Goal: Information Seeking & Learning: Check status

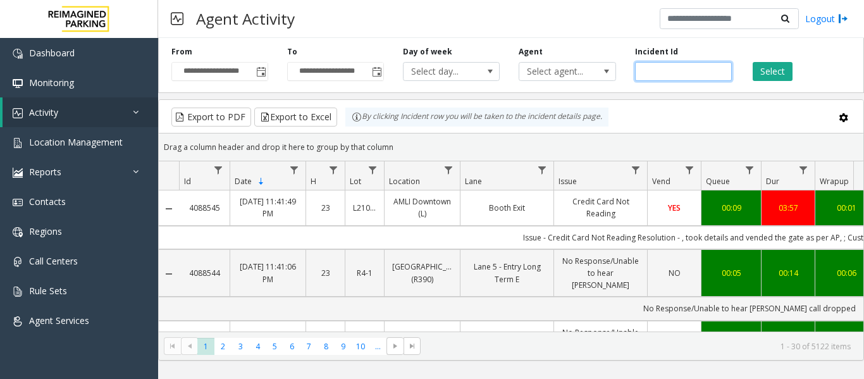
click at [689, 63] on input "number" at bounding box center [683, 71] width 97 height 19
paste input "*******"
type input "*******"
click at [765, 75] on button "Select" at bounding box center [773, 71] width 40 height 19
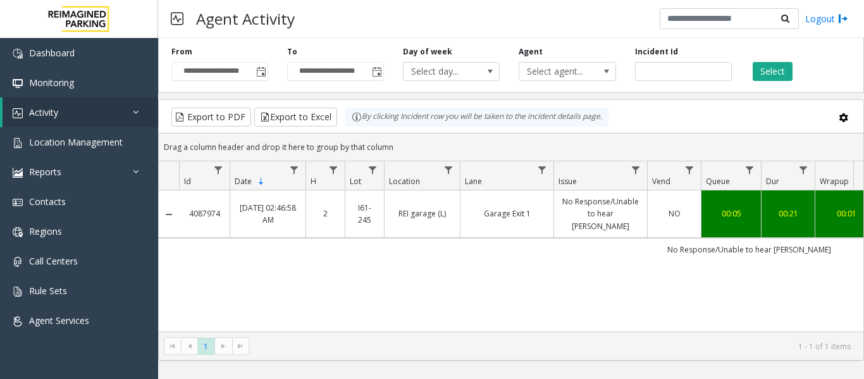
click at [422, 221] on td "REI garage (L)" at bounding box center [422, 213] width 76 height 47
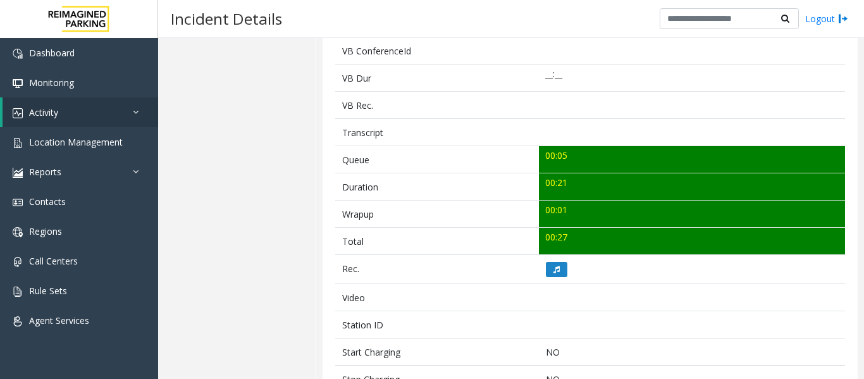
scroll to position [379, 0]
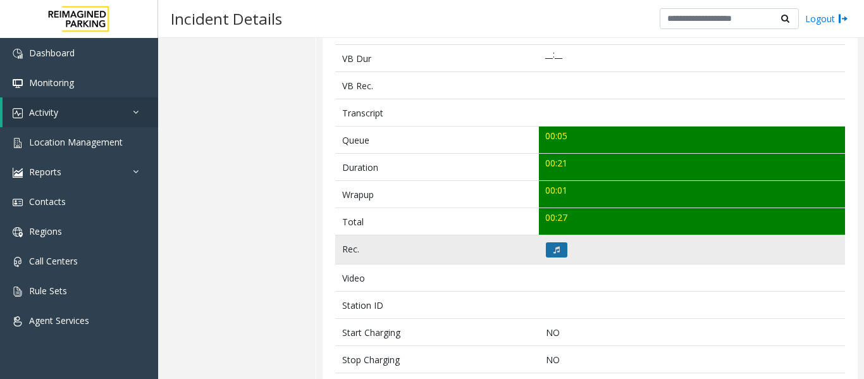
click at [555, 251] on icon at bounding box center [556, 250] width 6 height 8
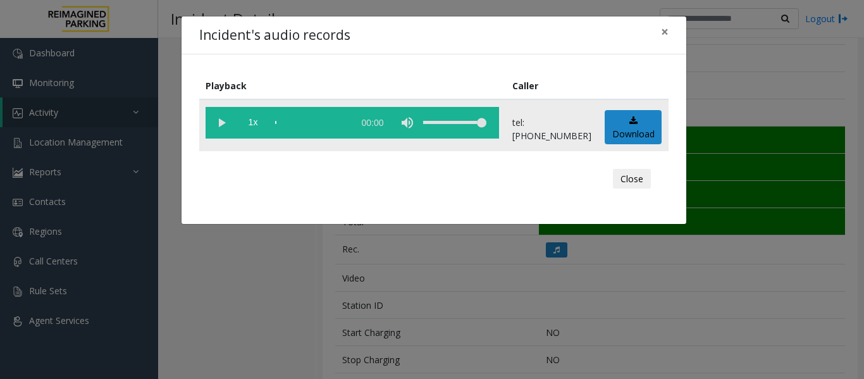
click at [218, 125] on vg-play-pause at bounding box center [222, 123] width 32 height 32
click at [641, 179] on button "Close" at bounding box center [632, 179] width 38 height 20
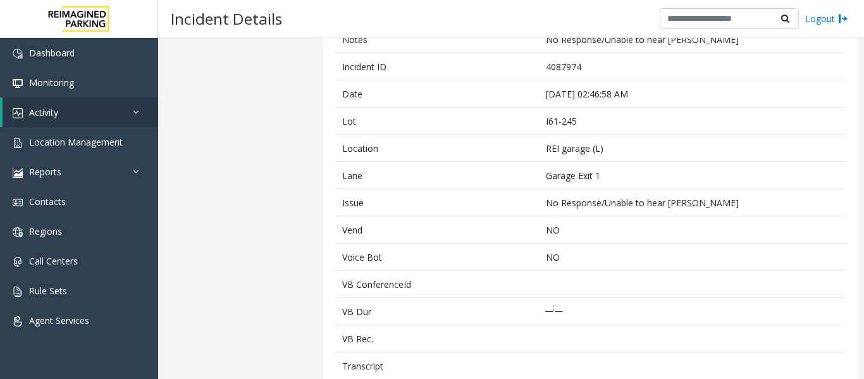
scroll to position [0, 0]
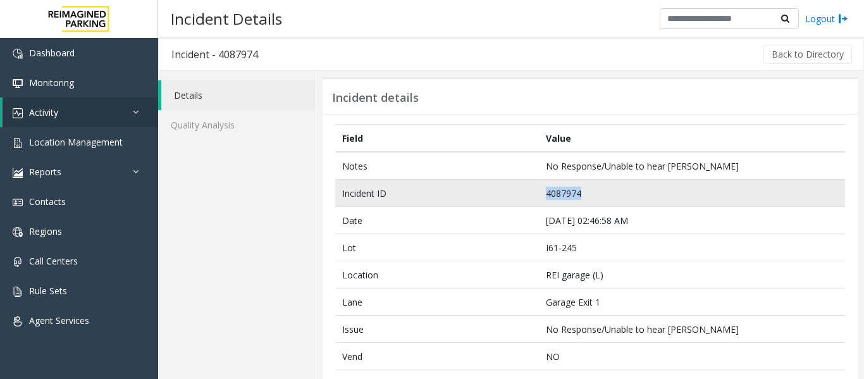
drag, startPoint x: 586, startPoint y: 194, endPoint x: 535, endPoint y: 195, distance: 51.3
click at [539, 195] on td "4087974" at bounding box center [692, 193] width 306 height 27
copy td "4087974"
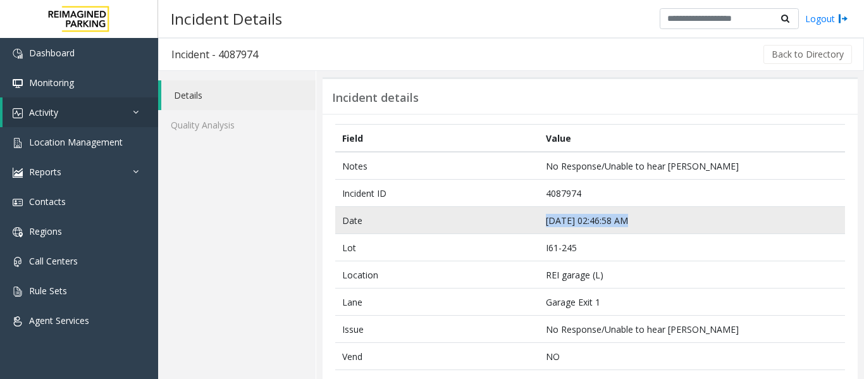
drag, startPoint x: 625, startPoint y: 221, endPoint x: 530, endPoint y: 231, distance: 96.0
click at [530, 231] on tr "Date Sep 28 02:46:58 AM" at bounding box center [590, 220] width 510 height 27
copy tr "Sep 28 02:46:58 AM"
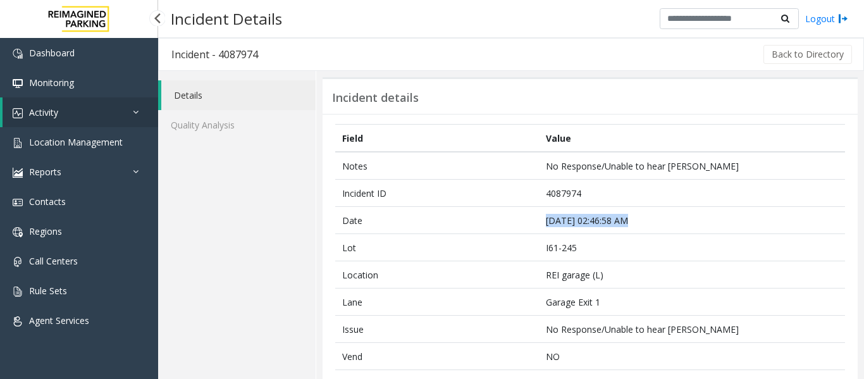
click at [101, 106] on link "Activity" at bounding box center [81, 112] width 156 height 30
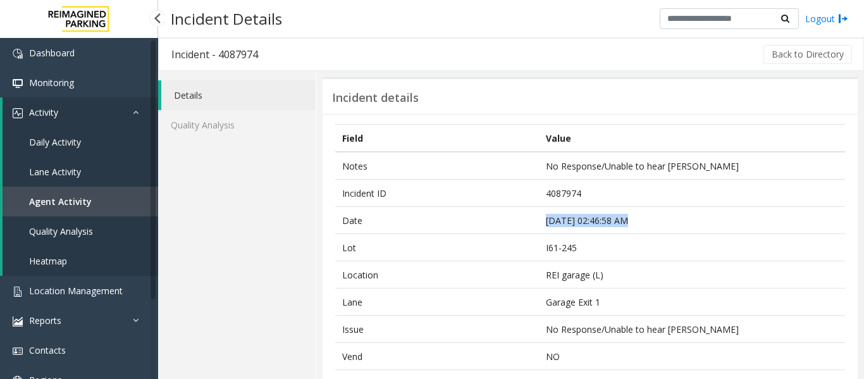
click at [67, 200] on span "Agent Activity" at bounding box center [60, 201] width 63 height 12
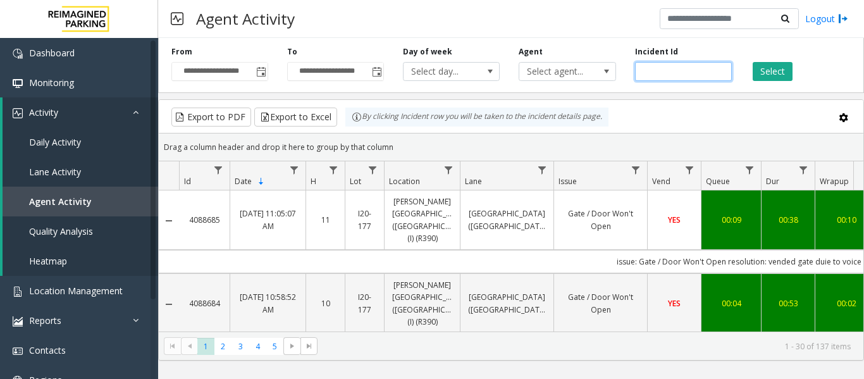
click at [658, 63] on input "number" at bounding box center [683, 71] width 97 height 19
paste input "*******"
type input "*******"
click at [782, 66] on button "Select" at bounding box center [773, 71] width 40 height 19
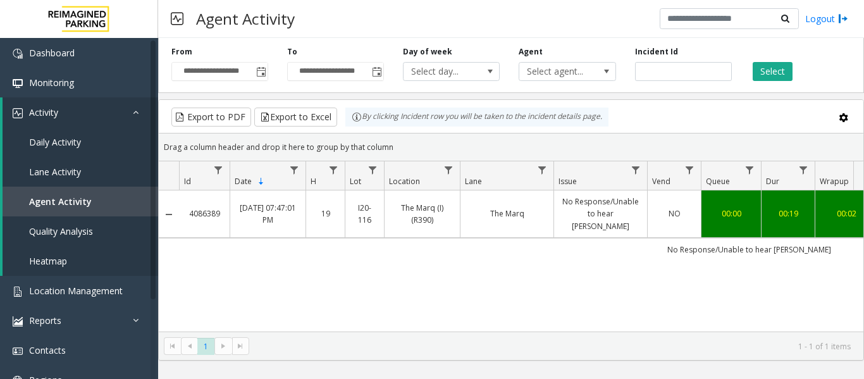
click at [641, 216] on td "No Response/Unable to hear [PERSON_NAME]" at bounding box center [600, 213] width 94 height 47
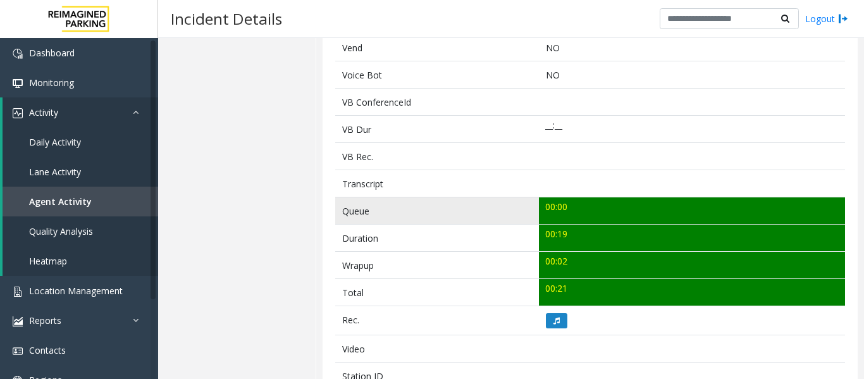
scroll to position [379, 0]
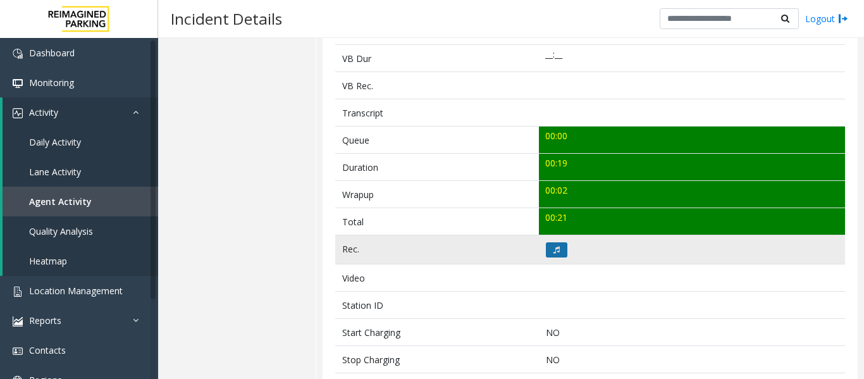
click at [553, 248] on icon at bounding box center [556, 250] width 6 height 8
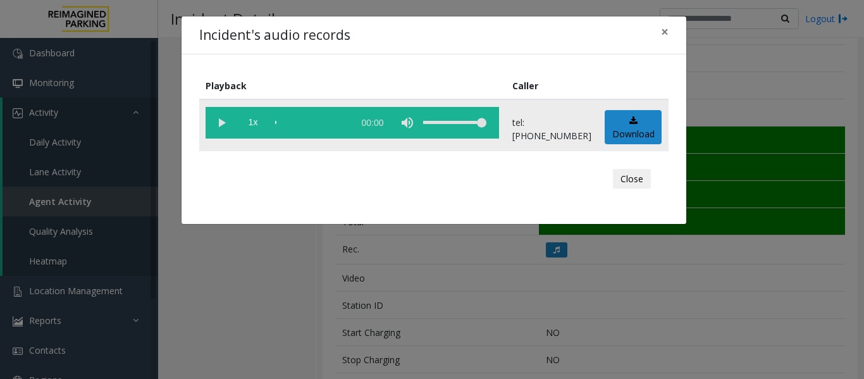
click at [224, 125] on vg-play-pause at bounding box center [222, 123] width 32 height 32
click at [280, 123] on div "scrub bar" at bounding box center [311, 123] width 72 height 32
click at [631, 181] on button "Close" at bounding box center [632, 179] width 38 height 20
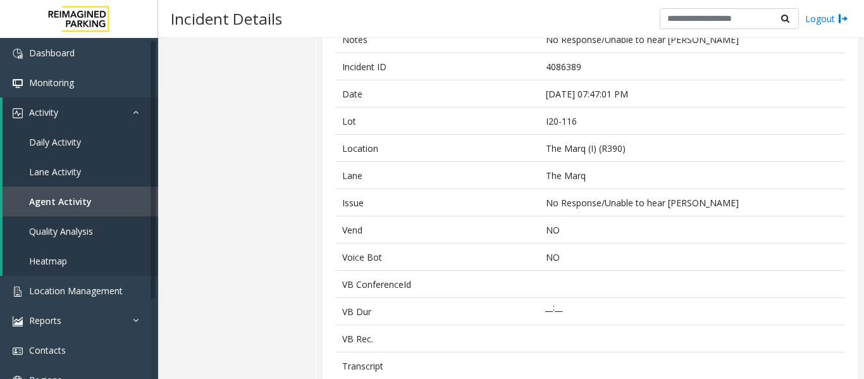
scroll to position [0, 0]
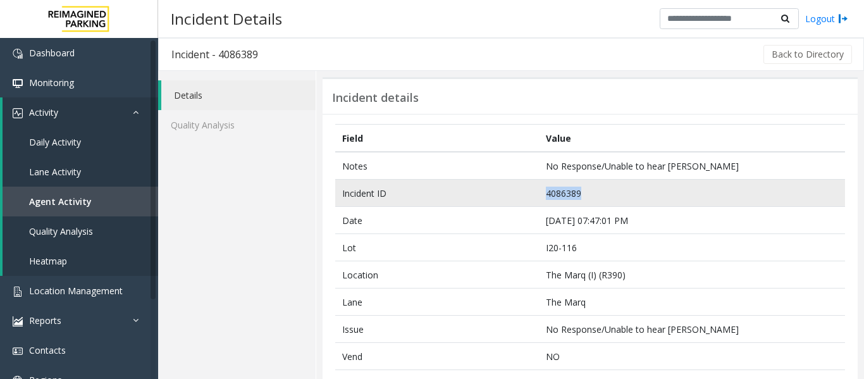
drag, startPoint x: 576, startPoint y: 190, endPoint x: 540, endPoint y: 194, distance: 36.2
click at [540, 194] on td "4086389" at bounding box center [692, 193] width 306 height 27
copy td "4086389"
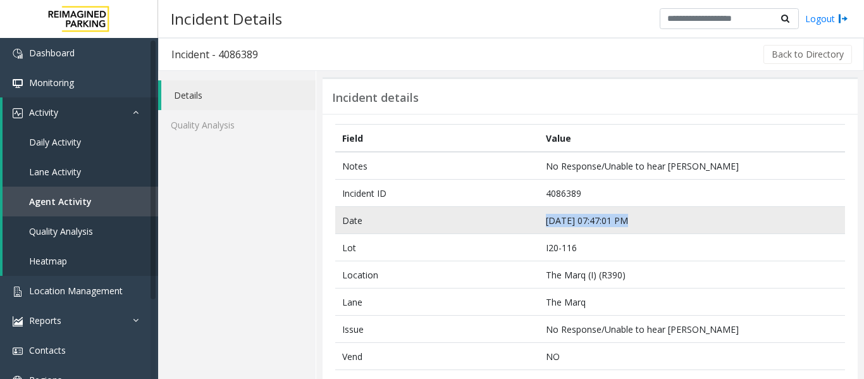
drag, startPoint x: 624, startPoint y: 221, endPoint x: 533, endPoint y: 225, distance: 91.2
click at [533, 225] on tr "Date Sep 25 07:47:01 PM" at bounding box center [590, 220] width 510 height 27
copy tr "Sep 25 07:47:01 PM"
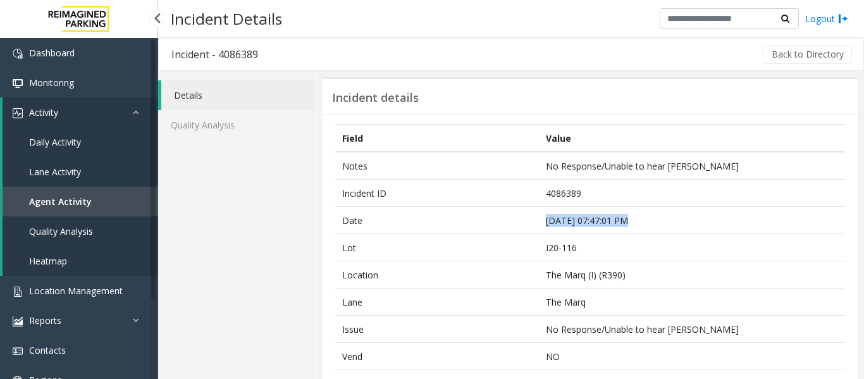
click at [76, 188] on link "Agent Activity" at bounding box center [81, 202] width 156 height 30
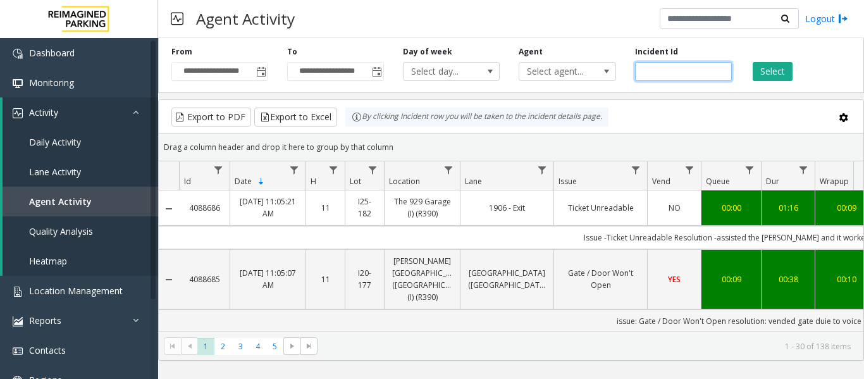
click at [677, 69] on input "number" at bounding box center [683, 71] width 97 height 19
paste input "*******"
type input "*******"
click at [761, 73] on button "Select" at bounding box center [773, 71] width 40 height 19
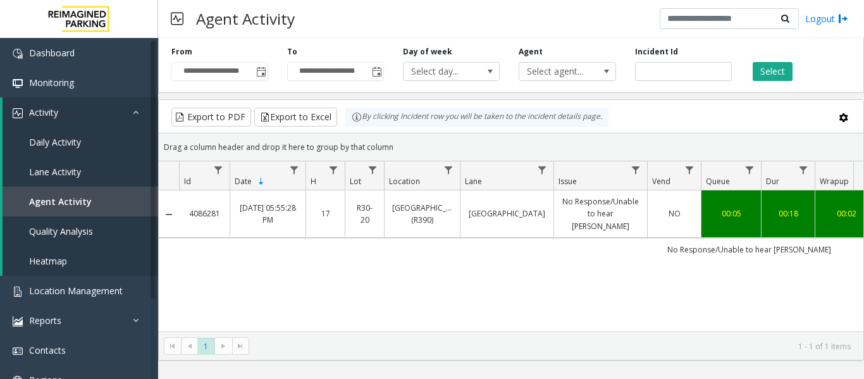
click at [560, 238] on td "No Response/Unable to hear [PERSON_NAME]" at bounding box center [749, 249] width 1140 height 23
click at [569, 211] on link "No Response/Unable to hear [PERSON_NAME]" at bounding box center [601, 213] width 78 height 37
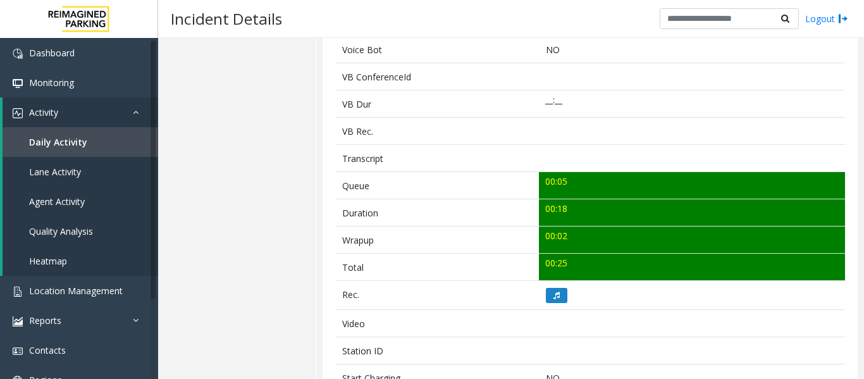
scroll to position [443, 0]
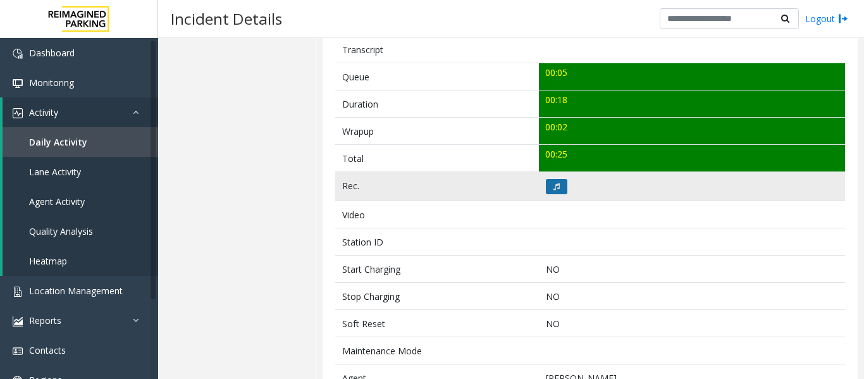
click at [561, 185] on button at bounding box center [557, 186] width 22 height 15
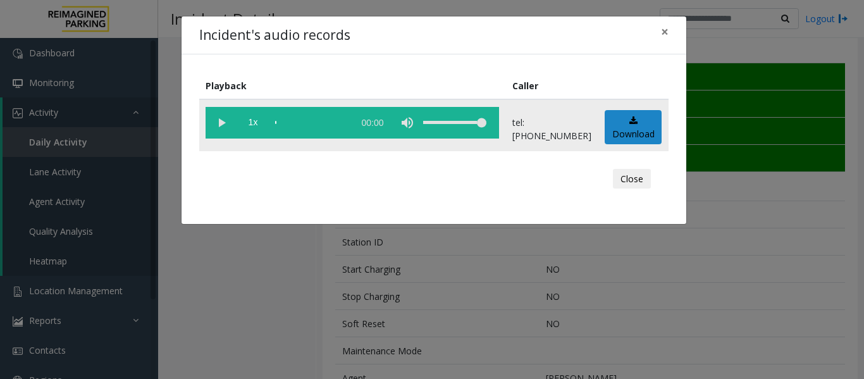
click at [219, 121] on vg-play-pause at bounding box center [222, 123] width 32 height 32
click at [641, 178] on button "Close" at bounding box center [632, 179] width 38 height 20
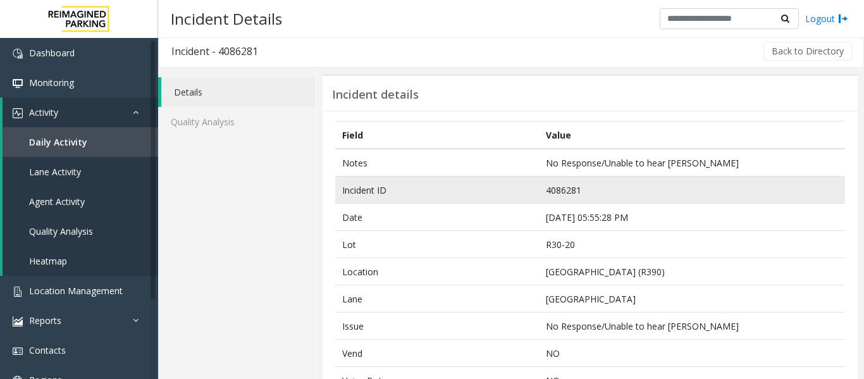
scroll to position [0, 0]
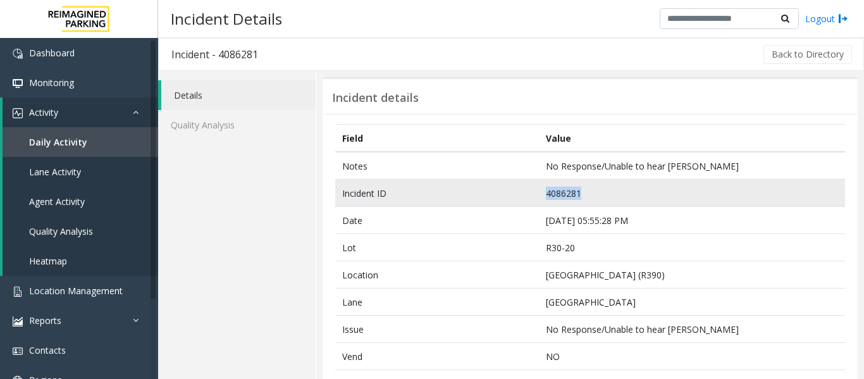
drag, startPoint x: 598, startPoint y: 195, endPoint x: 541, endPoint y: 200, distance: 57.8
click at [541, 200] on td "4086281" at bounding box center [692, 193] width 306 height 27
copy td "4086281"
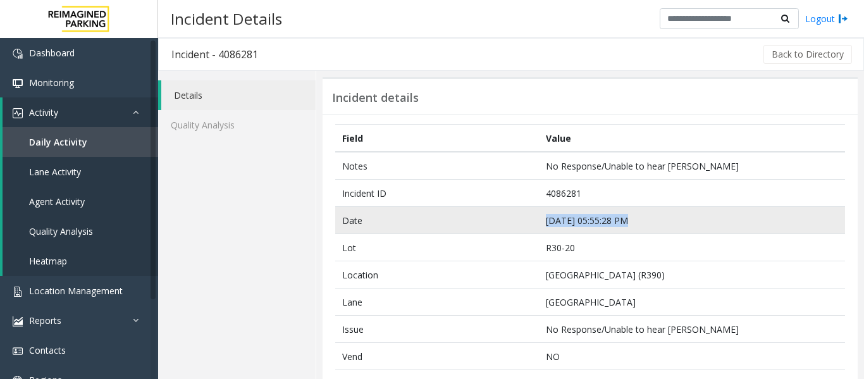
drag, startPoint x: 628, startPoint y: 221, endPoint x: 519, endPoint y: 221, distance: 108.8
click at [519, 221] on tr "Date Sep 25 05:55:28 PM" at bounding box center [590, 220] width 510 height 27
copy tr "Sep 25 05:55:28 PM"
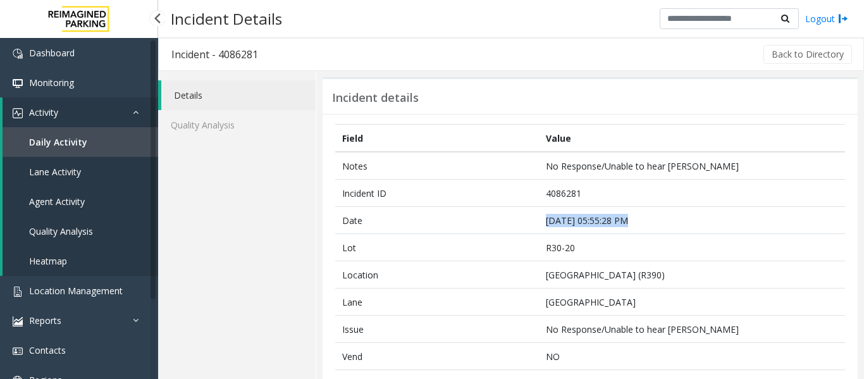
click at [80, 142] on span "Daily Activity" at bounding box center [58, 142] width 58 height 12
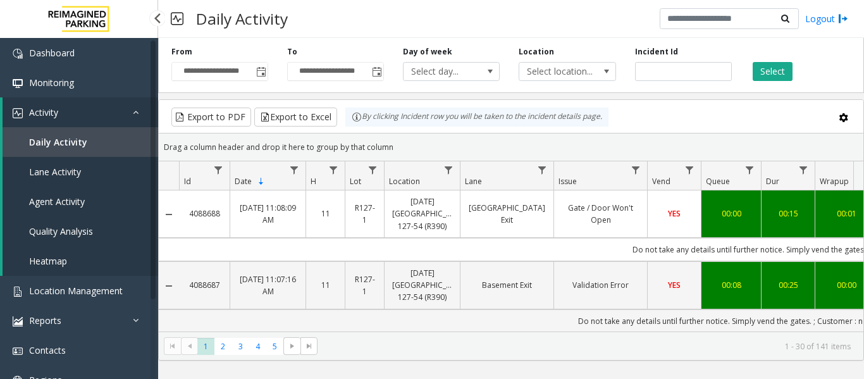
click at [77, 209] on link "Agent Activity" at bounding box center [81, 202] width 156 height 30
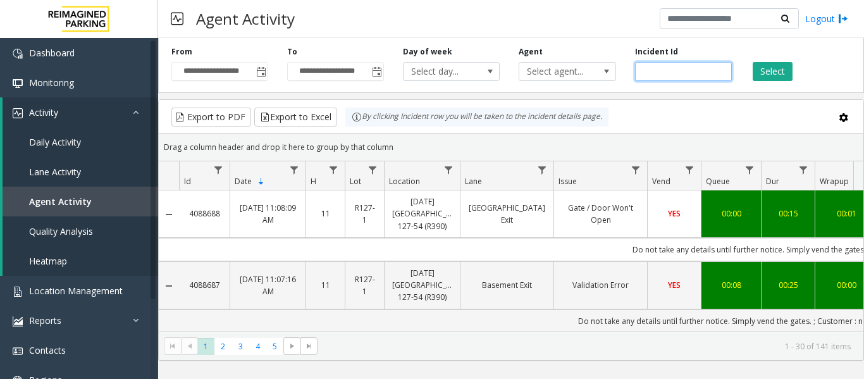
click at [655, 70] on input "number" at bounding box center [683, 71] width 97 height 19
paste input "*******"
type input "*******"
click at [756, 65] on button "Select" at bounding box center [773, 71] width 40 height 19
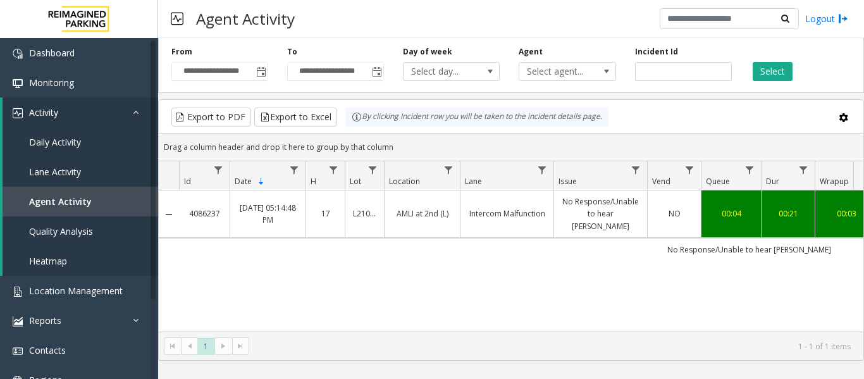
click at [700, 193] on td "NO" at bounding box center [674, 213] width 54 height 47
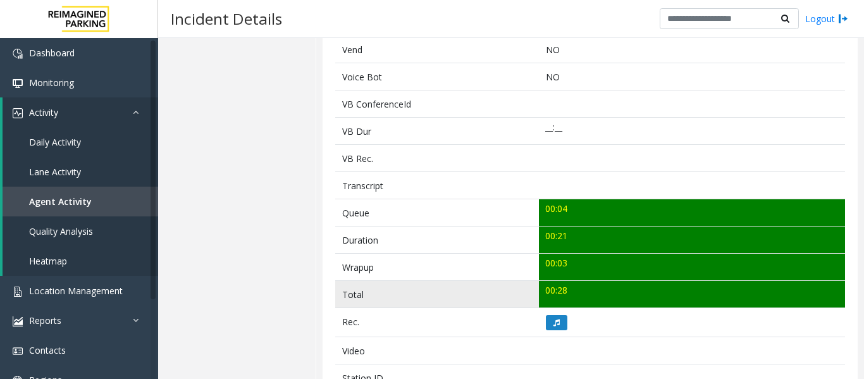
scroll to position [379, 0]
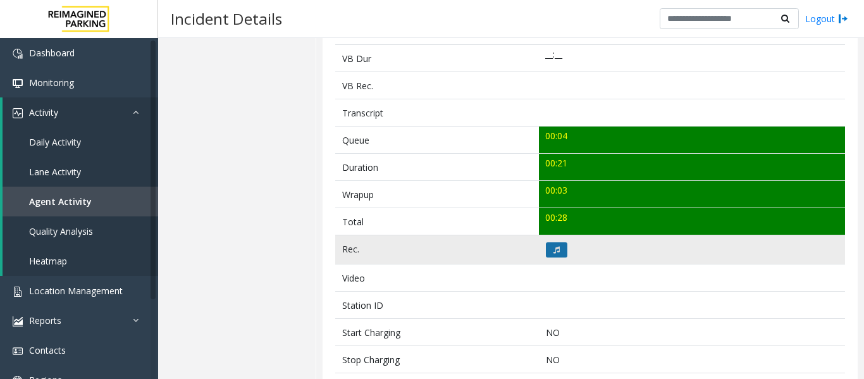
click at [550, 243] on button at bounding box center [557, 249] width 22 height 15
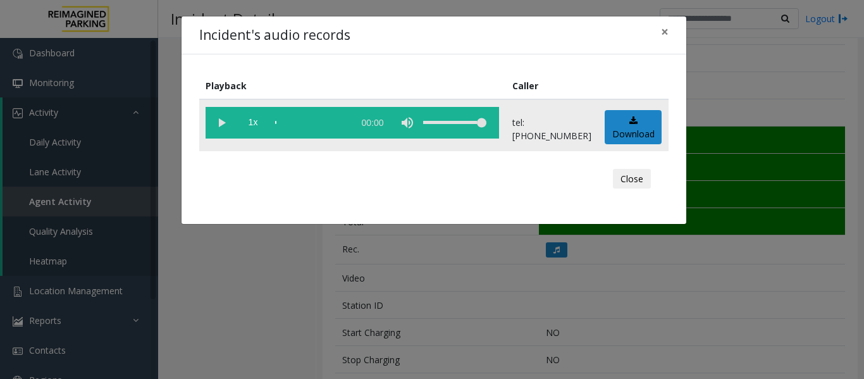
click at [223, 132] on vg-play-pause at bounding box center [222, 123] width 32 height 32
click at [653, 178] on div "Close" at bounding box center [434, 179] width 452 height 38
click at [648, 178] on button "Close" at bounding box center [632, 179] width 38 height 20
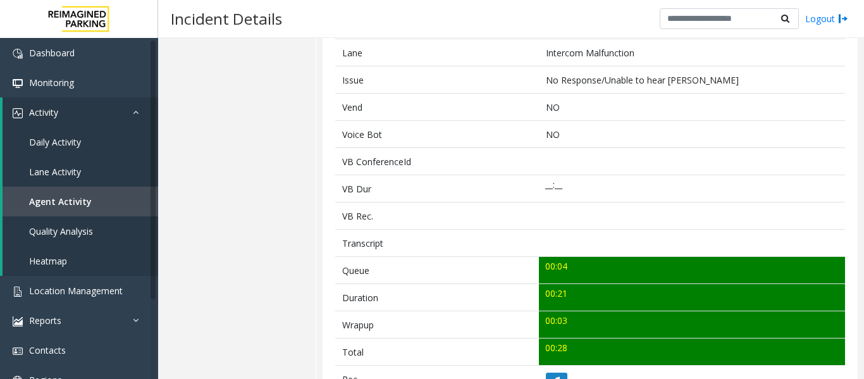
scroll to position [63, 0]
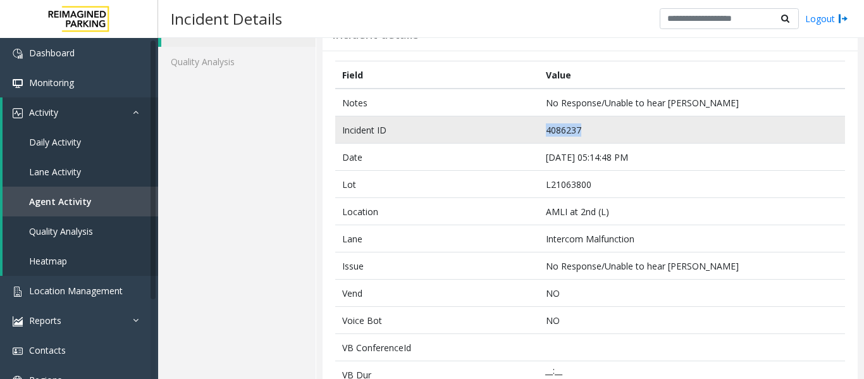
drag, startPoint x: 605, startPoint y: 130, endPoint x: 533, endPoint y: 131, distance: 72.7
click at [533, 131] on tr "Incident ID 4086237" at bounding box center [590, 129] width 510 height 27
copy tr "4086237"
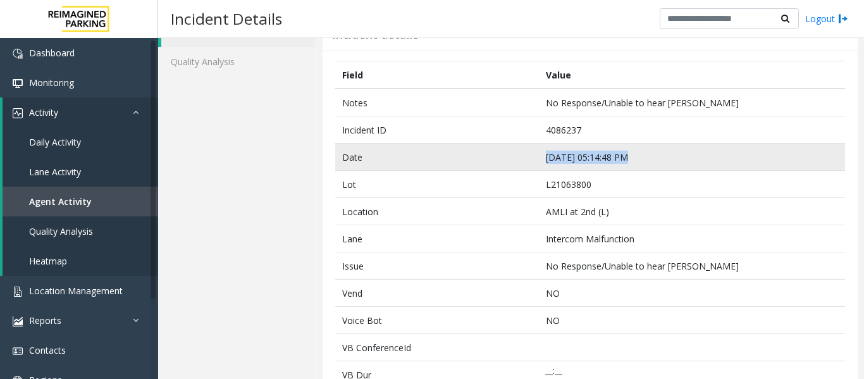
drag, startPoint x: 629, startPoint y: 156, endPoint x: 538, endPoint y: 159, distance: 91.2
click at [539, 159] on td "Sep 25 05:14:48 PM" at bounding box center [692, 157] width 306 height 27
copy td "Sep 25 05:14:48 PM"
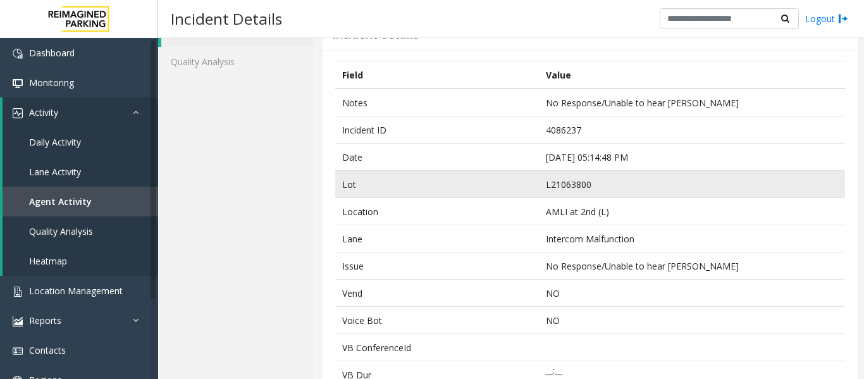
drag, startPoint x: 595, startPoint y: 186, endPoint x: 607, endPoint y: 180, distance: 14.1
click at [596, 185] on td "L21063800" at bounding box center [692, 184] width 306 height 27
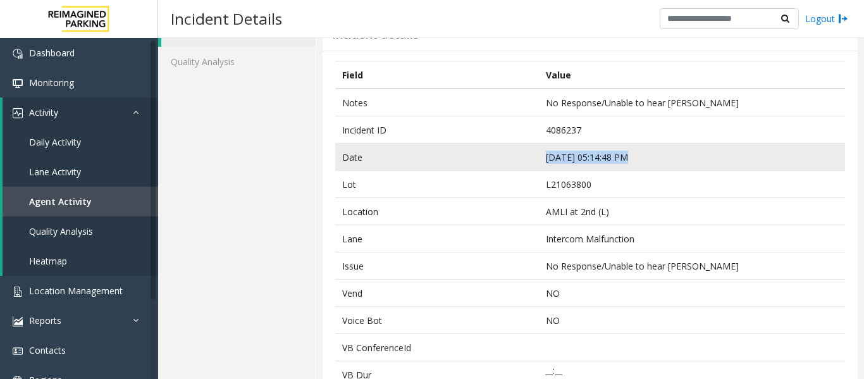
drag, startPoint x: 623, startPoint y: 157, endPoint x: 540, endPoint y: 160, distance: 82.9
click at [540, 160] on td "Sep 25 05:14:48 PM" at bounding box center [692, 157] width 306 height 27
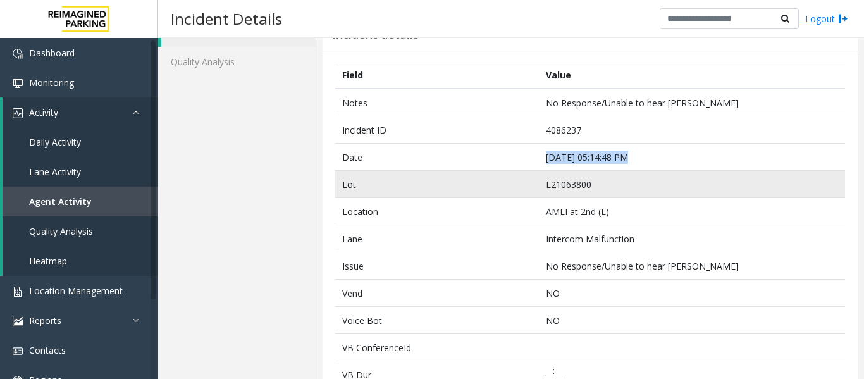
copy td "Sep 25 05:14:48 PM"
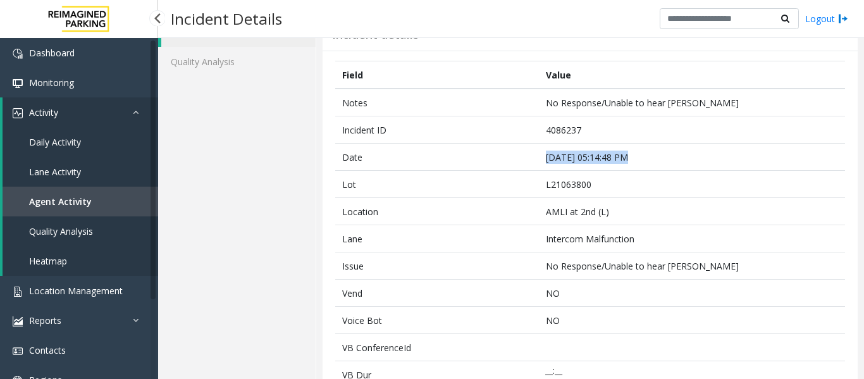
click at [65, 199] on span "Agent Activity" at bounding box center [60, 201] width 63 height 12
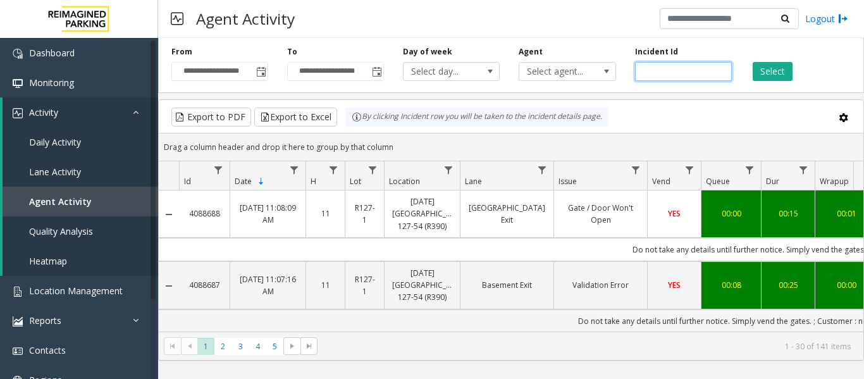
click at [682, 75] on input "number" at bounding box center [683, 71] width 97 height 19
paste input "*******"
type input "*******"
click at [776, 63] on button "Select" at bounding box center [773, 71] width 40 height 19
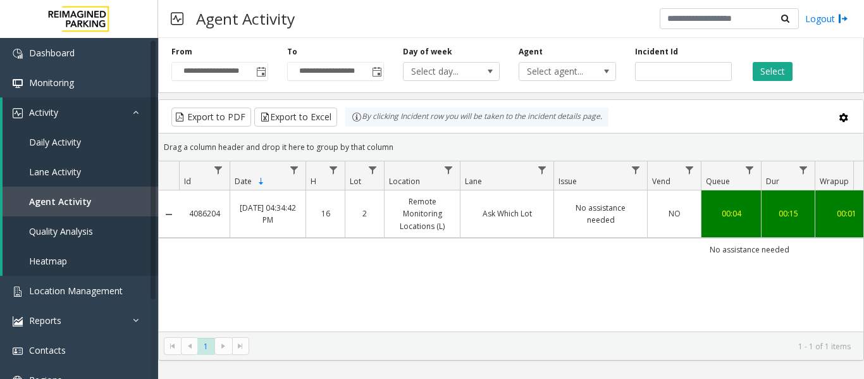
click at [607, 203] on td "No assistance needed" at bounding box center [600, 213] width 94 height 47
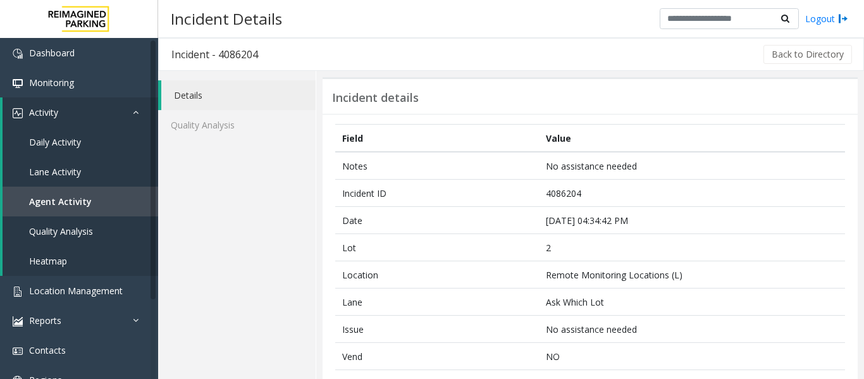
scroll to position [379, 0]
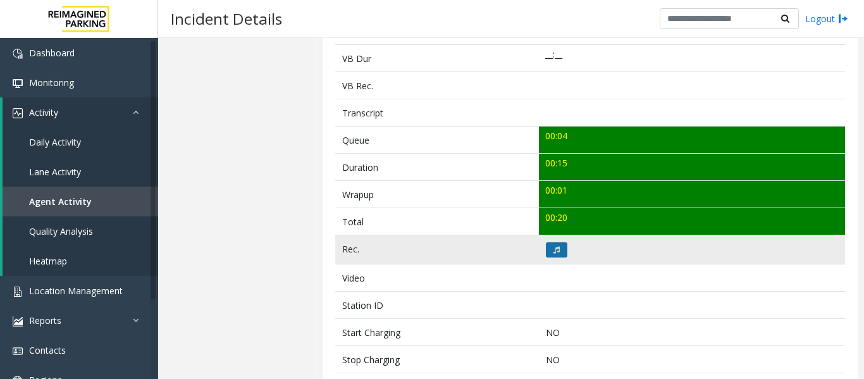
click at [553, 249] on icon at bounding box center [556, 250] width 6 height 8
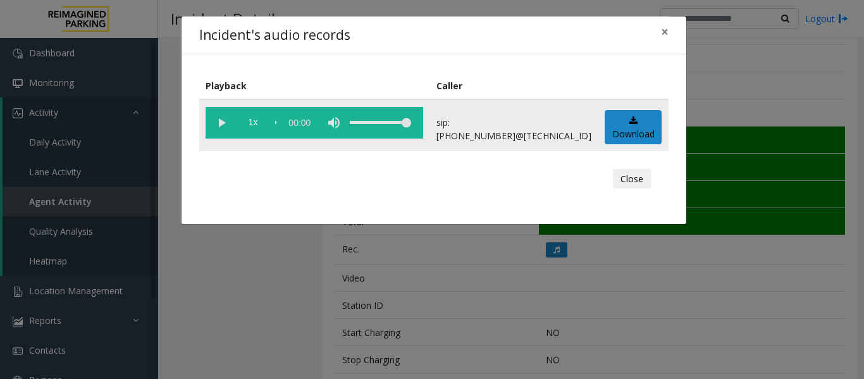
click at [203, 116] on td "1x 00:00" at bounding box center [314, 125] width 231 height 52
click at [215, 122] on vg-play-pause at bounding box center [222, 123] width 32 height 32
click at [646, 185] on button "Close" at bounding box center [632, 179] width 38 height 20
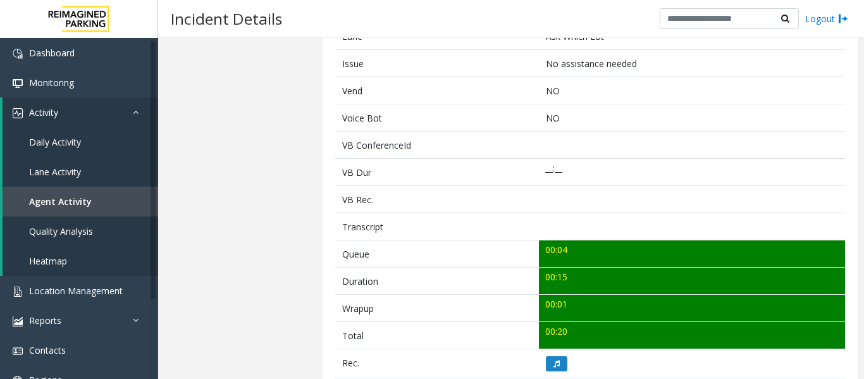
scroll to position [63, 0]
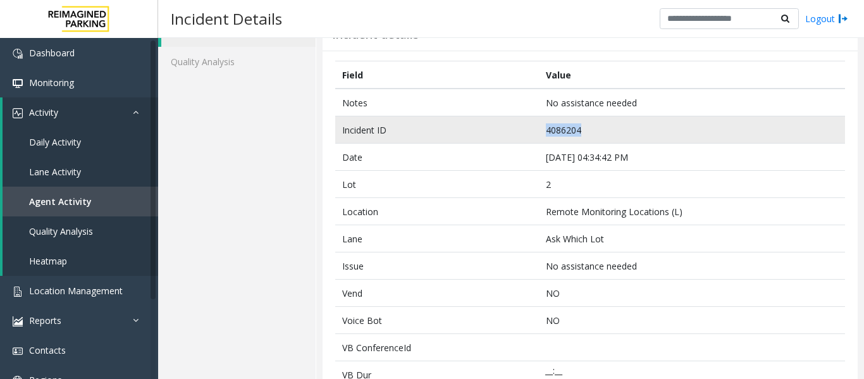
drag, startPoint x: 576, startPoint y: 127, endPoint x: 515, endPoint y: 132, distance: 60.9
click at [515, 132] on tr "Incident ID 4086204" at bounding box center [590, 129] width 510 height 27
copy tr "4086204"
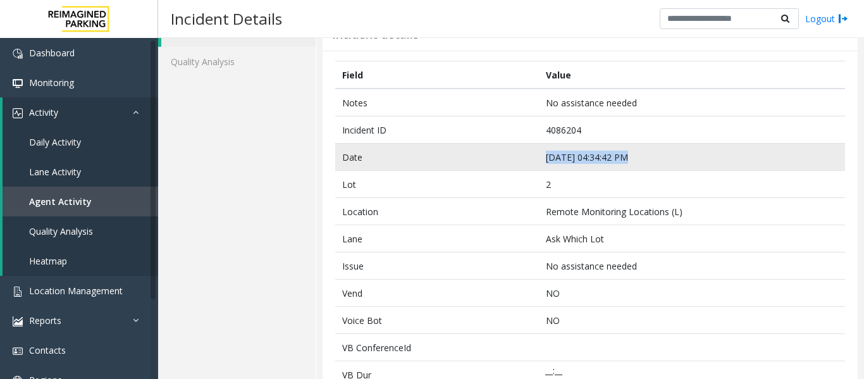
drag, startPoint x: 632, startPoint y: 157, endPoint x: 528, endPoint y: 162, distance: 103.8
click at [528, 162] on tr "Date Sep 25 04:34:42 PM" at bounding box center [590, 157] width 510 height 27
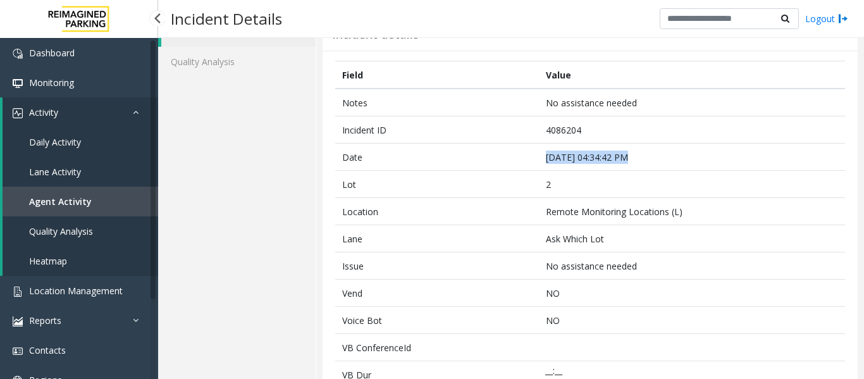
click at [81, 197] on span "Agent Activity" at bounding box center [60, 201] width 63 height 12
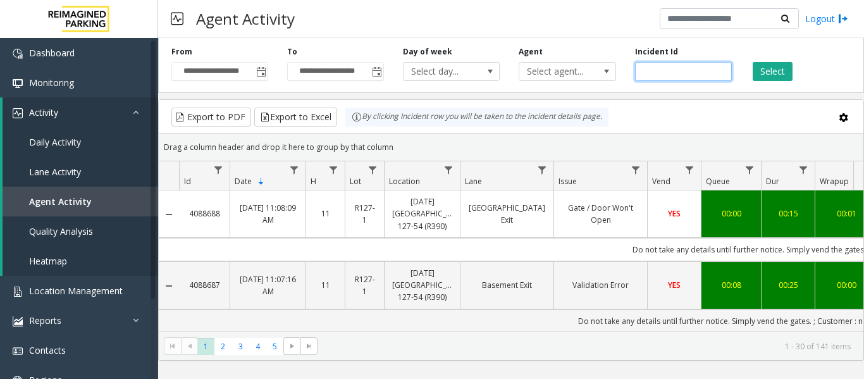
click at [678, 70] on input "number" at bounding box center [683, 71] width 97 height 19
paste input "*******"
type input "*******"
click at [776, 68] on button "Select" at bounding box center [773, 71] width 40 height 19
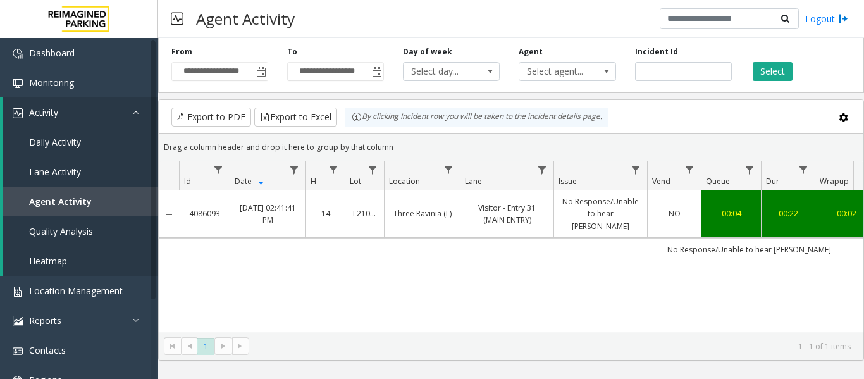
click at [497, 214] on link "Visitor - Entry 31 (MAIN ENTRY)" at bounding box center [507, 214] width 78 height 24
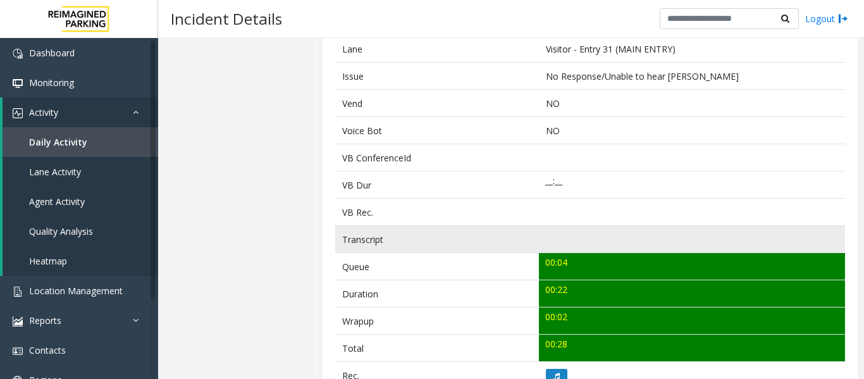
scroll to position [316, 0]
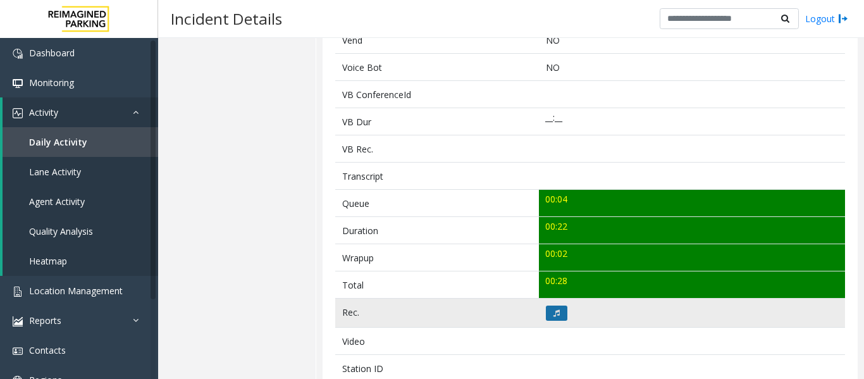
click at [553, 316] on icon at bounding box center [556, 313] width 6 height 8
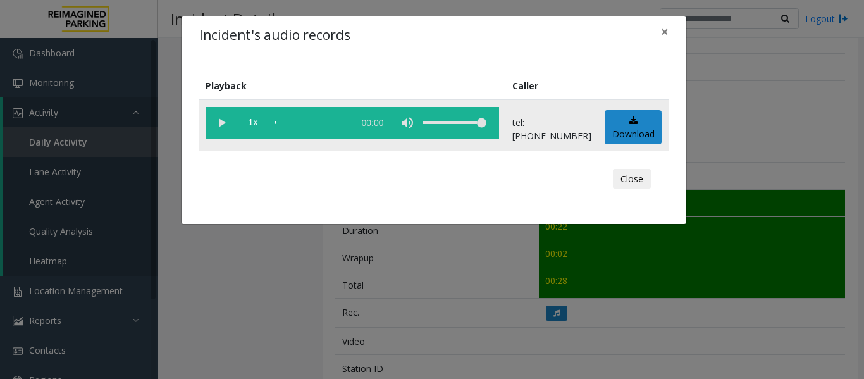
click at [226, 125] on vg-play-pause at bounding box center [222, 123] width 32 height 32
click at [636, 173] on button "Close" at bounding box center [632, 179] width 38 height 20
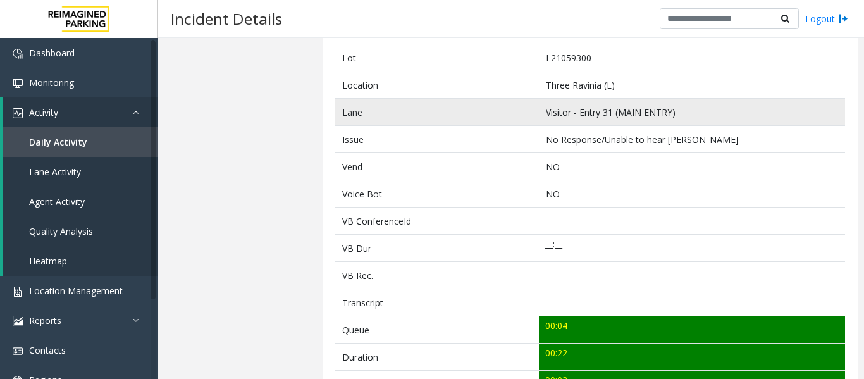
scroll to position [0, 0]
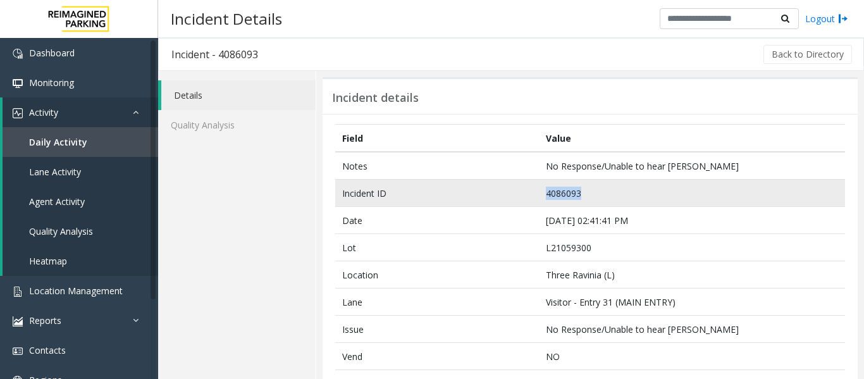
drag, startPoint x: 581, startPoint y: 187, endPoint x: 530, endPoint y: 188, distance: 50.6
click at [530, 188] on tr "Incident ID 4086093" at bounding box center [590, 193] width 510 height 27
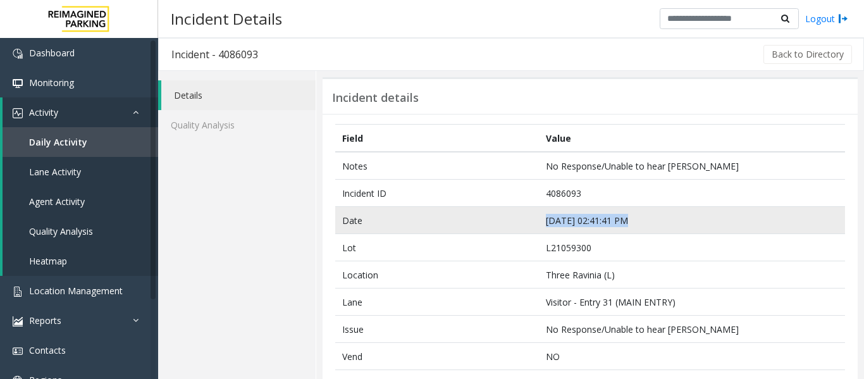
drag, startPoint x: 629, startPoint y: 223, endPoint x: 522, endPoint y: 230, distance: 107.1
click at [522, 230] on tr "Date Sep 25 02:41:41 PM" at bounding box center [590, 220] width 510 height 27
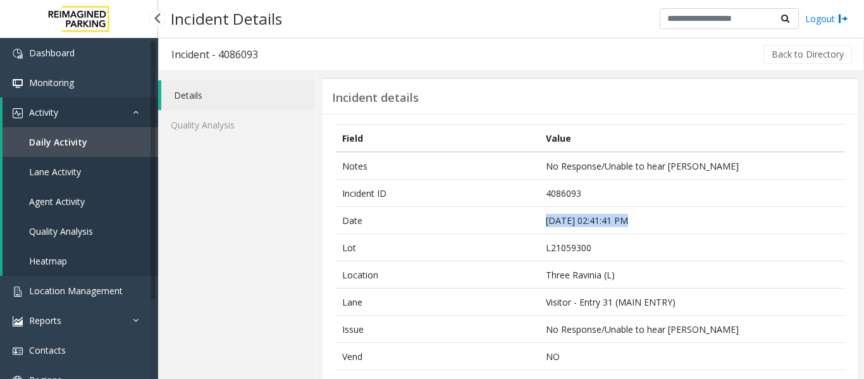
click at [104, 202] on link "Agent Activity" at bounding box center [81, 202] width 156 height 30
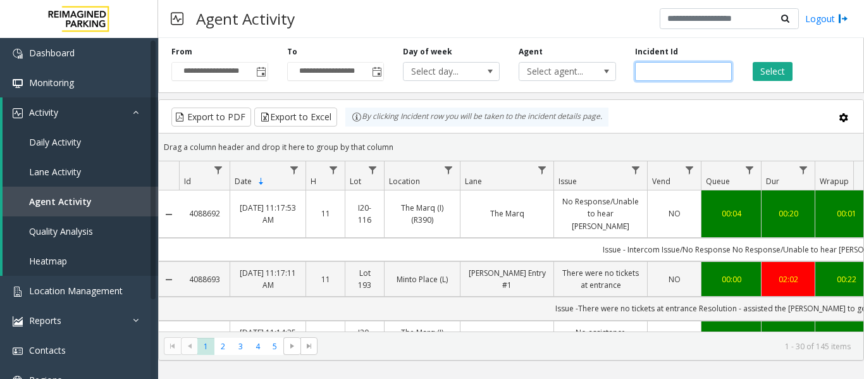
click at [691, 73] on input "number" at bounding box center [683, 71] width 97 height 19
paste input "*******"
type input "*******"
click at [784, 72] on button "Select" at bounding box center [773, 71] width 40 height 19
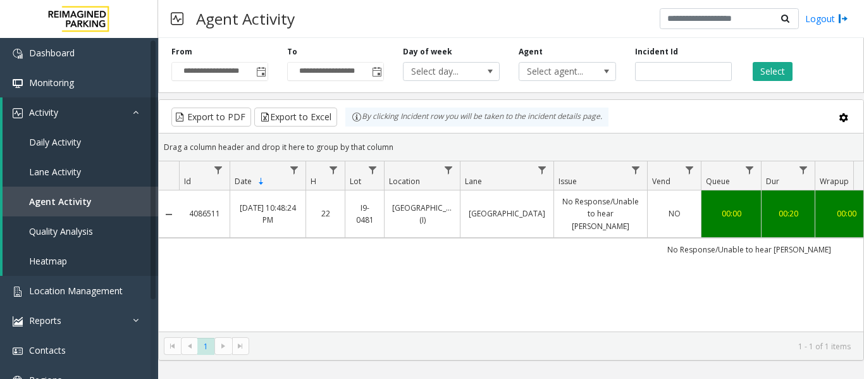
click at [469, 217] on link "Women's College Hospital" at bounding box center [507, 213] width 78 height 12
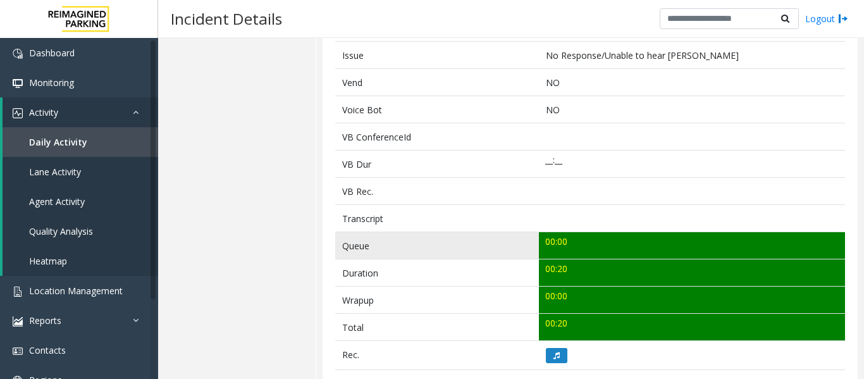
scroll to position [316, 0]
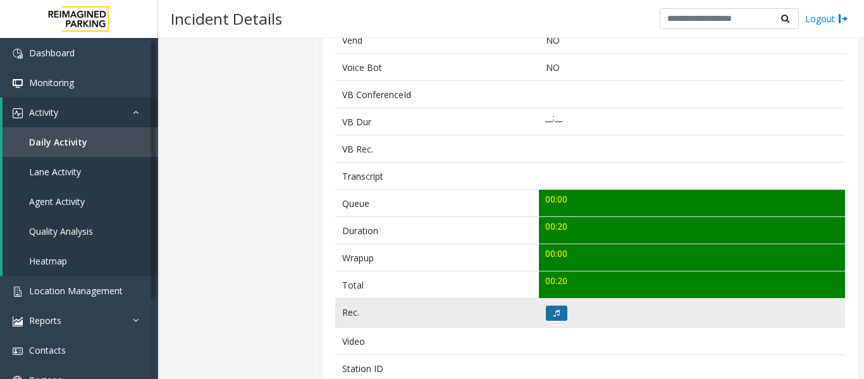
click at [548, 312] on button at bounding box center [557, 312] width 22 height 15
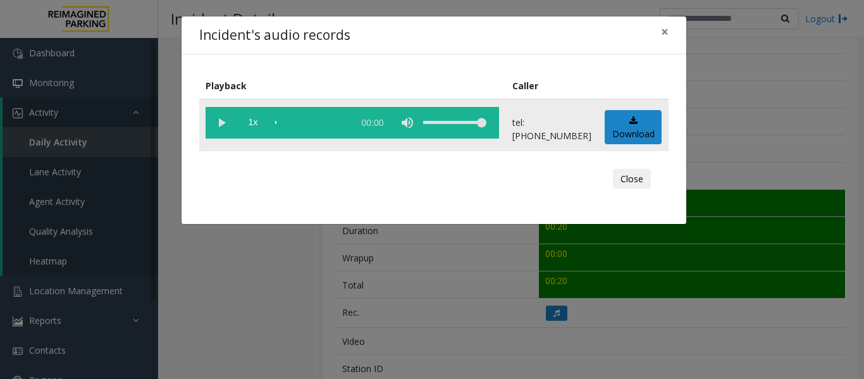
click at [225, 124] on vg-play-pause at bounding box center [222, 123] width 32 height 32
click at [628, 173] on button "Close" at bounding box center [632, 179] width 38 height 20
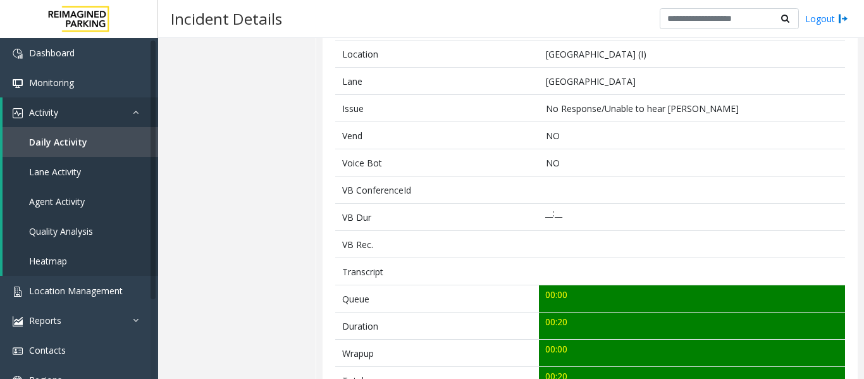
scroll to position [0, 0]
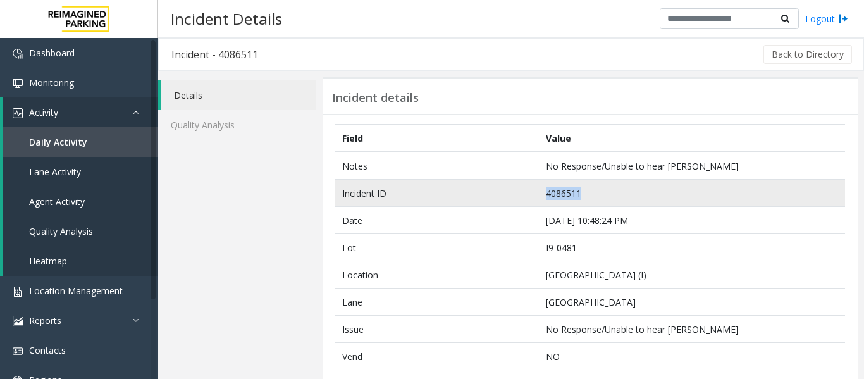
drag, startPoint x: 587, startPoint y: 193, endPoint x: 525, endPoint y: 197, distance: 62.1
click at [525, 197] on tr "Incident ID 4086511" at bounding box center [590, 193] width 510 height 27
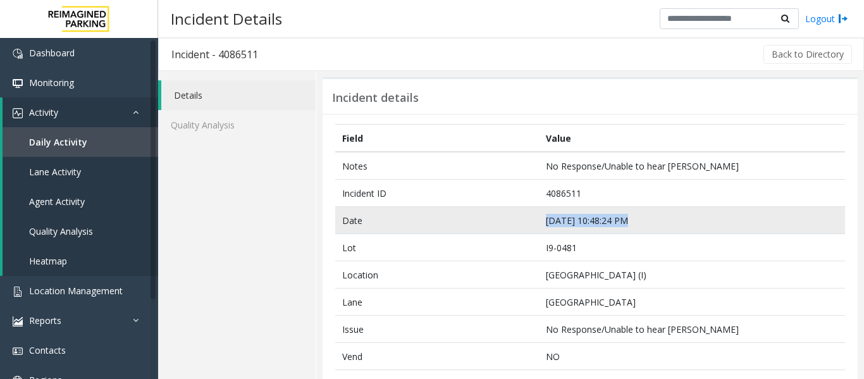
drag, startPoint x: 630, startPoint y: 219, endPoint x: 532, endPoint y: 226, distance: 98.3
click at [532, 226] on tr "Date Sep 25 10:48:24 PM" at bounding box center [590, 220] width 510 height 27
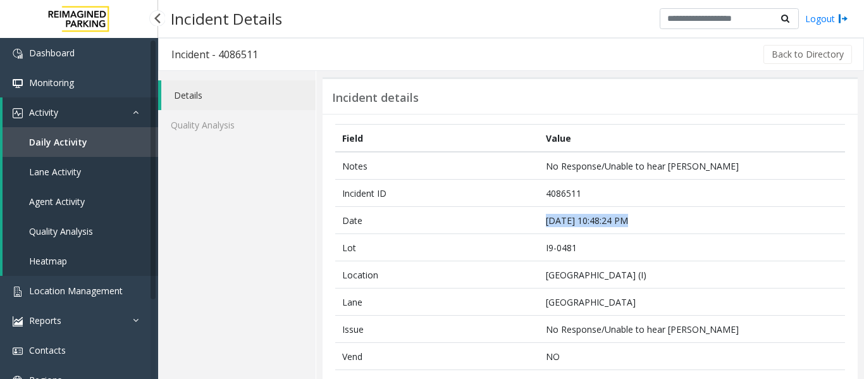
click at [60, 196] on span "Agent Activity" at bounding box center [57, 201] width 56 height 12
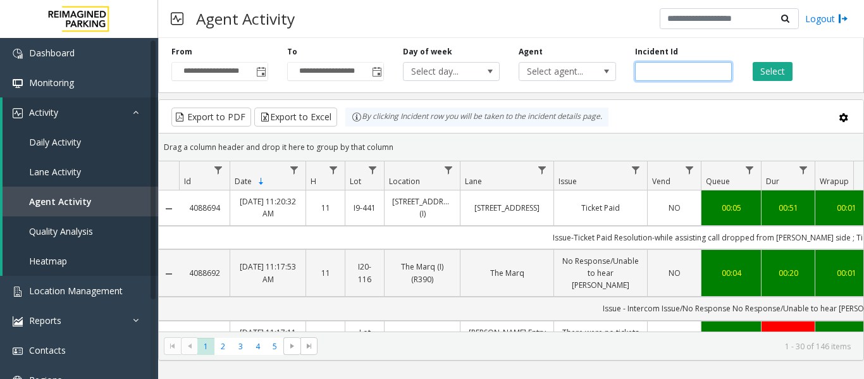
click at [689, 71] on input "number" at bounding box center [683, 71] width 97 height 19
paste input "*******"
type input "*******"
click at [772, 68] on button "Select" at bounding box center [773, 71] width 40 height 19
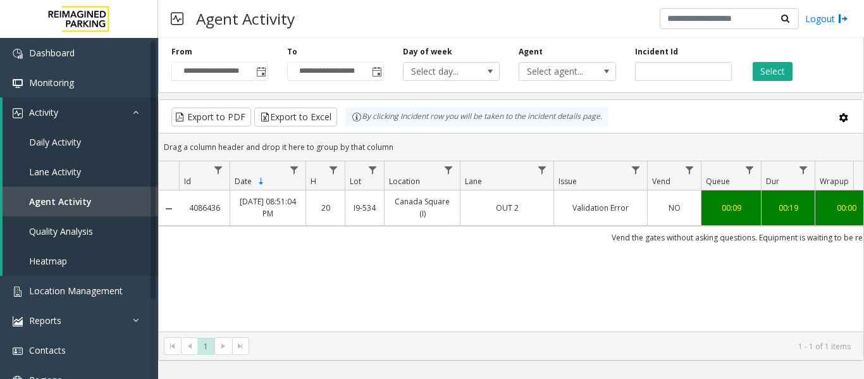
click at [500, 219] on td "OUT 2" at bounding box center [507, 207] width 94 height 35
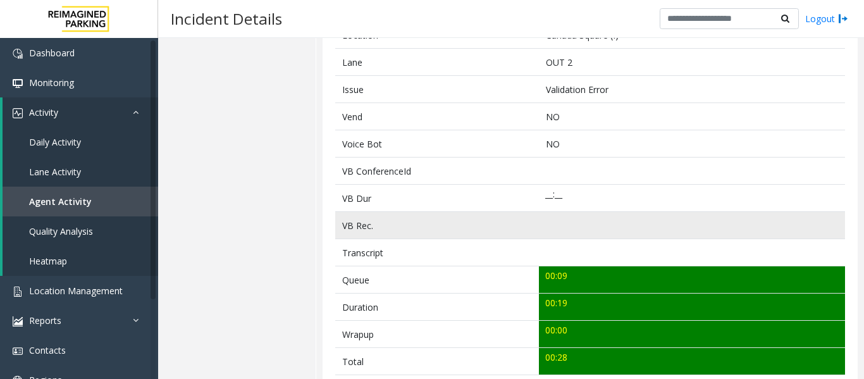
scroll to position [443, 0]
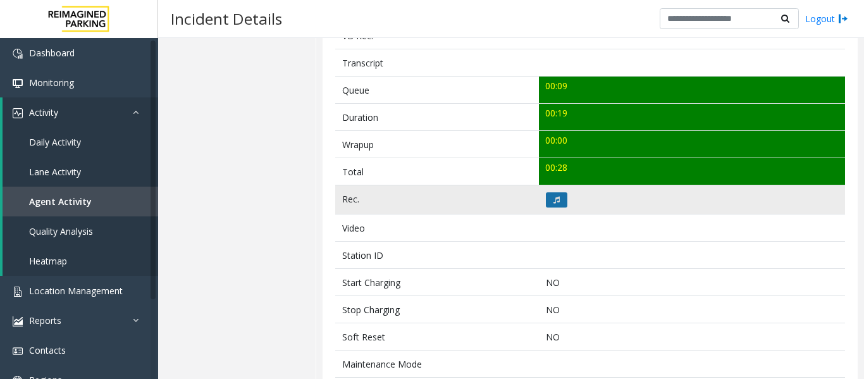
click at [553, 199] on icon at bounding box center [556, 200] width 6 height 8
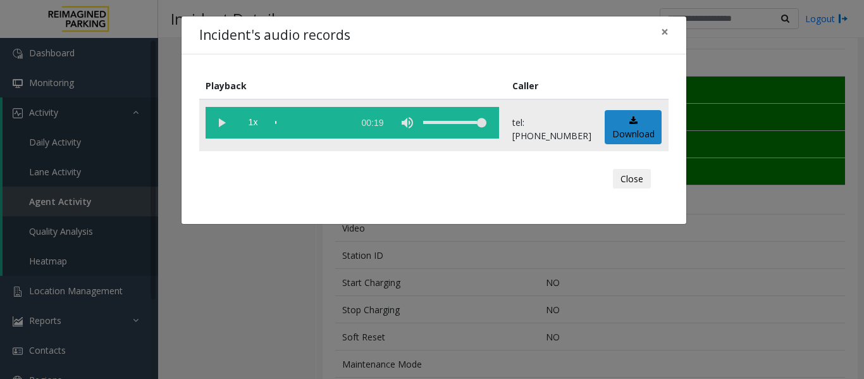
click at [215, 127] on vg-play-pause at bounding box center [222, 123] width 32 height 32
click at [284, 124] on div "scrub bar" at bounding box center [311, 123] width 72 height 32
click at [641, 185] on button "Close" at bounding box center [632, 179] width 38 height 20
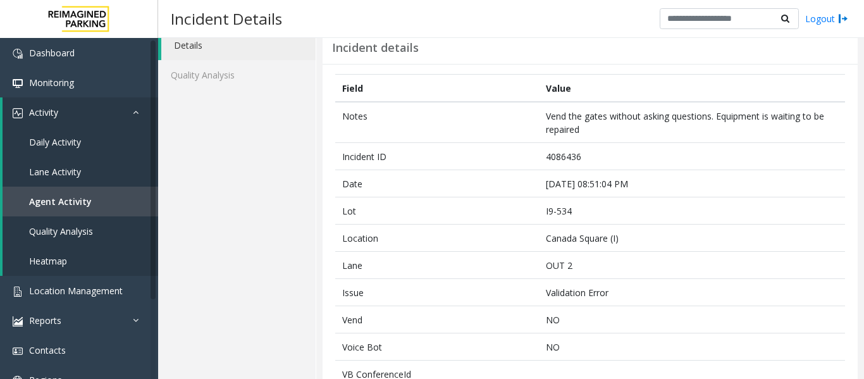
scroll to position [0, 0]
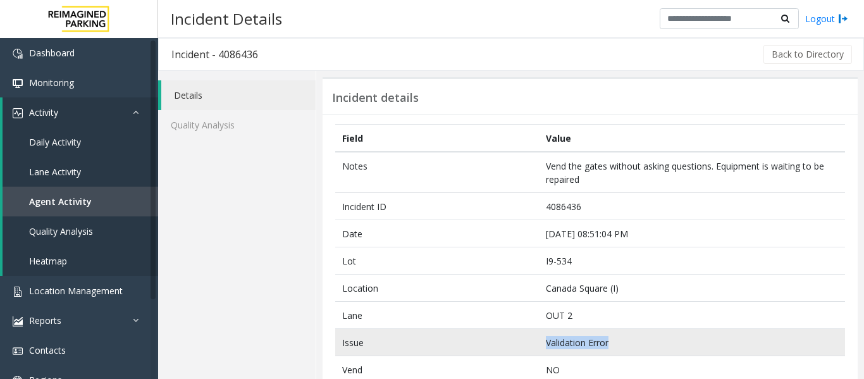
drag, startPoint x: 609, startPoint y: 344, endPoint x: 540, endPoint y: 350, distance: 69.2
click at [540, 350] on td "Validation Error" at bounding box center [692, 342] width 306 height 27
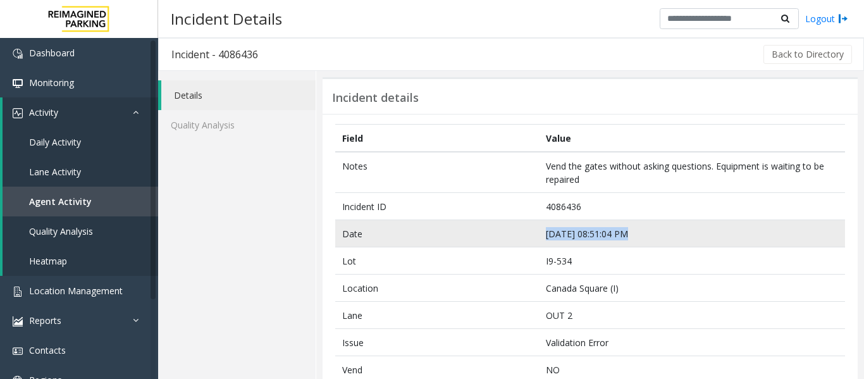
drag, startPoint x: 641, startPoint y: 235, endPoint x: 521, endPoint y: 233, distance: 120.2
click at [521, 233] on tr "Date Sep 25 08:51:04 PM" at bounding box center [590, 233] width 510 height 27
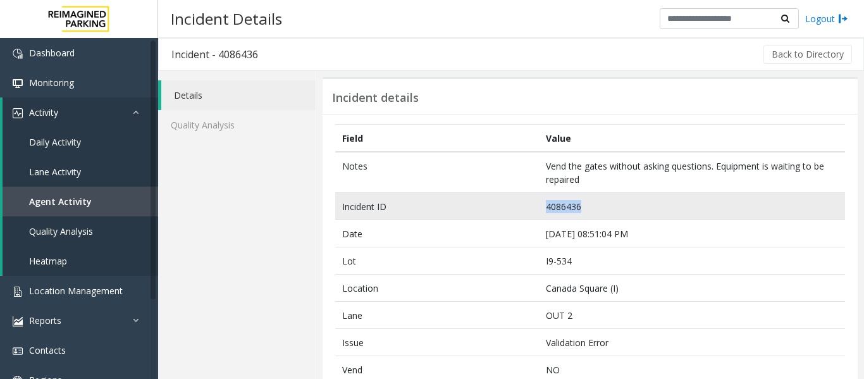
drag, startPoint x: 577, startPoint y: 211, endPoint x: 537, endPoint y: 206, distance: 40.2
click at [539, 206] on td "4086436" at bounding box center [692, 206] width 306 height 27
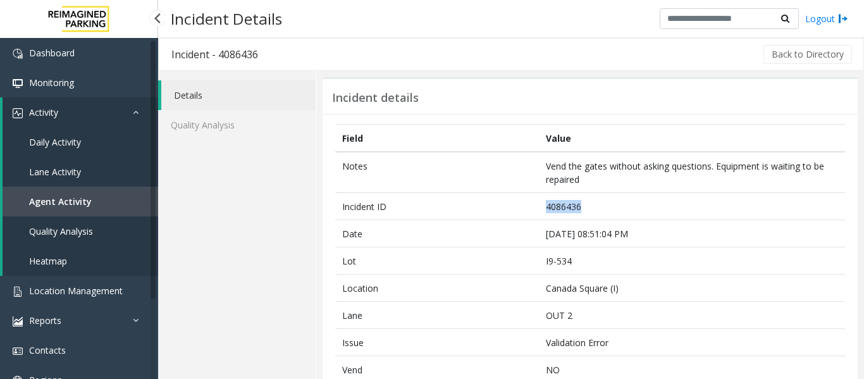
click at [92, 199] on link "Agent Activity" at bounding box center [81, 202] width 156 height 30
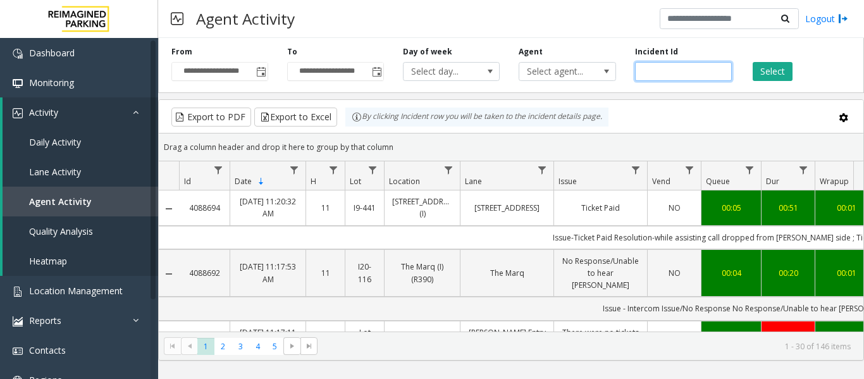
click at [684, 71] on input "number" at bounding box center [683, 71] width 97 height 19
paste input "*******"
type input "*******"
click at [767, 74] on button "Select" at bounding box center [773, 71] width 40 height 19
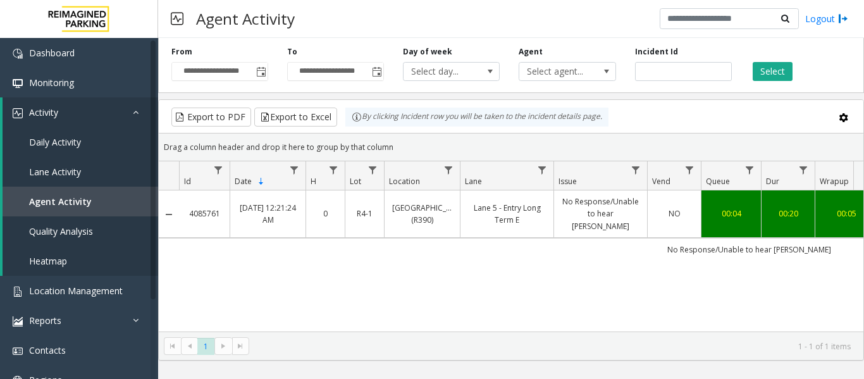
click at [384, 216] on td "Lafayette Regional Airport (R390)" at bounding box center [422, 213] width 76 height 47
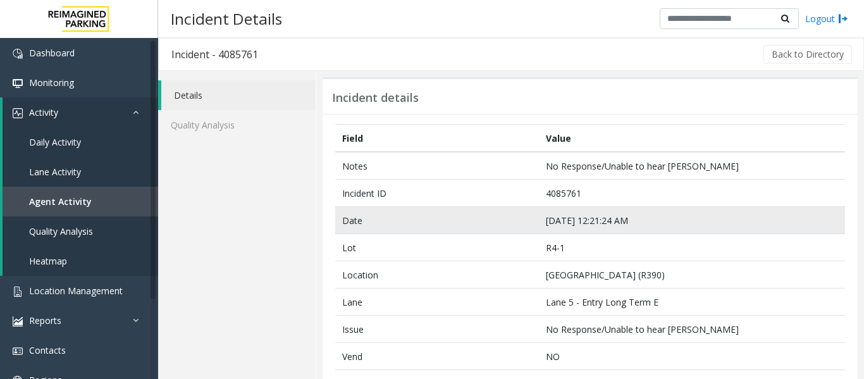
scroll to position [316, 0]
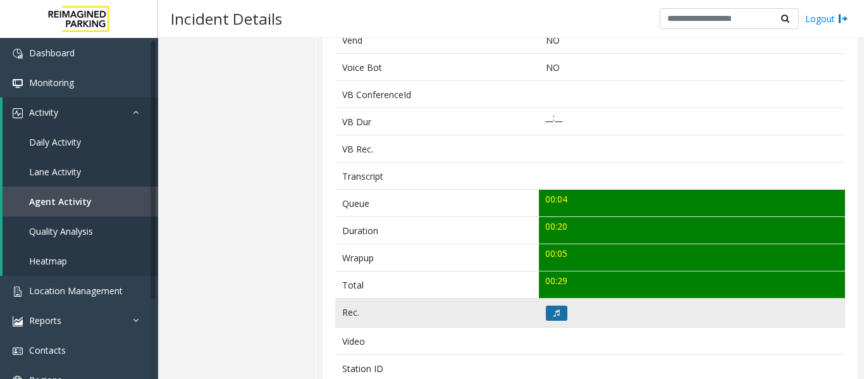
click at [550, 307] on button at bounding box center [557, 312] width 22 height 15
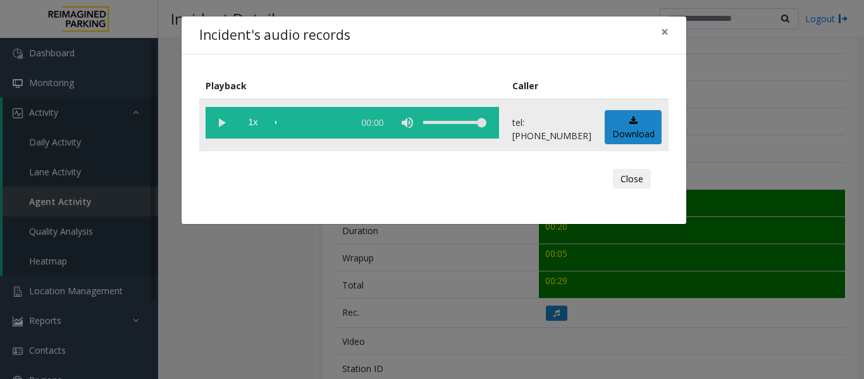
click at [226, 132] on vg-play-pause at bounding box center [222, 123] width 32 height 32
click at [283, 124] on div "scrub bar" at bounding box center [311, 123] width 72 height 32
click at [631, 180] on button "Close" at bounding box center [632, 179] width 38 height 20
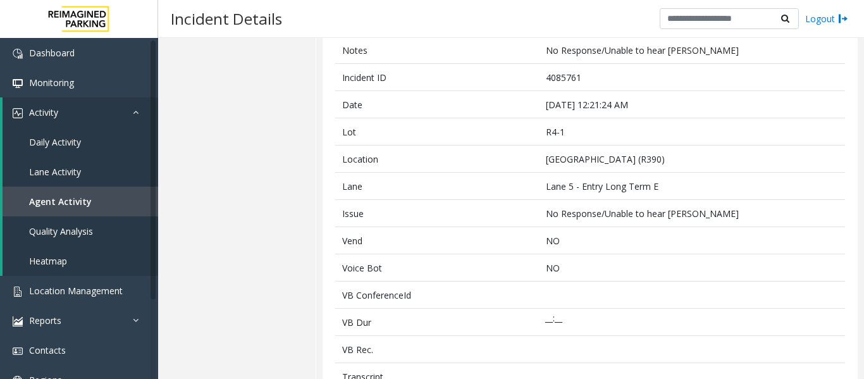
scroll to position [0, 0]
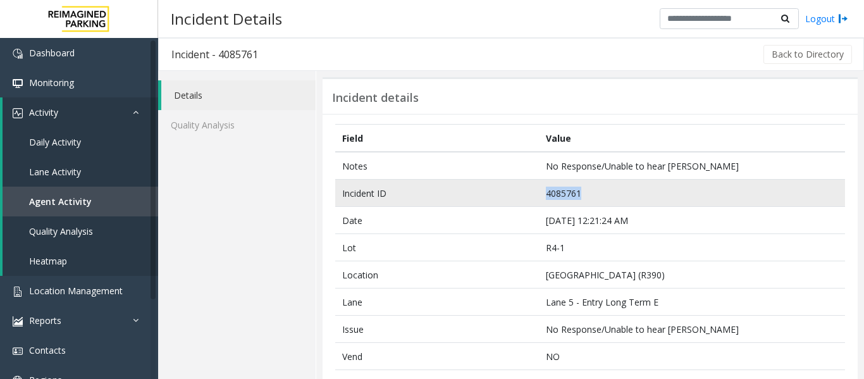
drag, startPoint x: 586, startPoint y: 197, endPoint x: 521, endPoint y: 194, distance: 65.3
click at [521, 194] on tr "Incident ID 4085761" at bounding box center [590, 193] width 510 height 27
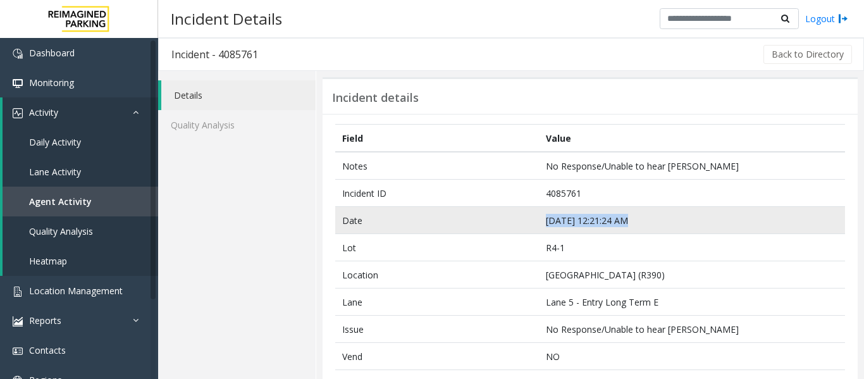
drag, startPoint x: 633, startPoint y: 224, endPoint x: 541, endPoint y: 221, distance: 91.8
click at [541, 221] on td "Sep 25 12:21:24 AM" at bounding box center [692, 220] width 306 height 27
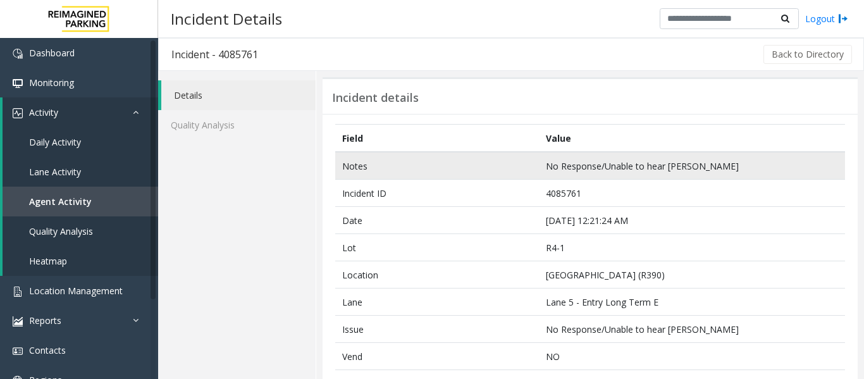
click at [562, 171] on td "No Response/Unable to hear [PERSON_NAME]" at bounding box center [692, 166] width 306 height 28
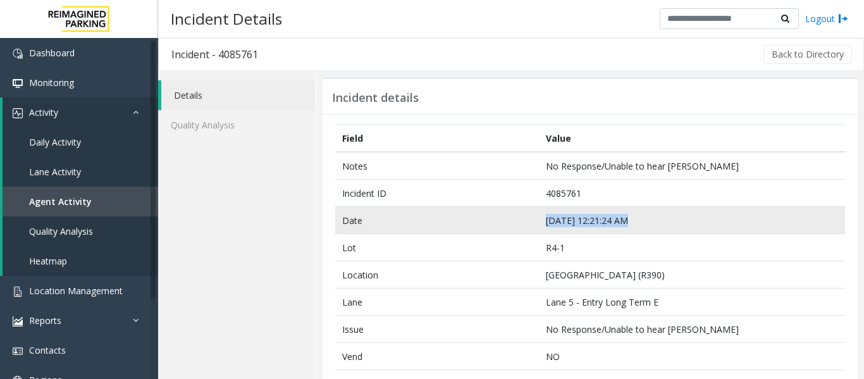
drag, startPoint x: 624, startPoint y: 220, endPoint x: 536, endPoint y: 218, distance: 87.3
click at [539, 218] on td "Sep 25 12:21:24 AM" at bounding box center [692, 220] width 306 height 27
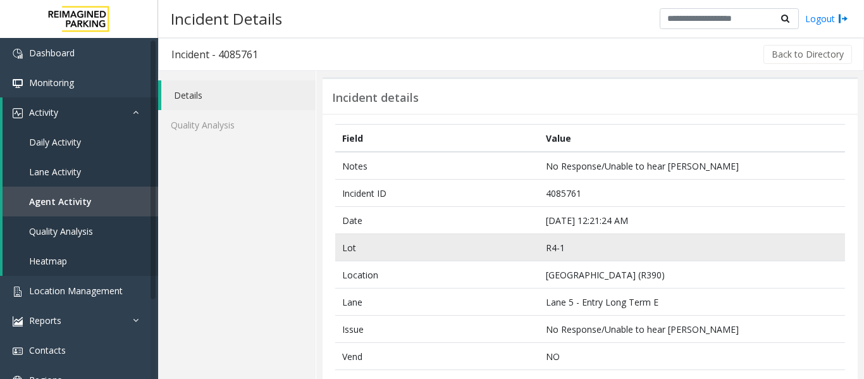
click at [654, 234] on td "R4-1" at bounding box center [692, 247] width 306 height 27
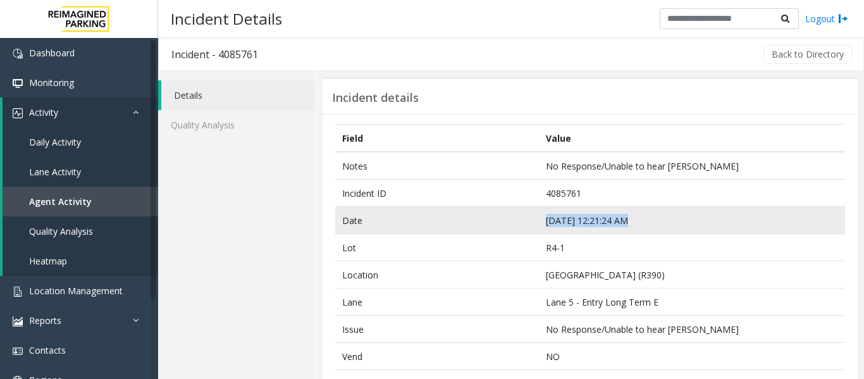
drag, startPoint x: 620, startPoint y: 219, endPoint x: 528, endPoint y: 218, distance: 92.3
click at [528, 218] on tr "Date Sep 25 12:21:24 AM" at bounding box center [590, 220] width 510 height 27
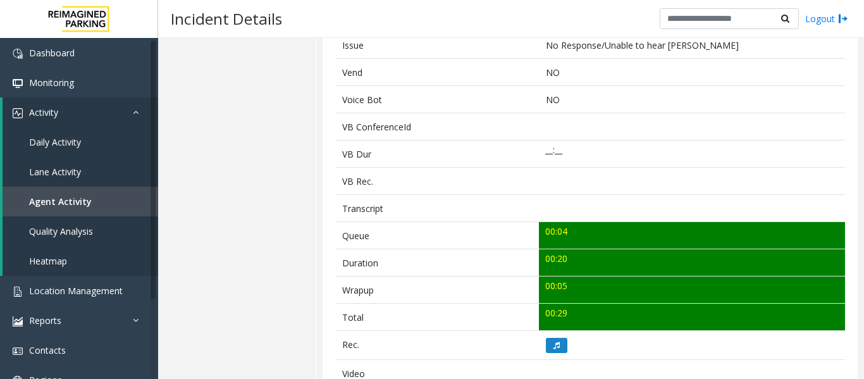
scroll to position [157, 0]
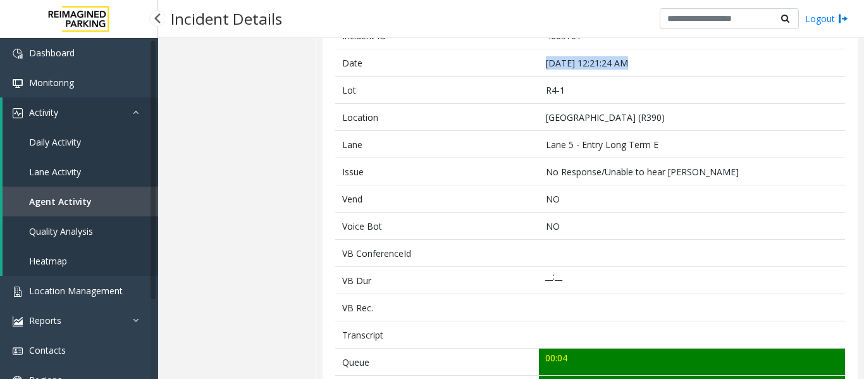
click at [54, 204] on span "Agent Activity" at bounding box center [60, 201] width 63 height 12
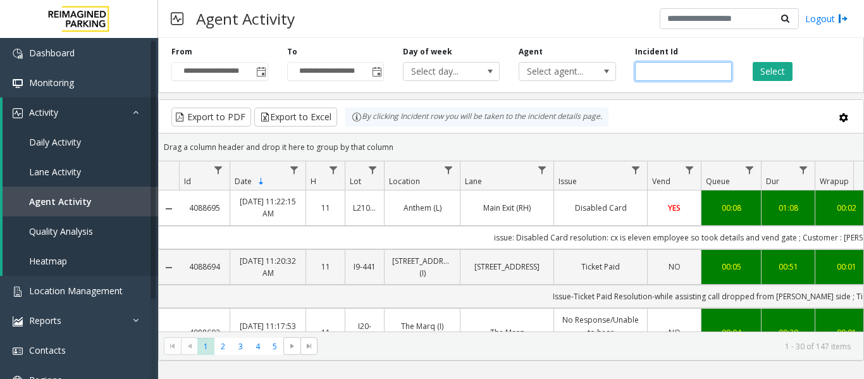
click at [666, 70] on input "number" at bounding box center [683, 71] width 97 height 19
paste input "*******"
type input "*******"
click at [770, 68] on button "Select" at bounding box center [773, 71] width 40 height 19
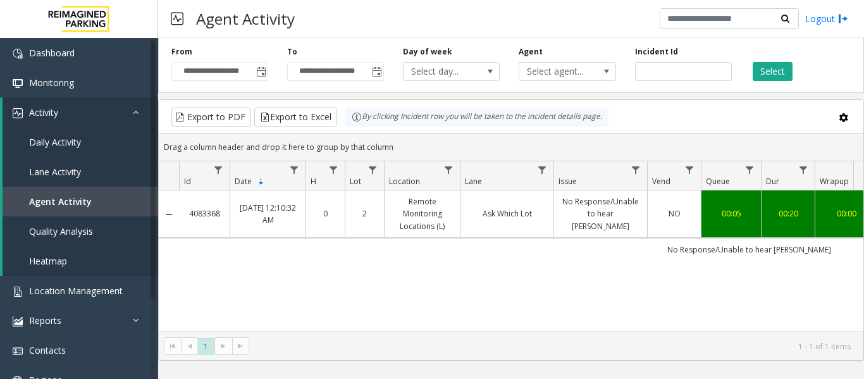
click at [581, 223] on link "No Response/Unable to hear [PERSON_NAME]" at bounding box center [601, 213] width 78 height 37
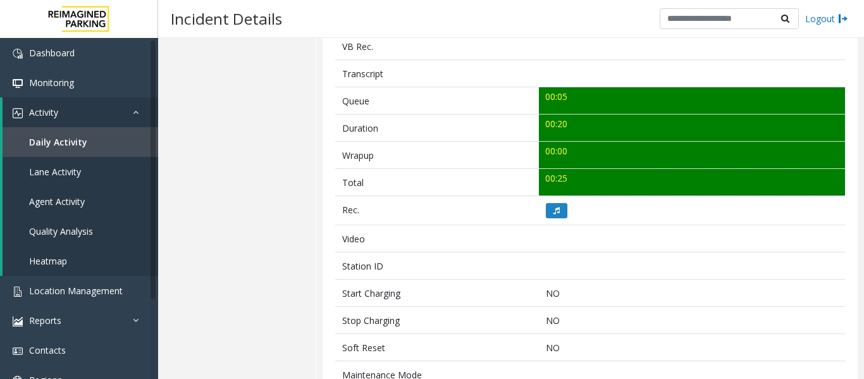
scroll to position [443, 0]
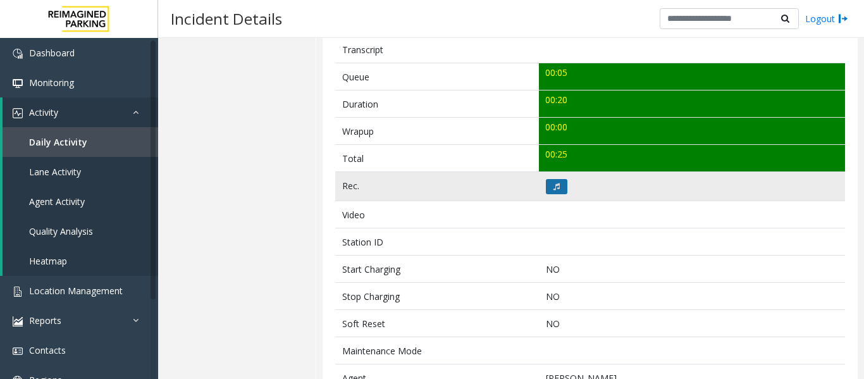
click at [546, 182] on button at bounding box center [557, 186] width 22 height 15
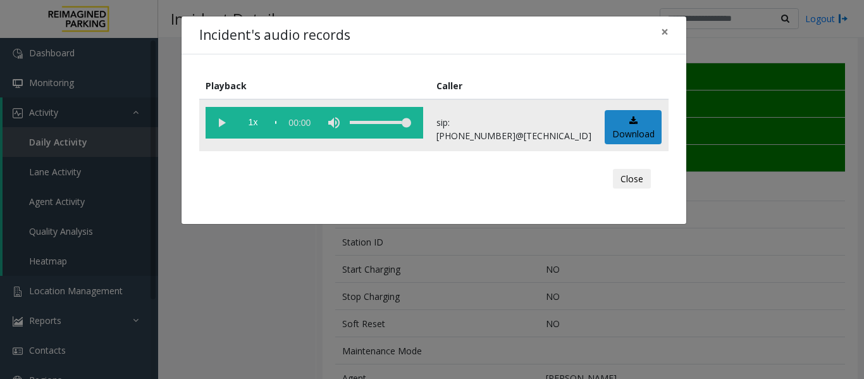
click at [225, 122] on vg-play-pause at bounding box center [222, 123] width 32 height 32
click at [648, 187] on button "Close" at bounding box center [632, 179] width 38 height 20
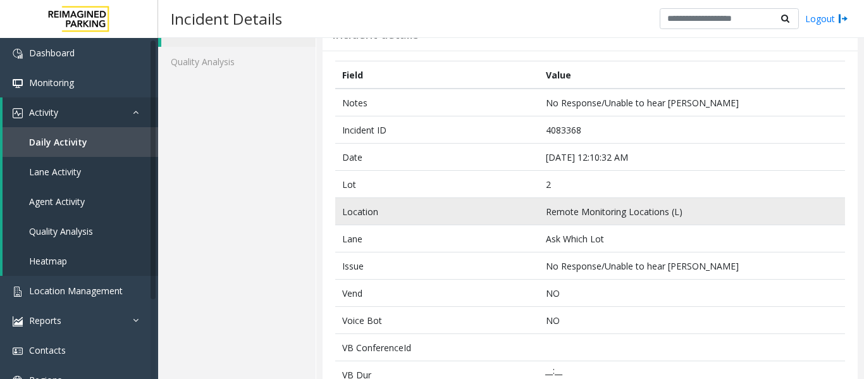
scroll to position [0, 0]
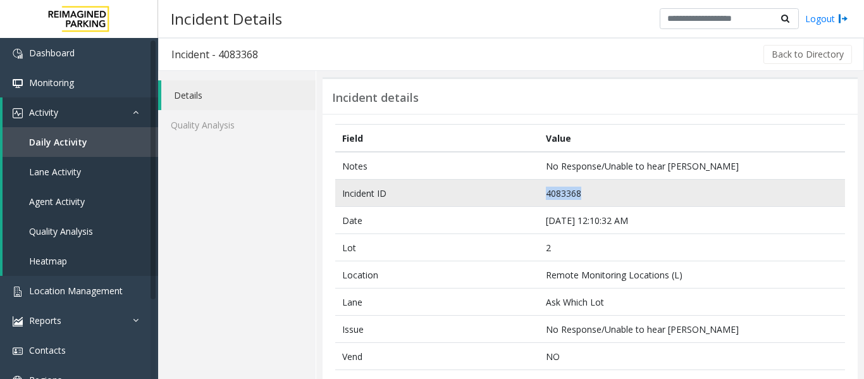
drag, startPoint x: 579, startPoint y: 189, endPoint x: 514, endPoint y: 194, distance: 64.7
click at [514, 194] on tr "Incident ID 4083368" at bounding box center [590, 193] width 510 height 27
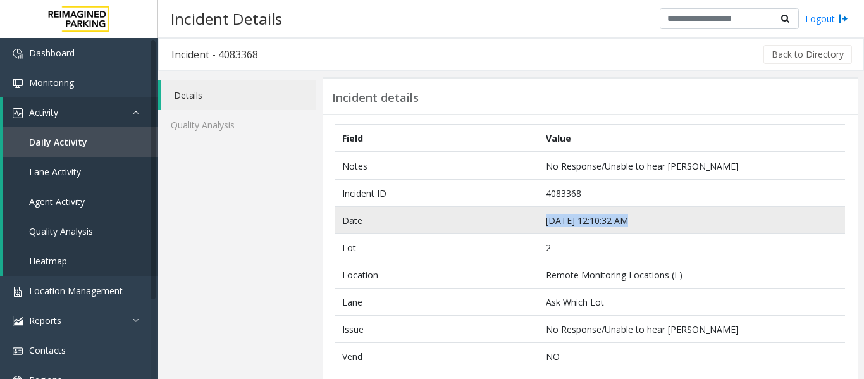
drag, startPoint x: 624, startPoint y: 220, endPoint x: 541, endPoint y: 219, distance: 82.9
click at [541, 219] on td "Sep 22 12:10:32 AM" at bounding box center [692, 220] width 306 height 27
click at [640, 208] on td "Sep 22 12:10:32 AM" at bounding box center [692, 220] width 306 height 27
drag, startPoint x: 625, startPoint y: 221, endPoint x: 517, endPoint y: 224, distance: 108.2
click at [517, 224] on tr "Date Sep 22 12:10:32 AM" at bounding box center [590, 220] width 510 height 27
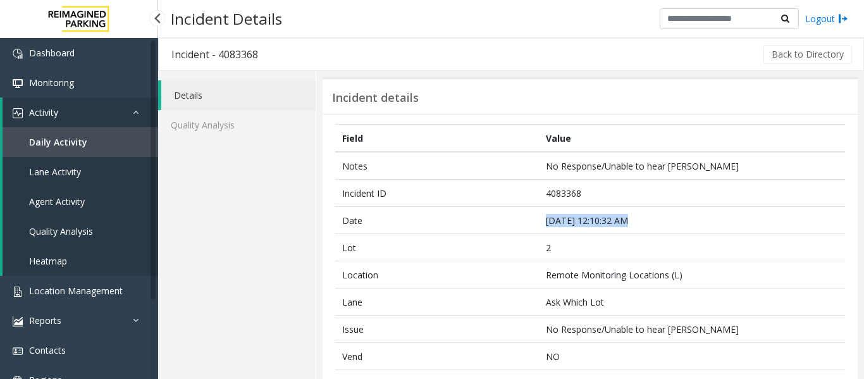
click at [92, 213] on link "Agent Activity" at bounding box center [81, 202] width 156 height 30
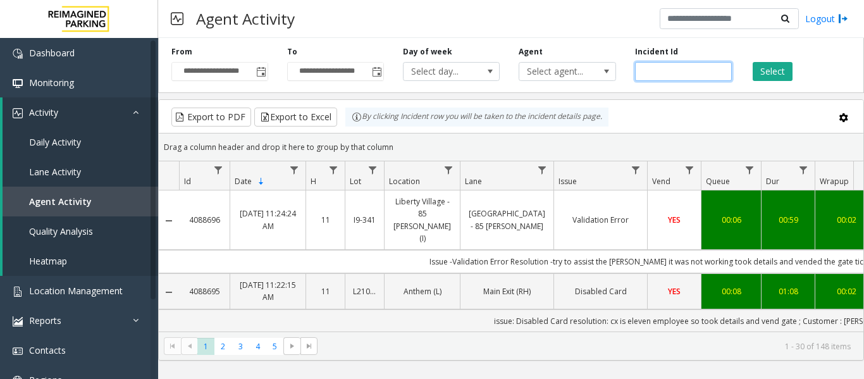
click at [653, 74] on input "number" at bounding box center [683, 71] width 97 height 19
paste input "*******"
type input "*******"
click at [767, 70] on button "Select" at bounding box center [773, 71] width 40 height 19
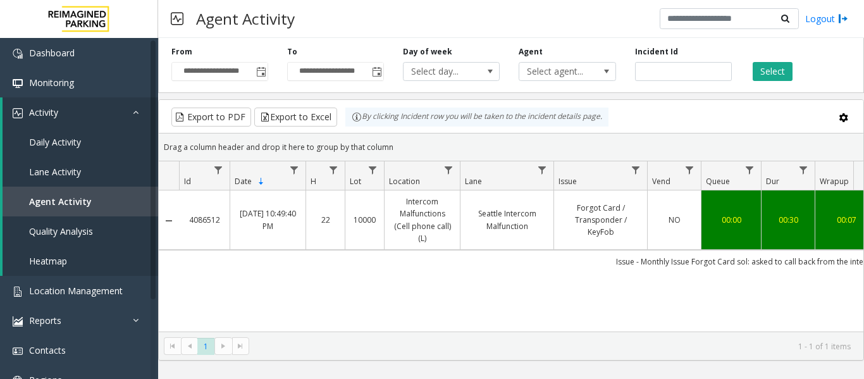
click at [620, 216] on link "Forgot Card / Transponder / KeyFob" at bounding box center [601, 220] width 78 height 37
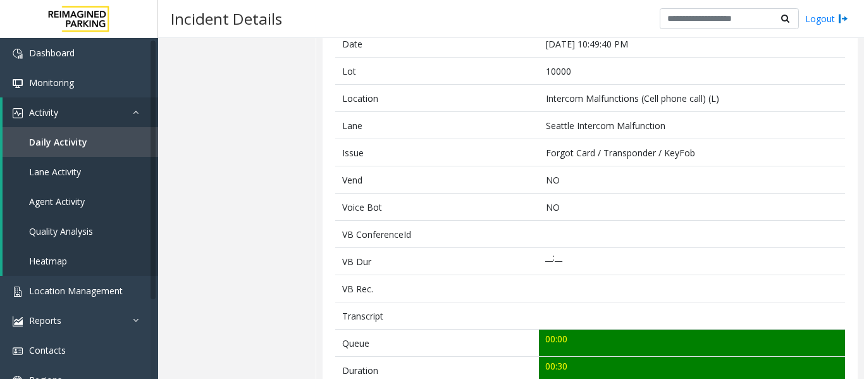
scroll to position [443, 0]
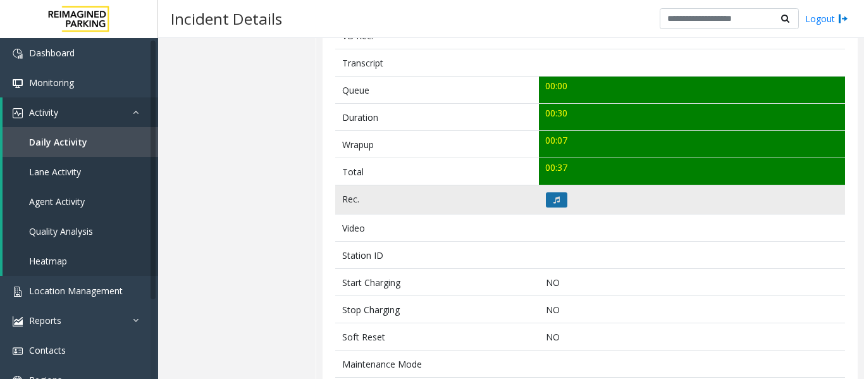
click at [557, 205] on button at bounding box center [557, 199] width 22 height 15
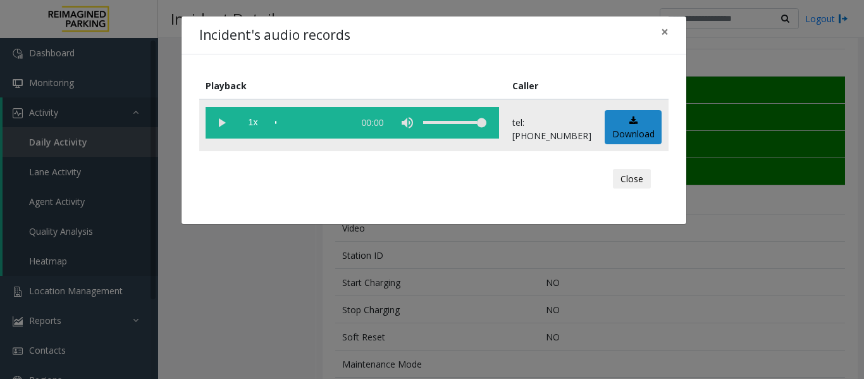
click at [221, 119] on vg-play-pause at bounding box center [222, 123] width 32 height 32
click at [619, 178] on button "Close" at bounding box center [632, 179] width 38 height 20
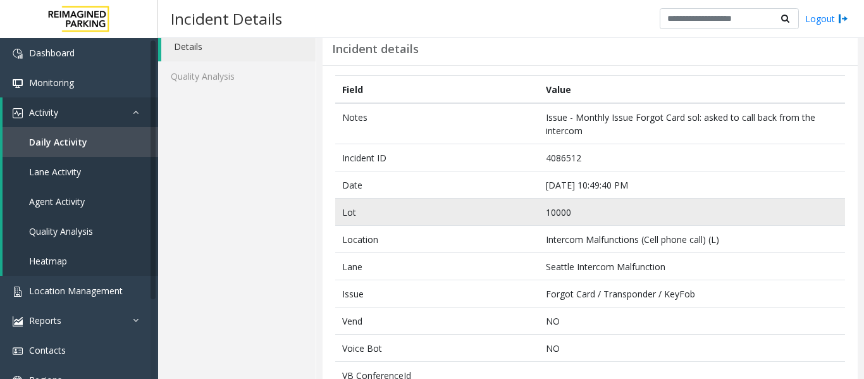
scroll to position [63, 0]
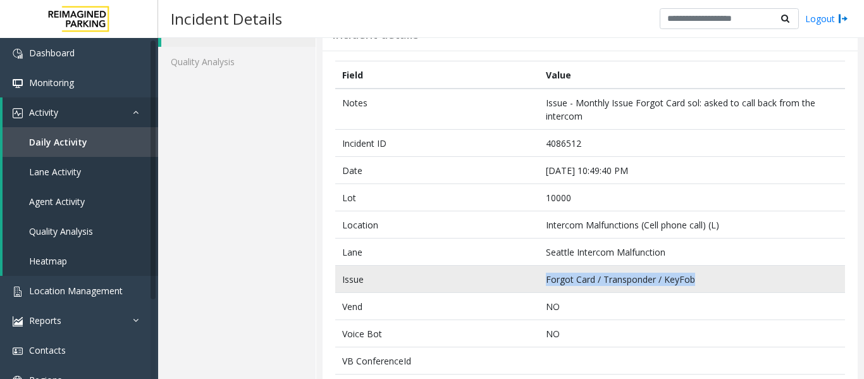
drag, startPoint x: 693, startPoint y: 279, endPoint x: 541, endPoint y: 279, distance: 151.8
click at [541, 279] on td "Forgot Card / Transponder / KeyFob" at bounding box center [692, 279] width 306 height 27
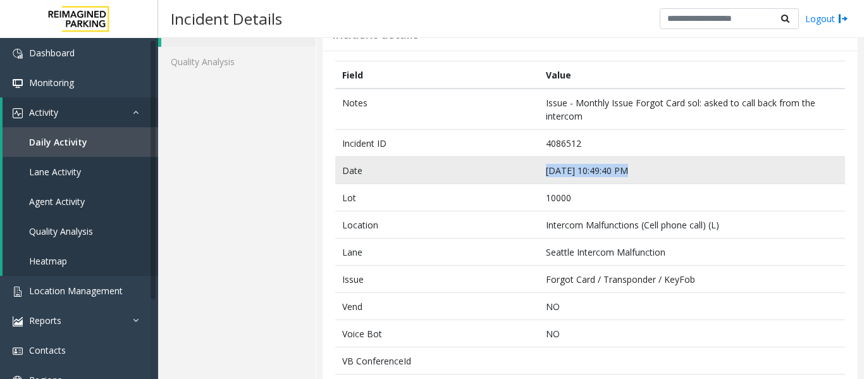
drag, startPoint x: 622, startPoint y: 171, endPoint x: 502, endPoint y: 171, distance: 119.5
click at [502, 171] on tr "Date Sep 25 10:49:40 PM" at bounding box center [590, 170] width 510 height 27
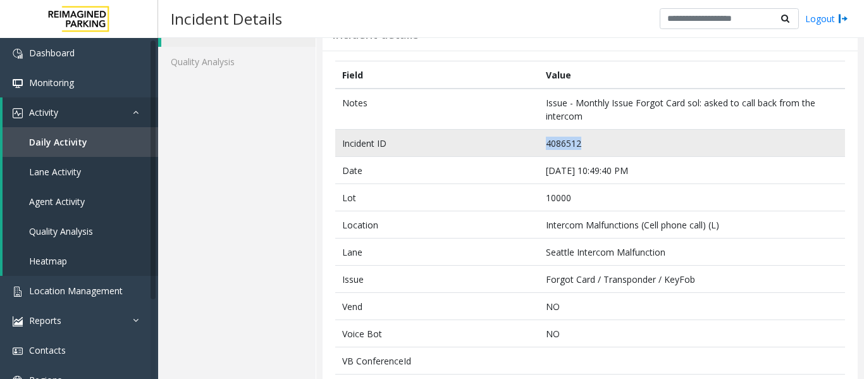
drag, startPoint x: 577, startPoint y: 141, endPoint x: 541, endPoint y: 150, distance: 37.7
click at [541, 150] on td "4086512" at bounding box center [692, 143] width 306 height 27
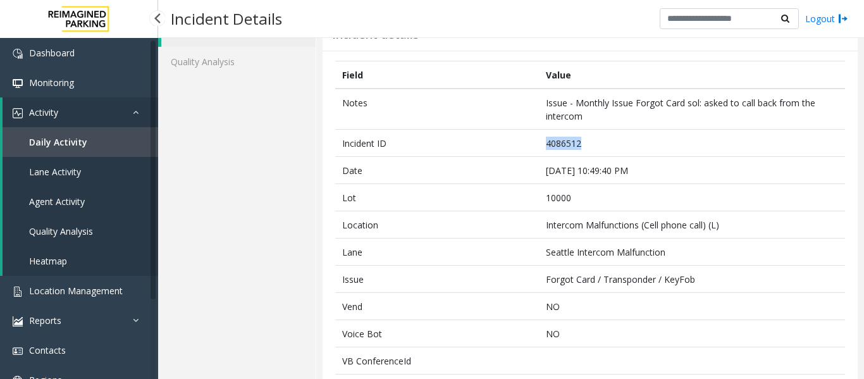
click at [61, 194] on link "Agent Activity" at bounding box center [81, 202] width 156 height 30
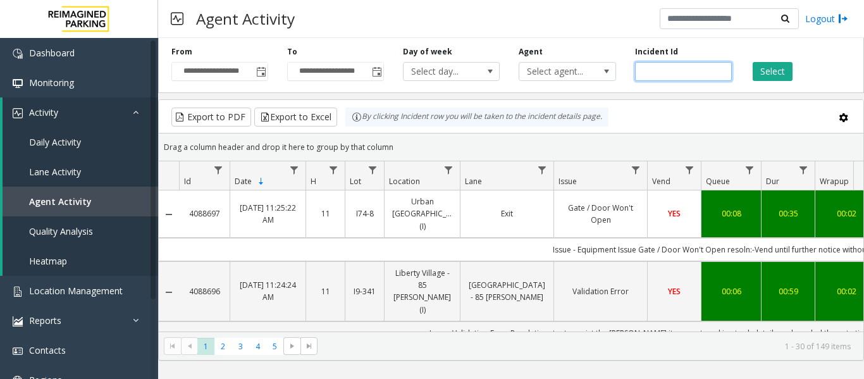
click at [653, 69] on input "number" at bounding box center [683, 71] width 97 height 19
paste input "*******"
type input "*******"
click at [764, 66] on button "Select" at bounding box center [773, 71] width 40 height 19
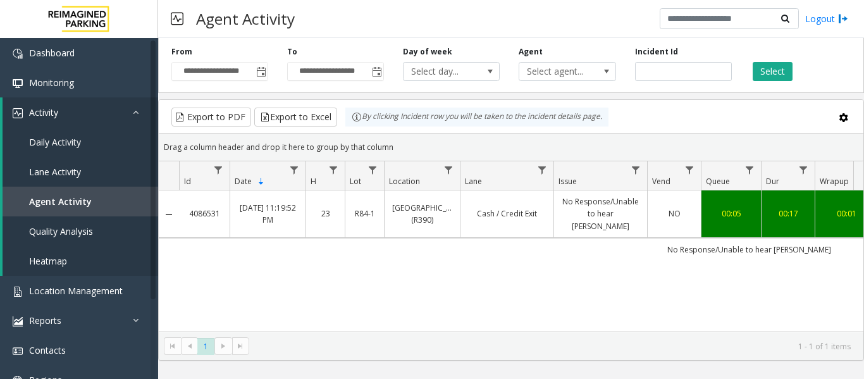
click at [566, 201] on link "No Response/Unable to hear [PERSON_NAME]" at bounding box center [601, 213] width 78 height 37
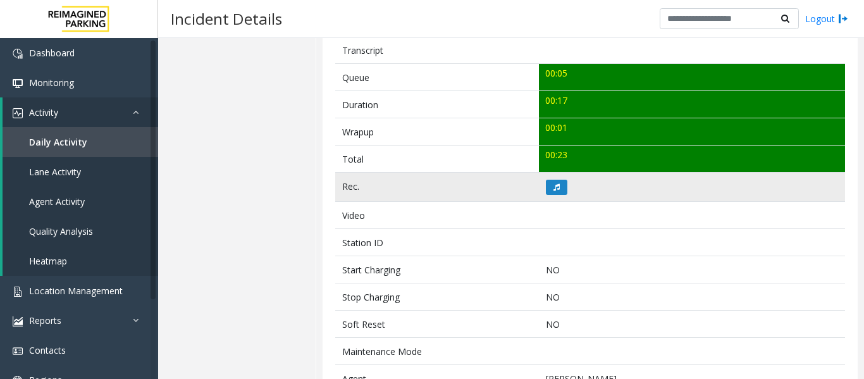
scroll to position [443, 0]
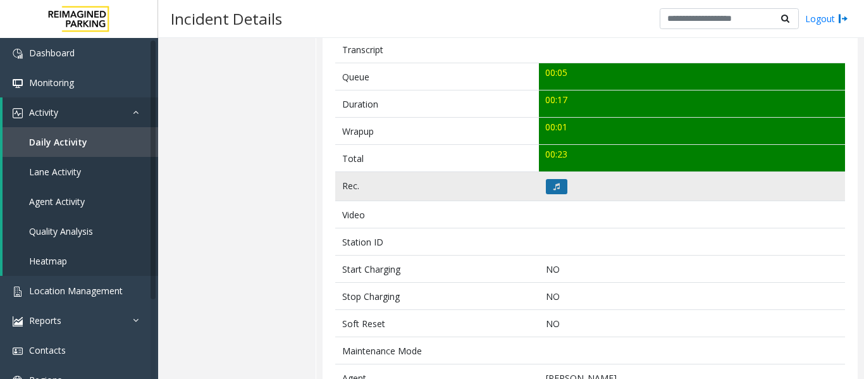
click at [555, 194] on button at bounding box center [557, 186] width 22 height 15
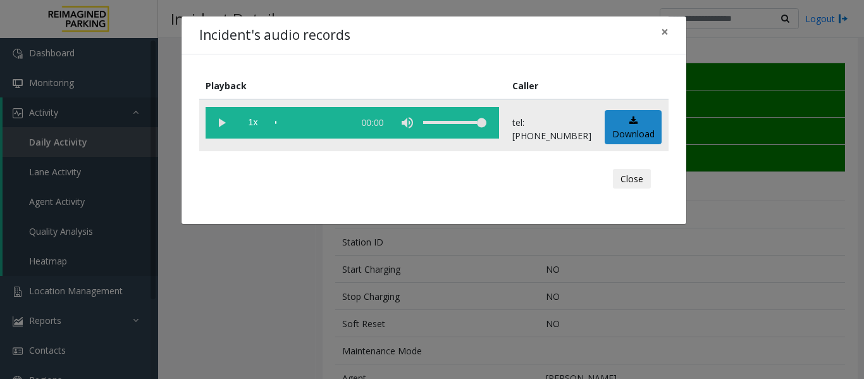
click at [214, 125] on vg-play-pause at bounding box center [222, 123] width 32 height 32
click at [652, 183] on div "Close" at bounding box center [434, 179] width 452 height 38
click at [648, 183] on button "Close" at bounding box center [632, 179] width 38 height 20
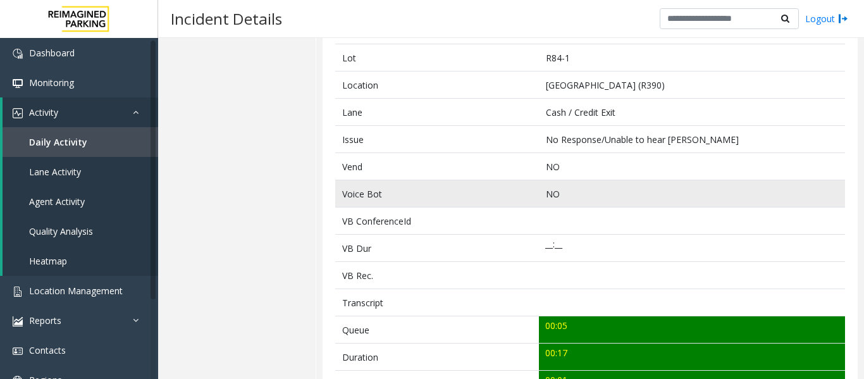
scroll to position [0, 0]
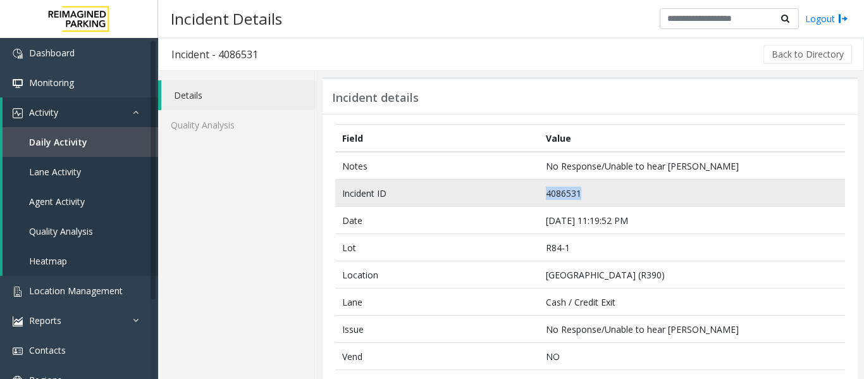
drag, startPoint x: 582, startPoint y: 197, endPoint x: 522, endPoint y: 205, distance: 61.2
click at [522, 205] on tr "Incident ID 4086531" at bounding box center [590, 193] width 510 height 27
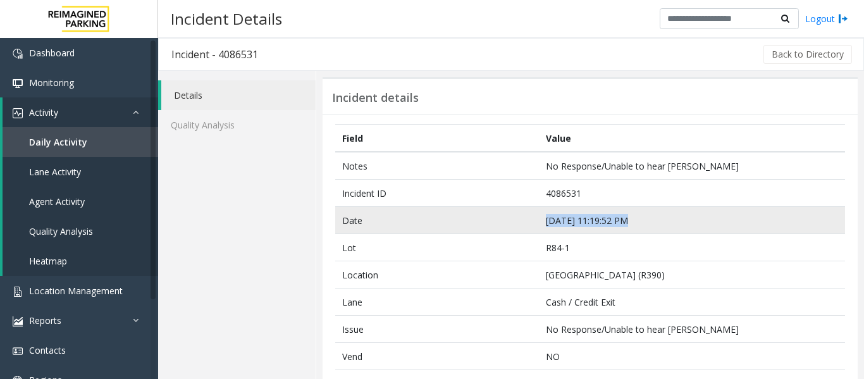
drag, startPoint x: 620, startPoint y: 219, endPoint x: 535, endPoint y: 223, distance: 84.8
click at [539, 223] on td "Sep 25 11:19:52 PM" at bounding box center [692, 220] width 306 height 27
click at [620, 228] on td "Sep 25 11:19:52 PM" at bounding box center [692, 220] width 306 height 27
click at [625, 219] on td "Sep 25 11:19:52 PM" at bounding box center [692, 220] width 306 height 27
drag, startPoint x: 629, startPoint y: 219, endPoint x: 536, endPoint y: 223, distance: 93.7
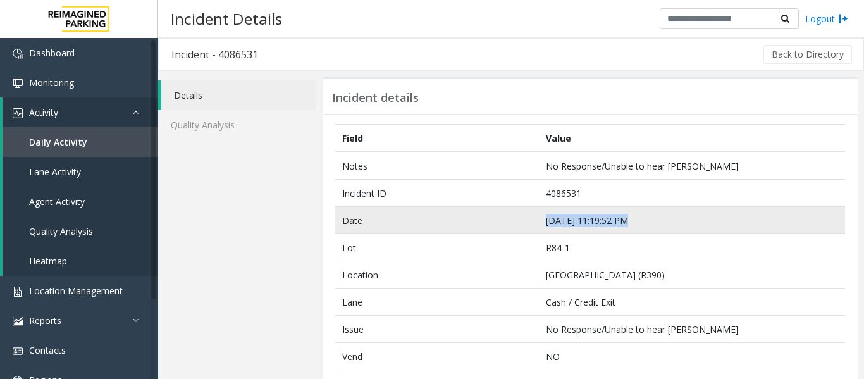
click at [539, 223] on td "Sep 25 11:19:52 PM" at bounding box center [692, 220] width 306 height 27
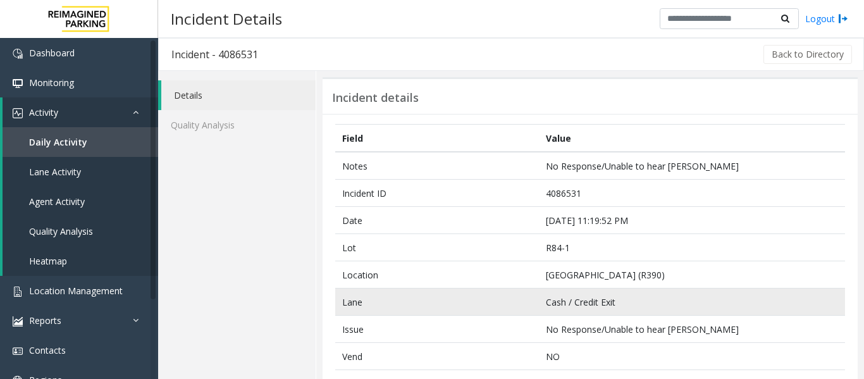
click at [503, 310] on td "Lane" at bounding box center [437, 301] width 204 height 27
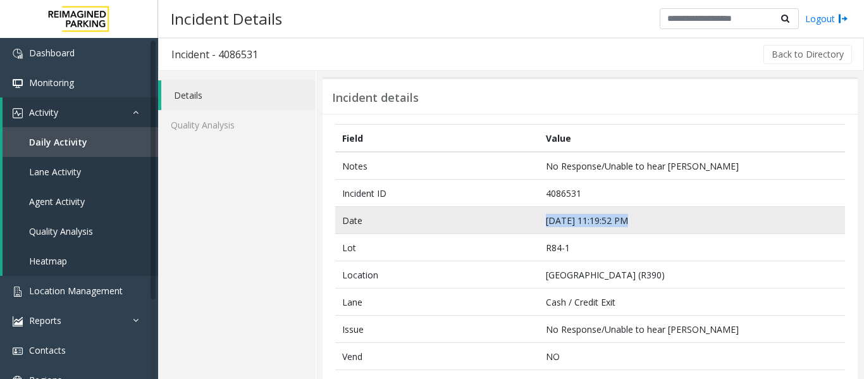
drag, startPoint x: 620, startPoint y: 219, endPoint x: 525, endPoint y: 226, distance: 95.1
click at [525, 226] on tr "Date Sep 25 11:19:52 PM" at bounding box center [590, 220] width 510 height 27
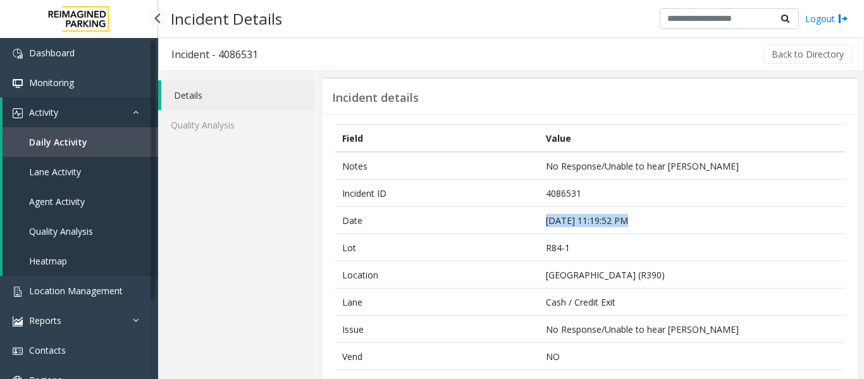
click at [66, 192] on link "Agent Activity" at bounding box center [81, 202] width 156 height 30
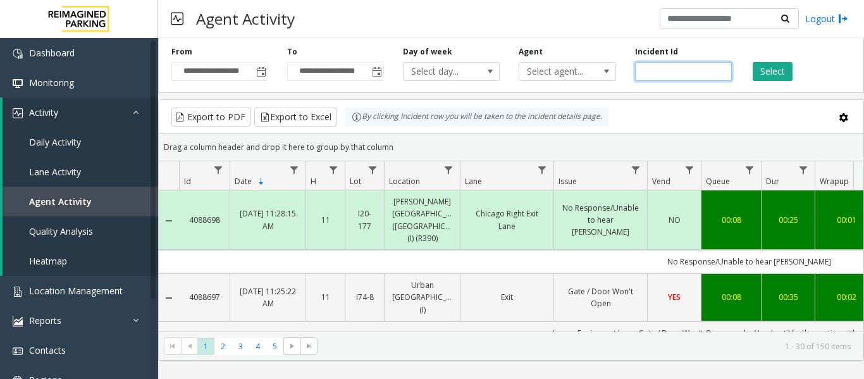
click at [639, 73] on input "number" at bounding box center [683, 71] width 97 height 19
paste input "*******"
type input "*******"
click at [775, 76] on button "Select" at bounding box center [773, 71] width 40 height 19
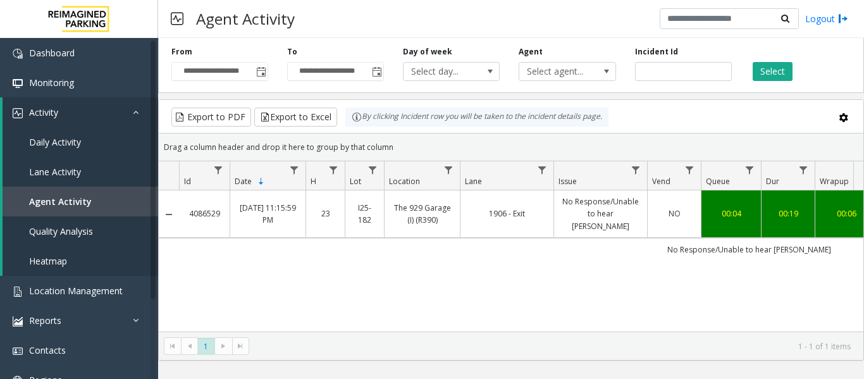
click at [595, 214] on link "No Response/Unable to hear [PERSON_NAME]" at bounding box center [601, 213] width 78 height 37
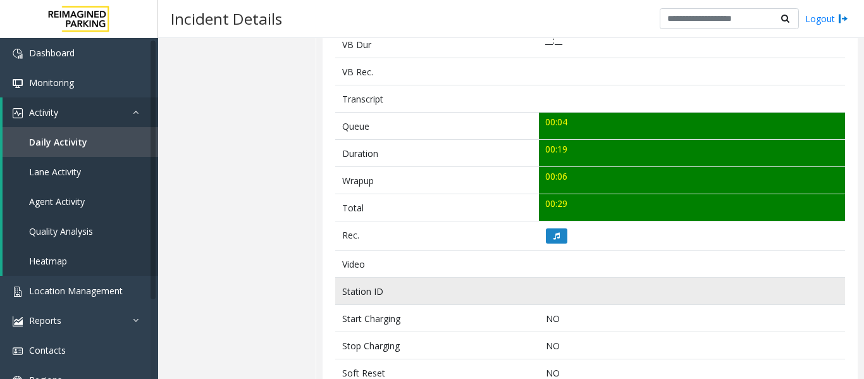
scroll to position [443, 0]
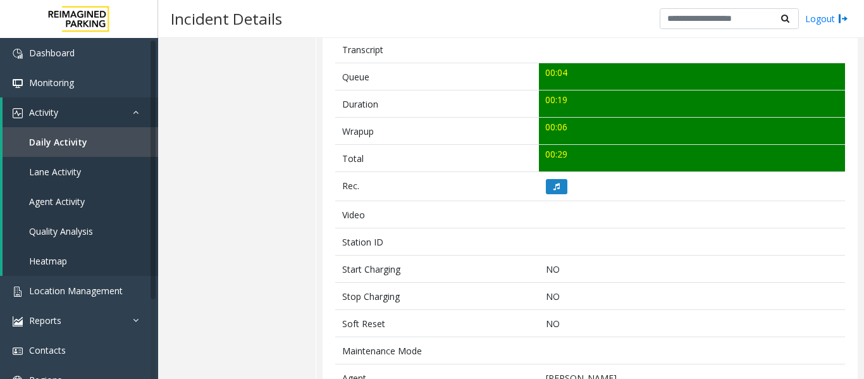
click at [557, 190] on button at bounding box center [557, 186] width 22 height 15
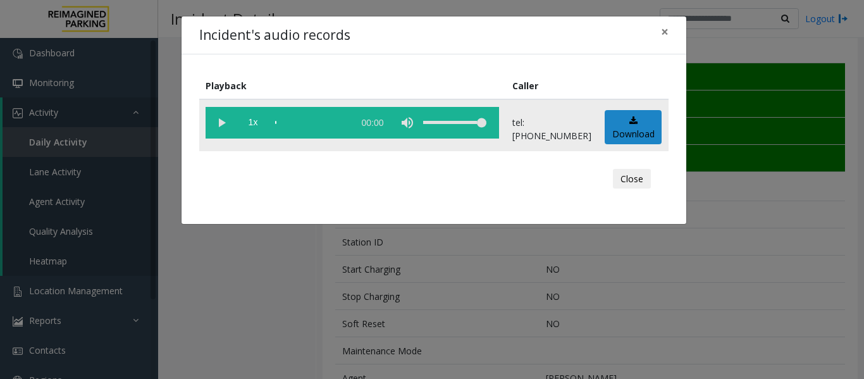
click at [222, 123] on vg-play-pause at bounding box center [222, 123] width 32 height 32
click at [288, 121] on div "scrub bar" at bounding box center [311, 123] width 72 height 32
click at [281, 121] on div "scrub bar" at bounding box center [311, 123] width 72 height 32
click at [635, 189] on div "Close" at bounding box center [434, 179] width 452 height 38
click at [649, 176] on button "Close" at bounding box center [632, 179] width 38 height 20
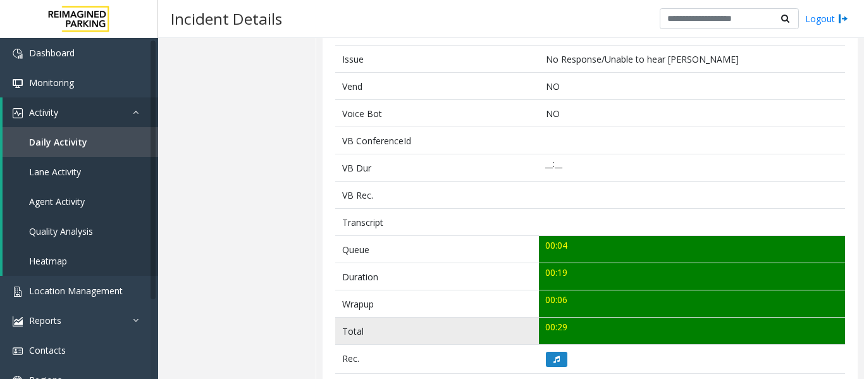
scroll to position [126, 0]
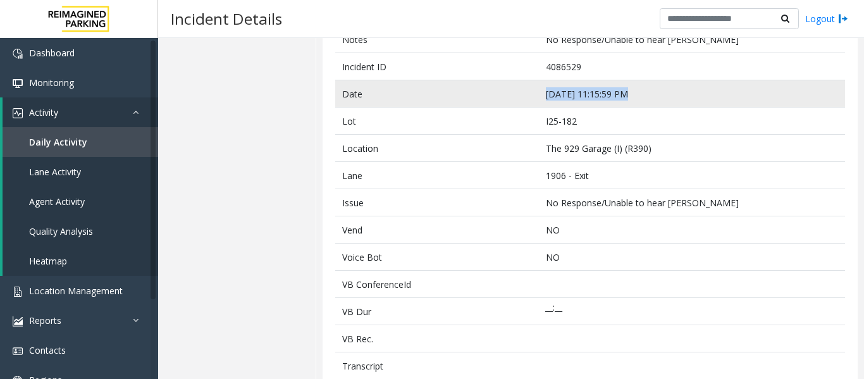
drag, startPoint x: 628, startPoint y: 91, endPoint x: 536, endPoint y: 94, distance: 91.7
click at [539, 94] on td "Sep 25 11:15:59 PM" at bounding box center [692, 93] width 306 height 27
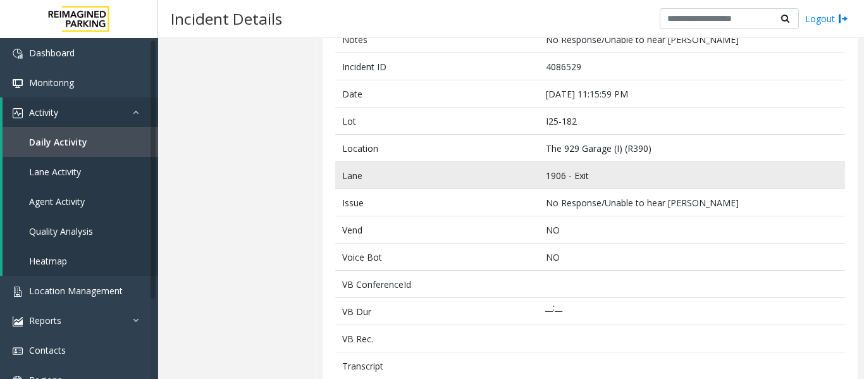
drag, startPoint x: 539, startPoint y: 185, endPoint x: 546, endPoint y: 175, distance: 12.8
click at [541, 185] on td "1906 - Exit" at bounding box center [692, 175] width 306 height 27
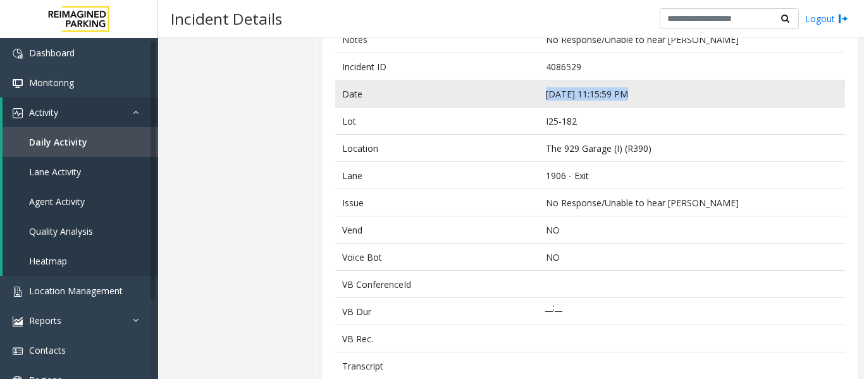
drag, startPoint x: 622, startPoint y: 94, endPoint x: 533, endPoint y: 98, distance: 88.6
click at [533, 98] on tr "Date Sep 25 11:15:59 PM" at bounding box center [590, 93] width 510 height 27
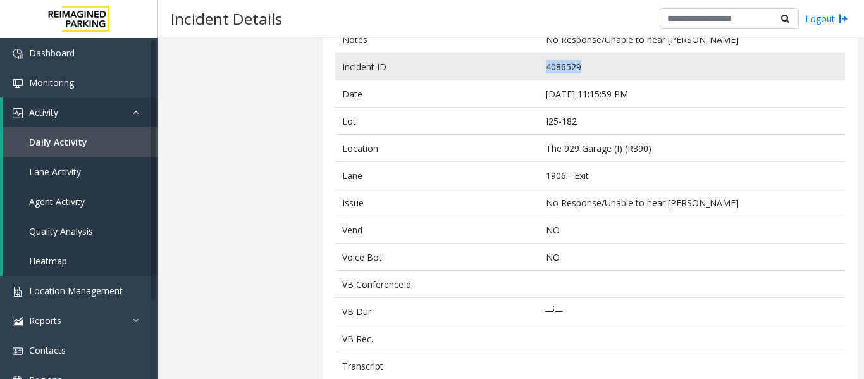
drag, startPoint x: 577, startPoint y: 66, endPoint x: 543, endPoint y: 66, distance: 33.5
click at [543, 66] on td "4086529" at bounding box center [692, 66] width 306 height 27
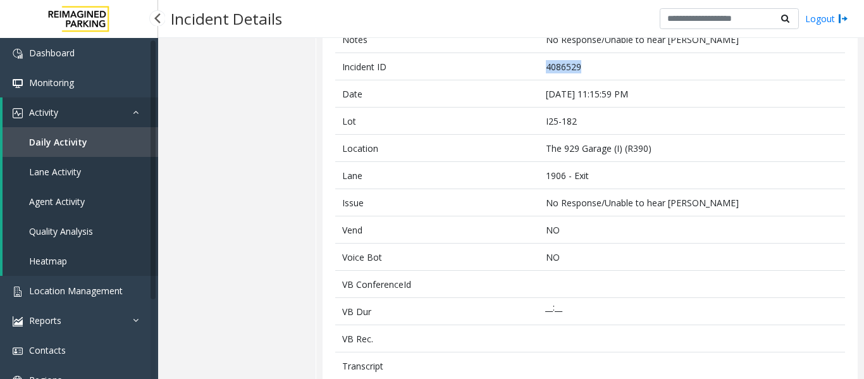
click at [67, 200] on span "Agent Activity" at bounding box center [57, 201] width 56 height 12
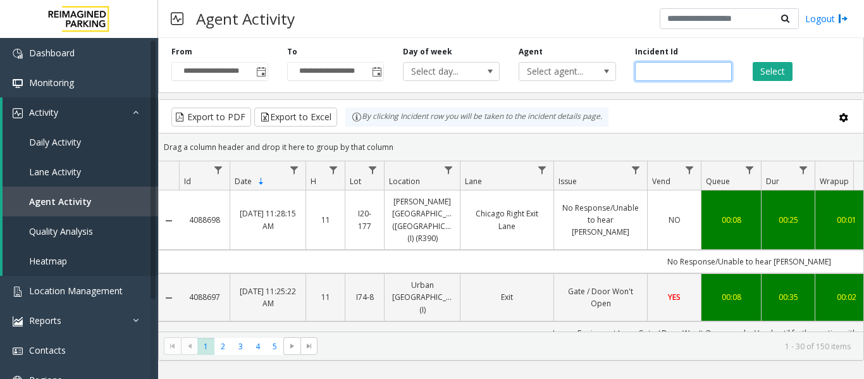
click at [651, 68] on input "number" at bounding box center [683, 71] width 97 height 19
paste input "*******"
type input "*******"
click at [767, 63] on button "Select" at bounding box center [773, 71] width 40 height 19
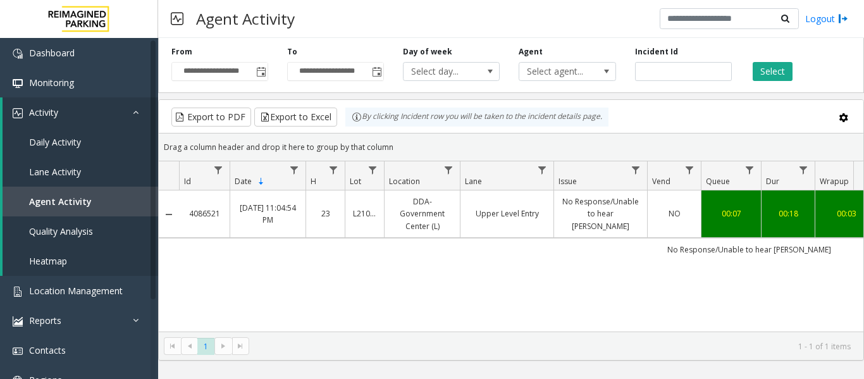
click at [639, 225] on link "No Response/Unable to hear [PERSON_NAME]" at bounding box center [601, 213] width 78 height 37
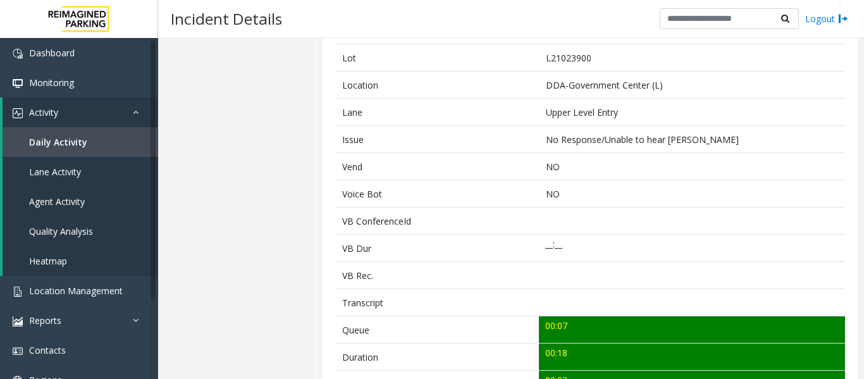
scroll to position [443, 0]
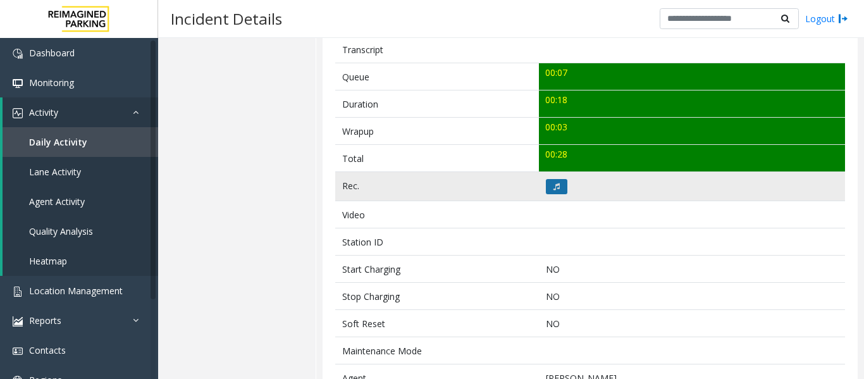
click at [557, 183] on button at bounding box center [557, 186] width 22 height 15
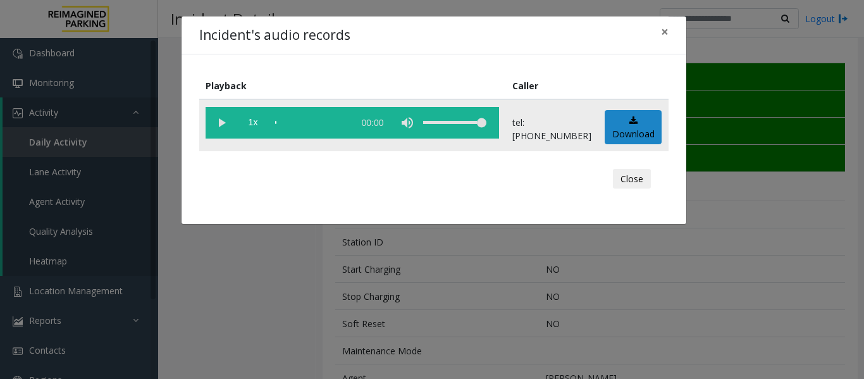
click at [223, 118] on vg-play-pause at bounding box center [222, 123] width 32 height 32
click at [639, 176] on button "Close" at bounding box center [632, 179] width 38 height 20
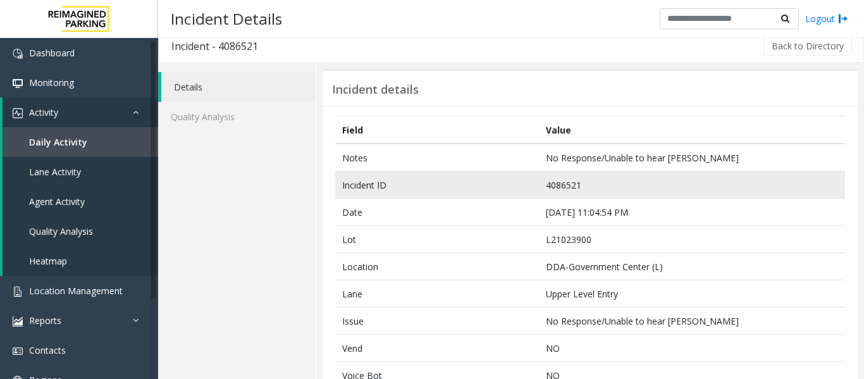
scroll to position [0, 0]
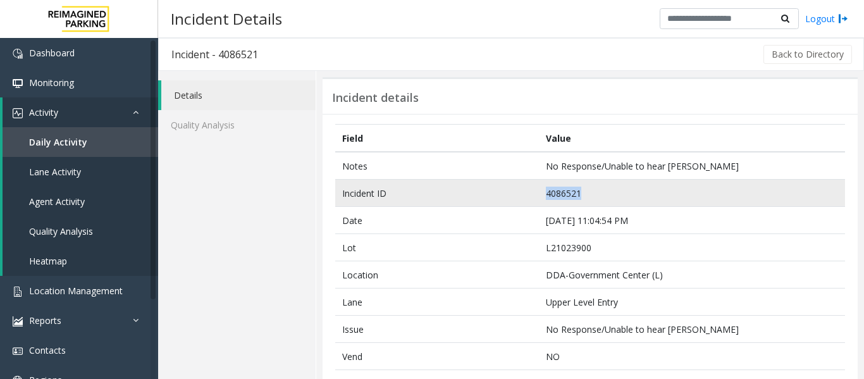
drag, startPoint x: 581, startPoint y: 189, endPoint x: 527, endPoint y: 195, distance: 54.1
click at [527, 195] on tr "Incident ID 4086521" at bounding box center [590, 193] width 510 height 27
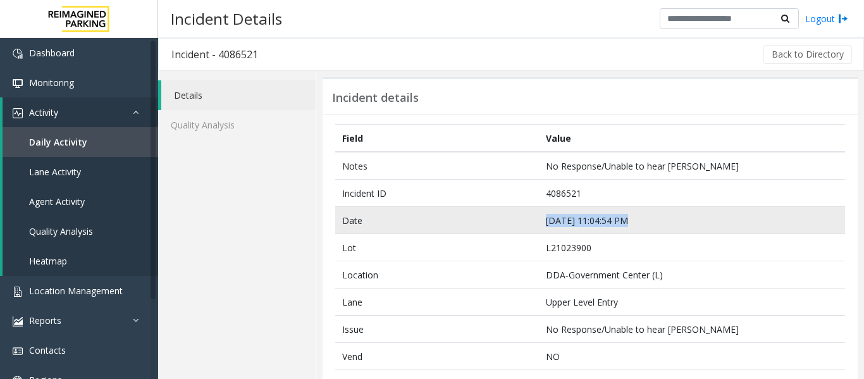
drag, startPoint x: 622, startPoint y: 218, endPoint x: 534, endPoint y: 227, distance: 89.0
click at [534, 227] on tr "Date Sep 25 11:04:54 PM" at bounding box center [590, 220] width 510 height 27
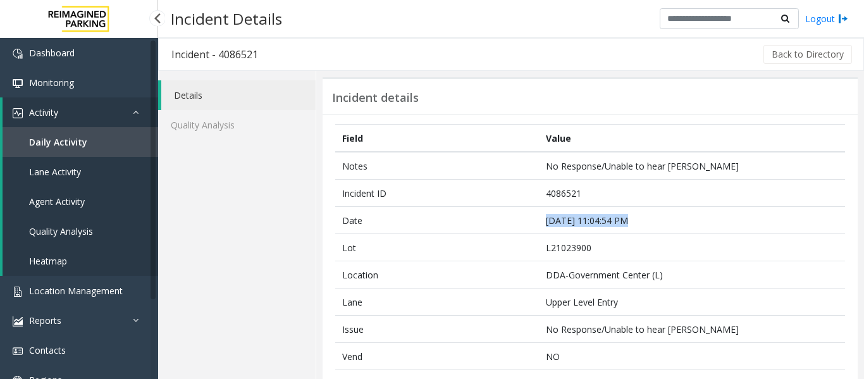
click at [73, 203] on span "Agent Activity" at bounding box center [57, 201] width 56 height 12
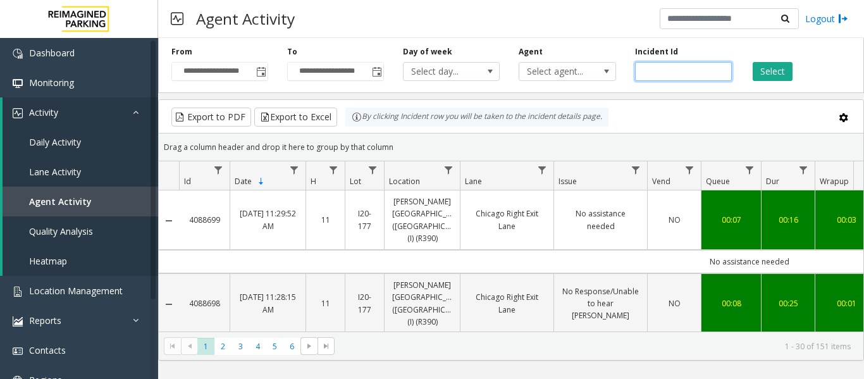
click at [651, 68] on input "number" at bounding box center [683, 71] width 97 height 19
paste input "*******"
type input "*******"
click at [764, 71] on button "Select" at bounding box center [773, 71] width 40 height 19
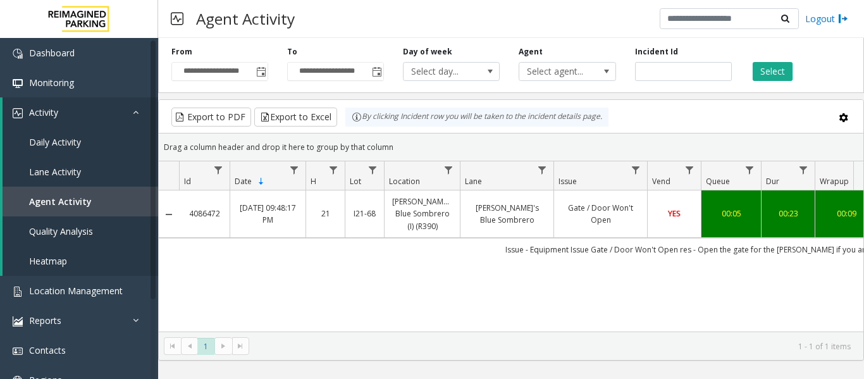
click at [631, 216] on link "Gate / Door Won't Open" at bounding box center [601, 214] width 78 height 24
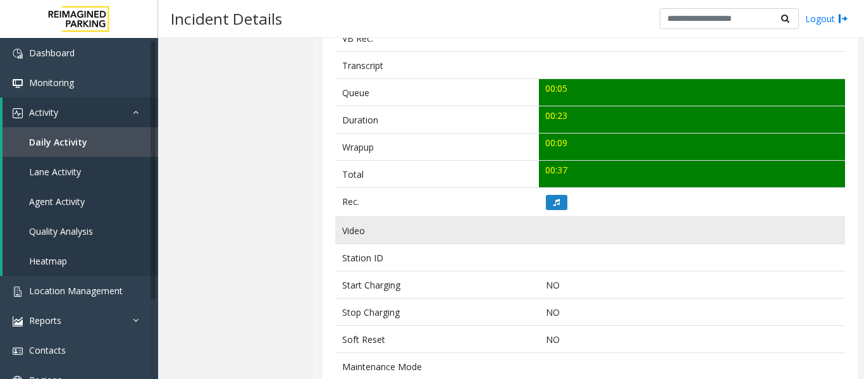
scroll to position [443, 0]
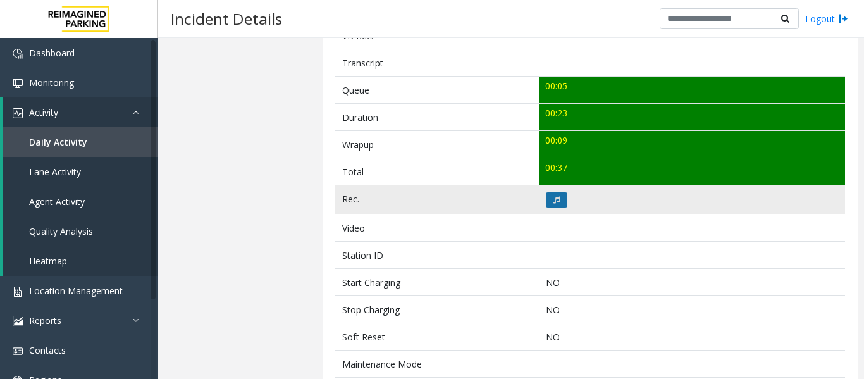
click at [546, 200] on button at bounding box center [557, 199] width 22 height 15
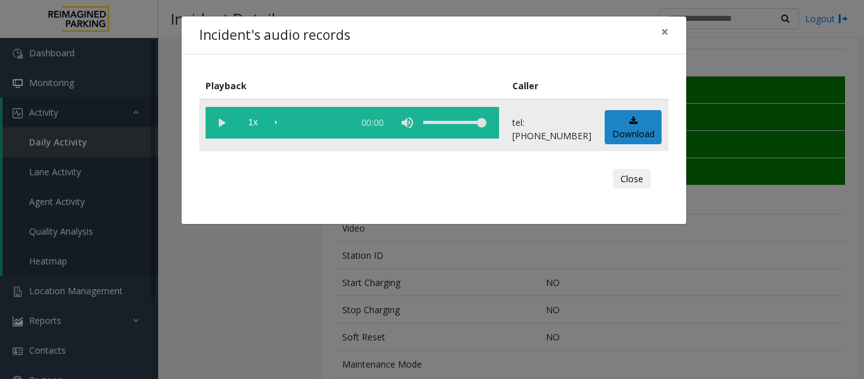
click at [223, 125] on vg-play-pause at bounding box center [222, 123] width 32 height 32
click at [629, 180] on button "Close" at bounding box center [632, 179] width 38 height 20
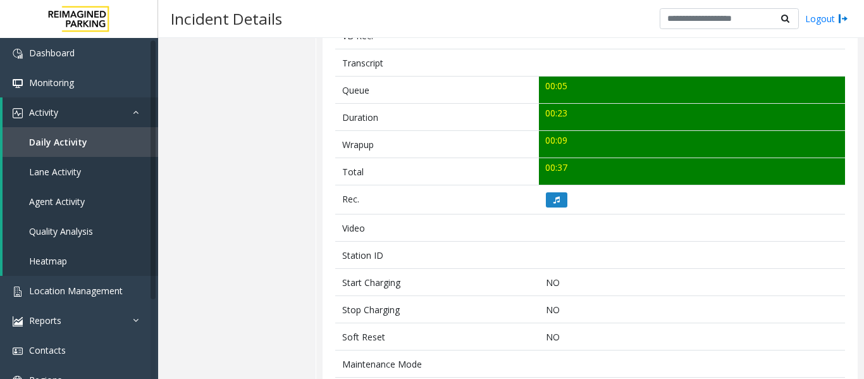
scroll to position [63, 0]
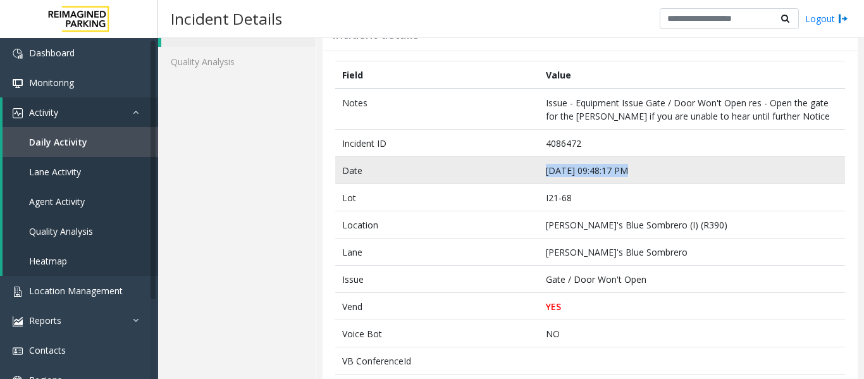
drag, startPoint x: 623, startPoint y: 170, endPoint x: 533, endPoint y: 175, distance: 90.0
click at [533, 175] on tr "Date Sep 25 09:48:17 PM" at bounding box center [590, 170] width 510 height 27
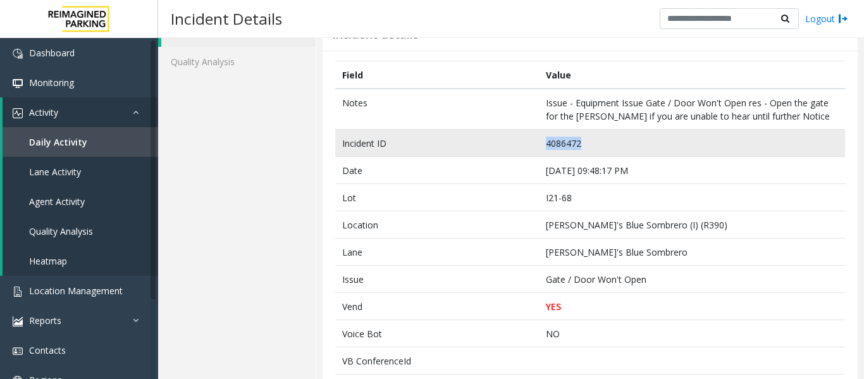
drag, startPoint x: 576, startPoint y: 141, endPoint x: 526, endPoint y: 147, distance: 50.3
click at [526, 147] on tr "Incident ID 4086472" at bounding box center [590, 143] width 510 height 27
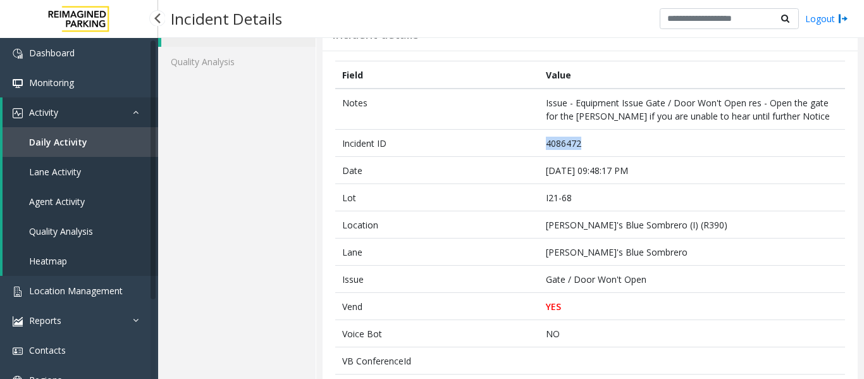
click at [51, 206] on span "Agent Activity" at bounding box center [57, 201] width 56 height 12
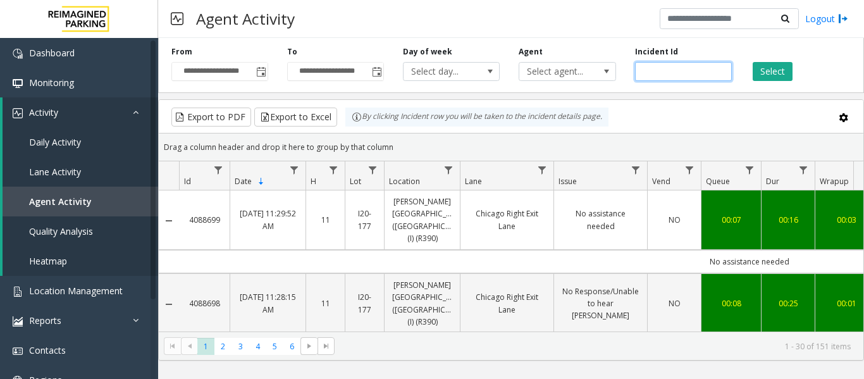
click at [691, 73] on input "number" at bounding box center [683, 71] width 97 height 19
paste input "*******"
type input "*******"
click at [759, 70] on button "Select" at bounding box center [773, 71] width 40 height 19
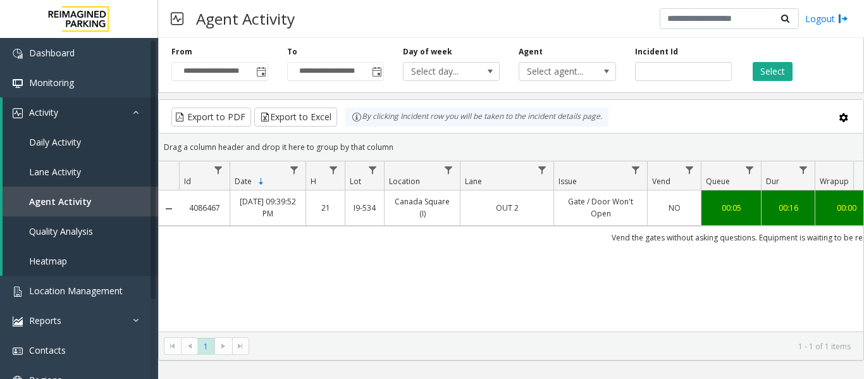
click at [684, 211] on link "NO" at bounding box center [674, 208] width 38 height 12
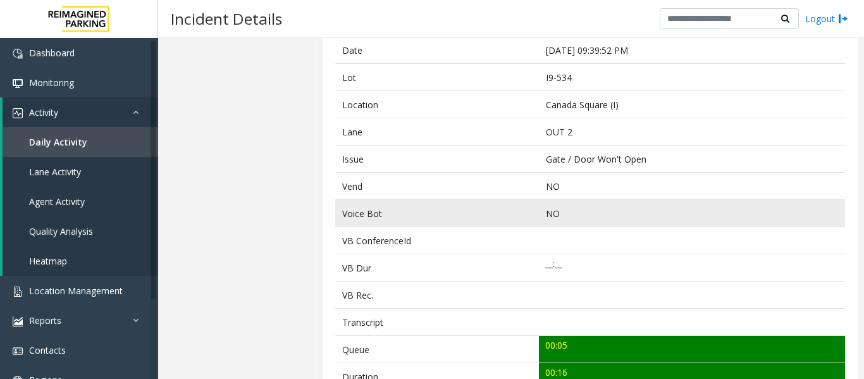
scroll to position [316, 0]
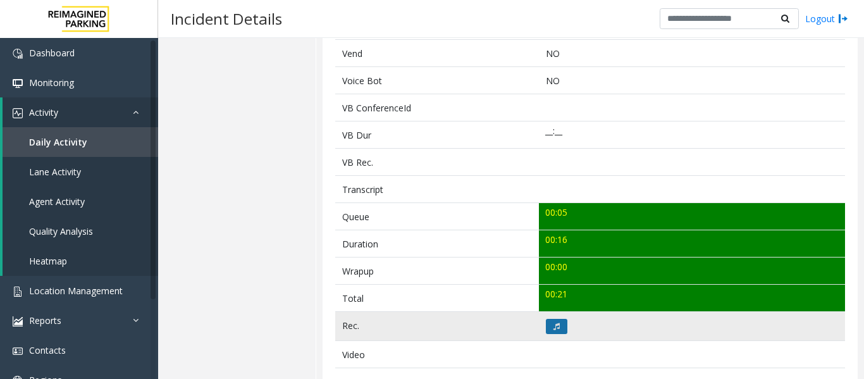
click at [552, 330] on button at bounding box center [557, 326] width 22 height 15
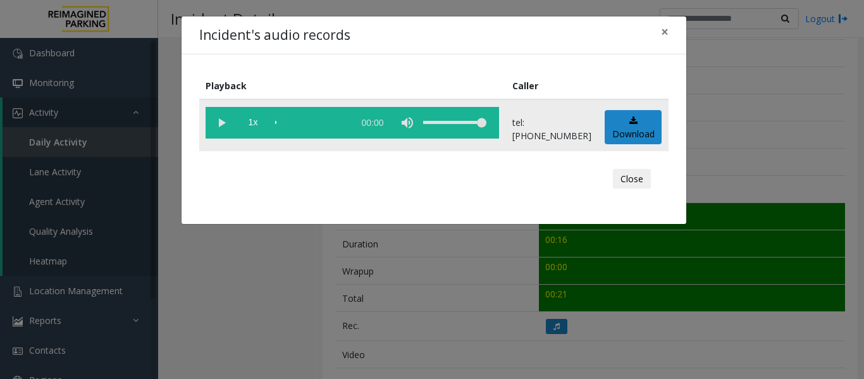
click at [219, 127] on vg-play-pause at bounding box center [222, 123] width 32 height 32
click at [280, 118] on div "scrub bar" at bounding box center [311, 123] width 72 height 32
click at [639, 173] on button "Close" at bounding box center [632, 179] width 38 height 20
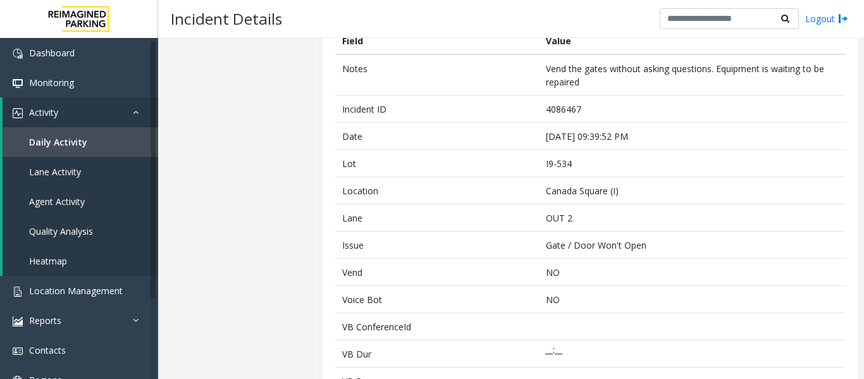
scroll to position [0, 0]
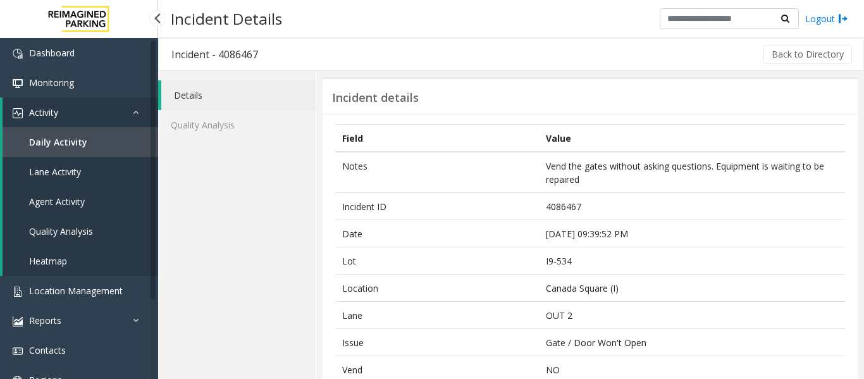
click at [82, 199] on span "Agent Activity" at bounding box center [57, 201] width 56 height 12
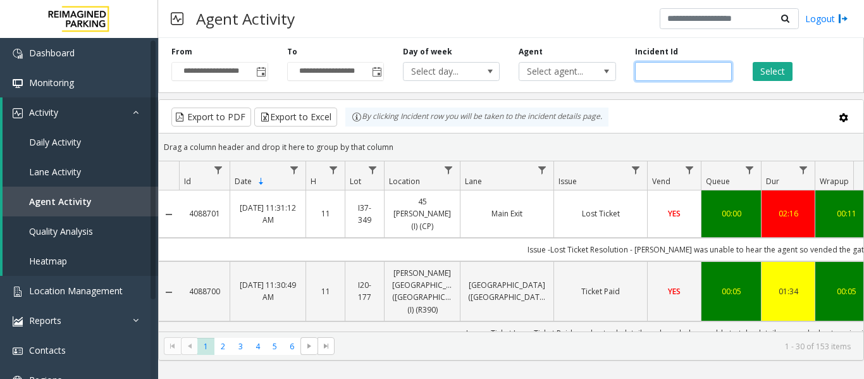
click at [665, 72] on input "number" at bounding box center [683, 71] width 97 height 19
paste input "*******"
type input "*******"
click at [766, 70] on button "Select" at bounding box center [773, 71] width 40 height 19
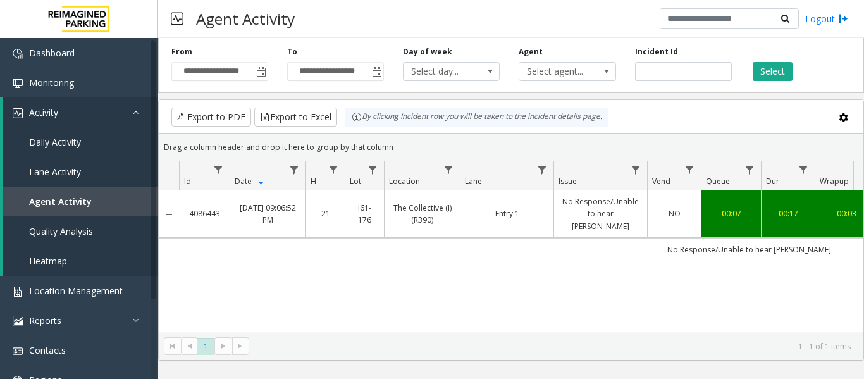
click at [544, 216] on td "Entry 1" at bounding box center [507, 213] width 94 height 47
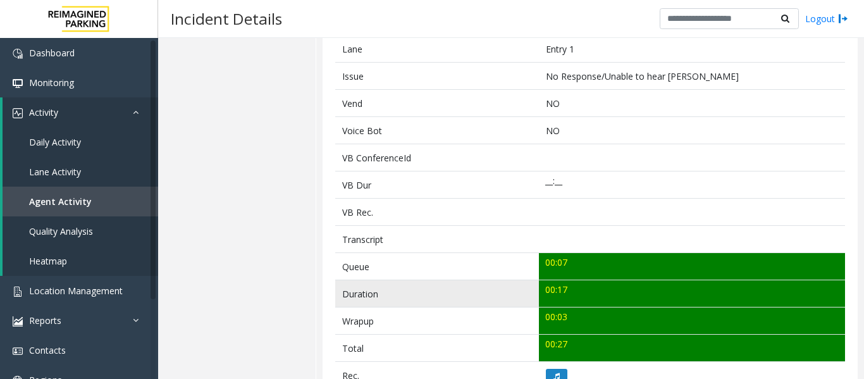
scroll to position [443, 0]
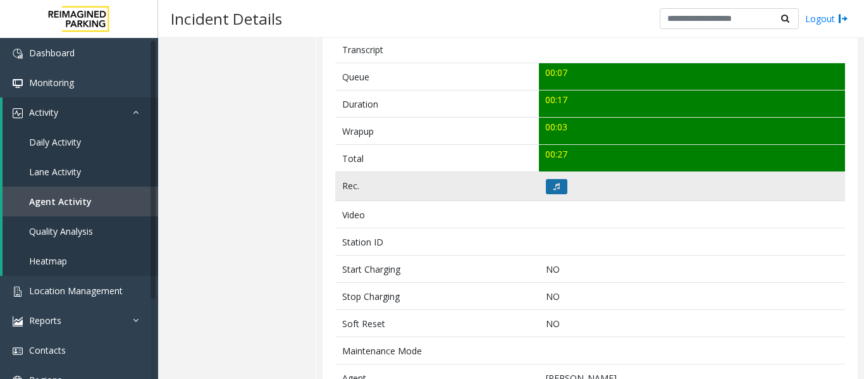
click at [559, 192] on button at bounding box center [557, 186] width 22 height 15
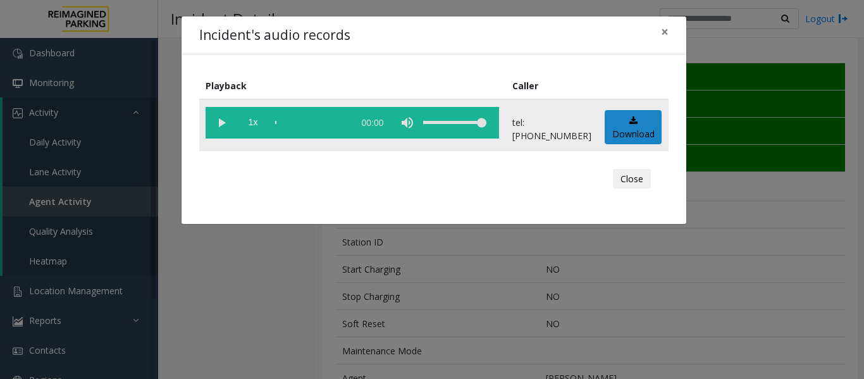
click at [213, 123] on vg-play-pause at bounding box center [222, 123] width 32 height 32
click at [627, 180] on button "Close" at bounding box center [632, 179] width 38 height 20
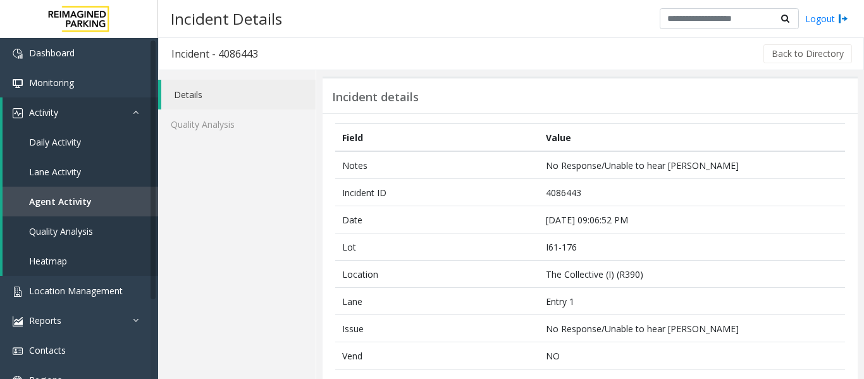
scroll to position [0, 0]
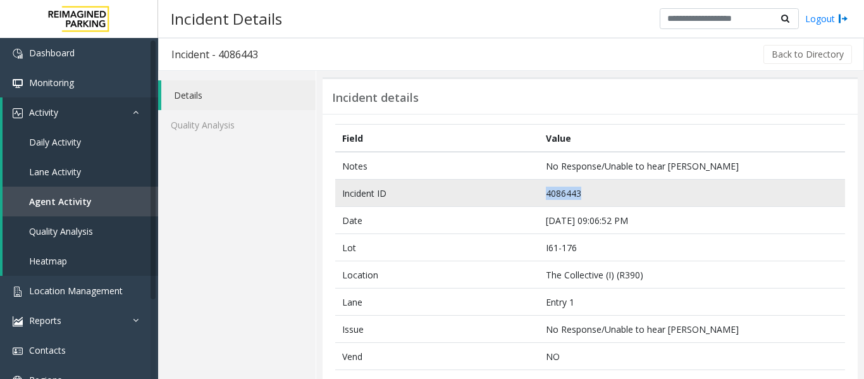
drag, startPoint x: 591, startPoint y: 189, endPoint x: 489, endPoint y: 200, distance: 103.0
click at [489, 200] on tr "Incident ID 4086443" at bounding box center [590, 193] width 510 height 27
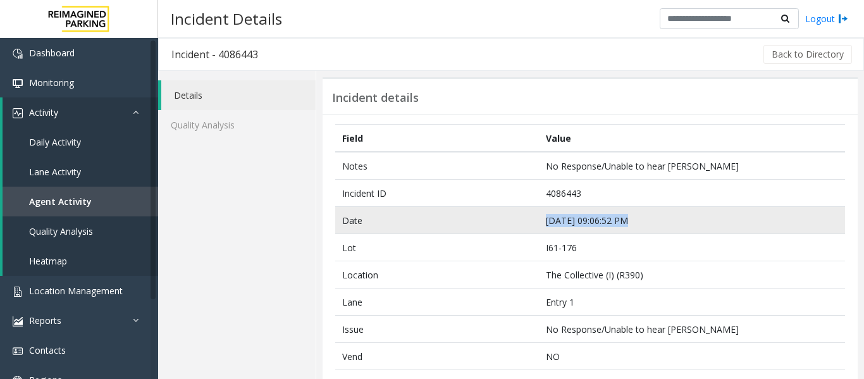
drag, startPoint x: 624, startPoint y: 220, endPoint x: 535, endPoint y: 226, distance: 89.4
click at [539, 226] on td "Sep 25 09:06:52 PM" at bounding box center [692, 220] width 306 height 27
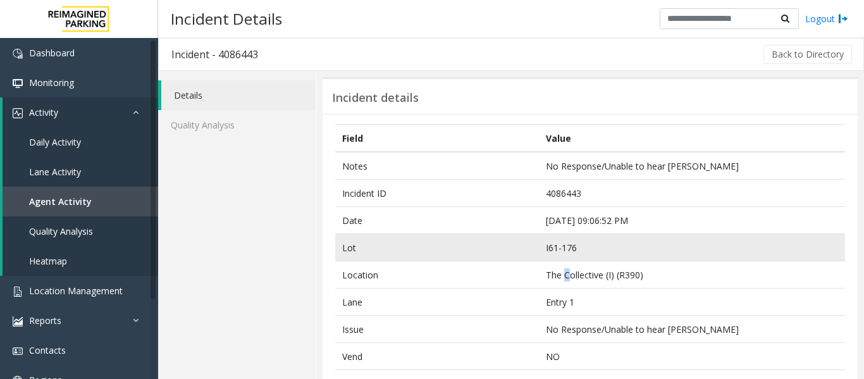
drag, startPoint x: 562, startPoint y: 274, endPoint x: 582, endPoint y: 256, distance: 26.8
click at [564, 274] on td "The Collective (I) (R390)" at bounding box center [692, 274] width 306 height 27
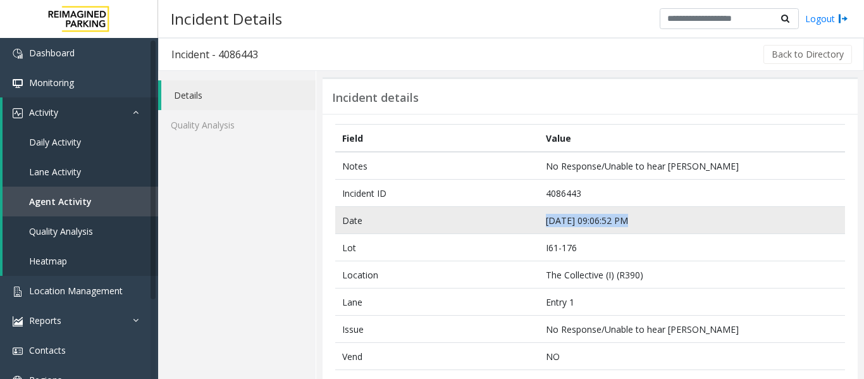
drag, startPoint x: 624, startPoint y: 218, endPoint x: 536, endPoint y: 223, distance: 88.7
click at [539, 223] on td "Sep 25 09:06:52 PM" at bounding box center [692, 220] width 306 height 27
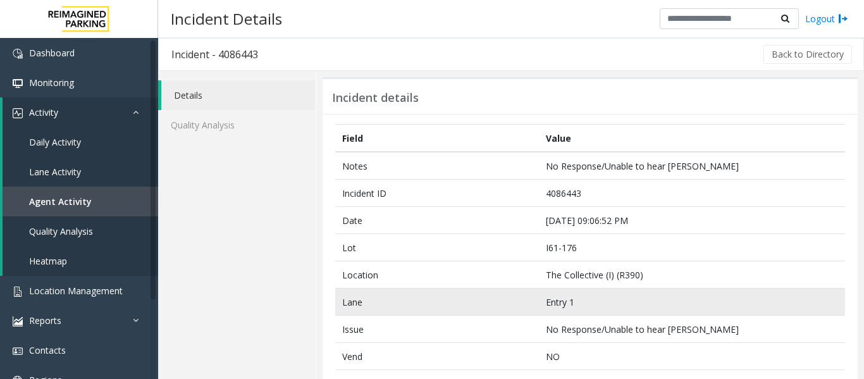
click at [417, 295] on td "Lane" at bounding box center [437, 301] width 204 height 27
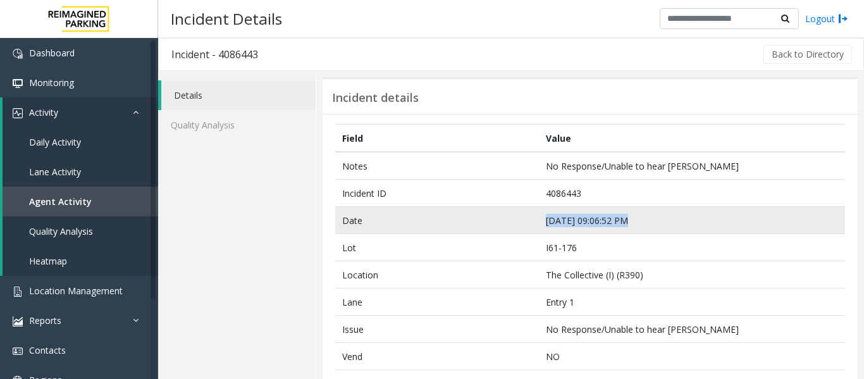
drag, startPoint x: 619, startPoint y: 218, endPoint x: 524, endPoint y: 230, distance: 96.2
click at [524, 230] on tr "Date Sep 25 09:06:52 PM" at bounding box center [590, 220] width 510 height 27
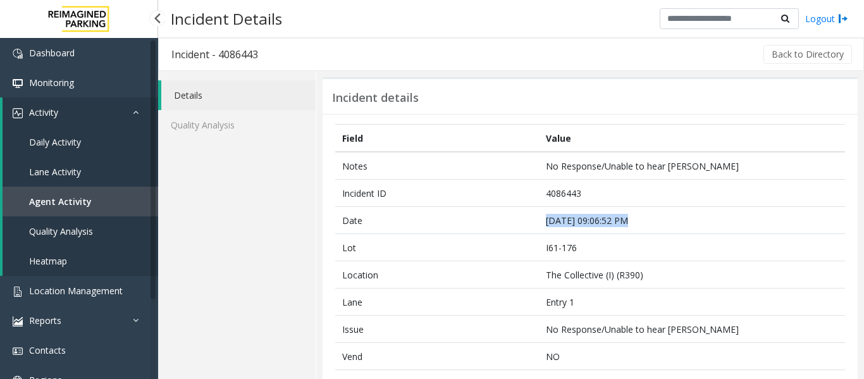
click at [87, 209] on link "Agent Activity" at bounding box center [81, 202] width 156 height 30
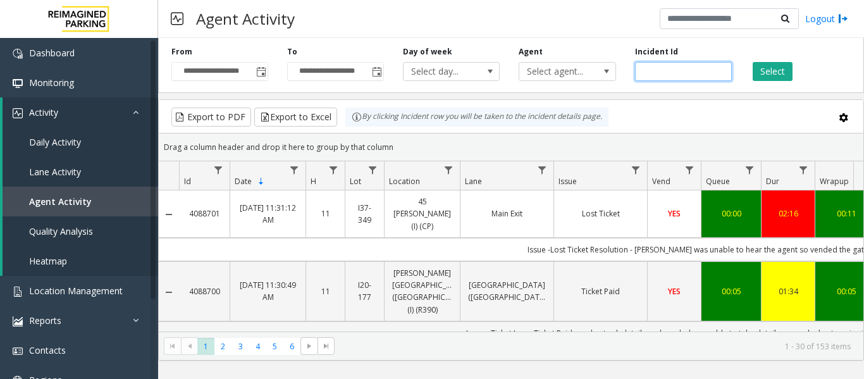
click at [644, 74] on input "number" at bounding box center [683, 71] width 97 height 19
paste input "*******"
type input "*******"
click at [761, 74] on button "Select" at bounding box center [773, 71] width 40 height 19
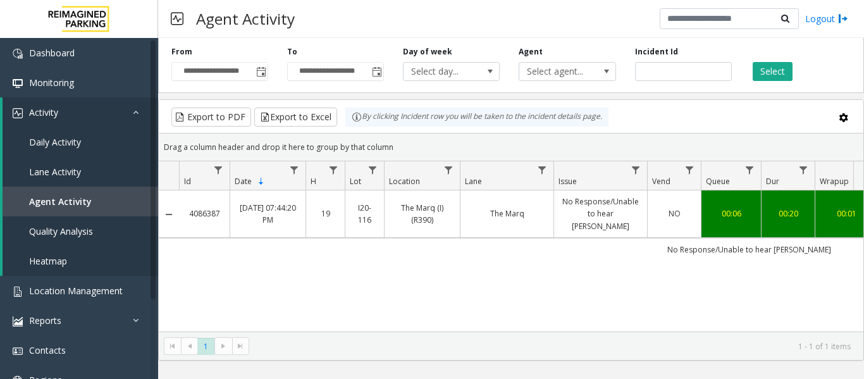
click at [533, 222] on td "The Marq" at bounding box center [507, 213] width 94 height 47
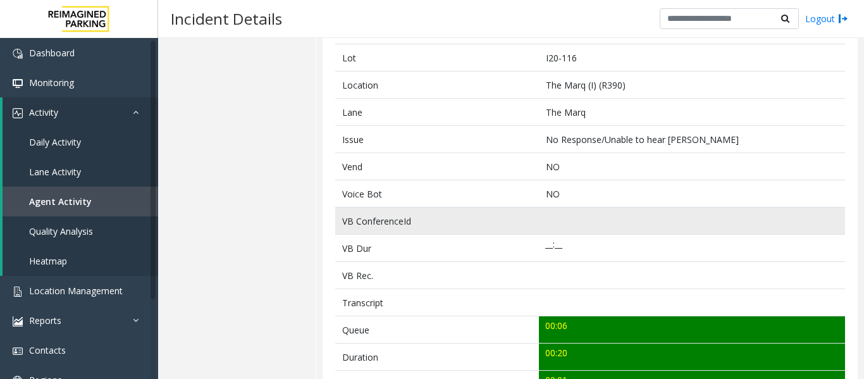
scroll to position [379, 0]
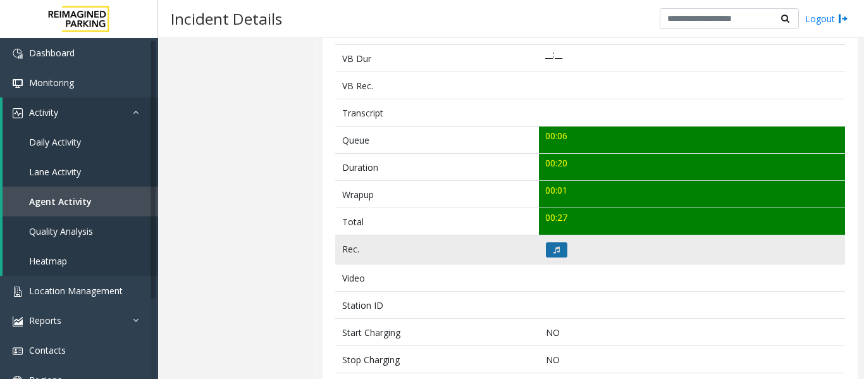
click at [553, 247] on icon at bounding box center [556, 250] width 6 height 8
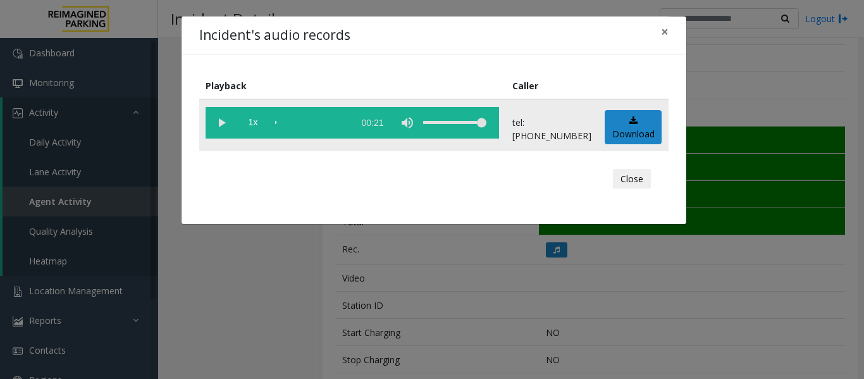
click at [220, 121] on vg-play-pause at bounding box center [222, 123] width 32 height 32
click at [634, 183] on button "Close" at bounding box center [632, 179] width 38 height 20
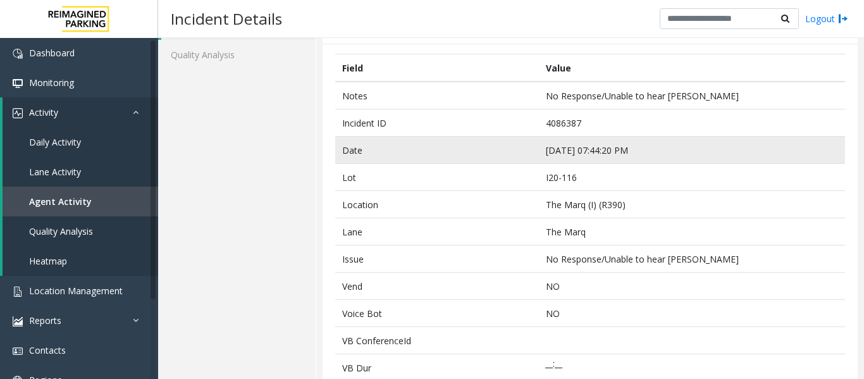
scroll to position [63, 0]
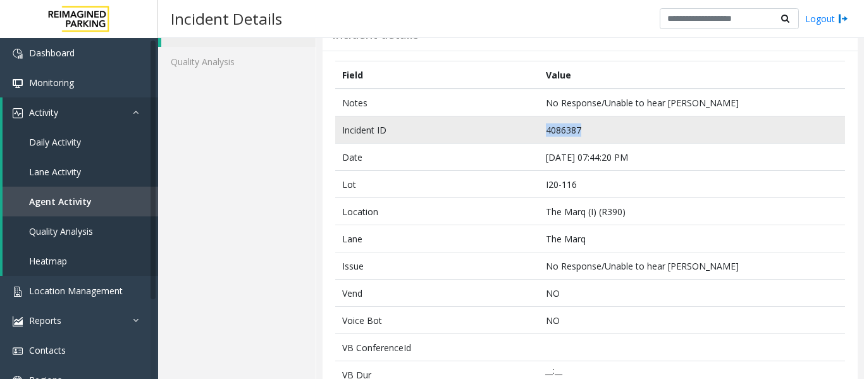
drag, startPoint x: 577, startPoint y: 129, endPoint x: 522, endPoint y: 131, distance: 55.7
click at [522, 131] on tr "Incident ID 4086387" at bounding box center [590, 129] width 510 height 27
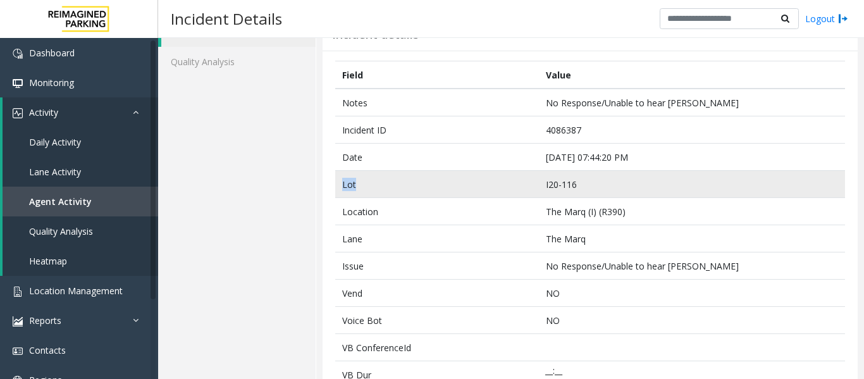
drag, startPoint x: 625, startPoint y: 159, endPoint x: 505, endPoint y: 171, distance: 120.7
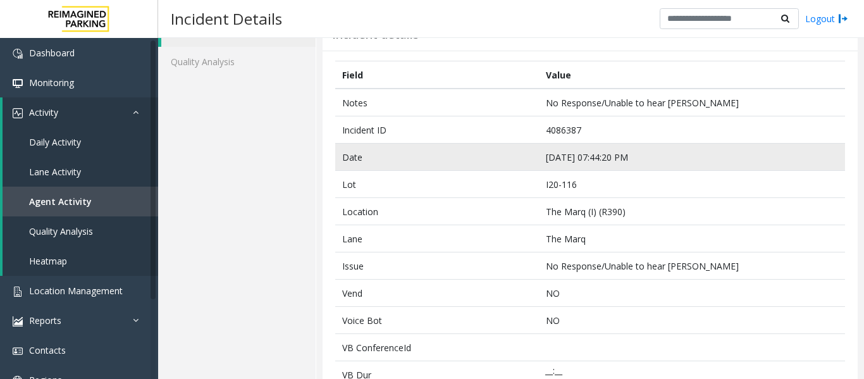
drag, startPoint x: 553, startPoint y: 162, endPoint x: 588, endPoint y: 159, distance: 35.6
click at [553, 162] on td "Sep 25 07:44:20 PM" at bounding box center [692, 157] width 306 height 27
click at [618, 156] on td "Sep 25 07:44:20 PM" at bounding box center [692, 157] width 306 height 27
drag, startPoint x: 623, startPoint y: 156, endPoint x: 519, endPoint y: 164, distance: 104.1
click at [519, 164] on tr "Date Sep 25 07:44:20 PM" at bounding box center [590, 157] width 510 height 27
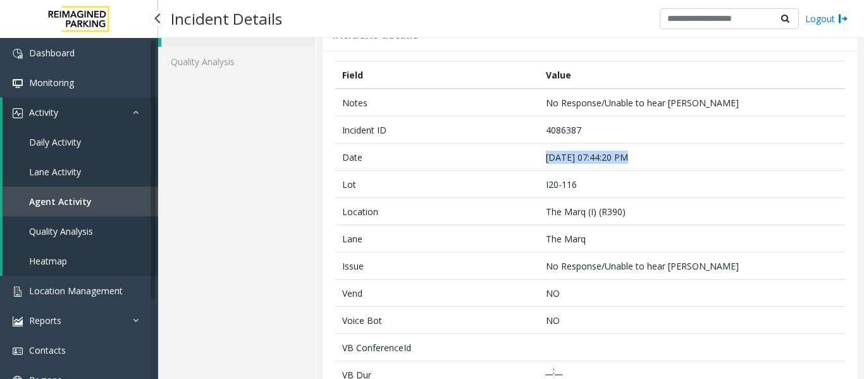
click at [75, 206] on span "Agent Activity" at bounding box center [60, 201] width 63 height 12
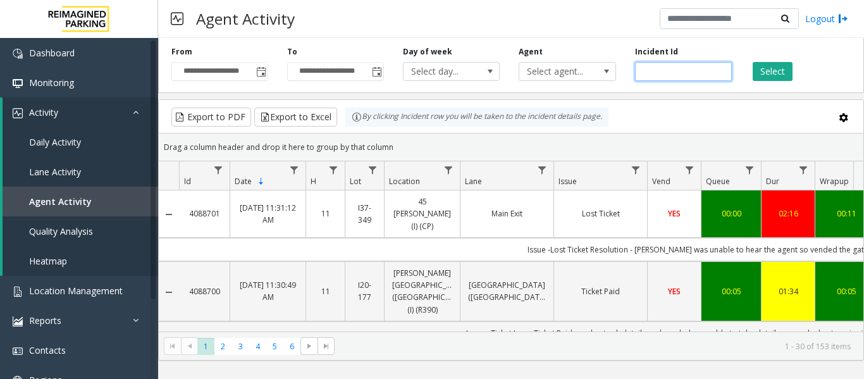
click at [694, 73] on input "number" at bounding box center [683, 71] width 97 height 19
paste input "*******"
type input "*******"
click at [768, 76] on button "Select" at bounding box center [773, 71] width 40 height 19
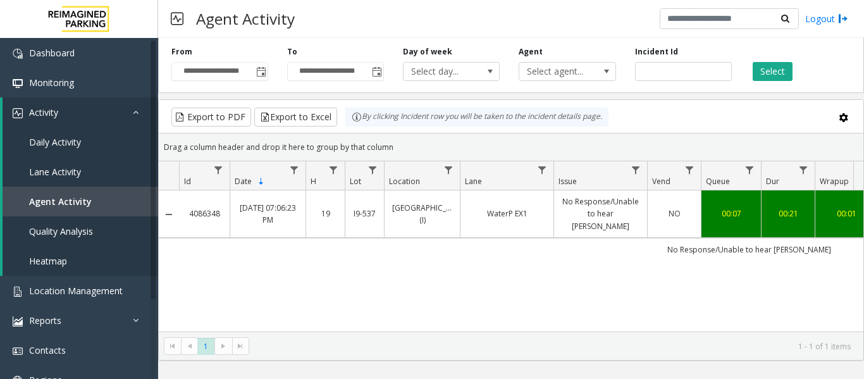
click at [638, 214] on link "No Response/Unable to hear [PERSON_NAME]" at bounding box center [601, 213] width 78 height 37
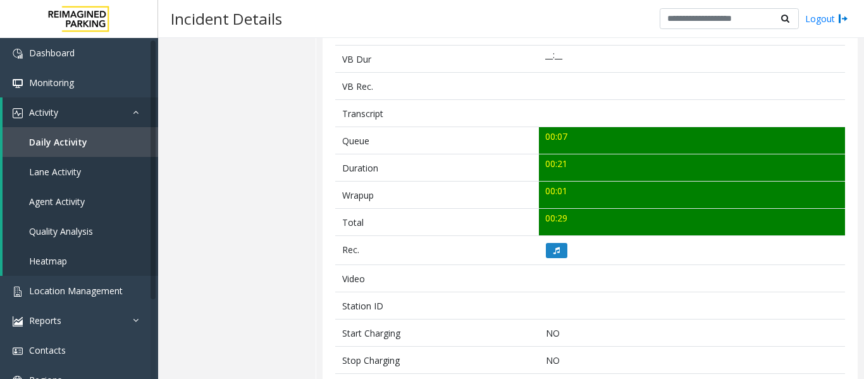
scroll to position [379, 0]
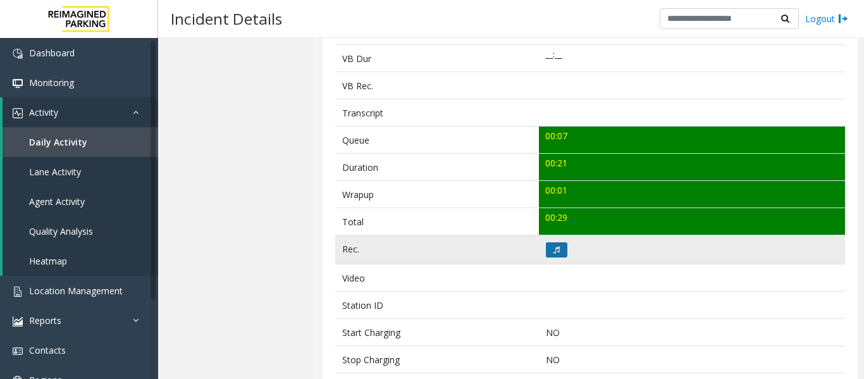
click at [562, 247] on button at bounding box center [557, 249] width 22 height 15
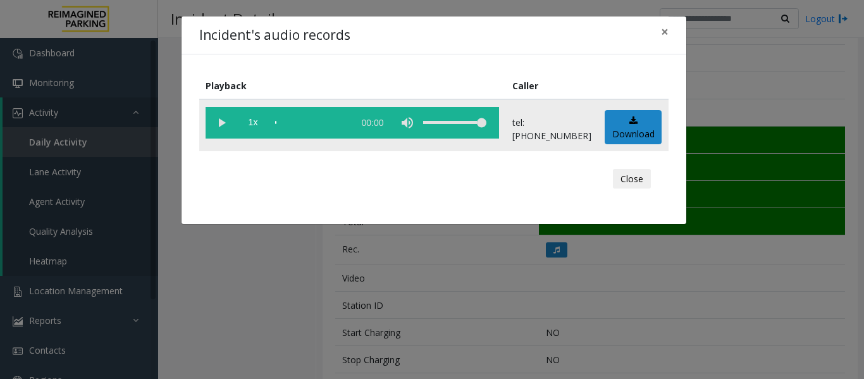
click at [216, 120] on vg-play-pause at bounding box center [222, 123] width 32 height 32
click at [625, 182] on button "Close" at bounding box center [632, 179] width 38 height 20
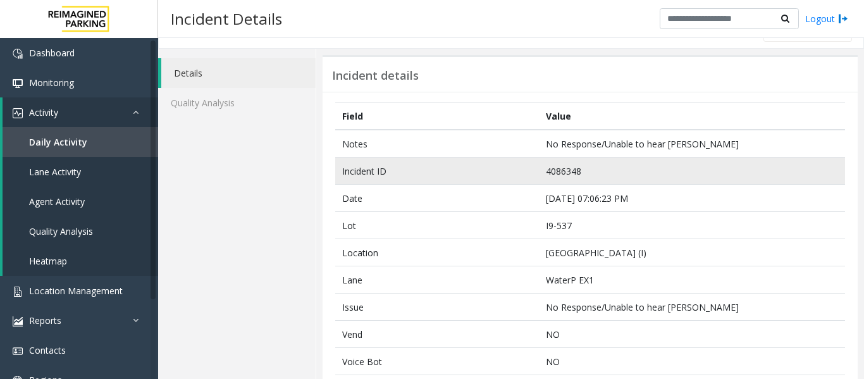
scroll to position [0, 0]
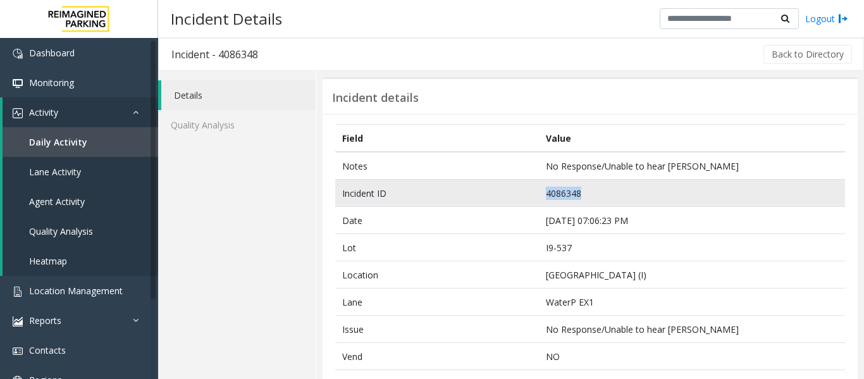
drag, startPoint x: 582, startPoint y: 195, endPoint x: 487, endPoint y: 200, distance: 95.6
click at [487, 200] on tr "Incident ID 4086348" at bounding box center [590, 193] width 510 height 27
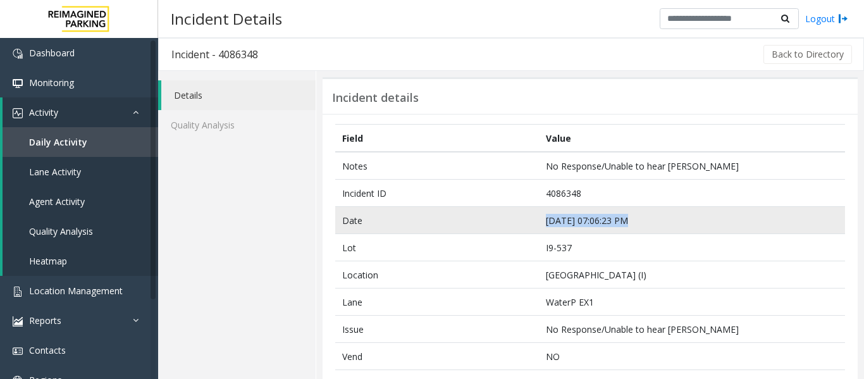
drag, startPoint x: 620, startPoint y: 221, endPoint x: 467, endPoint y: 228, distance: 153.2
click at [467, 228] on tr "Date Sep 25 07:06:23 PM" at bounding box center [590, 220] width 510 height 27
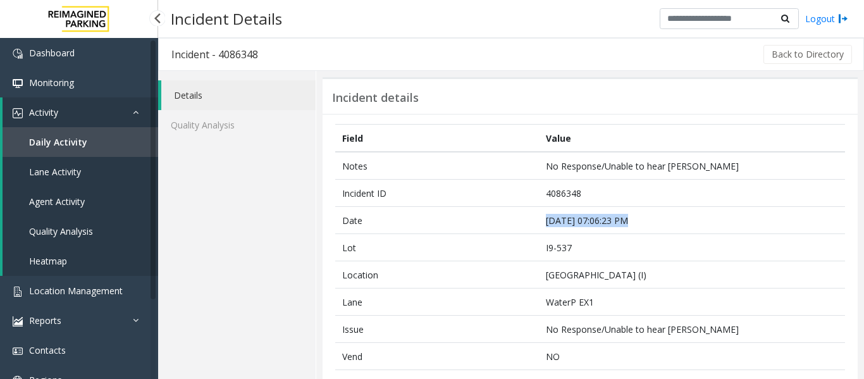
click at [68, 195] on span "Agent Activity" at bounding box center [57, 201] width 56 height 12
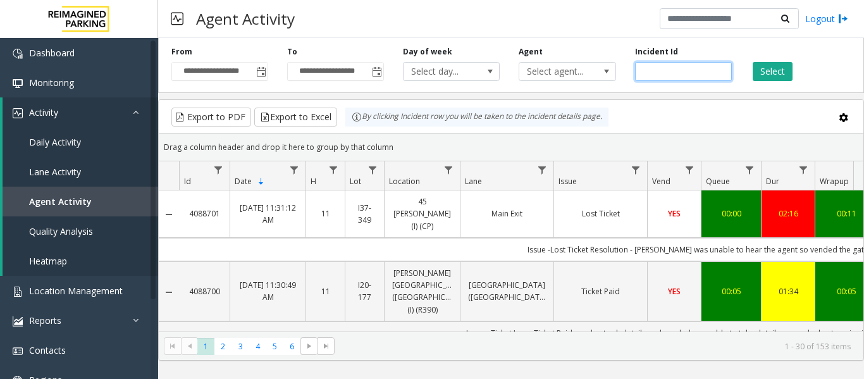
click at [662, 71] on input "number" at bounding box center [683, 71] width 97 height 19
paste input "*******"
type input "*******"
click at [773, 75] on button "Select" at bounding box center [773, 71] width 40 height 19
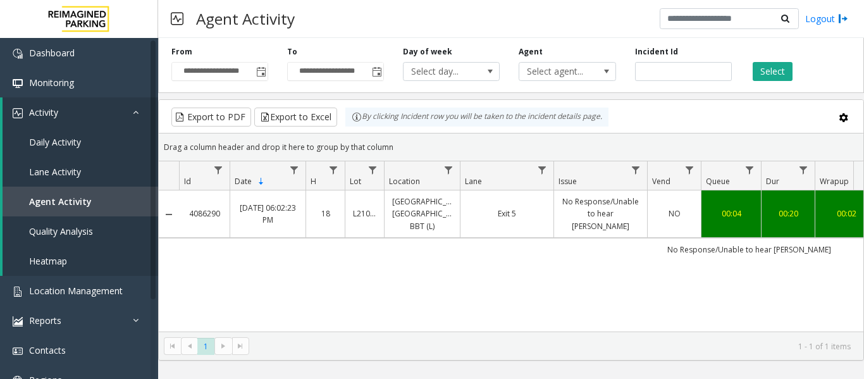
click at [651, 215] on td "NO" at bounding box center [674, 213] width 54 height 47
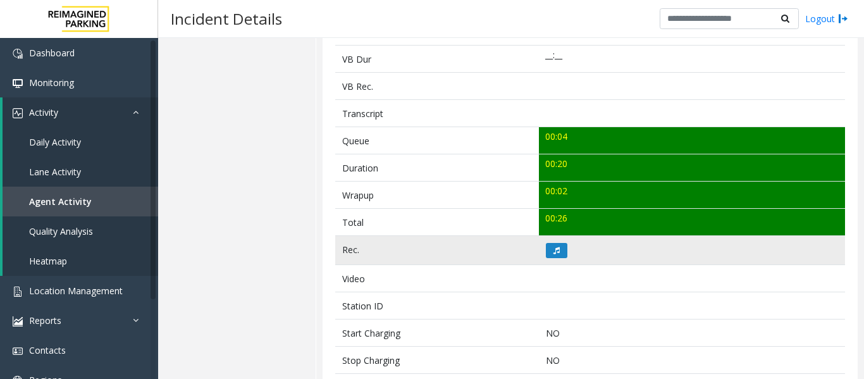
scroll to position [379, 0]
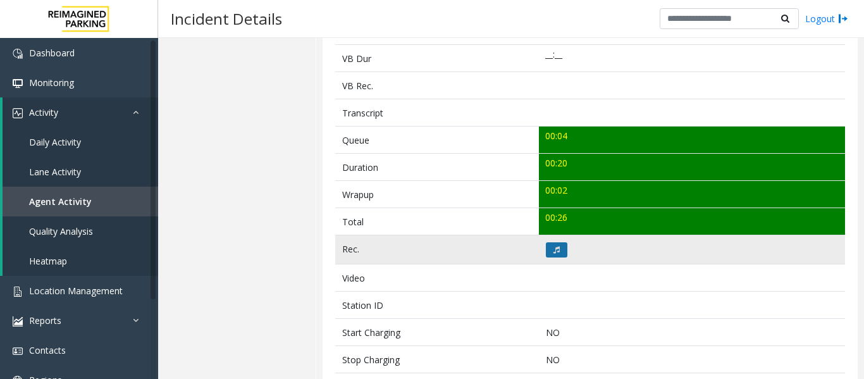
click at [553, 250] on icon at bounding box center [556, 250] width 6 height 8
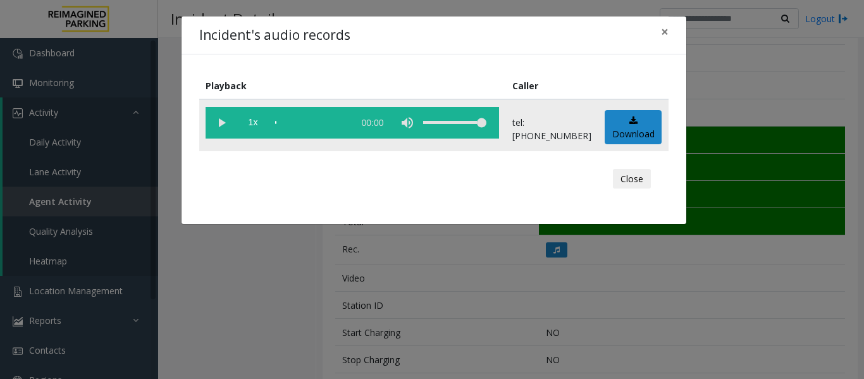
click at [218, 124] on vg-play-pause at bounding box center [222, 123] width 32 height 32
click at [627, 181] on button "Close" at bounding box center [632, 179] width 38 height 20
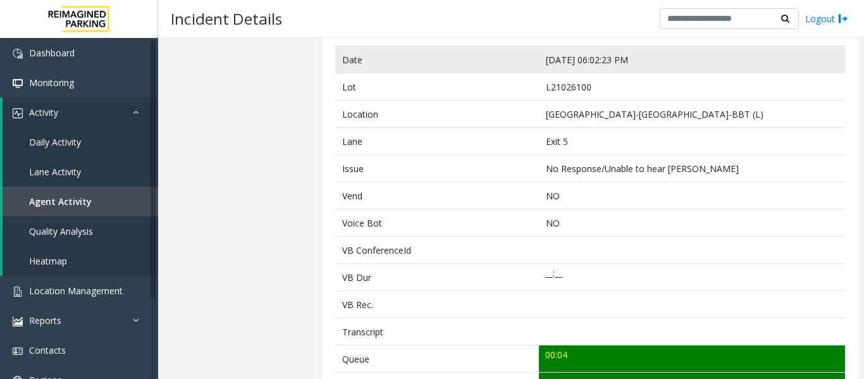
scroll to position [63, 0]
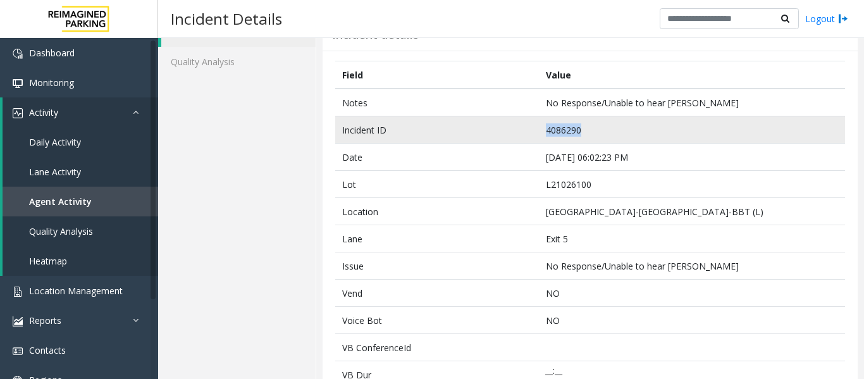
drag, startPoint x: 590, startPoint y: 130, endPoint x: 515, endPoint y: 131, distance: 75.3
click at [515, 131] on tr "Incident ID 4086290" at bounding box center [590, 129] width 510 height 27
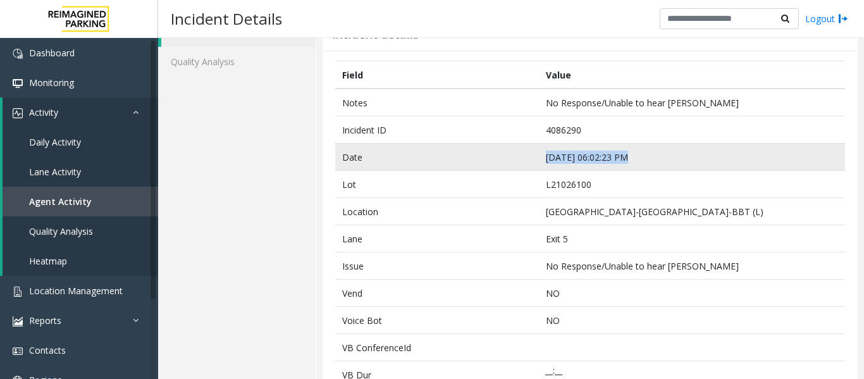
drag, startPoint x: 621, startPoint y: 157, endPoint x: 491, endPoint y: 157, distance: 130.3
click at [491, 157] on tr "Date Sep 25 06:02:23 PM" at bounding box center [590, 157] width 510 height 27
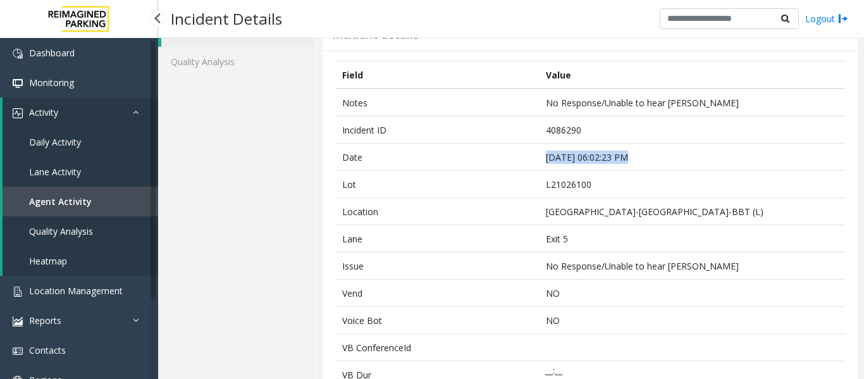
click at [71, 190] on link "Agent Activity" at bounding box center [81, 202] width 156 height 30
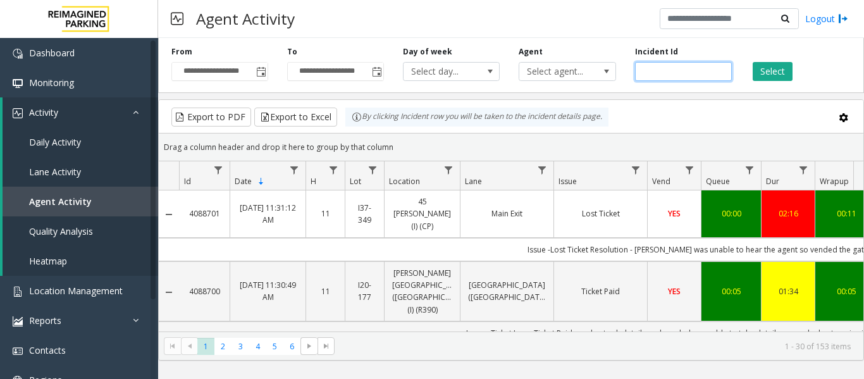
click at [647, 71] on input "number" at bounding box center [683, 71] width 97 height 19
paste input "*******"
type input "*******"
click at [775, 67] on button "Select" at bounding box center [773, 71] width 40 height 19
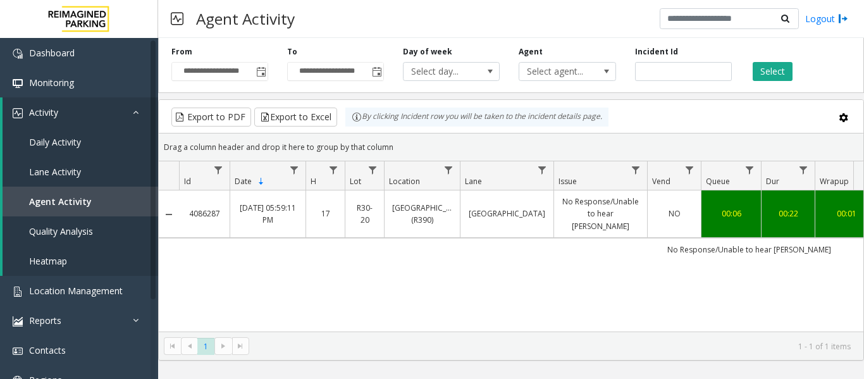
click at [467, 219] on td "Exit Center Lane" at bounding box center [507, 213] width 94 height 47
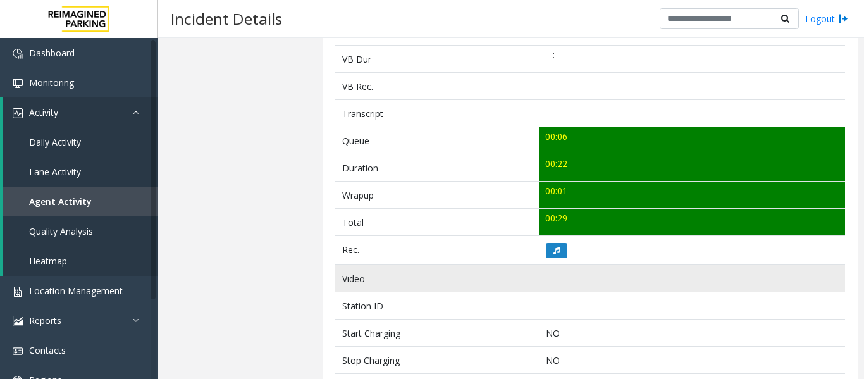
scroll to position [379, 0]
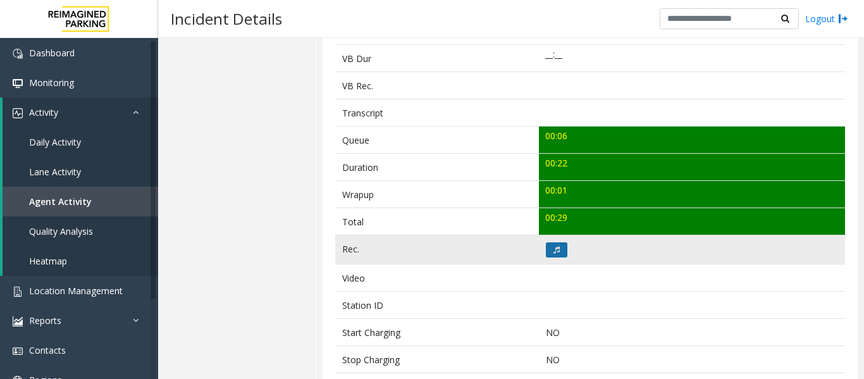
click at [556, 257] on button at bounding box center [557, 249] width 22 height 15
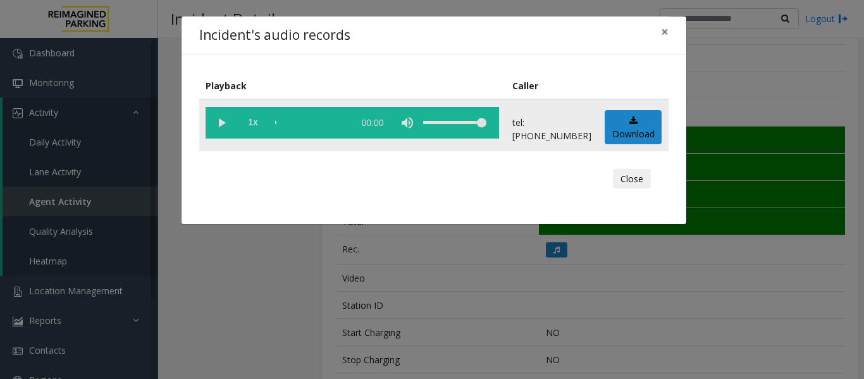
click at [223, 118] on vg-play-pause at bounding box center [222, 123] width 32 height 32
click at [633, 180] on button "Close" at bounding box center [632, 179] width 38 height 20
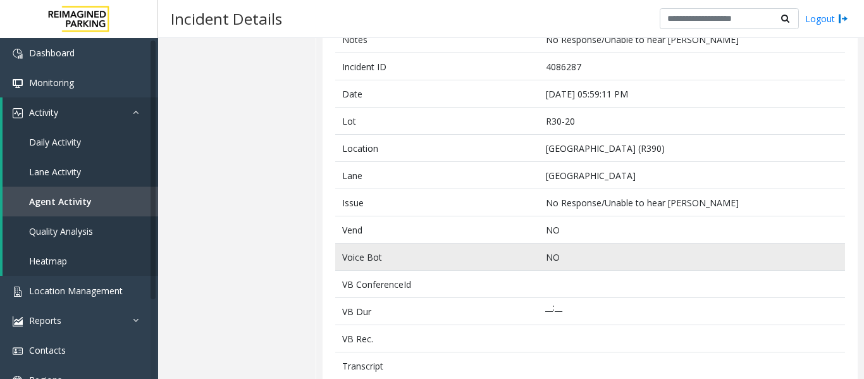
scroll to position [0, 0]
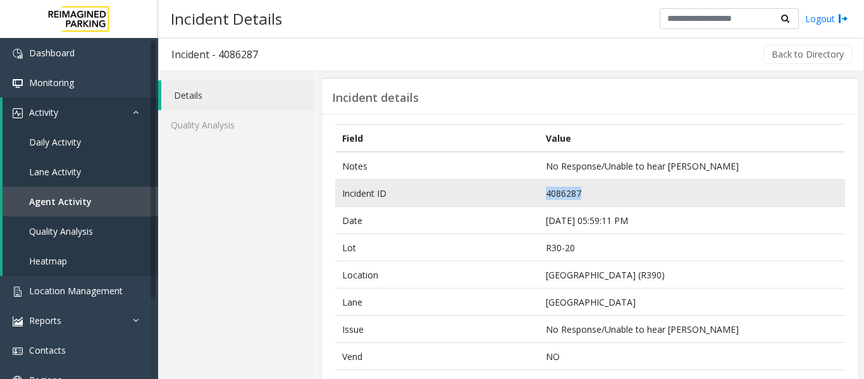
drag, startPoint x: 584, startPoint y: 194, endPoint x: 528, endPoint y: 194, distance: 56.3
click at [528, 194] on tr "Incident ID 4086287" at bounding box center [590, 193] width 510 height 27
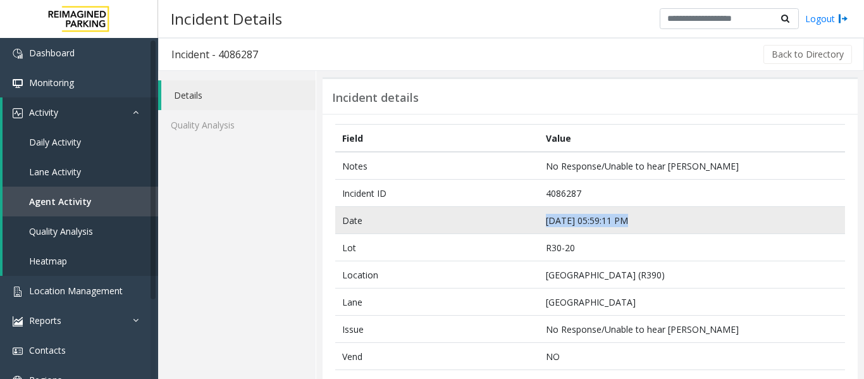
drag, startPoint x: 624, startPoint y: 218, endPoint x: 533, endPoint y: 218, distance: 91.7
click at [533, 218] on tr "Date Sep 25 05:59:11 PM" at bounding box center [590, 220] width 510 height 27
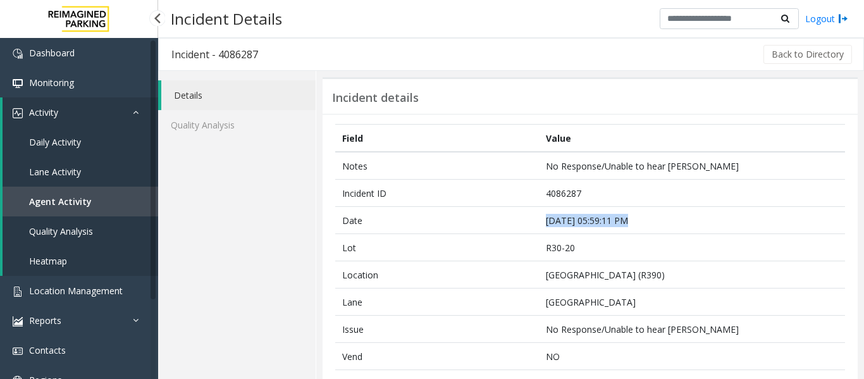
click at [82, 204] on span "Agent Activity" at bounding box center [60, 201] width 63 height 12
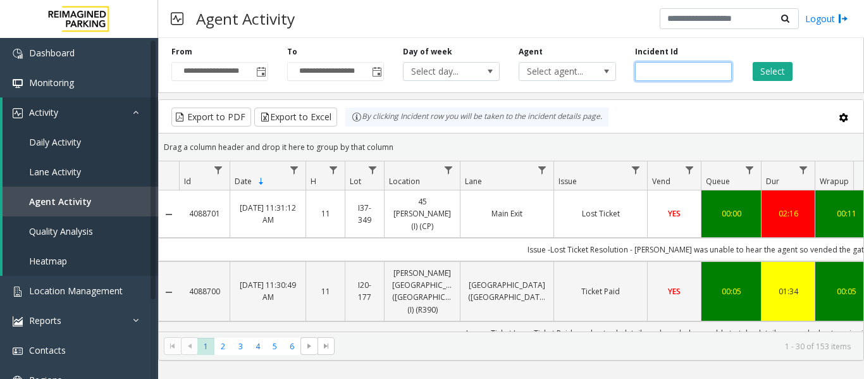
click at [655, 65] on input "number" at bounding box center [683, 71] width 97 height 19
paste input "*******"
type input "*******"
click at [769, 65] on button "Select" at bounding box center [773, 71] width 40 height 19
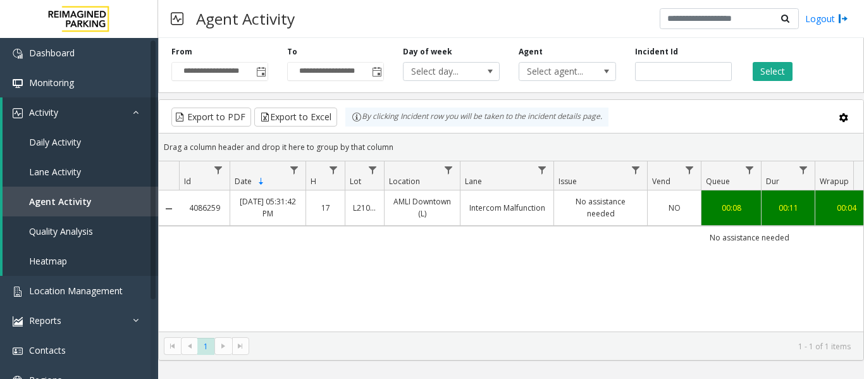
click at [529, 195] on td "Intercom Malfunction" at bounding box center [507, 207] width 94 height 35
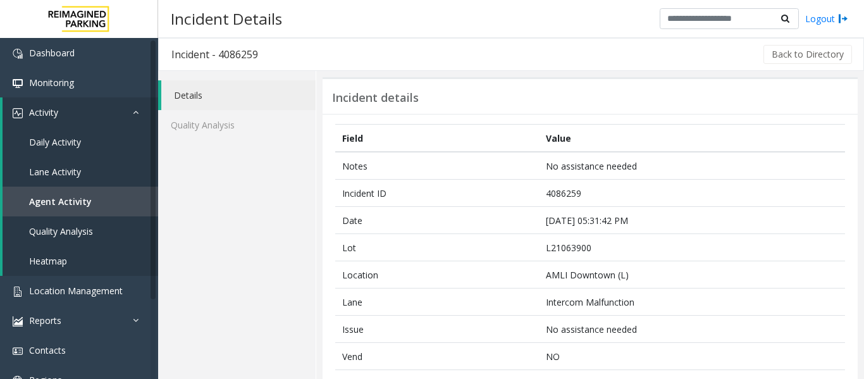
scroll to position [316, 0]
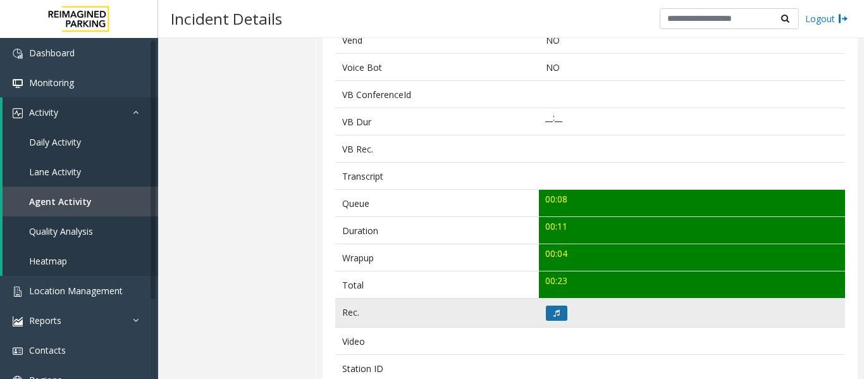
click at [555, 309] on icon at bounding box center [556, 313] width 6 height 8
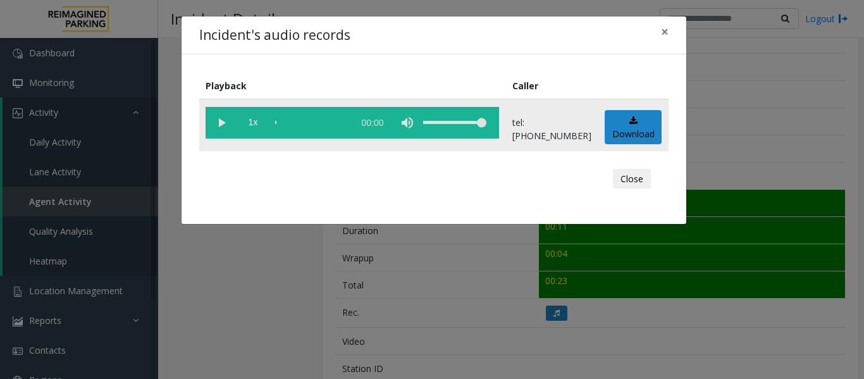
click at [226, 128] on vg-play-pause at bounding box center [222, 123] width 32 height 32
click at [634, 169] on button "Close" at bounding box center [632, 179] width 38 height 20
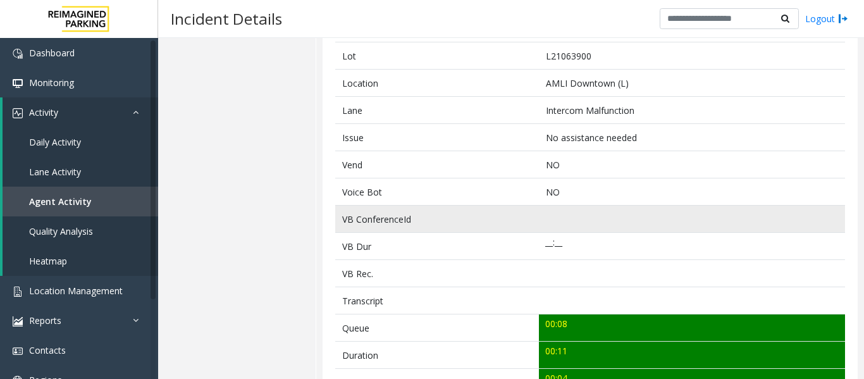
scroll to position [63, 0]
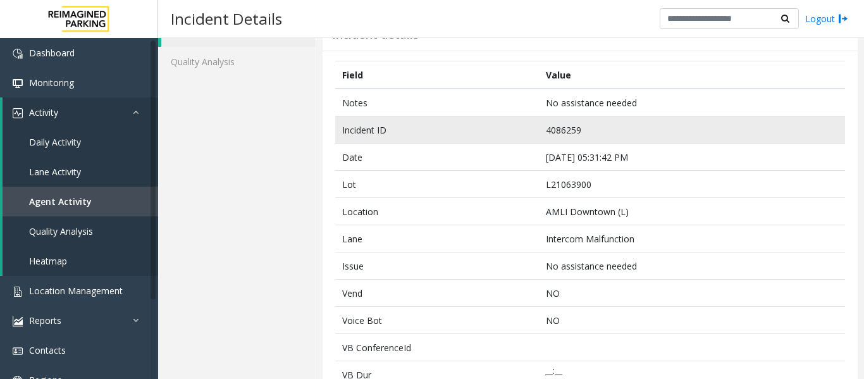
click at [573, 128] on td "4086259" at bounding box center [692, 129] width 306 height 27
drag, startPoint x: 576, startPoint y: 128, endPoint x: 507, endPoint y: 135, distance: 69.9
click at [507, 135] on tr "Incident ID 4086259" at bounding box center [590, 129] width 510 height 27
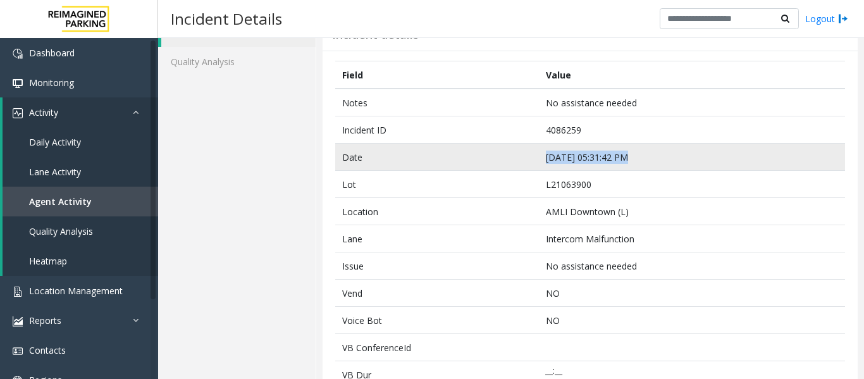
drag, startPoint x: 628, startPoint y: 158, endPoint x: 532, endPoint y: 156, distance: 96.2
click at [532, 156] on tr "Date Sep 25 05:31:42 PM" at bounding box center [590, 157] width 510 height 27
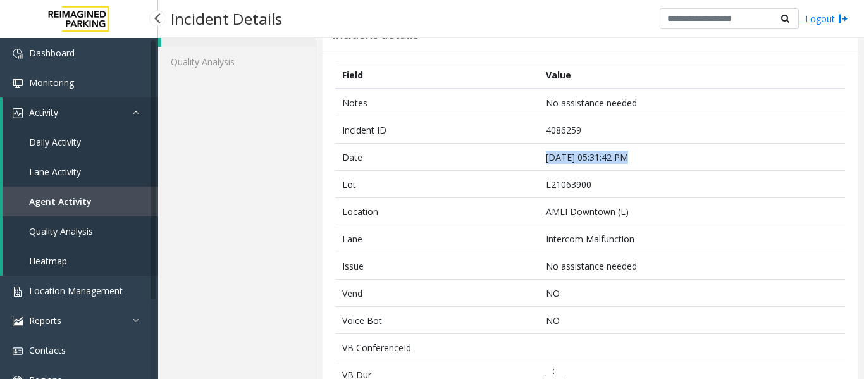
click at [113, 194] on link "Agent Activity" at bounding box center [81, 202] width 156 height 30
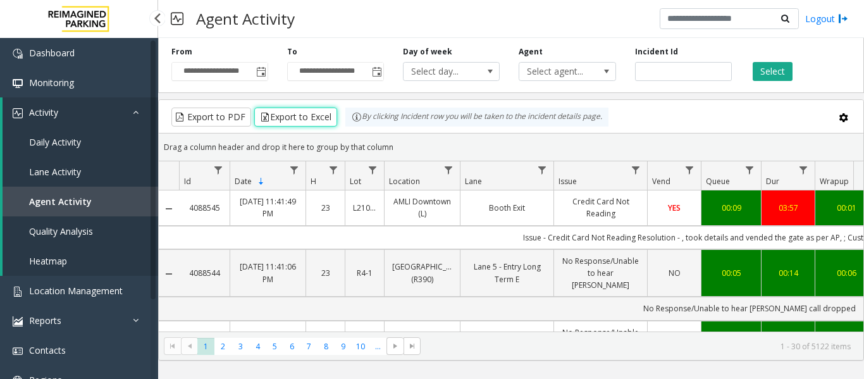
click at [71, 198] on span "Agent Activity" at bounding box center [60, 201] width 63 height 12
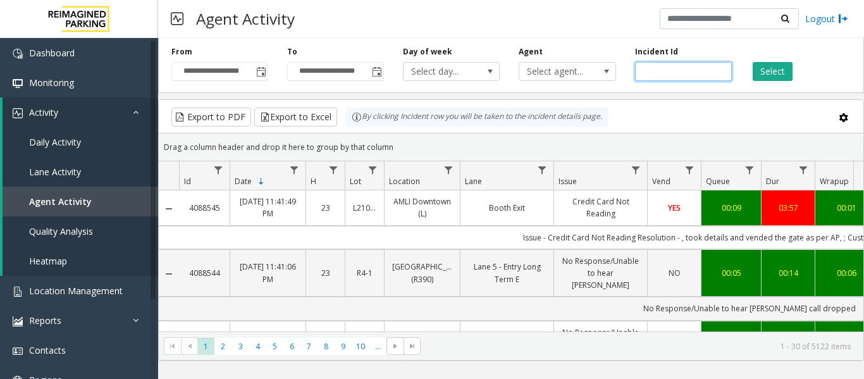
click at [710, 66] on input "number" at bounding box center [683, 71] width 97 height 19
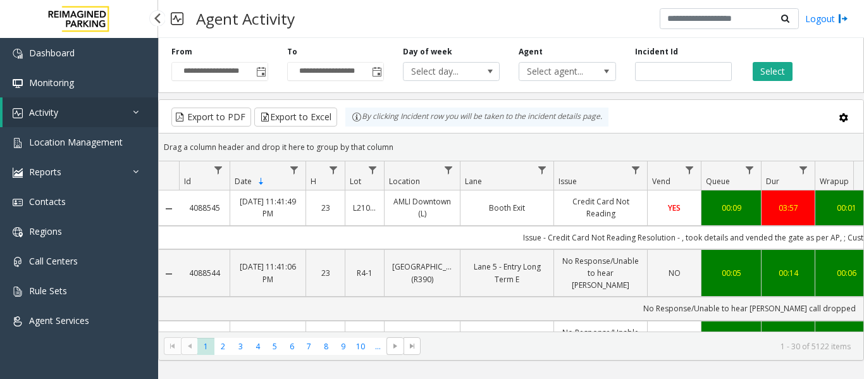
click at [113, 104] on link "Activity" at bounding box center [81, 112] width 156 height 30
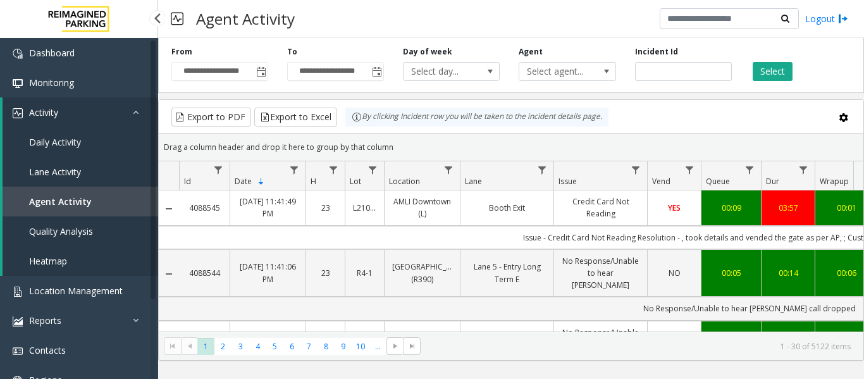
click at [63, 197] on span "Agent Activity" at bounding box center [60, 201] width 63 height 12
click at [660, 69] on input "number" at bounding box center [683, 71] width 97 height 19
click at [650, 67] on input "number" at bounding box center [683, 71] width 97 height 19
paste input "*******"
type input "*******"
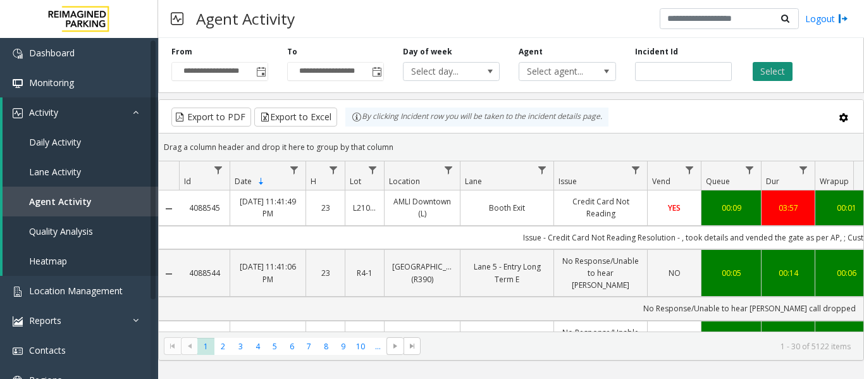
click at [785, 79] on button "Select" at bounding box center [773, 71] width 40 height 19
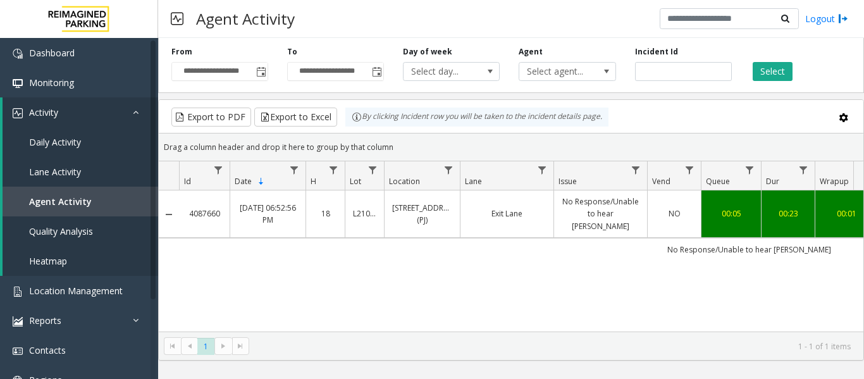
click at [608, 213] on link "No Response/Unable to hear [PERSON_NAME]" at bounding box center [601, 213] width 78 height 37
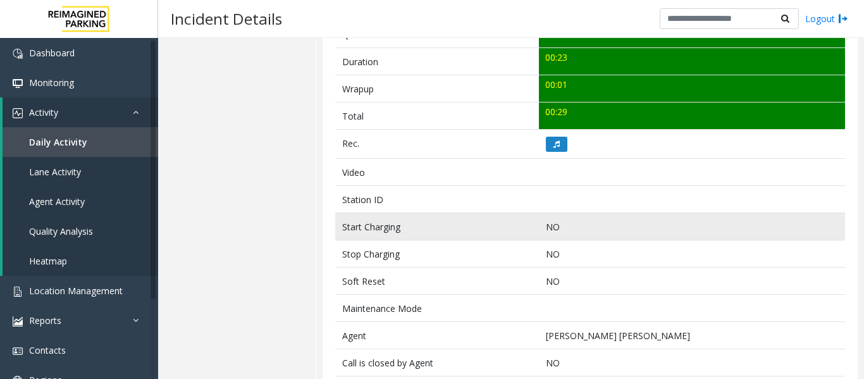
scroll to position [506, 0]
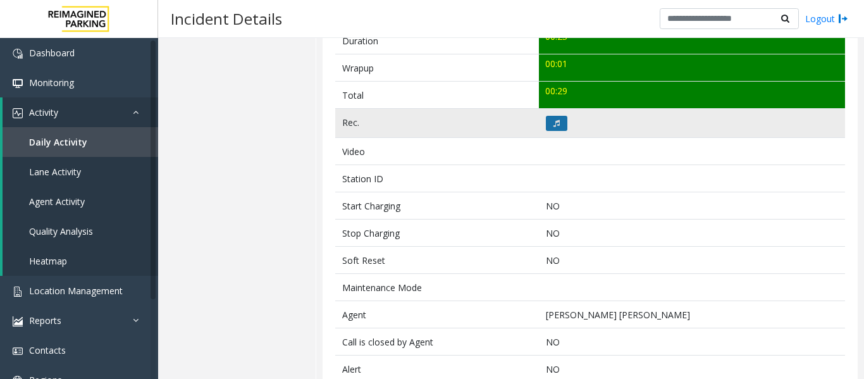
click at [554, 125] on icon at bounding box center [556, 124] width 6 height 8
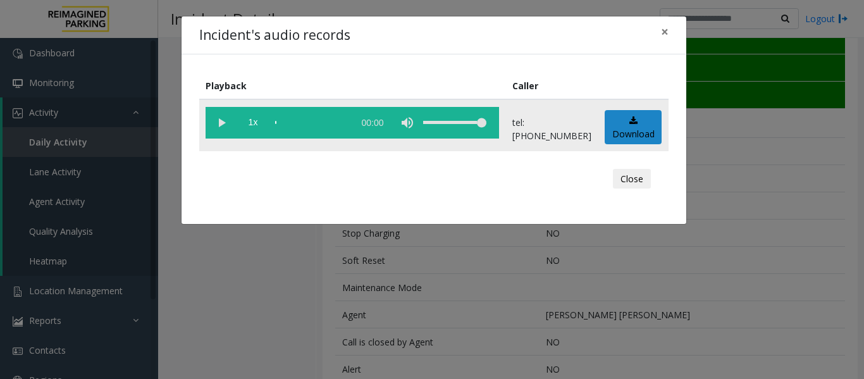
click at [226, 125] on vg-play-pause at bounding box center [222, 123] width 32 height 32
click at [621, 186] on button "Close" at bounding box center [632, 179] width 38 height 20
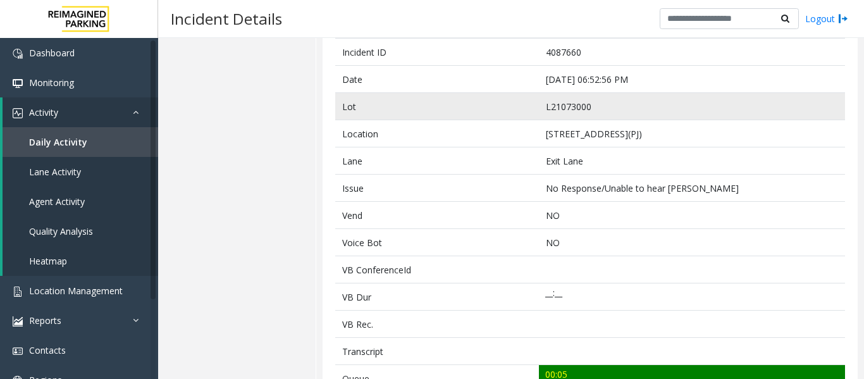
scroll to position [63, 0]
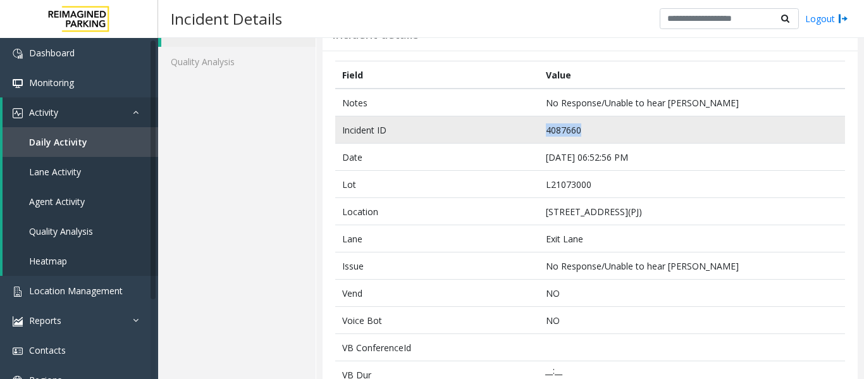
drag, startPoint x: 579, startPoint y: 126, endPoint x: 519, endPoint y: 119, distance: 61.1
click at [519, 119] on tr "Incident ID 4087660" at bounding box center [590, 129] width 510 height 27
copy tr "4087660"
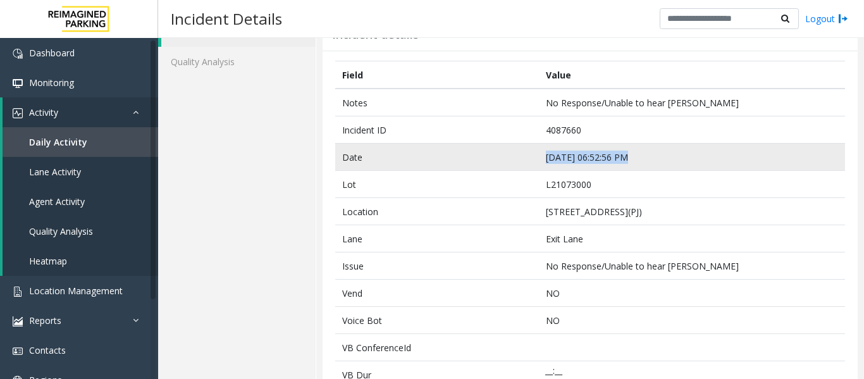
drag, startPoint x: 625, startPoint y: 154, endPoint x: 529, endPoint y: 159, distance: 96.9
click at [529, 159] on tr "Date Sep 27 06:52:56 PM" at bounding box center [590, 157] width 510 height 27
copy tr "Sep 27 06:52:56 PM"
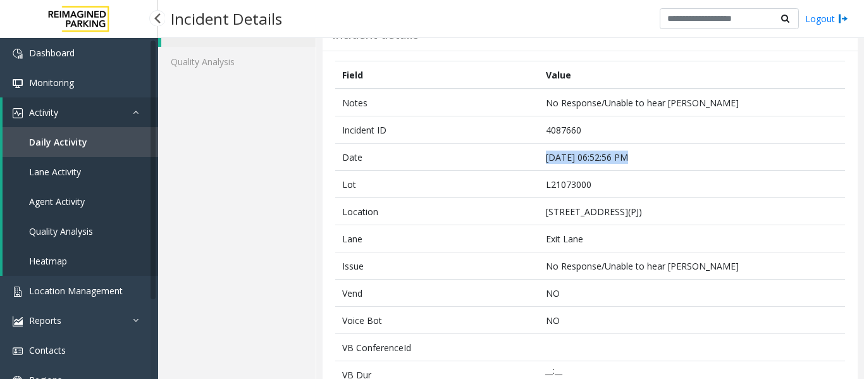
click at [68, 209] on link "Agent Activity" at bounding box center [81, 202] width 156 height 30
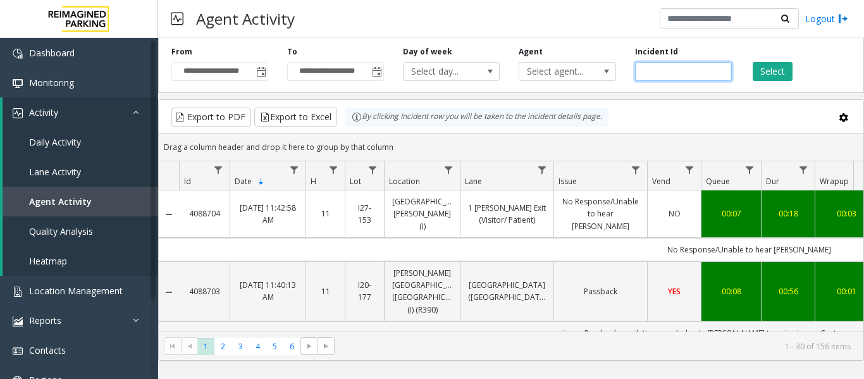
click at [666, 67] on input "number" at bounding box center [683, 71] width 97 height 19
paste input "*******"
type input "*******"
click at [763, 71] on button "Select" at bounding box center [773, 71] width 40 height 19
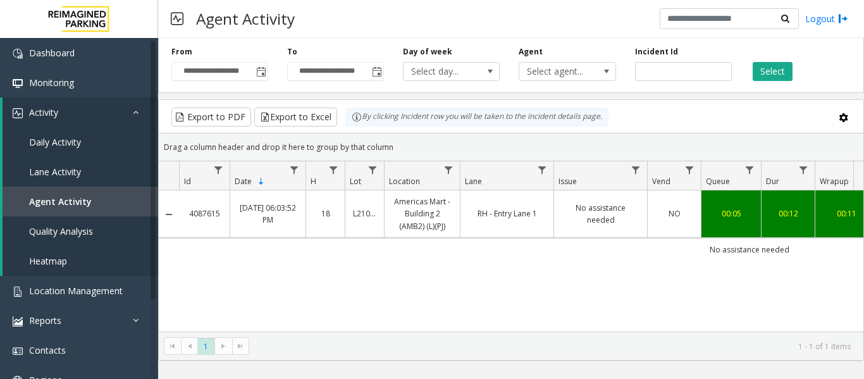
click at [519, 230] on td "RH - Entry Lane 1" at bounding box center [507, 213] width 94 height 47
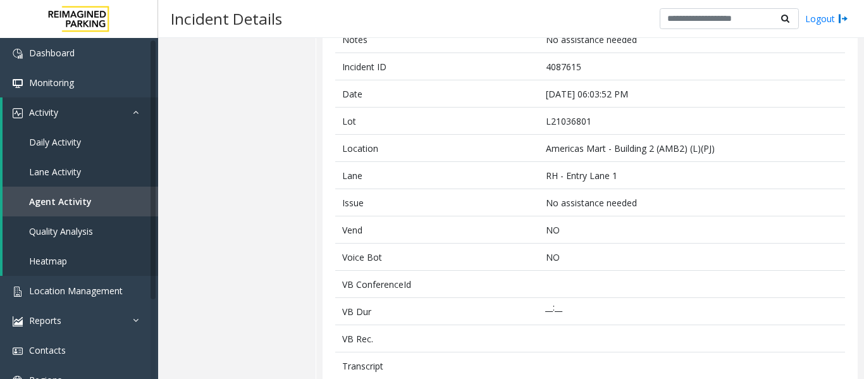
scroll to position [316, 0]
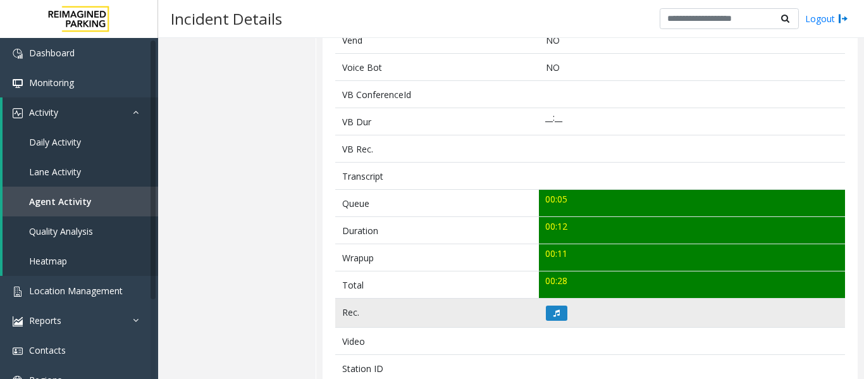
click at [549, 304] on td at bounding box center [692, 313] width 306 height 29
click at [550, 307] on button at bounding box center [557, 312] width 22 height 15
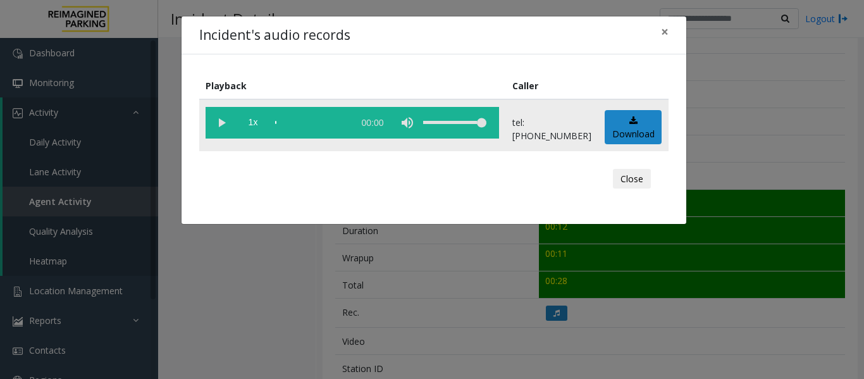
click at [221, 125] on vg-play-pause at bounding box center [222, 123] width 32 height 32
click at [643, 185] on button "Close" at bounding box center [632, 179] width 38 height 20
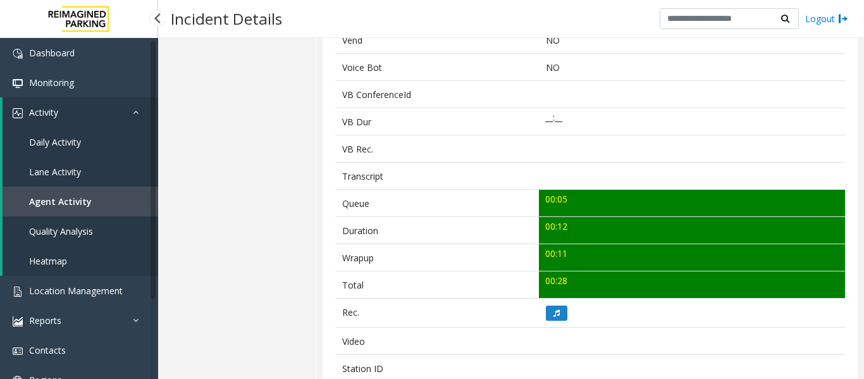
click at [35, 210] on link "Agent Activity" at bounding box center [81, 202] width 156 height 30
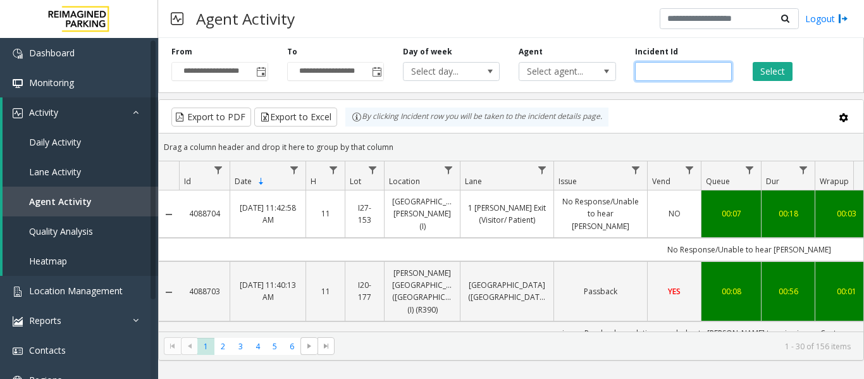
click at [654, 73] on input "number" at bounding box center [683, 71] width 97 height 19
paste input "*******"
type input "*******"
click at [755, 68] on button "Select" at bounding box center [773, 71] width 40 height 19
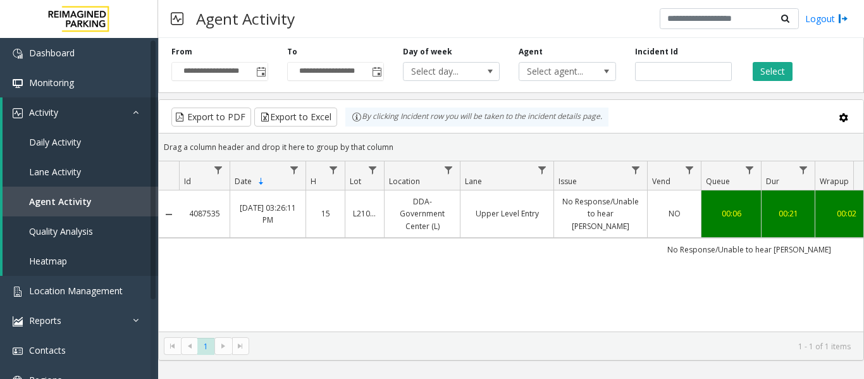
click at [590, 200] on td "No Response/Unable to hear [PERSON_NAME]" at bounding box center [600, 213] width 94 height 47
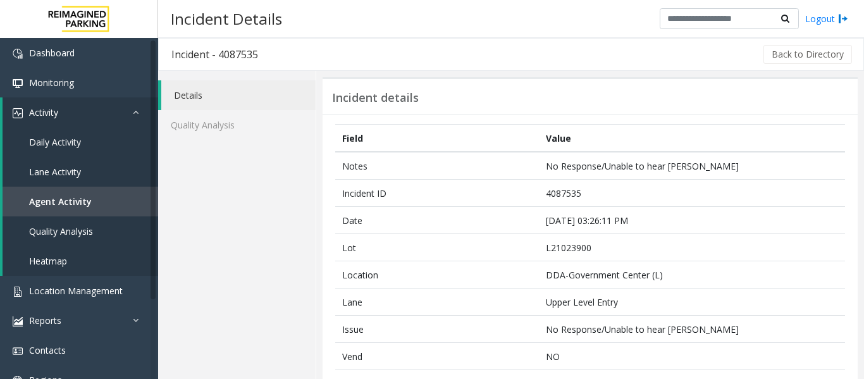
scroll to position [316, 0]
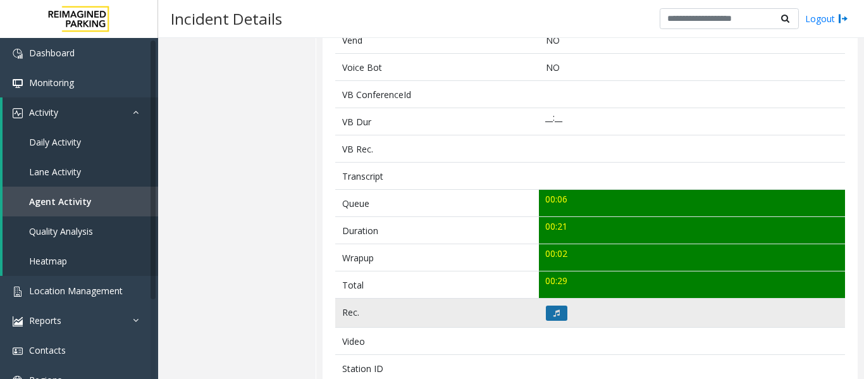
click at [548, 319] on button at bounding box center [557, 312] width 22 height 15
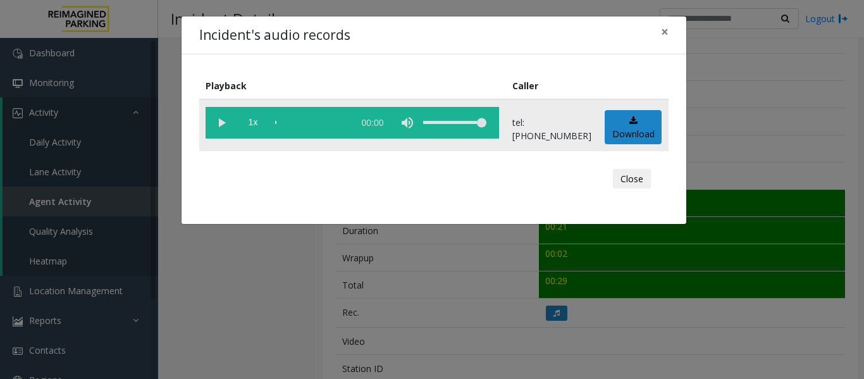
click at [226, 121] on vg-play-pause at bounding box center [222, 123] width 32 height 32
click at [638, 177] on button "Close" at bounding box center [632, 179] width 38 height 20
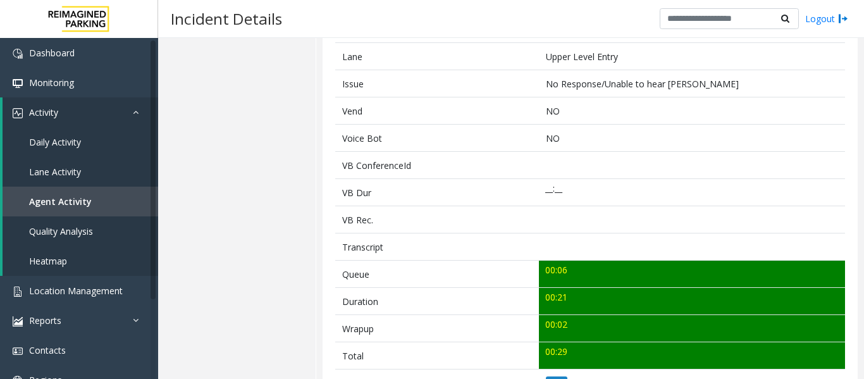
scroll to position [0, 0]
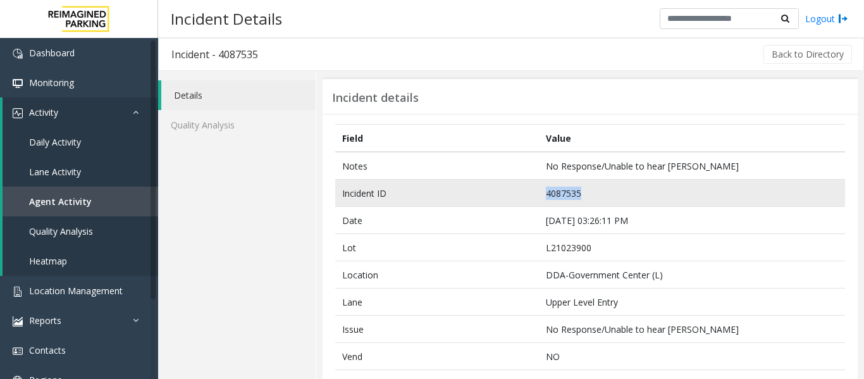
drag, startPoint x: 593, startPoint y: 185, endPoint x: 495, endPoint y: 194, distance: 99.1
click at [495, 194] on tr "Incident ID 4087535" at bounding box center [590, 193] width 510 height 27
copy tr "4087535"
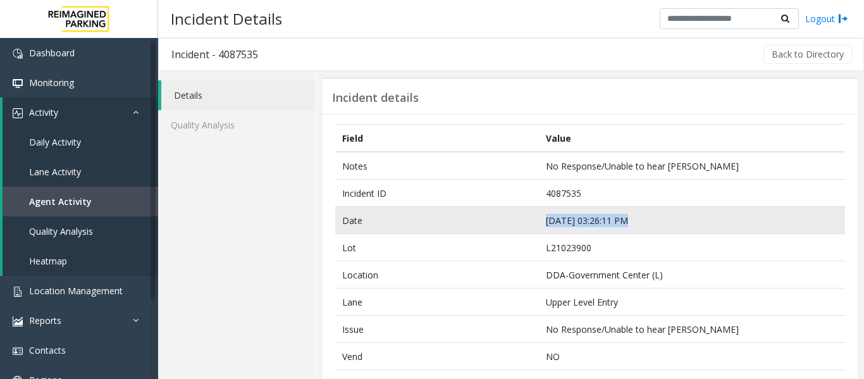
drag, startPoint x: 625, startPoint y: 221, endPoint x: 538, endPoint y: 226, distance: 86.8
click at [539, 226] on td "Sep 27 03:26:11 PM" at bounding box center [692, 220] width 306 height 27
copy td "Sep 27 03:26:11 PM"
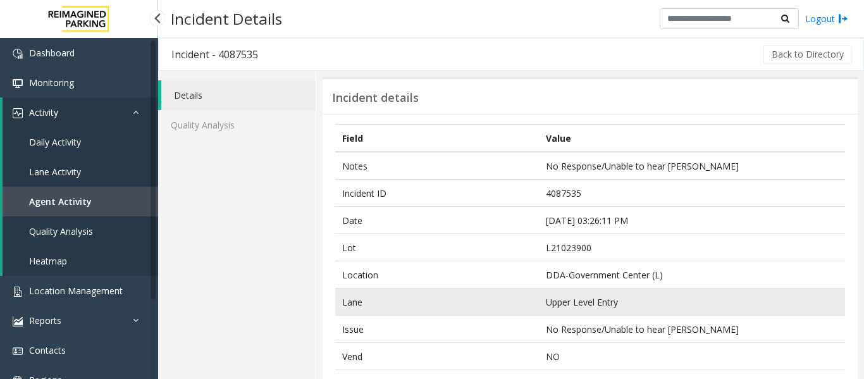
click at [468, 307] on td "Lane" at bounding box center [437, 301] width 204 height 27
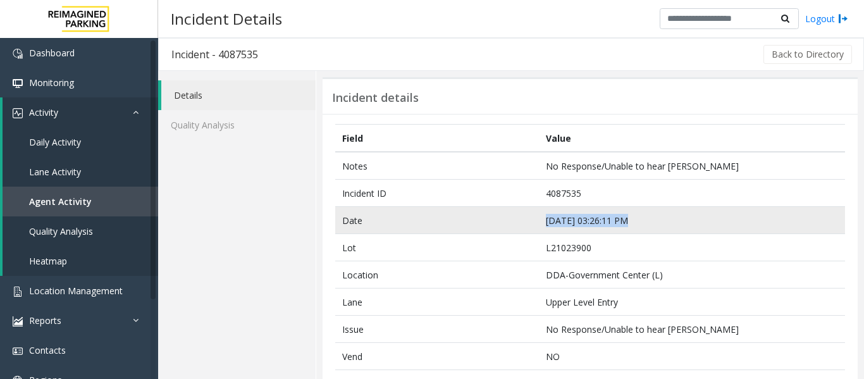
drag, startPoint x: 624, startPoint y: 221, endPoint x: 529, endPoint y: 231, distance: 94.7
click at [529, 231] on tr "Date Sep 27 03:26:11 PM" at bounding box center [590, 220] width 510 height 27
copy tr "Sep 27 03:26:11 PM"
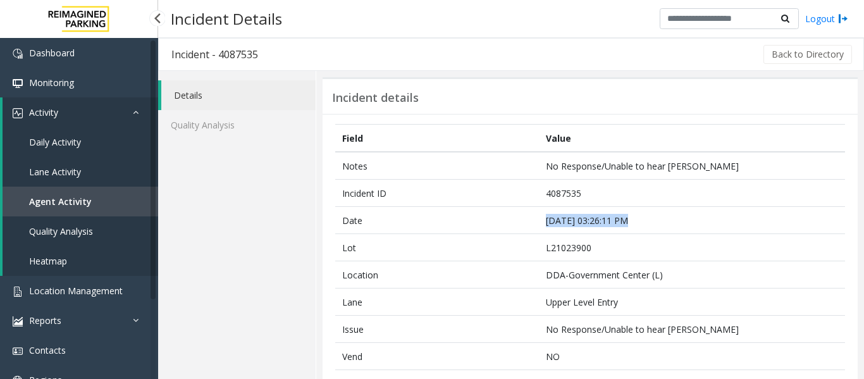
click at [102, 202] on link "Agent Activity" at bounding box center [81, 202] width 156 height 30
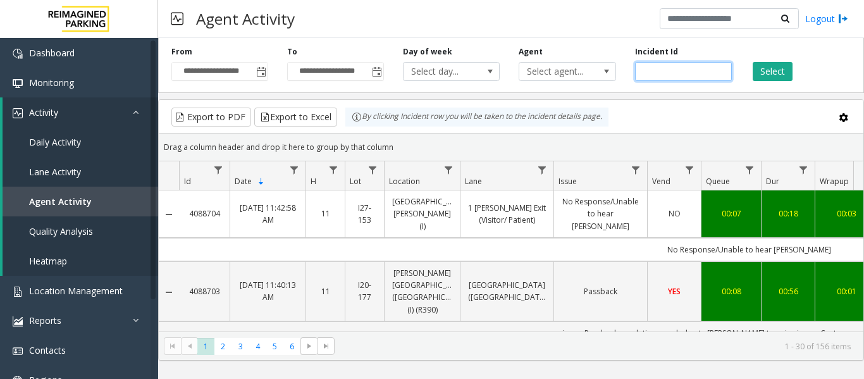
click at [663, 71] on input "number" at bounding box center [683, 71] width 97 height 19
paste input "*******"
type input "*******"
click at [768, 69] on button "Select" at bounding box center [773, 71] width 40 height 19
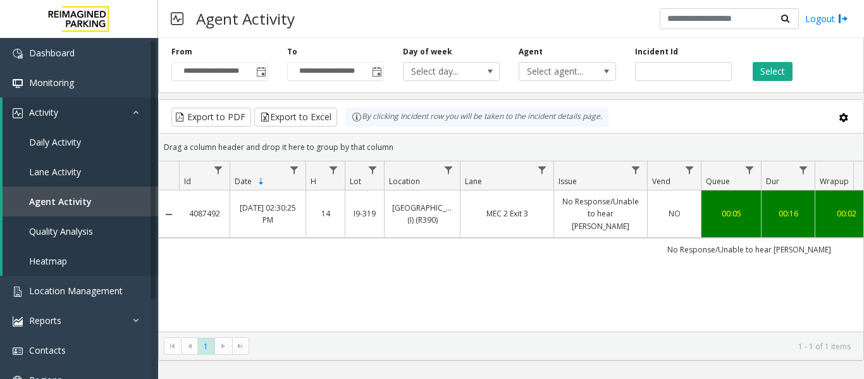
click at [576, 217] on link "No Response/Unable to hear [PERSON_NAME]" at bounding box center [601, 213] width 78 height 37
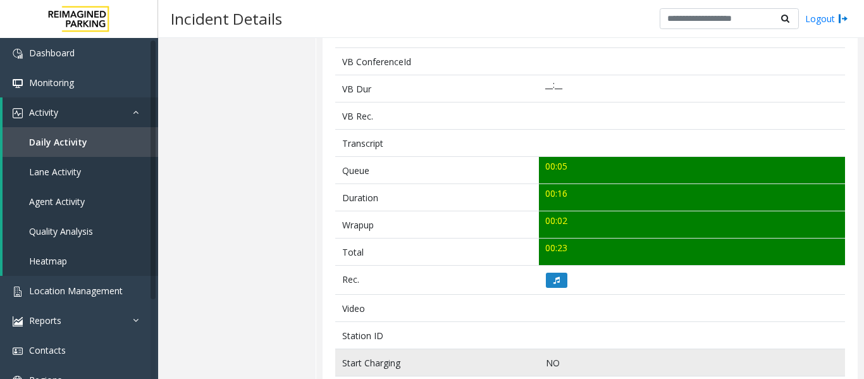
scroll to position [506, 0]
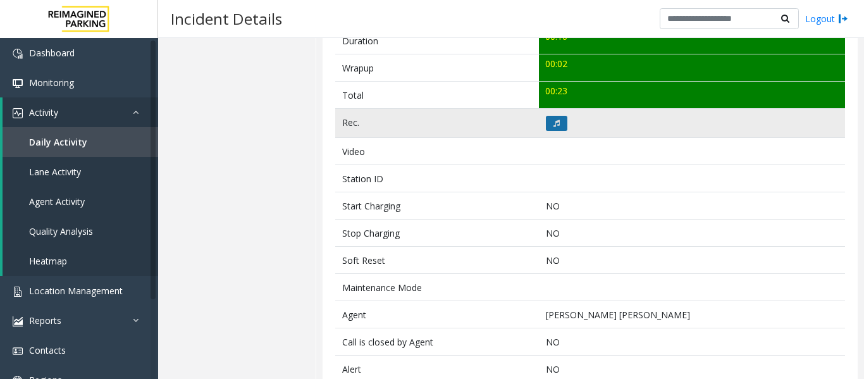
click at [553, 125] on icon at bounding box center [556, 124] width 6 height 8
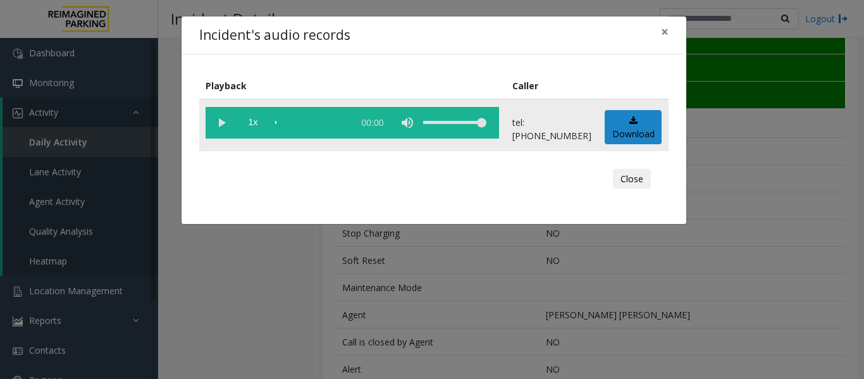
click at [214, 117] on vg-play-pause at bounding box center [222, 123] width 32 height 32
click at [646, 176] on button "Close" at bounding box center [632, 179] width 38 height 20
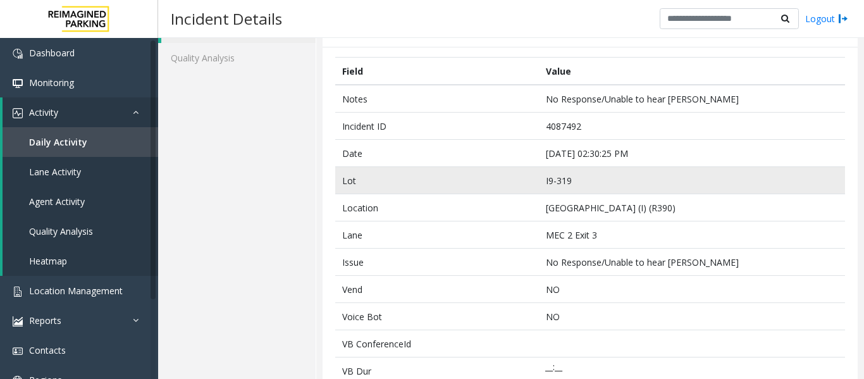
scroll to position [63, 0]
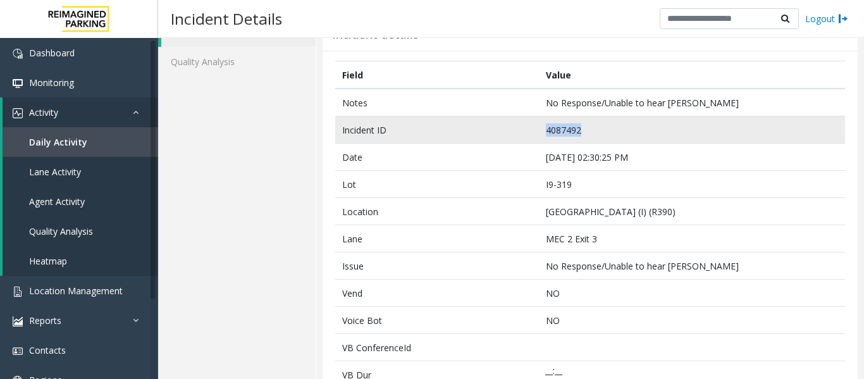
drag, startPoint x: 581, startPoint y: 130, endPoint x: 502, endPoint y: 136, distance: 79.3
click at [502, 136] on tr "Incident ID 4087492" at bounding box center [590, 129] width 510 height 27
copy tr "4087492"
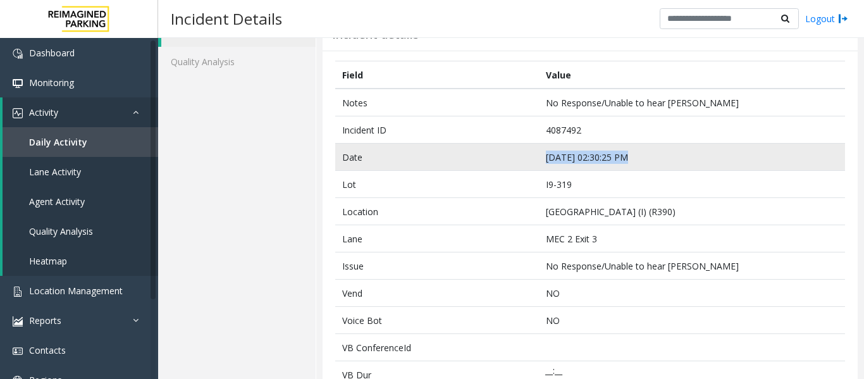
drag, startPoint x: 626, startPoint y: 159, endPoint x: 539, endPoint y: 159, distance: 87.3
click at [539, 159] on td "Sep 27 02:30:25 PM" at bounding box center [692, 157] width 306 height 27
copy td "Sep 27 02:30:25 PM"
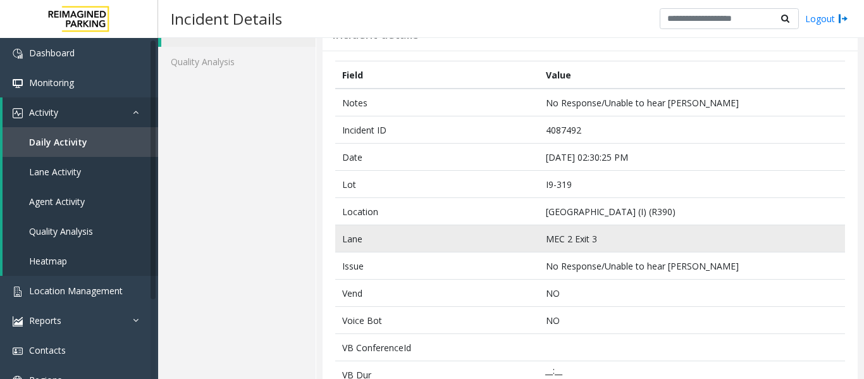
drag, startPoint x: 603, startPoint y: 288, endPoint x: 620, endPoint y: 250, distance: 41.0
click at [603, 288] on p "NO" at bounding box center [692, 293] width 293 height 13
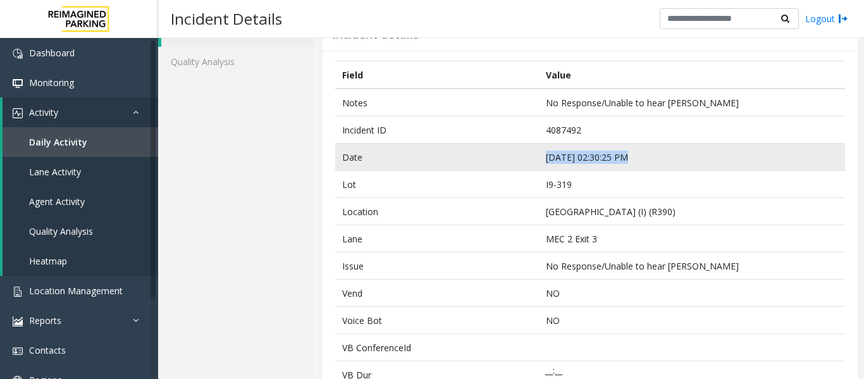
drag, startPoint x: 623, startPoint y: 158, endPoint x: 467, endPoint y: 161, distance: 156.2
click at [467, 161] on tr "Date Sep 27 02:30:25 PM" at bounding box center [590, 157] width 510 height 27
copy tr "Sep 27 02:30:25 PM"
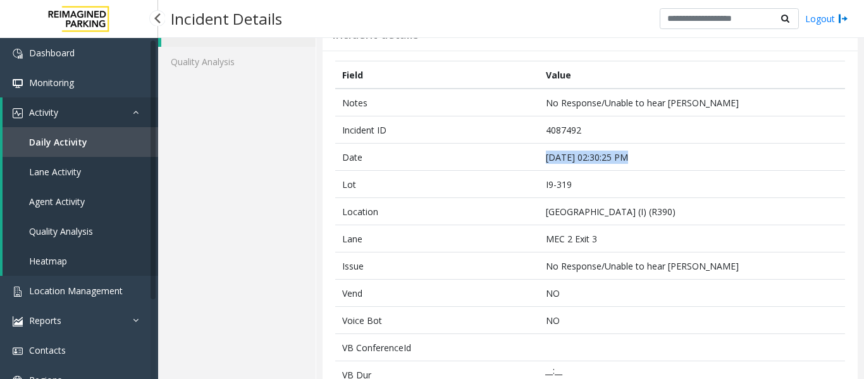
click at [68, 213] on link "Agent Activity" at bounding box center [81, 202] width 156 height 30
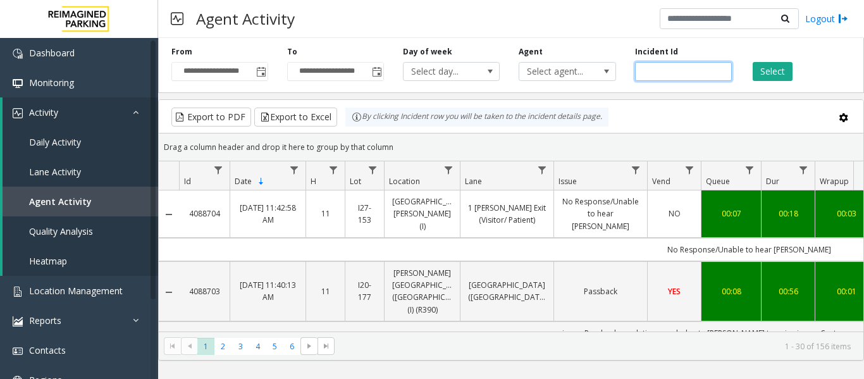
click at [677, 70] on input "number" at bounding box center [683, 71] width 97 height 19
paste input "*******"
type input "*******"
click at [759, 69] on button "Select" at bounding box center [773, 71] width 40 height 19
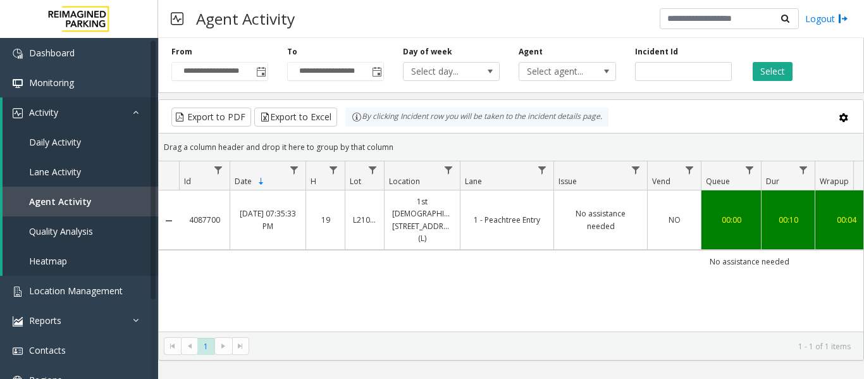
click at [589, 250] on td "No assistance needed" at bounding box center [749, 261] width 1140 height 23
click at [595, 226] on td "No assistance needed" at bounding box center [600, 219] width 94 height 59
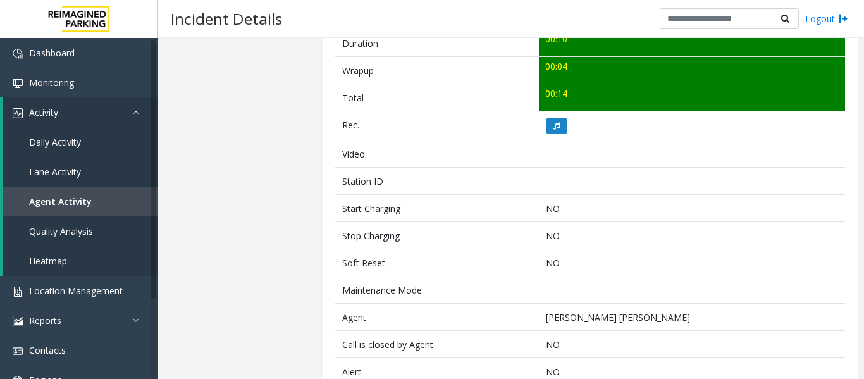
scroll to position [506, 0]
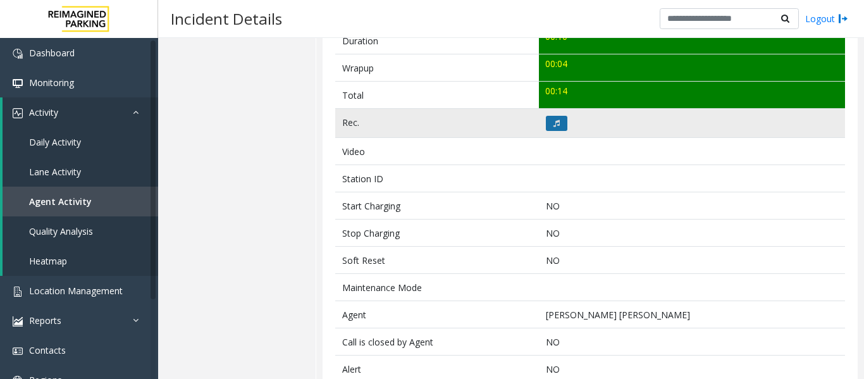
click at [548, 126] on button at bounding box center [557, 123] width 22 height 15
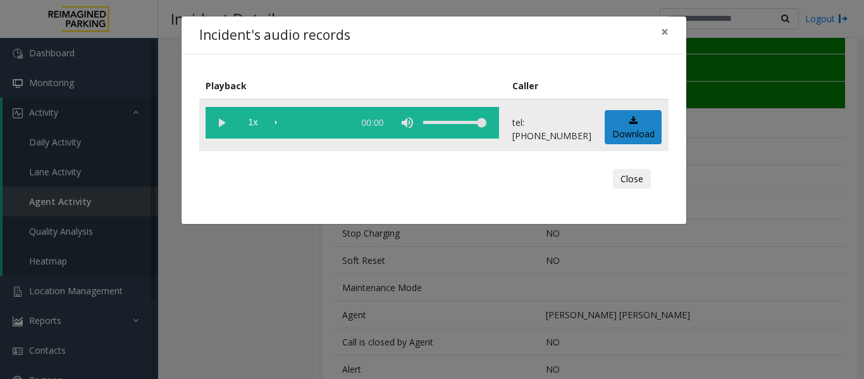
drag, startPoint x: 220, startPoint y: 123, endPoint x: 221, endPoint y: 132, distance: 8.9
click at [221, 123] on vg-play-pause at bounding box center [222, 123] width 32 height 32
click at [645, 183] on button "Close" at bounding box center [632, 179] width 38 height 20
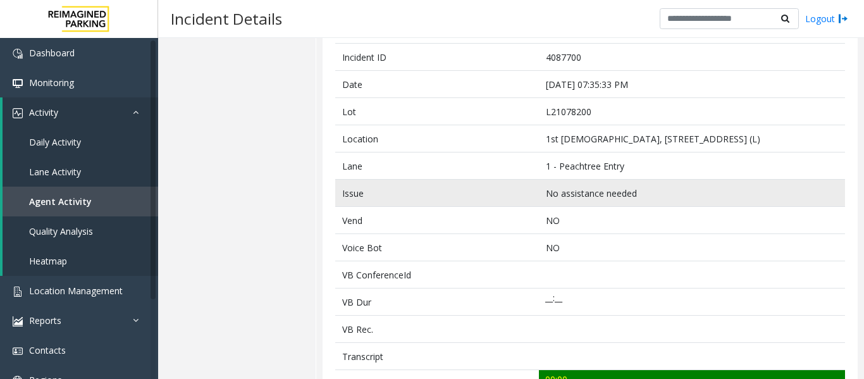
scroll to position [63, 0]
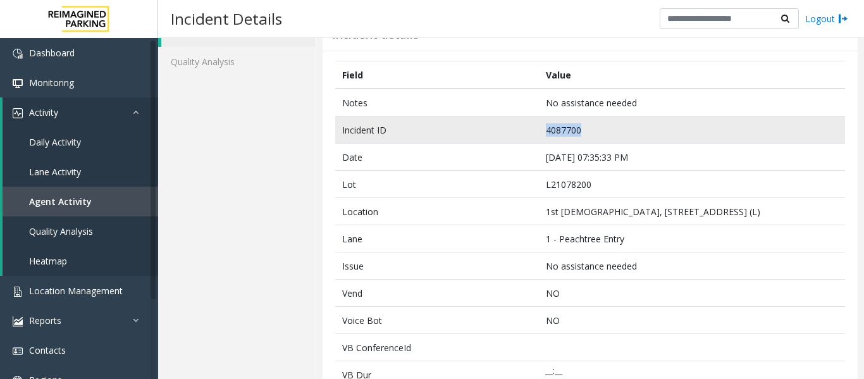
drag, startPoint x: 584, startPoint y: 125, endPoint x: 491, endPoint y: 133, distance: 93.4
click at [491, 133] on tr "Incident ID 4087700" at bounding box center [590, 129] width 510 height 27
copy tr "4087700"
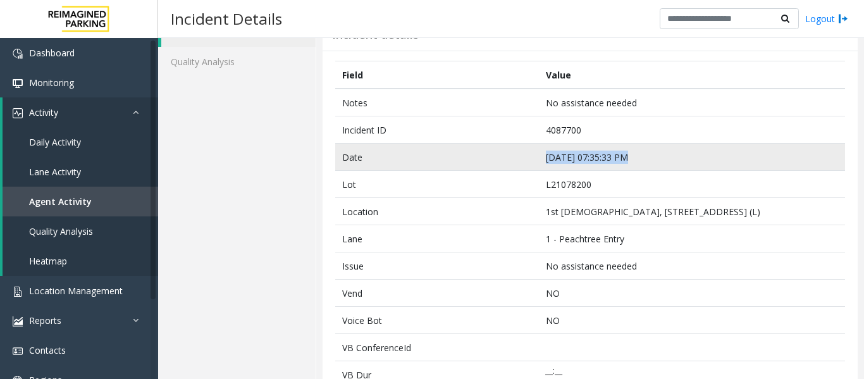
drag, startPoint x: 628, startPoint y: 156, endPoint x: 495, endPoint y: 158, distance: 133.5
click at [495, 158] on tr "Date Sep 27 07:35:33 PM" at bounding box center [590, 157] width 510 height 27
copy tr "Sep 27 07:35:33 PM"
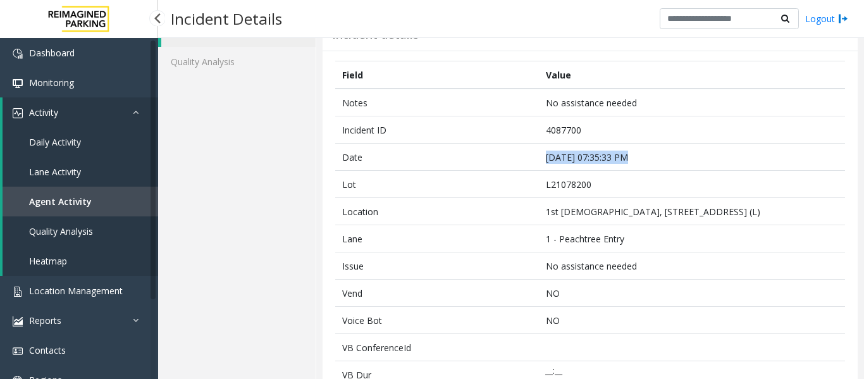
click at [77, 197] on span "Agent Activity" at bounding box center [60, 201] width 63 height 12
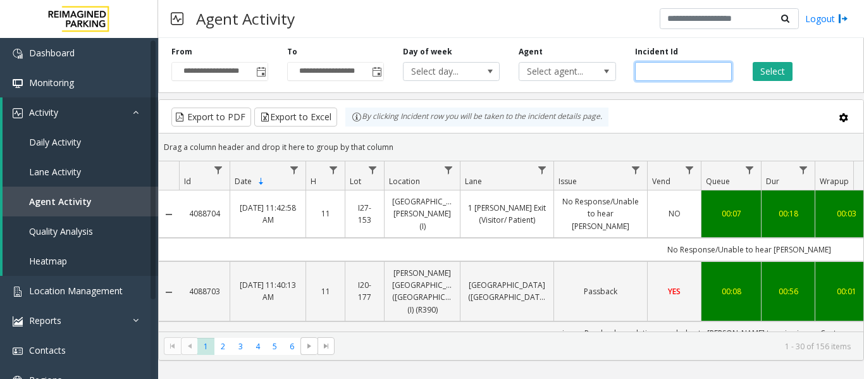
click at [667, 75] on input "number" at bounding box center [683, 71] width 97 height 19
paste input "*******"
type input "*******"
click at [779, 62] on button "Select" at bounding box center [773, 71] width 40 height 19
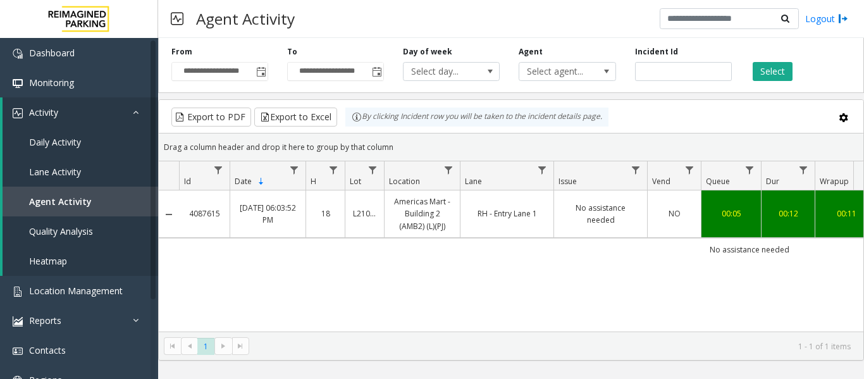
click at [565, 238] on td "No assistance needed" at bounding box center [749, 249] width 1140 height 23
click at [581, 212] on link "No assistance needed" at bounding box center [601, 214] width 78 height 24
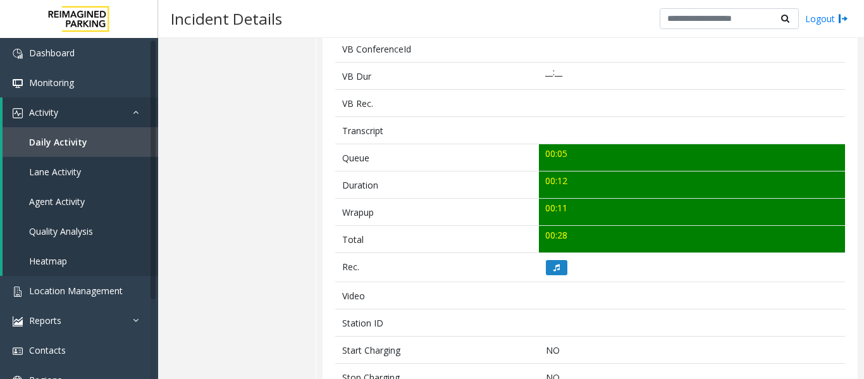
scroll to position [379, 0]
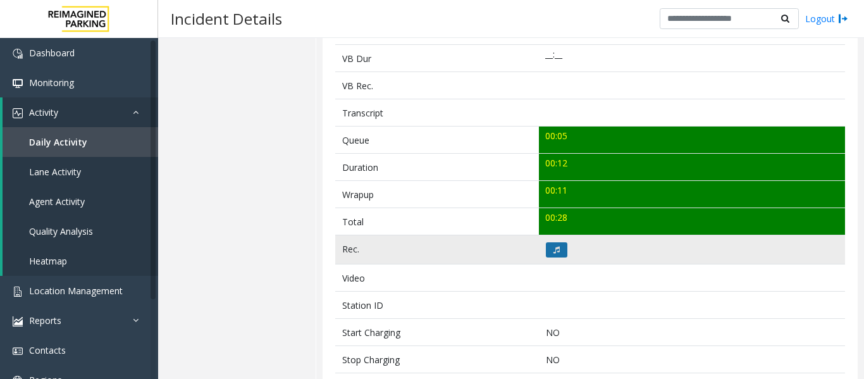
click at [563, 251] on button at bounding box center [557, 249] width 22 height 15
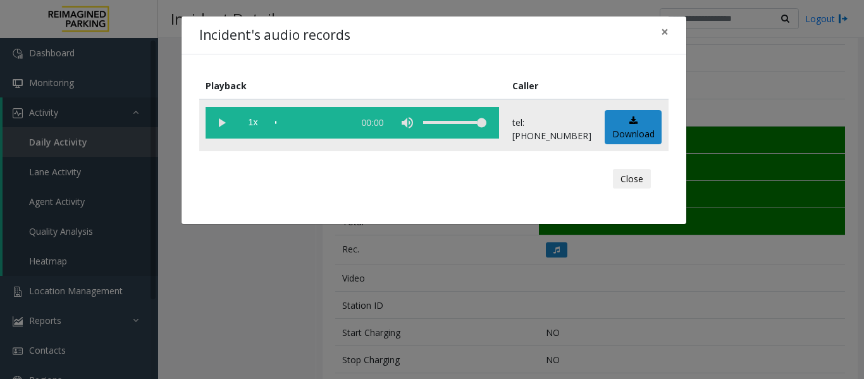
click at [221, 123] on vg-play-pause at bounding box center [222, 123] width 32 height 32
click at [634, 183] on button "Close" at bounding box center [632, 179] width 38 height 20
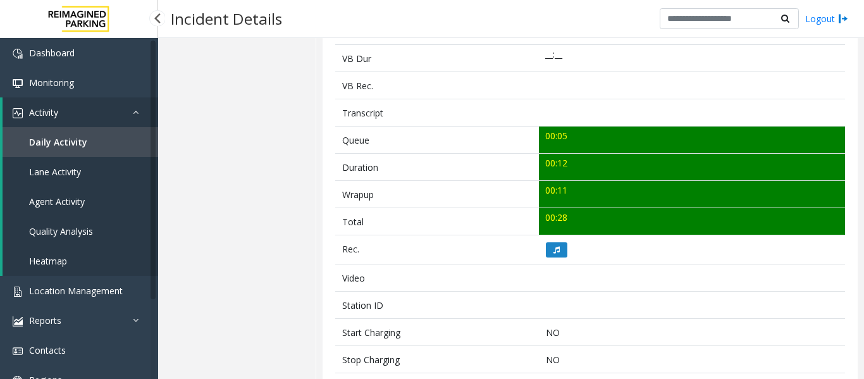
click at [88, 211] on link "Agent Activity" at bounding box center [81, 202] width 156 height 30
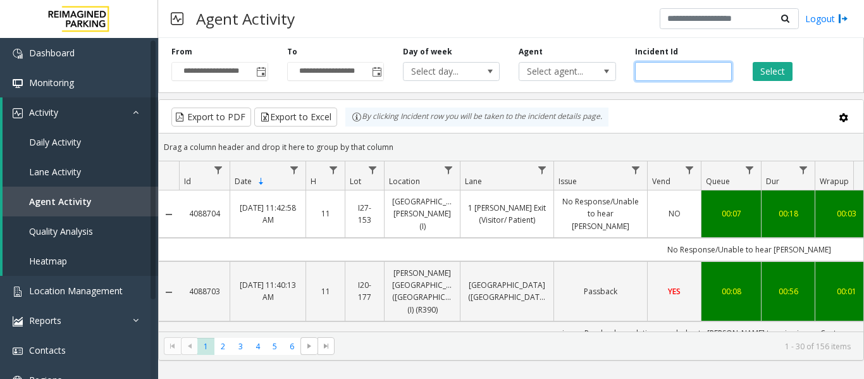
click at [684, 75] on input "number" at bounding box center [683, 71] width 97 height 19
paste input "*******"
type input "*******"
click at [777, 65] on button "Select" at bounding box center [773, 71] width 40 height 19
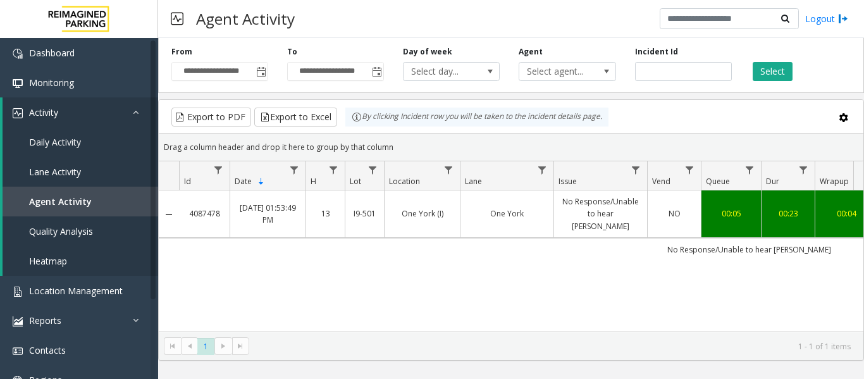
click at [520, 220] on td "One York" at bounding box center [507, 213] width 94 height 47
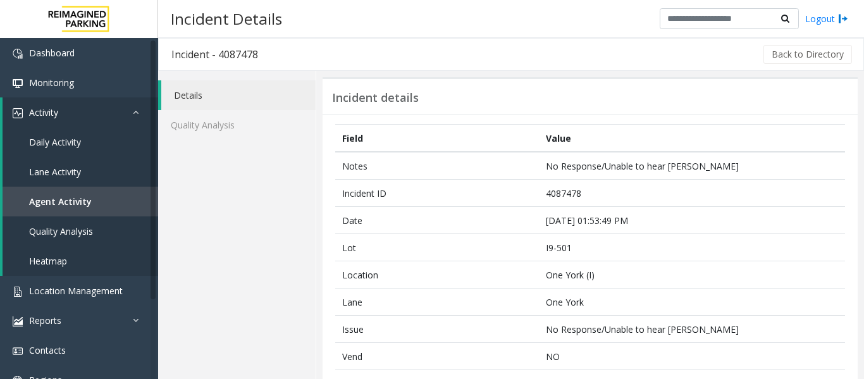
scroll to position [316, 0]
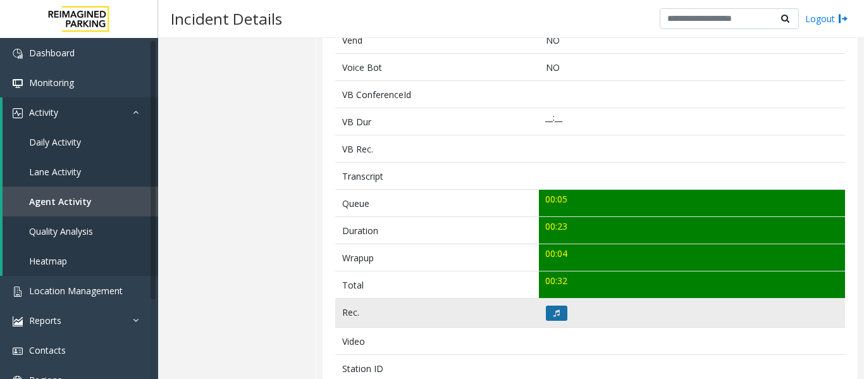
click at [558, 310] on button at bounding box center [557, 312] width 22 height 15
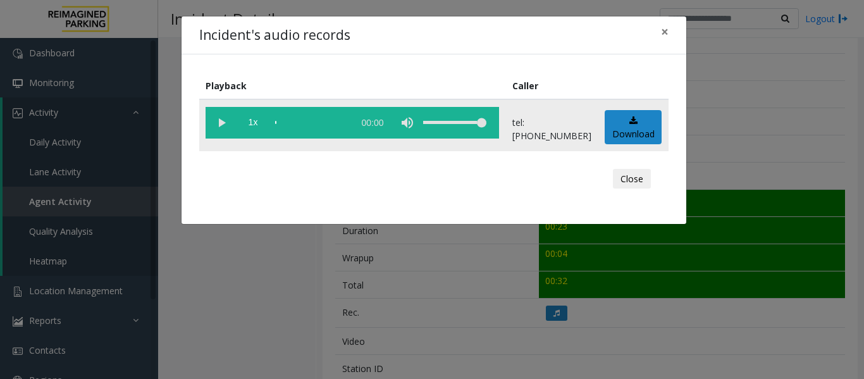
click at [223, 122] on vg-play-pause at bounding box center [222, 123] width 32 height 32
click at [629, 182] on button "Close" at bounding box center [632, 179] width 38 height 20
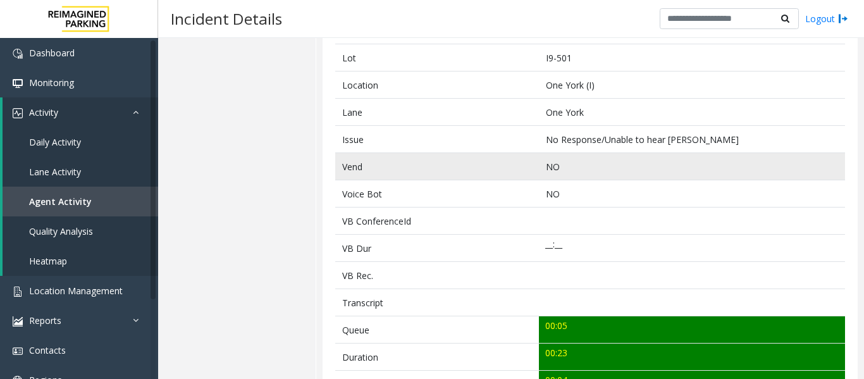
scroll to position [0, 0]
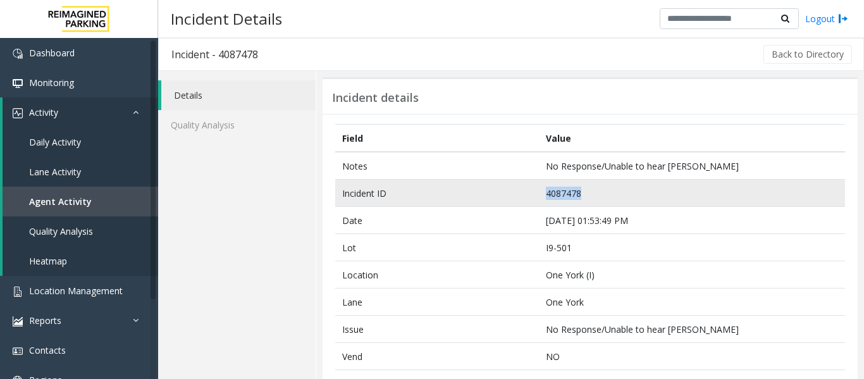
drag, startPoint x: 588, startPoint y: 189, endPoint x: 512, endPoint y: 199, distance: 75.9
click at [512, 199] on tr "Incident ID 4087478" at bounding box center [590, 193] width 510 height 27
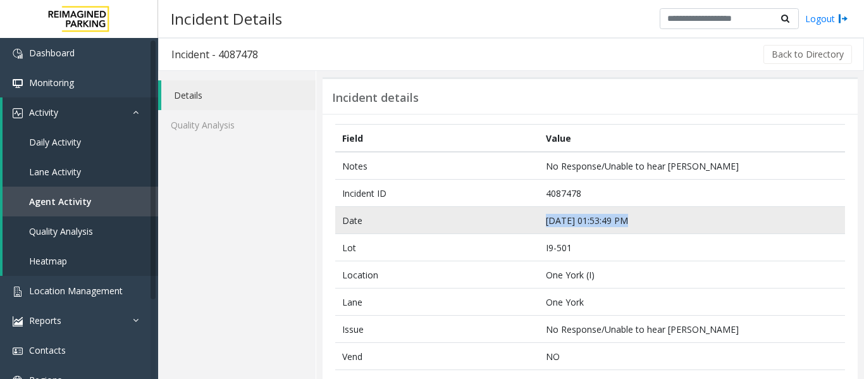
drag, startPoint x: 626, startPoint y: 220, endPoint x: 507, endPoint y: 223, distance: 119.6
click at [507, 223] on tr "Date Sep 27 01:53:49 PM" at bounding box center [590, 220] width 510 height 27
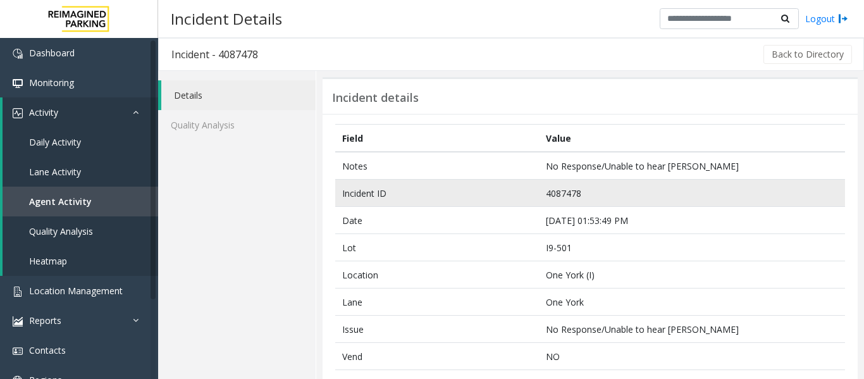
click at [764, 205] on td "4087478" at bounding box center [692, 193] width 306 height 27
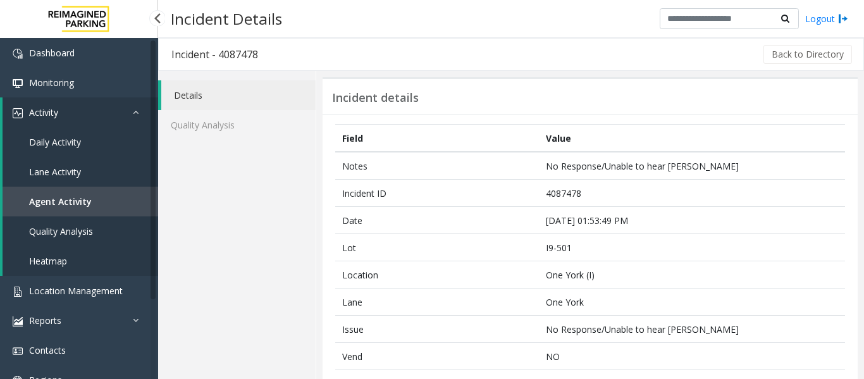
click at [107, 209] on link "Agent Activity" at bounding box center [81, 202] width 156 height 30
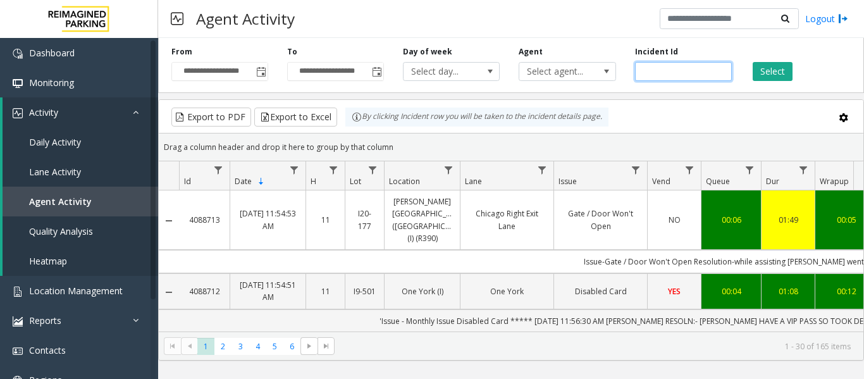
click at [645, 71] on input "number" at bounding box center [683, 71] width 97 height 19
paste input "*******"
type input "*******"
click at [782, 70] on button "Select" at bounding box center [773, 71] width 40 height 19
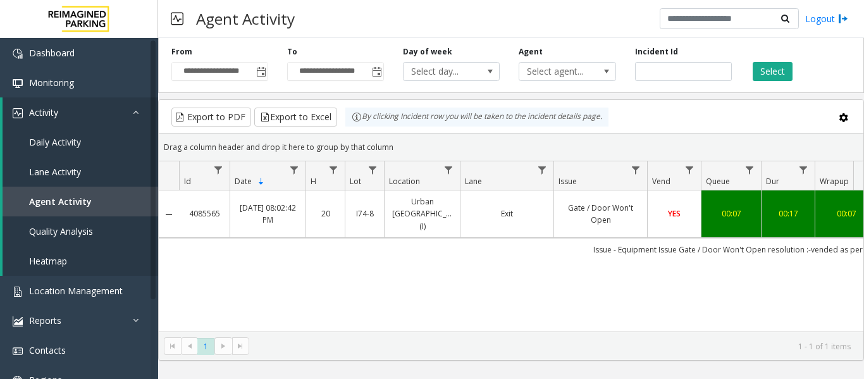
click at [667, 224] on td "YES" at bounding box center [674, 213] width 54 height 47
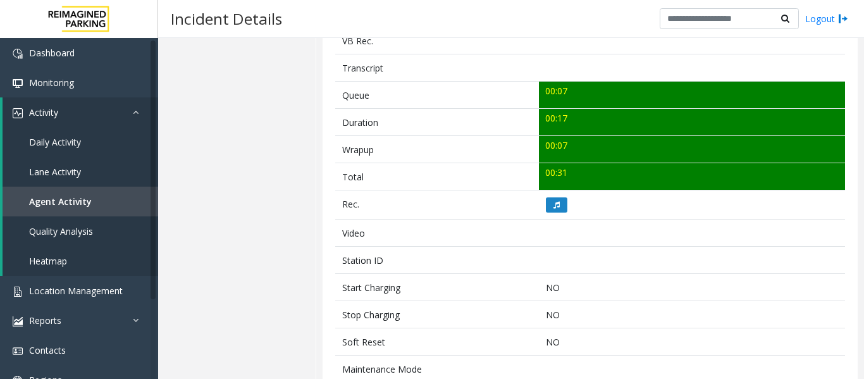
scroll to position [443, 0]
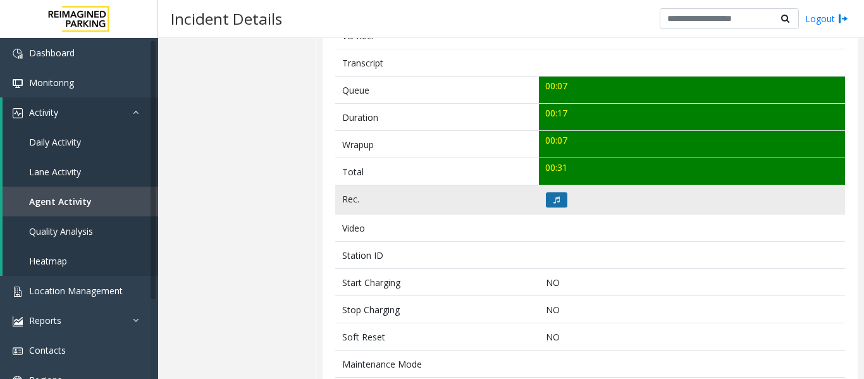
click at [562, 202] on button at bounding box center [557, 199] width 22 height 15
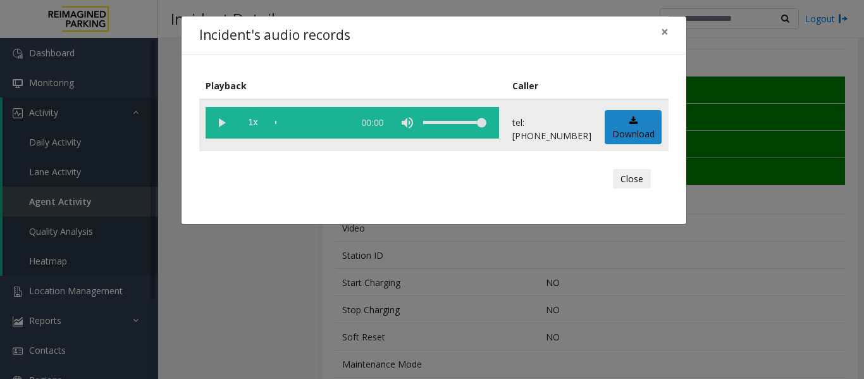
click at [224, 120] on vg-play-pause at bounding box center [222, 123] width 32 height 32
click at [627, 182] on button "Close" at bounding box center [632, 179] width 38 height 20
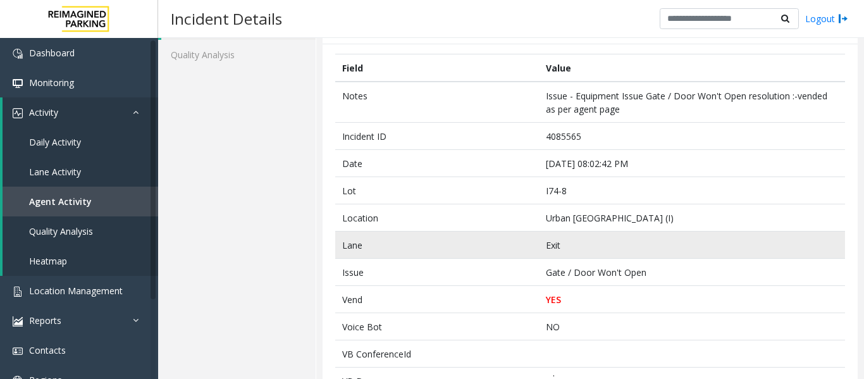
scroll to position [0, 0]
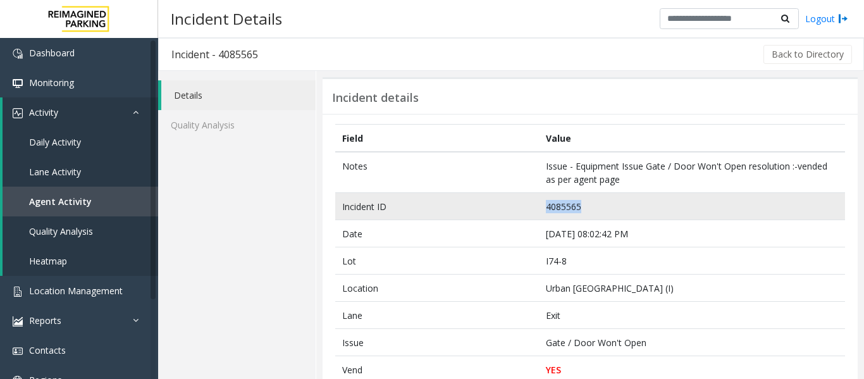
drag, startPoint x: 591, startPoint y: 200, endPoint x: 513, endPoint y: 207, distance: 78.1
click at [513, 207] on tr "Incident ID 4085565" at bounding box center [590, 206] width 510 height 27
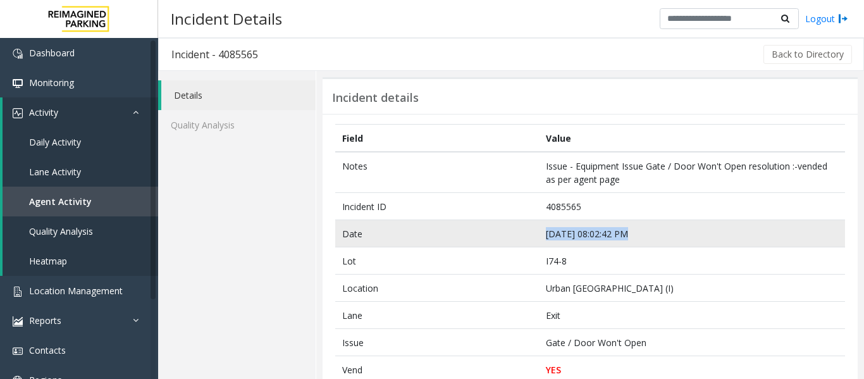
drag, startPoint x: 625, startPoint y: 235, endPoint x: 517, endPoint y: 236, distance: 108.2
click at [517, 236] on tr "Date Sep 24 08:02:42 PM" at bounding box center [590, 233] width 510 height 27
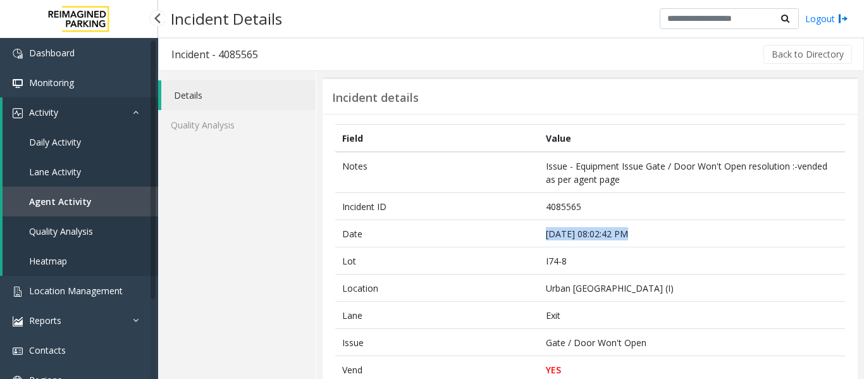
click at [78, 189] on link "Agent Activity" at bounding box center [81, 202] width 156 height 30
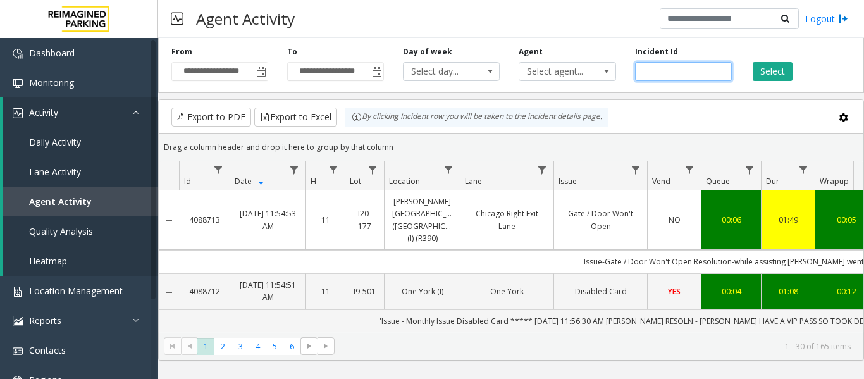
click at [662, 71] on input "number" at bounding box center [683, 71] width 97 height 19
paste input "*******"
type input "*******"
click at [763, 73] on button "Select" at bounding box center [773, 71] width 40 height 19
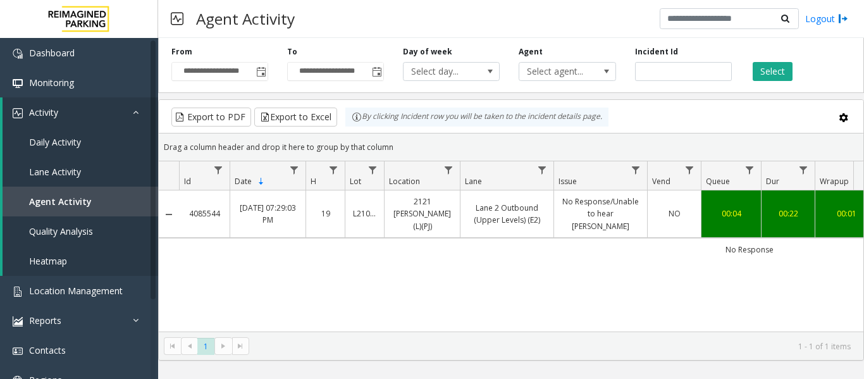
click at [591, 196] on link "No Response/Unable to hear [PERSON_NAME]" at bounding box center [601, 213] width 78 height 37
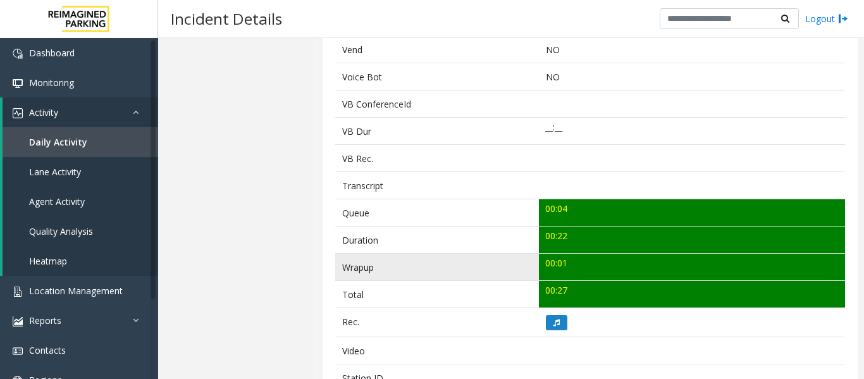
scroll to position [379, 0]
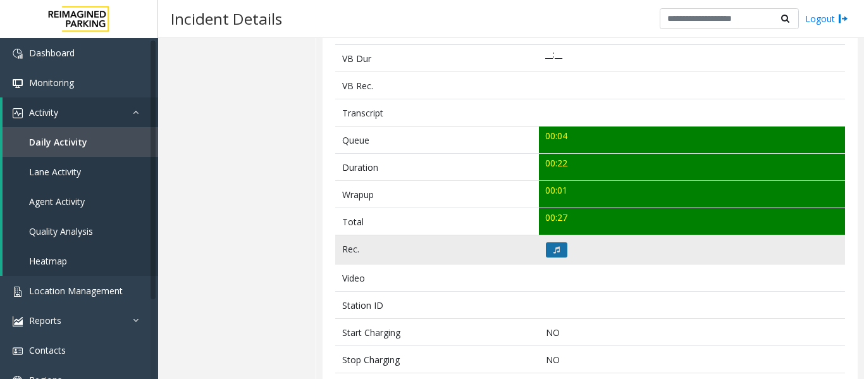
click at [548, 248] on button at bounding box center [557, 249] width 22 height 15
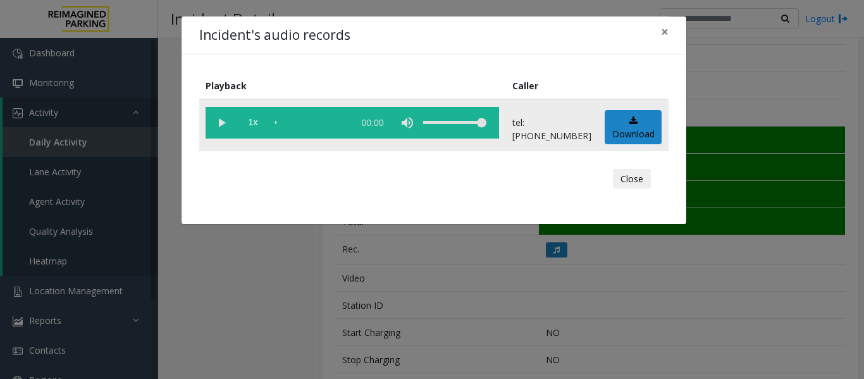
click at [223, 126] on vg-play-pause at bounding box center [222, 123] width 32 height 32
click at [637, 176] on button "Close" at bounding box center [632, 179] width 38 height 20
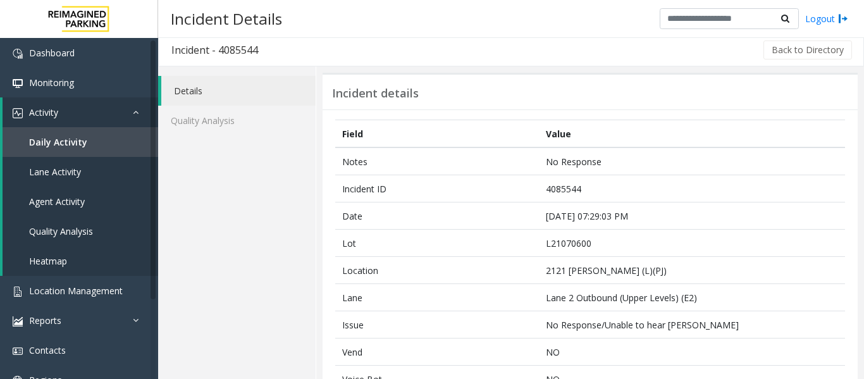
scroll to position [0, 0]
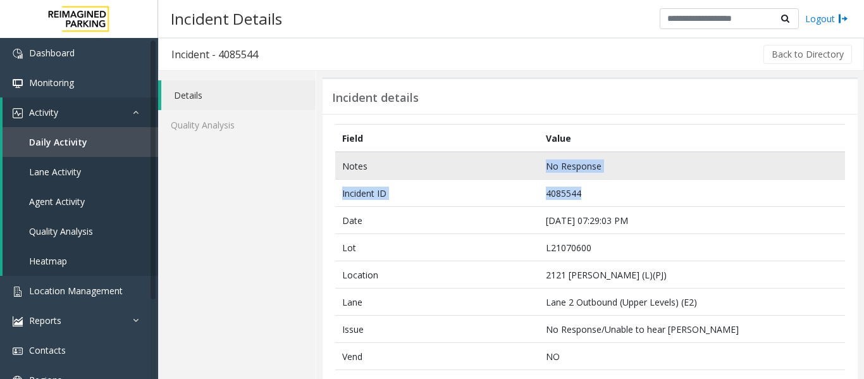
drag, startPoint x: 600, startPoint y: 200, endPoint x: 420, endPoint y: 175, distance: 181.3
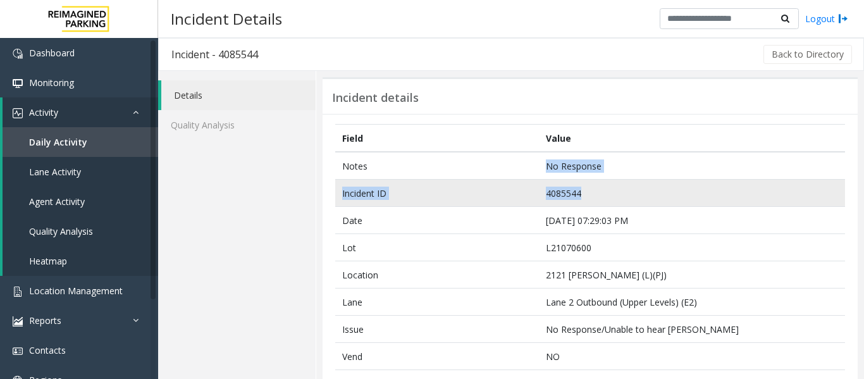
click at [544, 185] on td "4085544" at bounding box center [692, 193] width 306 height 27
drag, startPoint x: 593, startPoint y: 193, endPoint x: 543, endPoint y: 197, distance: 50.8
click at [543, 197] on td "4085544" at bounding box center [692, 193] width 306 height 27
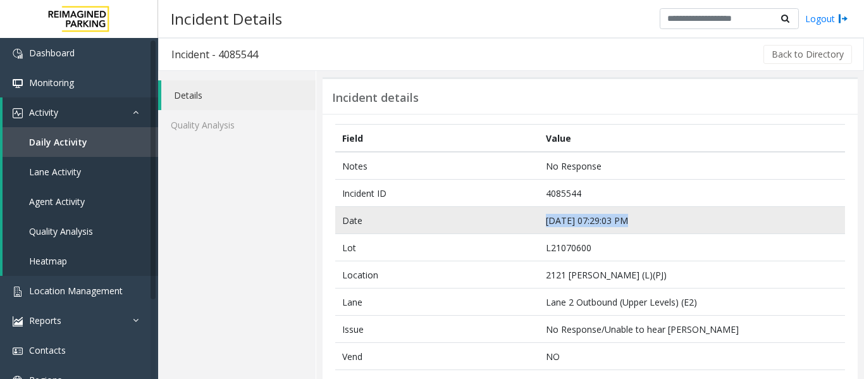
drag, startPoint x: 629, startPoint y: 221, endPoint x: 537, endPoint y: 223, distance: 91.7
click at [539, 223] on td "Sep 24 07:29:03 PM" at bounding box center [692, 220] width 306 height 27
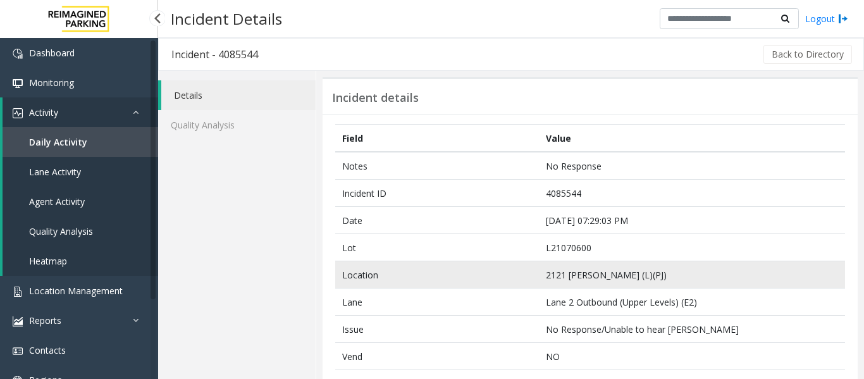
click at [615, 276] on td "2121 Ponce (L)(PJ)" at bounding box center [692, 274] width 306 height 27
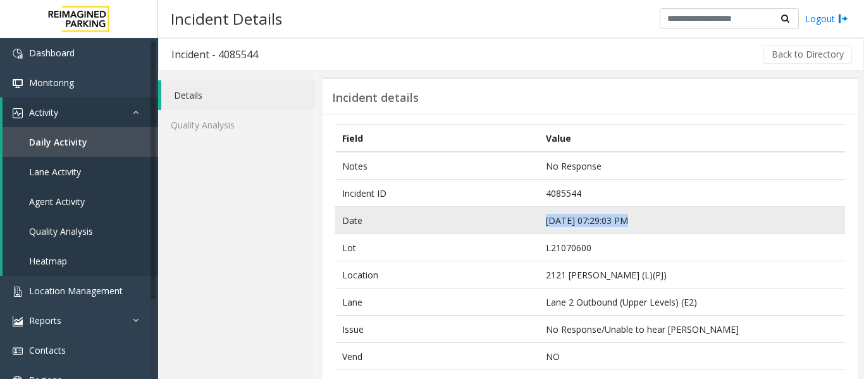
drag, startPoint x: 625, startPoint y: 223, endPoint x: 539, endPoint y: 226, distance: 85.4
click at [539, 226] on td "Sep 24 07:29:03 PM" at bounding box center [692, 220] width 306 height 27
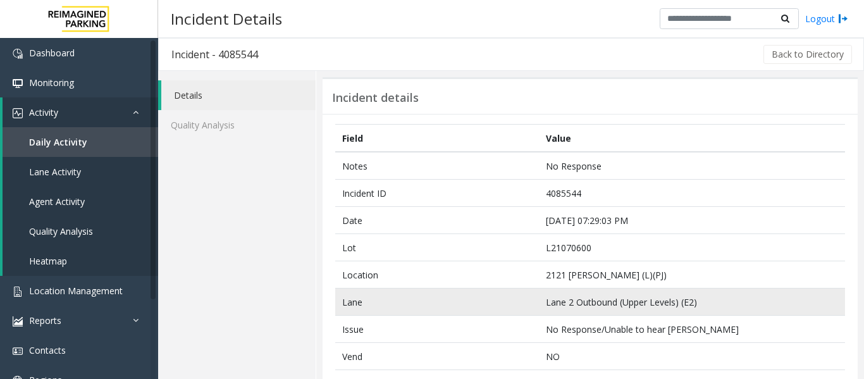
click at [660, 306] on td "Lane 2 Outbound (Upper Levels) (E2)" at bounding box center [692, 301] width 306 height 27
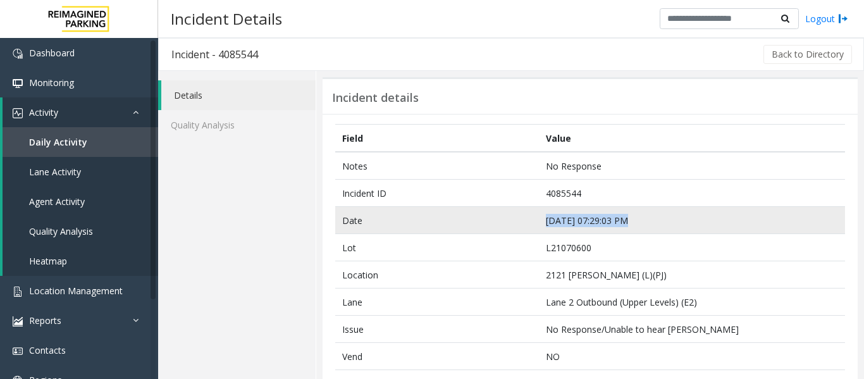
drag, startPoint x: 624, startPoint y: 216, endPoint x: 491, endPoint y: 224, distance: 133.7
click at [491, 224] on tr "Date Sep 24 07:29:03 PM" at bounding box center [590, 220] width 510 height 27
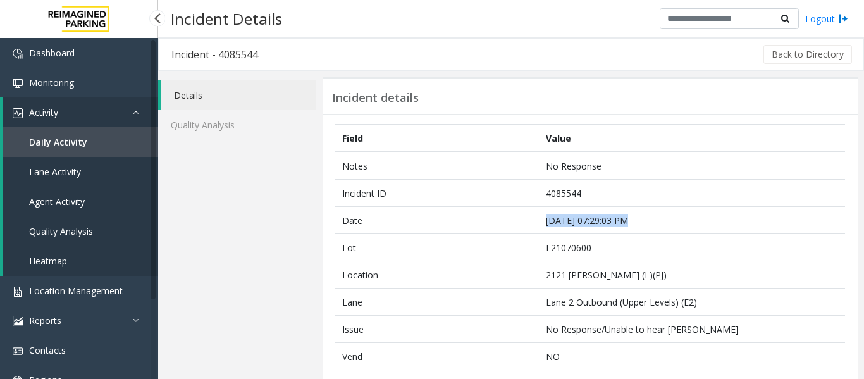
click at [94, 204] on link "Agent Activity" at bounding box center [81, 202] width 156 height 30
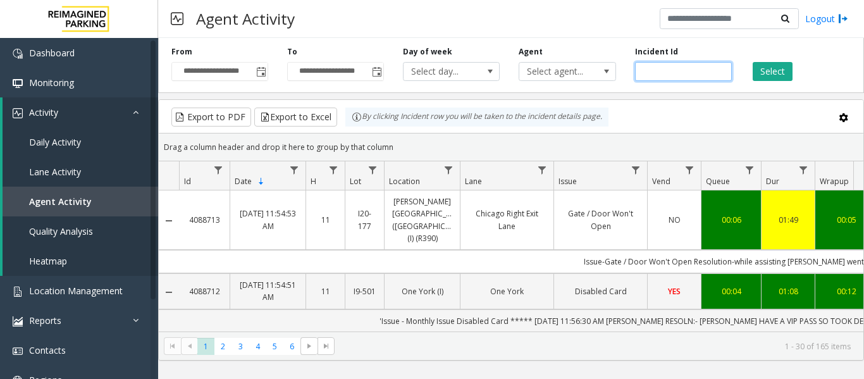
click at [656, 68] on input "number" at bounding box center [683, 71] width 97 height 19
paste input "*******"
type input "*******"
click at [773, 71] on button "Select" at bounding box center [773, 71] width 40 height 19
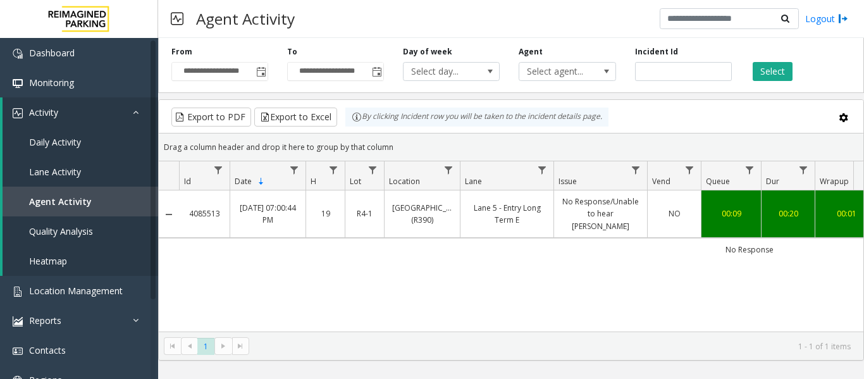
click at [562, 231] on td "No Response/Unable to hear [PERSON_NAME]" at bounding box center [600, 213] width 94 height 47
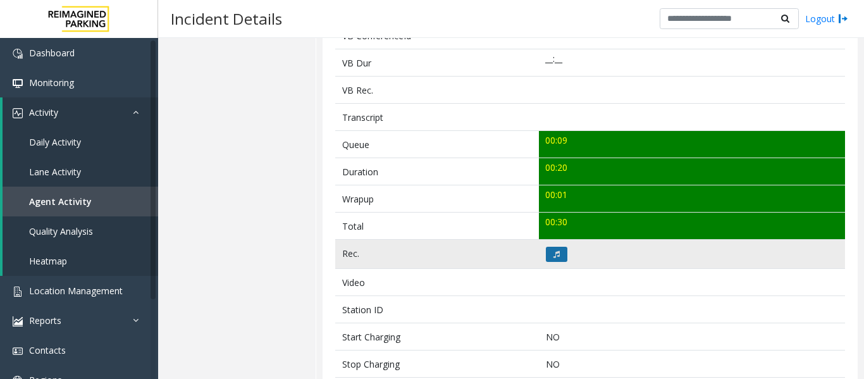
scroll to position [379, 0]
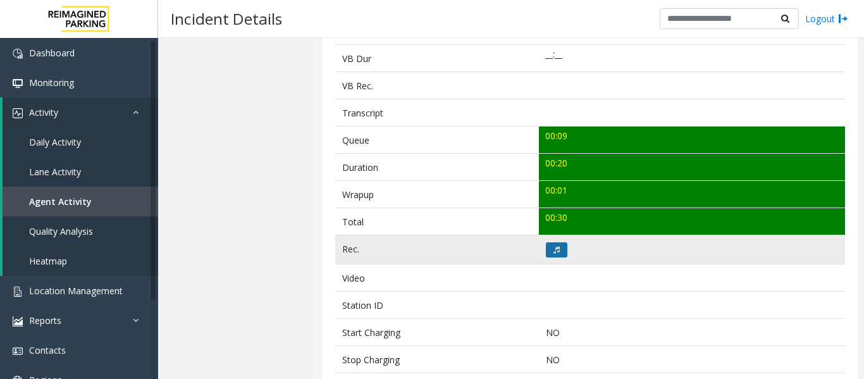
click at [553, 248] on icon at bounding box center [556, 250] width 6 height 8
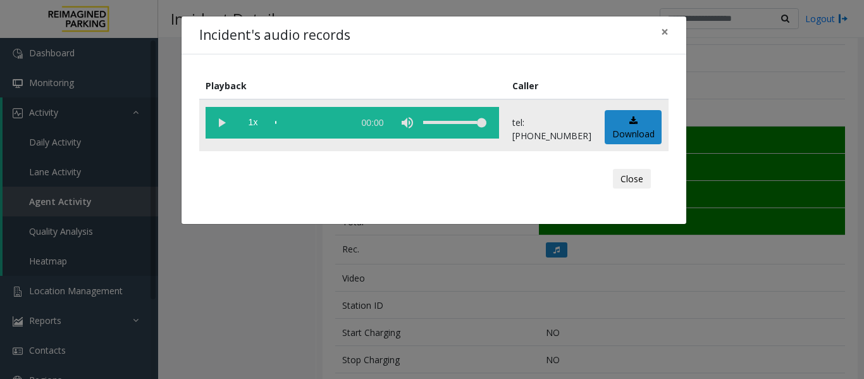
click at [228, 123] on vg-play-pause at bounding box center [222, 123] width 32 height 32
click at [636, 179] on button "Close" at bounding box center [632, 179] width 38 height 20
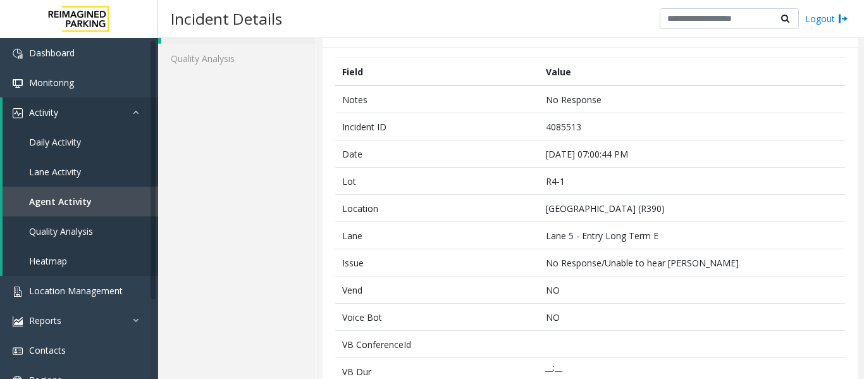
scroll to position [0, 0]
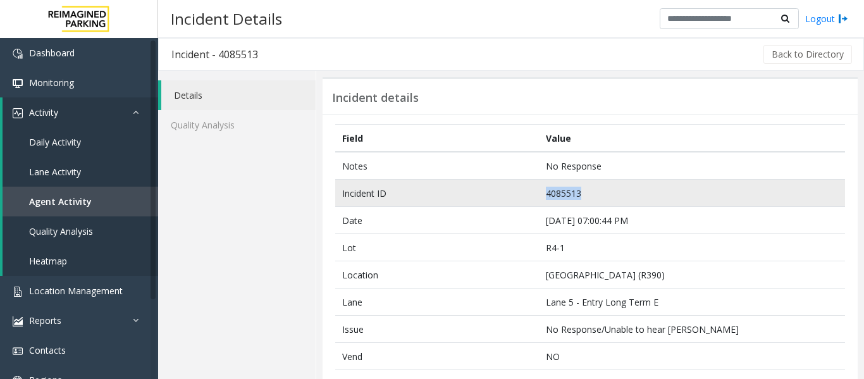
drag, startPoint x: 581, startPoint y: 190, endPoint x: 462, endPoint y: 199, distance: 119.9
click at [462, 199] on tr "Incident ID 4085513" at bounding box center [590, 193] width 510 height 27
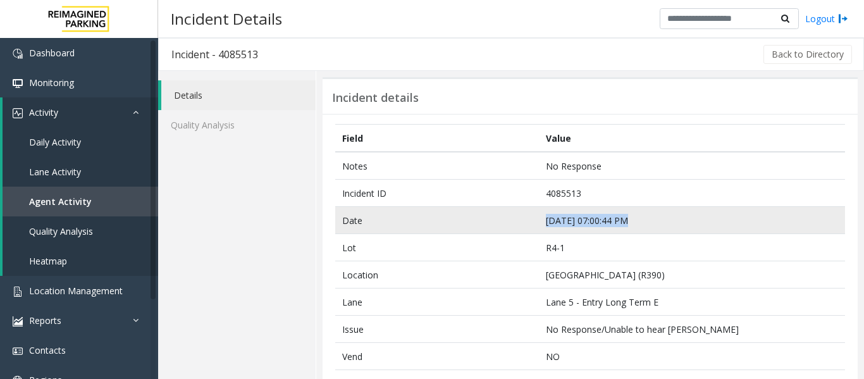
drag, startPoint x: 627, startPoint y: 219, endPoint x: 539, endPoint y: 224, distance: 88.0
click at [539, 224] on td "Sep 24 07:00:44 PM" at bounding box center [692, 220] width 306 height 27
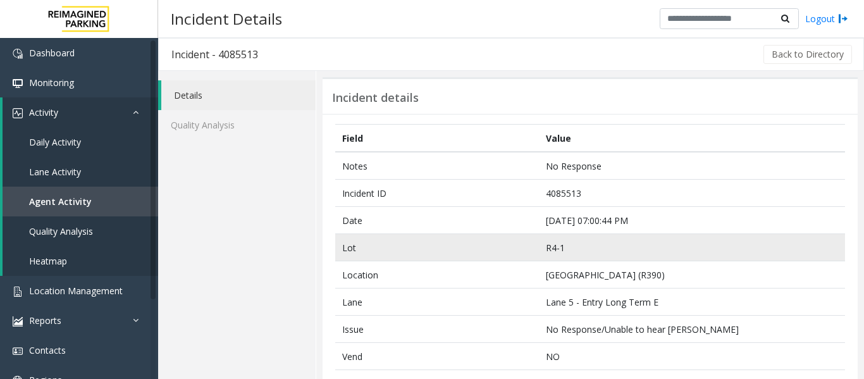
click at [640, 268] on td "Lafayette Regional Airport (R390)" at bounding box center [692, 274] width 306 height 27
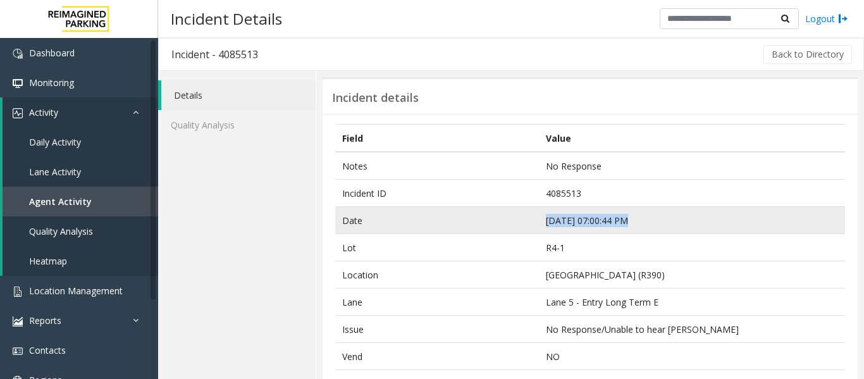
drag, startPoint x: 623, startPoint y: 218, endPoint x: 533, endPoint y: 226, distance: 90.8
click at [533, 226] on tr "Date Sep 24 07:00:44 PM" at bounding box center [590, 220] width 510 height 27
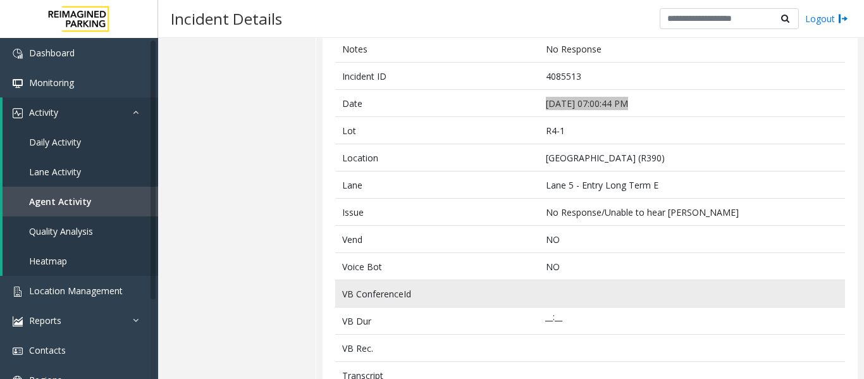
scroll to position [126, 0]
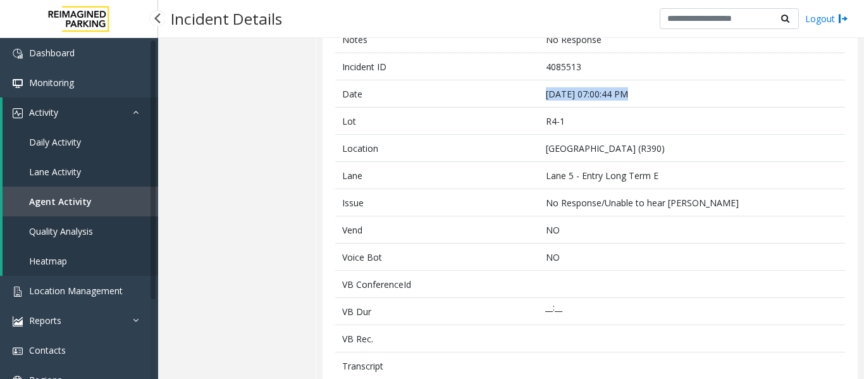
click at [89, 201] on link "Agent Activity" at bounding box center [81, 202] width 156 height 30
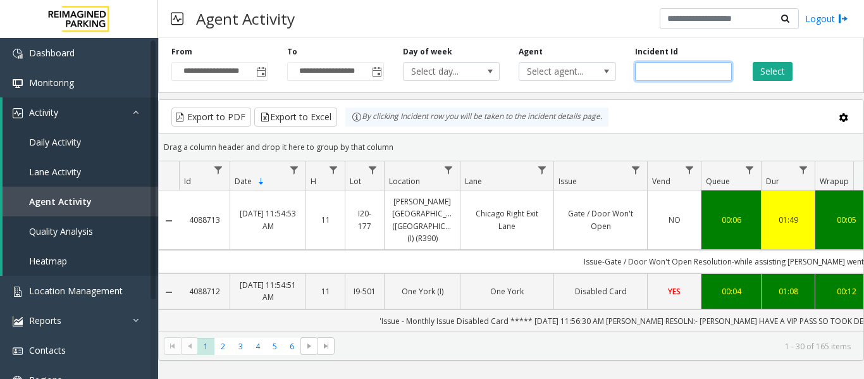
click at [661, 66] on input "number" at bounding box center [683, 71] width 97 height 19
paste input "*******"
type input "*******"
click at [783, 70] on button "Select" at bounding box center [773, 71] width 40 height 19
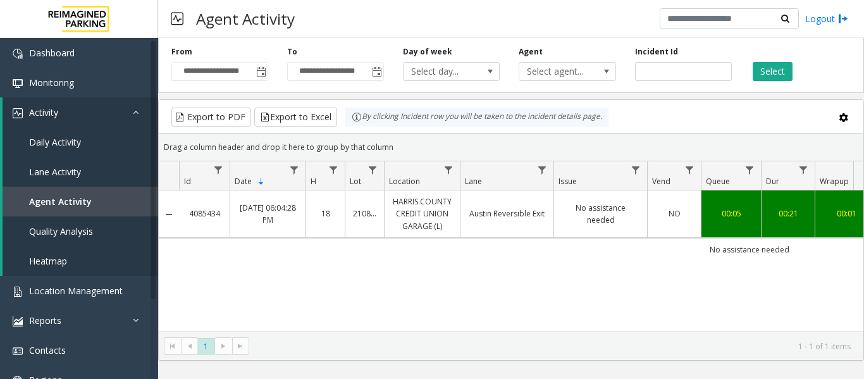
click at [615, 216] on link "No assistance needed" at bounding box center [601, 214] width 78 height 24
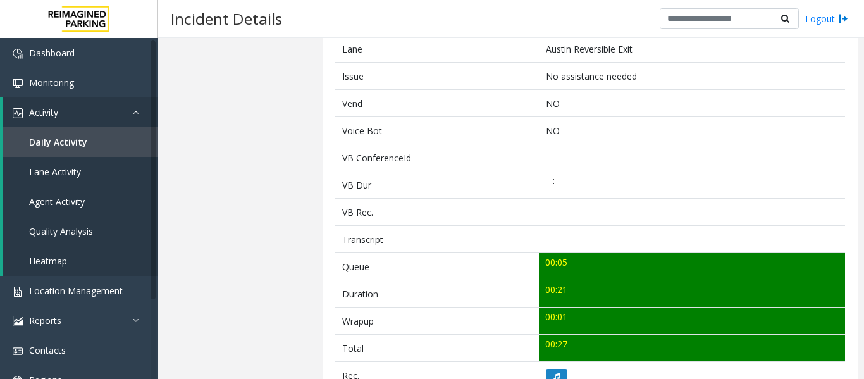
scroll to position [379, 0]
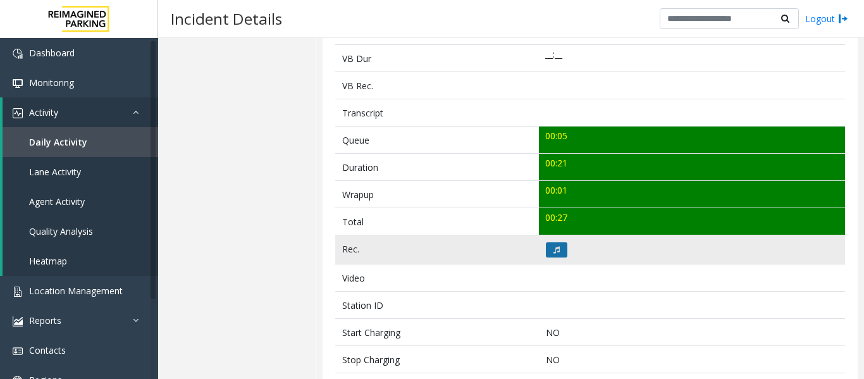
click at [548, 244] on button at bounding box center [557, 249] width 22 height 15
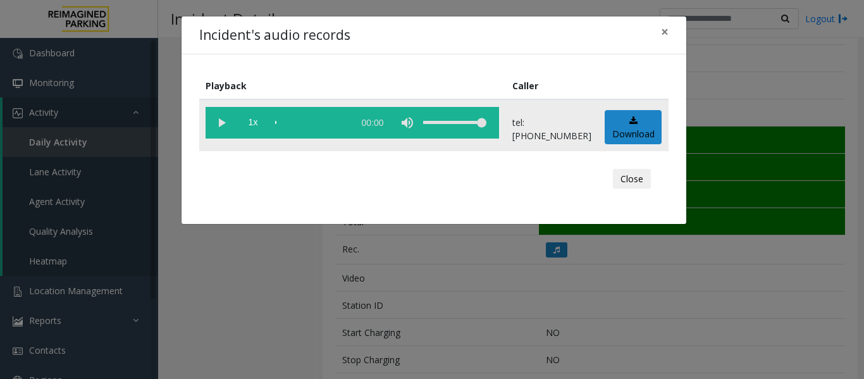
click at [218, 122] on vg-play-pause at bounding box center [222, 123] width 32 height 32
click at [644, 172] on button "Close" at bounding box center [632, 179] width 38 height 20
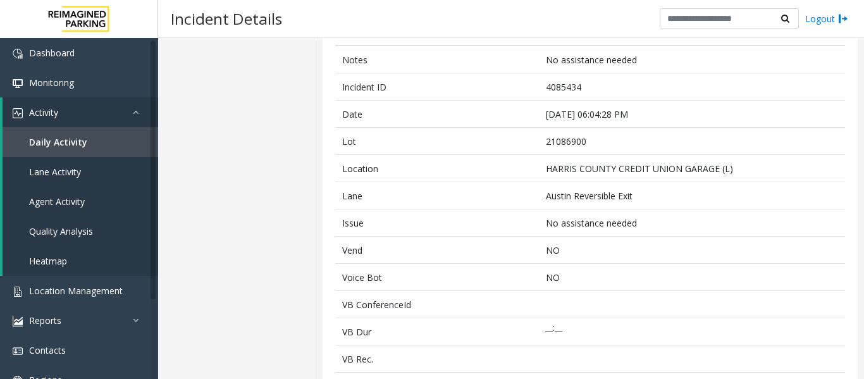
scroll to position [0, 0]
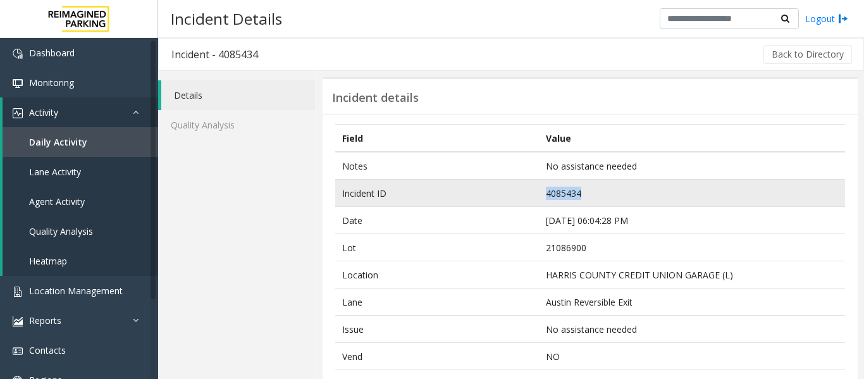
drag, startPoint x: 613, startPoint y: 186, endPoint x: 503, endPoint y: 190, distance: 110.7
click at [503, 190] on tr "Incident ID 4085434" at bounding box center [590, 193] width 510 height 27
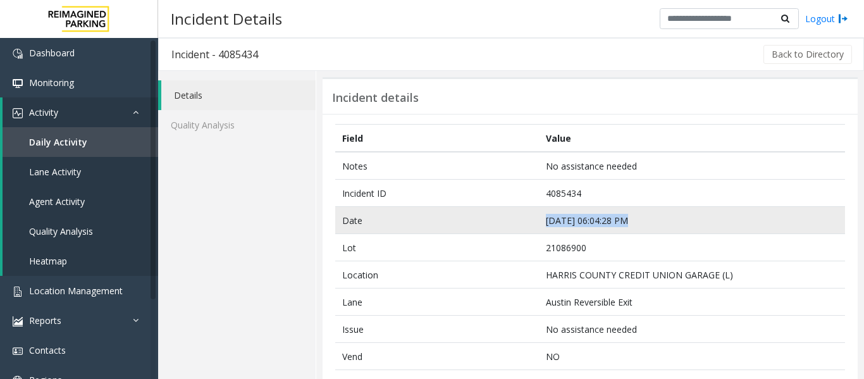
drag, startPoint x: 624, startPoint y: 219, endPoint x: 531, endPoint y: 226, distance: 93.2
click at [531, 226] on tr "Date Sep 24 06:04:28 PM" at bounding box center [590, 220] width 510 height 27
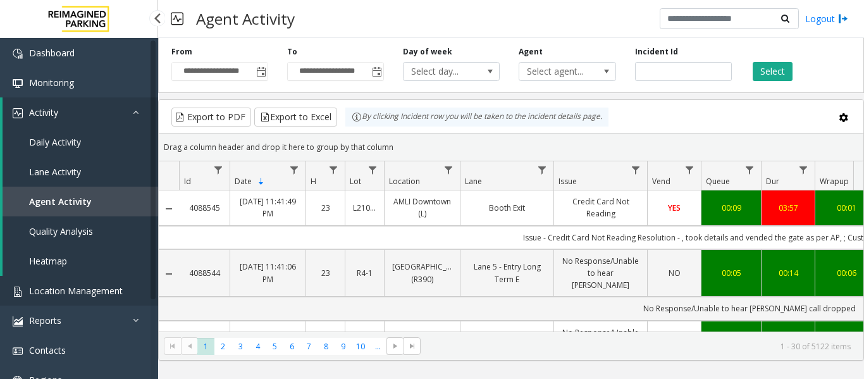
click at [65, 292] on span "Location Management" at bounding box center [76, 291] width 94 height 12
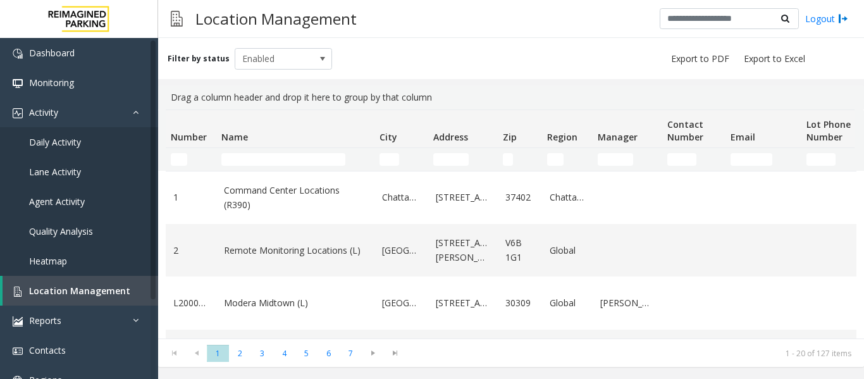
click at [178, 166] on td "Number Filter" at bounding box center [191, 159] width 51 height 23
click at [182, 161] on input "Number Filter" at bounding box center [179, 159] width 16 height 13
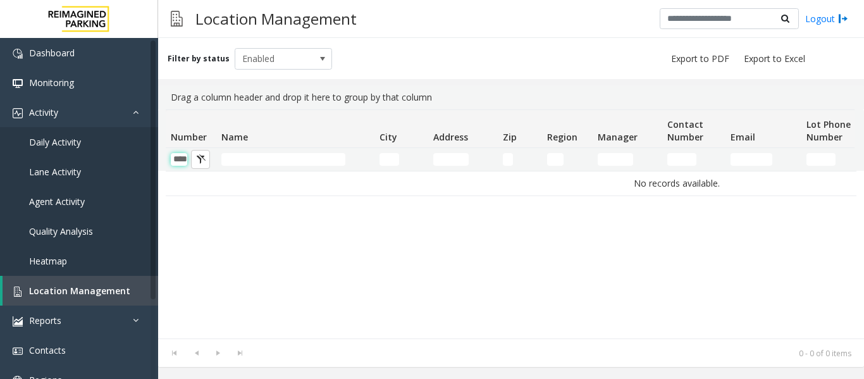
scroll to position [0, 11]
type input "*"
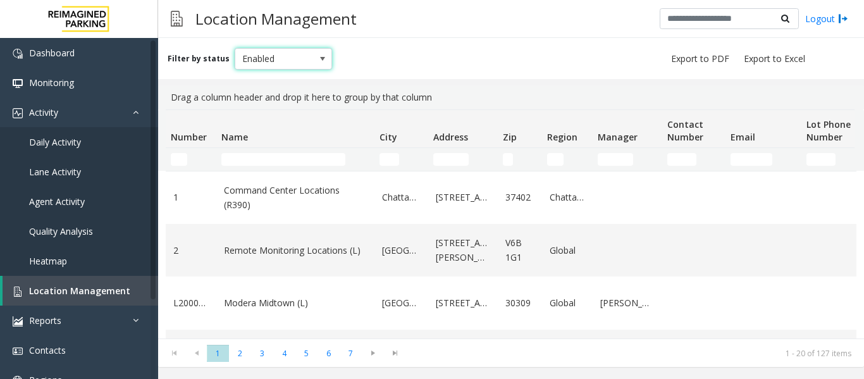
click at [314, 61] on span at bounding box center [323, 59] width 18 height 20
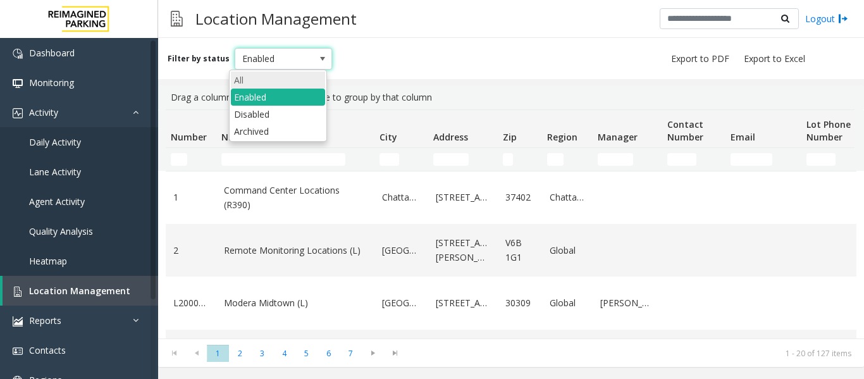
click at [305, 86] on li "All" at bounding box center [278, 79] width 94 height 17
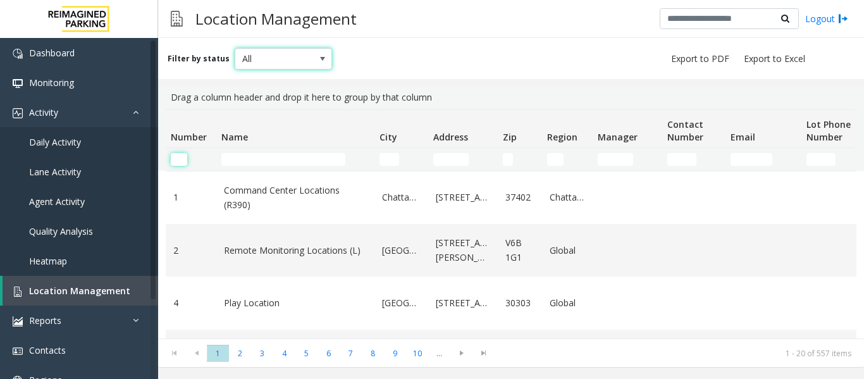
click at [178, 163] on input "Number Filter" at bounding box center [179, 159] width 16 height 13
type input "*****"
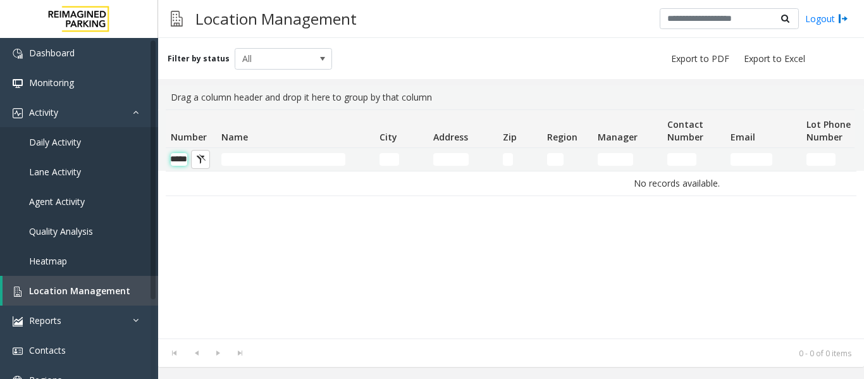
click at [172, 161] on input "*****" at bounding box center [179, 159] width 16 height 13
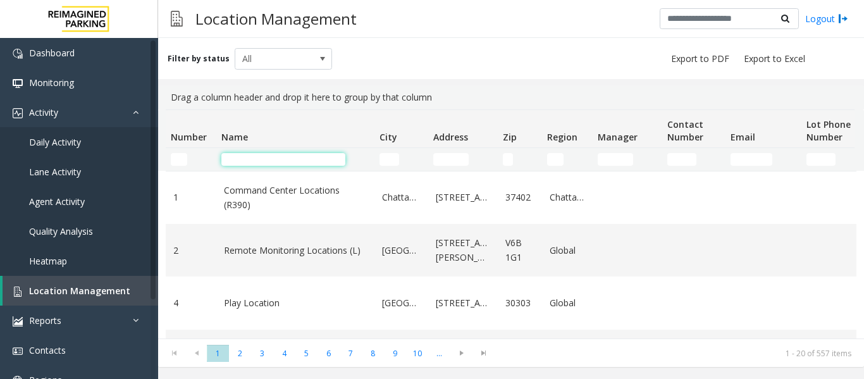
click at [276, 159] on input "Name Filter" at bounding box center [283, 159] width 124 height 13
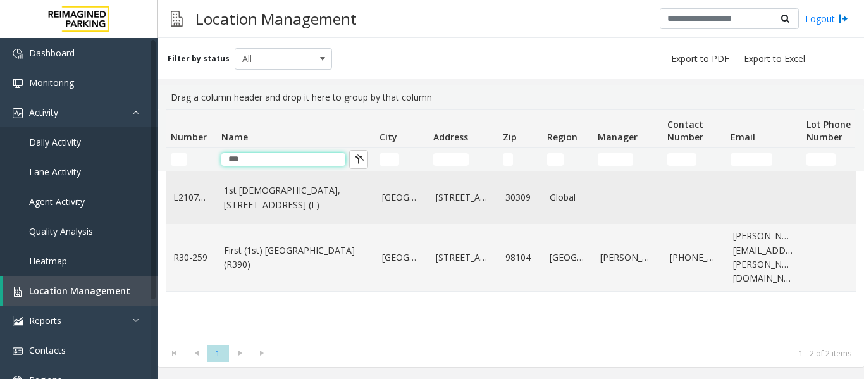
type input "***"
click at [285, 202] on link "1st [DEMOGRAPHIC_DATA], [STREET_ADDRESS] (L)" at bounding box center [295, 197] width 143 height 28
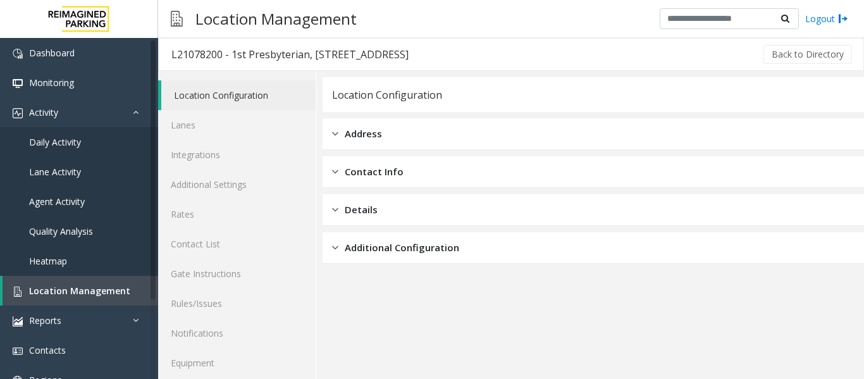
scroll to position [38, 0]
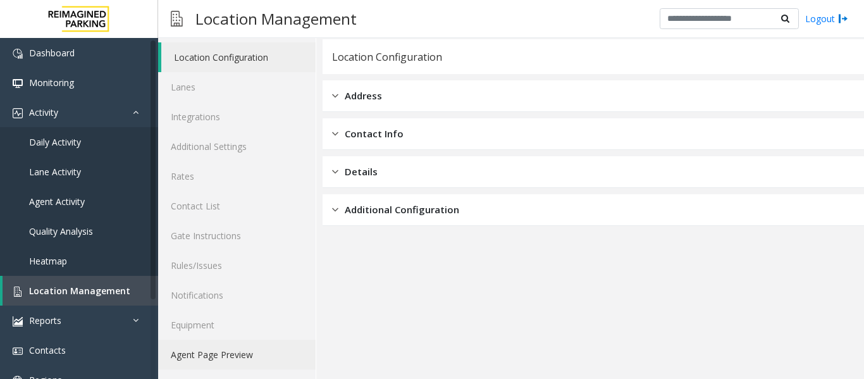
click at [261, 340] on link "Agent Page Preview" at bounding box center [236, 355] width 157 height 30
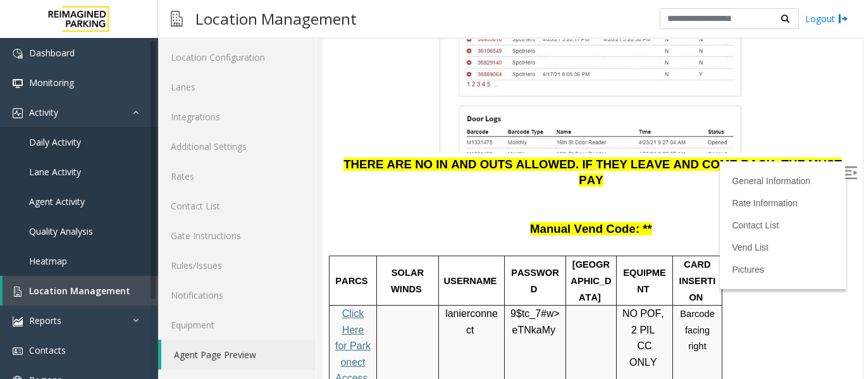
scroll to position [1581, 0]
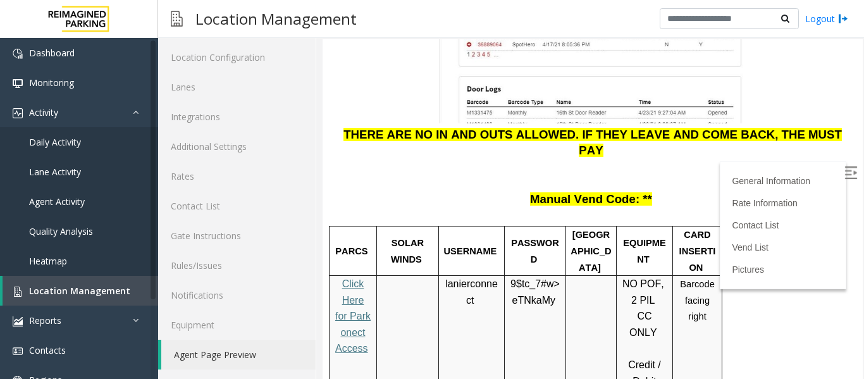
click at [539, 295] on span "eTNkaMy" at bounding box center [533, 300] width 43 height 11
copy p "9$tc_7#w> eTNkaMy"
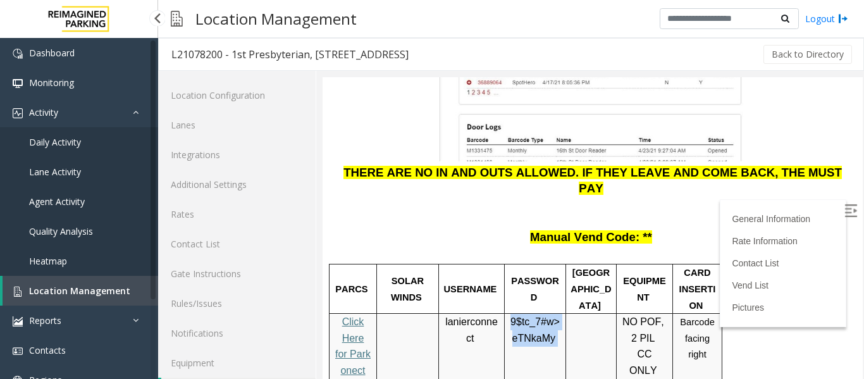
scroll to position [38, 0]
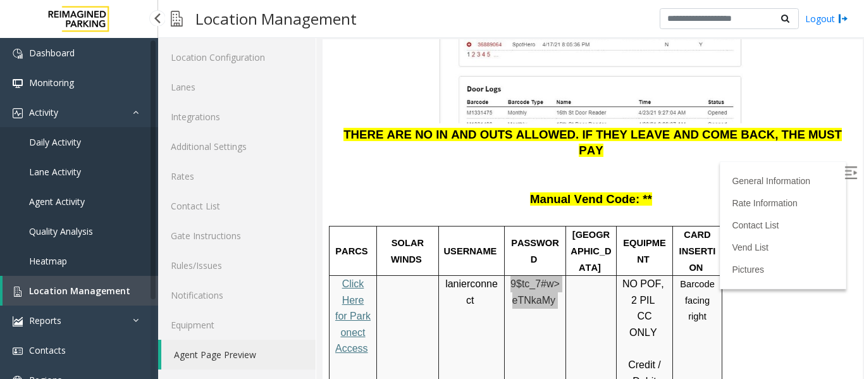
click at [74, 208] on link "Agent Activity" at bounding box center [79, 202] width 158 height 30
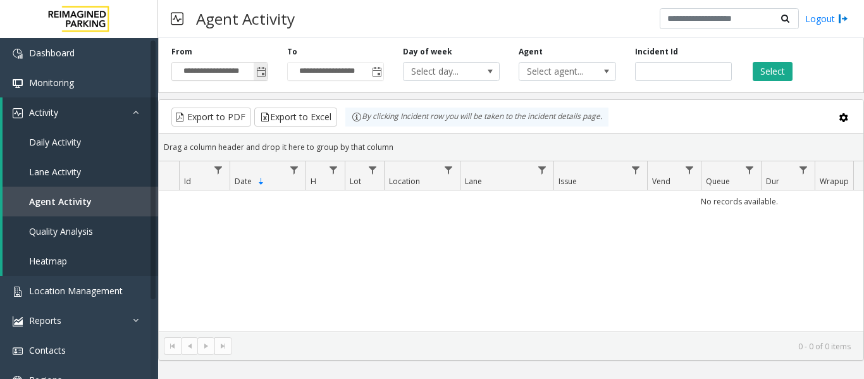
click at [259, 71] on span "Toggle popup" at bounding box center [261, 72] width 10 height 10
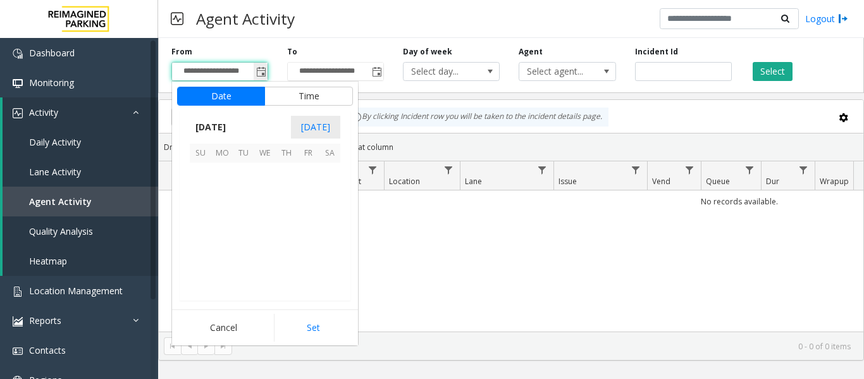
scroll to position [226990, 0]
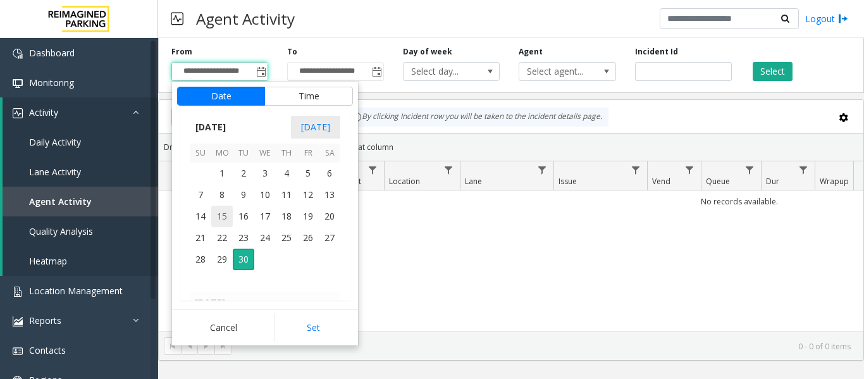
click at [219, 218] on span "15" at bounding box center [222, 217] width 22 height 22
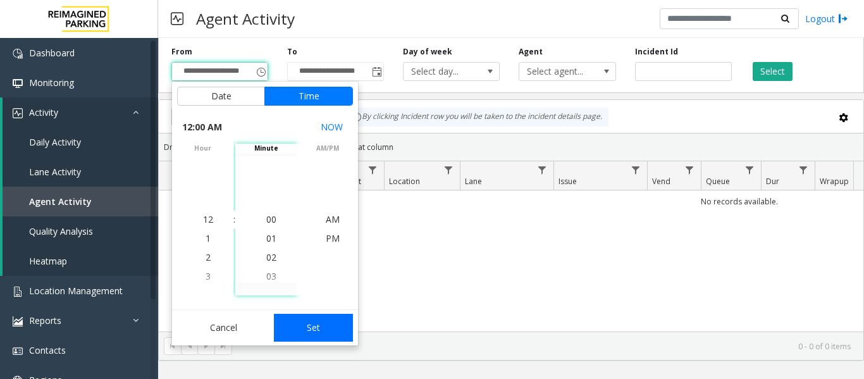
click at [315, 331] on button "Set" at bounding box center [314, 328] width 80 height 28
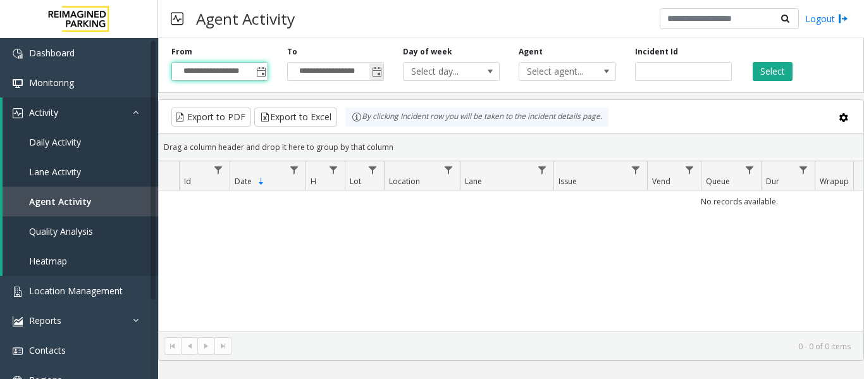
click at [376, 76] on span "Toggle popup" at bounding box center [377, 72] width 10 height 10
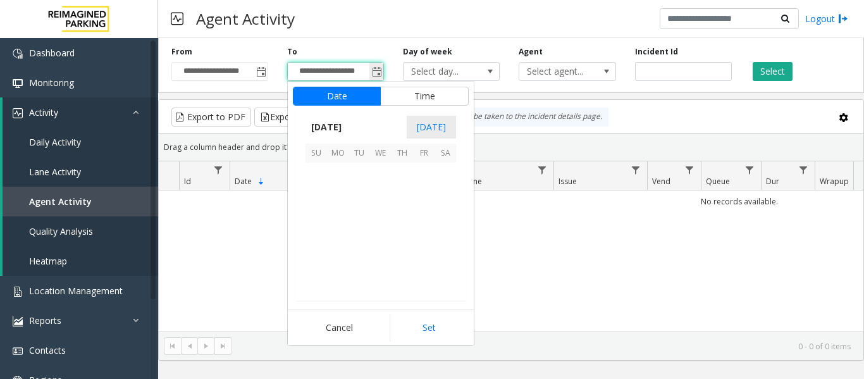
scroll to position [19, 0]
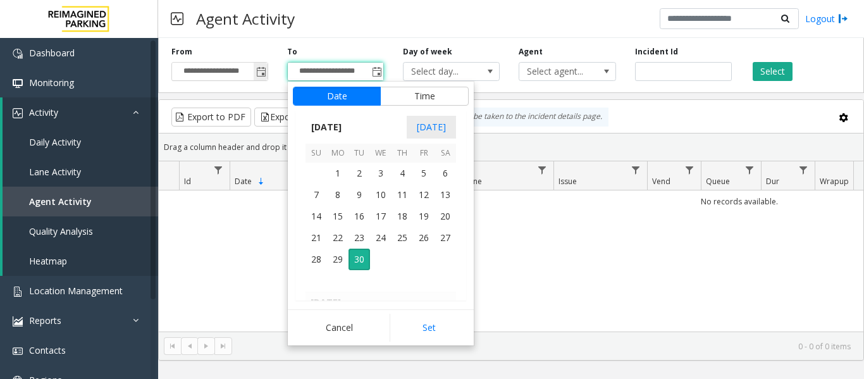
click at [258, 71] on span "Toggle popup" at bounding box center [261, 72] width 10 height 10
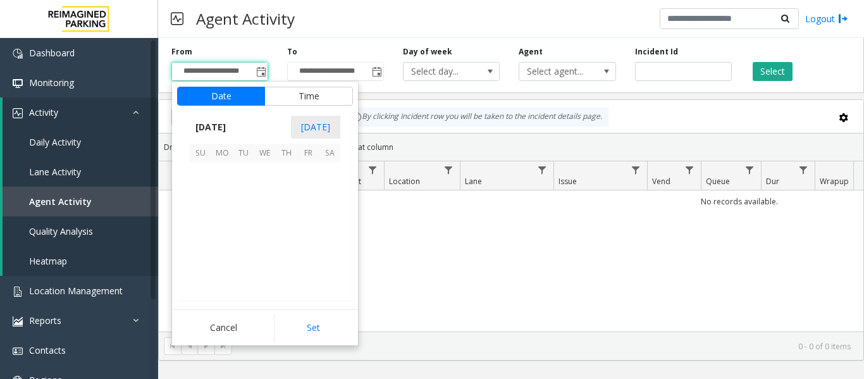
scroll to position [226990, 0]
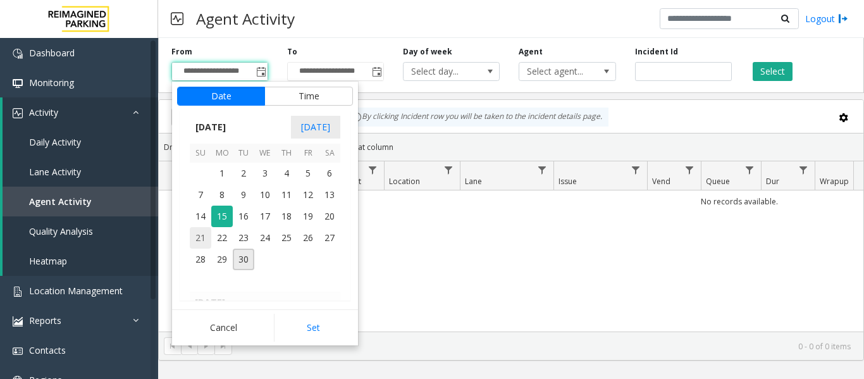
click at [200, 237] on span "21" at bounding box center [201, 238] width 22 height 22
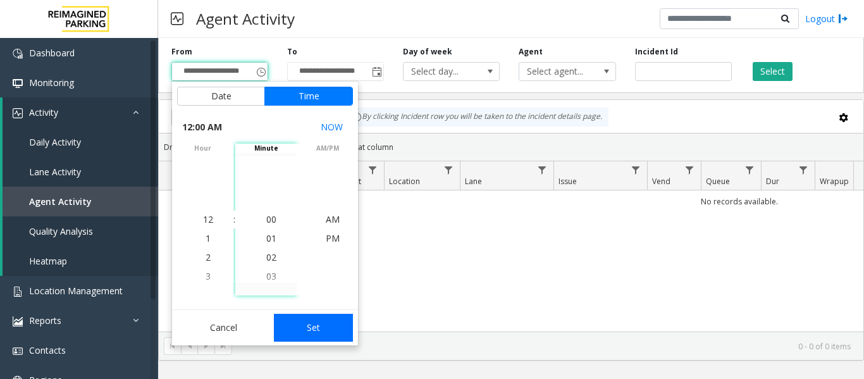
click at [308, 323] on button "Set" at bounding box center [314, 328] width 80 height 28
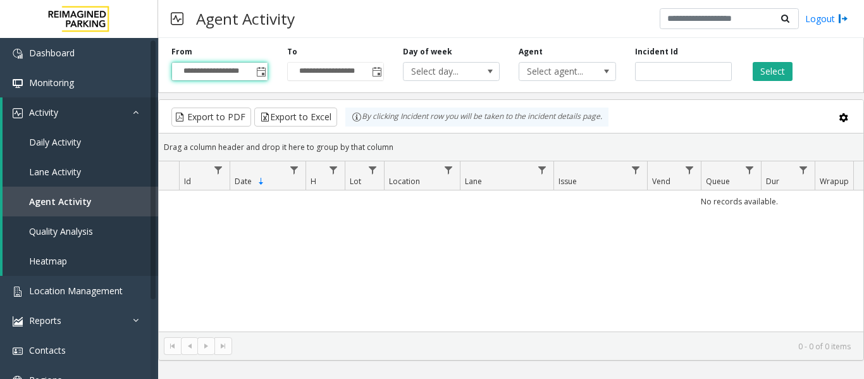
type input "**********"
click at [377, 73] on span "Toggle popup" at bounding box center [377, 72] width 10 height 10
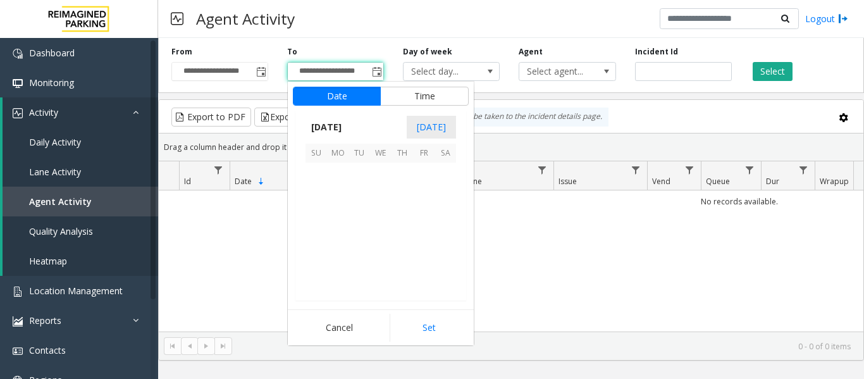
scroll to position [19, 0]
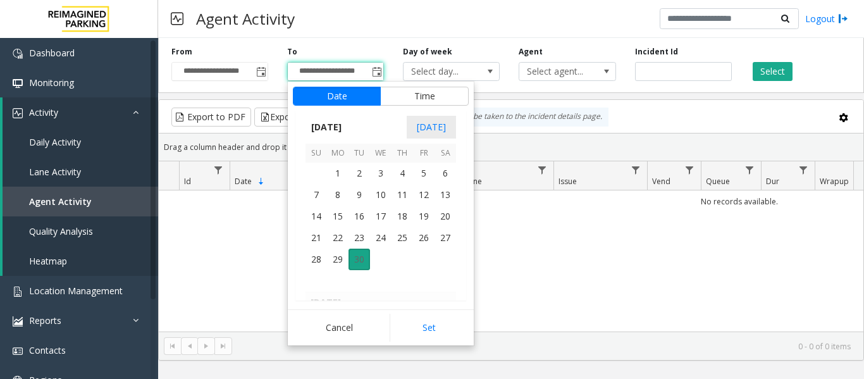
click at [364, 259] on span "30" at bounding box center [359, 260] width 22 height 22
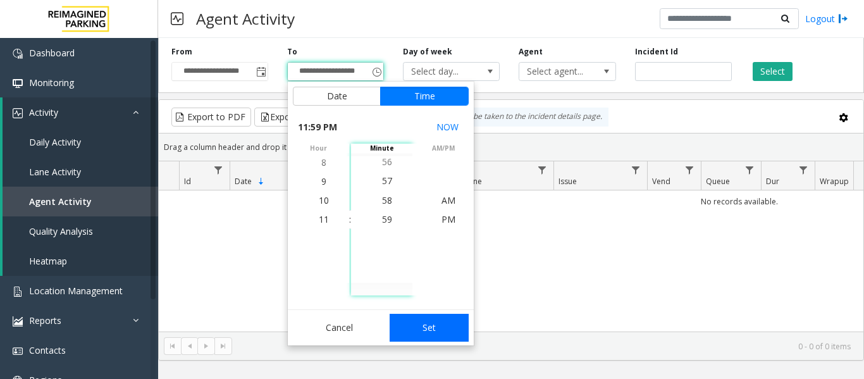
click at [433, 329] on button "Set" at bounding box center [430, 328] width 80 height 28
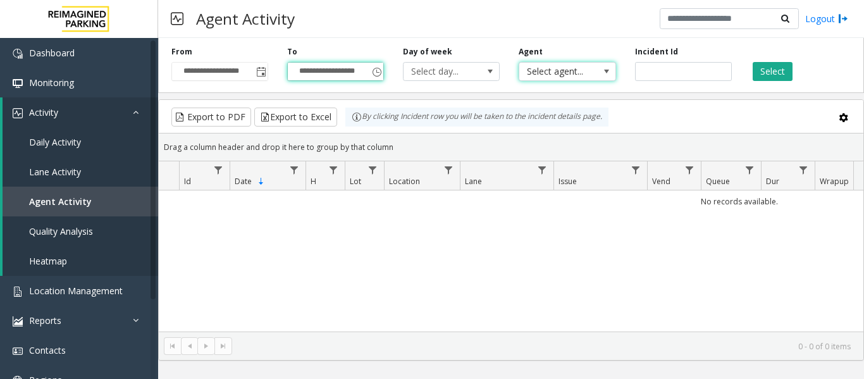
click at [581, 71] on span "Select agent..." at bounding box center [557, 72] width 77 height 18
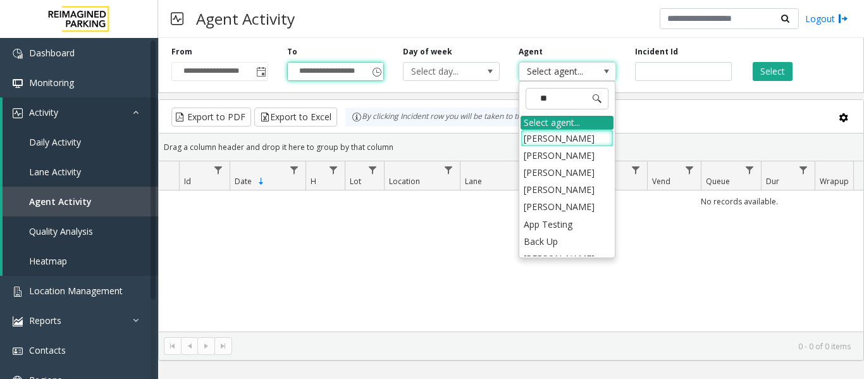
type input "*"
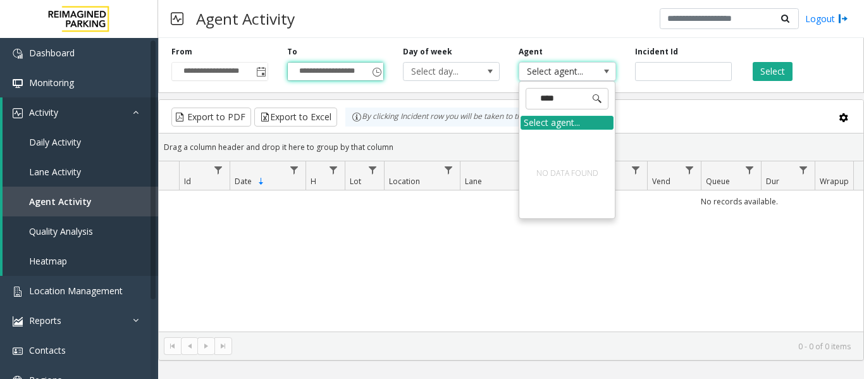
type input "***"
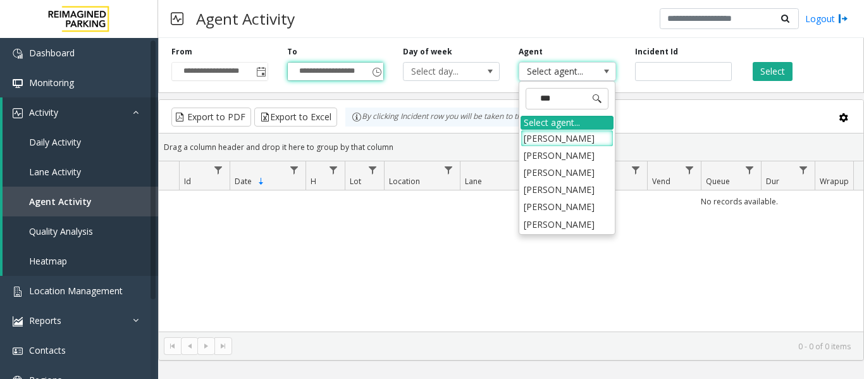
click at [632, 242] on div "No records available." at bounding box center [511, 269] width 705 height 158
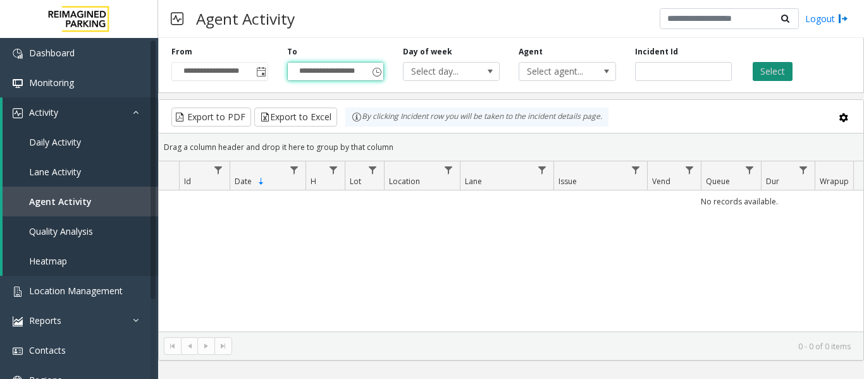
click at [773, 68] on button "Select" at bounding box center [773, 71] width 40 height 19
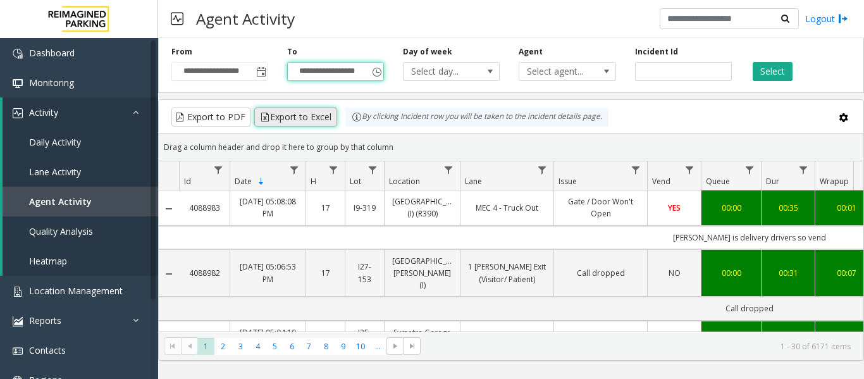
click at [312, 116] on button "Export to Excel" at bounding box center [295, 117] width 83 height 19
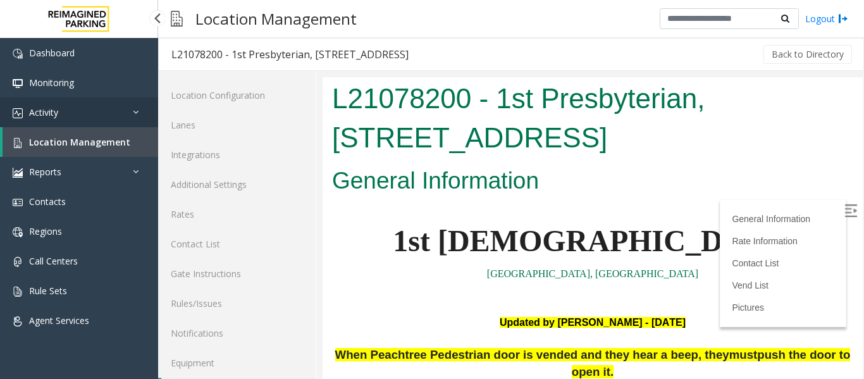
click at [130, 109] on link "Activity" at bounding box center [79, 112] width 158 height 30
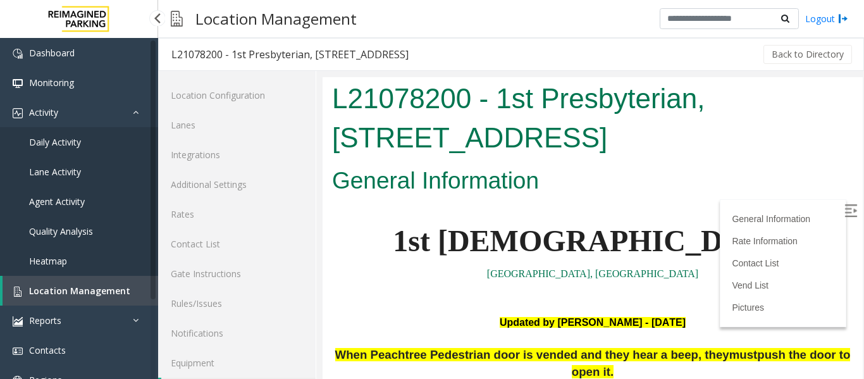
click at [87, 199] on link "Agent Activity" at bounding box center [79, 202] width 158 height 30
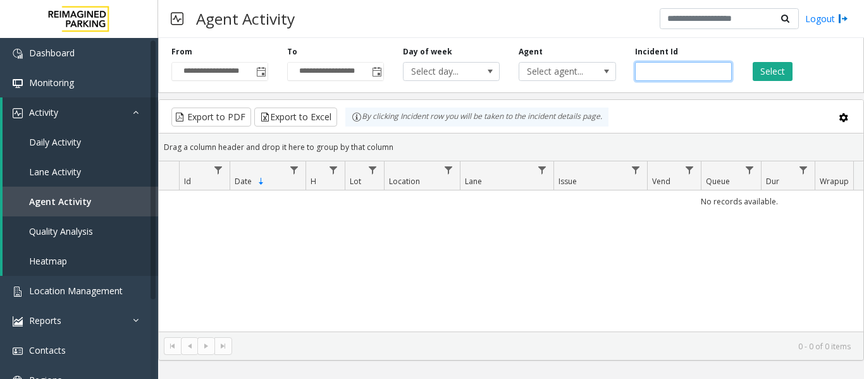
click at [654, 78] on input "number" at bounding box center [683, 71] width 97 height 19
paste input "*******"
type input "*******"
click at [784, 70] on button "Select" at bounding box center [773, 71] width 40 height 19
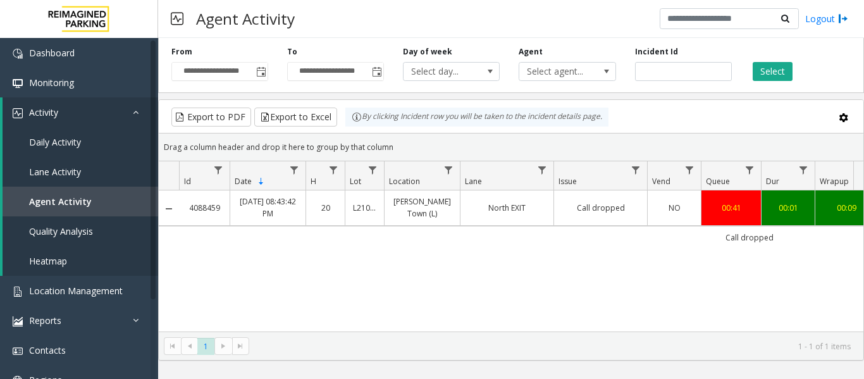
click at [585, 200] on td "Call dropped" at bounding box center [600, 207] width 94 height 35
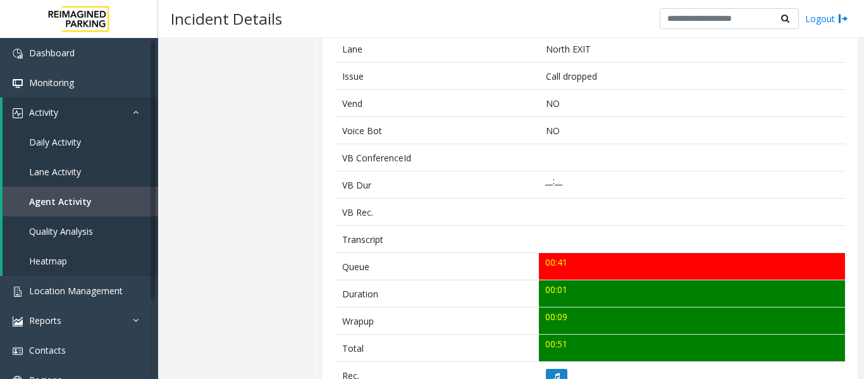
scroll to position [506, 0]
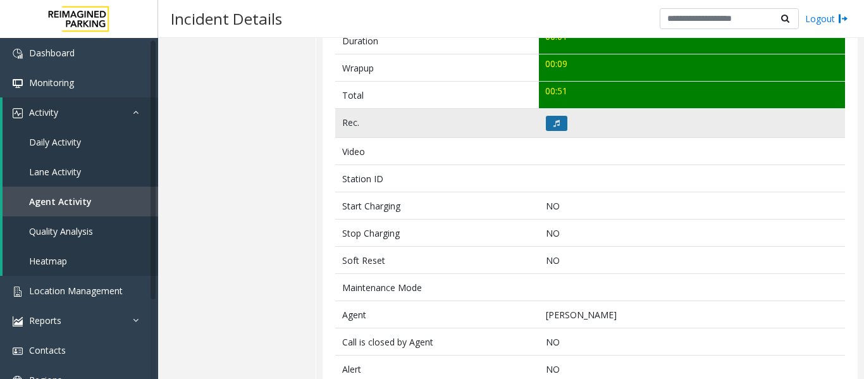
click at [557, 125] on button at bounding box center [557, 123] width 22 height 15
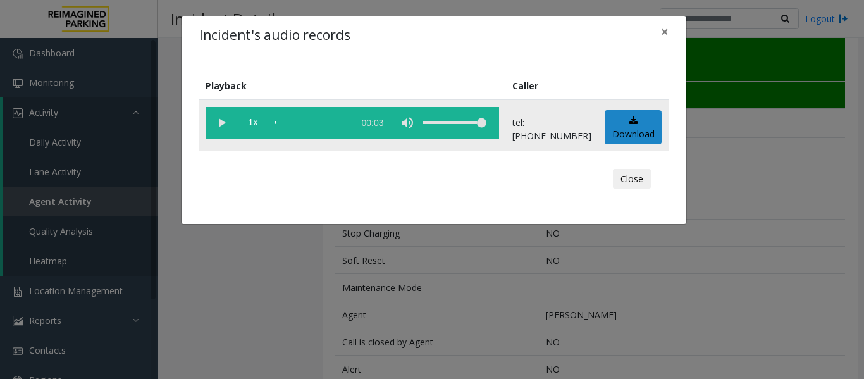
click at [212, 119] on vg-play-pause at bounding box center [222, 123] width 32 height 32
click at [643, 177] on button "Close" at bounding box center [632, 179] width 38 height 20
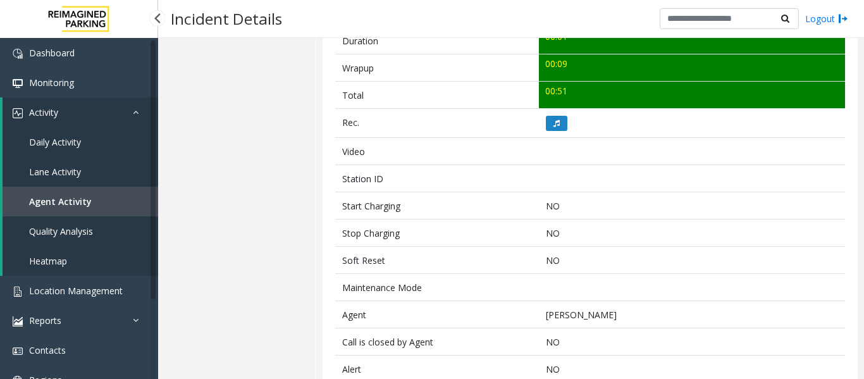
click at [91, 196] on link "Agent Activity" at bounding box center [81, 202] width 156 height 30
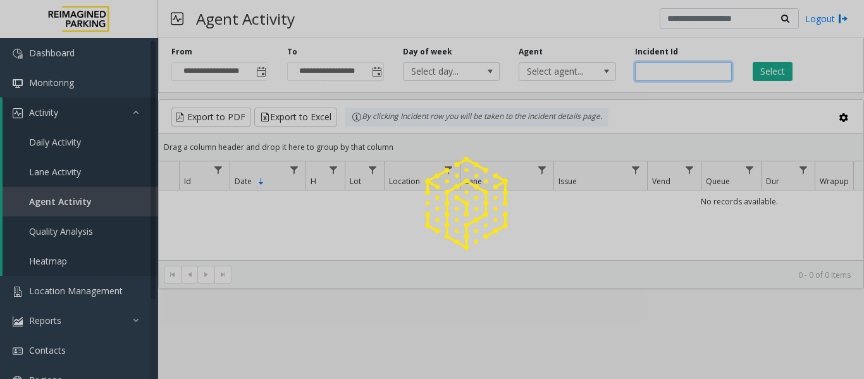
click at [674, 70] on input "number" at bounding box center [683, 71] width 97 height 19
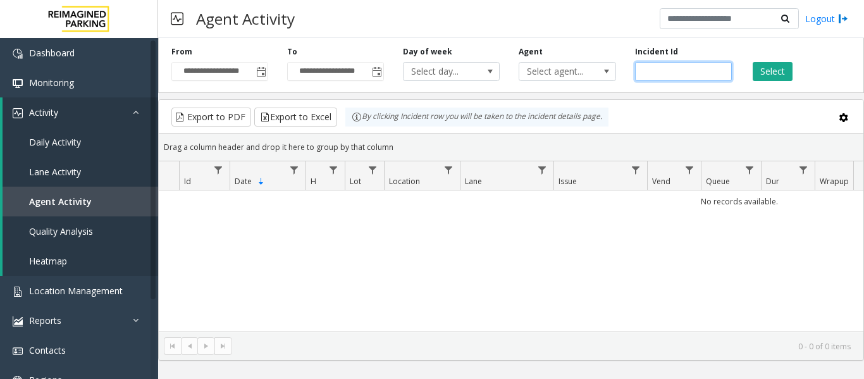
paste input "*******"
type input "*******"
click at [771, 71] on button "Select" at bounding box center [773, 71] width 40 height 19
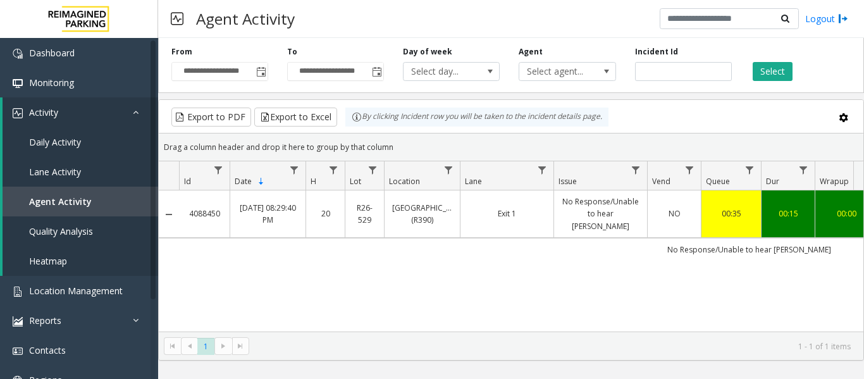
click at [491, 218] on td "Exit 1" at bounding box center [507, 213] width 94 height 47
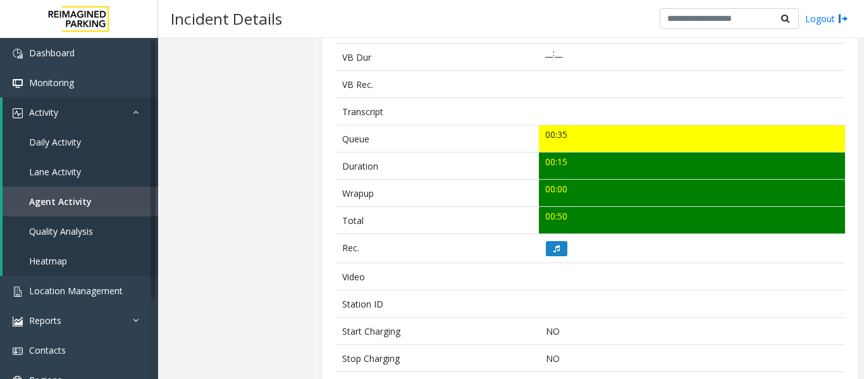
scroll to position [506, 0]
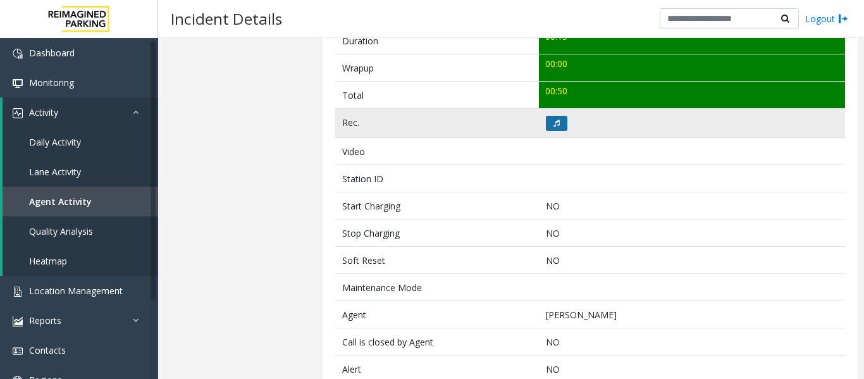
click at [555, 125] on icon at bounding box center [556, 124] width 6 height 8
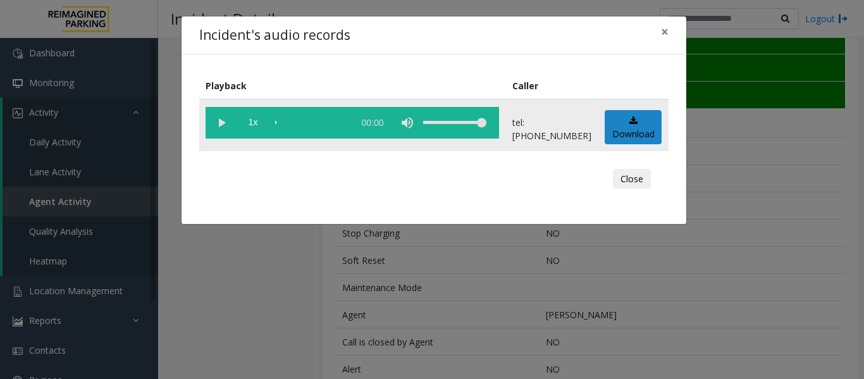
click at [230, 120] on vg-play-pause at bounding box center [222, 123] width 32 height 32
click at [283, 121] on div "scrub bar" at bounding box center [311, 123] width 72 height 32
click at [221, 126] on vg-play-pause at bounding box center [222, 123] width 32 height 32
click at [627, 180] on button "Close" at bounding box center [632, 179] width 38 height 20
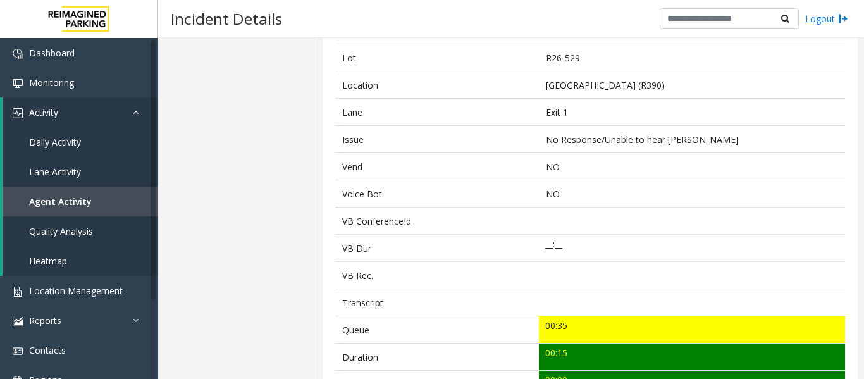
scroll to position [0, 0]
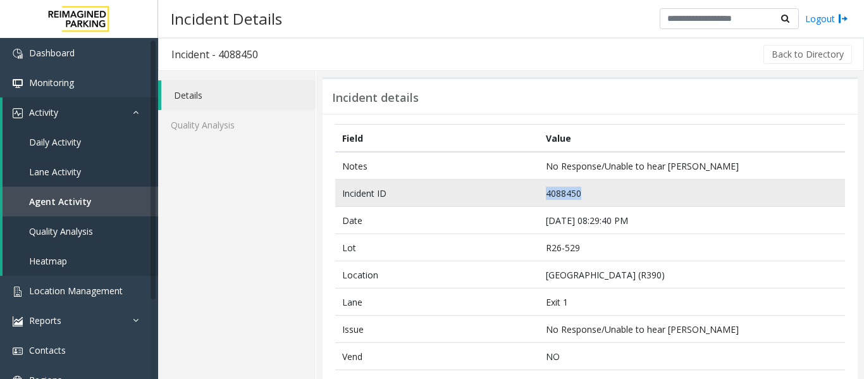
drag, startPoint x: 588, startPoint y: 194, endPoint x: 481, endPoint y: 192, distance: 106.9
click at [481, 192] on tr "Incident ID 4088450" at bounding box center [590, 193] width 510 height 27
copy tr "4088450"
click at [559, 195] on td "4088450" at bounding box center [692, 193] width 306 height 27
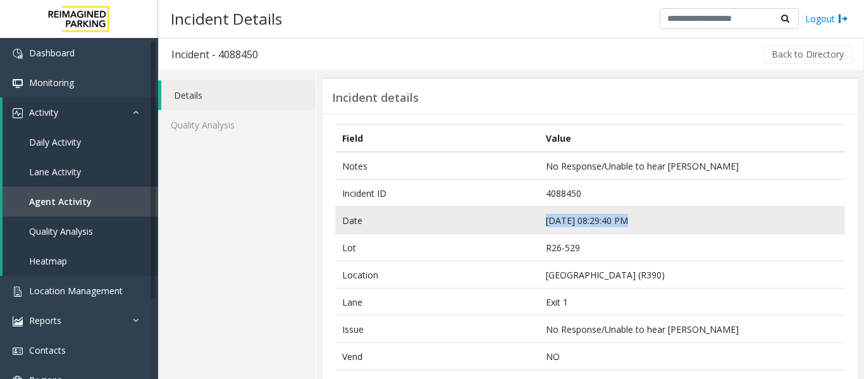
drag, startPoint x: 628, startPoint y: 218, endPoint x: 494, endPoint y: 214, distance: 134.1
click at [494, 214] on tr "Date Sep 28 08:29:40 PM" at bounding box center [590, 220] width 510 height 27
copy tr "Sep 28 08:29:40 PM"
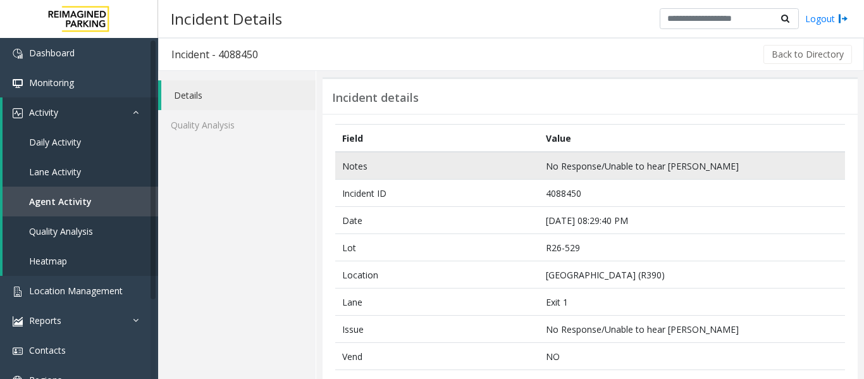
click at [572, 172] on td "No Response/Unable to hear [PERSON_NAME]" at bounding box center [692, 166] width 306 height 28
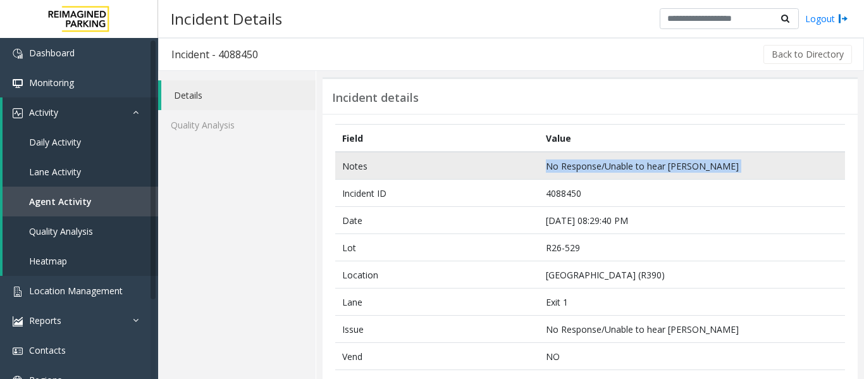
click at [572, 172] on td "No Response/Unable to hear [PERSON_NAME]" at bounding box center [692, 166] width 306 height 28
copy td "No Response/Unable to hear [PERSON_NAME]"
click at [635, 176] on td "No Response/Unable to hear [PERSON_NAME]" at bounding box center [692, 166] width 306 height 28
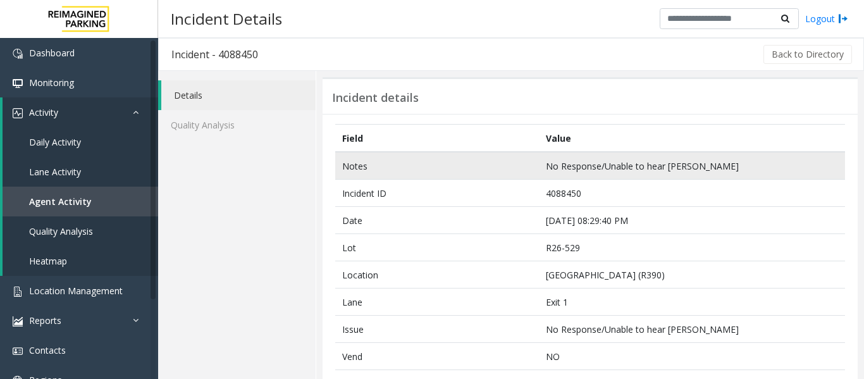
click at [633, 171] on td "No Response/Unable to hear [PERSON_NAME]" at bounding box center [692, 166] width 306 height 28
click at [634, 170] on td "No Response/Unable to hear [PERSON_NAME]" at bounding box center [692, 166] width 306 height 28
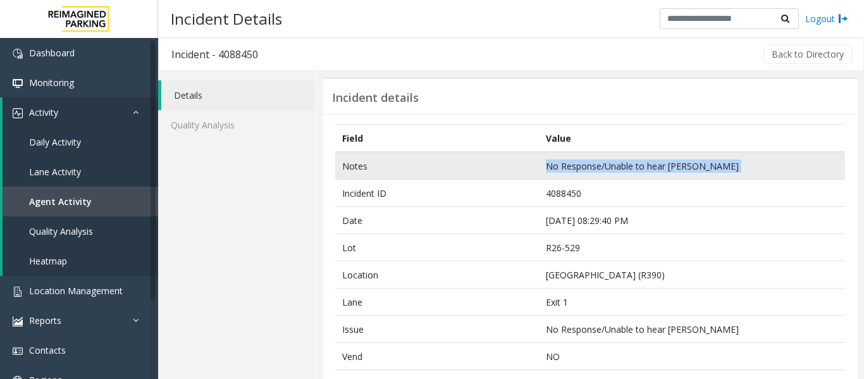
click at [634, 170] on td "No Response/Unable to hear [PERSON_NAME]" at bounding box center [692, 166] width 306 height 28
copy td "No Response/Unable to hear [PERSON_NAME]"
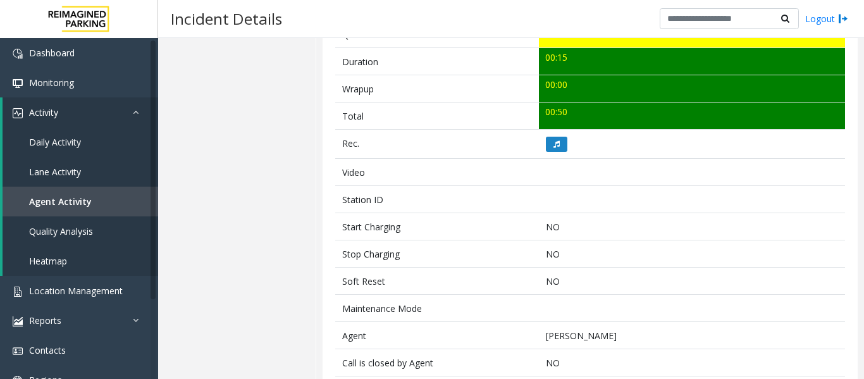
scroll to position [537, 0]
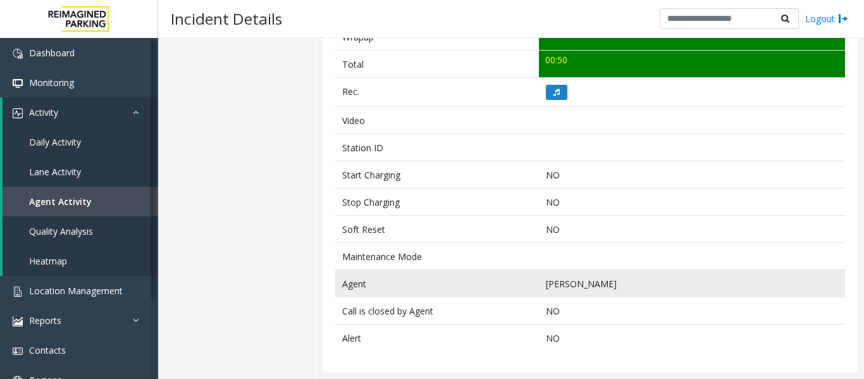
drag, startPoint x: 619, startPoint y: 285, endPoint x: 540, endPoint y: 290, distance: 79.2
click at [540, 290] on td "[PERSON_NAME]" at bounding box center [692, 283] width 306 height 27
copy td "[PERSON_NAME]"
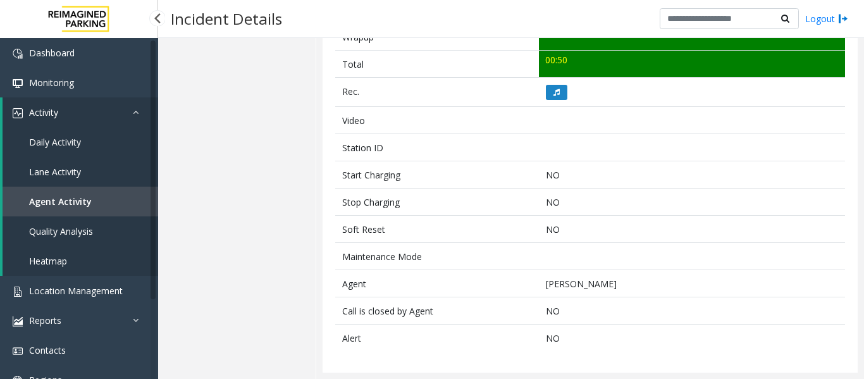
click at [77, 196] on span "Agent Activity" at bounding box center [60, 201] width 63 height 12
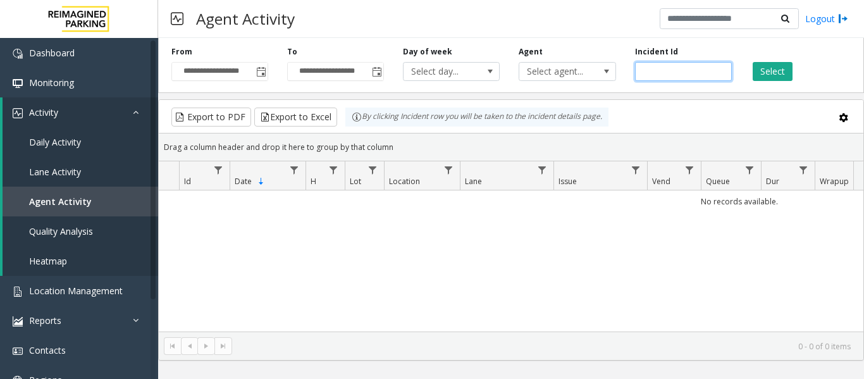
click at [677, 77] on input "number" at bounding box center [683, 71] width 97 height 19
paste input "*******"
type input "*******"
click at [787, 75] on button "Select" at bounding box center [773, 71] width 40 height 19
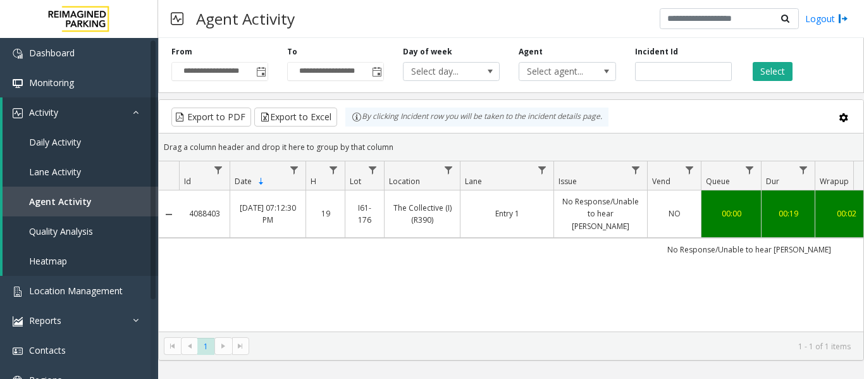
click at [583, 194] on td "No Response/Unable to hear [PERSON_NAME]" at bounding box center [600, 213] width 94 height 47
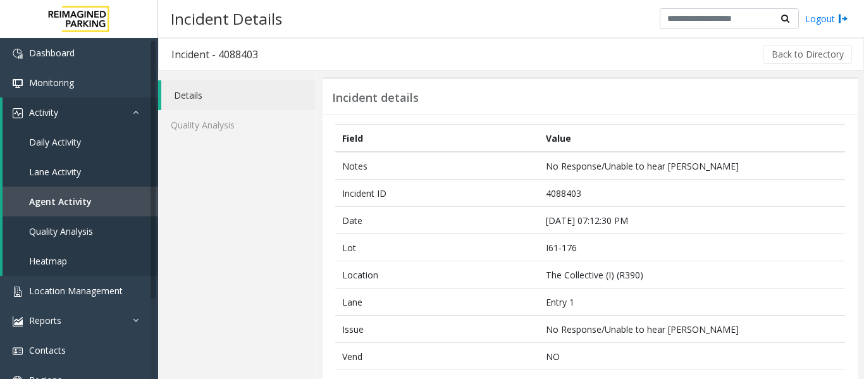
scroll to position [316, 0]
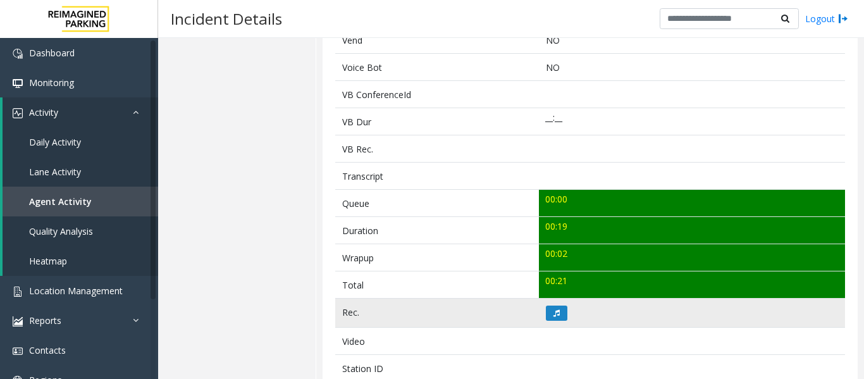
click at [549, 321] on td at bounding box center [692, 313] width 306 height 29
click at [549, 319] on button at bounding box center [557, 312] width 22 height 15
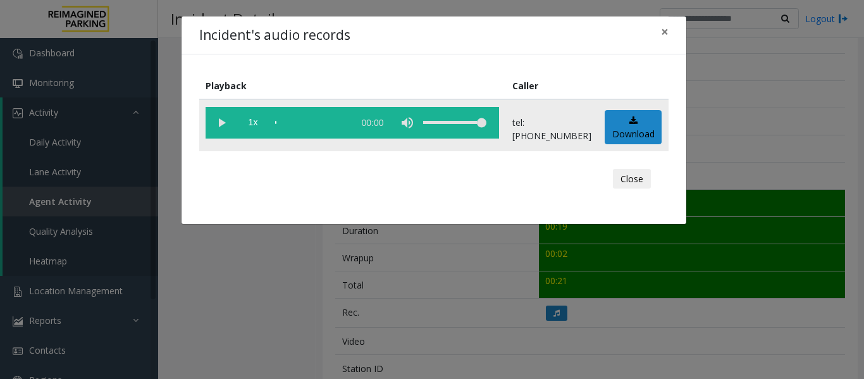
click at [222, 125] on vg-play-pause at bounding box center [222, 123] width 32 height 32
click at [641, 182] on button "Close" at bounding box center [632, 179] width 38 height 20
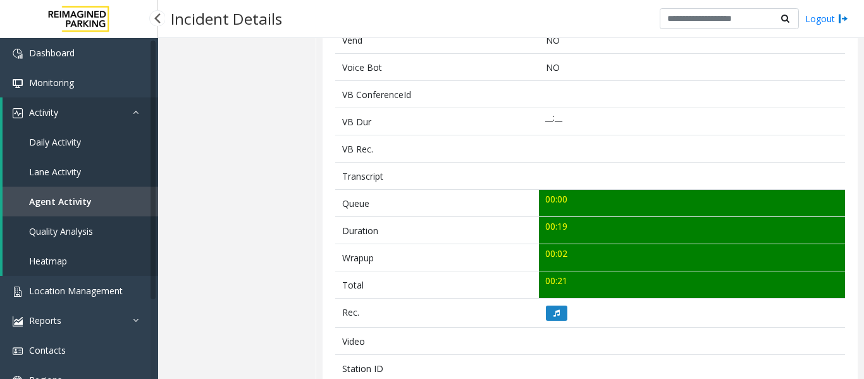
click at [64, 204] on span "Agent Activity" at bounding box center [60, 201] width 63 height 12
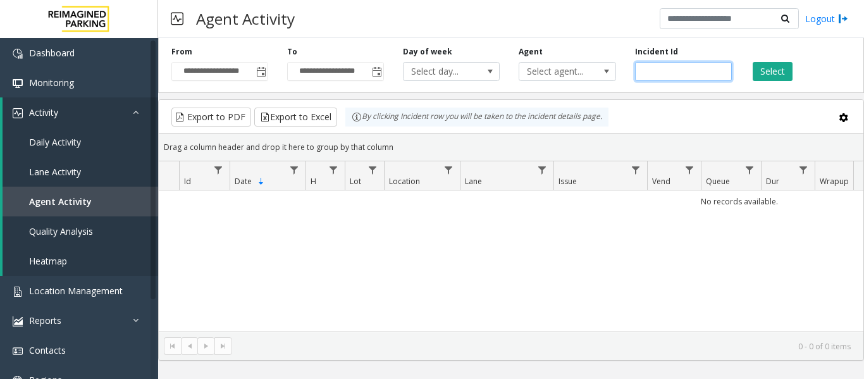
click at [686, 71] on input "number" at bounding box center [683, 71] width 97 height 19
paste input "*******"
type input "*******"
click at [748, 75] on div "Select" at bounding box center [799, 63] width 116 height 35
click at [765, 73] on button "Select" at bounding box center [773, 71] width 40 height 19
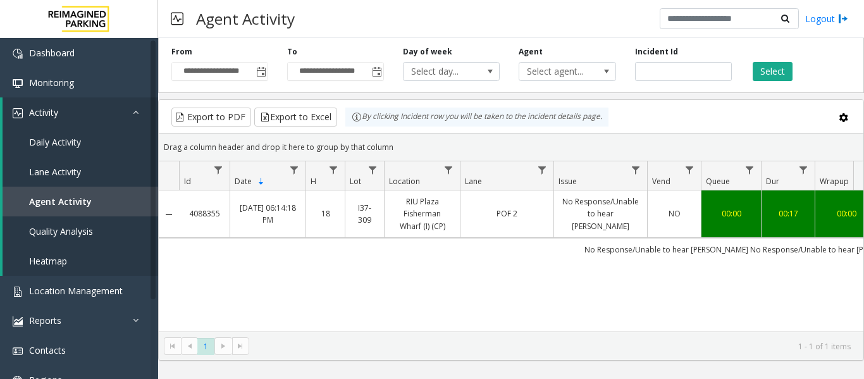
click at [522, 207] on td "POF 2" at bounding box center [507, 213] width 94 height 47
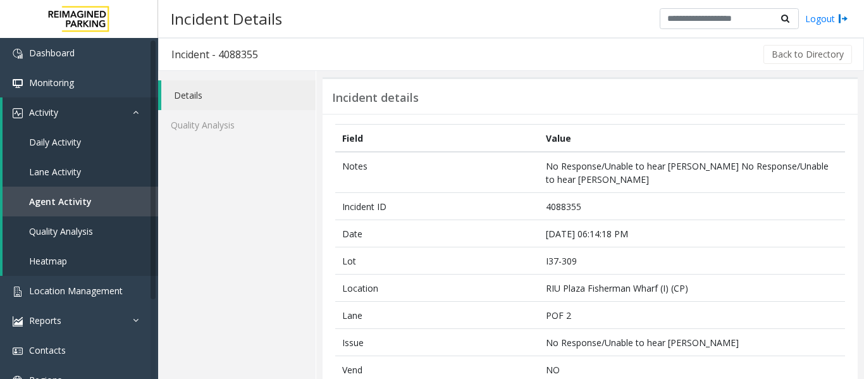
scroll to position [316, 0]
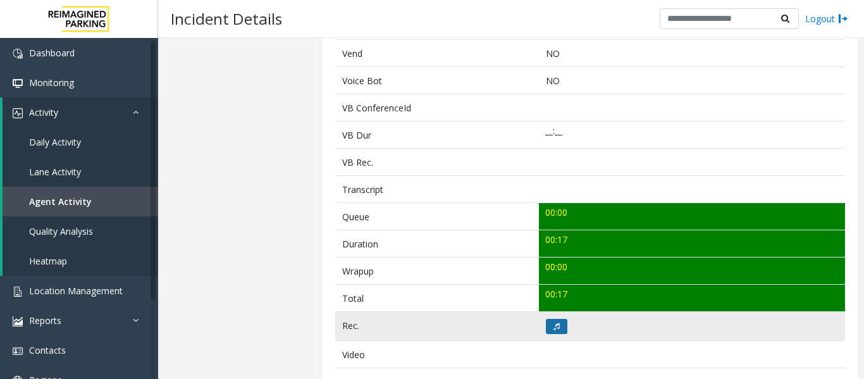
click at [559, 333] on button at bounding box center [557, 326] width 22 height 15
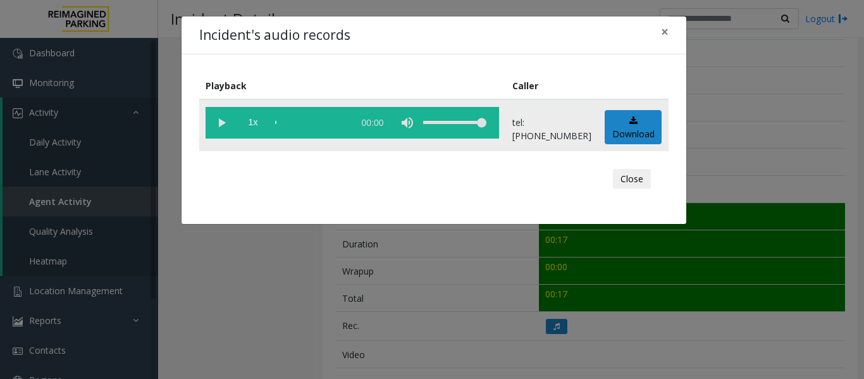
click at [225, 125] on vg-play-pause at bounding box center [222, 123] width 32 height 32
click at [284, 121] on div "scrub bar" at bounding box center [311, 123] width 72 height 32
click at [634, 171] on button "Close" at bounding box center [632, 179] width 38 height 20
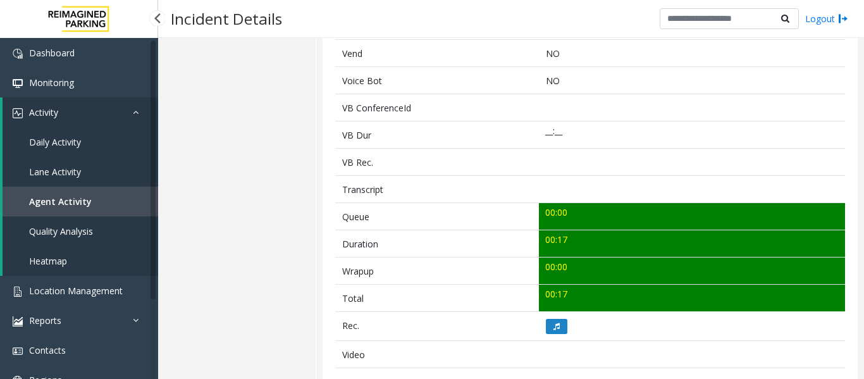
click at [84, 204] on span "Agent Activity" at bounding box center [60, 201] width 63 height 12
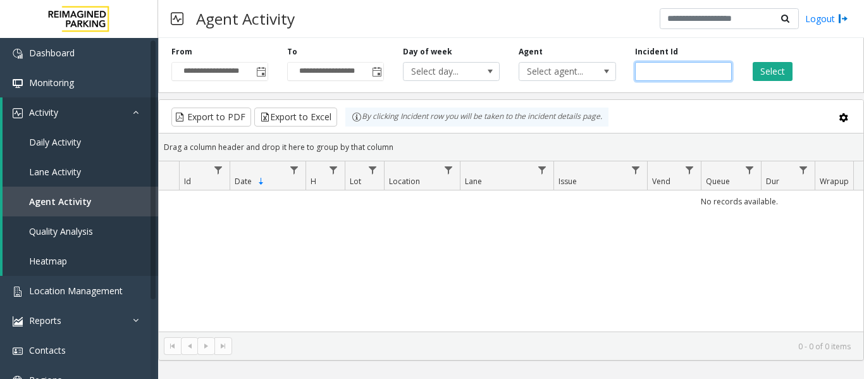
click at [653, 68] on input "number" at bounding box center [683, 71] width 97 height 19
paste input "*******"
type input "*******"
click at [769, 72] on button "Select" at bounding box center [773, 71] width 40 height 19
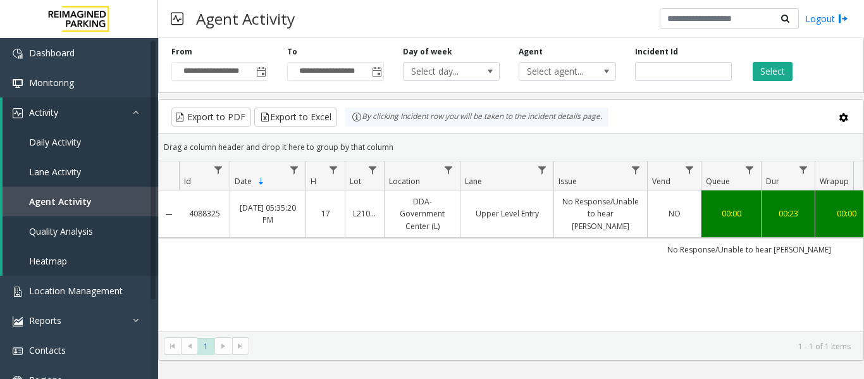
click at [518, 221] on td "Upper Level Entry" at bounding box center [507, 213] width 94 height 47
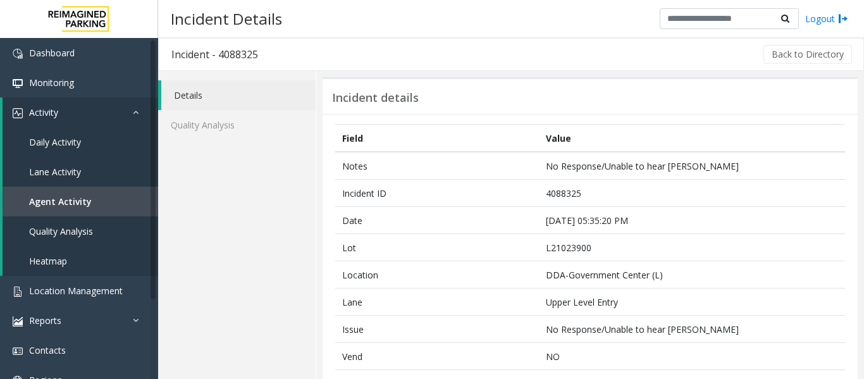
scroll to position [316, 0]
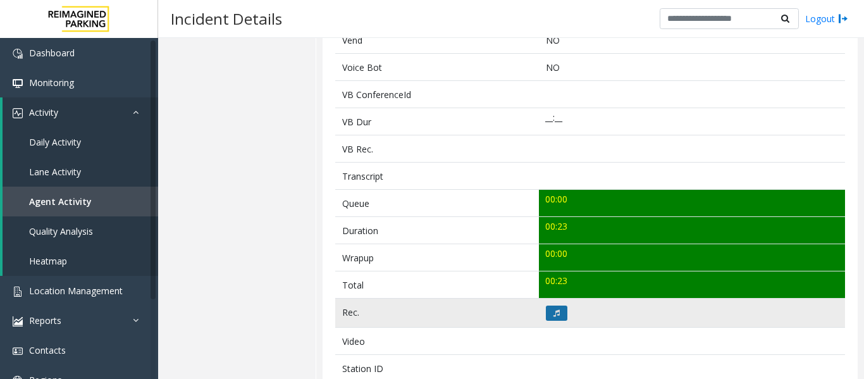
click at [553, 311] on icon at bounding box center [556, 313] width 6 height 8
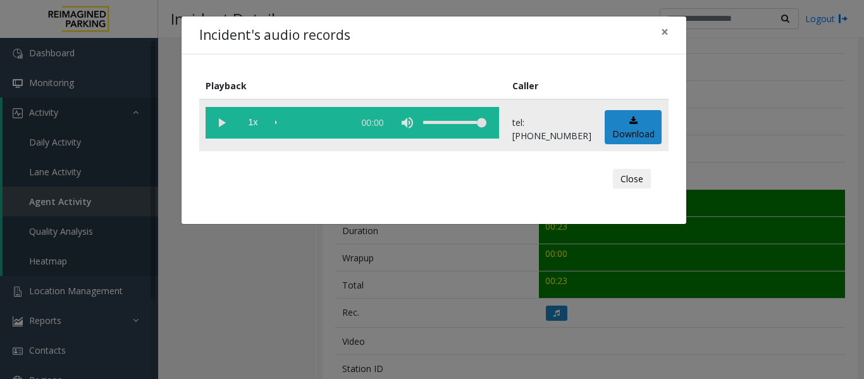
click at [223, 133] on vg-play-pause at bounding box center [222, 123] width 32 height 32
click at [632, 173] on button "Close" at bounding box center [632, 179] width 38 height 20
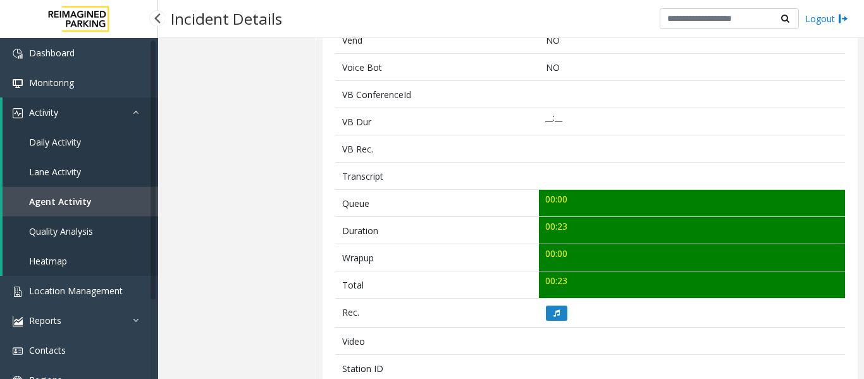
click at [108, 197] on link "Agent Activity" at bounding box center [81, 202] width 156 height 30
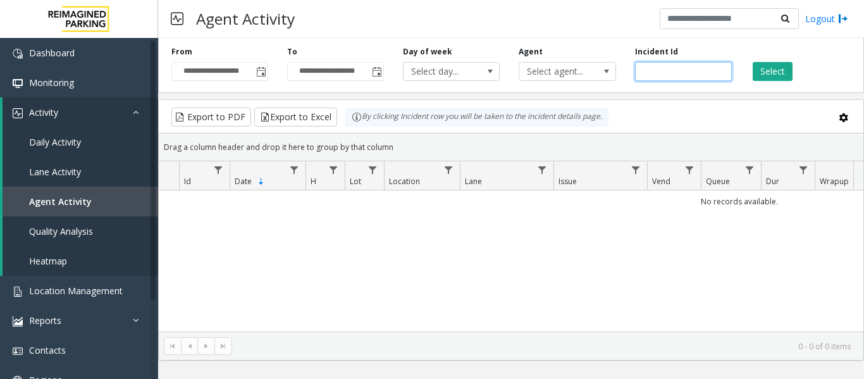
click at [681, 70] on input "number" at bounding box center [683, 71] width 97 height 19
paste input "*******"
type input "*******"
click at [779, 73] on button "Select" at bounding box center [773, 71] width 40 height 19
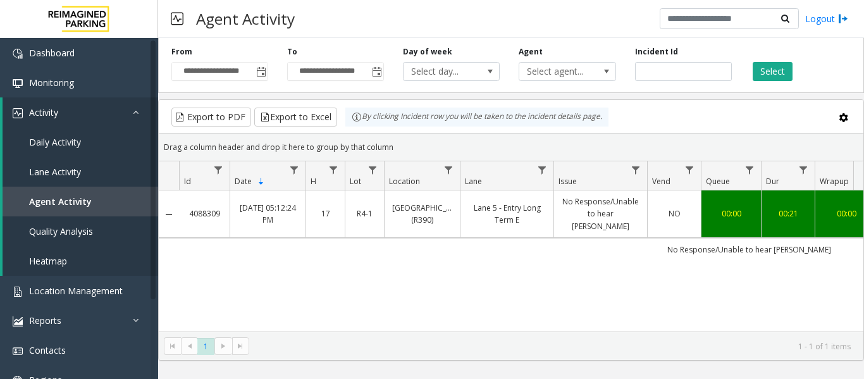
click at [613, 191] on td "No Response/Unable to hear [PERSON_NAME]" at bounding box center [600, 213] width 94 height 47
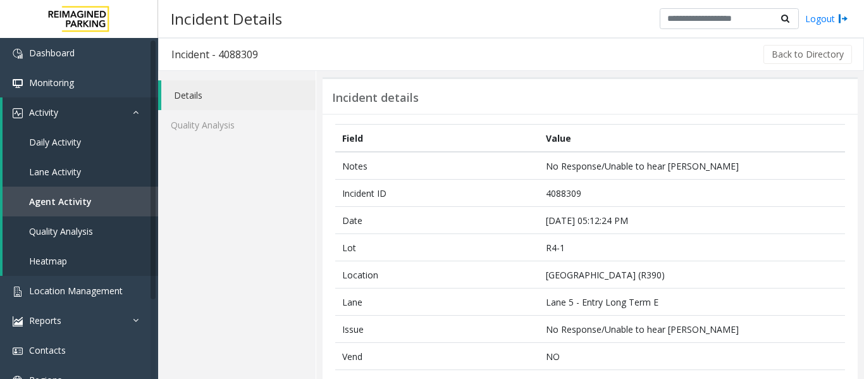
scroll to position [316, 0]
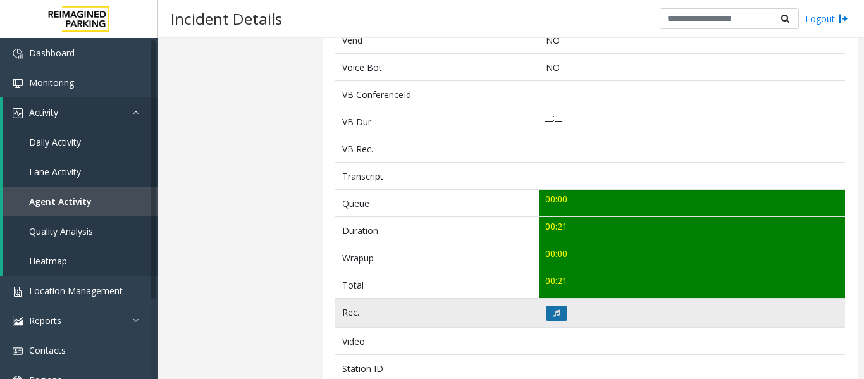
click at [557, 311] on button at bounding box center [557, 312] width 22 height 15
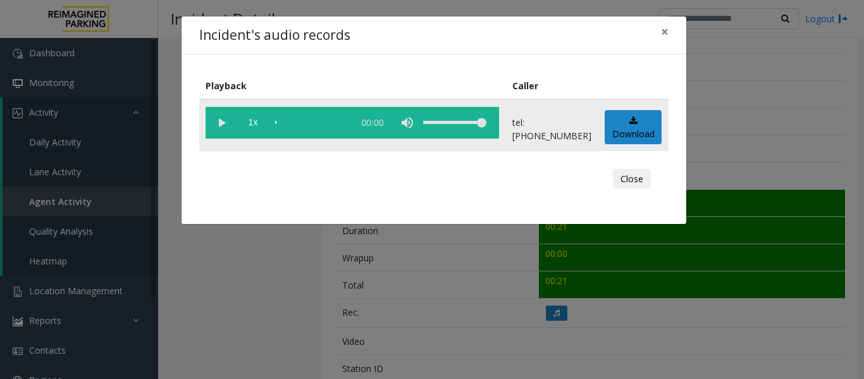
click at [212, 124] on vg-play-pause at bounding box center [222, 123] width 32 height 32
click at [640, 181] on button "Close" at bounding box center [632, 179] width 38 height 20
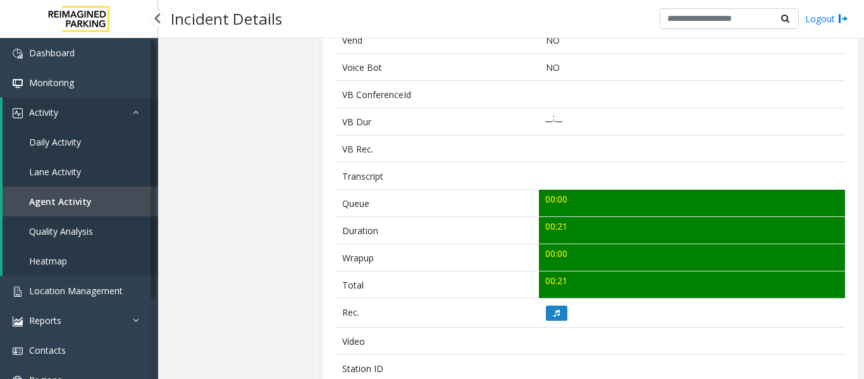
click at [70, 209] on link "Agent Activity" at bounding box center [81, 202] width 156 height 30
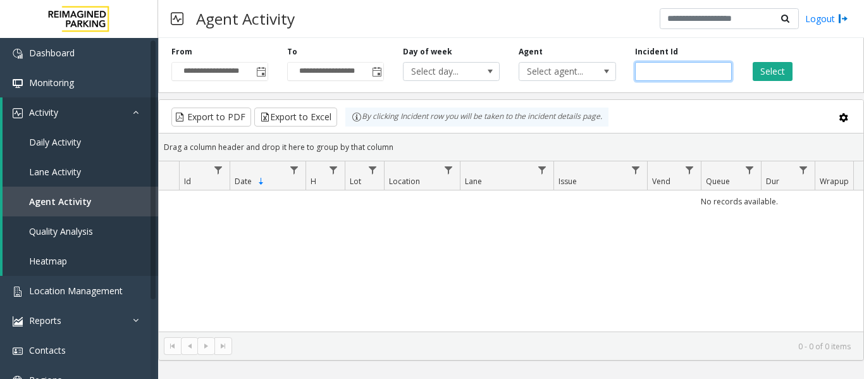
click at [667, 68] on input "number" at bounding box center [683, 71] width 97 height 19
paste input "*******"
type input "*******"
click at [759, 75] on button "Select" at bounding box center [773, 71] width 40 height 19
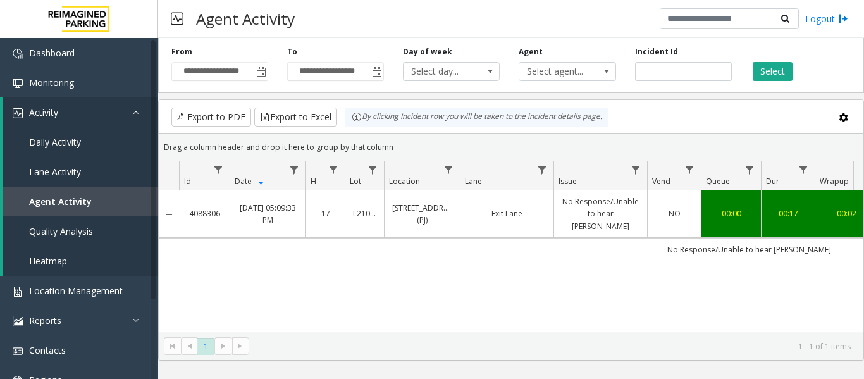
click at [417, 221] on td "730 Peachtree Street (L)(PJ)" at bounding box center [422, 213] width 76 height 47
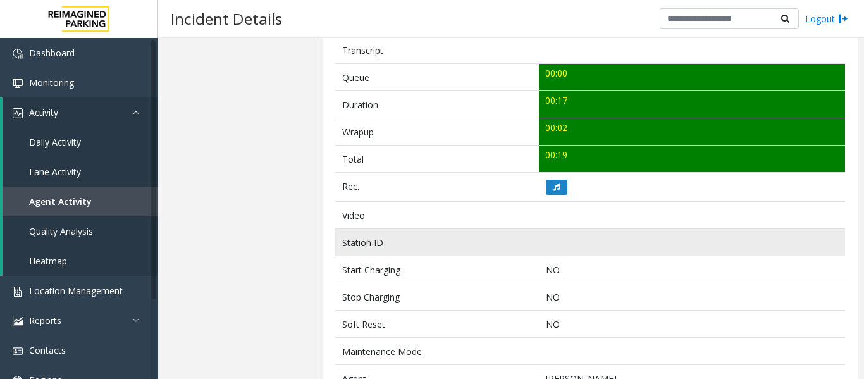
scroll to position [443, 0]
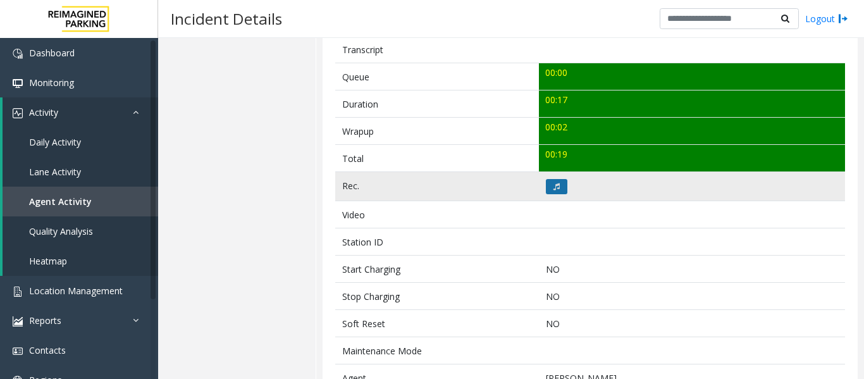
click at [556, 188] on icon at bounding box center [556, 187] width 6 height 8
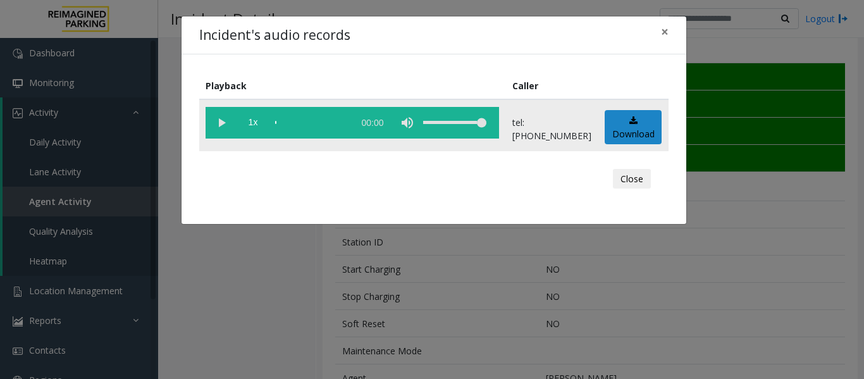
click at [227, 128] on vg-play-pause at bounding box center [222, 123] width 32 height 32
click at [295, 123] on div "scrub bar" at bounding box center [311, 123] width 72 height 32
click at [644, 182] on button "Close" at bounding box center [632, 179] width 38 height 20
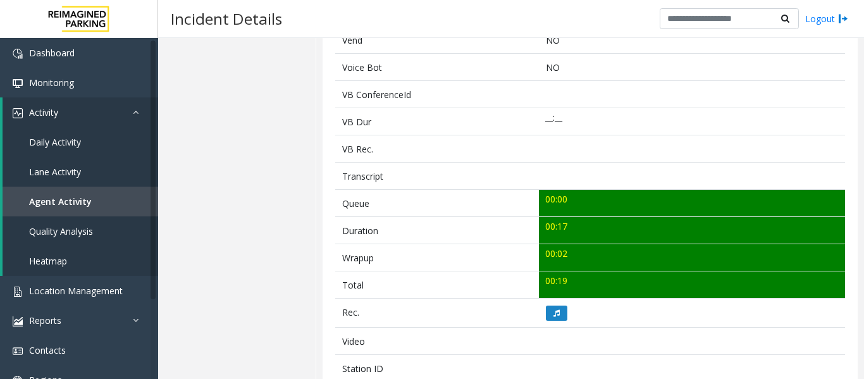
scroll to position [0, 0]
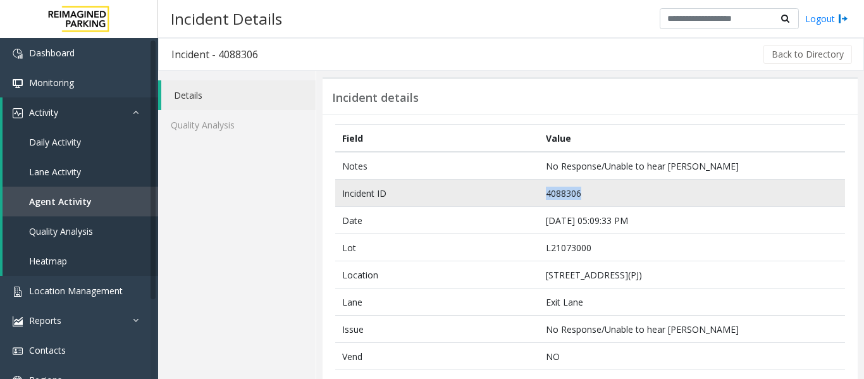
drag, startPoint x: 585, startPoint y: 194, endPoint x: 500, endPoint y: 194, distance: 84.7
click at [500, 194] on tr "Incident ID 4088306" at bounding box center [590, 193] width 510 height 27
copy tr "4088306"
click at [551, 195] on td "4088306" at bounding box center [692, 193] width 306 height 27
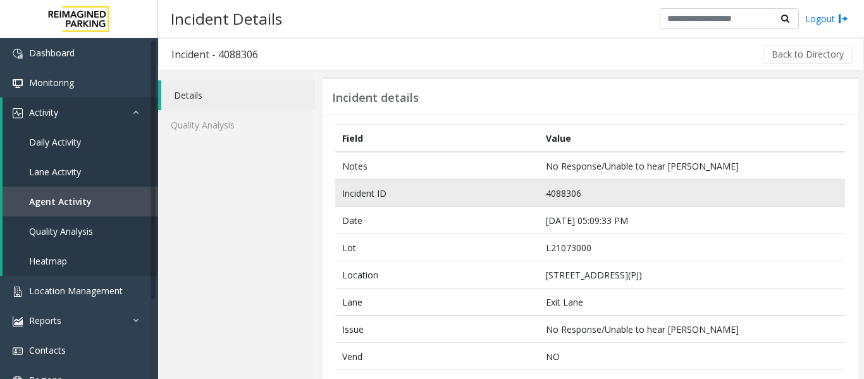
click at [551, 195] on td "4088306" at bounding box center [692, 193] width 306 height 27
copy td "4088306"
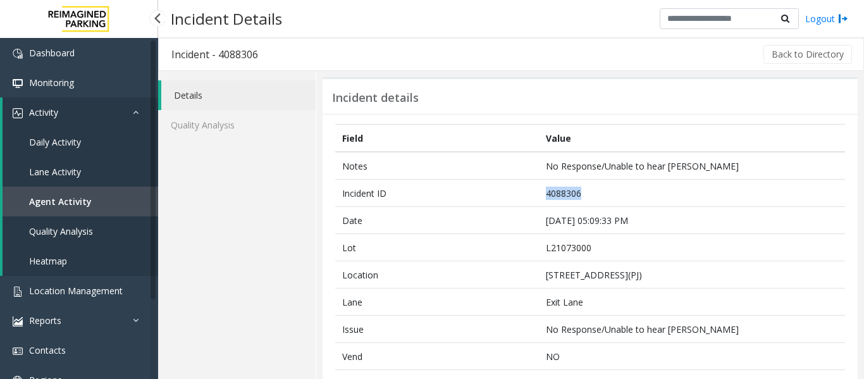
click at [81, 202] on span "Agent Activity" at bounding box center [60, 201] width 63 height 12
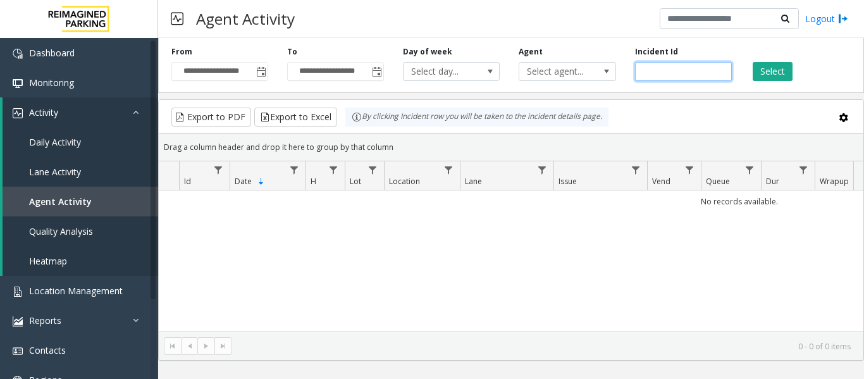
click at [675, 75] on input "number" at bounding box center [683, 71] width 97 height 19
paste input "*******"
type input "*******"
click at [769, 77] on button "Select" at bounding box center [773, 71] width 40 height 19
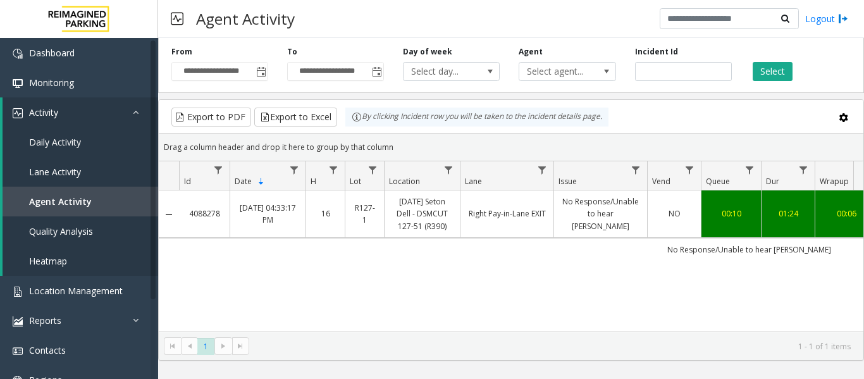
click at [535, 228] on td "Right Pay-in-Lane EXIT" at bounding box center [507, 213] width 94 height 47
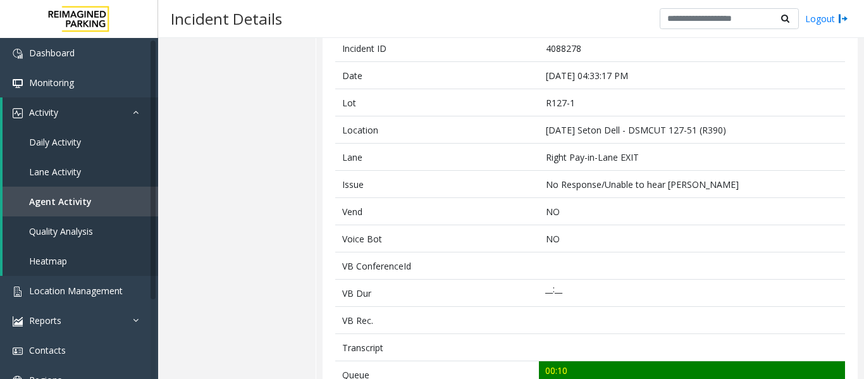
scroll to position [316, 0]
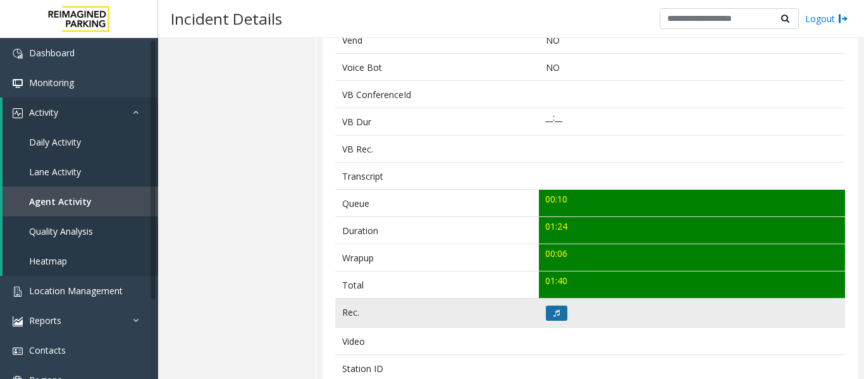
click at [556, 312] on icon at bounding box center [556, 313] width 6 height 8
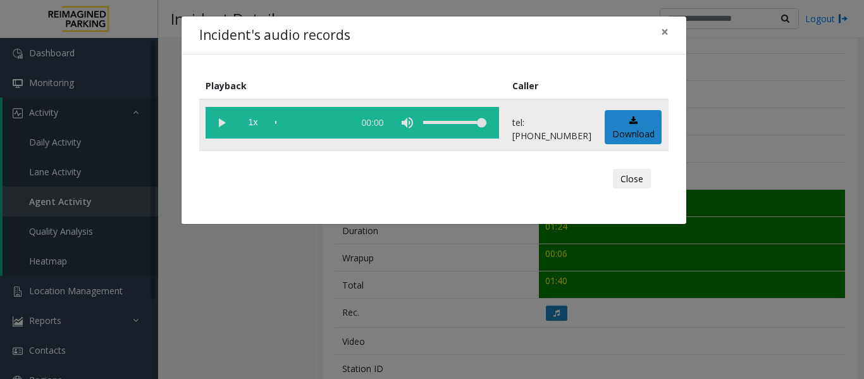
click at [221, 120] on vg-play-pause at bounding box center [222, 123] width 32 height 32
click at [636, 178] on button "Close" at bounding box center [632, 179] width 38 height 20
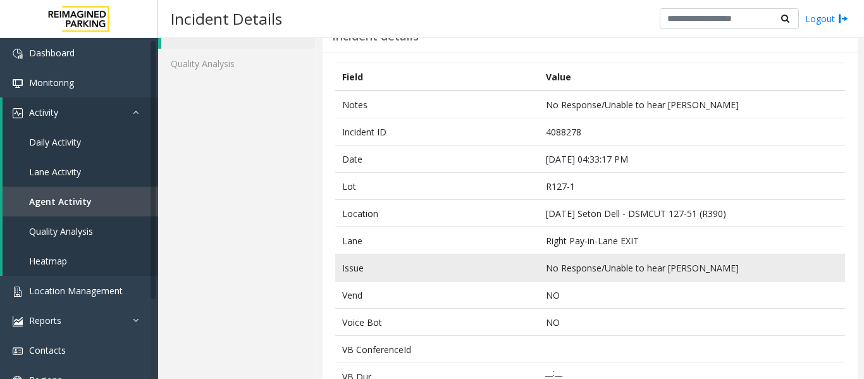
scroll to position [0, 0]
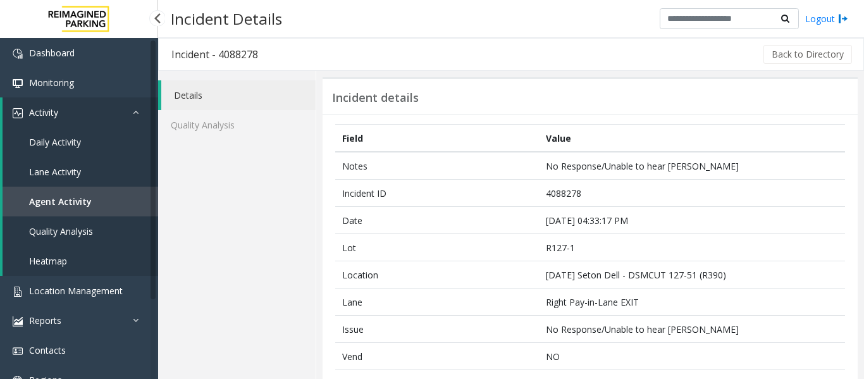
click at [83, 207] on link "Agent Activity" at bounding box center [81, 202] width 156 height 30
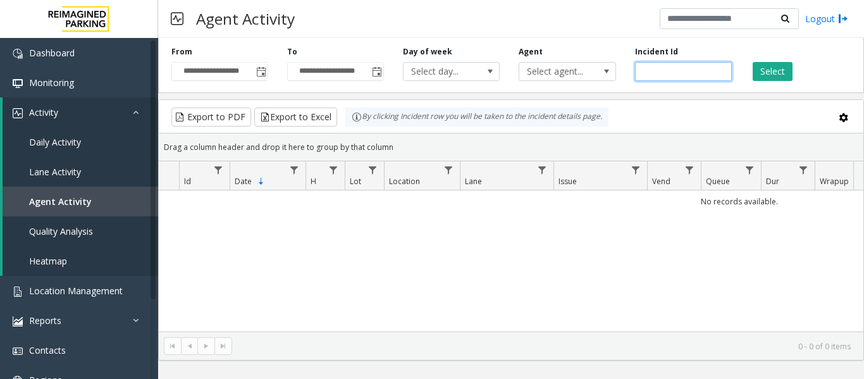
click at [682, 77] on input "number" at bounding box center [683, 71] width 97 height 19
paste input "*******"
type input "*******"
click at [770, 70] on button "Select" at bounding box center [773, 71] width 40 height 19
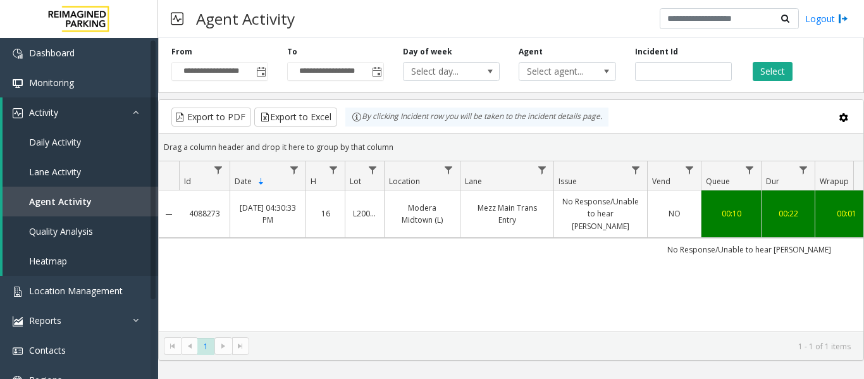
click at [514, 219] on link "Mezz Main Trans Entry" at bounding box center [507, 214] width 78 height 24
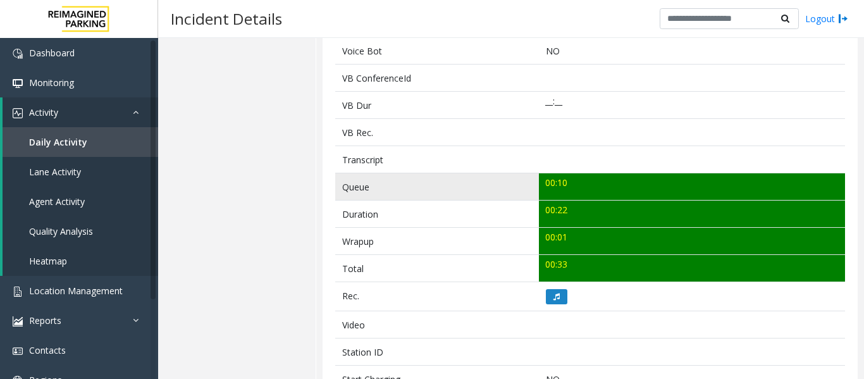
scroll to position [443, 0]
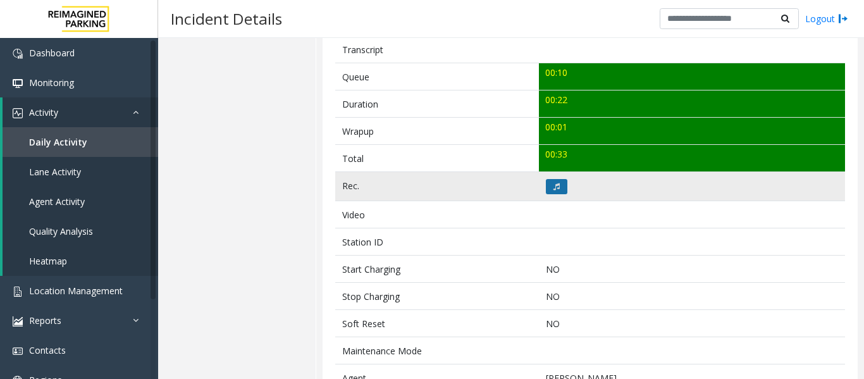
click at [546, 185] on button at bounding box center [557, 186] width 22 height 15
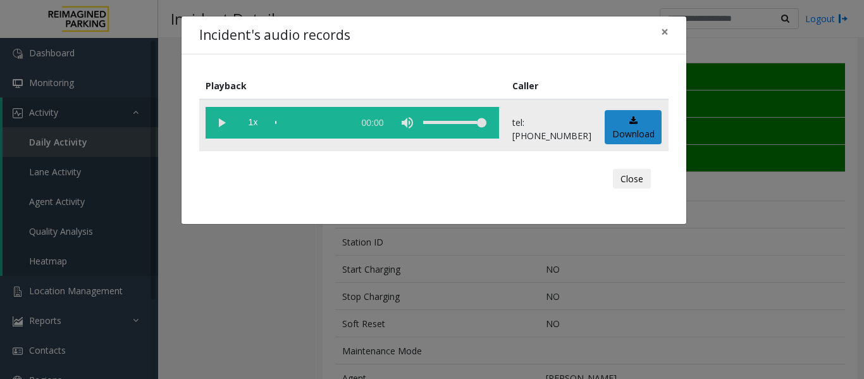
click at [199, 115] on td "1x 00:00" at bounding box center [352, 125] width 307 height 52
click at [212, 123] on vg-play-pause at bounding box center [222, 123] width 32 height 32
click at [629, 187] on button "Close" at bounding box center [632, 179] width 38 height 20
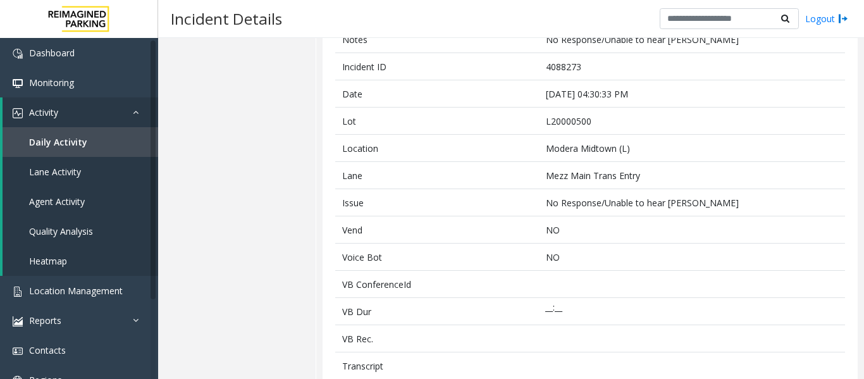
scroll to position [0, 0]
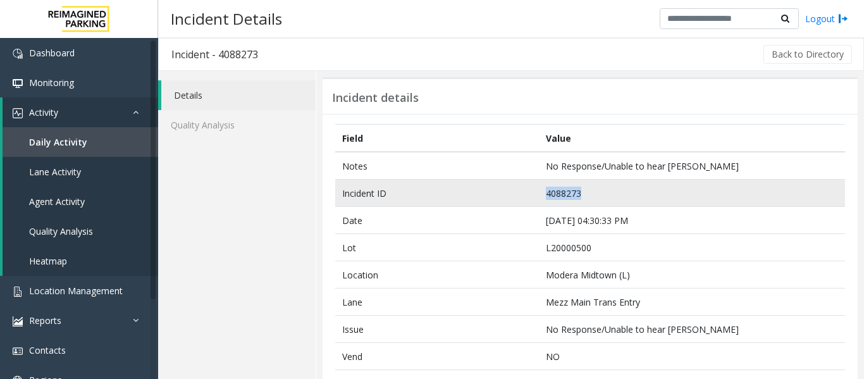
drag, startPoint x: 593, startPoint y: 195, endPoint x: 483, endPoint y: 202, distance: 109.6
click at [483, 202] on tr "Incident ID 4088273" at bounding box center [590, 193] width 510 height 27
copy tr "4088273"
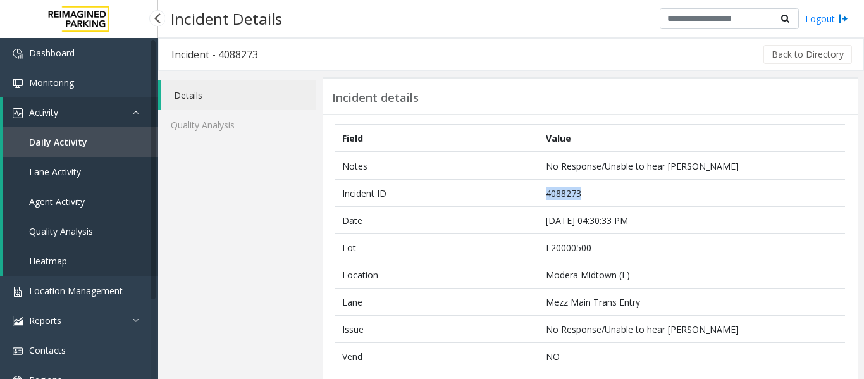
click at [71, 210] on link "Agent Activity" at bounding box center [81, 202] width 156 height 30
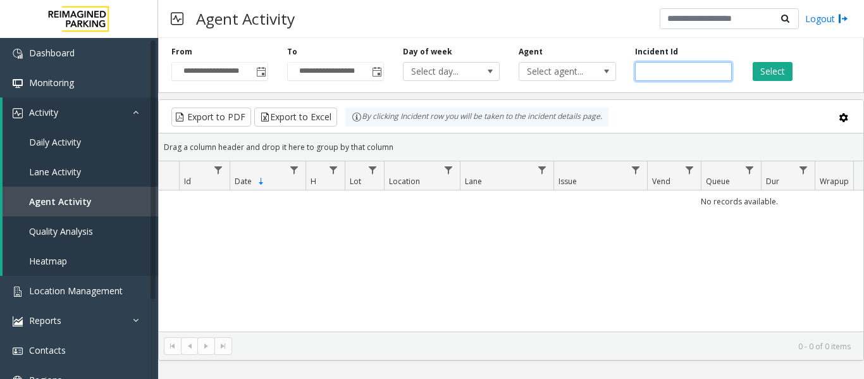
click at [684, 73] on input "number" at bounding box center [683, 71] width 97 height 19
paste input "*******"
type input "*******"
click at [763, 71] on button "Select" at bounding box center [773, 71] width 40 height 19
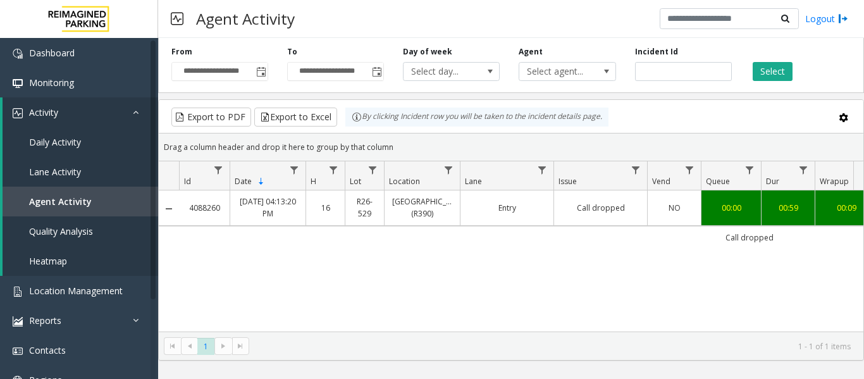
click at [474, 221] on td "Entry" at bounding box center [507, 207] width 94 height 35
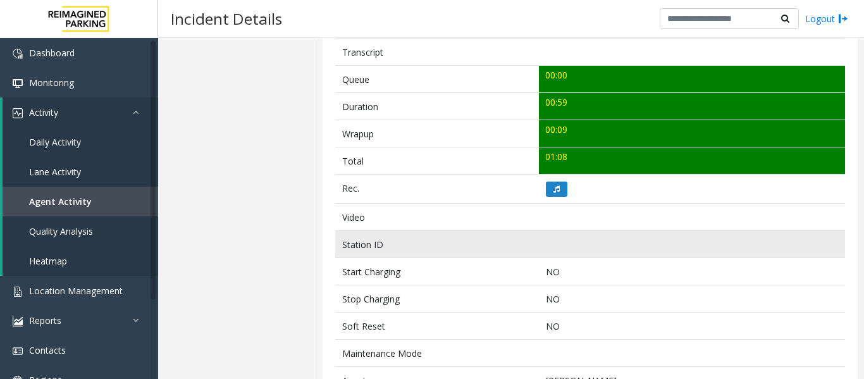
scroll to position [443, 0]
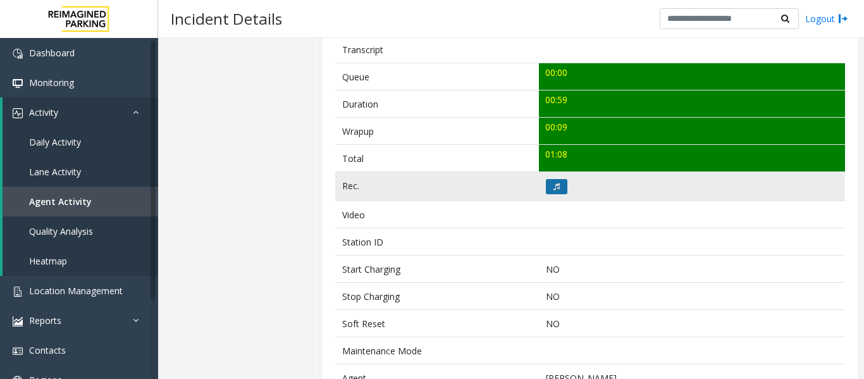
click at [560, 189] on button at bounding box center [557, 186] width 22 height 15
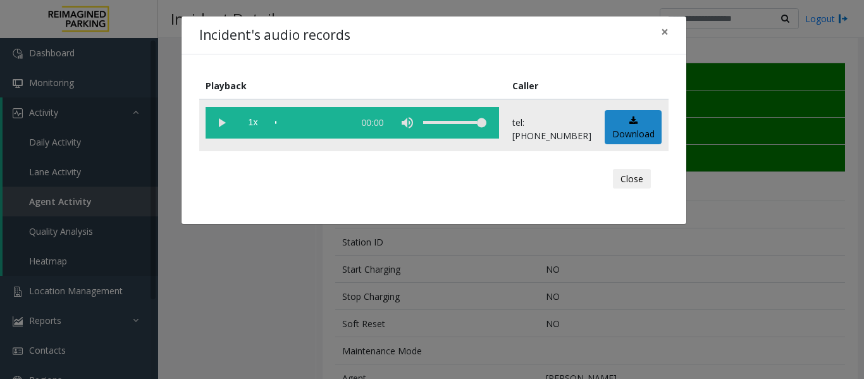
click at [217, 128] on vg-play-pause at bounding box center [222, 123] width 32 height 32
click at [634, 185] on button "Close" at bounding box center [632, 179] width 38 height 20
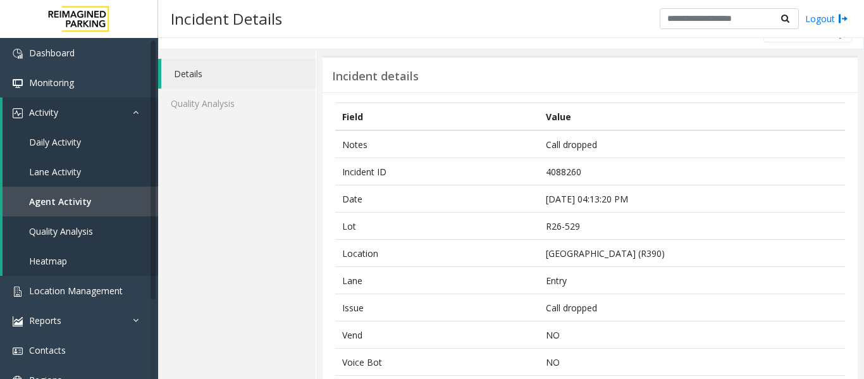
scroll to position [0, 0]
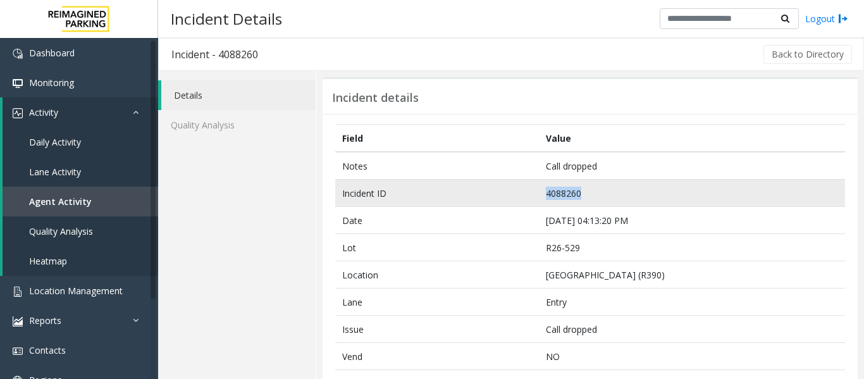
drag, startPoint x: 598, startPoint y: 188, endPoint x: 521, endPoint y: 194, distance: 77.4
click at [521, 194] on tr "Incident ID 4088260" at bounding box center [590, 193] width 510 height 27
copy tr "4088260"
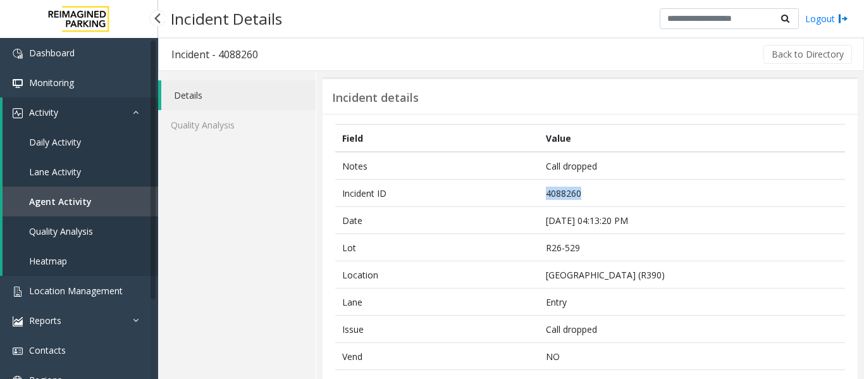
click at [73, 218] on link "Quality Analysis" at bounding box center [81, 231] width 156 height 30
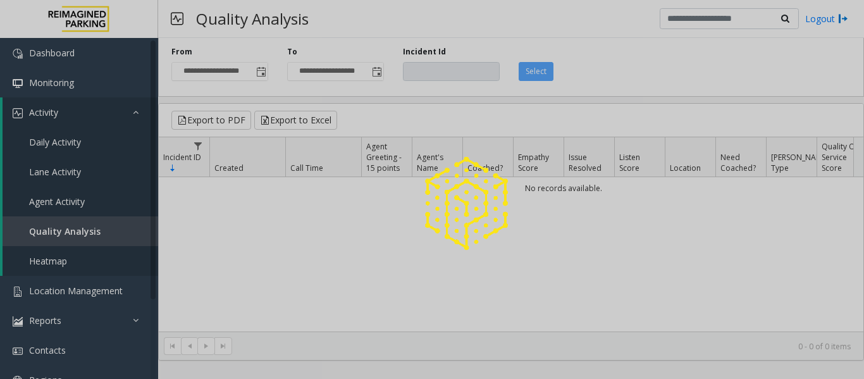
click at [80, 203] on div at bounding box center [432, 189] width 864 height 379
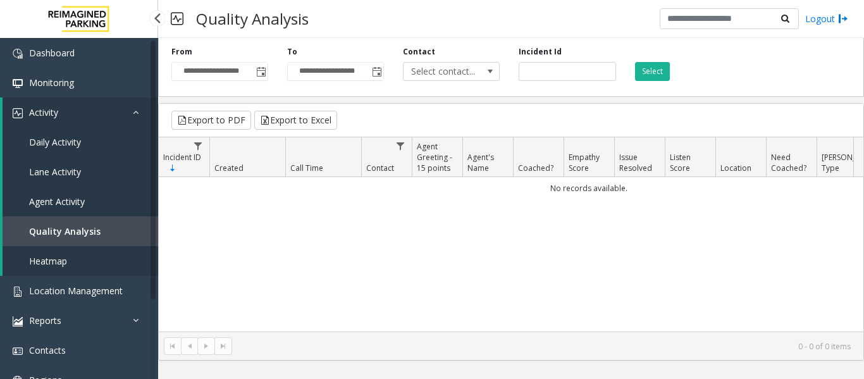
click at [75, 204] on span "Agent Activity" at bounding box center [57, 201] width 56 height 12
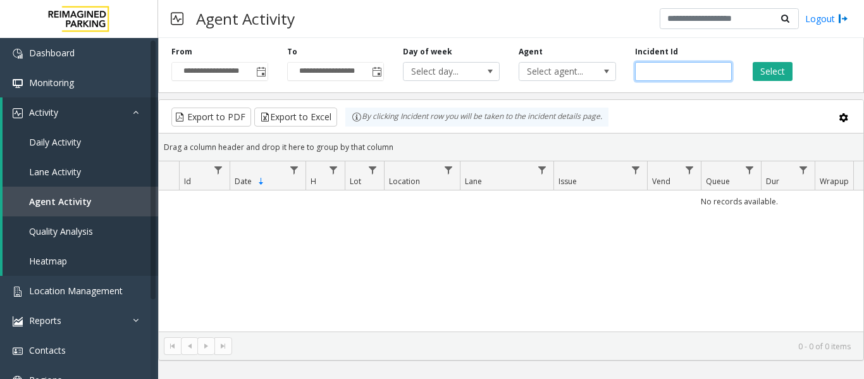
click at [677, 77] on input "number" at bounding box center [683, 71] width 97 height 19
paste input "*******"
type input "*******"
click at [788, 78] on button "Select" at bounding box center [773, 71] width 40 height 19
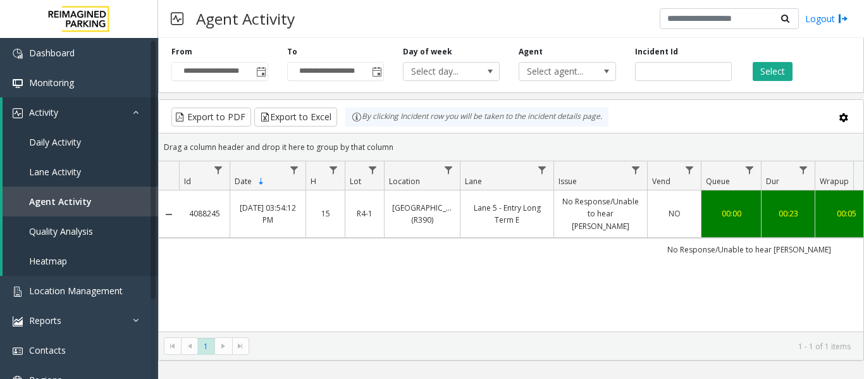
click at [513, 202] on link "Lane 5 - Entry Long Term E" at bounding box center [507, 214] width 78 height 24
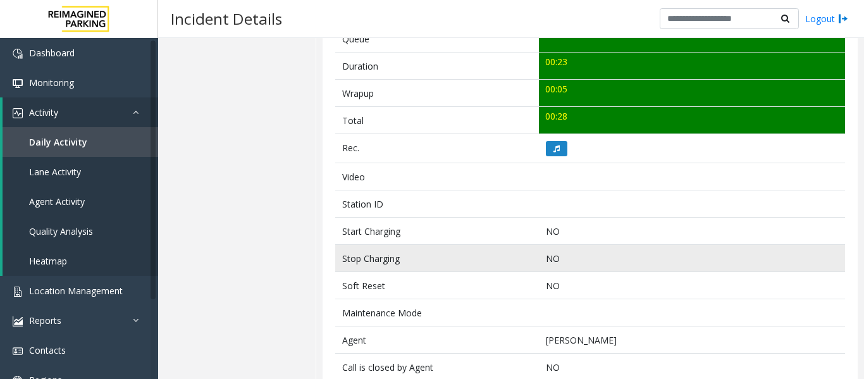
scroll to position [506, 0]
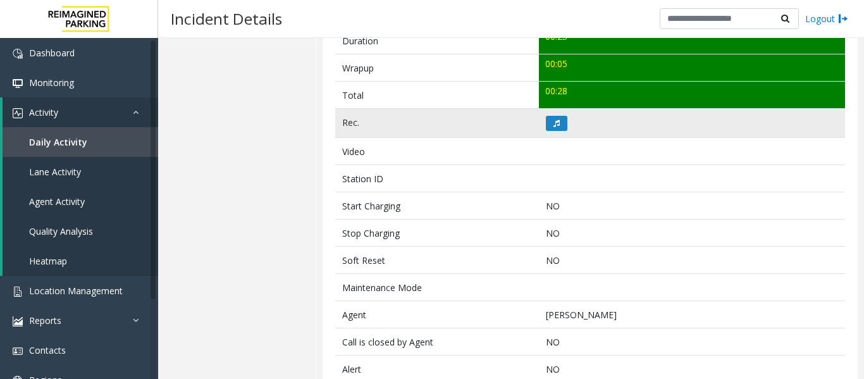
click at [550, 133] on td at bounding box center [692, 123] width 306 height 29
click at [557, 123] on button at bounding box center [557, 123] width 22 height 15
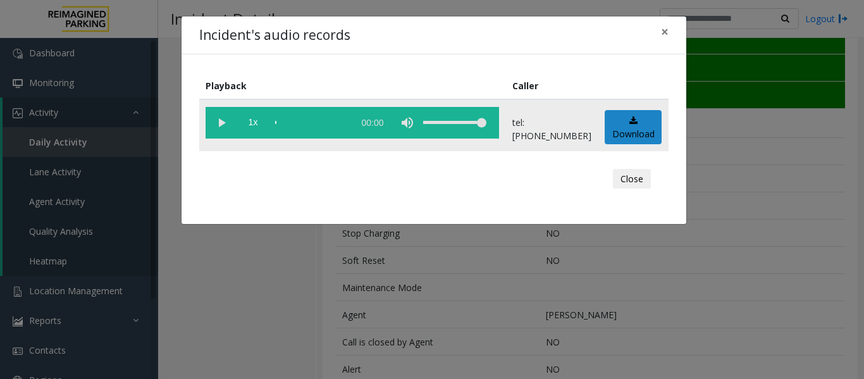
click at [221, 125] on vg-play-pause at bounding box center [222, 123] width 32 height 32
click at [308, 121] on div "scrub bar" at bounding box center [311, 123] width 72 height 32
click at [629, 180] on button "Close" at bounding box center [632, 179] width 38 height 20
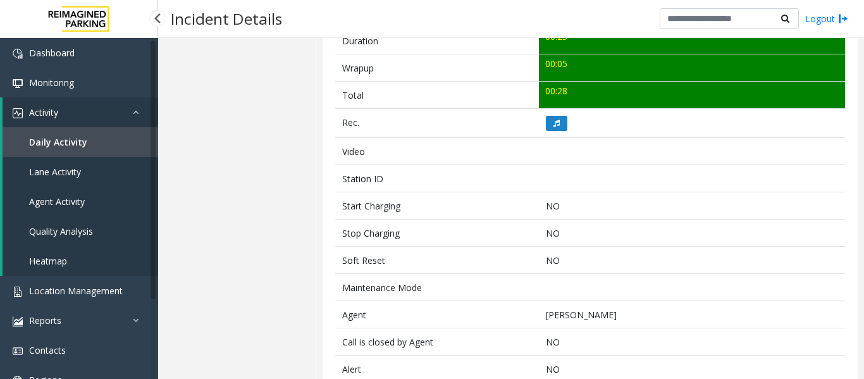
click at [73, 204] on span "Agent Activity" at bounding box center [57, 201] width 56 height 12
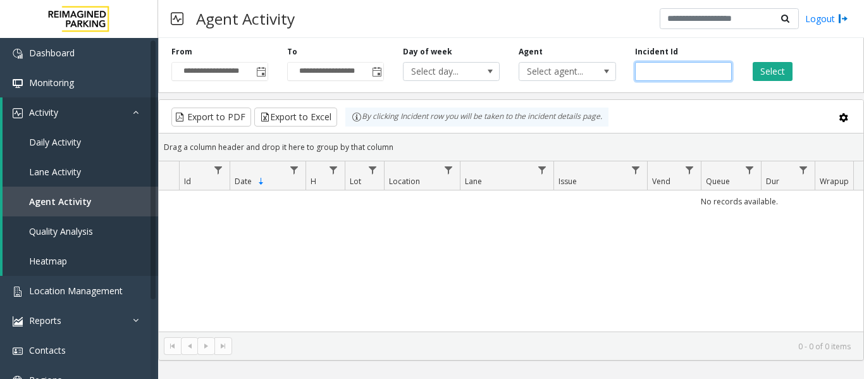
click at [669, 67] on input "number" at bounding box center [683, 71] width 97 height 19
paste input "*******"
type input "*******"
click at [772, 61] on div "Select" at bounding box center [799, 63] width 116 height 35
click at [772, 75] on button "Select" at bounding box center [773, 71] width 40 height 19
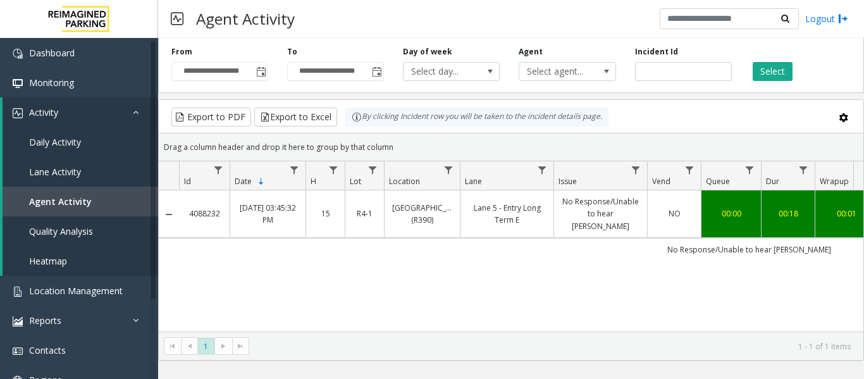
click at [617, 223] on link "No Response/Unable to hear [PERSON_NAME]" at bounding box center [601, 213] width 78 height 37
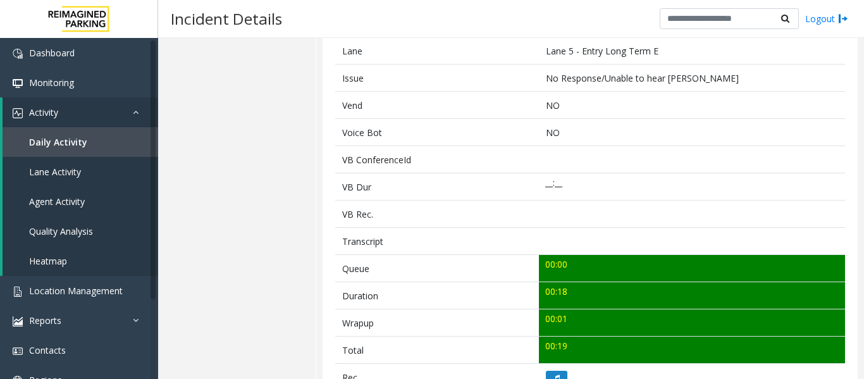
scroll to position [379, 0]
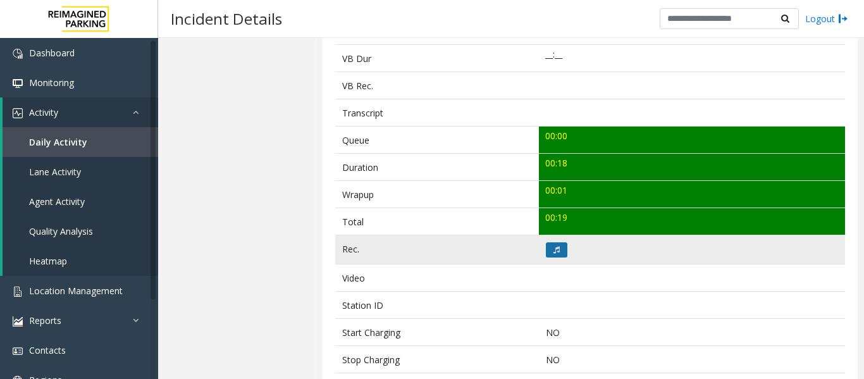
click at [551, 257] on button at bounding box center [557, 249] width 22 height 15
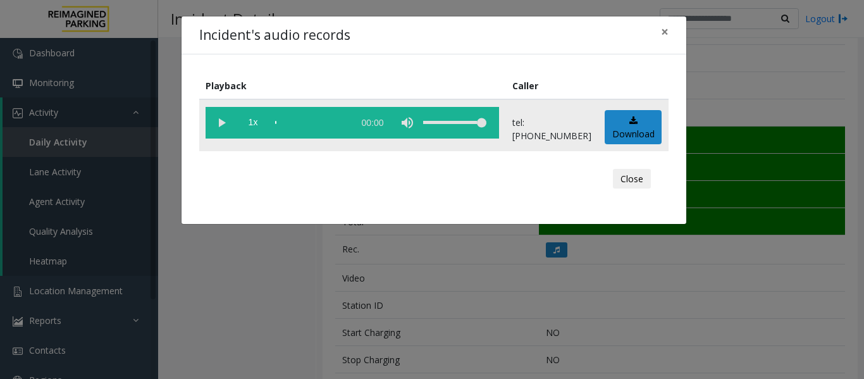
click at [230, 128] on vg-play-pause at bounding box center [222, 123] width 32 height 32
click at [643, 183] on button "Close" at bounding box center [632, 179] width 38 height 20
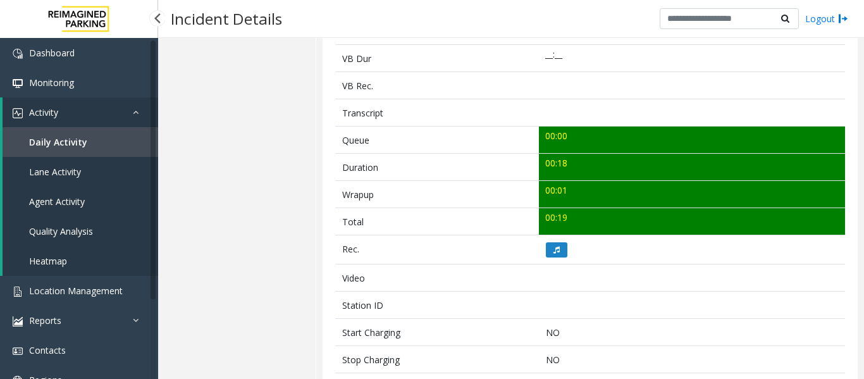
click at [60, 199] on span "Agent Activity" at bounding box center [57, 201] width 56 height 12
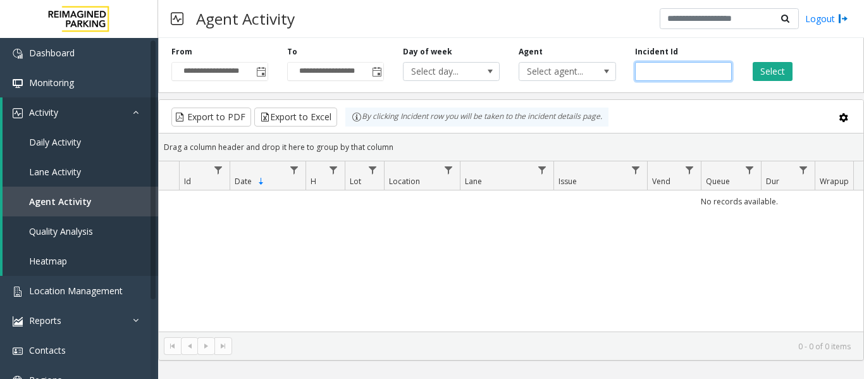
click at [682, 67] on input "number" at bounding box center [683, 71] width 97 height 19
paste input "*******"
type input "*******"
click at [766, 68] on button "Select" at bounding box center [773, 71] width 40 height 19
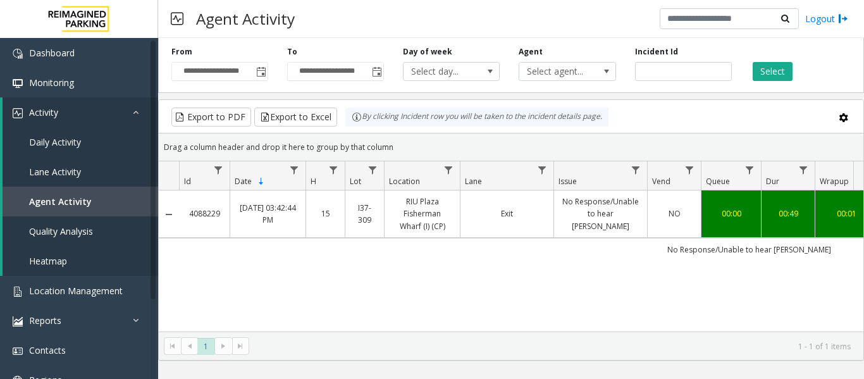
click at [553, 206] on td "Exit" at bounding box center [507, 213] width 94 height 47
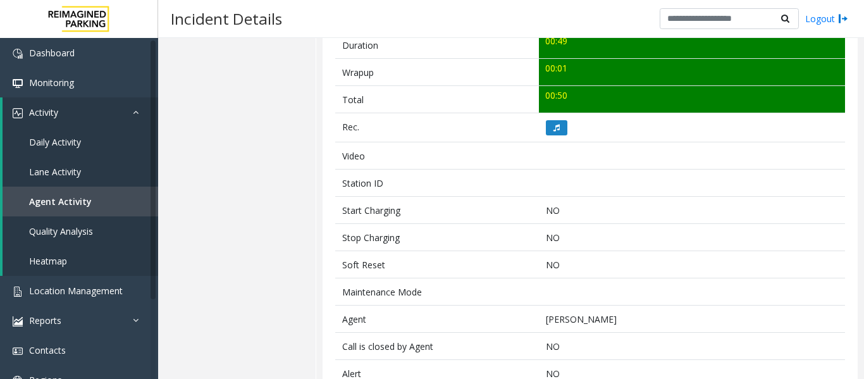
scroll to position [506, 0]
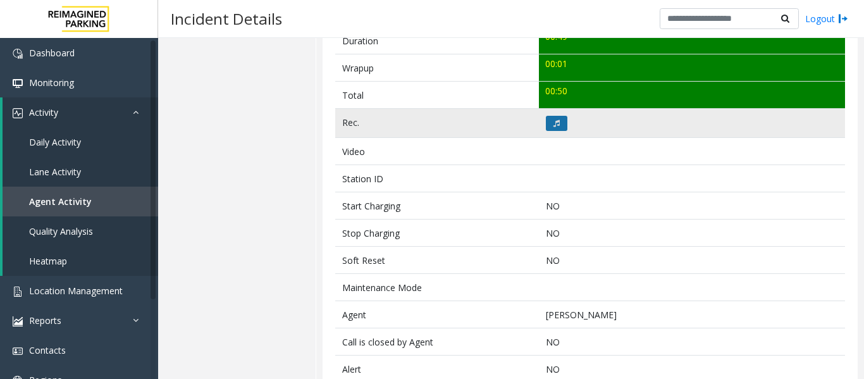
click at [553, 126] on icon at bounding box center [556, 124] width 6 height 8
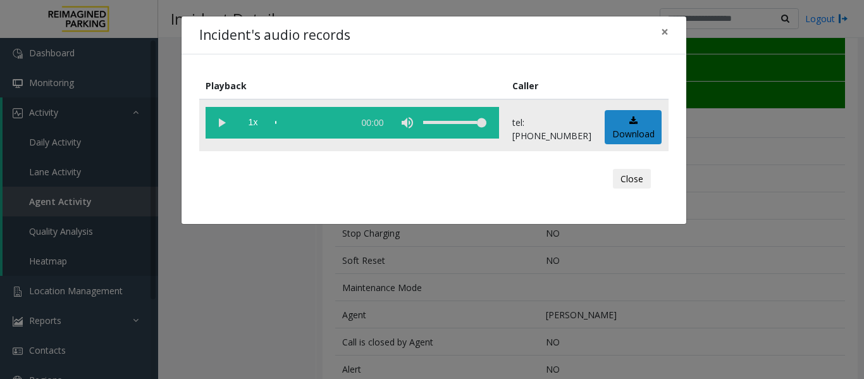
click at [226, 126] on vg-play-pause at bounding box center [222, 123] width 32 height 32
click at [650, 177] on button "Close" at bounding box center [632, 179] width 38 height 20
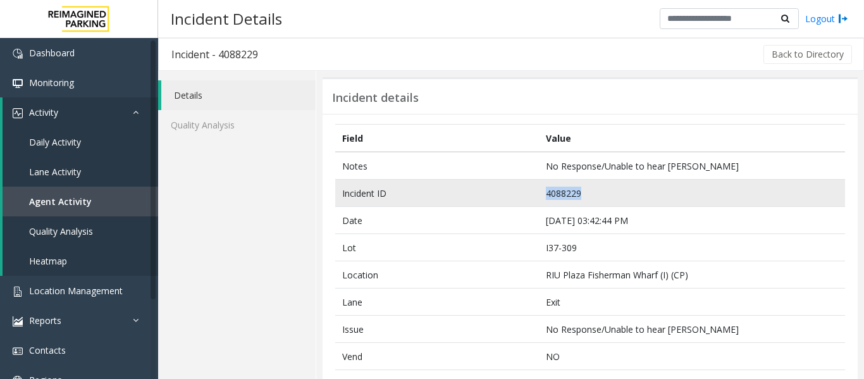
drag, startPoint x: 595, startPoint y: 185, endPoint x: 516, endPoint y: 189, distance: 79.2
click at [516, 189] on tr "Incident ID 4088229" at bounding box center [590, 193] width 510 height 27
copy tr "4088229"
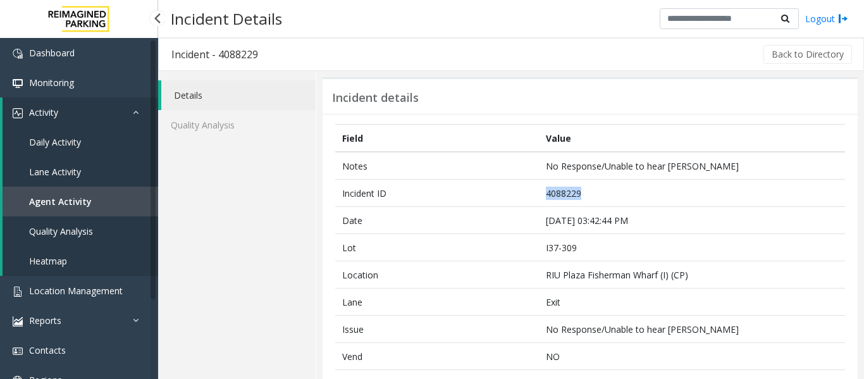
click at [105, 202] on link "Agent Activity" at bounding box center [81, 202] width 156 height 30
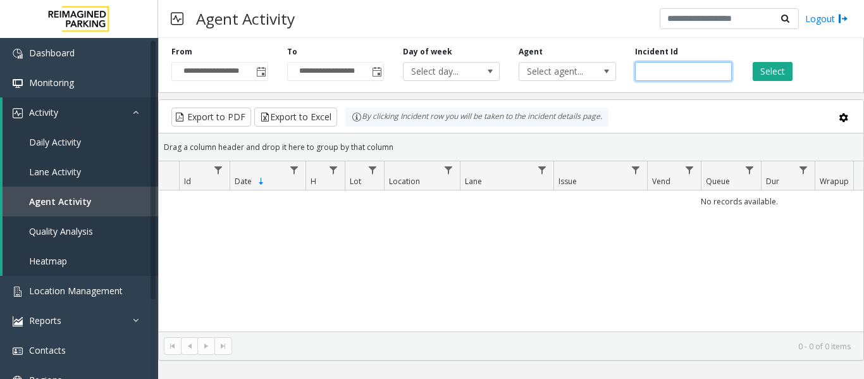
click at [679, 71] on input "number" at bounding box center [683, 71] width 97 height 19
paste input "*******"
type input "*******"
click at [768, 73] on button "Select" at bounding box center [773, 71] width 40 height 19
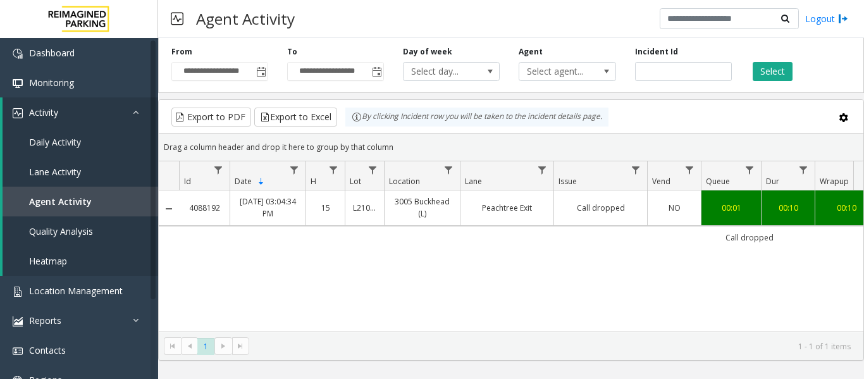
click at [562, 206] on link "Call dropped" at bounding box center [601, 208] width 78 height 12
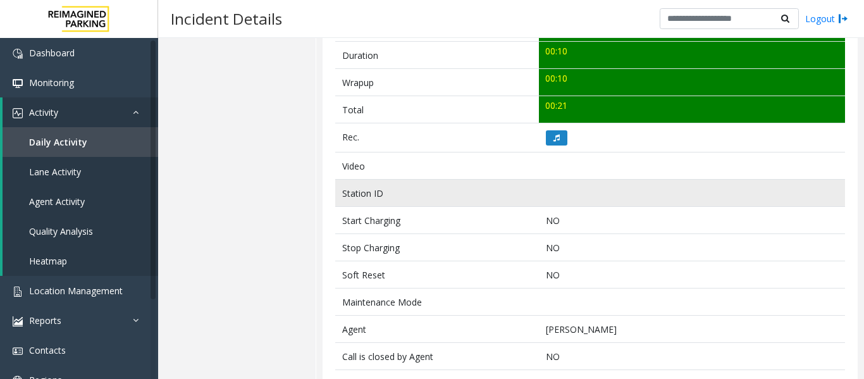
scroll to position [506, 0]
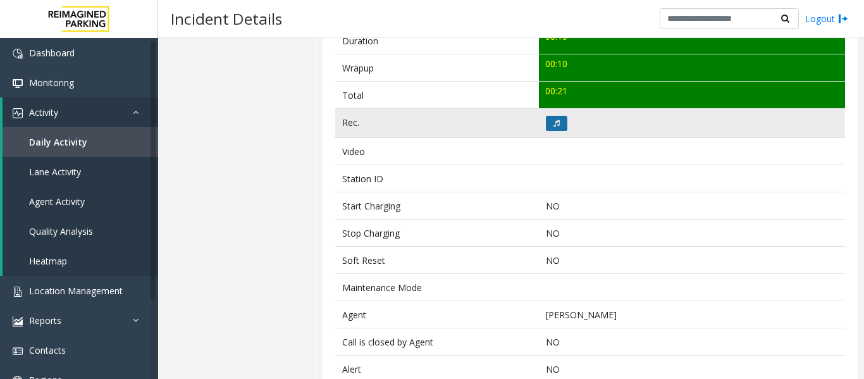
click at [553, 125] on icon at bounding box center [556, 124] width 6 height 8
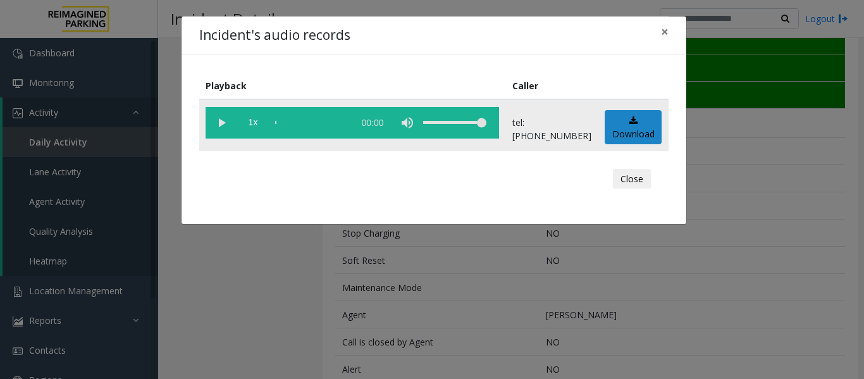
click at [218, 126] on vg-play-pause at bounding box center [222, 123] width 32 height 32
click at [221, 123] on vg-play-pause at bounding box center [222, 123] width 32 height 32
click at [627, 175] on button "Close" at bounding box center [632, 179] width 38 height 20
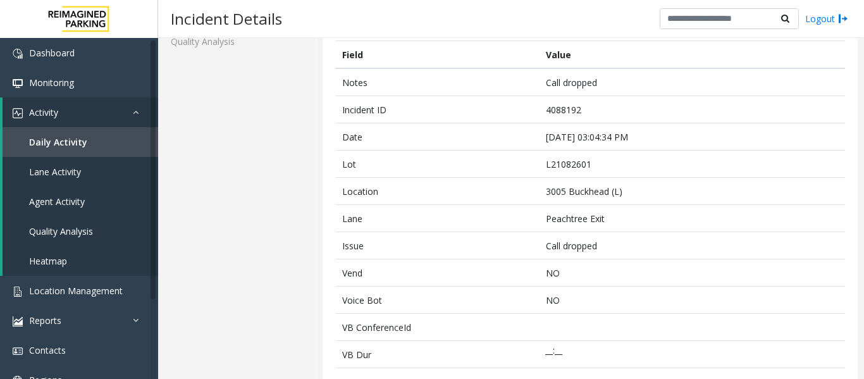
scroll to position [0, 0]
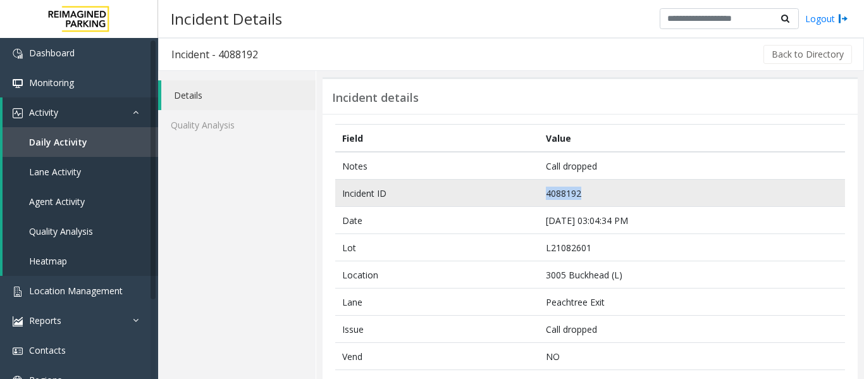
drag, startPoint x: 582, startPoint y: 194, endPoint x: 509, endPoint y: 198, distance: 73.5
click at [509, 198] on tr "Incident ID 4088192" at bounding box center [590, 193] width 510 height 27
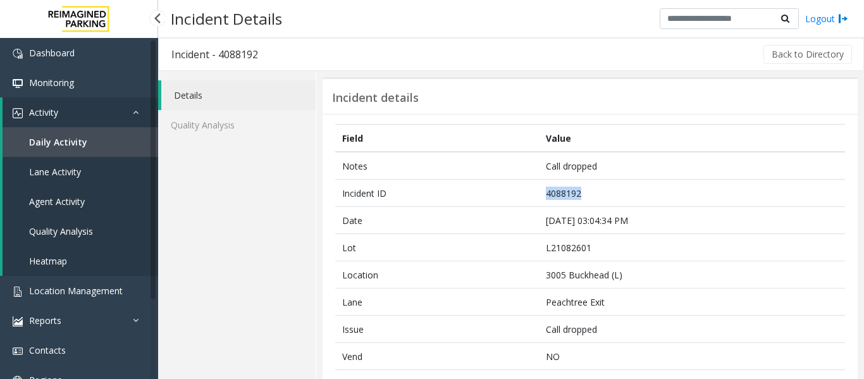
click at [76, 195] on span "Agent Activity" at bounding box center [57, 201] width 56 height 12
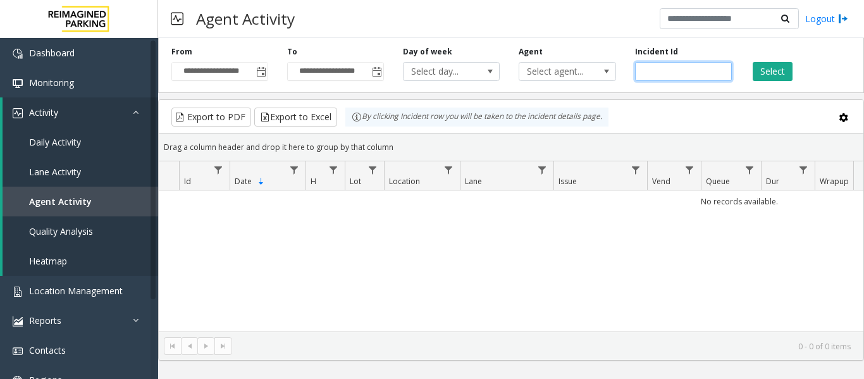
click at [667, 70] on input "number" at bounding box center [683, 71] width 97 height 19
paste input "*******"
type input "*******"
click at [778, 77] on button "Select" at bounding box center [773, 71] width 40 height 19
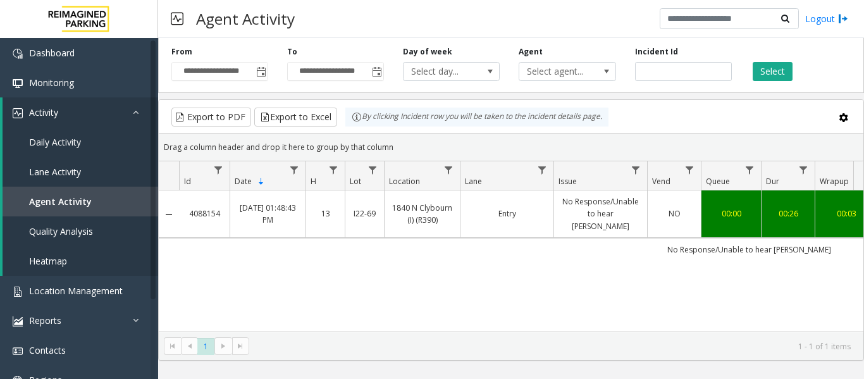
click at [558, 205] on td "No Response/Unable to hear [PERSON_NAME]" at bounding box center [600, 213] width 94 height 47
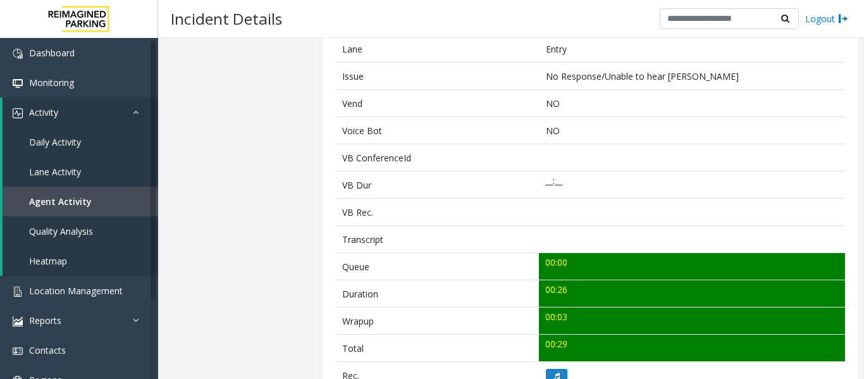
scroll to position [506, 0]
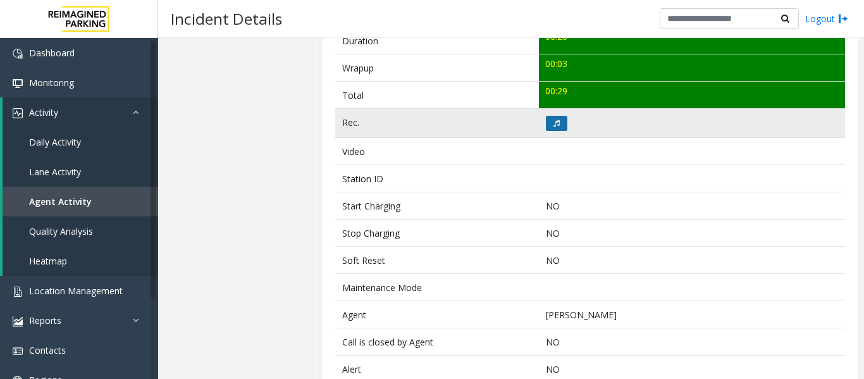
click at [555, 126] on icon at bounding box center [556, 124] width 6 height 8
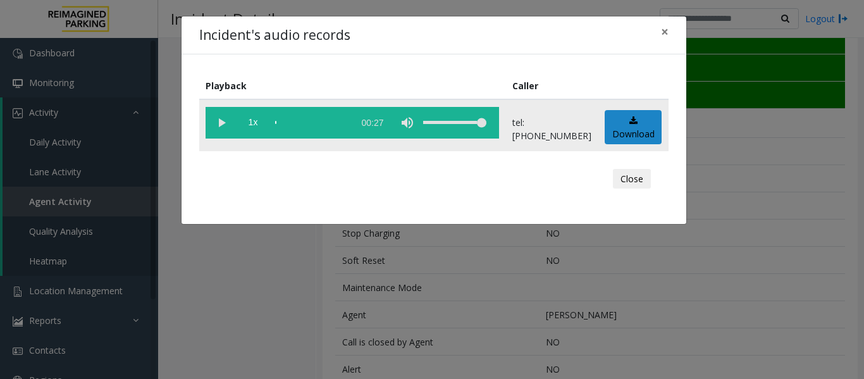
click at [220, 123] on vg-play-pause at bounding box center [222, 123] width 32 height 32
click at [626, 177] on button "Close" at bounding box center [632, 179] width 38 height 20
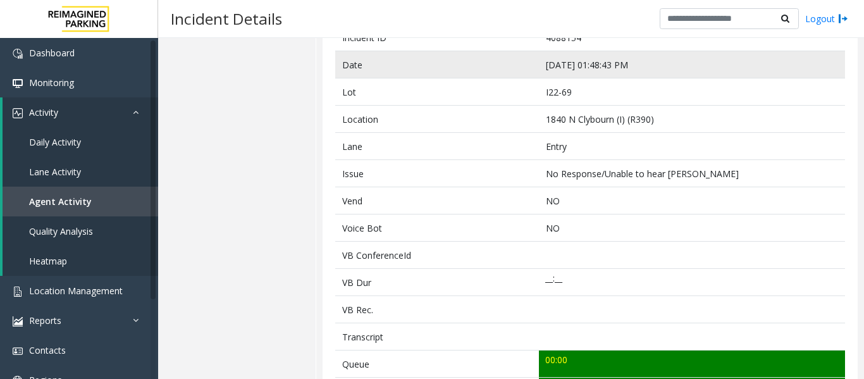
scroll to position [63, 0]
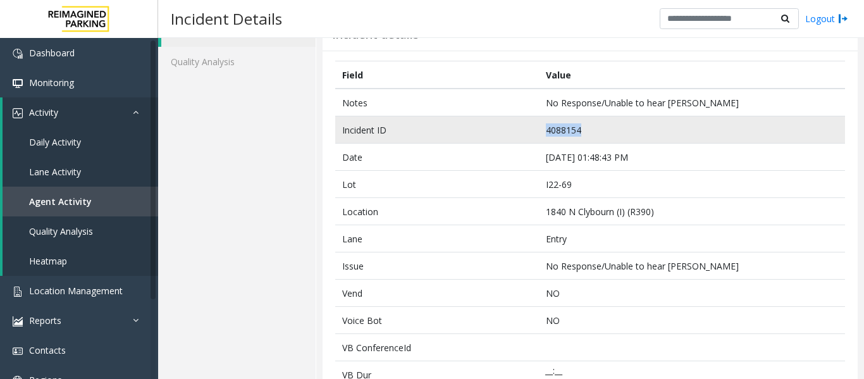
drag, startPoint x: 587, startPoint y: 133, endPoint x: 522, endPoint y: 132, distance: 65.1
click at [522, 132] on tr "Incident ID 4088154" at bounding box center [590, 129] width 510 height 27
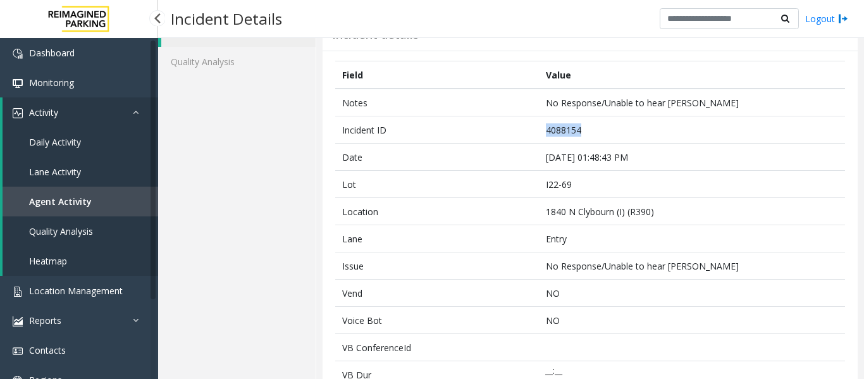
click at [82, 199] on span "Agent Activity" at bounding box center [60, 201] width 63 height 12
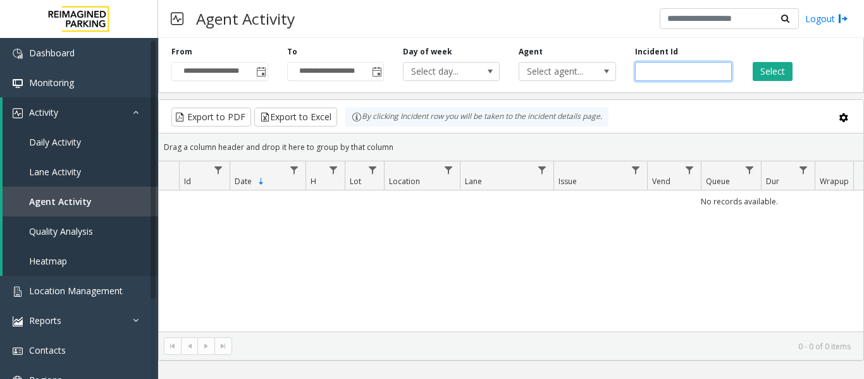
click at [679, 71] on input "number" at bounding box center [683, 71] width 97 height 19
paste input "*******"
type input "*******"
click at [761, 68] on button "Select" at bounding box center [773, 71] width 40 height 19
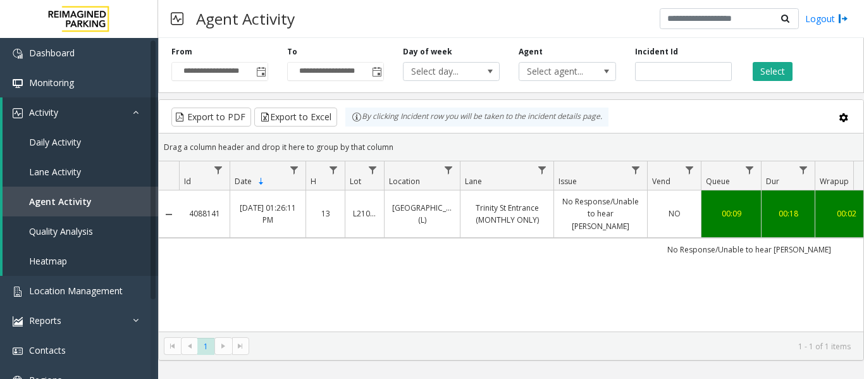
click at [581, 199] on link "No Response/Unable to hear [PERSON_NAME]" at bounding box center [601, 213] width 78 height 37
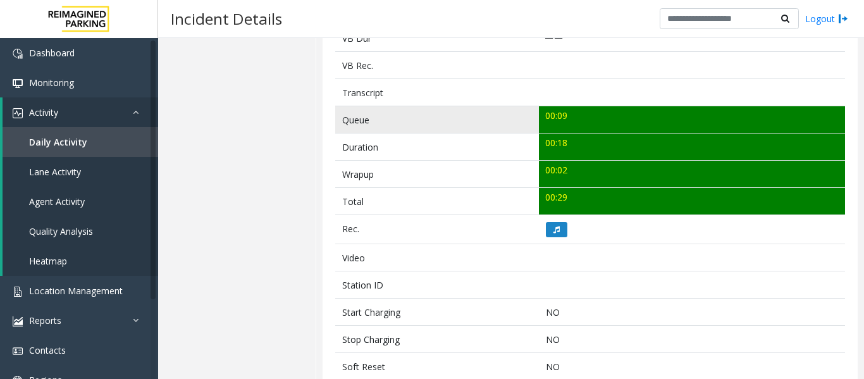
scroll to position [506, 0]
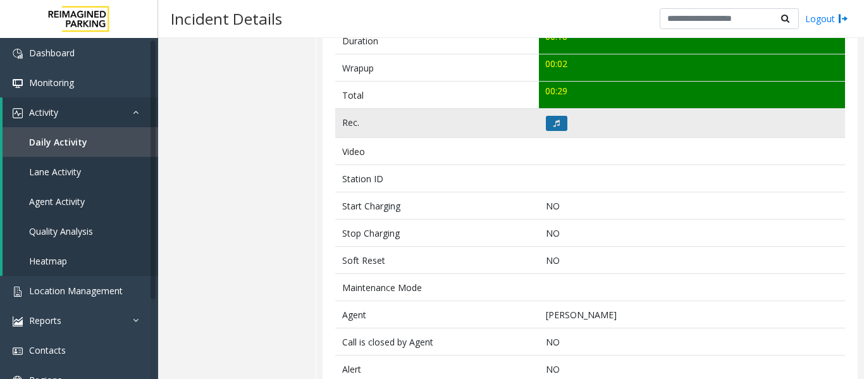
click at [553, 125] on icon at bounding box center [556, 124] width 6 height 8
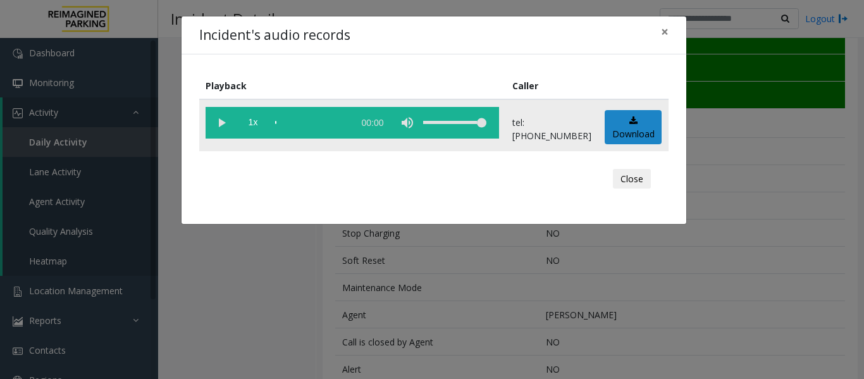
click at [219, 126] on vg-play-pause at bounding box center [222, 123] width 32 height 32
click at [643, 178] on button "Close" at bounding box center [632, 179] width 38 height 20
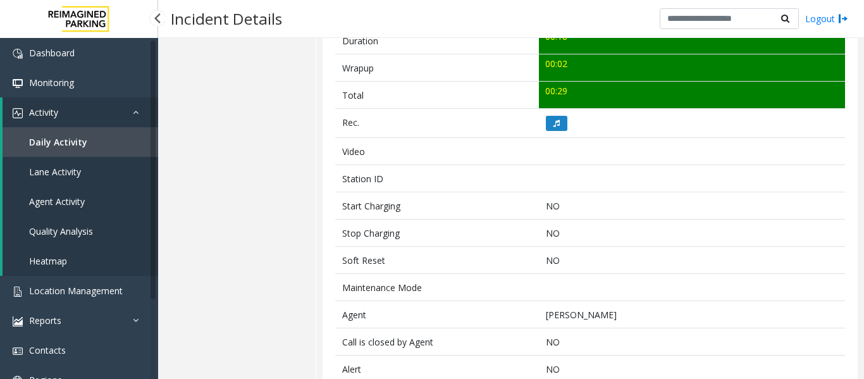
click at [85, 200] on link "Agent Activity" at bounding box center [81, 202] width 156 height 30
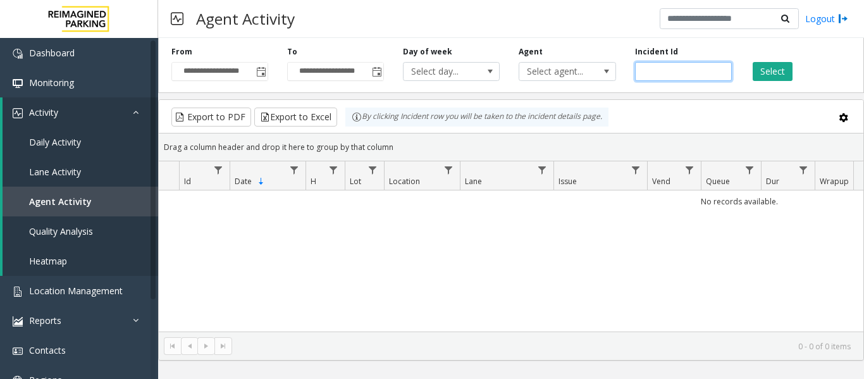
click at [649, 66] on input "number" at bounding box center [683, 71] width 97 height 19
paste input "*******"
type input "*******"
click at [777, 77] on button "Select" at bounding box center [773, 71] width 40 height 19
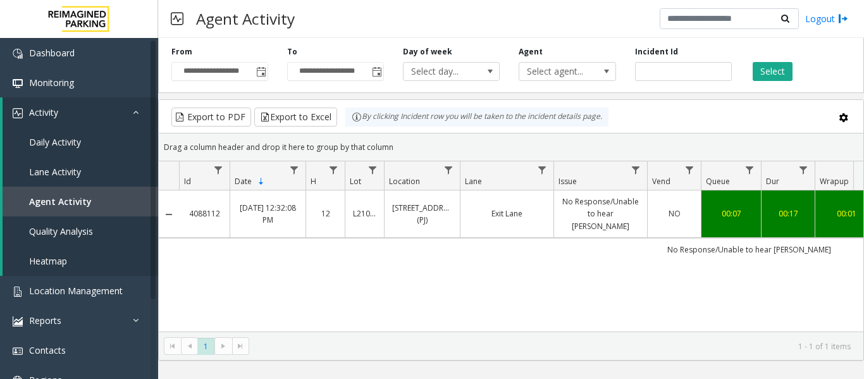
click at [614, 216] on link "No Response/Unable to hear [PERSON_NAME]" at bounding box center [601, 213] width 78 height 37
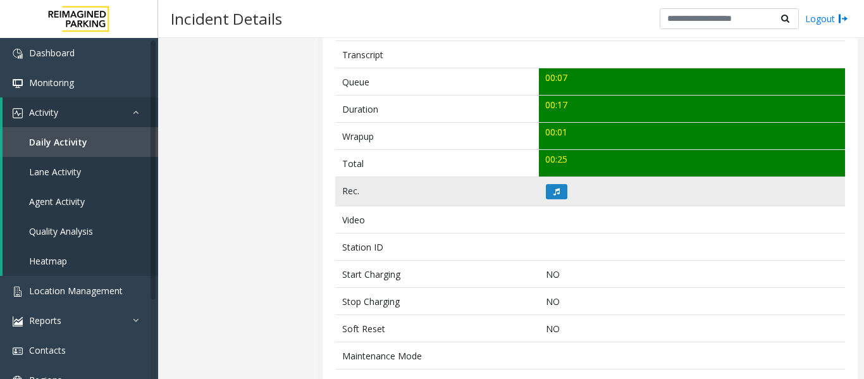
scroll to position [443, 0]
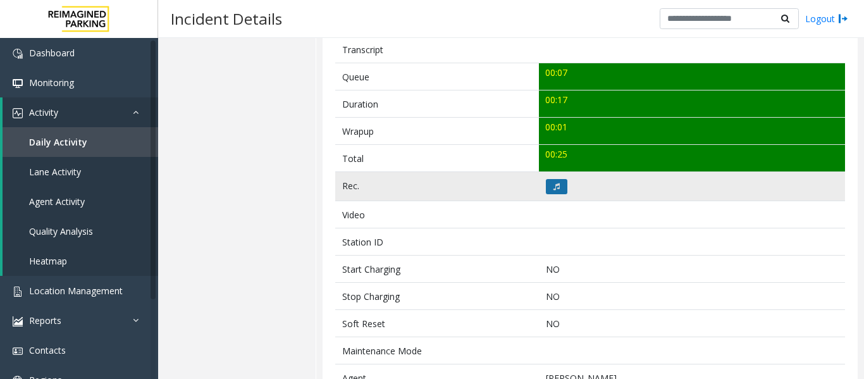
click at [546, 192] on button at bounding box center [557, 186] width 22 height 15
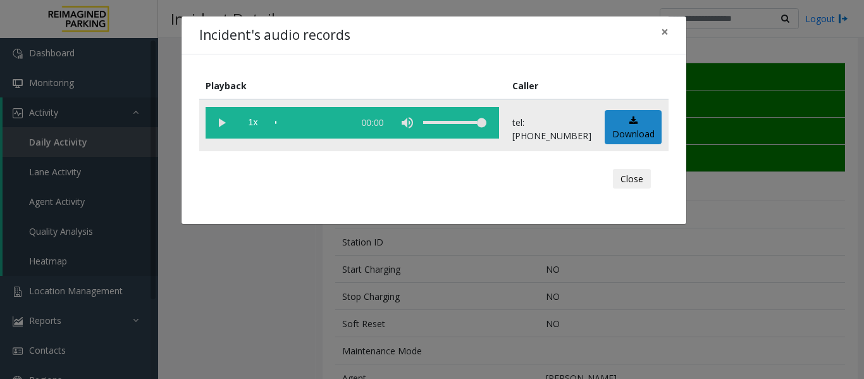
click at [225, 123] on vg-play-pause at bounding box center [222, 123] width 32 height 32
click at [288, 123] on div "scrub bar" at bounding box center [311, 123] width 72 height 32
click at [631, 179] on button "Close" at bounding box center [632, 179] width 38 height 20
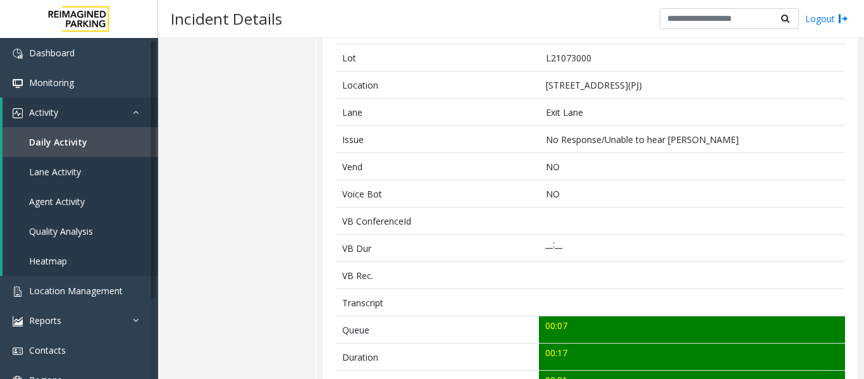
scroll to position [0, 0]
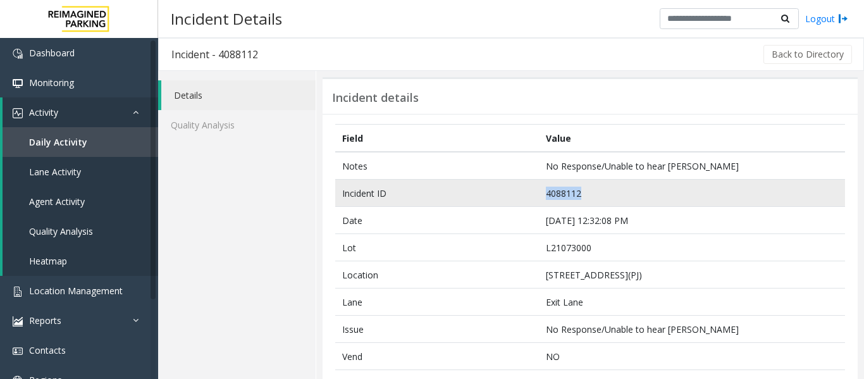
drag, startPoint x: 605, startPoint y: 188, endPoint x: 503, endPoint y: 194, distance: 102.0
click at [503, 194] on tr "Incident ID 4088112" at bounding box center [590, 193] width 510 height 27
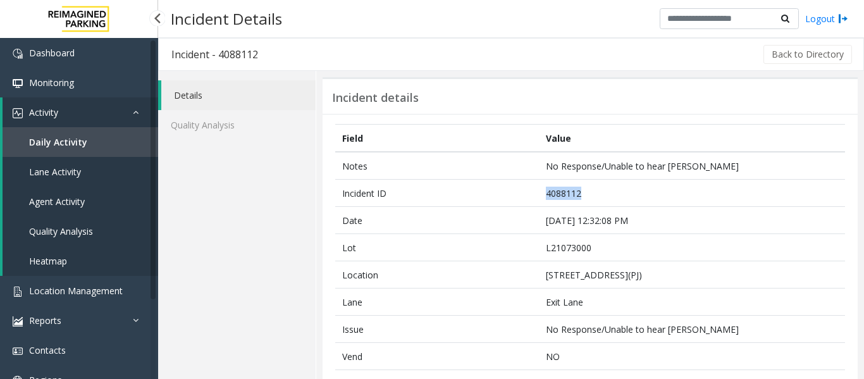
click at [82, 201] on span "Agent Activity" at bounding box center [57, 201] width 56 height 12
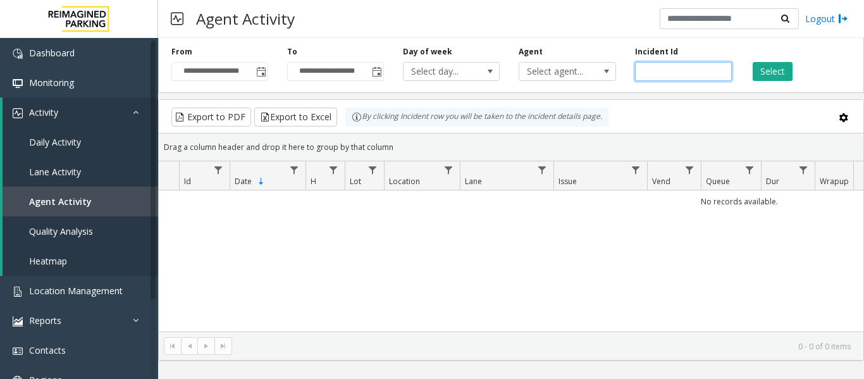
click at [678, 73] on input "number" at bounding box center [683, 71] width 97 height 19
paste input "*******"
type input "*******"
click at [765, 70] on button "Select" at bounding box center [773, 71] width 40 height 19
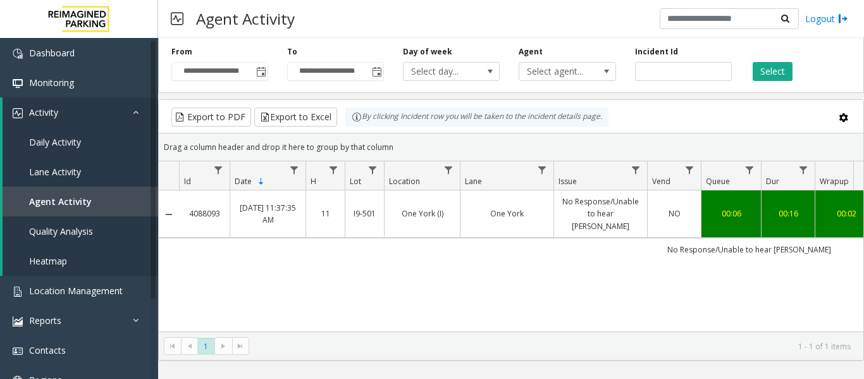
click at [467, 204] on td "One York" at bounding box center [507, 213] width 94 height 47
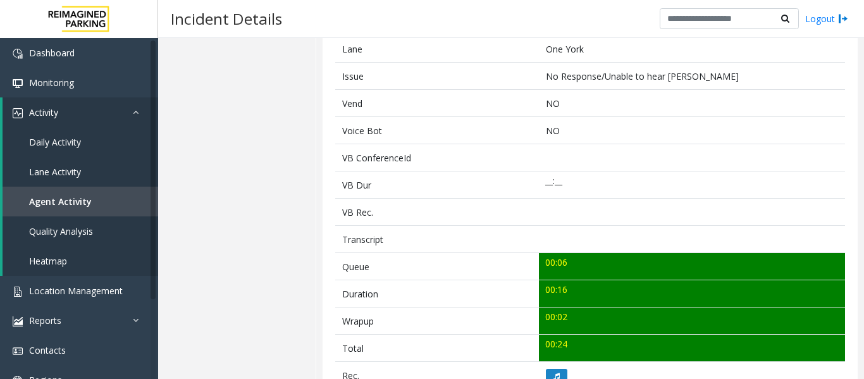
scroll to position [506, 0]
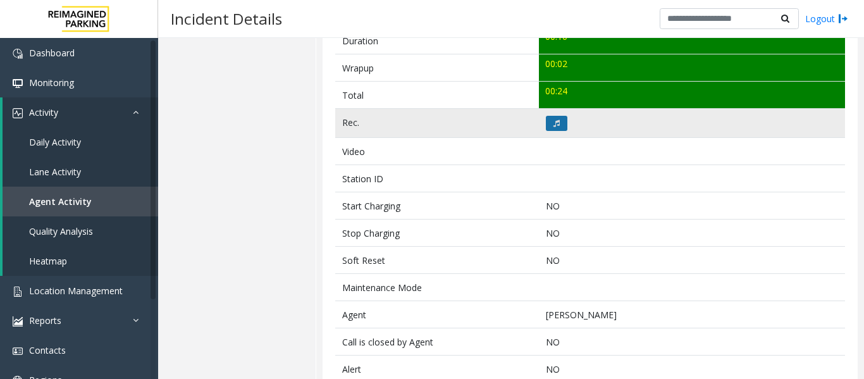
click at [548, 123] on button at bounding box center [557, 123] width 22 height 15
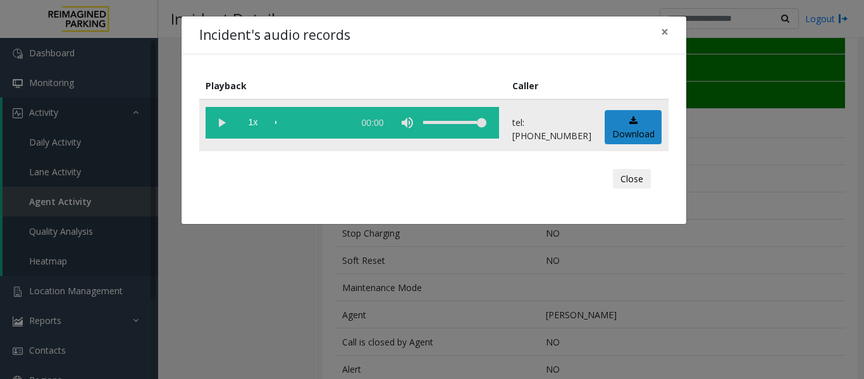
click at [219, 117] on vg-play-pause at bounding box center [222, 123] width 32 height 32
click at [636, 182] on button "Close" at bounding box center [632, 179] width 38 height 20
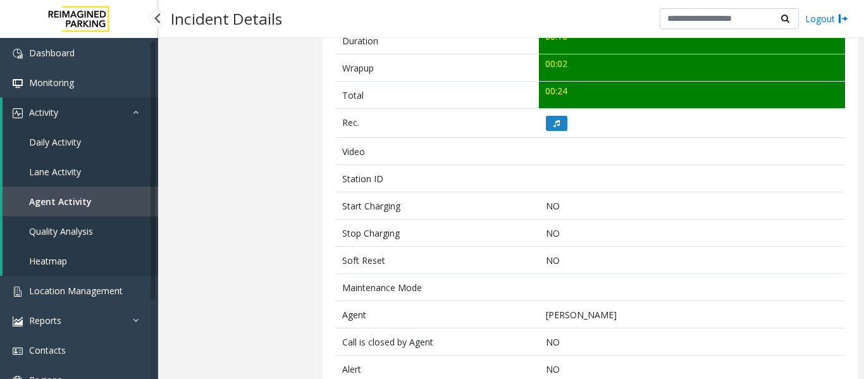
click at [63, 195] on link "Agent Activity" at bounding box center [81, 202] width 156 height 30
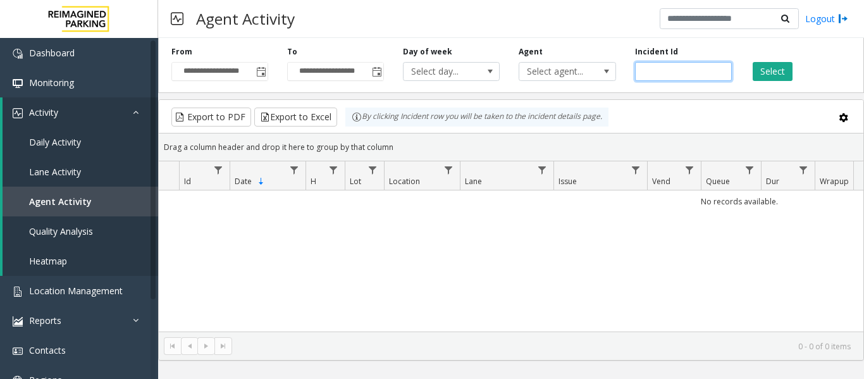
click at [689, 74] on input "number" at bounding box center [683, 71] width 97 height 19
paste input "*******"
type input "*******"
click at [784, 82] on div "**********" at bounding box center [511, 63] width 706 height 60
click at [779, 76] on button "Select" at bounding box center [773, 71] width 40 height 19
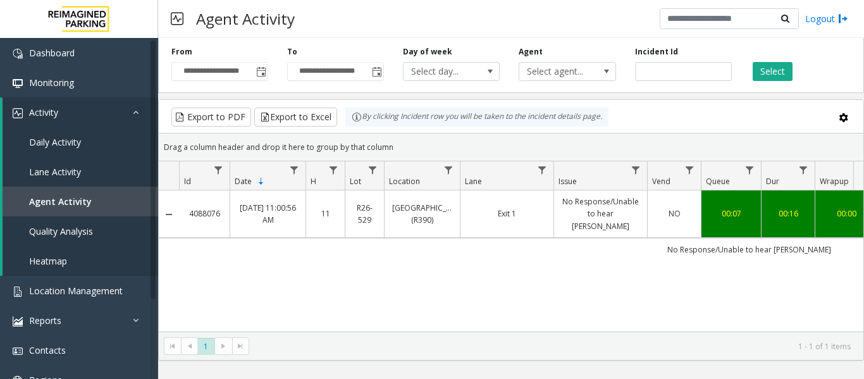
click at [520, 221] on td "Exit 1" at bounding box center [507, 213] width 94 height 47
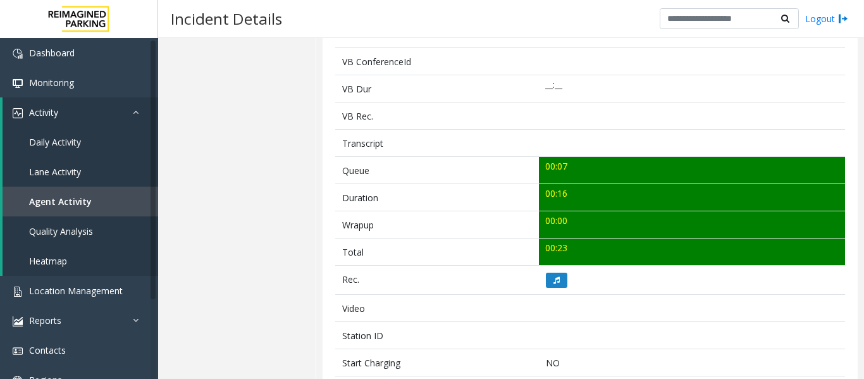
scroll to position [443, 0]
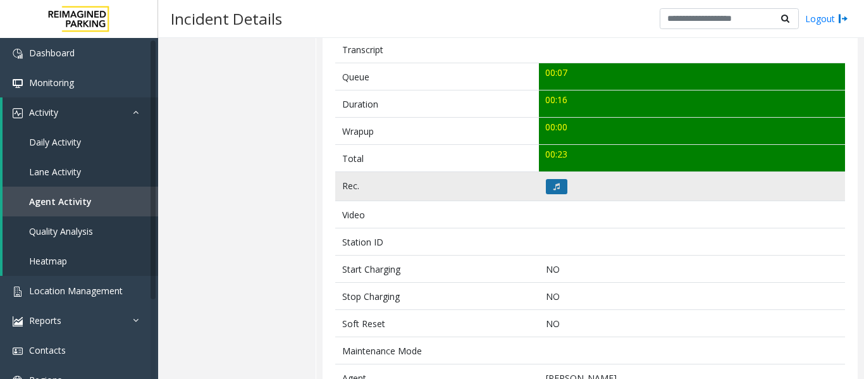
click at [553, 187] on icon at bounding box center [556, 187] width 6 height 8
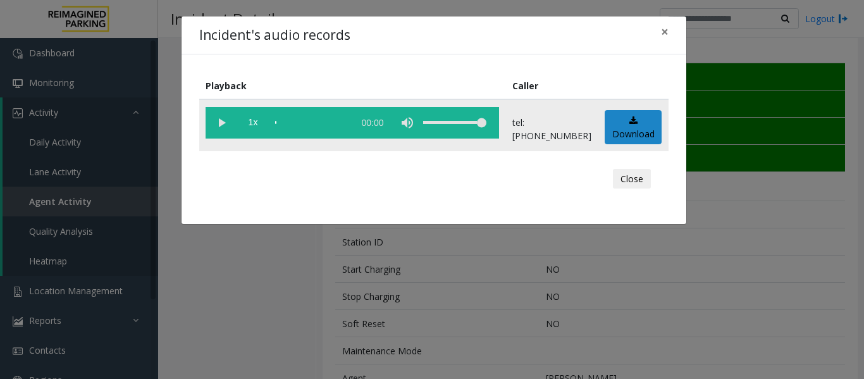
click at [224, 125] on vg-play-pause at bounding box center [222, 123] width 32 height 32
click at [309, 117] on div "scrub bar" at bounding box center [311, 123] width 72 height 32
click at [319, 123] on div "scrub bar" at bounding box center [311, 123] width 72 height 32
click at [627, 176] on button "Close" at bounding box center [632, 179] width 38 height 20
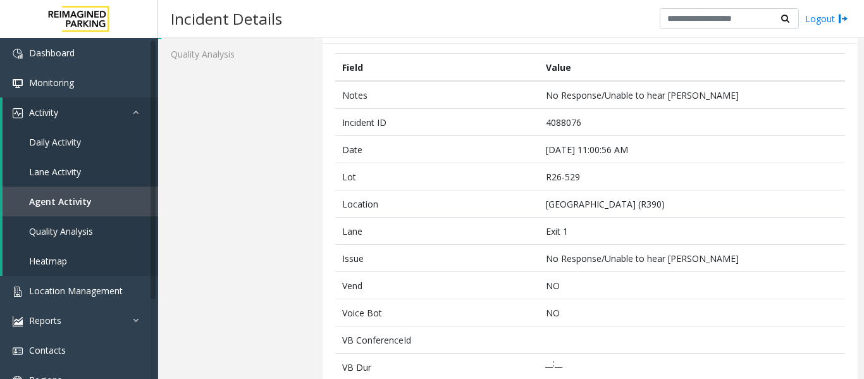
scroll to position [0, 0]
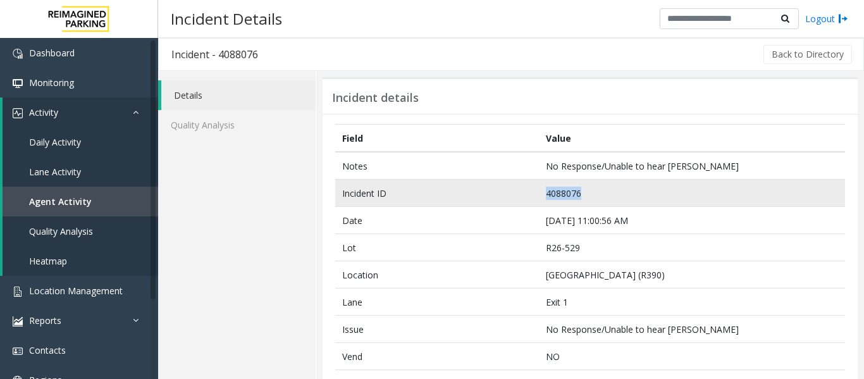
drag, startPoint x: 599, startPoint y: 188, endPoint x: 445, endPoint y: 197, distance: 153.9
click at [445, 197] on tr "Incident ID 4088076" at bounding box center [590, 193] width 510 height 27
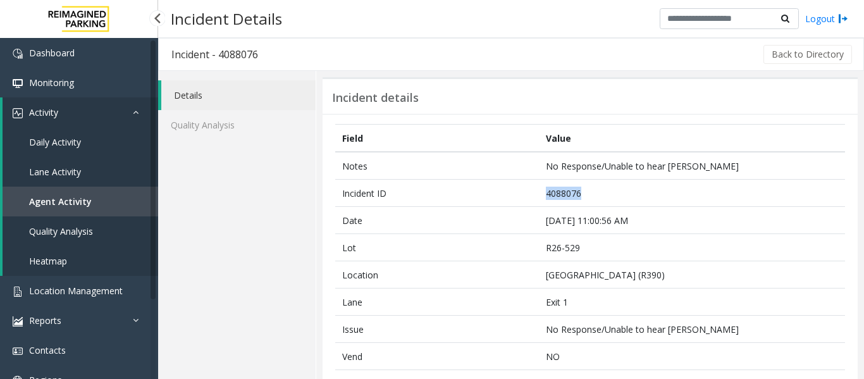
click at [85, 198] on span "Agent Activity" at bounding box center [60, 201] width 63 height 12
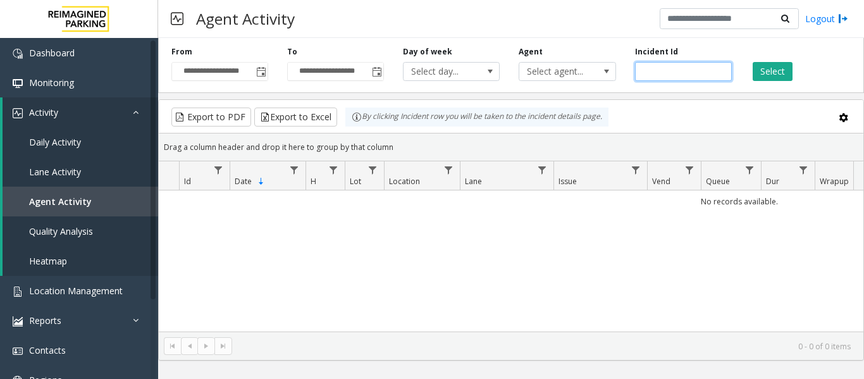
click at [682, 67] on input "number" at bounding box center [683, 71] width 97 height 19
paste input "*******"
type input "*******"
click at [766, 68] on button "Select" at bounding box center [773, 71] width 40 height 19
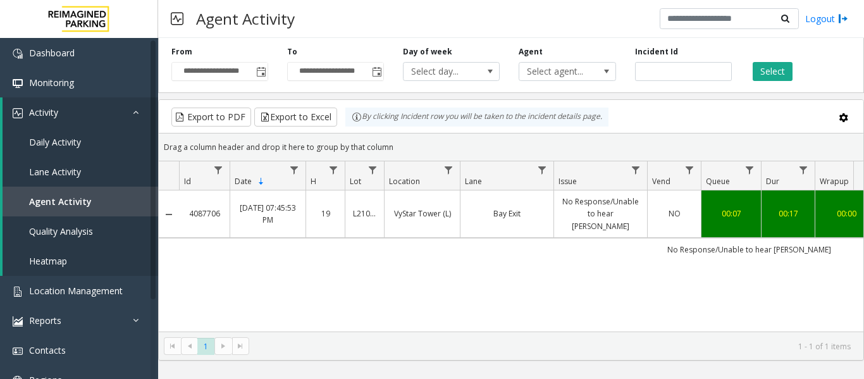
click at [606, 206] on link "No Response/Unable to hear [PERSON_NAME]" at bounding box center [601, 213] width 78 height 37
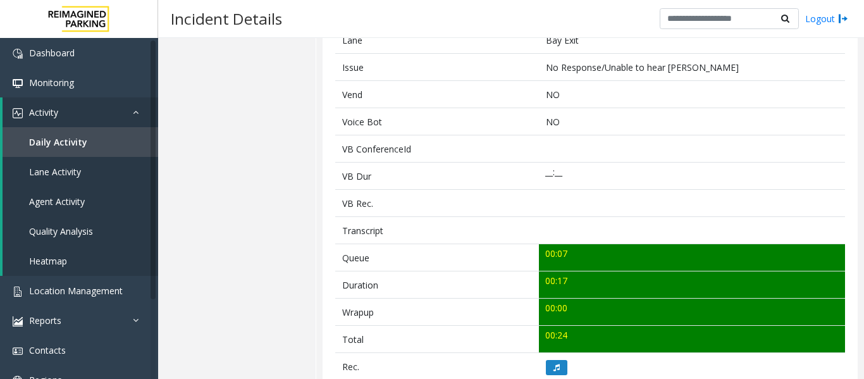
scroll to position [443, 0]
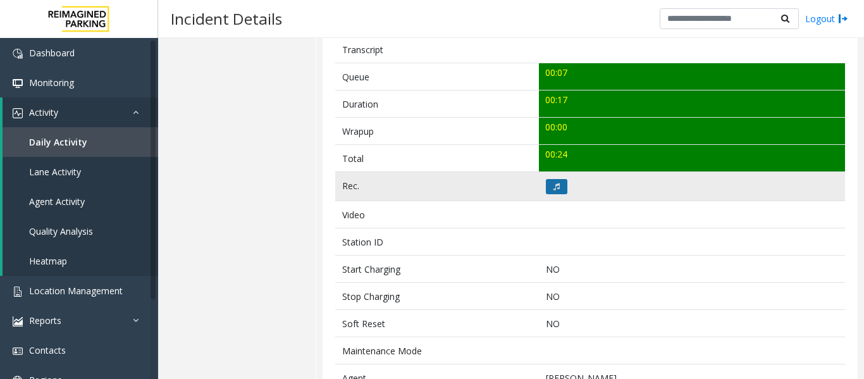
click at [560, 187] on button at bounding box center [557, 186] width 22 height 15
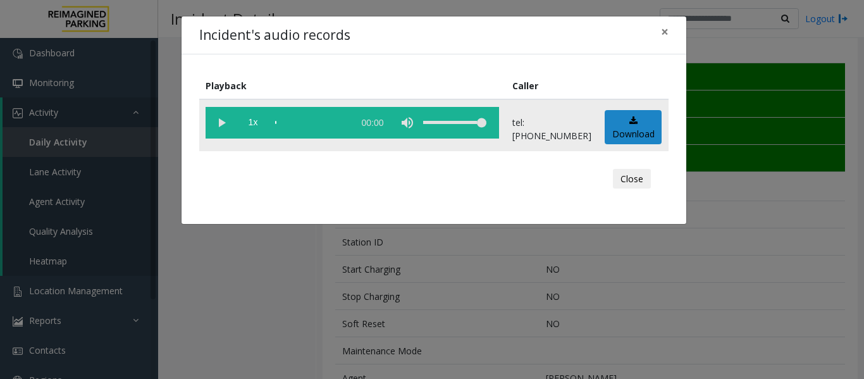
click at [216, 130] on vg-play-pause at bounding box center [222, 123] width 32 height 32
click at [644, 173] on button "Close" at bounding box center [632, 179] width 38 height 20
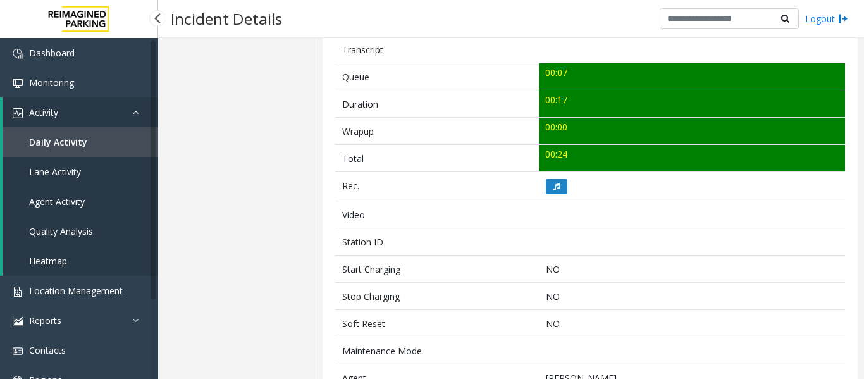
click at [69, 206] on span "Agent Activity" at bounding box center [57, 201] width 56 height 12
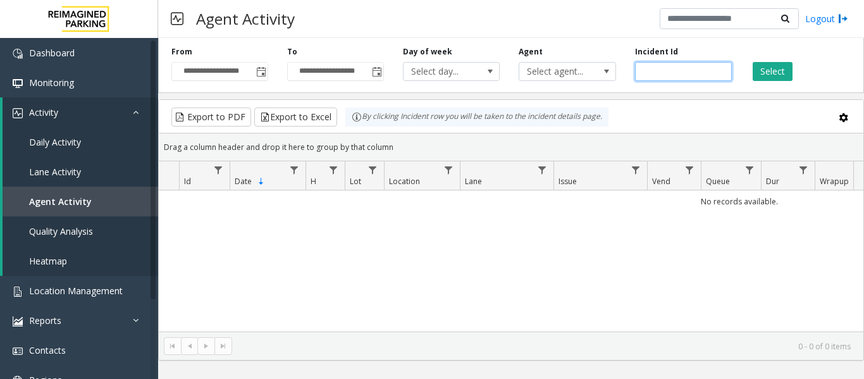
click at [656, 67] on input "number" at bounding box center [683, 71] width 97 height 19
paste input "*******"
type input "*******"
click at [768, 68] on button "Select" at bounding box center [773, 71] width 40 height 19
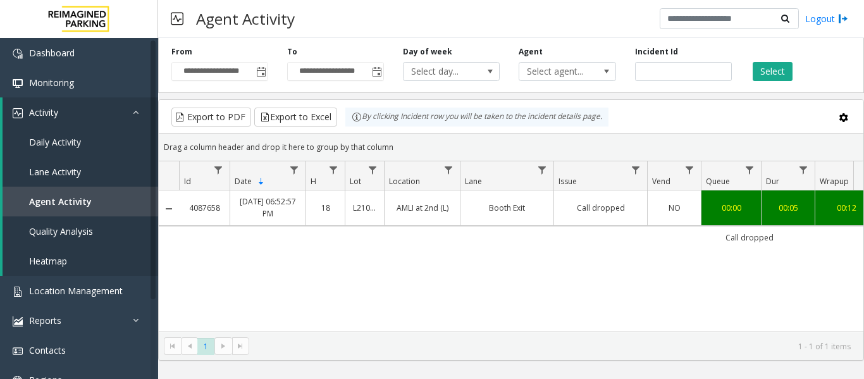
click at [596, 197] on td "Call dropped" at bounding box center [600, 207] width 94 height 35
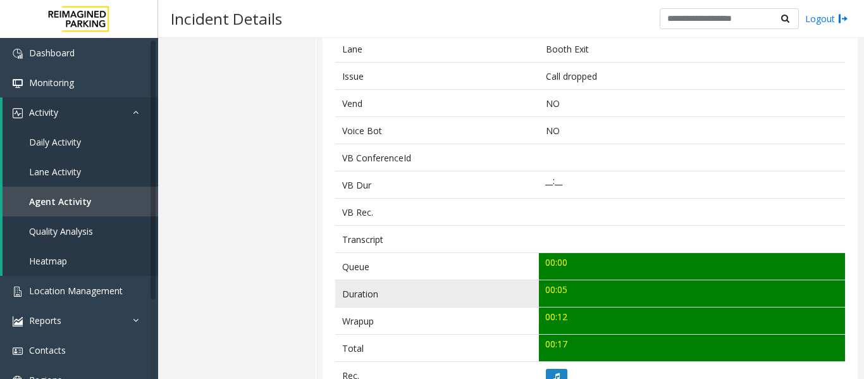
scroll to position [443, 0]
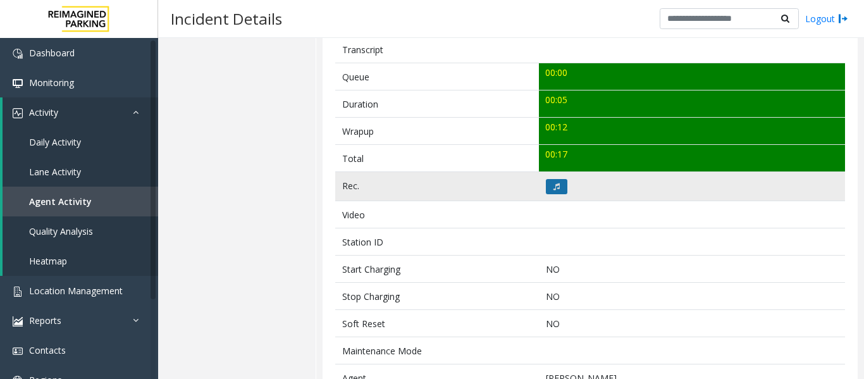
click at [546, 182] on button at bounding box center [557, 186] width 22 height 15
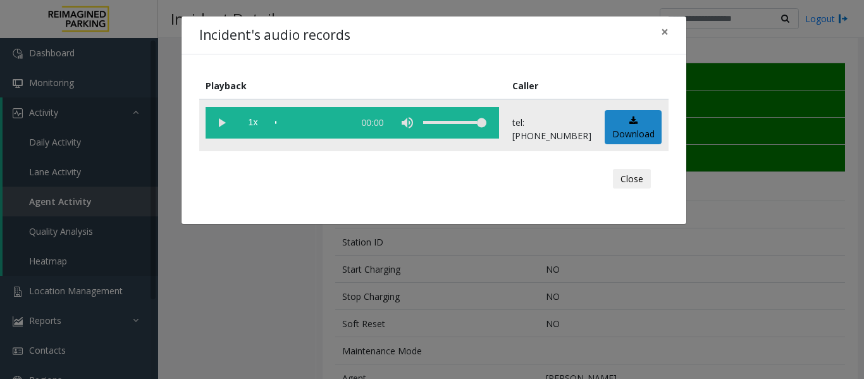
click at [216, 130] on vg-play-pause at bounding box center [222, 123] width 32 height 32
click at [625, 178] on button "Close" at bounding box center [632, 179] width 38 height 20
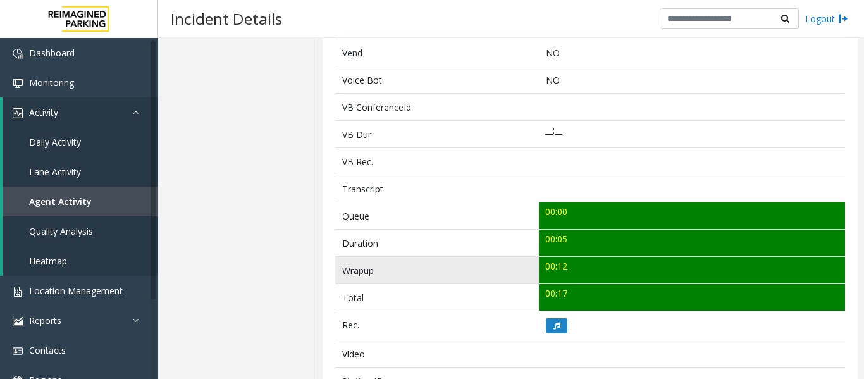
scroll to position [379, 0]
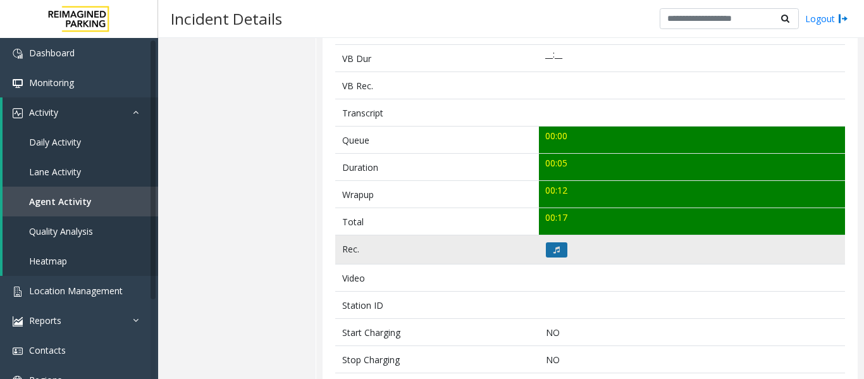
click at [555, 250] on icon at bounding box center [556, 250] width 6 height 8
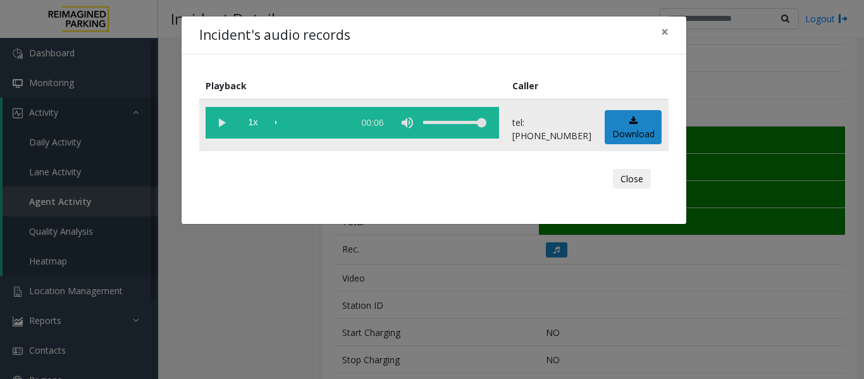
click at [210, 123] on vg-play-pause at bounding box center [222, 123] width 32 height 32
click at [640, 177] on button "Close" at bounding box center [632, 179] width 38 height 20
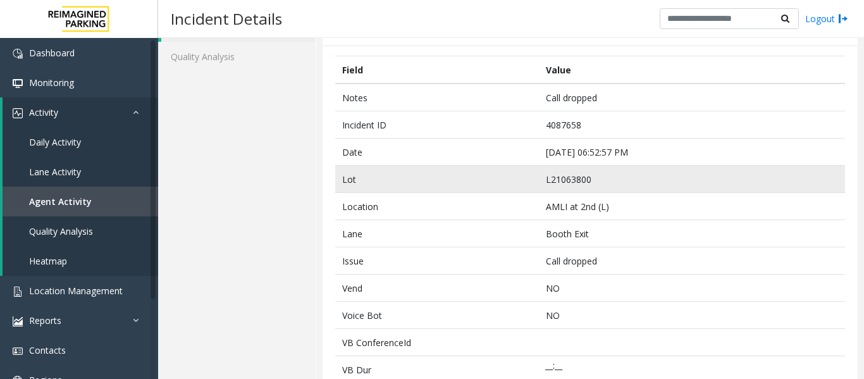
scroll to position [63, 0]
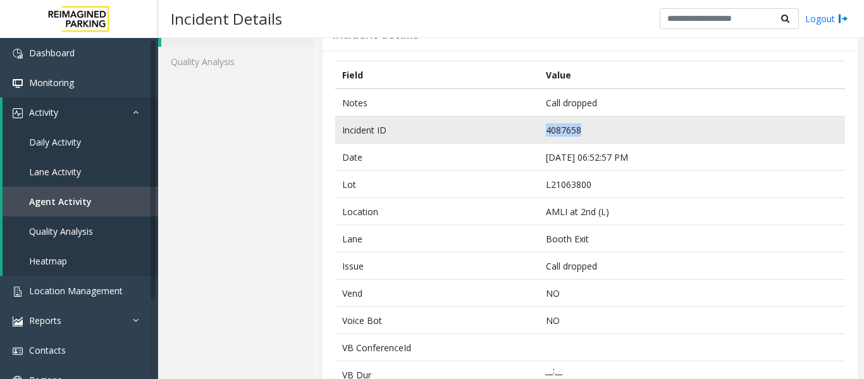
drag, startPoint x: 578, startPoint y: 130, endPoint x: 514, endPoint y: 128, distance: 63.9
click at [514, 128] on tr "Incident ID 4087658" at bounding box center [590, 129] width 510 height 27
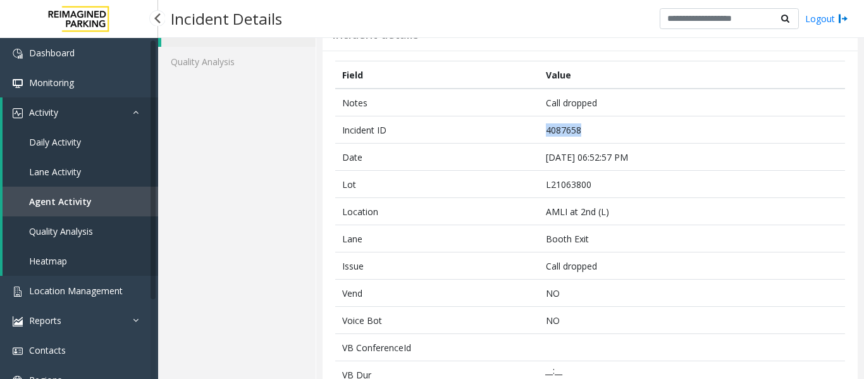
click at [78, 199] on span "Agent Activity" at bounding box center [60, 201] width 63 height 12
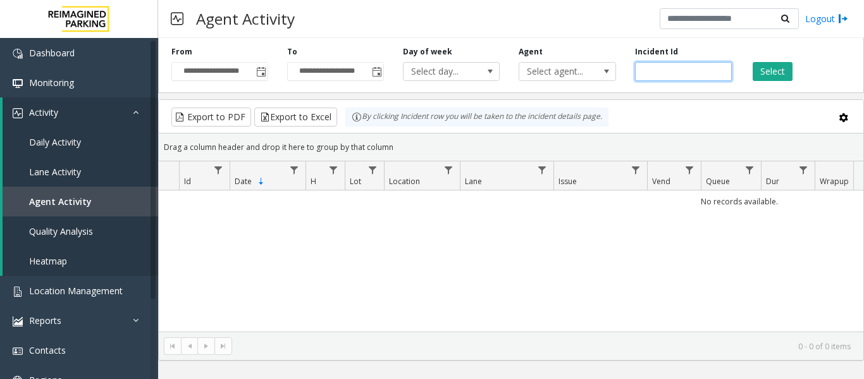
click at [649, 65] on input "number" at bounding box center [683, 71] width 97 height 19
paste input "*******"
type input "*******"
click at [779, 70] on button "Select" at bounding box center [773, 71] width 40 height 19
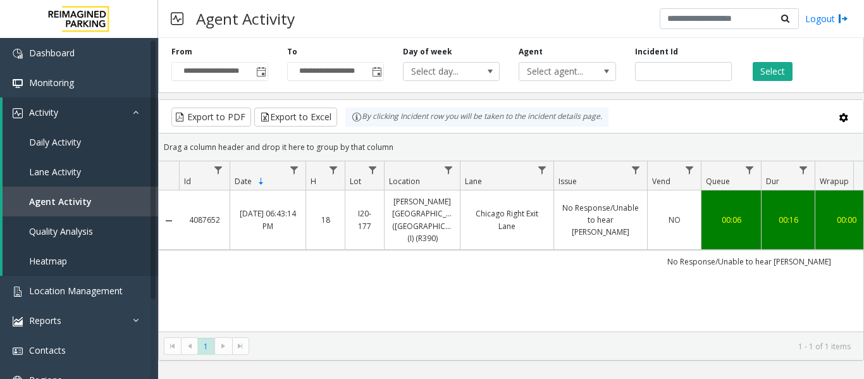
click at [453, 222] on td "Abbott Hospital (Main Hospital) (I) (R390)" at bounding box center [422, 219] width 76 height 59
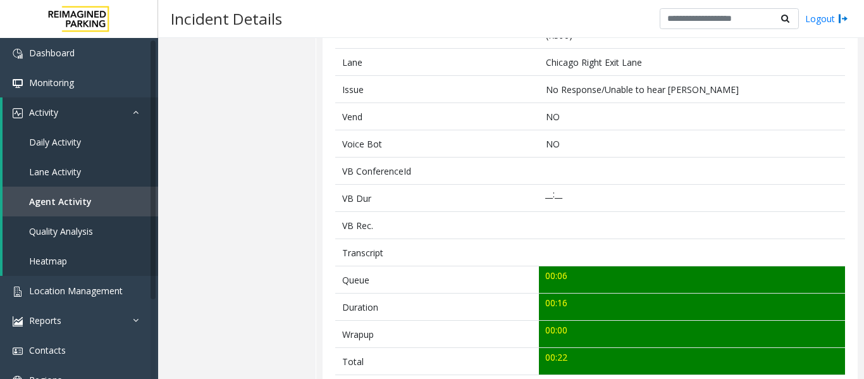
scroll to position [443, 0]
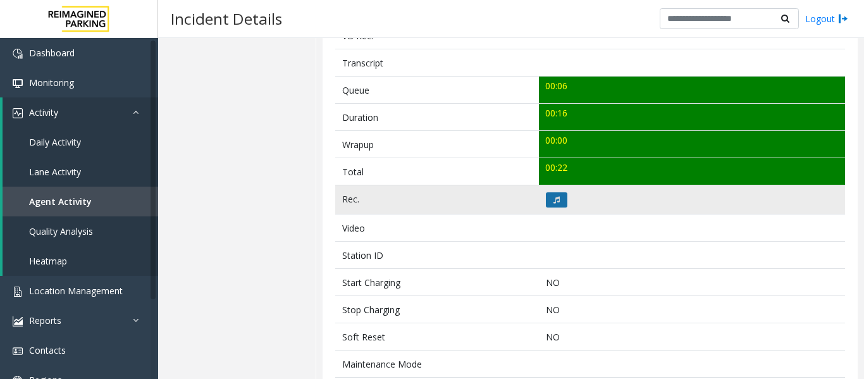
click at [551, 192] on button at bounding box center [557, 199] width 22 height 15
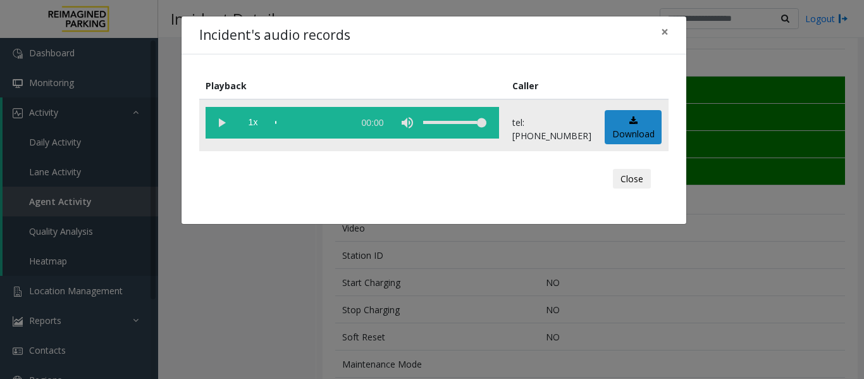
click at [222, 130] on vg-play-pause at bounding box center [222, 123] width 32 height 32
click at [620, 183] on button "Close" at bounding box center [632, 179] width 38 height 20
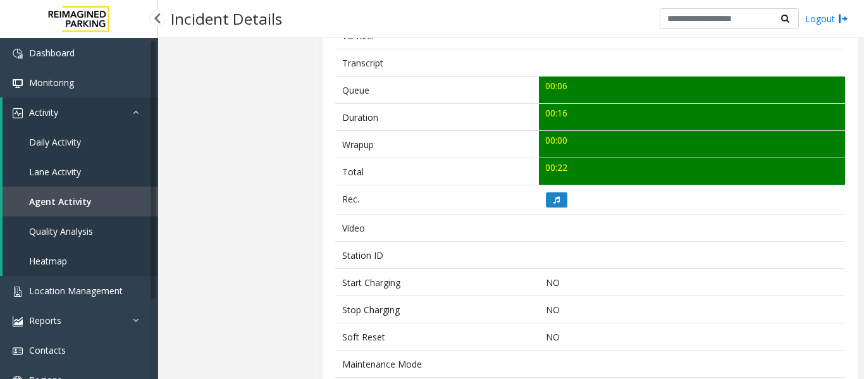
click at [88, 201] on link "Agent Activity" at bounding box center [81, 202] width 156 height 30
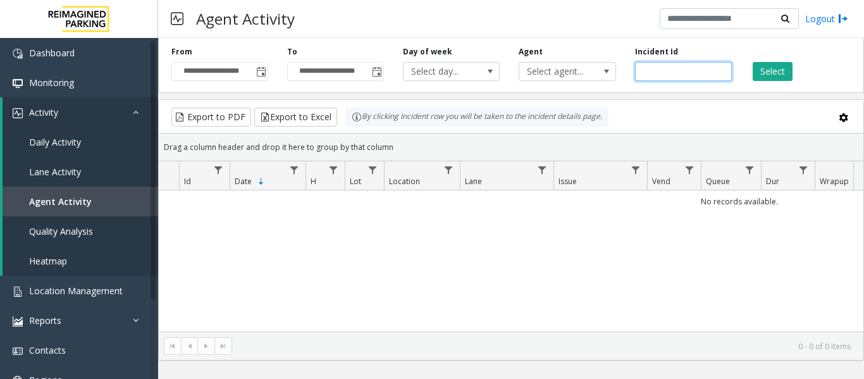
click at [663, 71] on input "number" at bounding box center [683, 71] width 97 height 19
paste input "*******"
type input "*******"
click at [778, 68] on button "Select" at bounding box center [773, 71] width 40 height 19
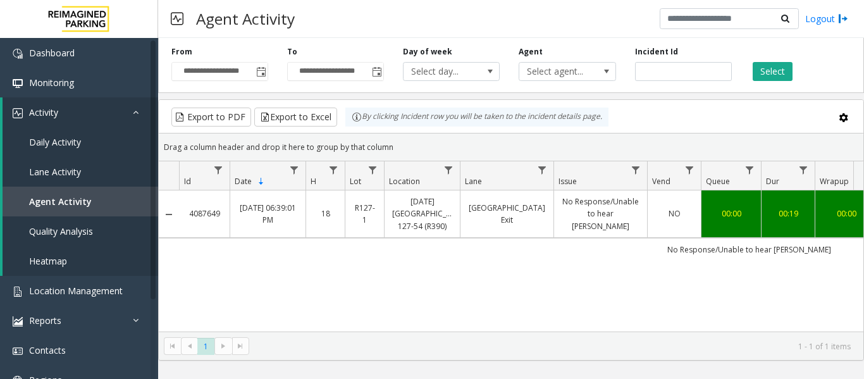
click at [507, 220] on link "34th Street Center Exit" at bounding box center [507, 214] width 78 height 24
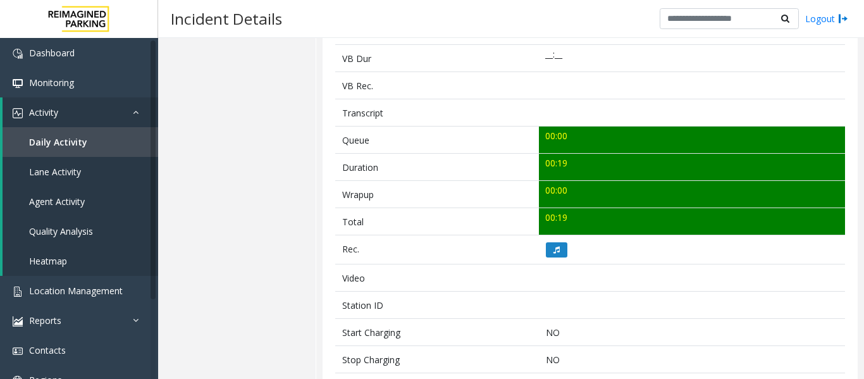
scroll to position [443, 0]
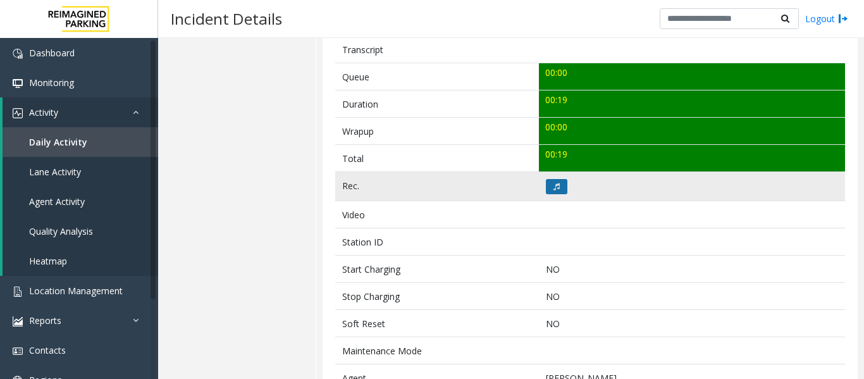
click at [558, 189] on button at bounding box center [557, 186] width 22 height 15
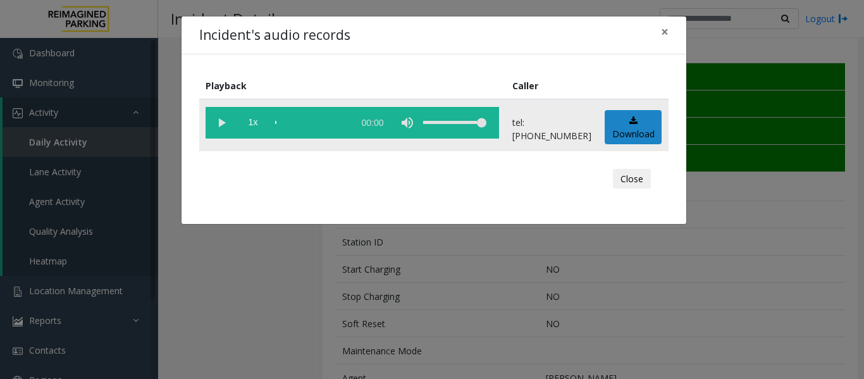
click at [226, 125] on vg-play-pause at bounding box center [222, 123] width 32 height 32
click at [640, 176] on button "Close" at bounding box center [632, 179] width 38 height 20
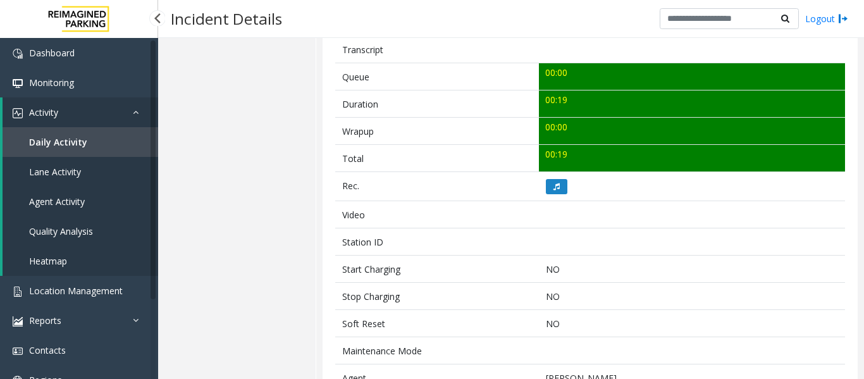
click at [73, 198] on span "Agent Activity" at bounding box center [57, 201] width 56 height 12
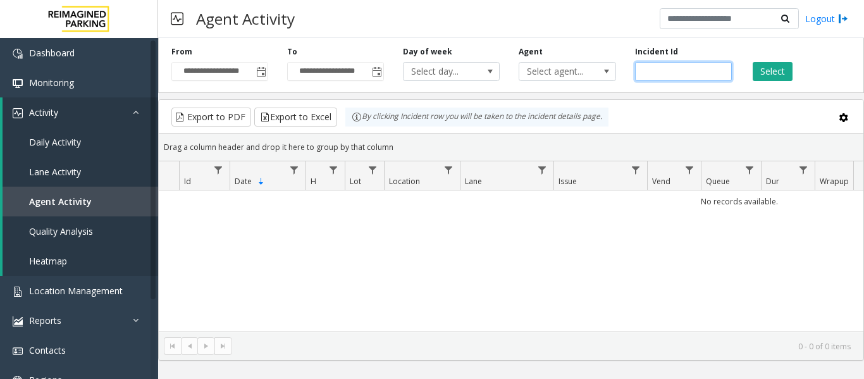
click at [650, 75] on input "number" at bounding box center [683, 71] width 97 height 19
paste input "*******"
type input "*******"
click at [788, 76] on button "Select" at bounding box center [773, 71] width 40 height 19
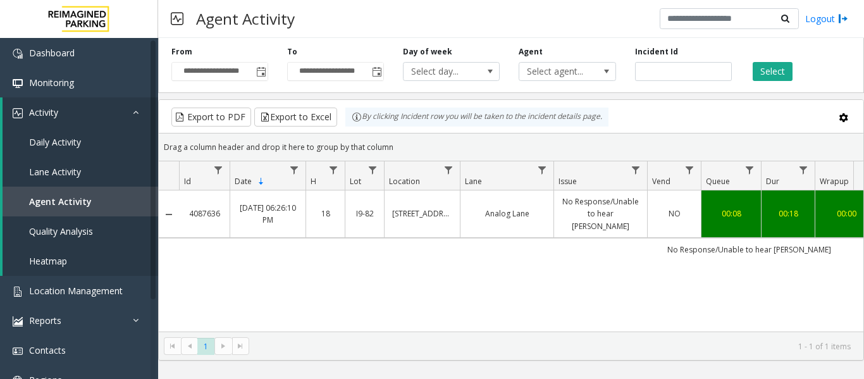
click at [564, 206] on link "No Response/Unable to hear [PERSON_NAME]" at bounding box center [601, 213] width 78 height 37
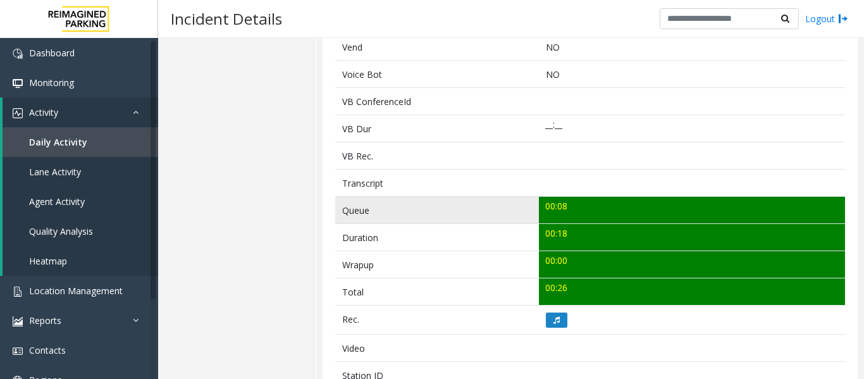
scroll to position [379, 0]
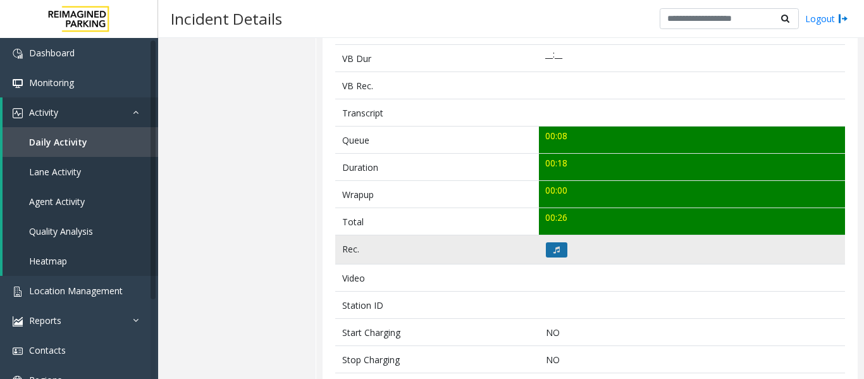
click at [557, 252] on button at bounding box center [557, 249] width 22 height 15
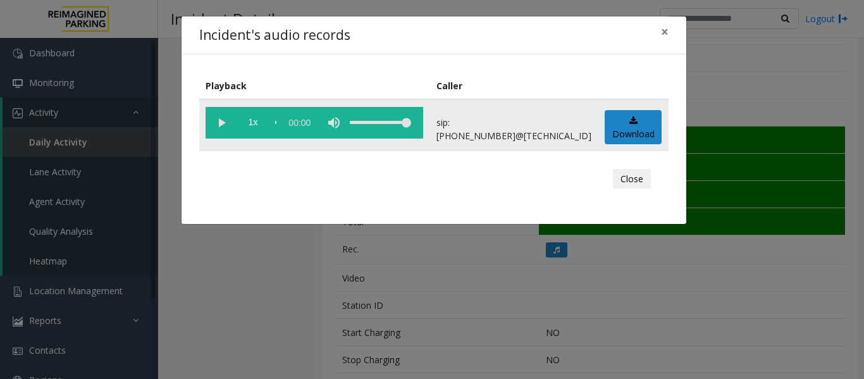
click at [219, 120] on vg-play-pause at bounding box center [222, 123] width 32 height 32
click at [648, 180] on button "Close" at bounding box center [632, 179] width 38 height 20
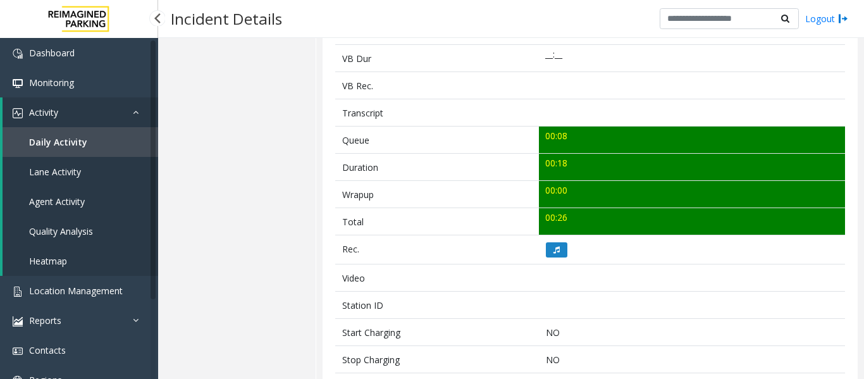
click at [74, 218] on link "Quality Analysis" at bounding box center [81, 231] width 156 height 30
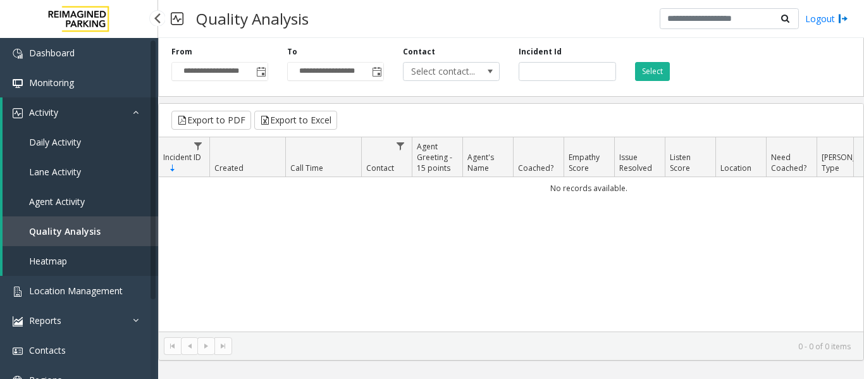
click at [80, 202] on span "Agent Activity" at bounding box center [57, 201] width 56 height 12
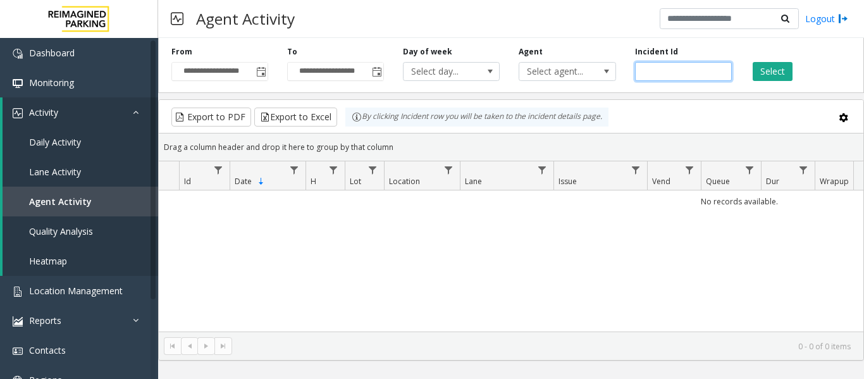
click at [665, 67] on input "number" at bounding box center [683, 71] width 97 height 19
paste input "*******"
type input "*******"
click at [760, 73] on button "Select" at bounding box center [773, 71] width 40 height 19
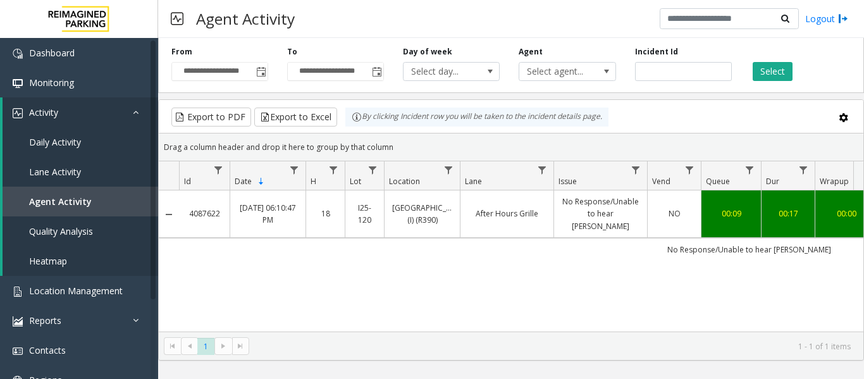
click at [517, 207] on link "After Hours Grille" at bounding box center [507, 213] width 78 height 12
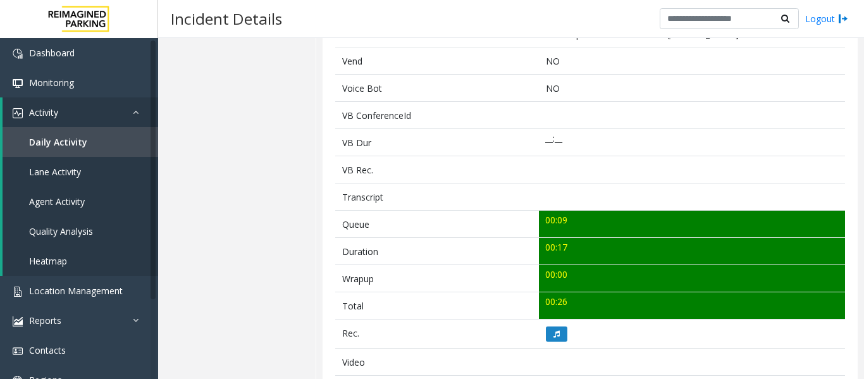
scroll to position [316, 0]
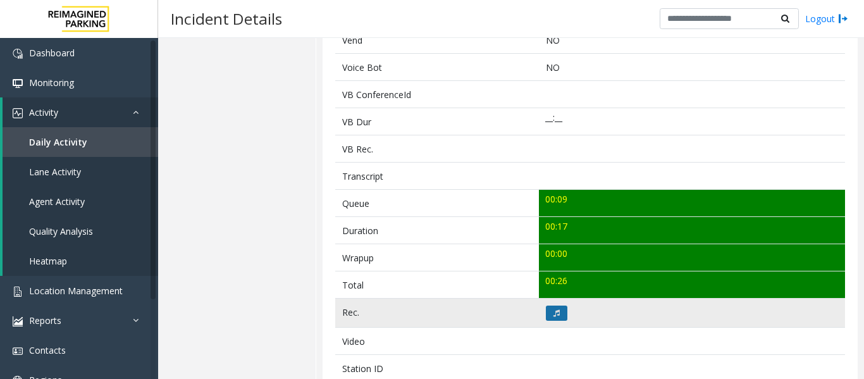
click at [556, 308] on button at bounding box center [557, 312] width 22 height 15
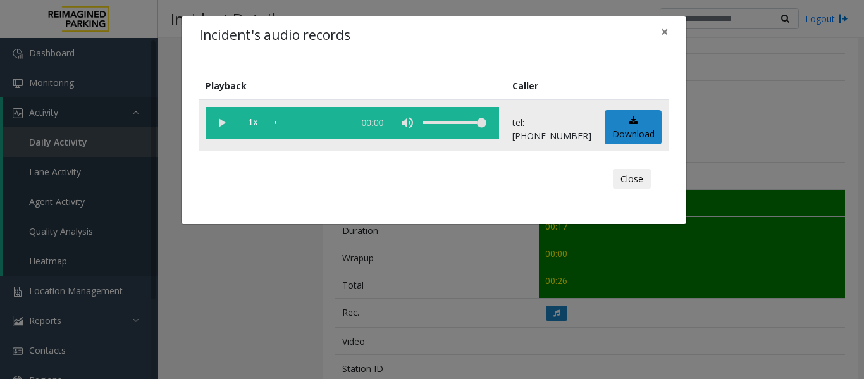
click at [216, 123] on vg-play-pause at bounding box center [222, 123] width 32 height 32
click at [333, 118] on div "scrub bar" at bounding box center [311, 123] width 72 height 32
click at [639, 177] on button "Close" at bounding box center [632, 179] width 38 height 20
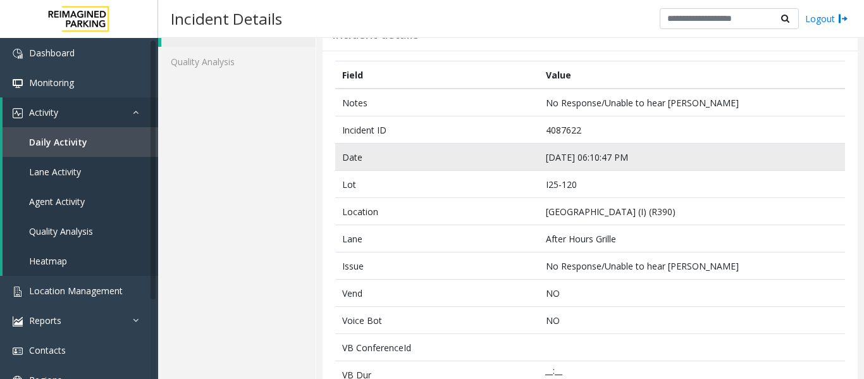
scroll to position [0, 0]
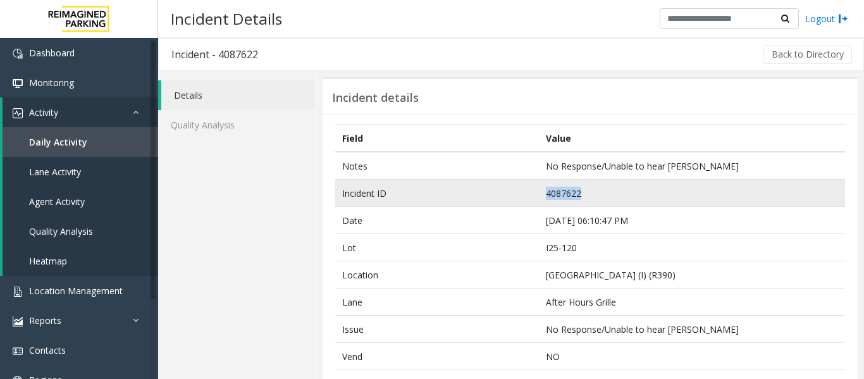
drag, startPoint x: 600, startPoint y: 187, endPoint x: 489, endPoint y: 190, distance: 110.7
click at [489, 190] on tr "Incident ID 4087622" at bounding box center [590, 193] width 510 height 27
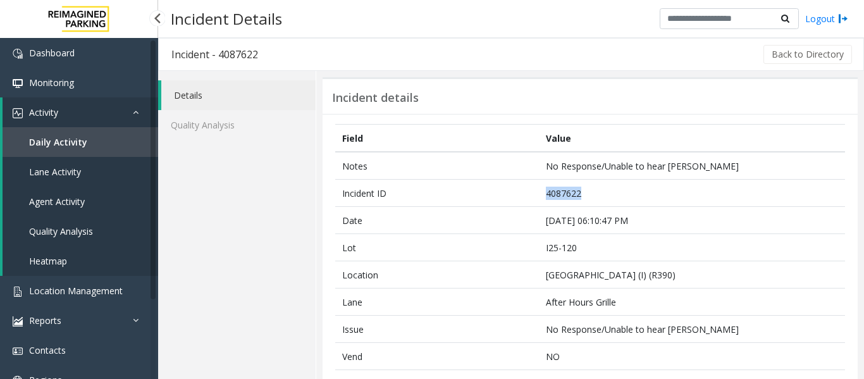
click at [63, 202] on span "Agent Activity" at bounding box center [57, 201] width 56 height 12
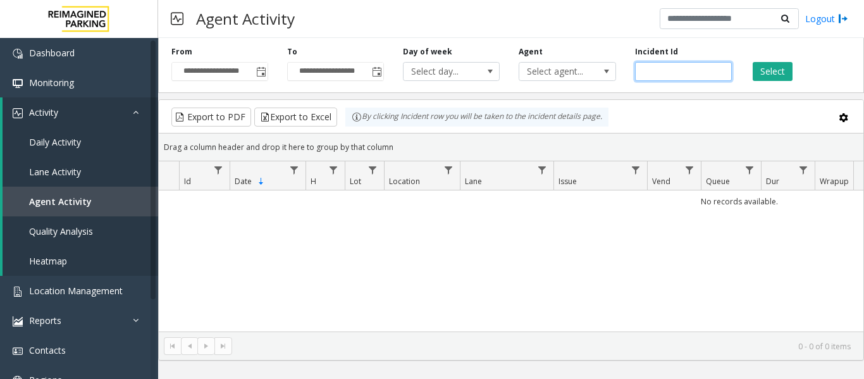
click at [708, 75] on input "number" at bounding box center [683, 71] width 97 height 19
paste input "*******"
type input "*******"
click at [791, 70] on button "Select" at bounding box center [773, 71] width 40 height 19
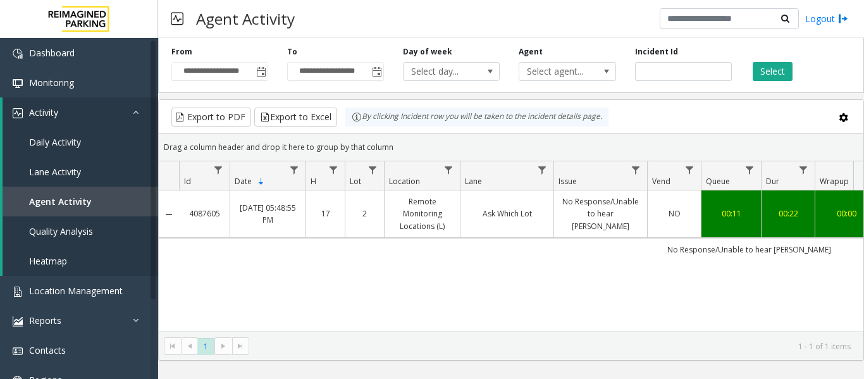
click at [611, 205] on link "No Response/Unable to hear [PERSON_NAME]" at bounding box center [601, 213] width 78 height 37
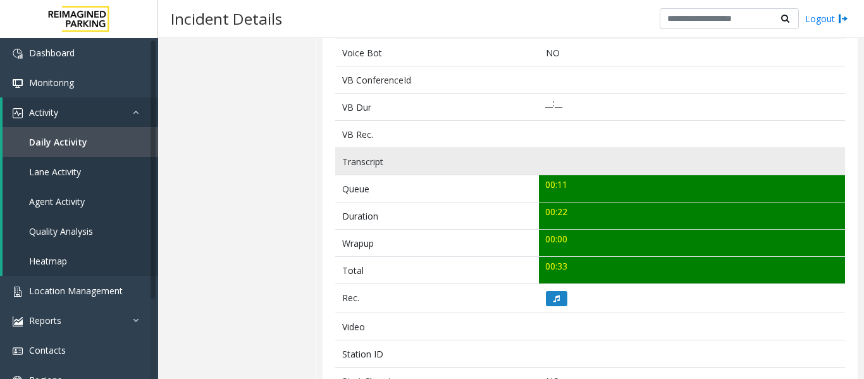
scroll to position [443, 0]
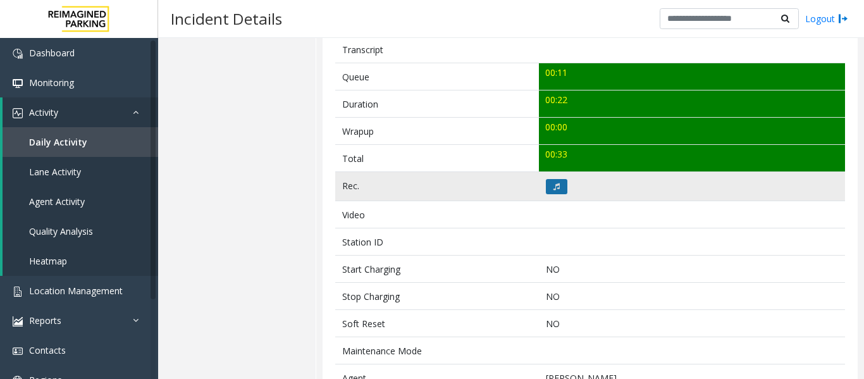
click at [558, 179] on button at bounding box center [557, 186] width 22 height 15
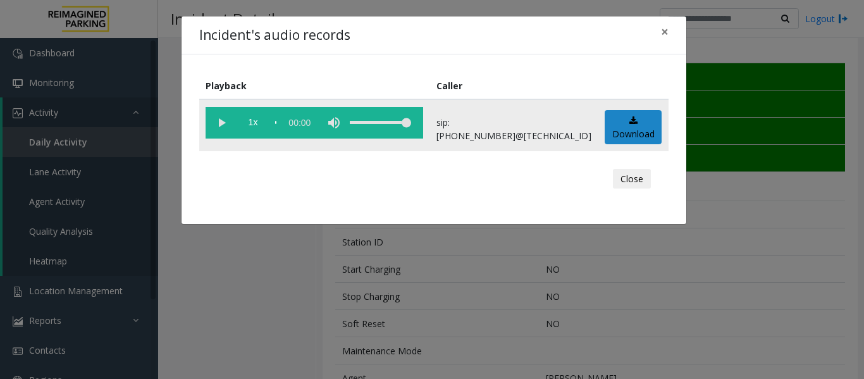
click at [216, 130] on vg-play-pause at bounding box center [222, 123] width 32 height 32
click at [625, 186] on button "Close" at bounding box center [632, 179] width 38 height 20
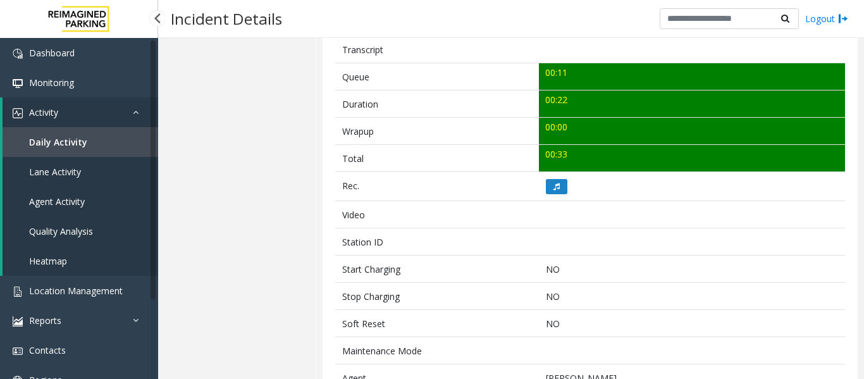
click at [52, 205] on span "Agent Activity" at bounding box center [57, 201] width 56 height 12
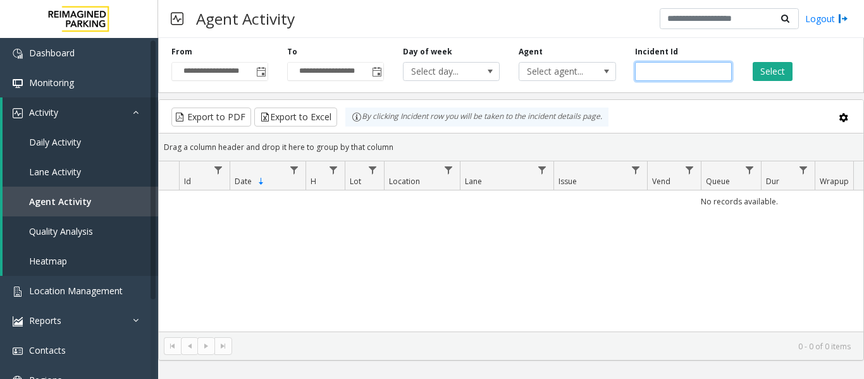
click at [686, 67] on input "number" at bounding box center [683, 71] width 97 height 19
paste input "*******"
type input "*******"
click at [743, 70] on div "Select" at bounding box center [799, 63] width 116 height 35
click at [763, 69] on button "Select" at bounding box center [773, 71] width 40 height 19
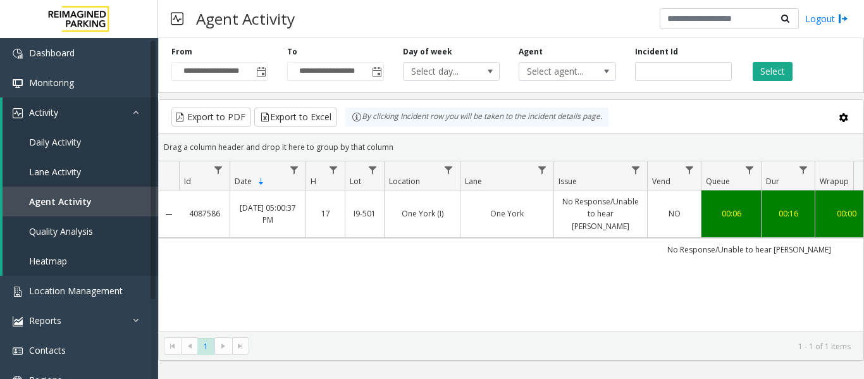
click at [543, 214] on link "One York" at bounding box center [507, 213] width 78 height 12
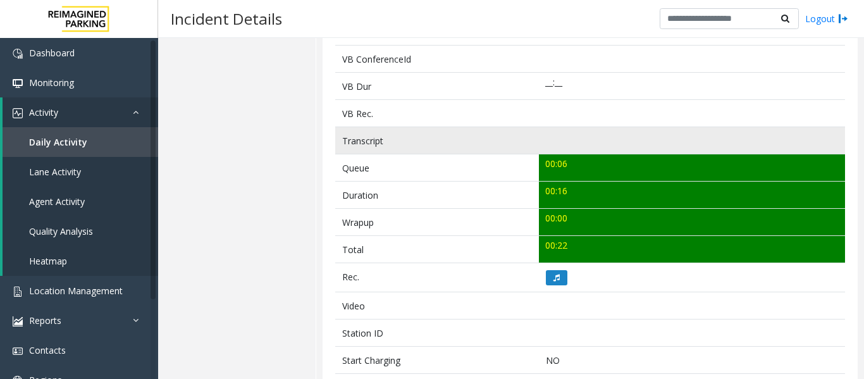
scroll to position [379, 0]
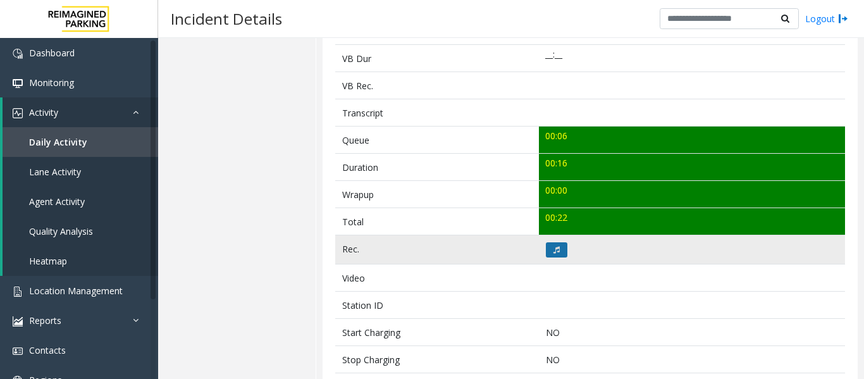
click at [553, 247] on icon at bounding box center [556, 250] width 6 height 8
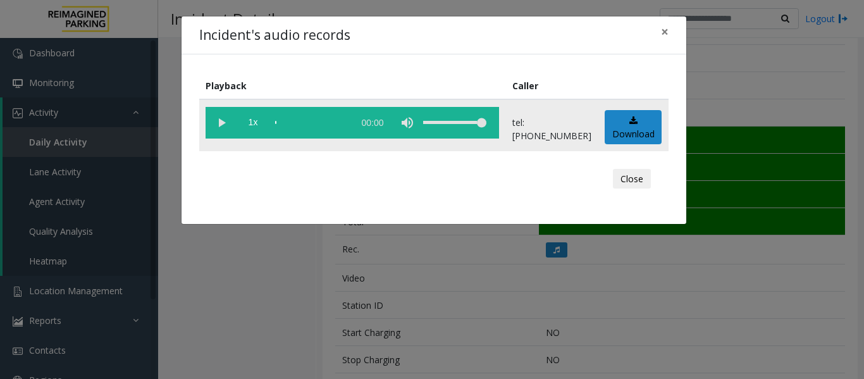
click at [218, 124] on vg-play-pause at bounding box center [222, 123] width 32 height 32
click at [289, 121] on div "scrub bar" at bounding box center [311, 123] width 72 height 32
click at [631, 178] on button "Close" at bounding box center [632, 179] width 38 height 20
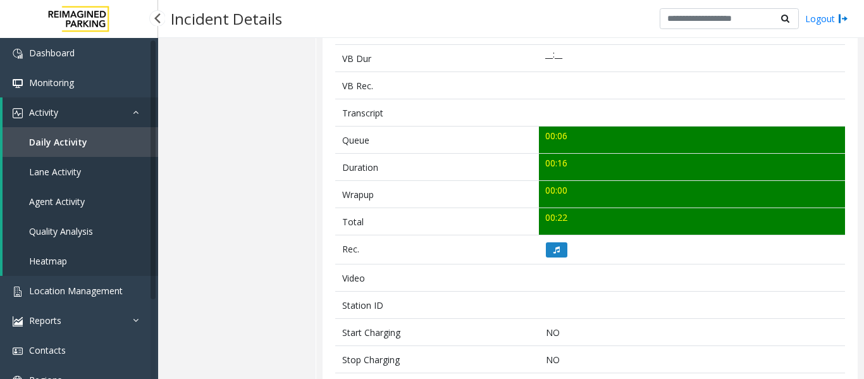
click at [74, 192] on link "Agent Activity" at bounding box center [81, 202] width 156 height 30
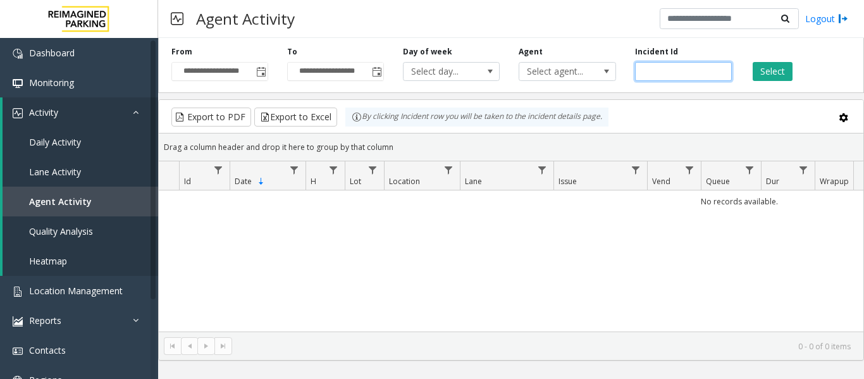
click at [677, 67] on input "number" at bounding box center [683, 71] width 97 height 19
paste input "*******"
type input "*******"
click at [765, 73] on button "Select" at bounding box center [773, 71] width 40 height 19
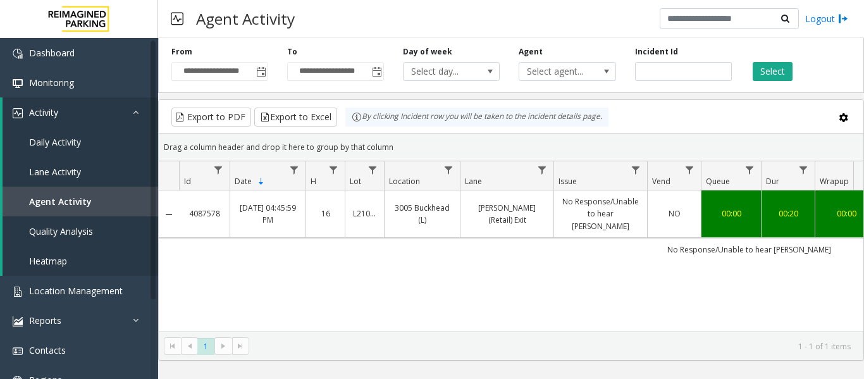
click at [426, 210] on link "3005 Buckhead (L)" at bounding box center [422, 214] width 60 height 24
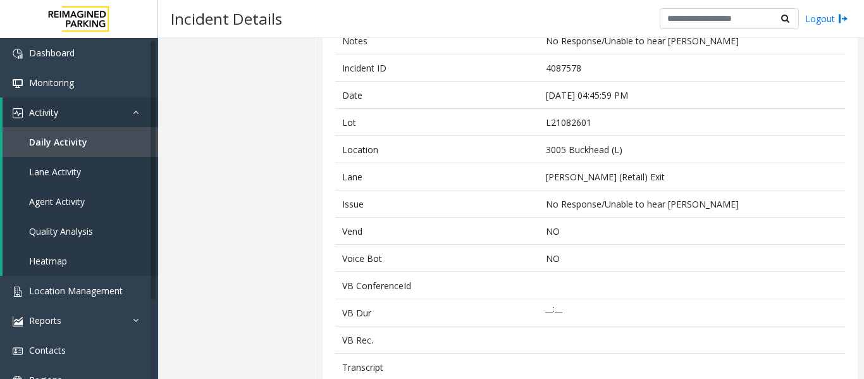
scroll to position [316, 0]
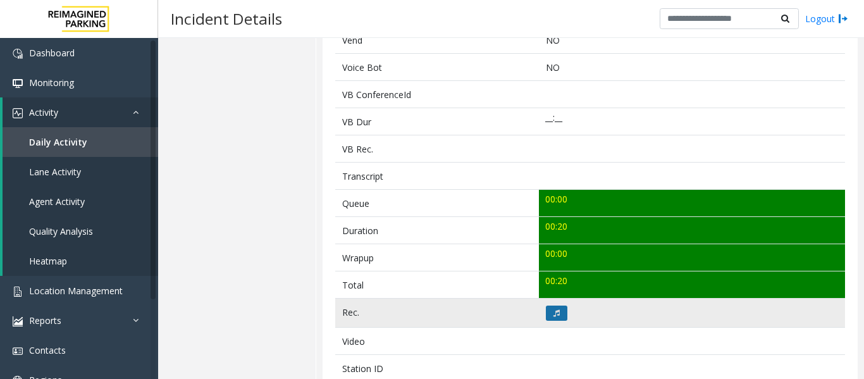
click at [550, 317] on button at bounding box center [557, 312] width 22 height 15
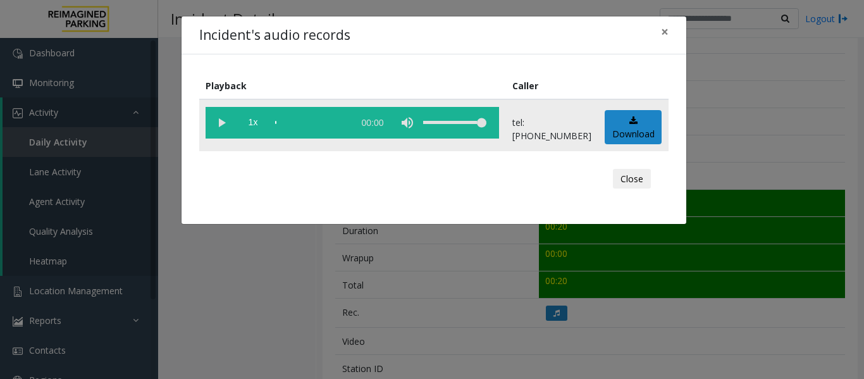
click at [222, 126] on vg-play-pause at bounding box center [222, 123] width 32 height 32
click at [636, 169] on button "Close" at bounding box center [632, 179] width 38 height 20
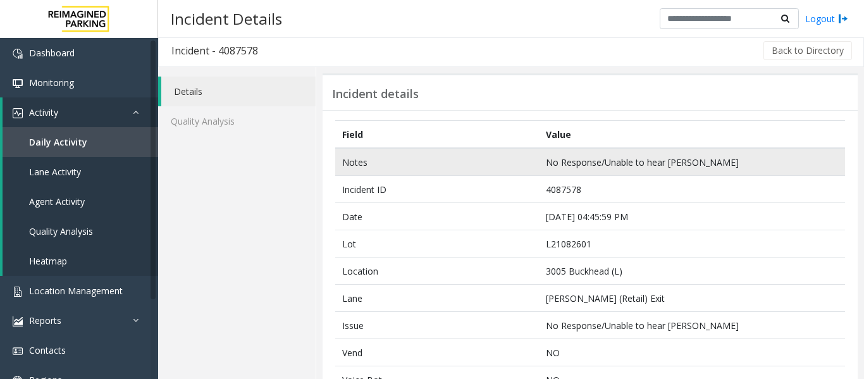
scroll to position [0, 0]
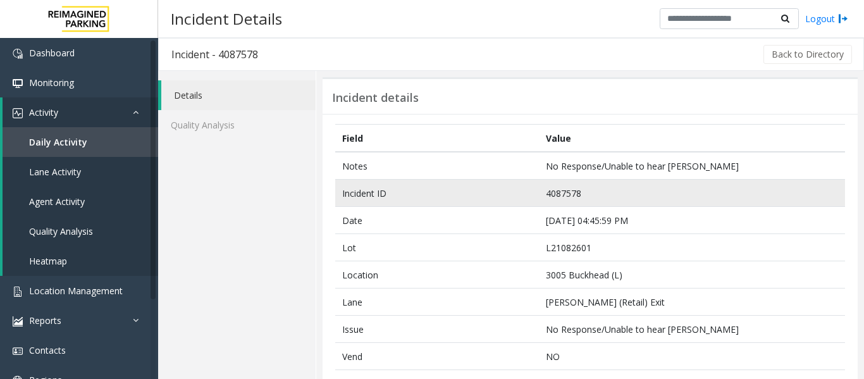
click at [572, 195] on td "4087578" at bounding box center [692, 193] width 306 height 27
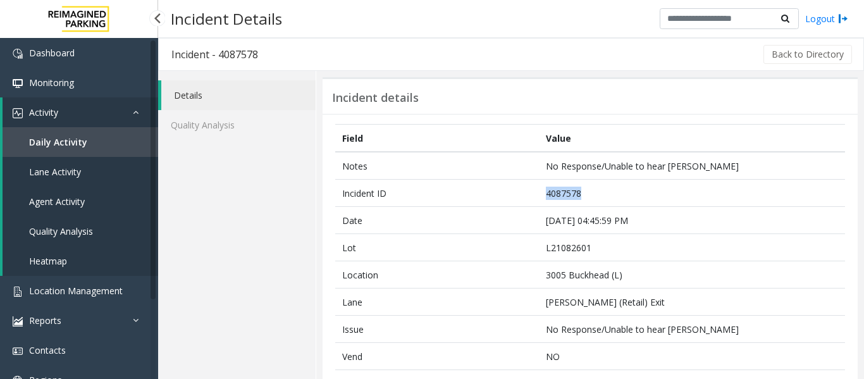
click at [70, 189] on link "Agent Activity" at bounding box center [81, 202] width 156 height 30
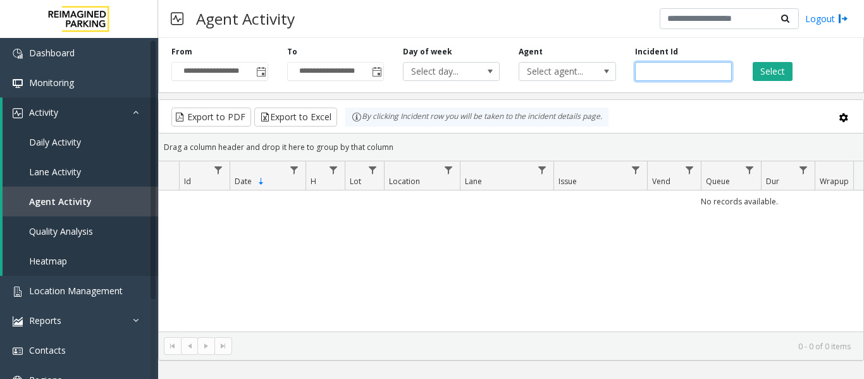
click at [676, 77] on input "number" at bounding box center [683, 71] width 97 height 19
paste input "*******"
type input "*******"
click at [773, 75] on button "Select" at bounding box center [773, 71] width 40 height 19
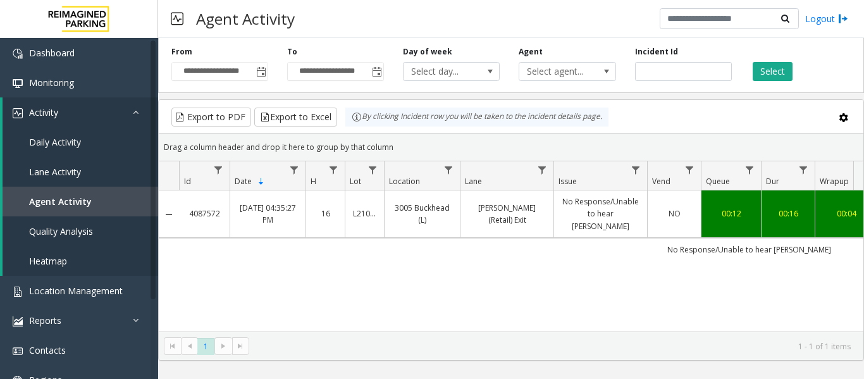
click at [562, 238] on td "No Response/Unable to hear [PERSON_NAME]" at bounding box center [749, 249] width 1140 height 23
click at [565, 218] on link "No Response/Unable to hear [PERSON_NAME]" at bounding box center [601, 213] width 78 height 37
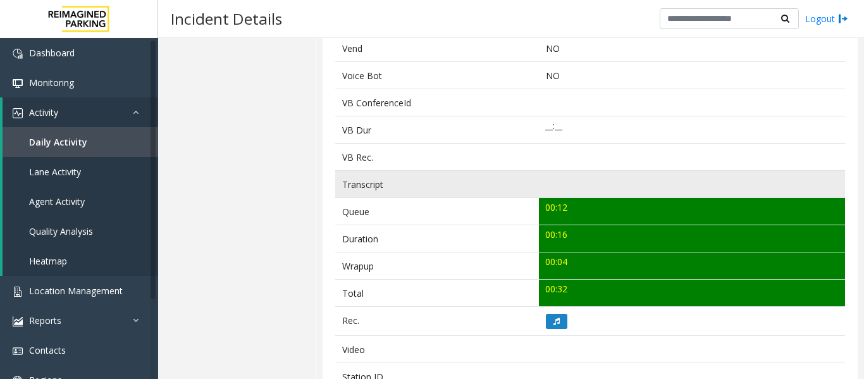
scroll to position [443, 0]
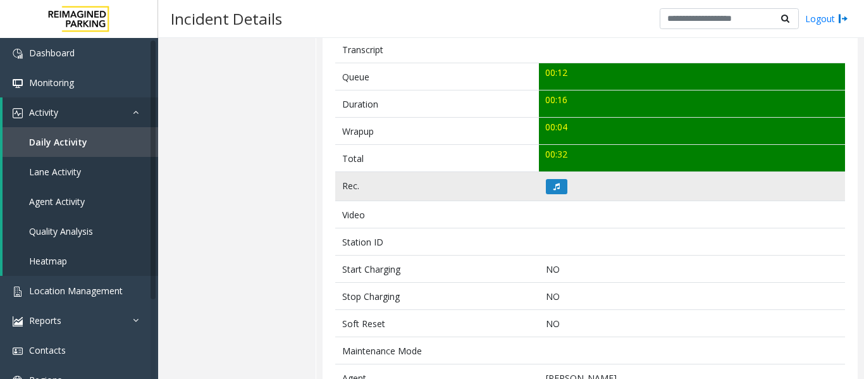
click at [554, 194] on td at bounding box center [692, 186] width 306 height 29
click at [553, 187] on icon at bounding box center [556, 187] width 6 height 8
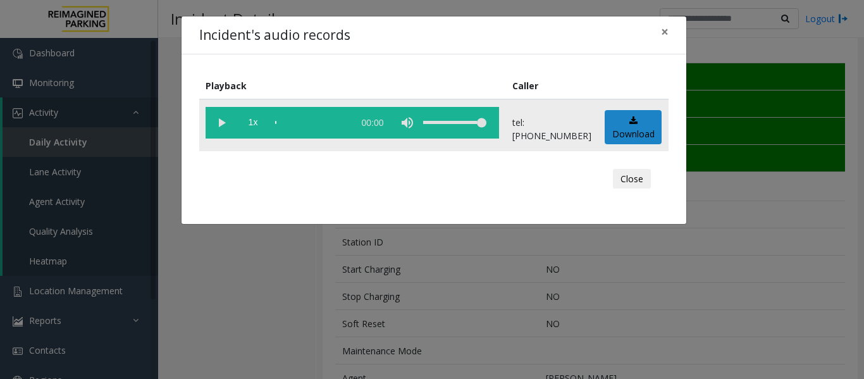
click at [216, 128] on vg-play-pause at bounding box center [222, 123] width 32 height 32
click at [648, 178] on button "Close" at bounding box center [632, 179] width 38 height 20
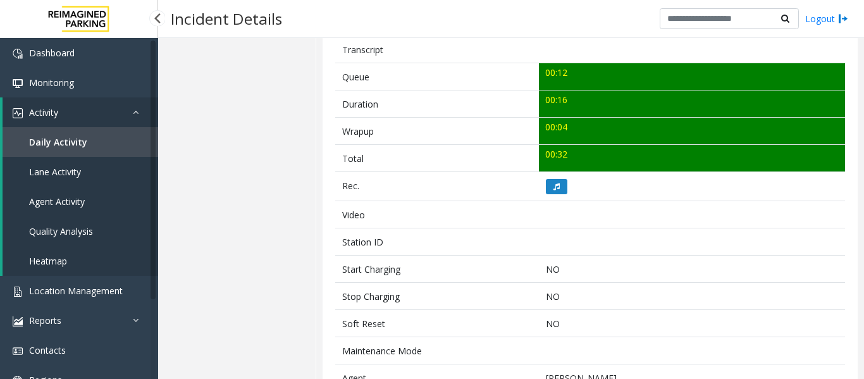
click at [73, 199] on span "Agent Activity" at bounding box center [57, 201] width 56 height 12
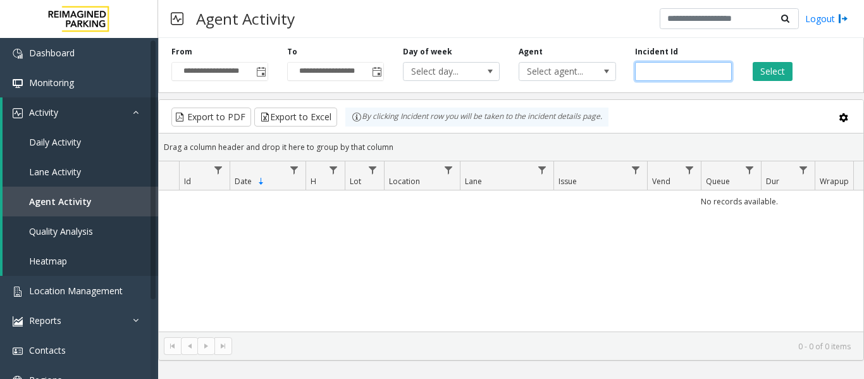
click at [659, 71] on input "number" at bounding box center [683, 71] width 97 height 19
paste input "*******"
type input "*******"
click at [777, 69] on button "Select" at bounding box center [773, 71] width 40 height 19
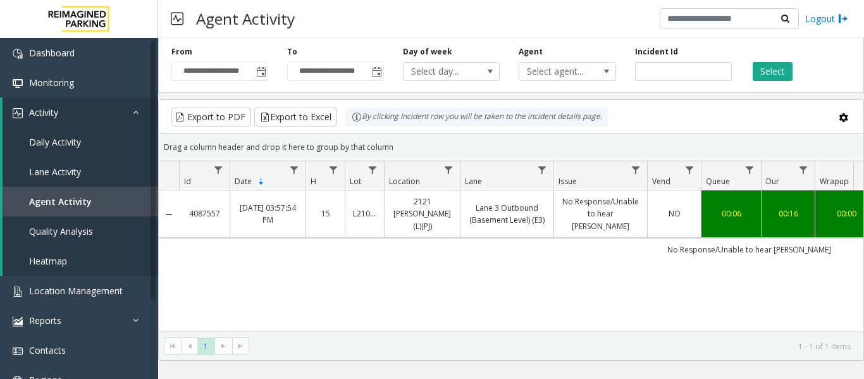
click at [460, 197] on td "Lane 3 Outbound (Basement Level) (E3)" at bounding box center [507, 213] width 94 height 47
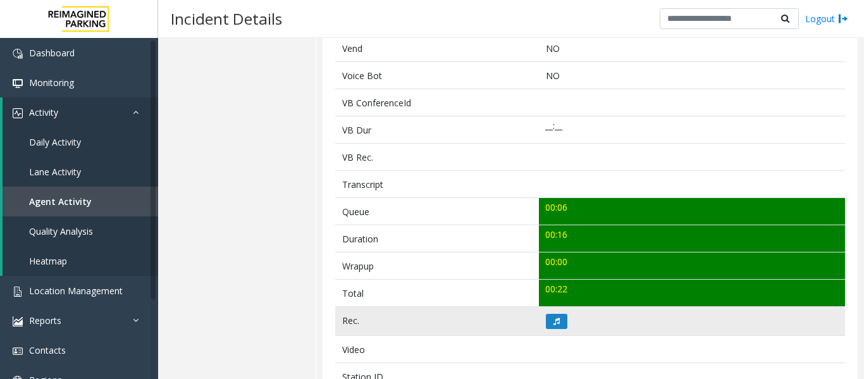
scroll to position [379, 0]
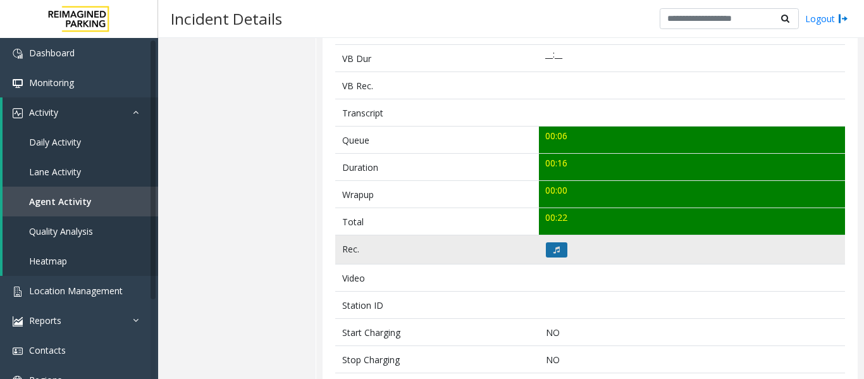
click at [548, 243] on button at bounding box center [557, 249] width 22 height 15
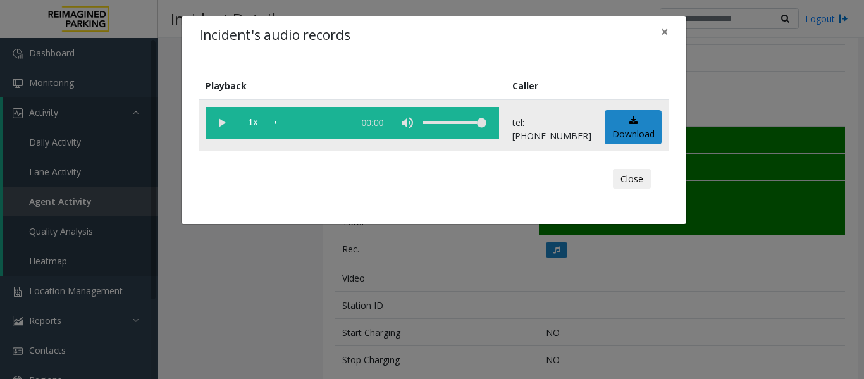
click at [213, 121] on vg-play-pause at bounding box center [222, 123] width 32 height 32
click at [636, 185] on button "Close" at bounding box center [632, 179] width 38 height 20
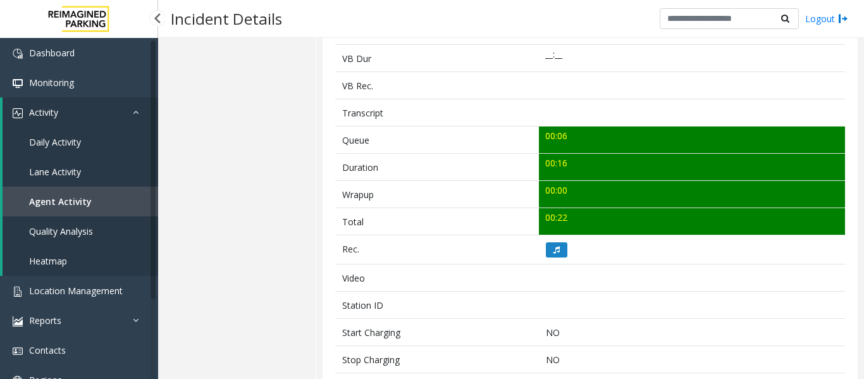
click at [72, 206] on span "Agent Activity" at bounding box center [60, 201] width 63 height 12
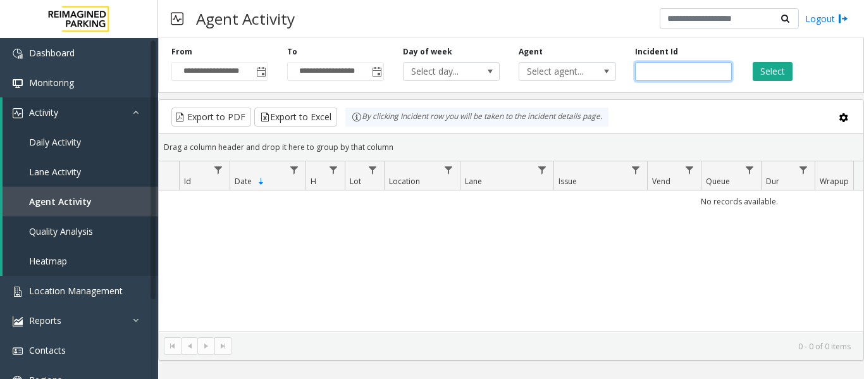
click at [663, 73] on input "number" at bounding box center [683, 71] width 97 height 19
paste input "*******"
type input "*******"
click at [766, 66] on button "Select" at bounding box center [773, 71] width 40 height 19
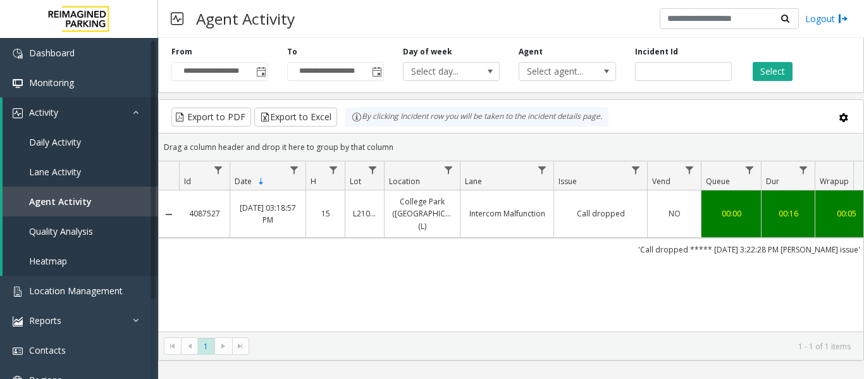
click at [419, 219] on link "College Park (AT&T Parking) (L)" at bounding box center [422, 213] width 60 height 37
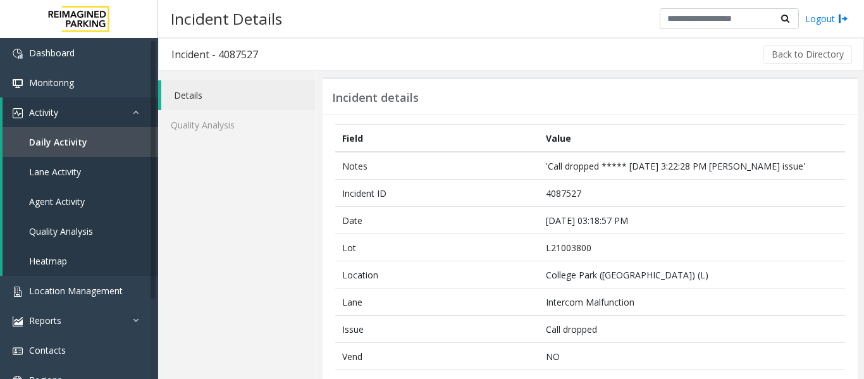
scroll to position [316, 0]
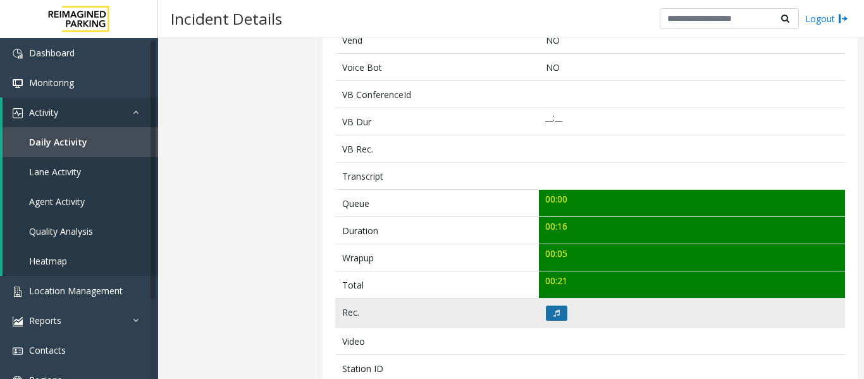
click at [553, 317] on icon at bounding box center [556, 313] width 6 height 8
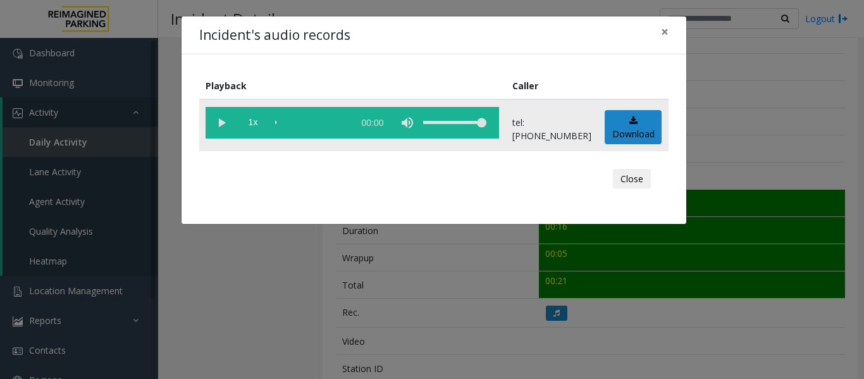
click at [231, 126] on vg-play-pause at bounding box center [222, 123] width 32 height 32
click at [636, 182] on button "Close" at bounding box center [632, 179] width 38 height 20
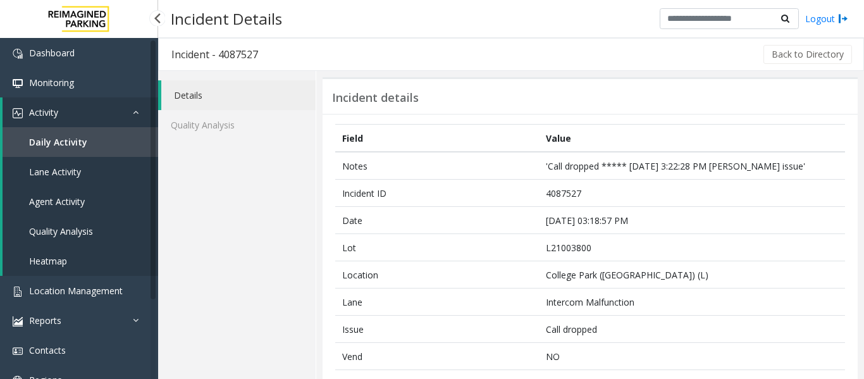
click at [77, 204] on span "Agent Activity" at bounding box center [57, 201] width 56 height 12
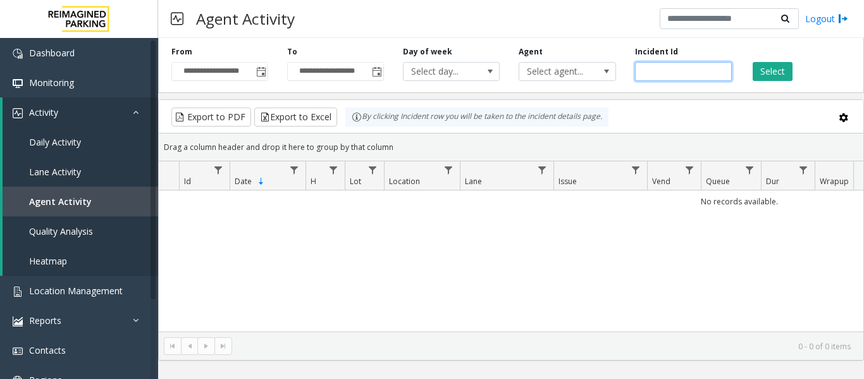
click at [651, 70] on input "number" at bounding box center [683, 71] width 97 height 19
paste input "*******"
type input "*******"
click at [776, 69] on button "Select" at bounding box center [773, 71] width 40 height 19
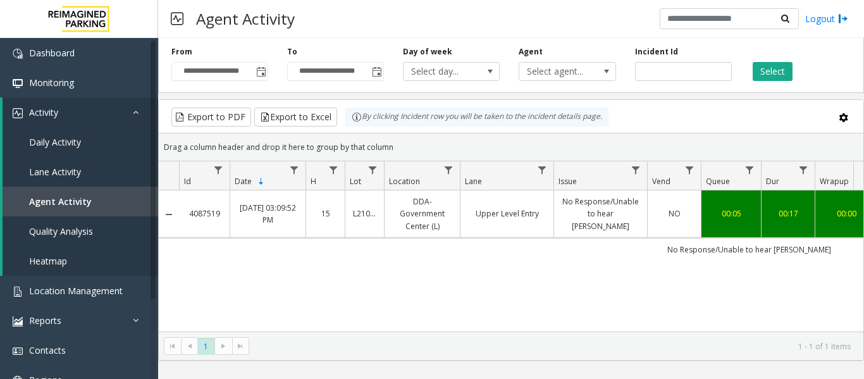
click at [568, 221] on link "No Response/Unable to hear [PERSON_NAME]" at bounding box center [601, 213] width 78 height 37
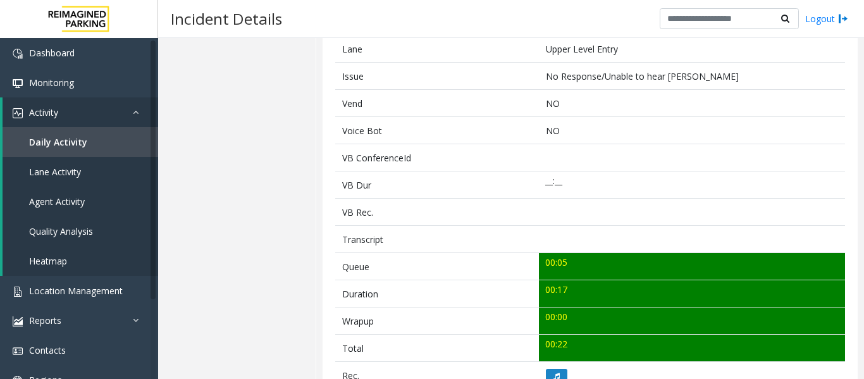
scroll to position [443, 0]
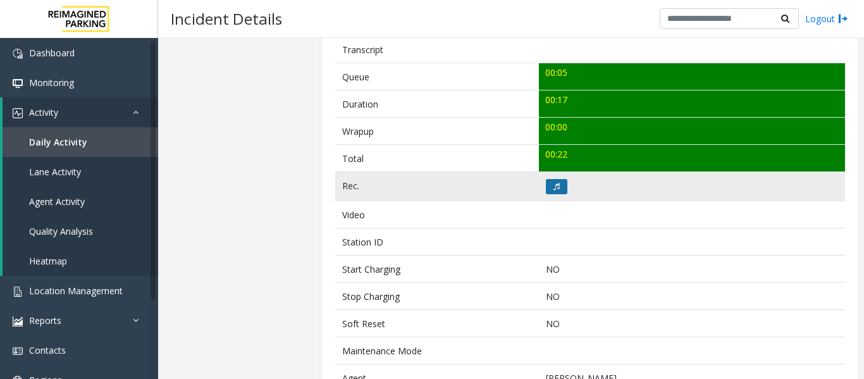
click at [563, 187] on button at bounding box center [557, 186] width 22 height 15
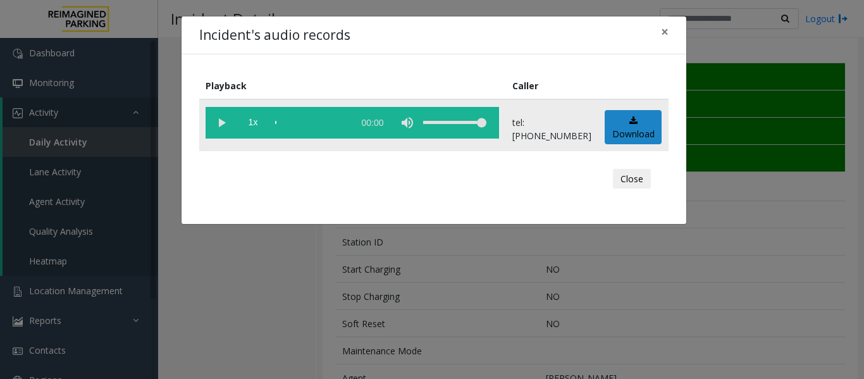
click at [219, 121] on vg-play-pause at bounding box center [222, 123] width 32 height 32
click at [318, 121] on div "scrub bar" at bounding box center [311, 123] width 72 height 32
click at [629, 183] on button "Close" at bounding box center [632, 179] width 38 height 20
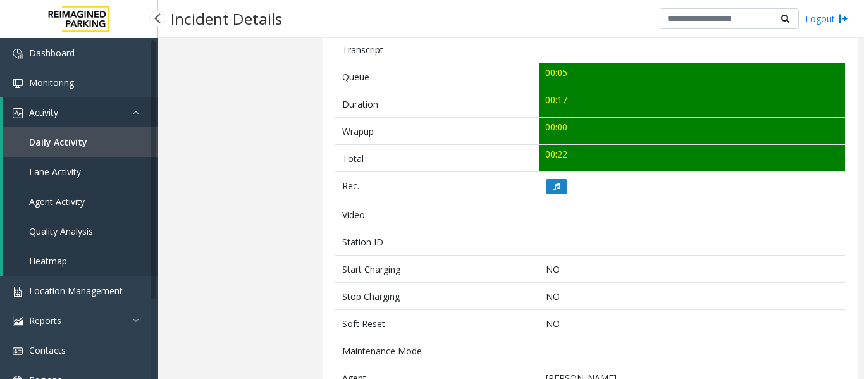
click at [70, 194] on link "Agent Activity" at bounding box center [81, 202] width 156 height 30
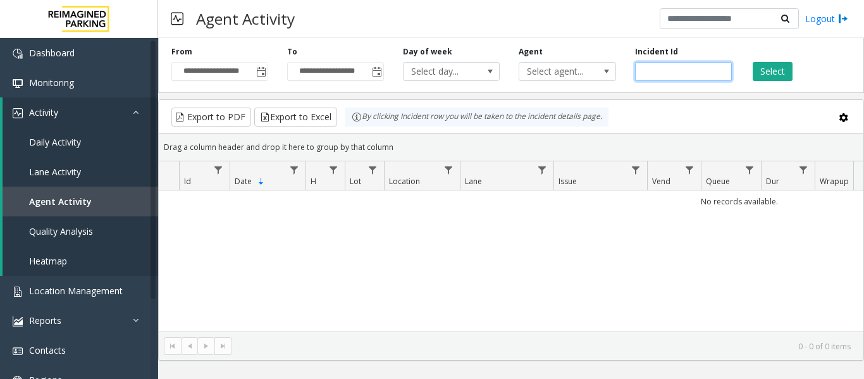
click at [676, 70] on input "number" at bounding box center [683, 71] width 97 height 19
paste input "*******"
type input "*******"
click at [767, 69] on button "Select" at bounding box center [773, 71] width 40 height 19
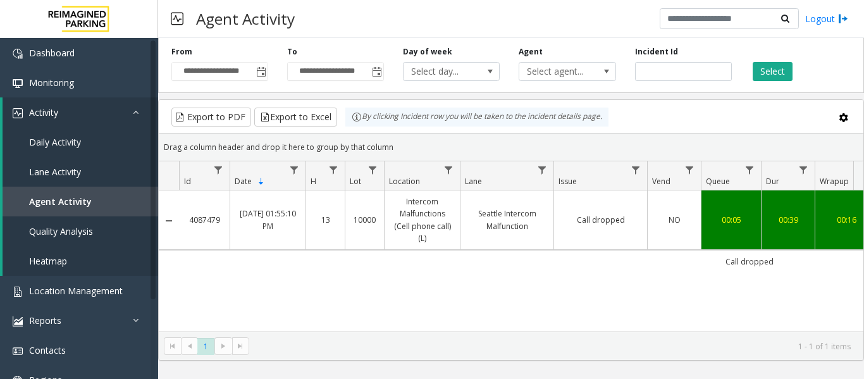
click at [490, 206] on td "Seattle Intercom Malfunction" at bounding box center [507, 219] width 94 height 59
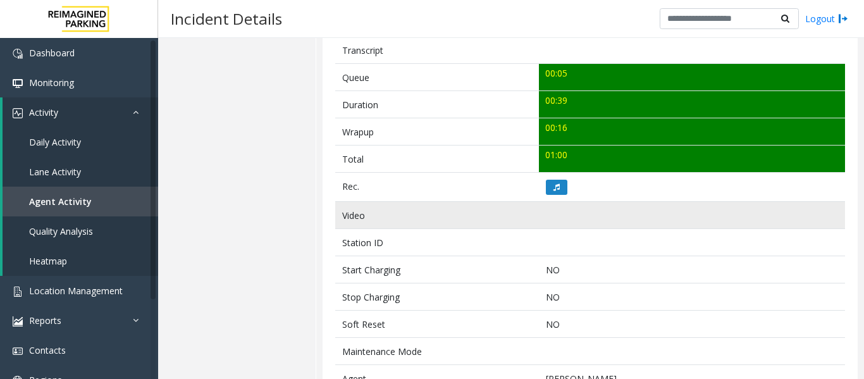
scroll to position [443, 0]
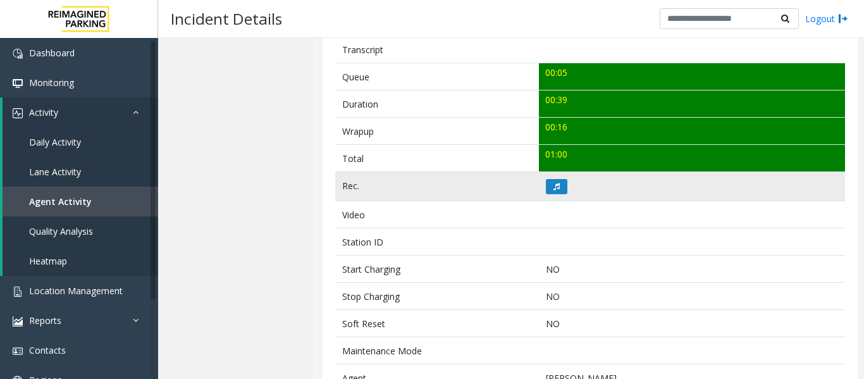
click at [545, 194] on td at bounding box center [692, 186] width 306 height 29
click at [553, 189] on icon at bounding box center [556, 187] width 6 height 8
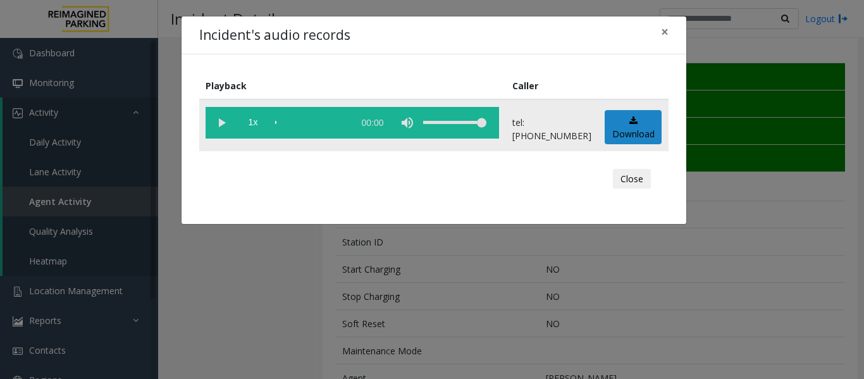
click at [209, 126] on vg-play-pause at bounding box center [222, 123] width 32 height 32
click at [636, 191] on div "Close" at bounding box center [434, 179] width 452 height 38
click at [638, 175] on button "Close" at bounding box center [632, 179] width 38 height 20
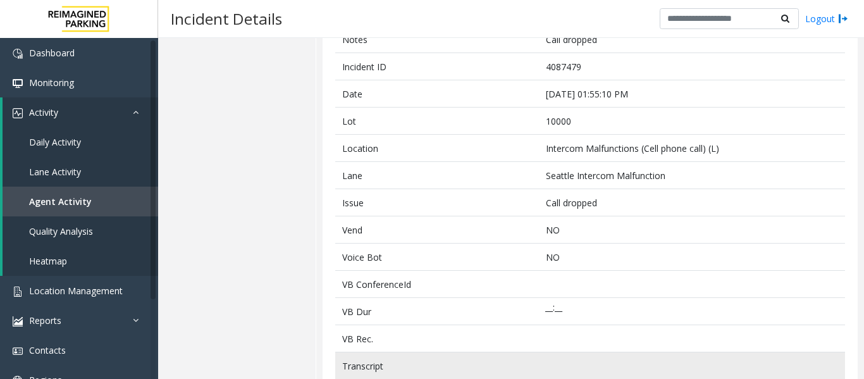
scroll to position [0, 0]
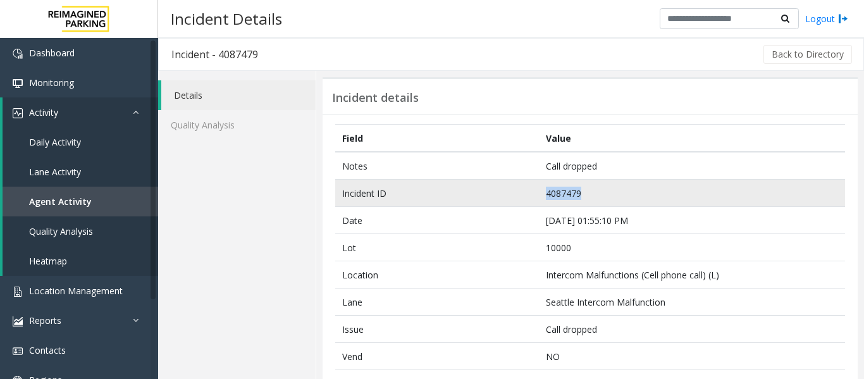
drag, startPoint x: 586, startPoint y: 199, endPoint x: 533, endPoint y: 191, distance: 54.3
click at [533, 191] on tr "Incident ID 4087479" at bounding box center [590, 193] width 510 height 27
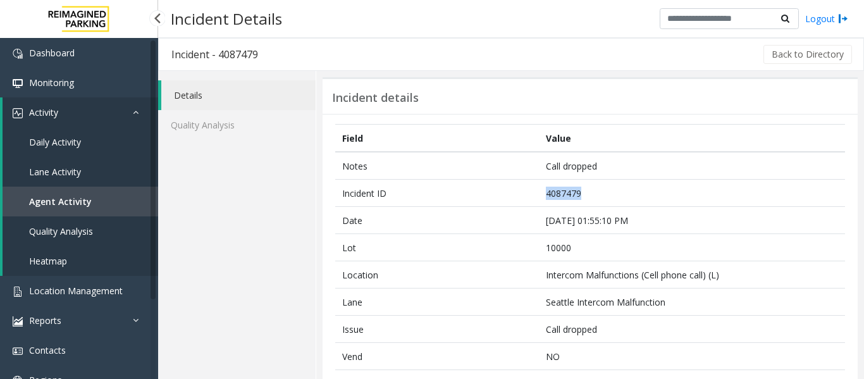
click at [102, 203] on link "Agent Activity" at bounding box center [81, 202] width 156 height 30
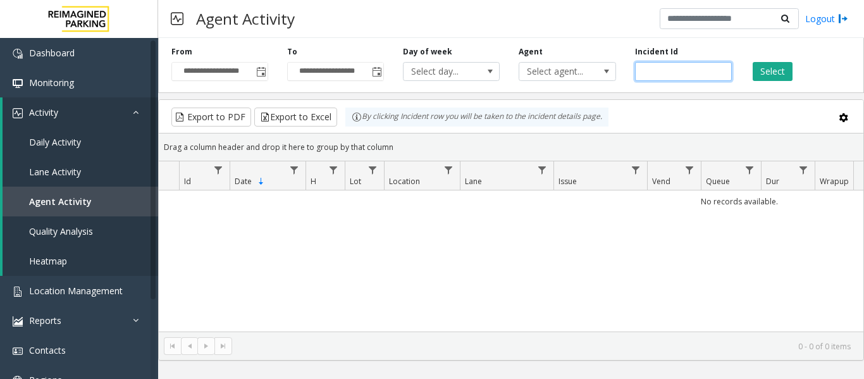
click at [653, 70] on input "number" at bounding box center [683, 71] width 97 height 19
paste input "*******"
type input "*******"
click at [791, 78] on button "Select" at bounding box center [773, 71] width 40 height 19
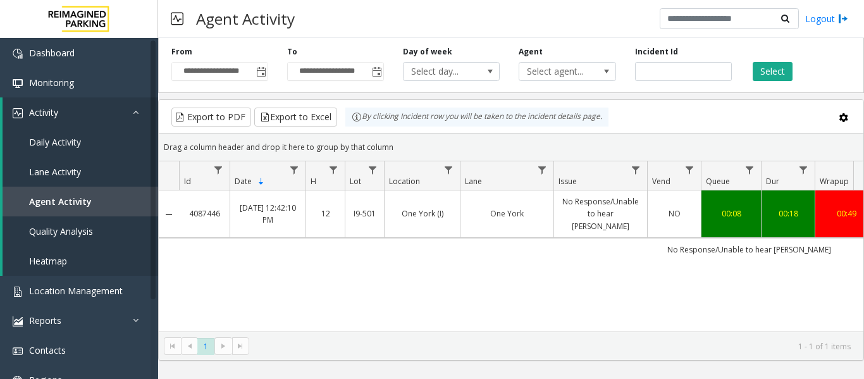
click at [570, 200] on link "No Response/Unable to hear [PERSON_NAME]" at bounding box center [601, 213] width 78 height 37
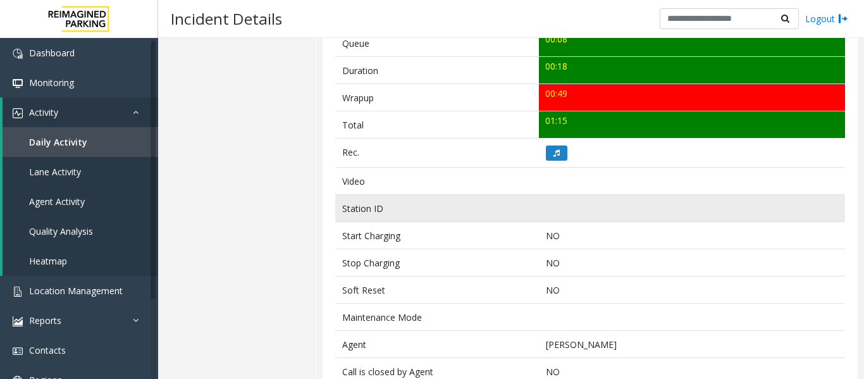
scroll to position [506, 0]
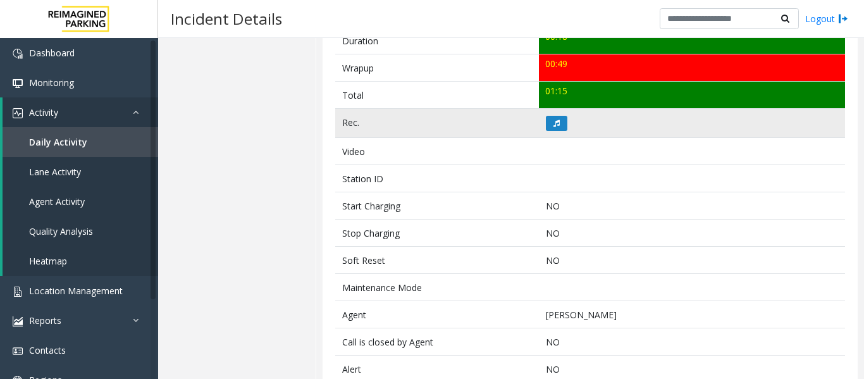
click at [555, 131] on td at bounding box center [692, 123] width 306 height 29
click at [553, 126] on icon at bounding box center [556, 124] width 6 height 8
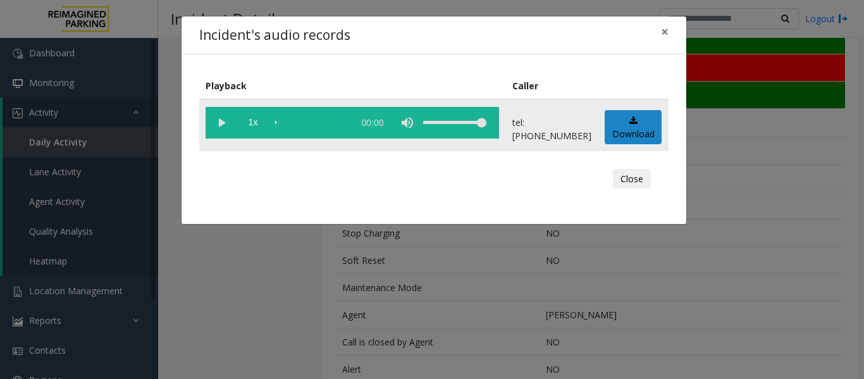
click at [226, 130] on vg-play-pause at bounding box center [222, 123] width 32 height 32
click at [622, 176] on button "Close" at bounding box center [632, 179] width 38 height 20
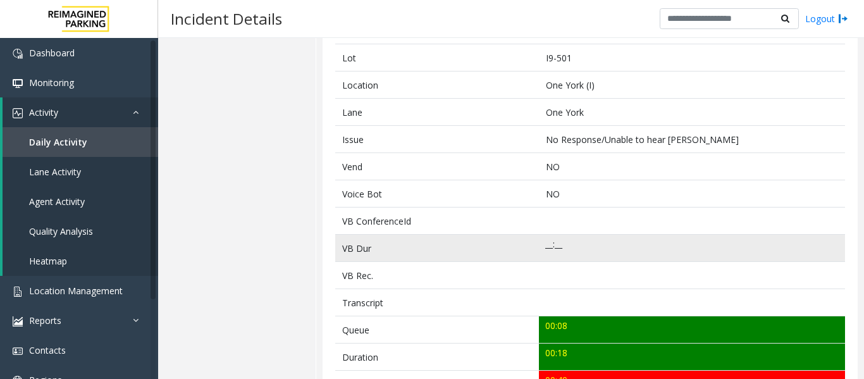
scroll to position [0, 0]
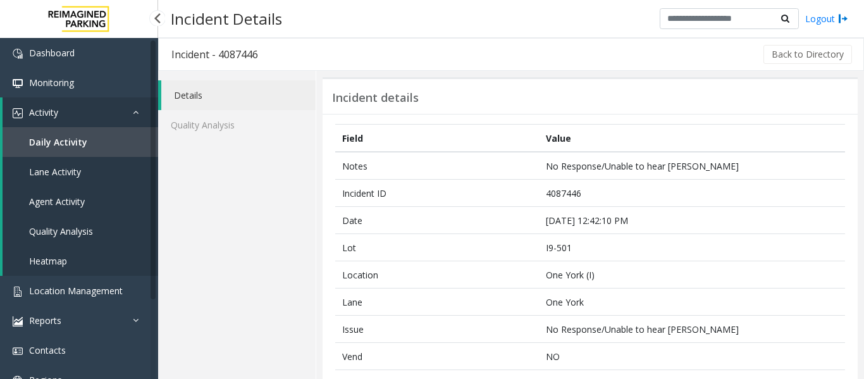
click at [75, 208] on link "Agent Activity" at bounding box center [81, 202] width 156 height 30
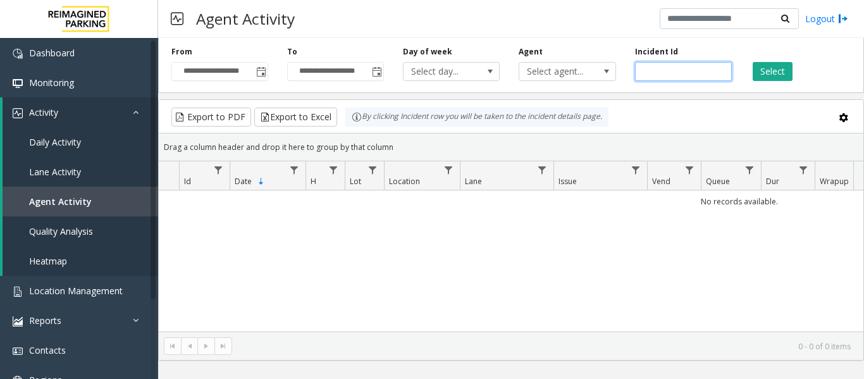
click at [679, 77] on input "number" at bounding box center [683, 71] width 97 height 19
paste input "*******"
type input "*******"
click at [790, 78] on button "Select" at bounding box center [773, 71] width 40 height 19
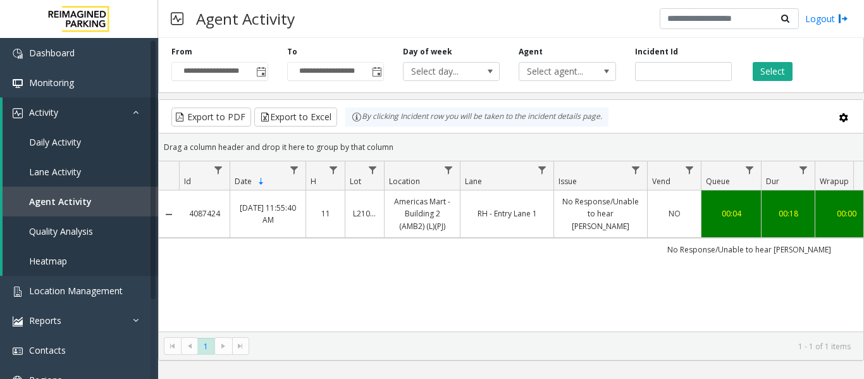
click at [480, 232] on td "RH - Entry Lane 1" at bounding box center [507, 213] width 94 height 47
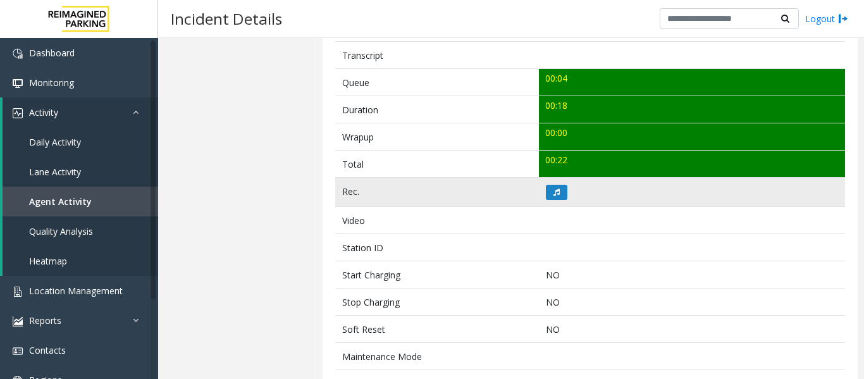
scroll to position [443, 0]
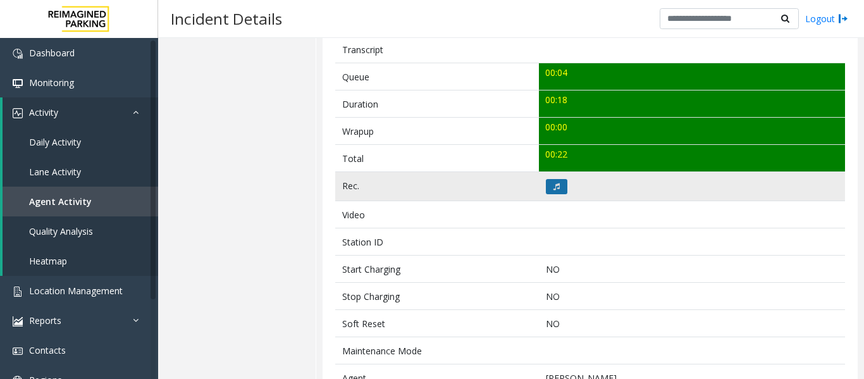
click at [560, 183] on button at bounding box center [557, 186] width 22 height 15
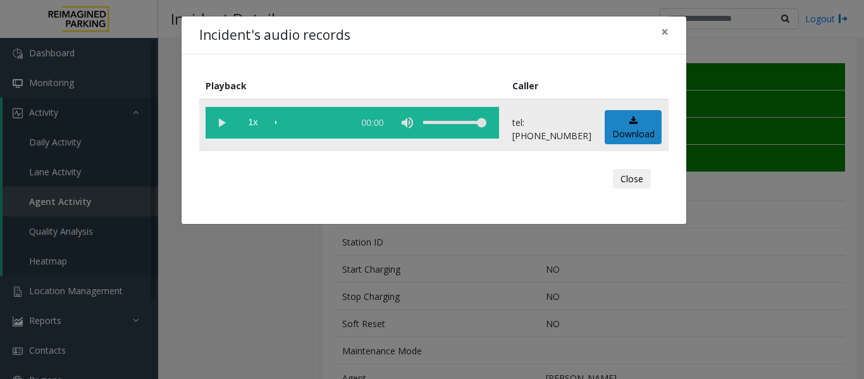
click at [221, 123] on vg-play-pause at bounding box center [222, 123] width 32 height 32
click at [629, 178] on button "Close" at bounding box center [632, 179] width 38 height 20
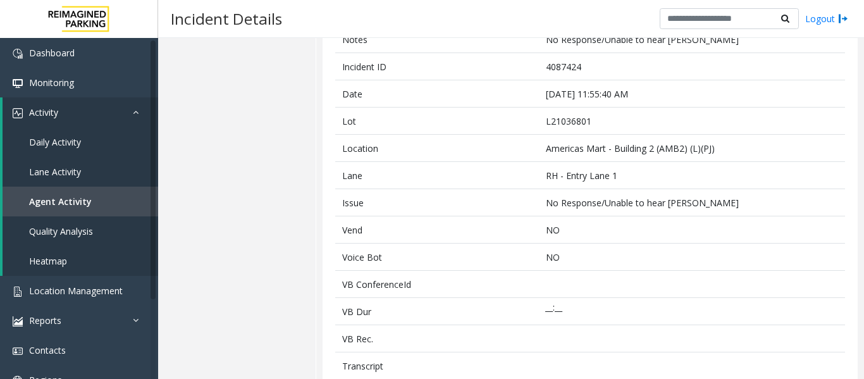
scroll to position [0, 0]
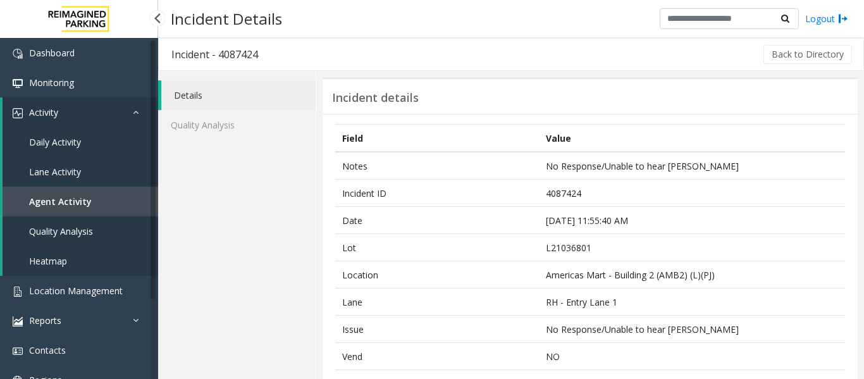
click at [45, 205] on span "Agent Activity" at bounding box center [60, 201] width 63 height 12
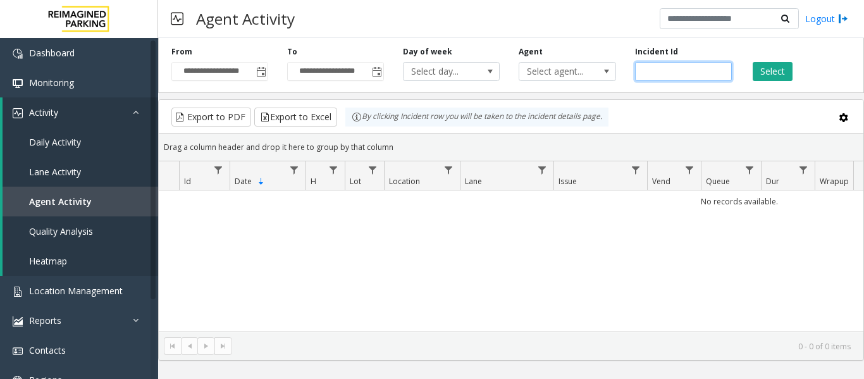
click at [670, 78] on input "number" at bounding box center [683, 71] width 97 height 19
paste input "*******"
type input "*******"
click at [769, 67] on button "Select" at bounding box center [773, 71] width 40 height 19
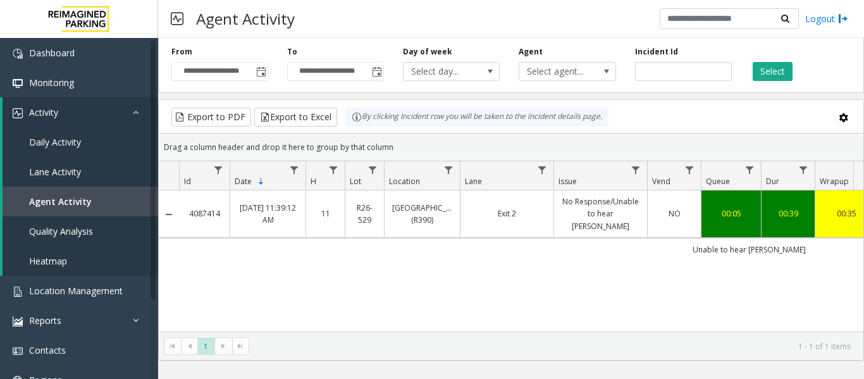
click at [555, 213] on td "No Response/Unable to hear [PERSON_NAME]" at bounding box center [600, 213] width 94 height 47
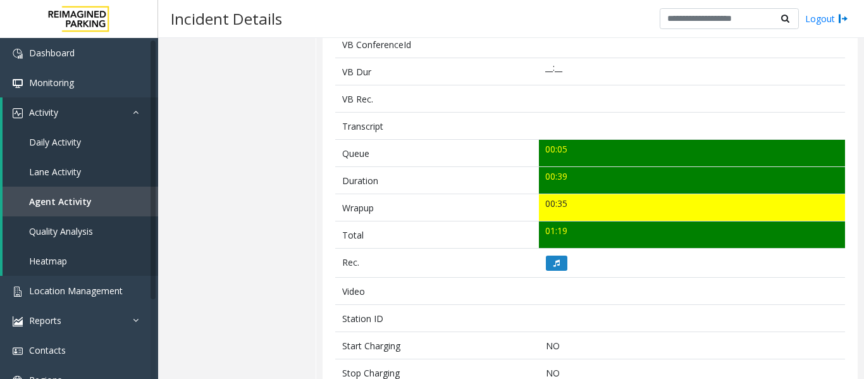
scroll to position [506, 0]
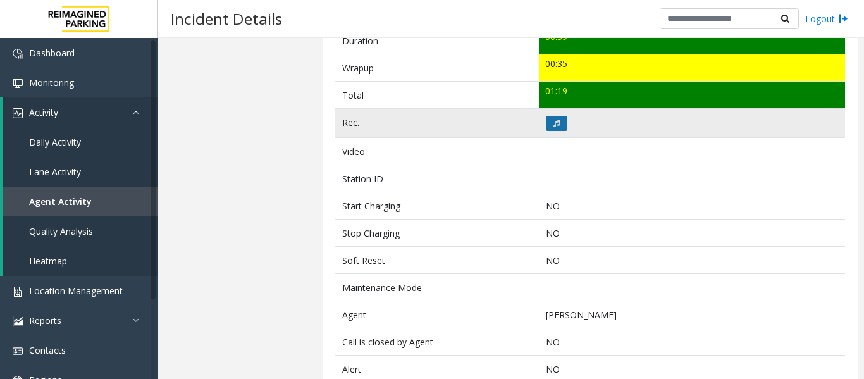
click at [553, 118] on button at bounding box center [557, 123] width 22 height 15
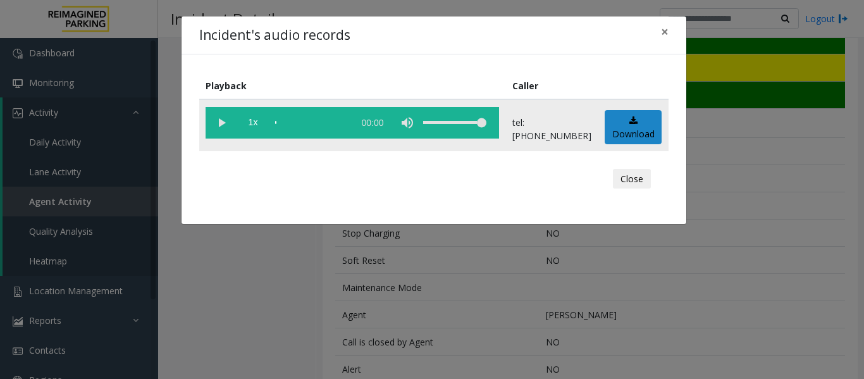
click at [230, 130] on vg-play-pause at bounding box center [222, 123] width 32 height 32
click at [647, 182] on button "Close" at bounding box center [632, 179] width 38 height 20
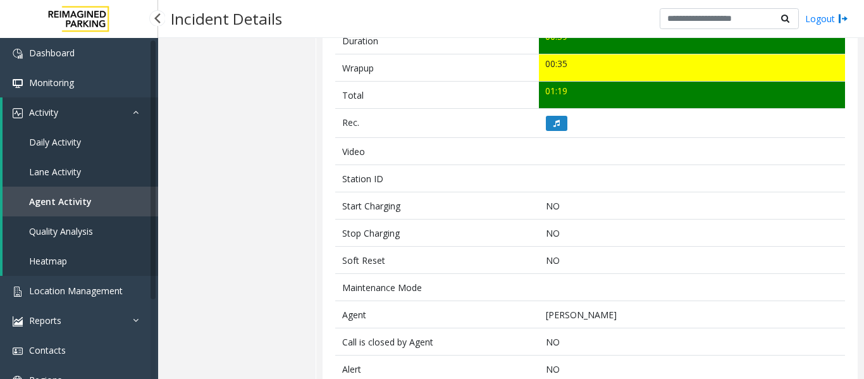
click at [59, 208] on link "Agent Activity" at bounding box center [81, 202] width 156 height 30
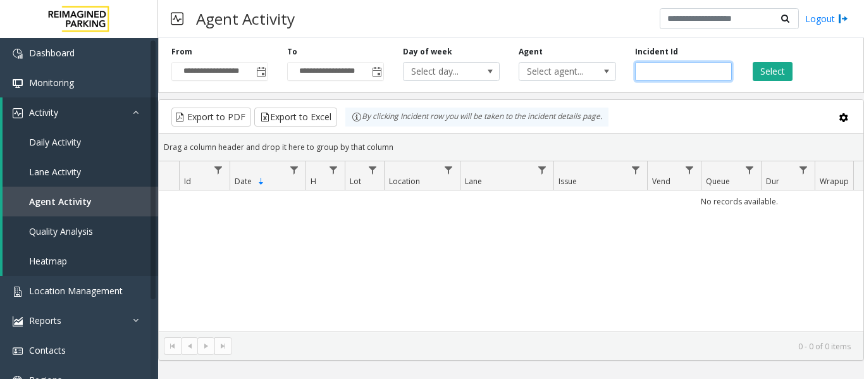
click at [653, 69] on input "number" at bounding box center [683, 71] width 97 height 19
paste input "*******"
type input "*******"
click at [767, 73] on button "Select" at bounding box center [773, 71] width 40 height 19
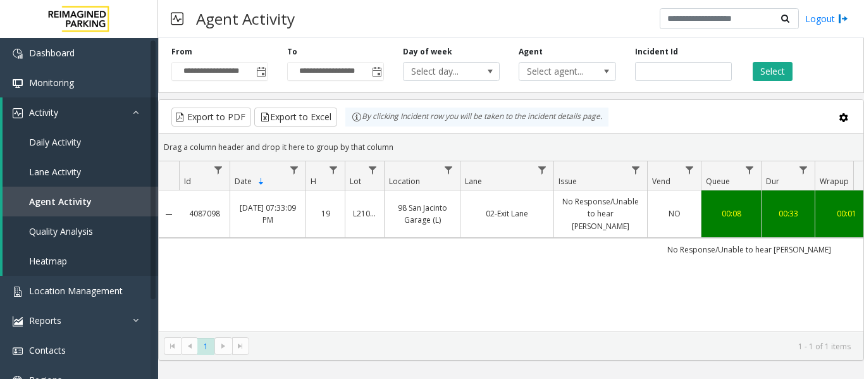
click at [591, 207] on link "No Response/Unable to hear [PERSON_NAME]" at bounding box center [601, 213] width 78 height 37
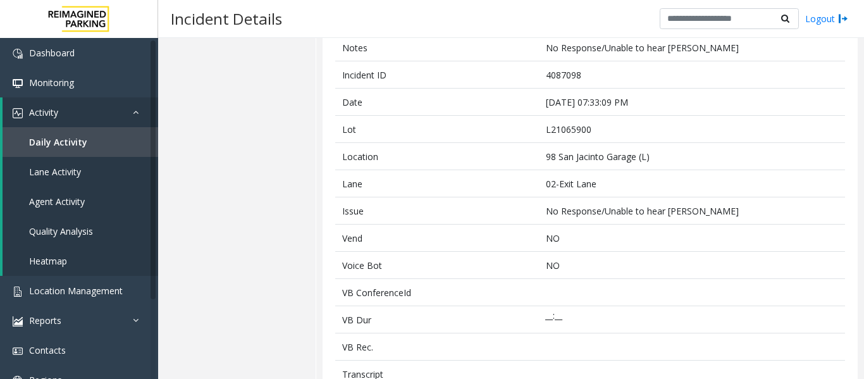
scroll to position [316, 0]
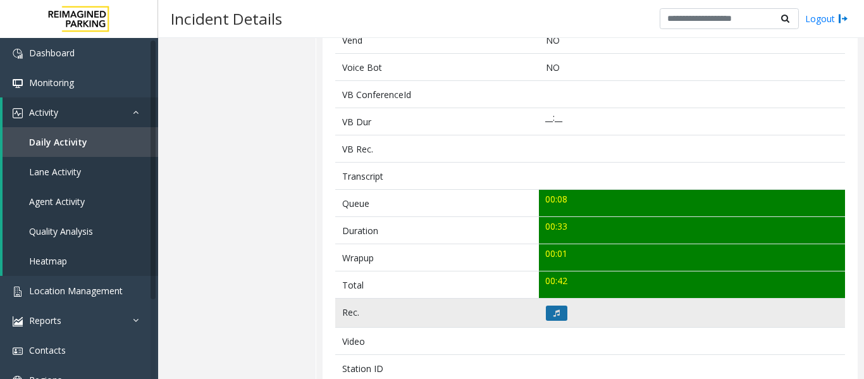
click at [557, 312] on button at bounding box center [557, 312] width 22 height 15
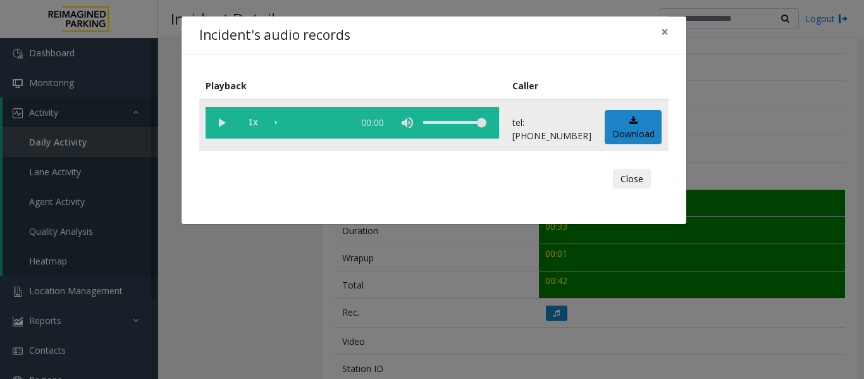
click at [219, 124] on vg-play-pause at bounding box center [222, 123] width 32 height 32
click at [643, 182] on button "Close" at bounding box center [632, 179] width 38 height 20
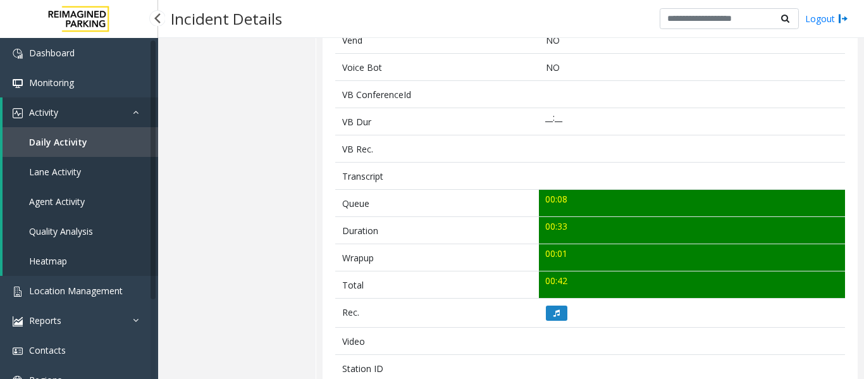
click at [92, 200] on link "Agent Activity" at bounding box center [81, 202] width 156 height 30
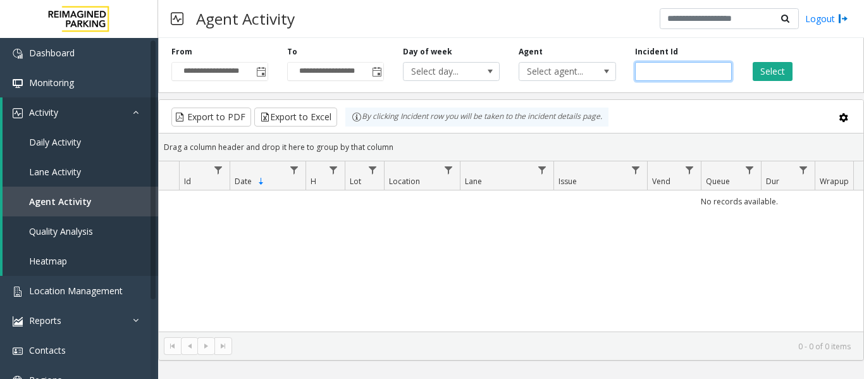
click at [674, 72] on input "number" at bounding box center [683, 71] width 97 height 19
paste input "*******"
type input "*******"
click at [759, 71] on button "Select" at bounding box center [773, 71] width 40 height 19
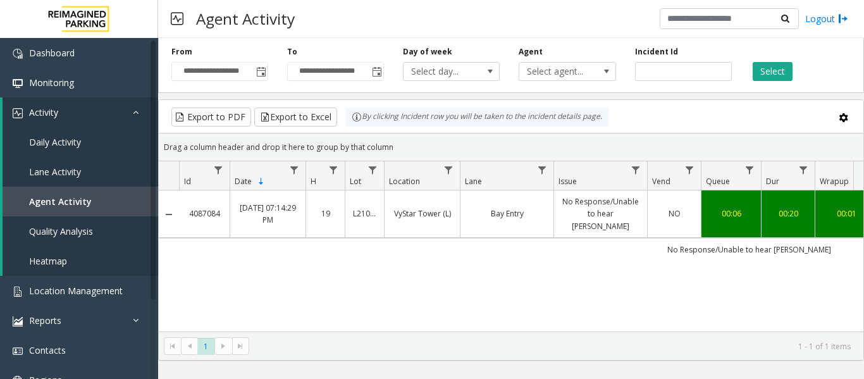
click at [477, 207] on link "Bay Entry" at bounding box center [507, 213] width 78 height 12
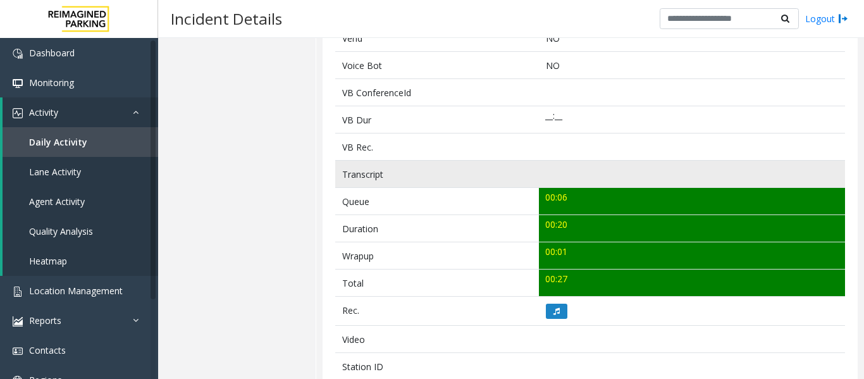
scroll to position [379, 0]
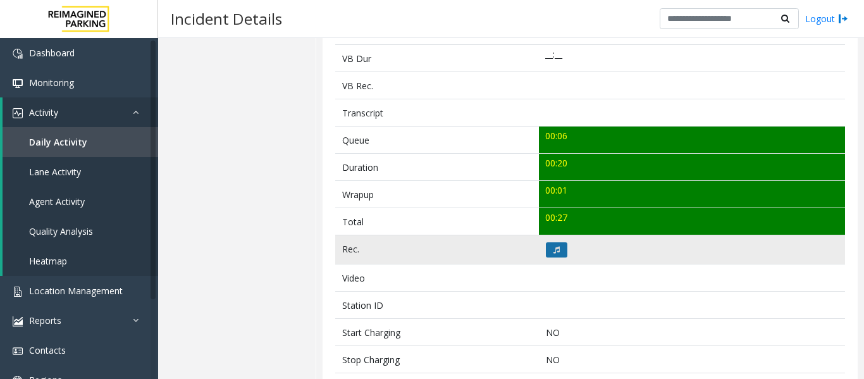
click at [560, 248] on button at bounding box center [557, 249] width 22 height 15
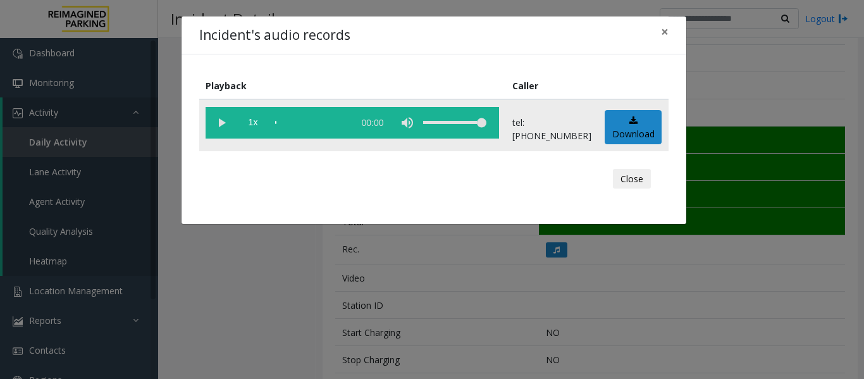
click at [221, 127] on vg-play-pause at bounding box center [222, 123] width 32 height 32
click at [647, 181] on button "Close" at bounding box center [632, 179] width 38 height 20
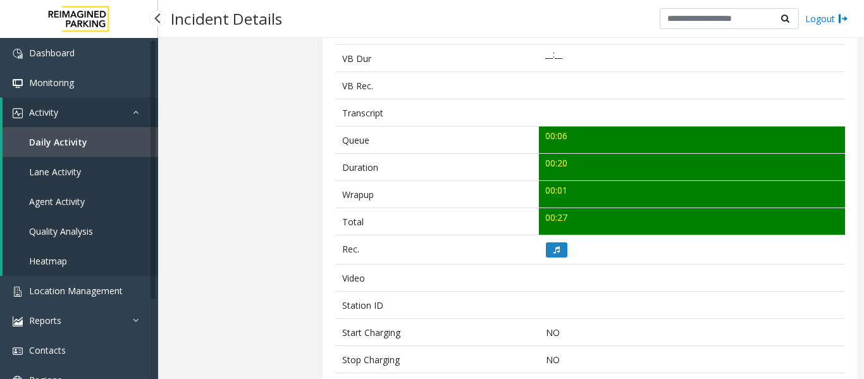
click at [64, 206] on span "Agent Activity" at bounding box center [57, 201] width 56 height 12
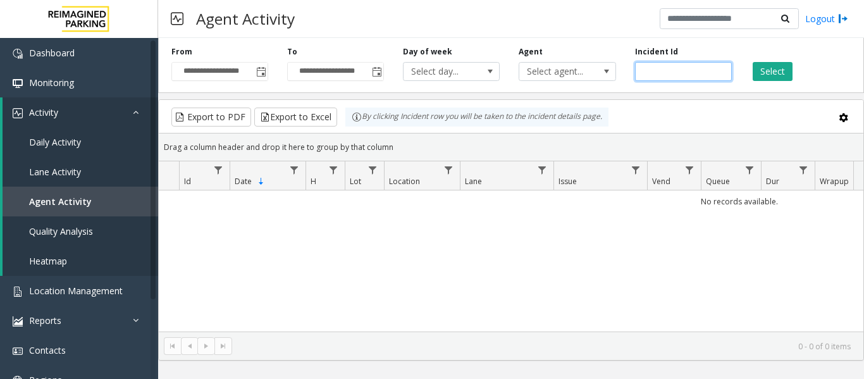
click at [663, 73] on input "number" at bounding box center [683, 71] width 97 height 19
paste input "*******"
type input "*******"
click at [777, 74] on button "Select" at bounding box center [773, 71] width 40 height 19
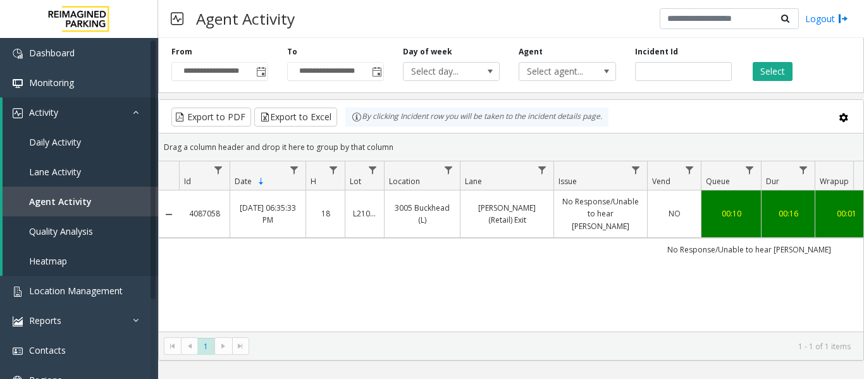
click at [541, 222] on td "Pharr (Retail) Exit" at bounding box center [507, 213] width 94 height 47
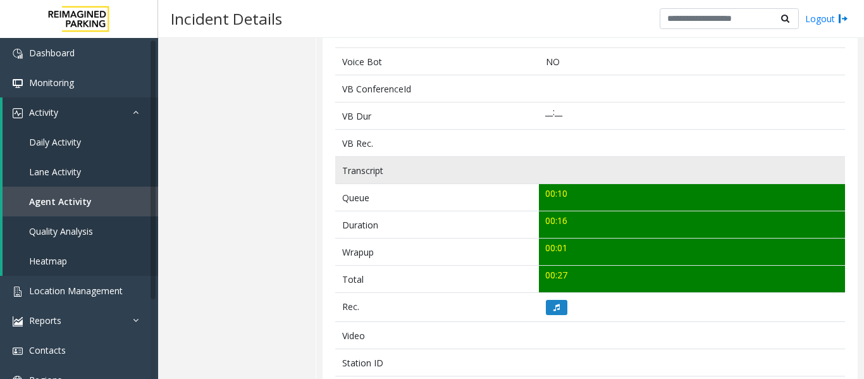
scroll to position [443, 0]
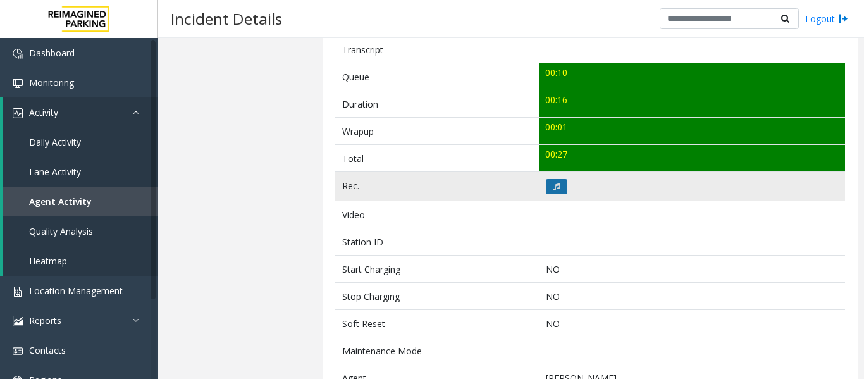
click at [552, 190] on button at bounding box center [557, 186] width 22 height 15
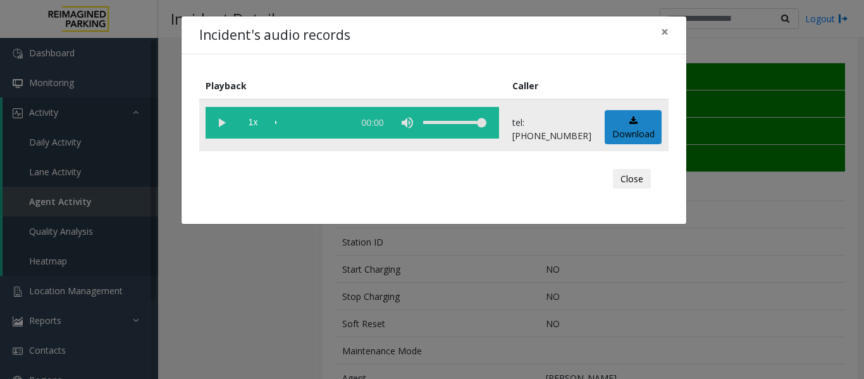
click at [224, 130] on vg-play-pause at bounding box center [222, 123] width 32 height 32
click at [650, 180] on button "Close" at bounding box center [632, 179] width 38 height 20
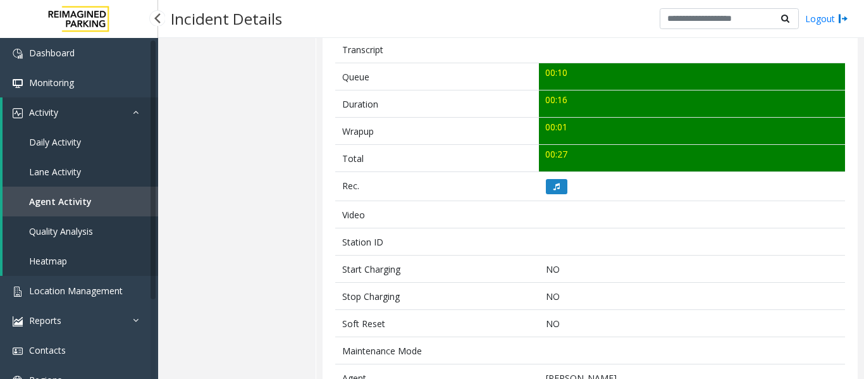
click at [90, 193] on link "Agent Activity" at bounding box center [81, 202] width 156 height 30
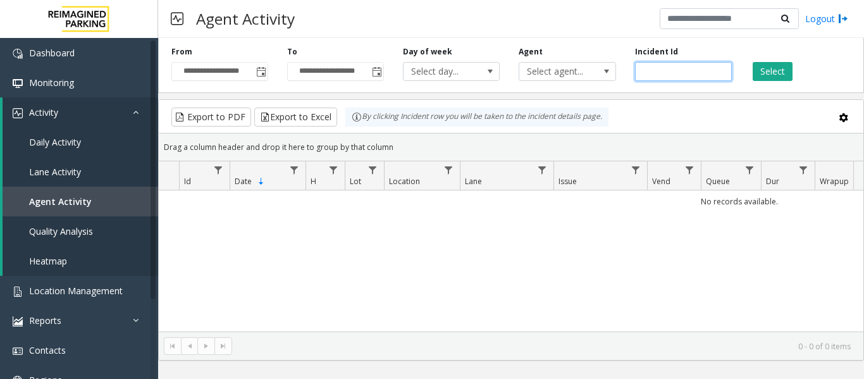
click at [658, 73] on input "number" at bounding box center [683, 71] width 97 height 19
paste input "*******"
type input "*******"
click at [777, 66] on button "Select" at bounding box center [773, 71] width 40 height 19
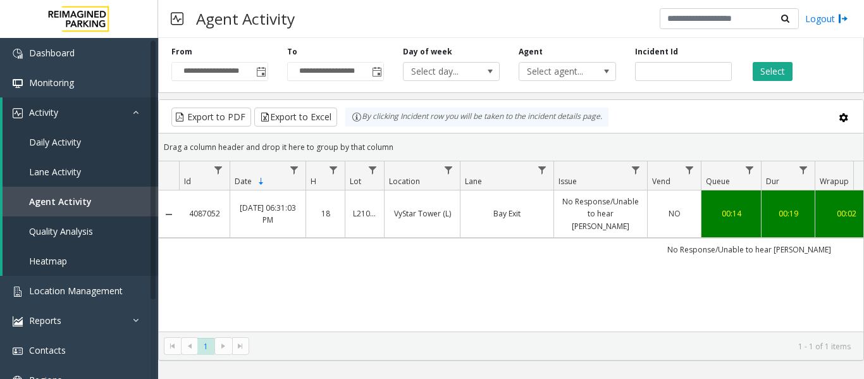
click at [527, 207] on link "Bay Exit" at bounding box center [507, 213] width 78 height 12
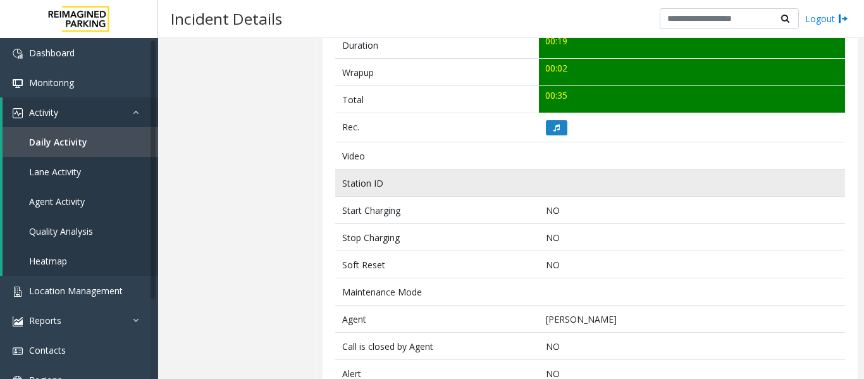
scroll to position [506, 0]
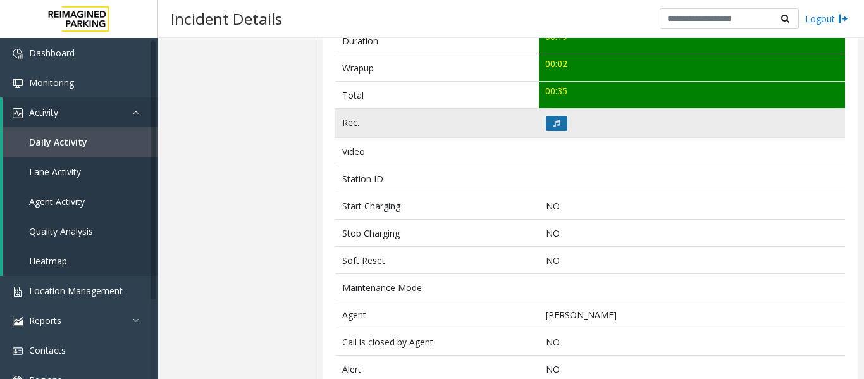
click at [555, 123] on icon at bounding box center [556, 124] width 6 height 8
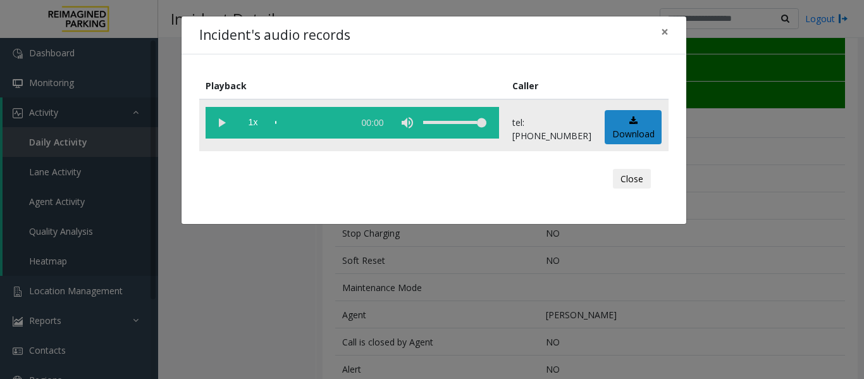
click at [218, 123] on vg-play-pause at bounding box center [222, 123] width 32 height 32
click at [643, 171] on button "Close" at bounding box center [632, 179] width 38 height 20
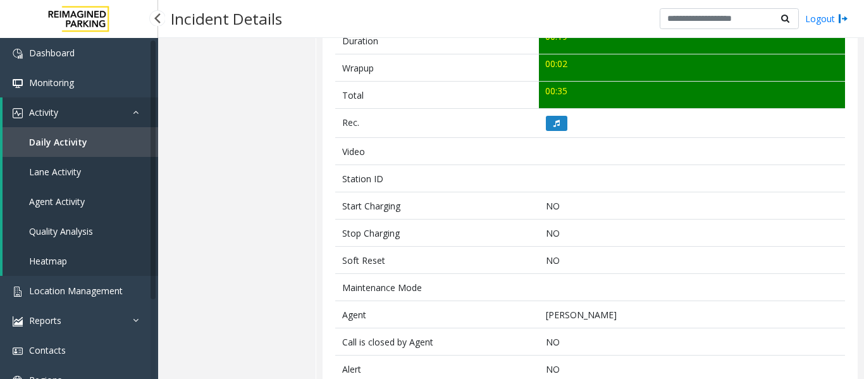
click at [68, 200] on span "Agent Activity" at bounding box center [57, 201] width 56 height 12
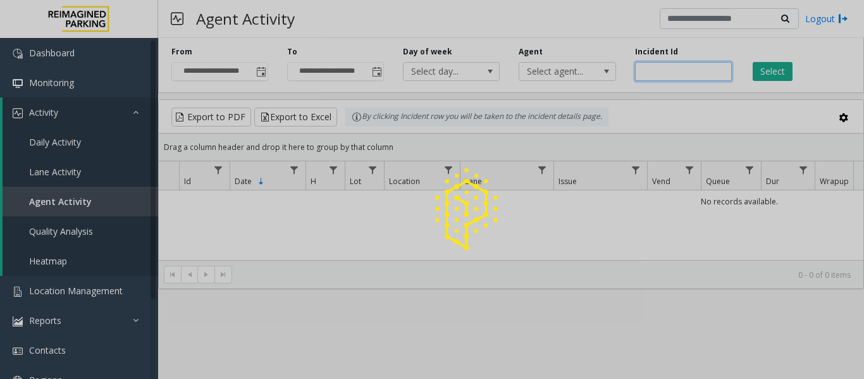
click at [645, 70] on input "number" at bounding box center [683, 71] width 97 height 19
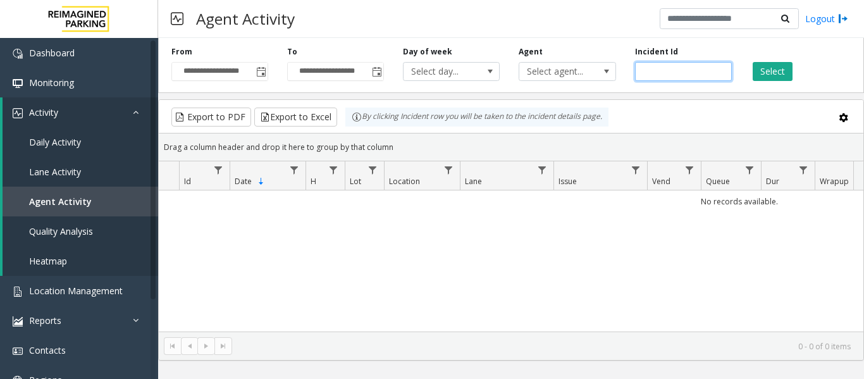
paste input "*******"
type input "*******"
click at [767, 67] on button "Select" at bounding box center [773, 71] width 40 height 19
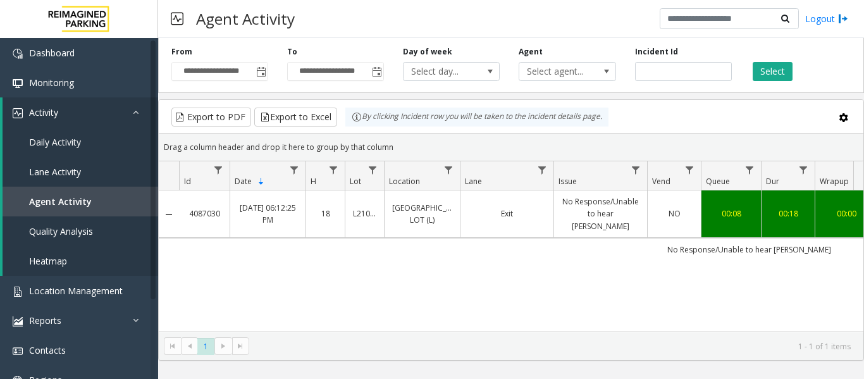
click at [522, 211] on link "Exit" at bounding box center [507, 213] width 78 height 12
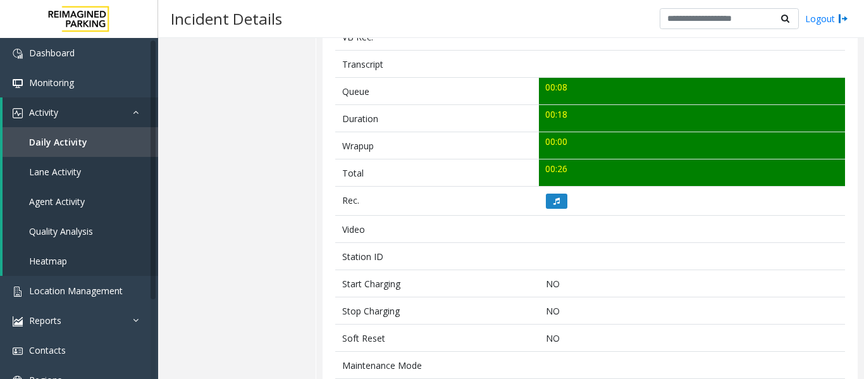
scroll to position [443, 0]
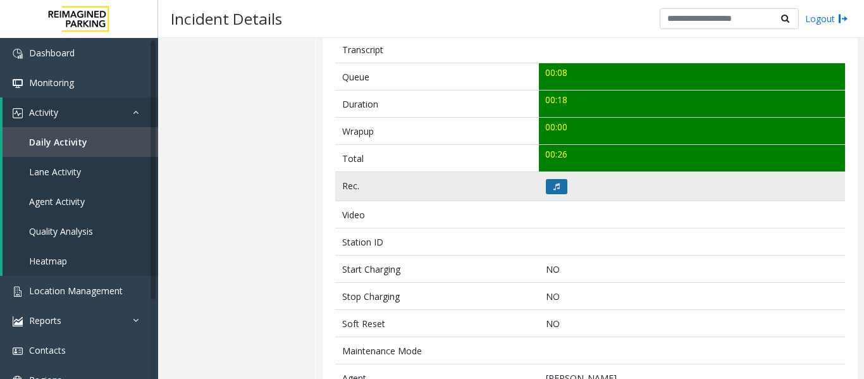
click at [560, 183] on button at bounding box center [557, 186] width 22 height 15
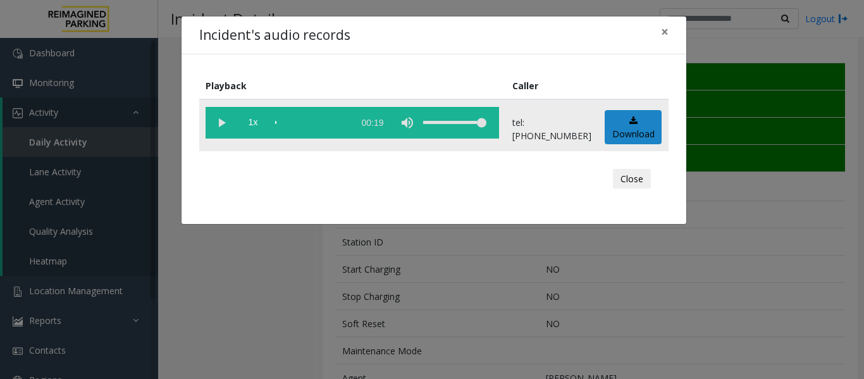
click at [223, 124] on vg-play-pause at bounding box center [222, 123] width 32 height 32
click at [318, 120] on div "scrub bar" at bounding box center [311, 123] width 72 height 32
click at [646, 182] on button "Close" at bounding box center [632, 179] width 38 height 20
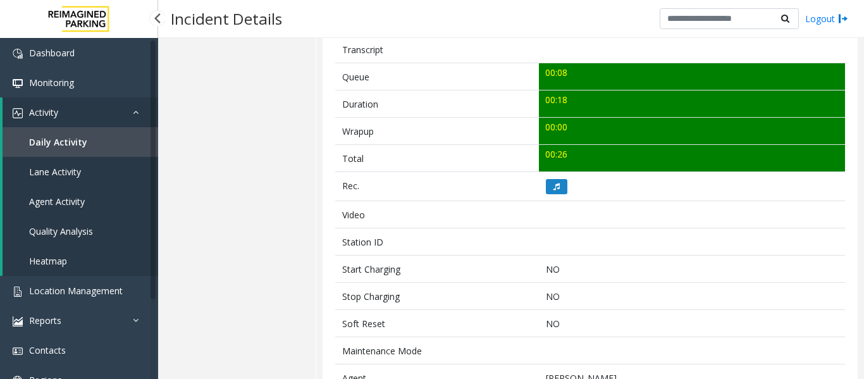
click at [58, 205] on span "Agent Activity" at bounding box center [57, 201] width 56 height 12
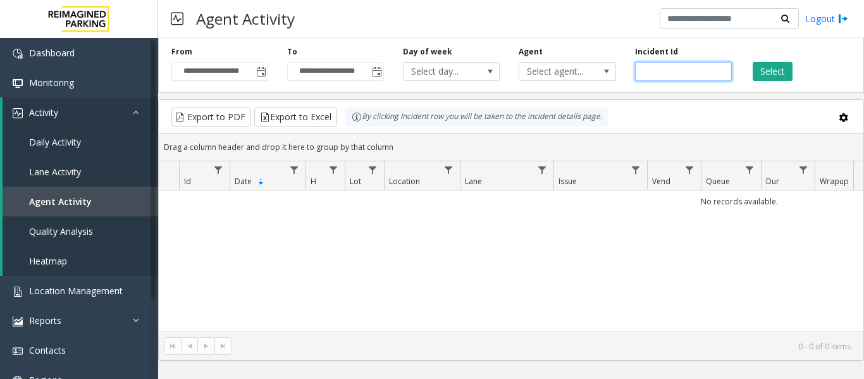
click at [666, 70] on input "number" at bounding box center [683, 71] width 97 height 19
paste input "*******"
type input "*******"
click at [756, 68] on button "Select" at bounding box center [773, 71] width 40 height 19
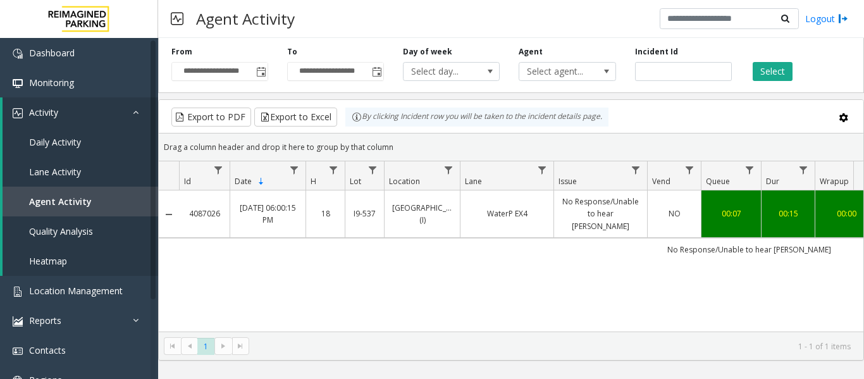
click at [531, 209] on link "WaterP EX4" at bounding box center [507, 213] width 78 height 12
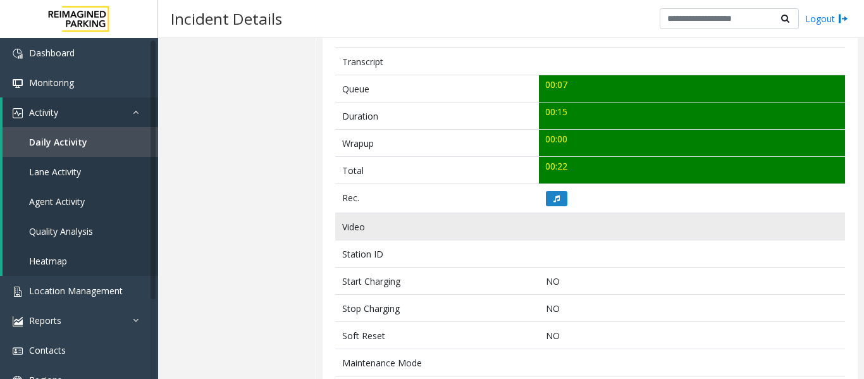
scroll to position [443, 0]
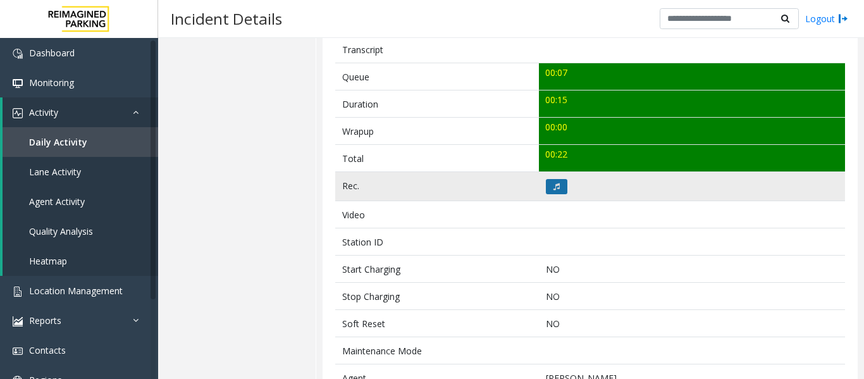
click at [553, 189] on icon at bounding box center [556, 187] width 6 height 8
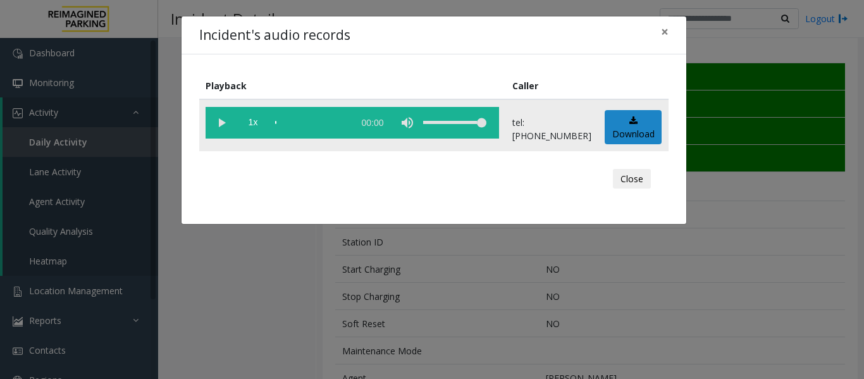
click at [220, 126] on vg-play-pause at bounding box center [222, 123] width 32 height 32
click at [631, 178] on button "Close" at bounding box center [632, 179] width 38 height 20
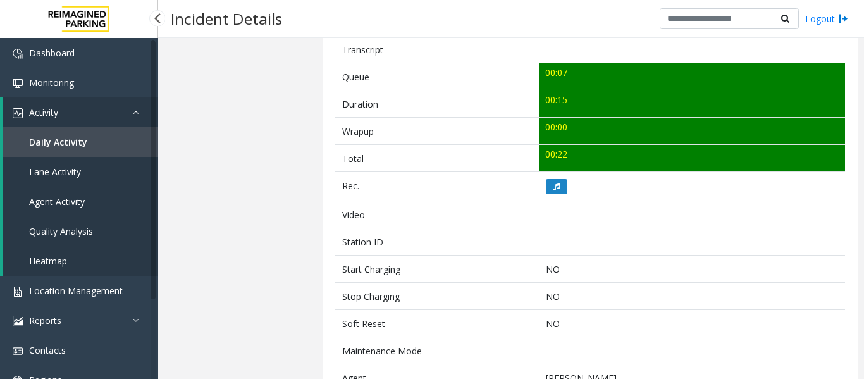
click at [83, 203] on span "Agent Activity" at bounding box center [57, 201] width 56 height 12
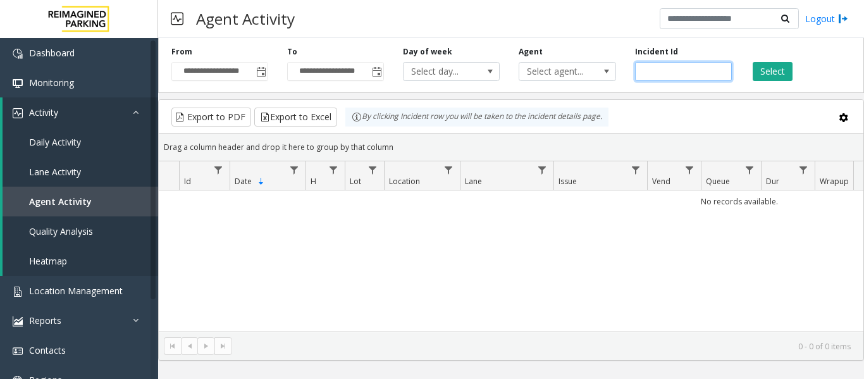
click at [677, 68] on input "number" at bounding box center [683, 71] width 97 height 19
paste input "*******"
type input "*******"
click at [771, 73] on button "Select" at bounding box center [773, 71] width 40 height 19
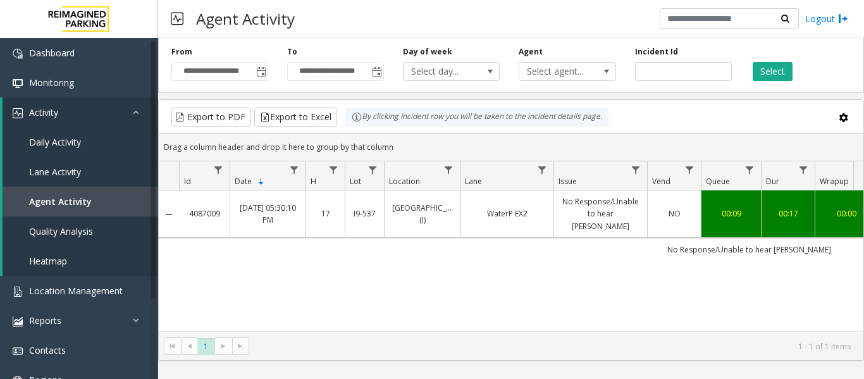
click at [515, 223] on td "WaterP EX2" at bounding box center [507, 213] width 94 height 47
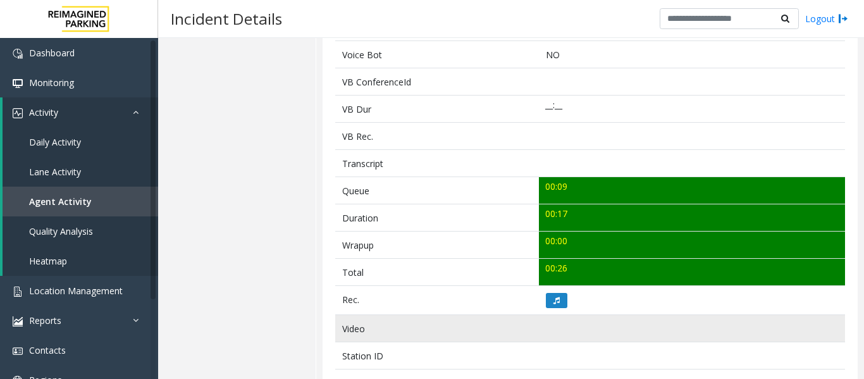
scroll to position [443, 0]
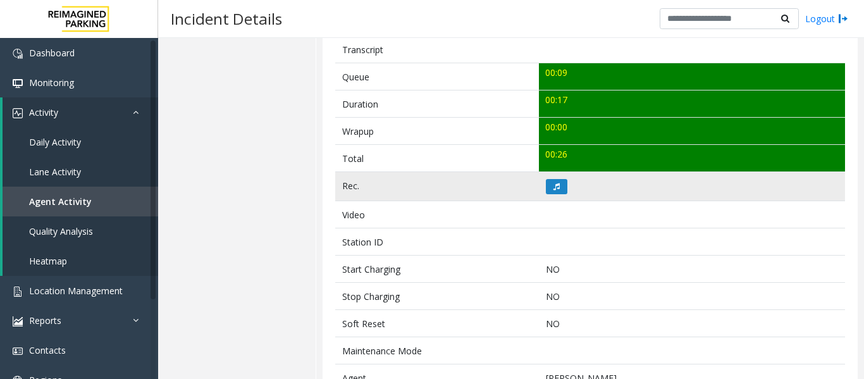
click at [557, 195] on td at bounding box center [692, 186] width 306 height 29
click at [556, 184] on icon at bounding box center [556, 187] width 6 height 8
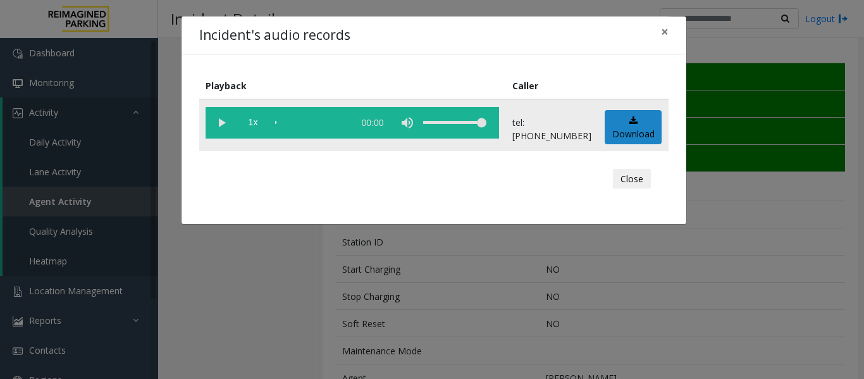
click at [219, 125] on vg-play-pause at bounding box center [222, 123] width 32 height 32
click at [619, 181] on button "Close" at bounding box center [632, 179] width 38 height 20
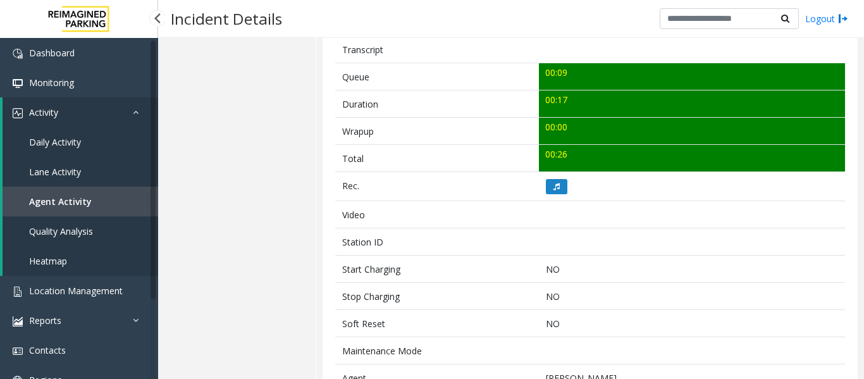
click at [61, 206] on span "Agent Activity" at bounding box center [60, 201] width 63 height 12
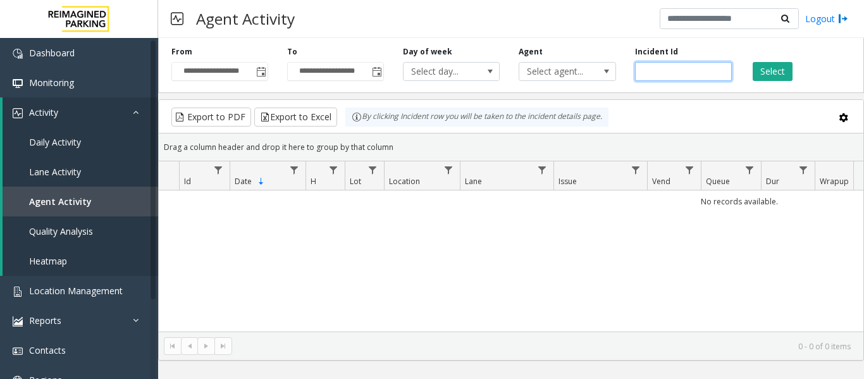
click at [655, 75] on input "number" at bounding box center [683, 71] width 97 height 19
paste input "*******"
type input "*******"
click at [775, 73] on button "Select" at bounding box center [773, 71] width 40 height 19
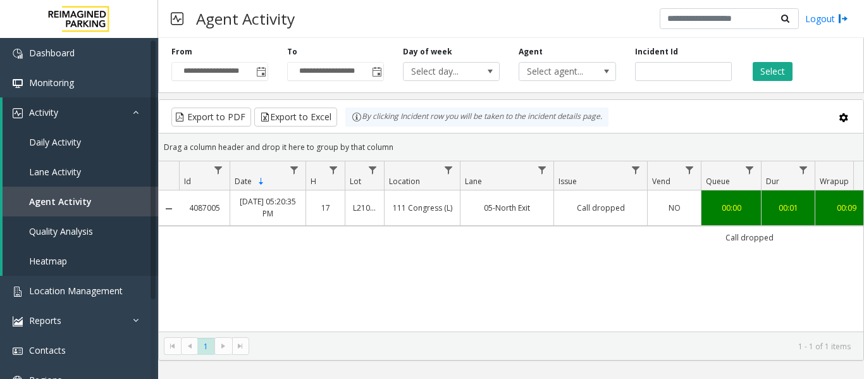
click at [605, 206] on link "Call dropped" at bounding box center [601, 208] width 78 height 12
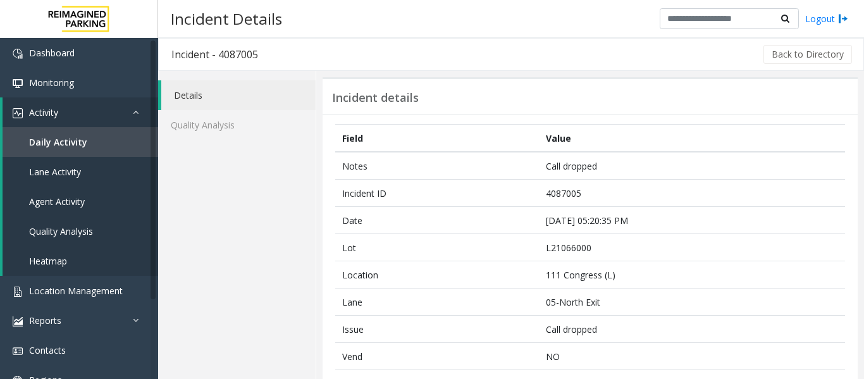
scroll to position [316, 0]
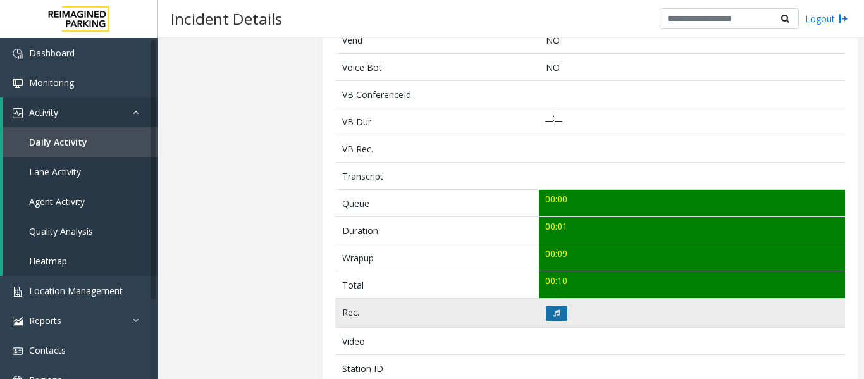
click at [555, 309] on icon at bounding box center [556, 313] width 6 height 8
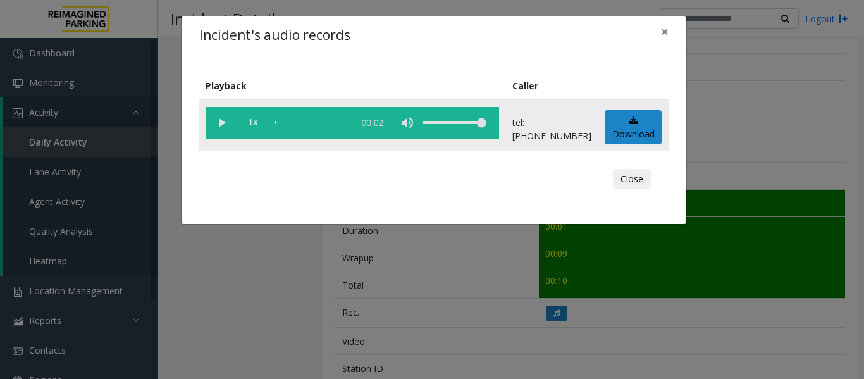
click at [207, 121] on vg-play-pause at bounding box center [222, 123] width 32 height 32
click at [632, 178] on button "Close" at bounding box center [632, 179] width 38 height 20
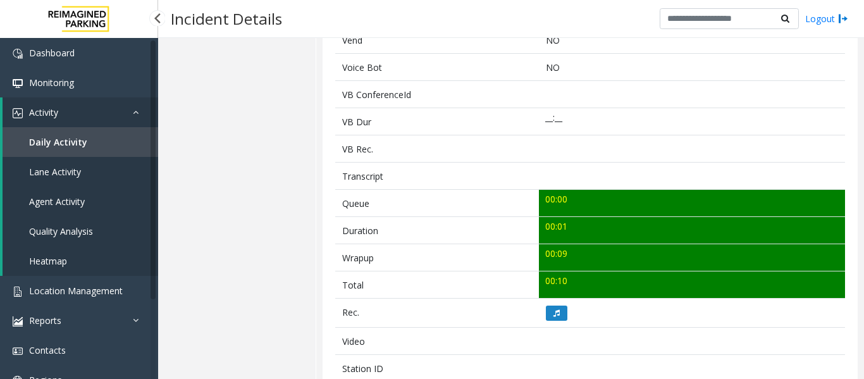
click at [45, 214] on link "Agent Activity" at bounding box center [81, 202] width 156 height 30
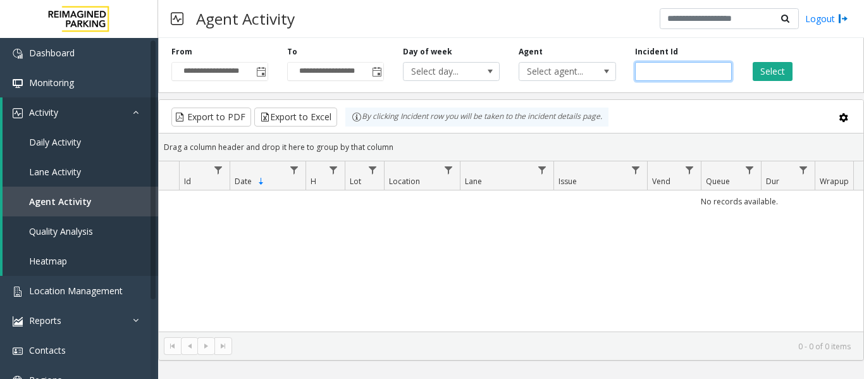
click at [662, 73] on input "number" at bounding box center [683, 71] width 97 height 19
paste input "*******"
type input "*******"
click at [786, 72] on button "Select" at bounding box center [773, 71] width 40 height 19
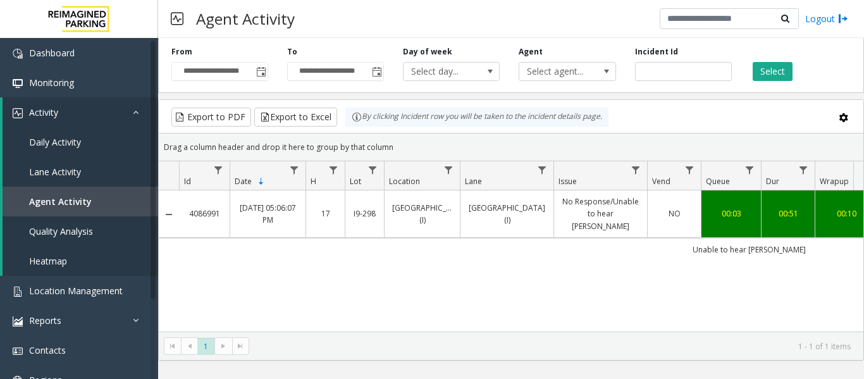
click at [582, 216] on link "No Response/Unable to hear [PERSON_NAME]" at bounding box center [601, 213] width 78 height 37
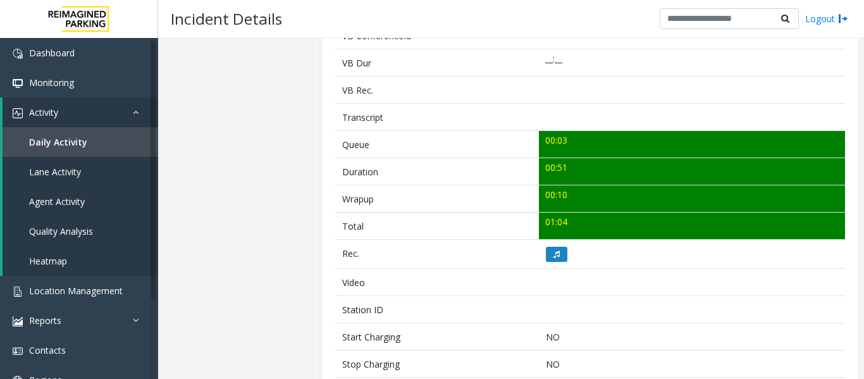
scroll to position [506, 0]
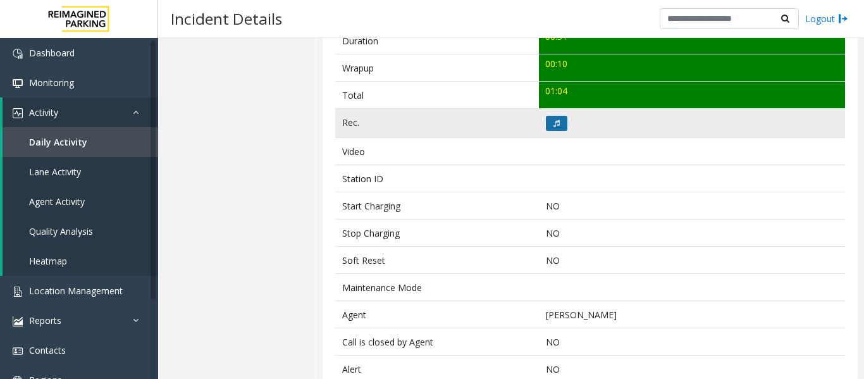
click at [558, 130] on button at bounding box center [557, 123] width 22 height 15
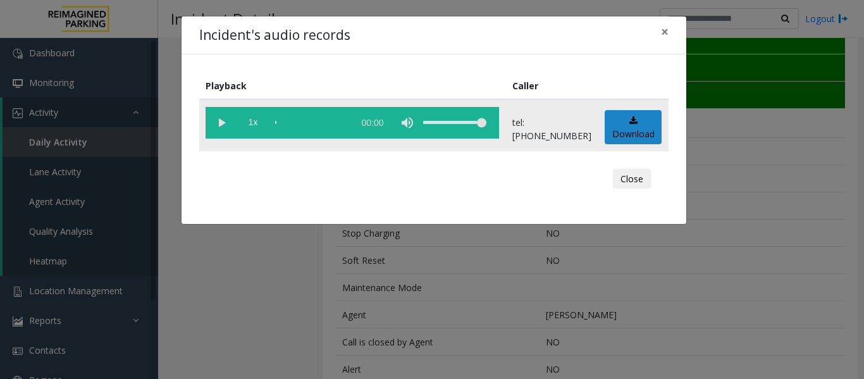
click at [230, 125] on vg-play-pause at bounding box center [222, 123] width 32 height 32
click at [228, 123] on vg-play-pause at bounding box center [222, 123] width 32 height 32
click at [221, 121] on vg-play-pause at bounding box center [222, 123] width 32 height 32
click at [217, 124] on vg-play-pause at bounding box center [222, 123] width 32 height 32
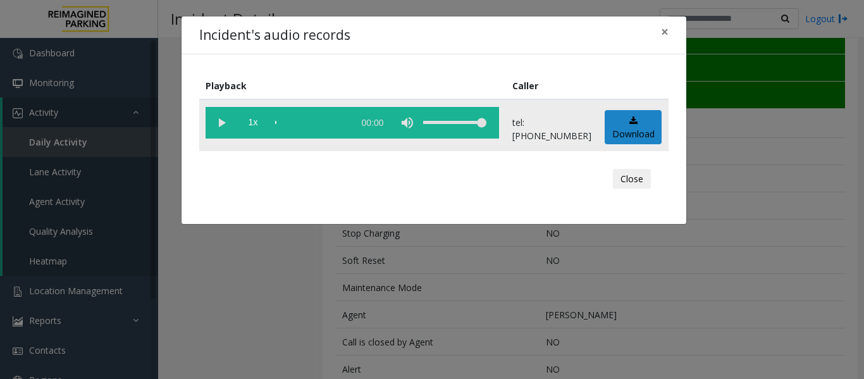
click at [217, 124] on vg-play-pause at bounding box center [222, 123] width 32 height 32
click at [636, 170] on button "Close" at bounding box center [632, 179] width 38 height 20
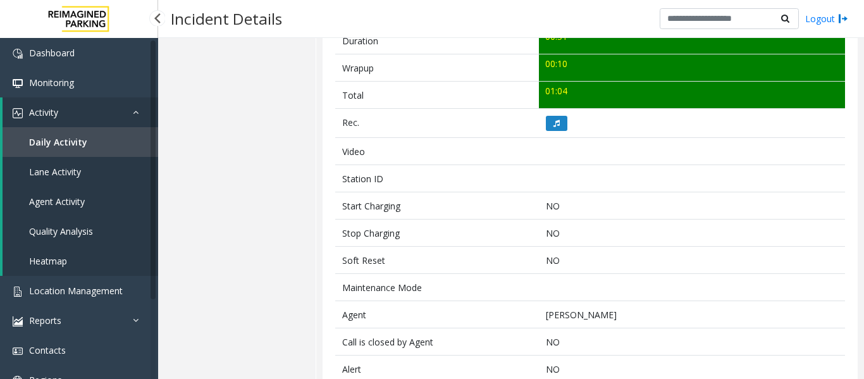
click at [59, 216] on link "Quality Analysis" at bounding box center [81, 231] width 156 height 30
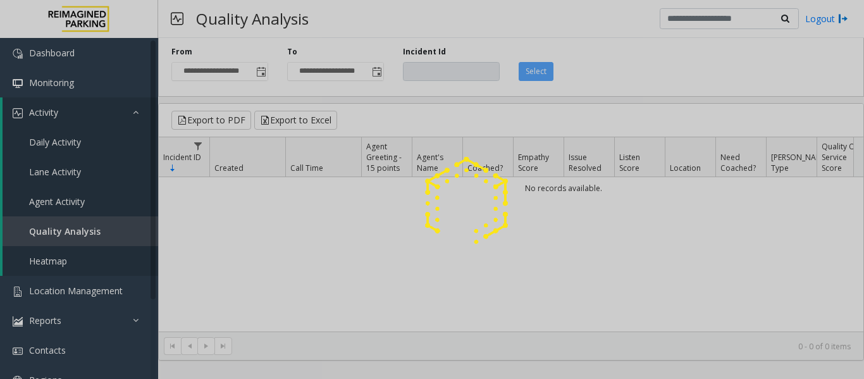
click at [78, 191] on div at bounding box center [432, 189] width 864 height 379
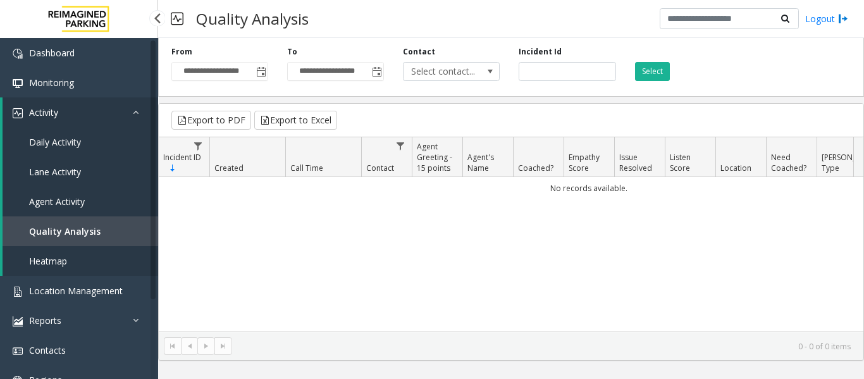
click at [73, 201] on span "Agent Activity" at bounding box center [57, 201] width 56 height 12
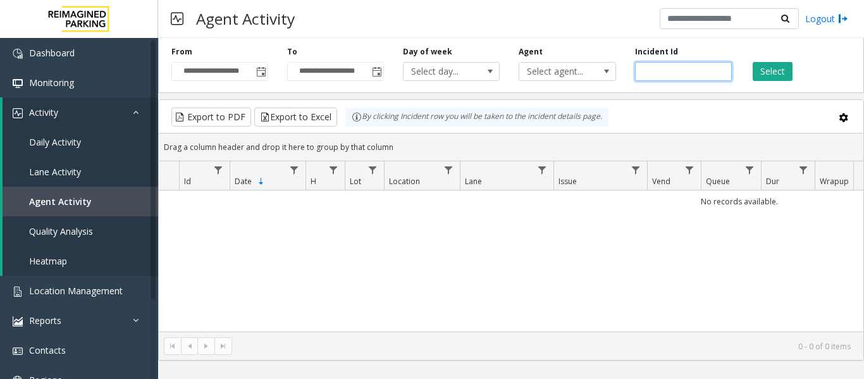
click at [665, 70] on input "number" at bounding box center [683, 71] width 97 height 19
paste input "*******"
type input "*******"
click at [787, 65] on button "Select" at bounding box center [773, 71] width 40 height 19
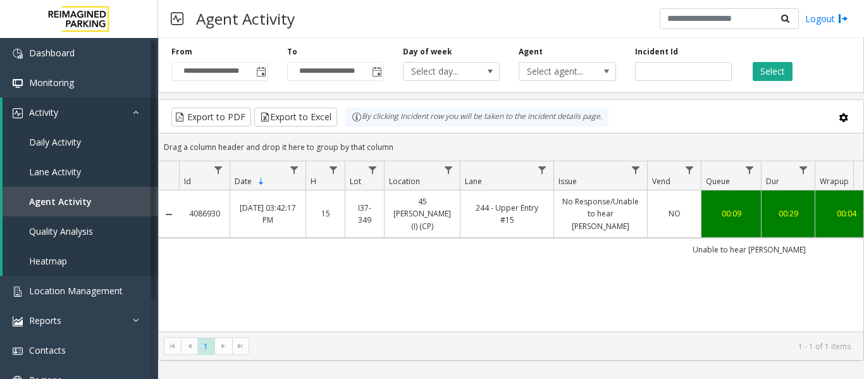
click at [508, 210] on link "244 - Upper Entry #15" at bounding box center [507, 214] width 78 height 24
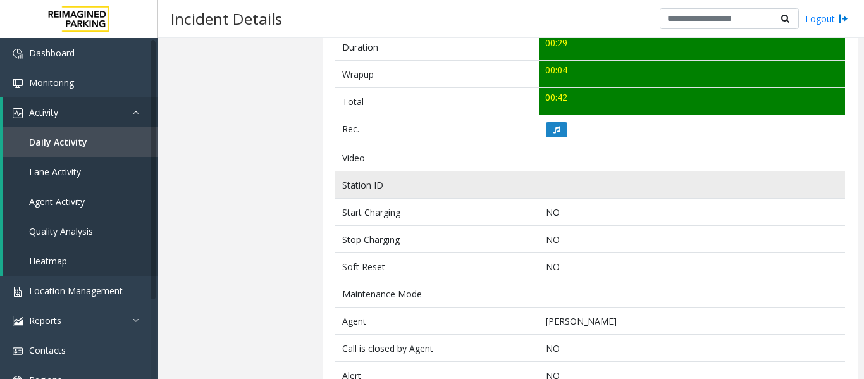
scroll to position [506, 0]
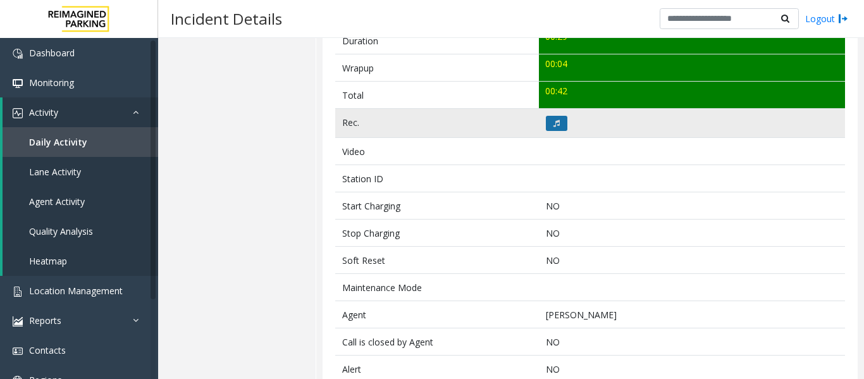
click at [547, 125] on button at bounding box center [557, 123] width 22 height 15
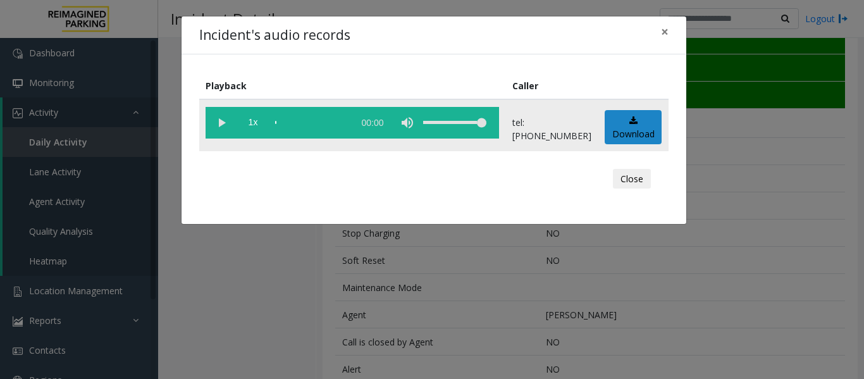
click at [228, 130] on vg-play-pause at bounding box center [222, 123] width 32 height 32
click at [649, 176] on button "Close" at bounding box center [632, 179] width 38 height 20
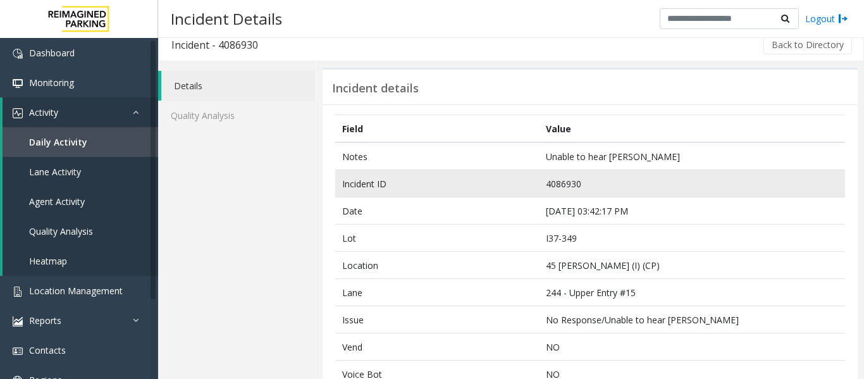
scroll to position [0, 0]
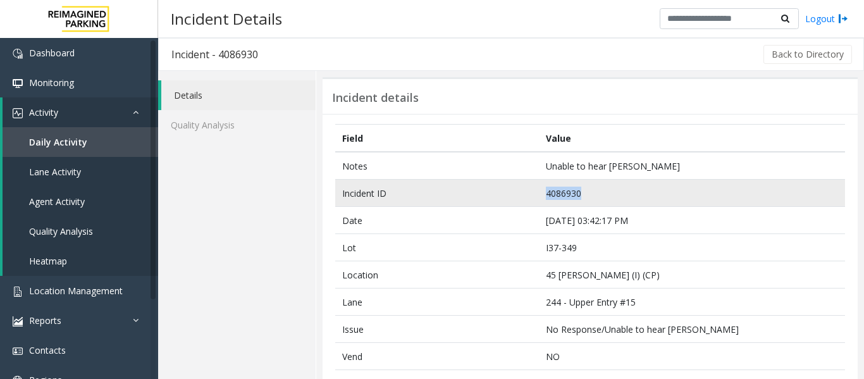
drag, startPoint x: 577, startPoint y: 191, endPoint x: 469, endPoint y: 190, distance: 108.2
click at [469, 190] on tr "Incident ID 4086930" at bounding box center [590, 193] width 510 height 27
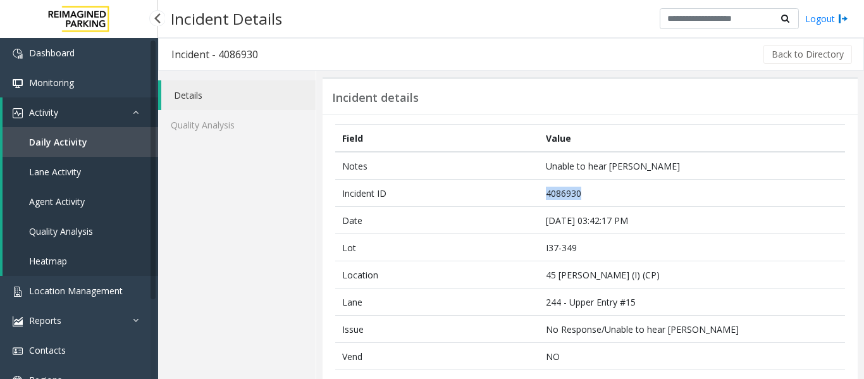
click at [66, 195] on span "Agent Activity" at bounding box center [57, 201] width 56 height 12
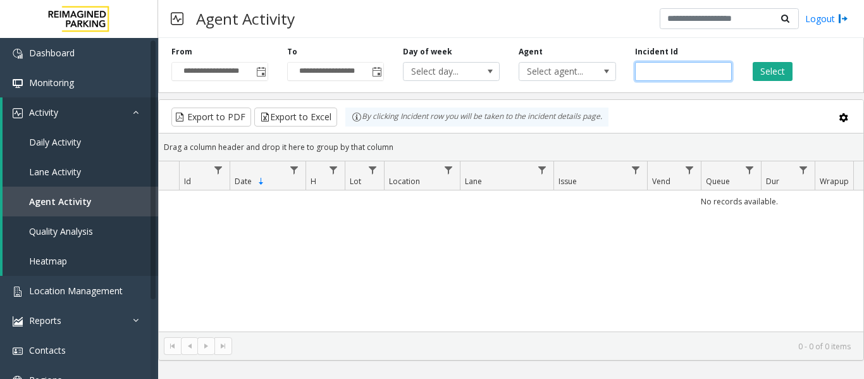
click at [658, 73] on input "number" at bounding box center [683, 71] width 97 height 19
paste input "*******"
type input "*******"
click at [777, 75] on button "Select" at bounding box center [773, 71] width 40 height 19
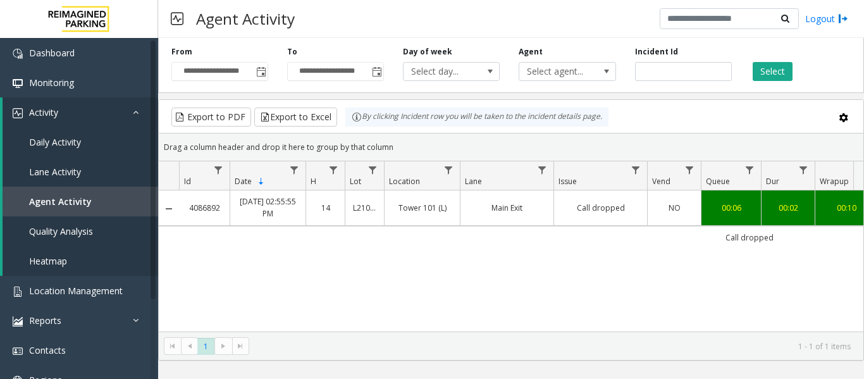
click at [572, 206] on link "Call dropped" at bounding box center [601, 208] width 78 height 12
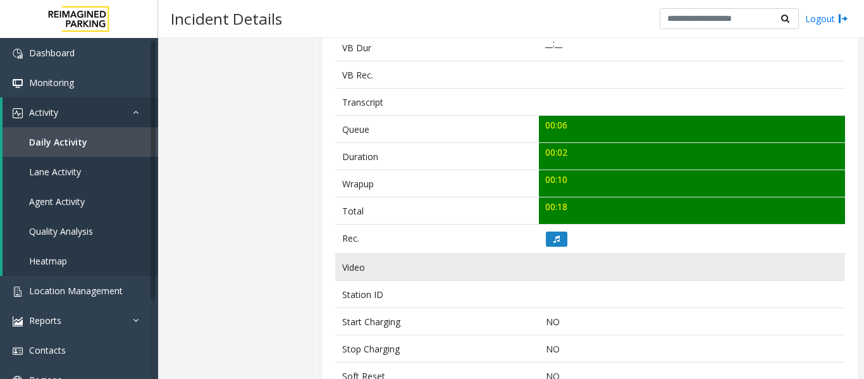
scroll to position [443, 0]
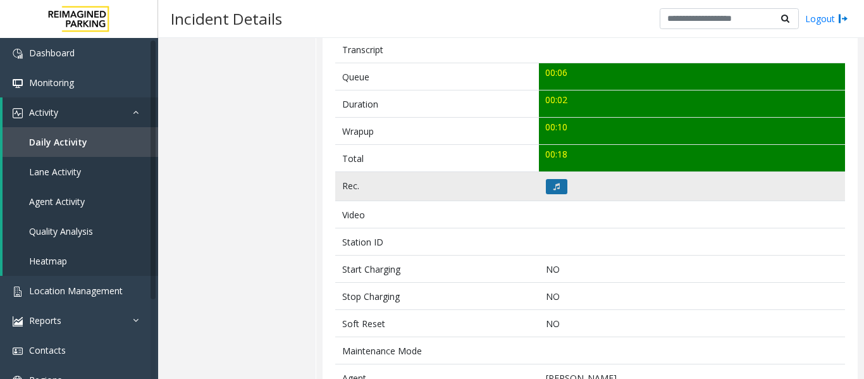
click at [553, 185] on icon at bounding box center [556, 187] width 6 height 8
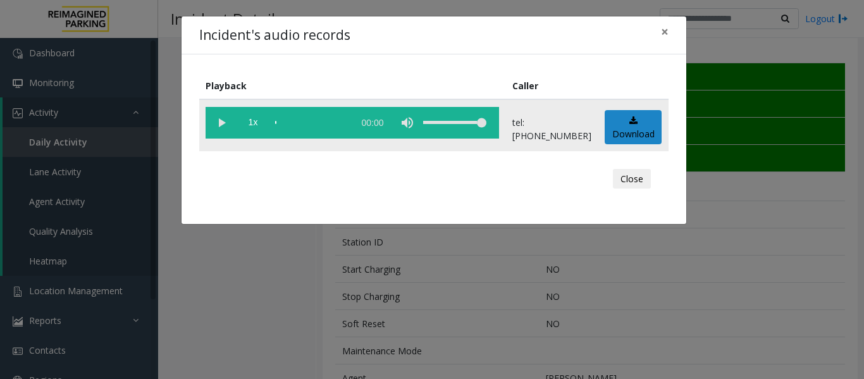
click at [213, 123] on vg-play-pause at bounding box center [222, 123] width 32 height 32
click at [632, 182] on button "Close" at bounding box center [632, 179] width 38 height 20
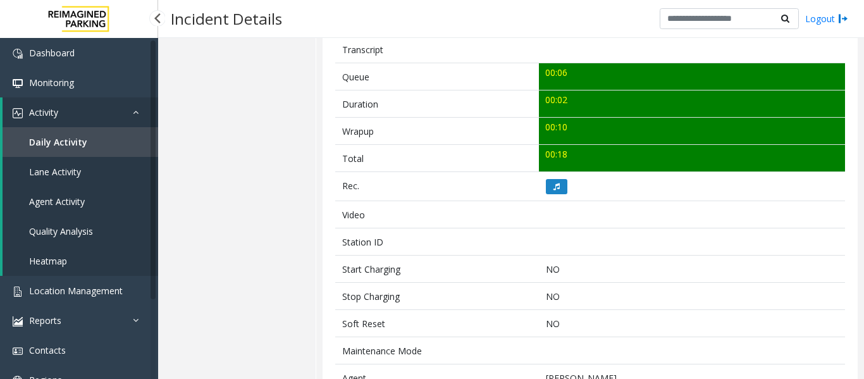
click at [78, 202] on span "Agent Activity" at bounding box center [57, 201] width 56 height 12
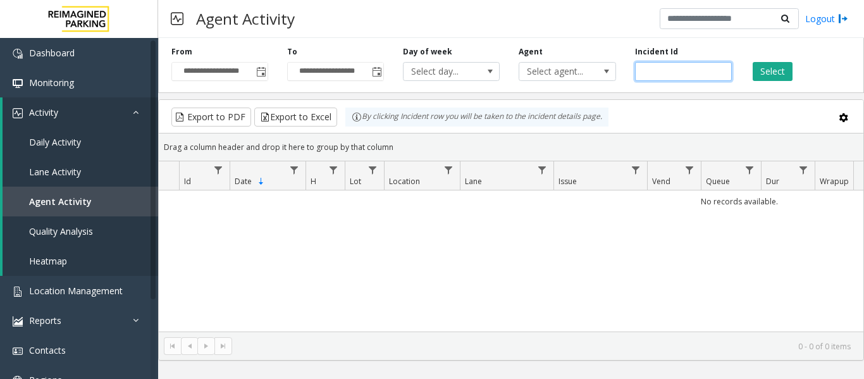
click at [671, 68] on input "number" at bounding box center [683, 71] width 97 height 19
paste input "*******"
type input "*******"
click at [761, 70] on button "Select" at bounding box center [773, 71] width 40 height 19
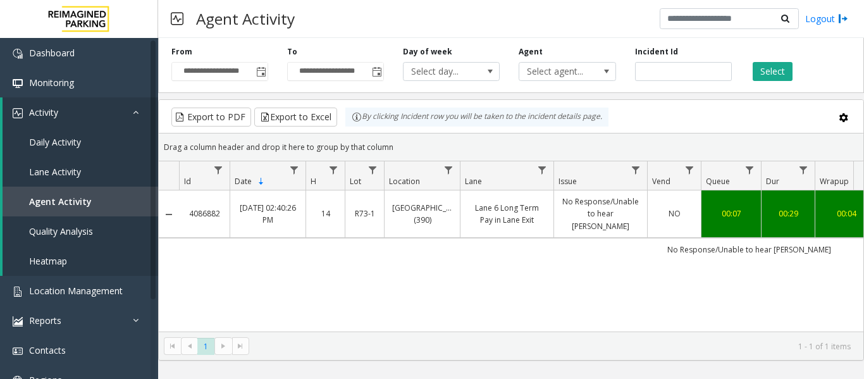
click at [524, 213] on link "Lane 6 Long Term Pay in Lane Exit" at bounding box center [507, 214] width 78 height 24
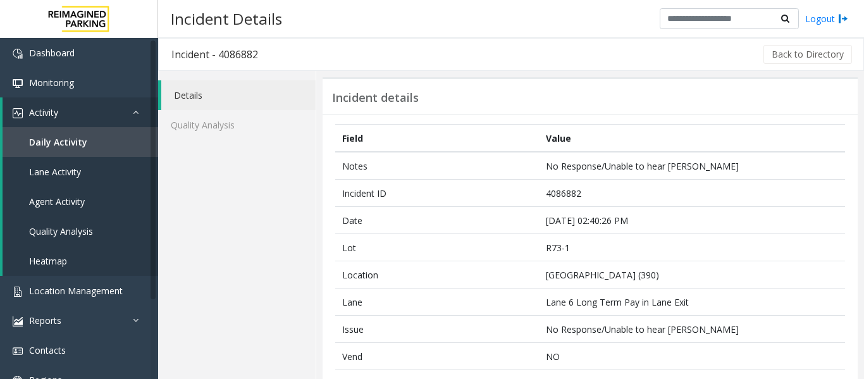
scroll to position [316, 0]
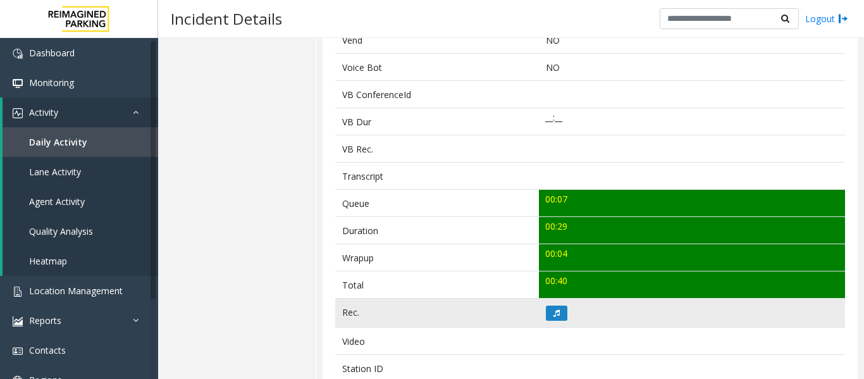
click at [559, 324] on td at bounding box center [692, 313] width 306 height 29
click at [557, 313] on button at bounding box center [557, 312] width 22 height 15
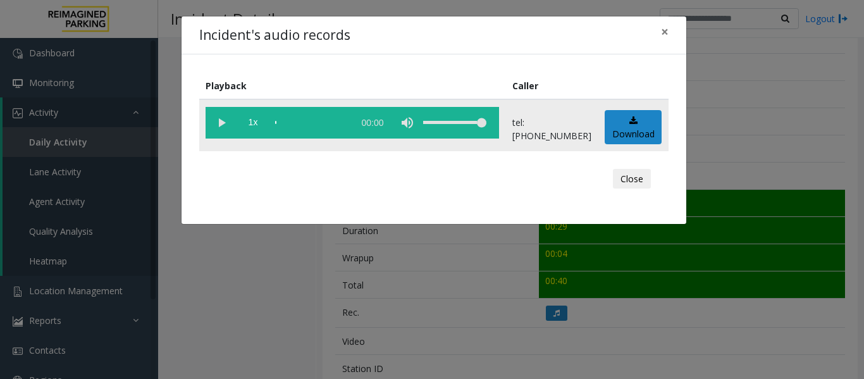
click at [232, 120] on vg-play-pause at bounding box center [222, 123] width 32 height 32
click at [633, 185] on button "Close" at bounding box center [632, 179] width 38 height 20
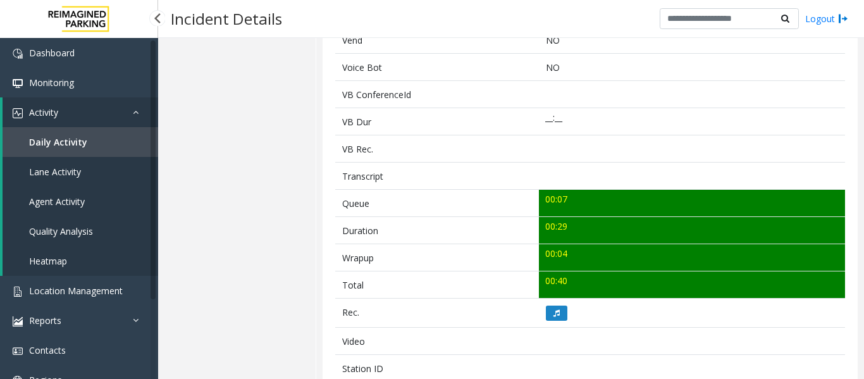
click at [37, 207] on link "Agent Activity" at bounding box center [81, 202] width 156 height 30
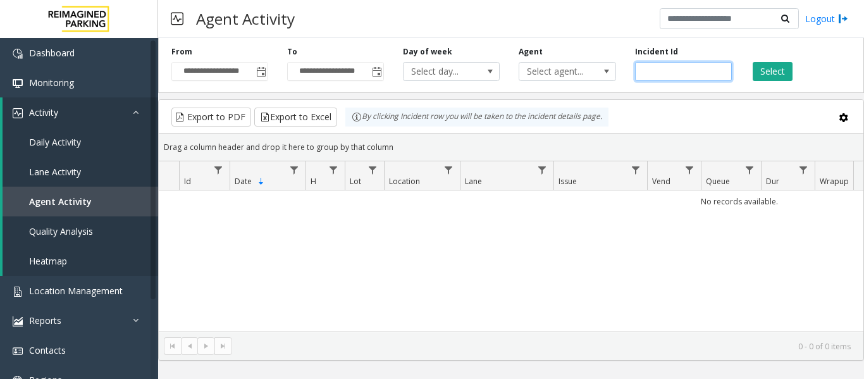
click at [659, 70] on input "number" at bounding box center [683, 71] width 97 height 19
paste input "*******"
type input "*******"
click at [778, 66] on button "Select" at bounding box center [773, 71] width 40 height 19
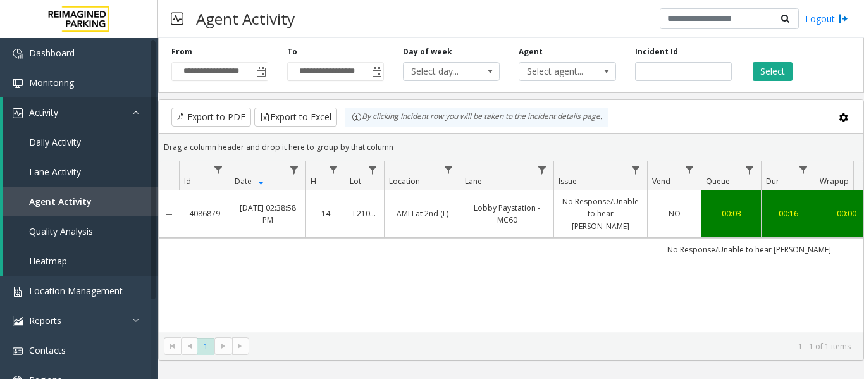
click at [589, 193] on td "No Response/Unable to hear [PERSON_NAME]" at bounding box center [600, 213] width 94 height 47
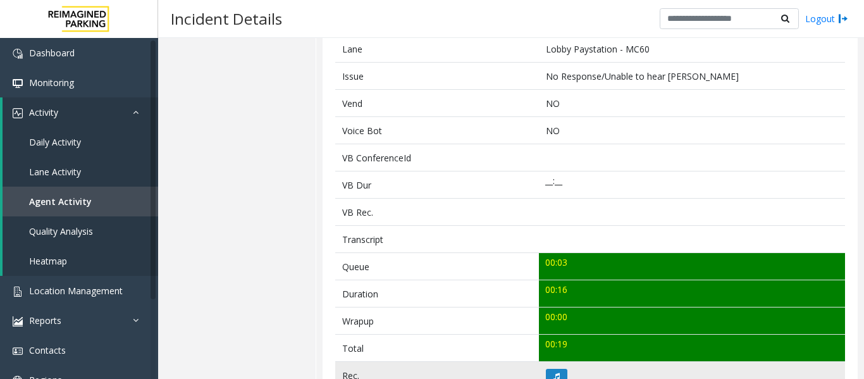
scroll to position [443, 0]
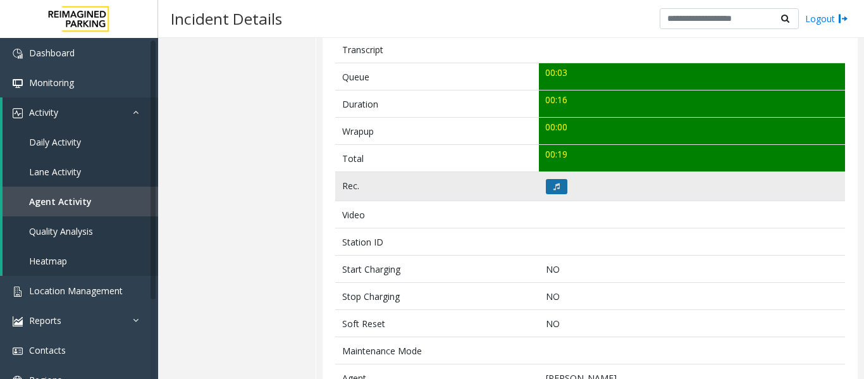
click at [553, 188] on icon at bounding box center [556, 187] width 6 height 8
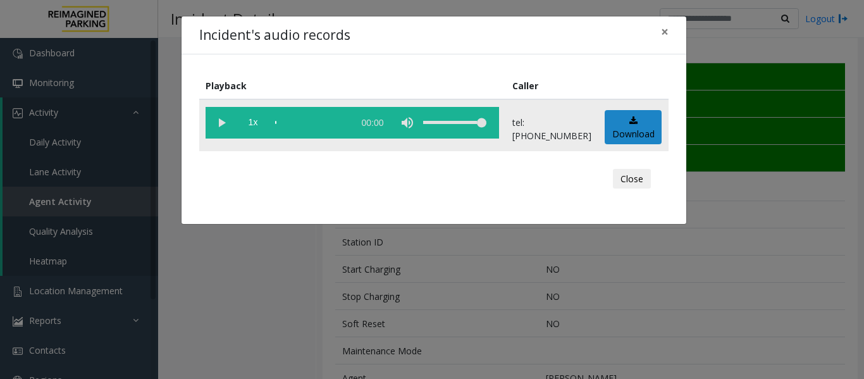
click at [222, 125] on vg-play-pause at bounding box center [222, 123] width 32 height 32
click at [631, 182] on button "Close" at bounding box center [632, 179] width 38 height 20
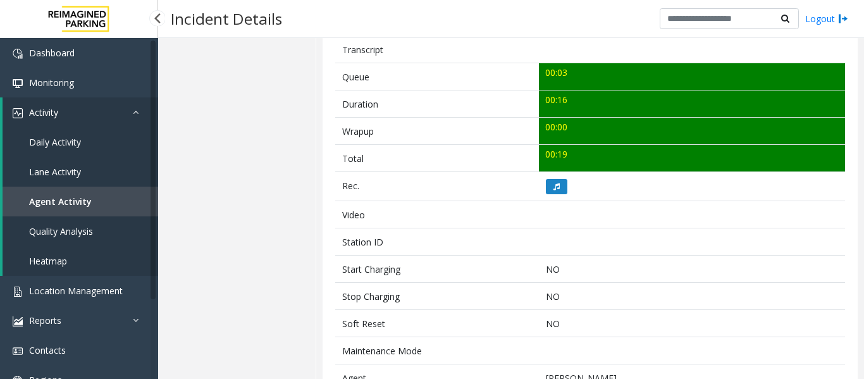
click at [128, 200] on link "Agent Activity" at bounding box center [81, 202] width 156 height 30
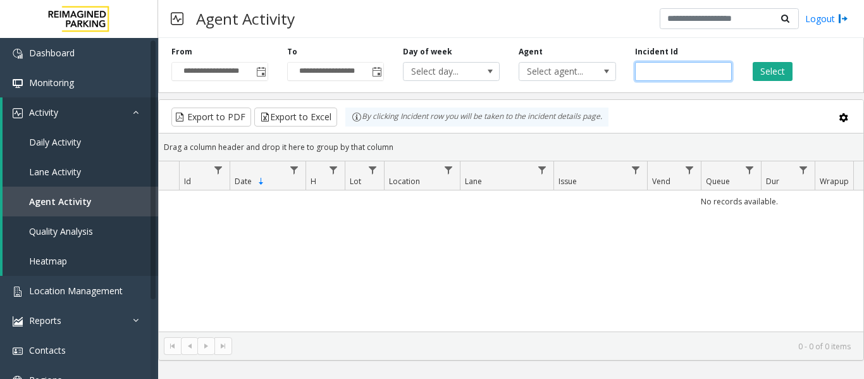
click at [648, 66] on input "number" at bounding box center [683, 71] width 97 height 19
paste input "*******"
type input "*******"
click at [782, 65] on button "Select" at bounding box center [773, 71] width 40 height 19
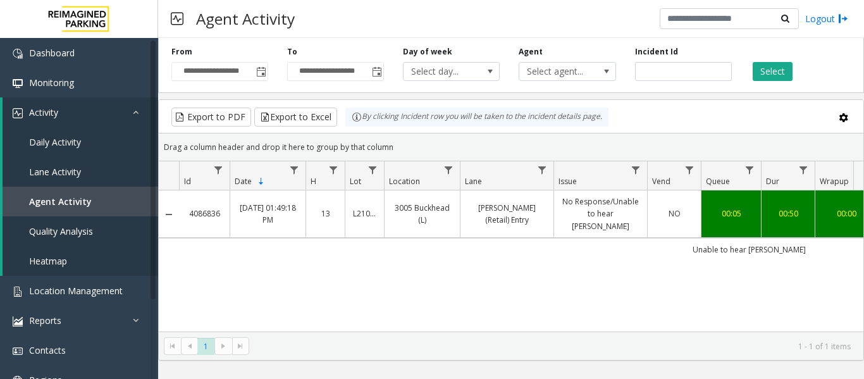
click at [509, 211] on link "Pharr (Retail) Entry" at bounding box center [507, 214] width 78 height 24
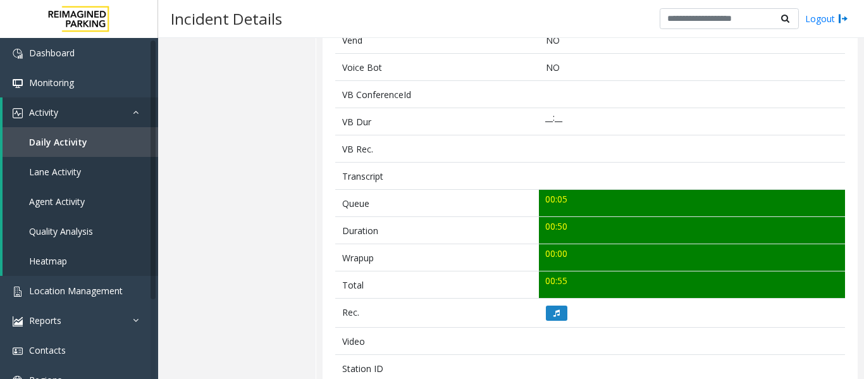
scroll to position [443, 0]
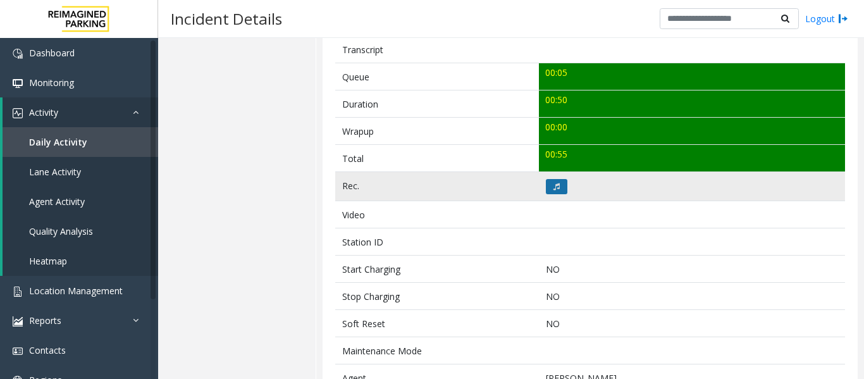
click at [548, 182] on button at bounding box center [557, 186] width 22 height 15
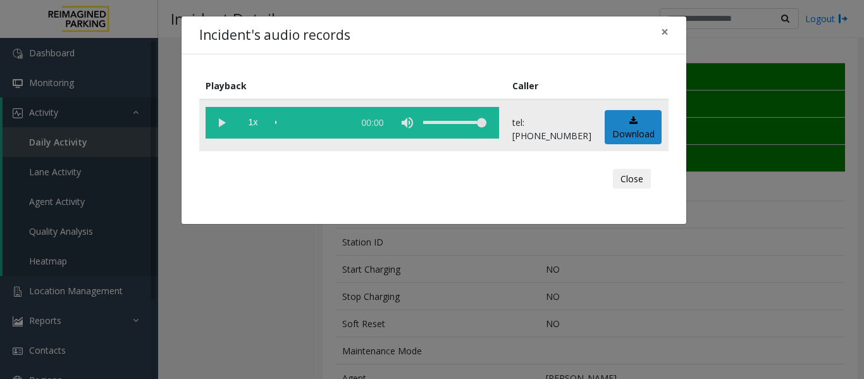
click at [221, 121] on vg-play-pause at bounding box center [222, 123] width 32 height 32
click at [644, 186] on button "Close" at bounding box center [632, 179] width 38 height 20
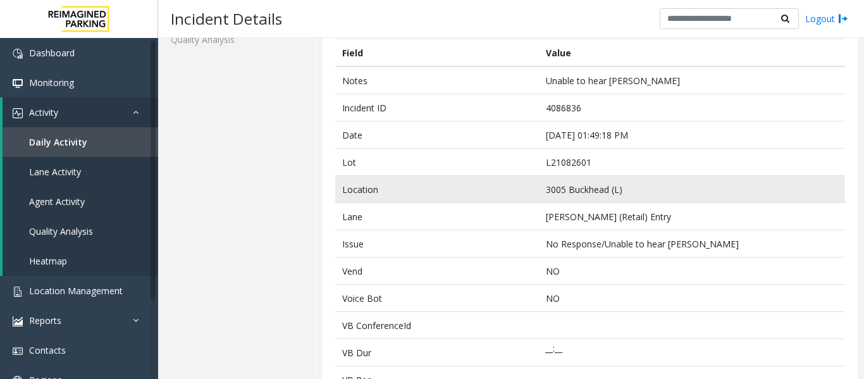
scroll to position [63, 0]
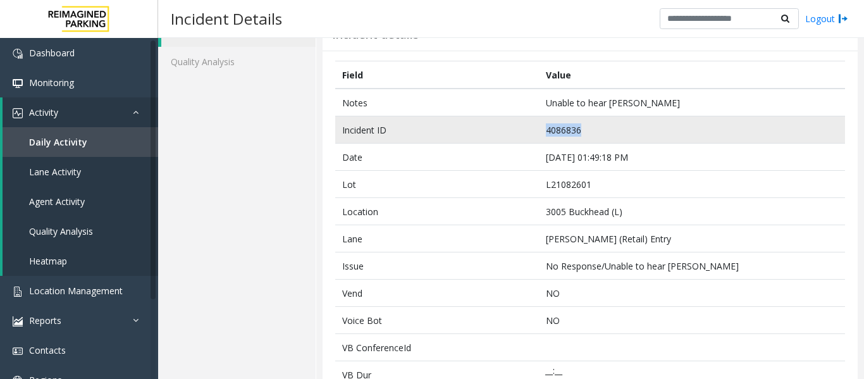
drag, startPoint x: 592, startPoint y: 130, endPoint x: 484, endPoint y: 136, distance: 107.7
click at [484, 136] on tr "Incident ID 4086836" at bounding box center [590, 129] width 510 height 27
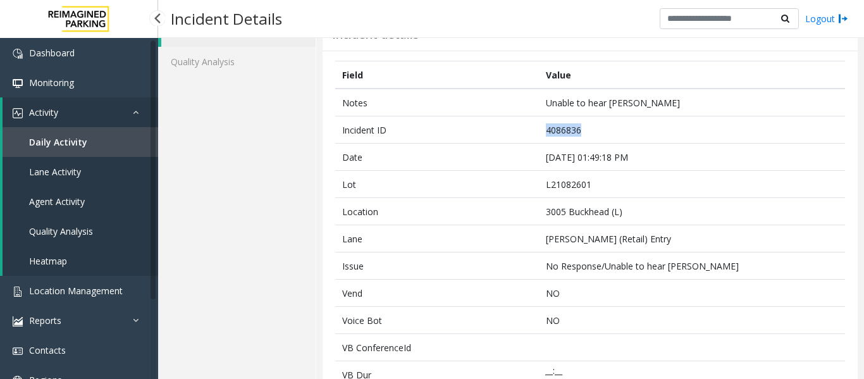
click at [102, 197] on link "Agent Activity" at bounding box center [81, 202] width 156 height 30
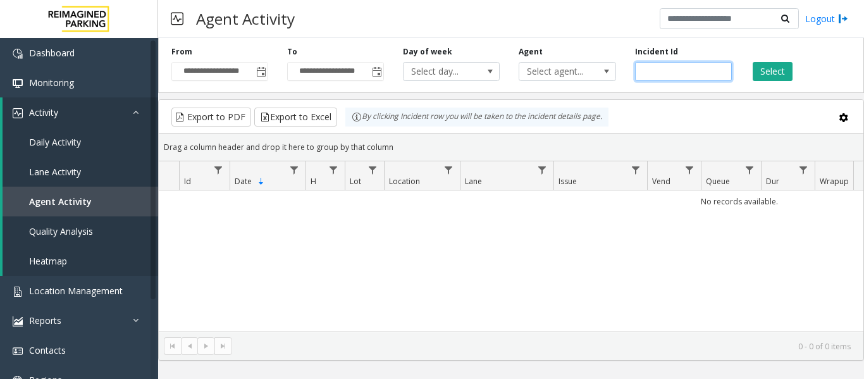
click at [648, 74] on input "number" at bounding box center [683, 71] width 97 height 19
paste input "*******"
type input "*******"
click at [777, 65] on button "Select" at bounding box center [773, 71] width 40 height 19
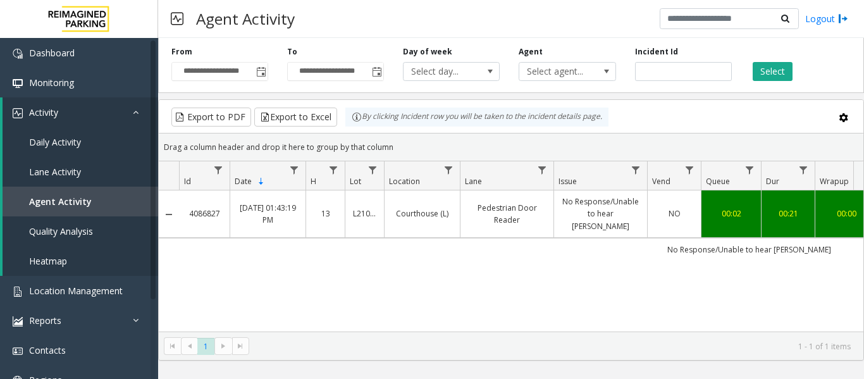
click at [594, 204] on link "No Response/Unable to hear [PERSON_NAME]" at bounding box center [601, 213] width 78 height 37
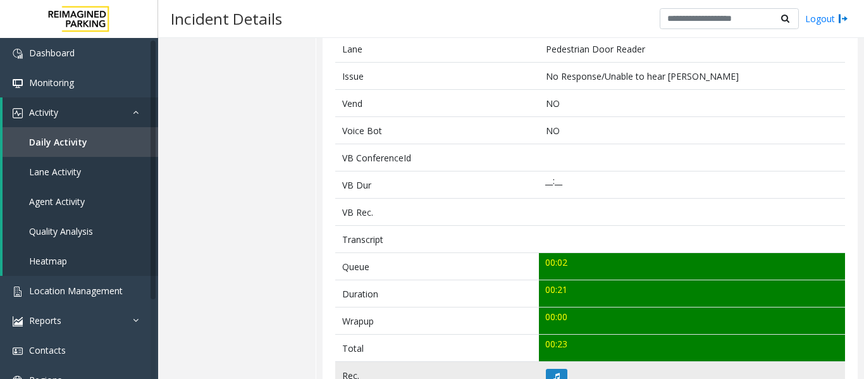
scroll to position [443, 0]
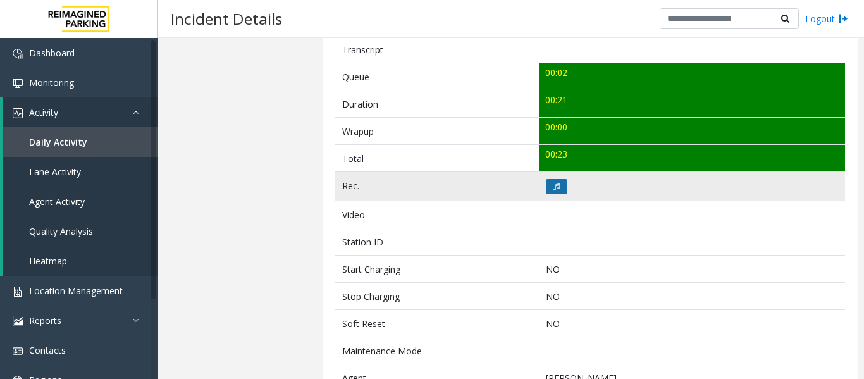
click at [555, 192] on button at bounding box center [557, 186] width 22 height 15
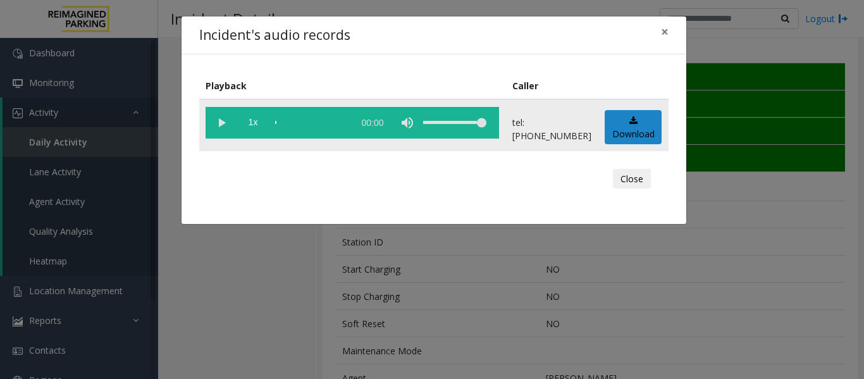
click at [218, 126] on vg-play-pause at bounding box center [222, 123] width 32 height 32
click at [634, 180] on button "Close" at bounding box center [632, 179] width 38 height 20
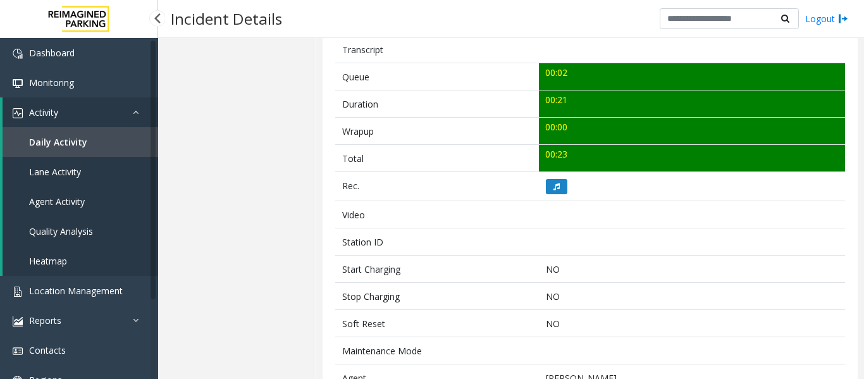
click at [75, 207] on link "Agent Activity" at bounding box center [81, 202] width 156 height 30
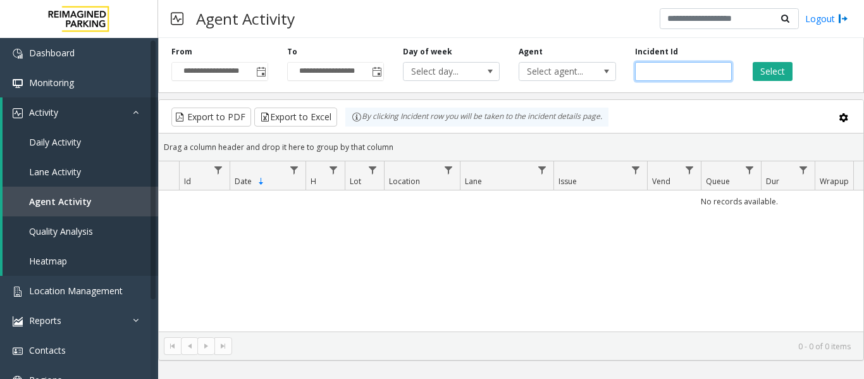
click at [663, 80] on input "number" at bounding box center [683, 71] width 97 height 19
paste input "*******"
type input "*******"
click at [759, 70] on button "Select" at bounding box center [773, 71] width 40 height 19
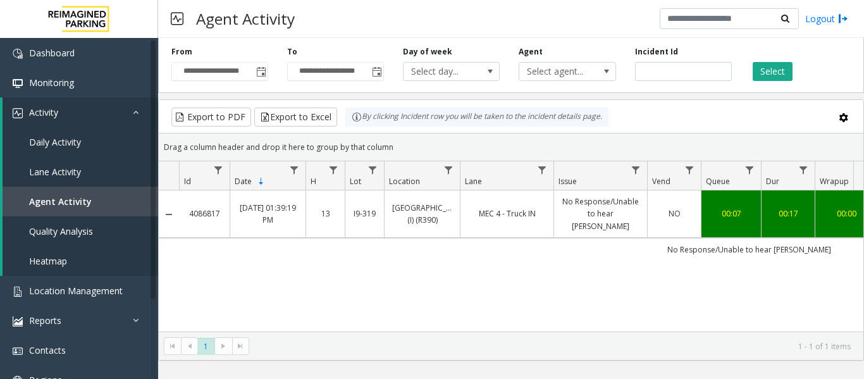
click at [601, 196] on td "No Response/Unable to hear [PERSON_NAME]" at bounding box center [600, 213] width 94 height 47
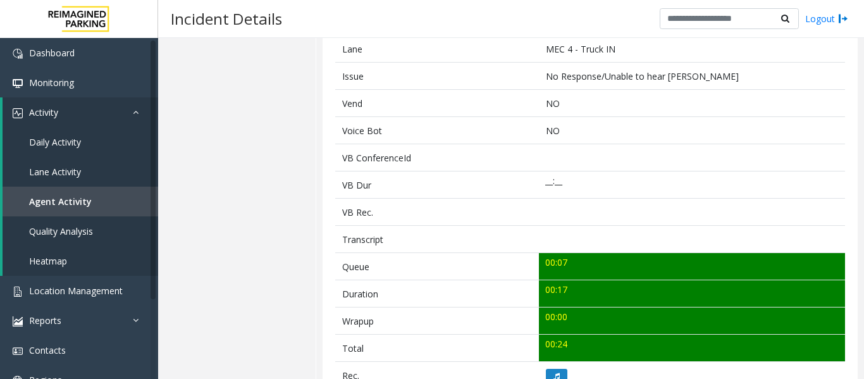
scroll to position [443, 0]
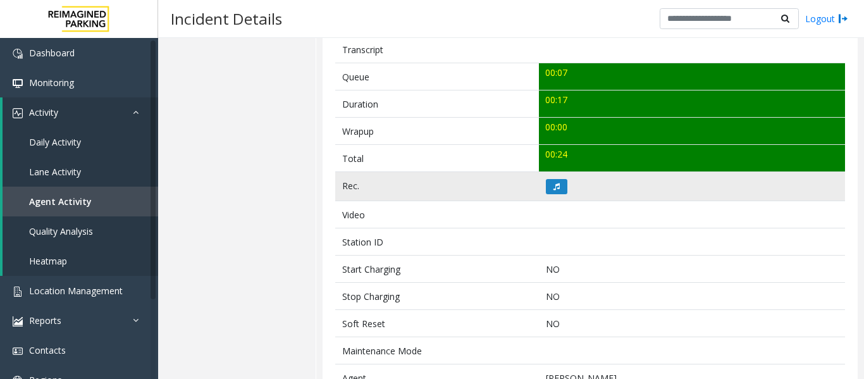
click at [567, 189] on td at bounding box center [692, 186] width 306 height 29
click at [564, 189] on td at bounding box center [692, 186] width 306 height 29
click at [560, 189] on button at bounding box center [557, 186] width 22 height 15
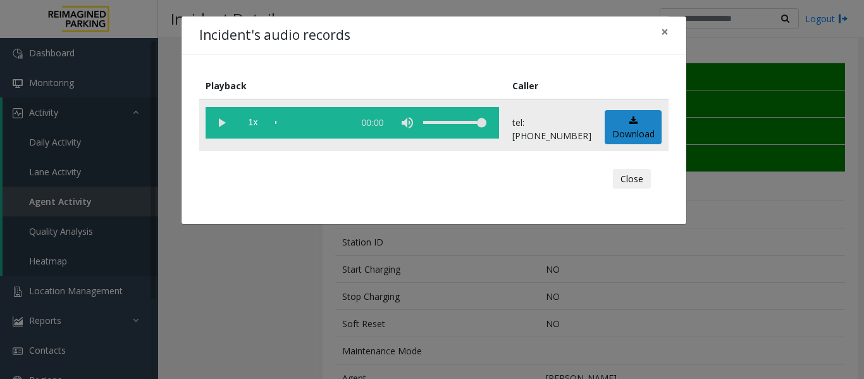
click at [228, 128] on vg-play-pause at bounding box center [222, 123] width 32 height 32
click at [293, 120] on div "scrub bar" at bounding box center [311, 123] width 72 height 32
click at [219, 122] on vg-play-pause at bounding box center [222, 123] width 32 height 32
click at [606, 181] on div "Close" at bounding box center [434, 179] width 452 height 38
click at [624, 182] on button "Close" at bounding box center [632, 179] width 38 height 20
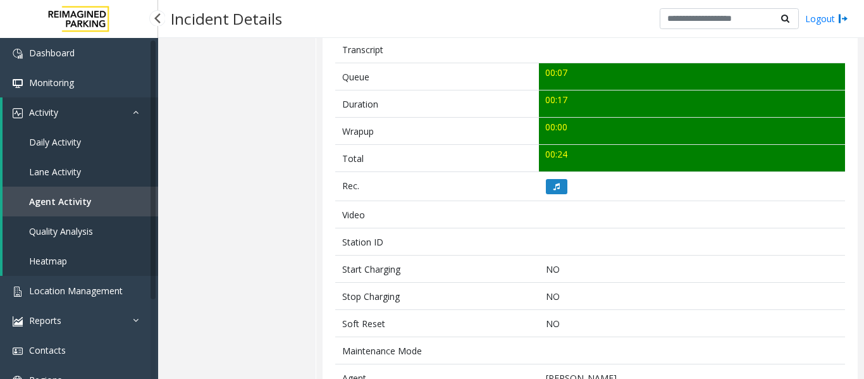
click at [50, 206] on span "Agent Activity" at bounding box center [60, 201] width 63 height 12
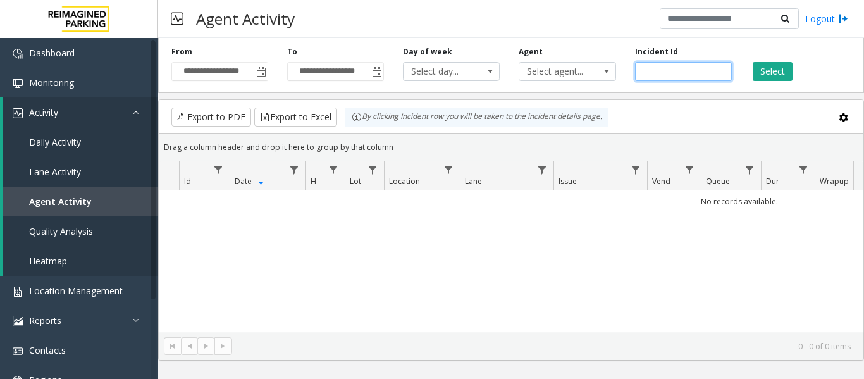
click at [644, 77] on input "number" at bounding box center [683, 71] width 97 height 19
paste input "*******"
type input "*******"
click at [760, 75] on button "Select" at bounding box center [773, 71] width 40 height 19
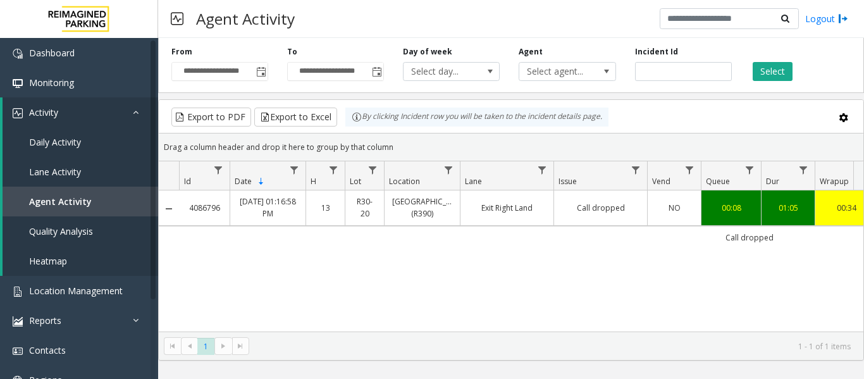
click at [588, 196] on td "Call dropped" at bounding box center [600, 207] width 94 height 35
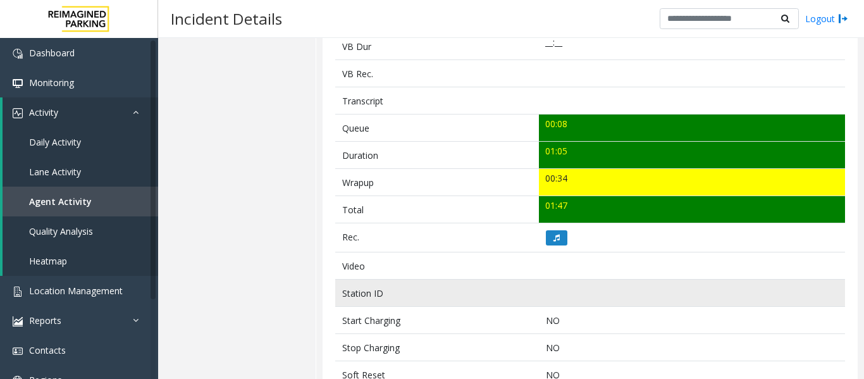
scroll to position [506, 0]
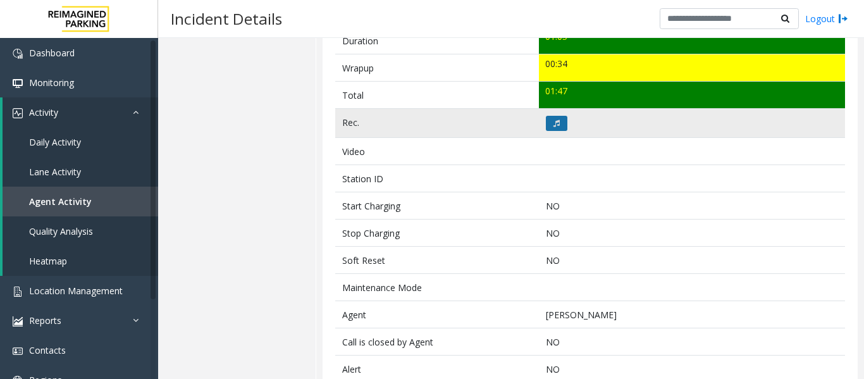
click at [548, 116] on button at bounding box center [557, 123] width 22 height 15
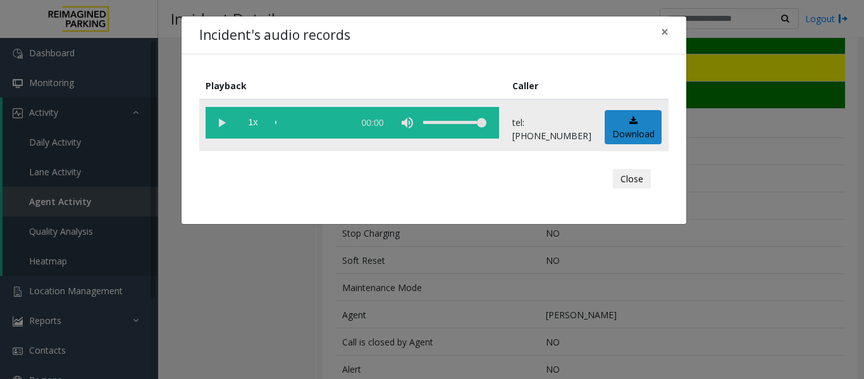
click at [209, 118] on vg-play-pause at bounding box center [222, 123] width 32 height 32
click at [624, 188] on button "Close" at bounding box center [632, 179] width 38 height 20
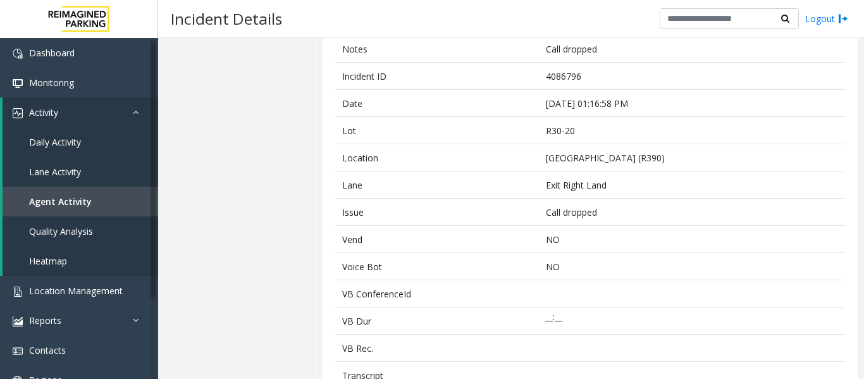
scroll to position [0, 0]
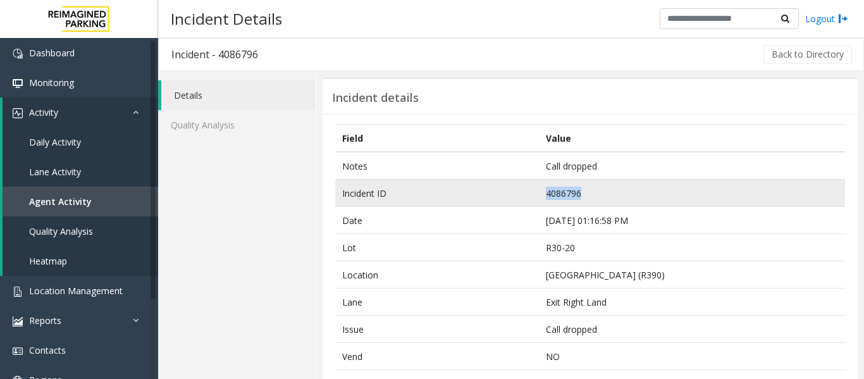
drag, startPoint x: 601, startPoint y: 191, endPoint x: 472, endPoint y: 196, distance: 129.1
click at [472, 196] on tr "Incident ID 4086796" at bounding box center [590, 193] width 510 height 27
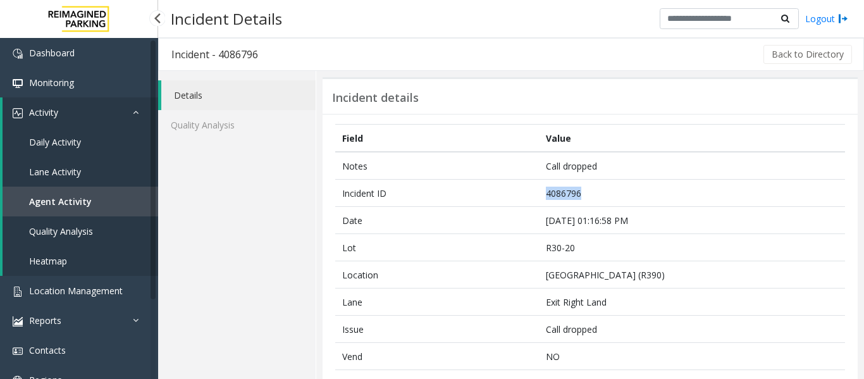
click at [71, 198] on span "Agent Activity" at bounding box center [60, 201] width 63 height 12
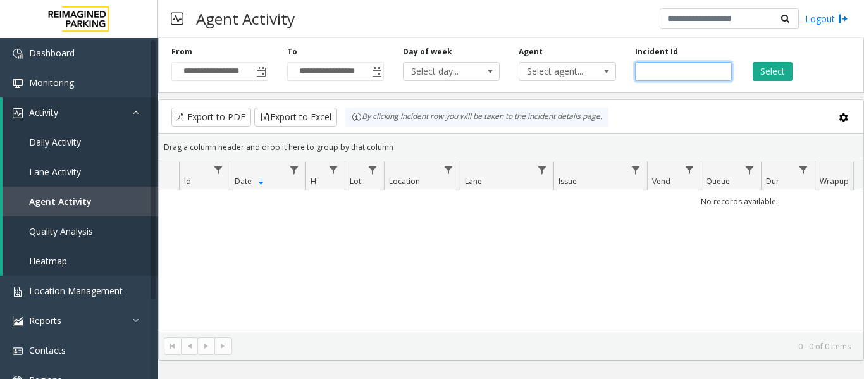
click at [667, 66] on input "number" at bounding box center [683, 71] width 97 height 19
paste input "*******"
type input "*******"
click at [787, 68] on button "Select" at bounding box center [773, 71] width 40 height 19
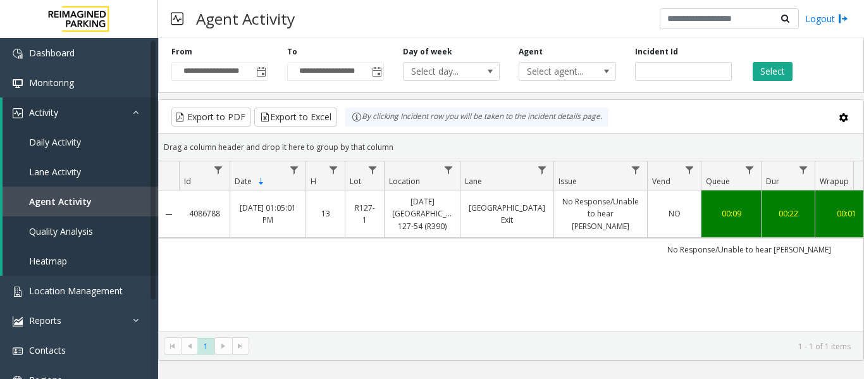
click at [574, 204] on link "No Response/Unable to hear [PERSON_NAME]" at bounding box center [601, 213] width 78 height 37
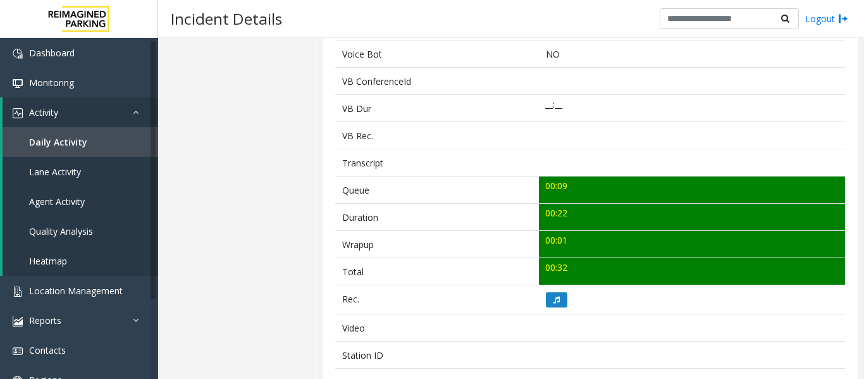
scroll to position [506, 0]
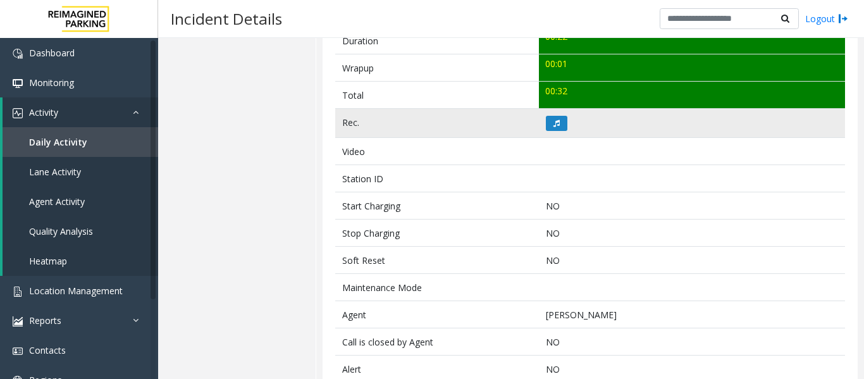
click at [545, 112] on td at bounding box center [692, 123] width 306 height 29
click at [553, 121] on icon at bounding box center [556, 124] width 6 height 8
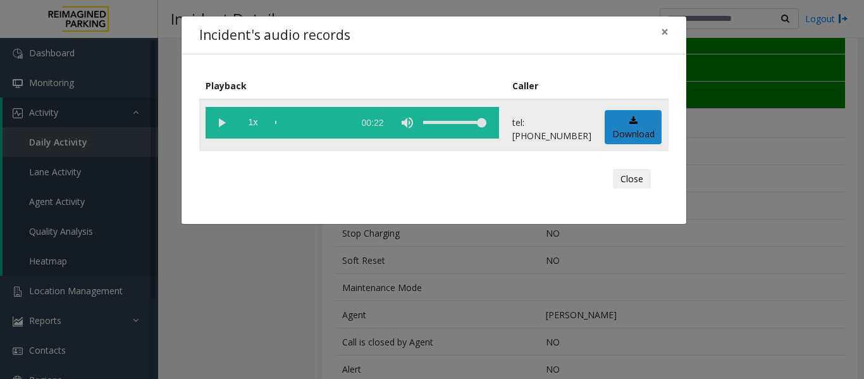
click at [223, 125] on vg-play-pause at bounding box center [222, 123] width 32 height 32
click at [636, 178] on button "Close" at bounding box center [632, 179] width 38 height 20
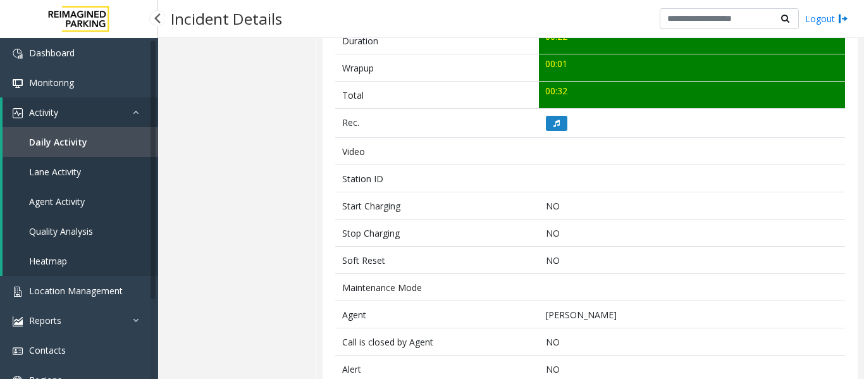
click at [82, 192] on link "Agent Activity" at bounding box center [81, 202] width 156 height 30
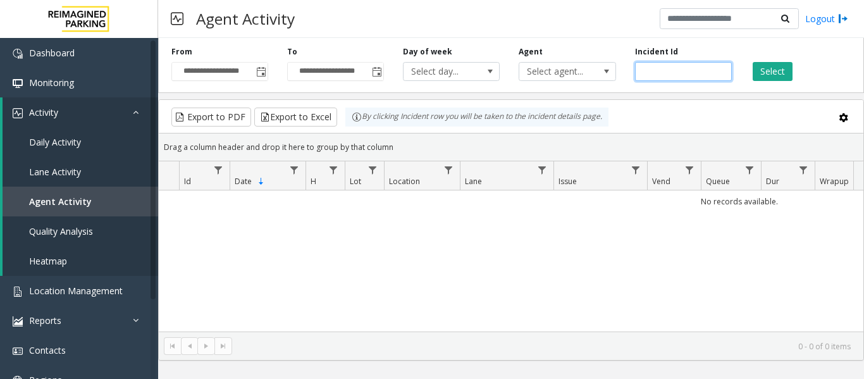
click at [671, 73] on input "number" at bounding box center [683, 71] width 97 height 19
paste input "*******"
type input "*******"
click at [779, 74] on button "Select" at bounding box center [773, 71] width 40 height 19
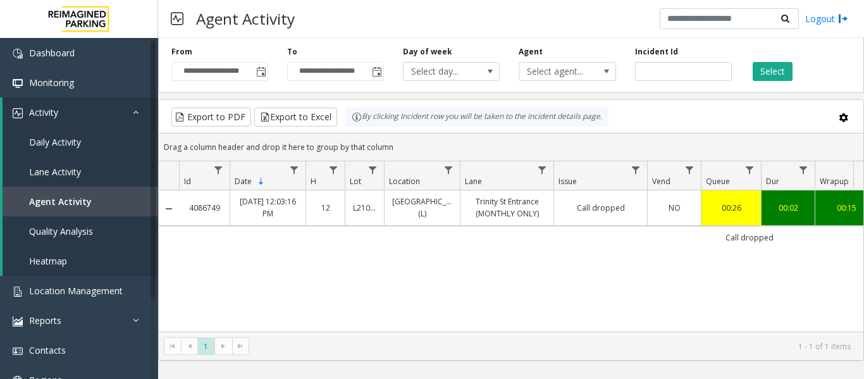
click at [627, 206] on link "Call dropped" at bounding box center [601, 208] width 78 height 12
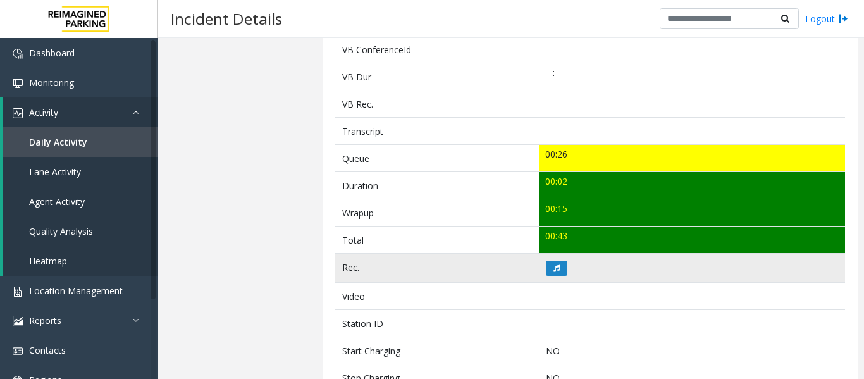
scroll to position [379, 0]
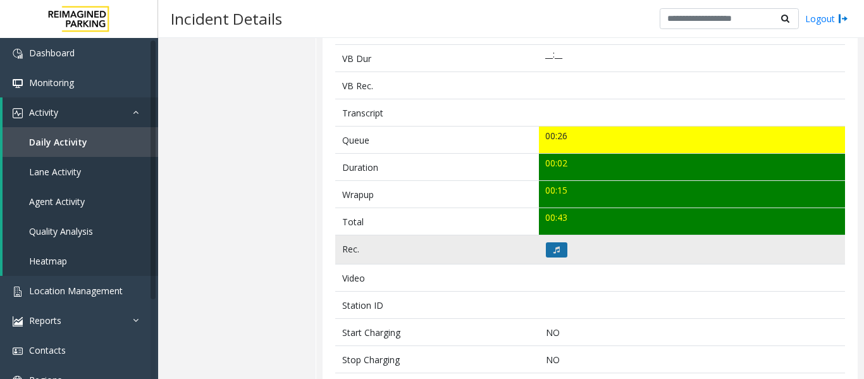
click at [557, 243] on button at bounding box center [557, 249] width 22 height 15
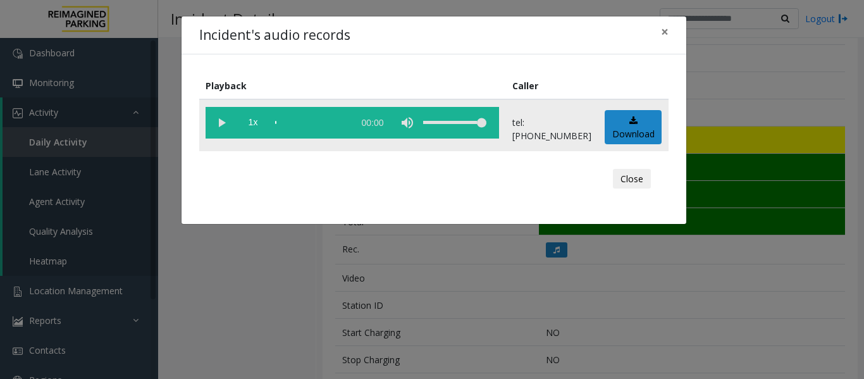
click at [223, 123] on vg-play-pause at bounding box center [222, 123] width 32 height 32
click at [651, 178] on div "Close" at bounding box center [434, 179] width 452 height 38
click at [644, 178] on button "Close" at bounding box center [632, 179] width 38 height 20
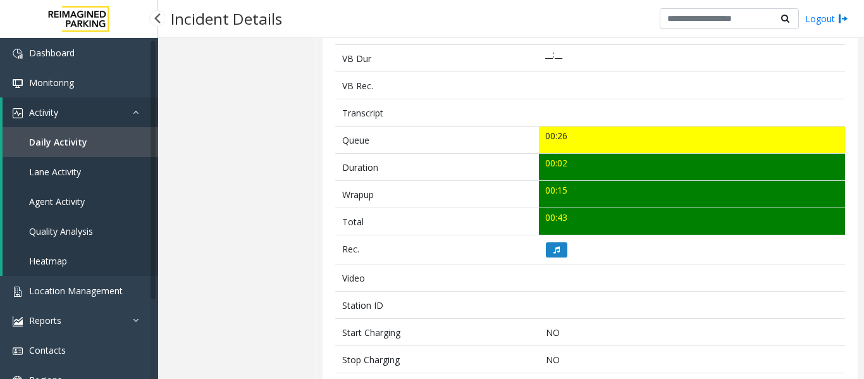
click at [74, 213] on link "Agent Activity" at bounding box center [81, 202] width 156 height 30
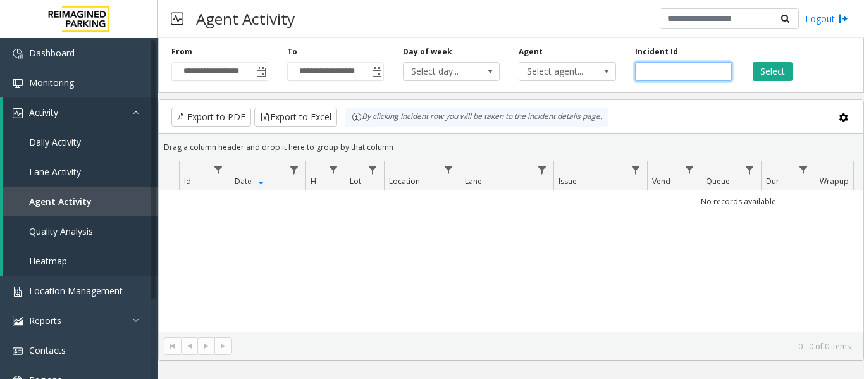
click at [665, 65] on input "number" at bounding box center [683, 71] width 97 height 19
paste input "*******"
type input "*******"
click at [761, 70] on button "Select" at bounding box center [773, 71] width 40 height 19
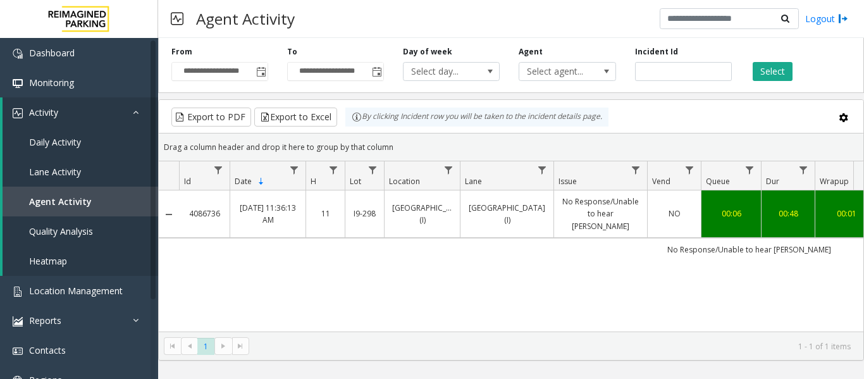
click at [548, 212] on td "Dundas Kipling Centre (I)" at bounding box center [507, 213] width 94 height 47
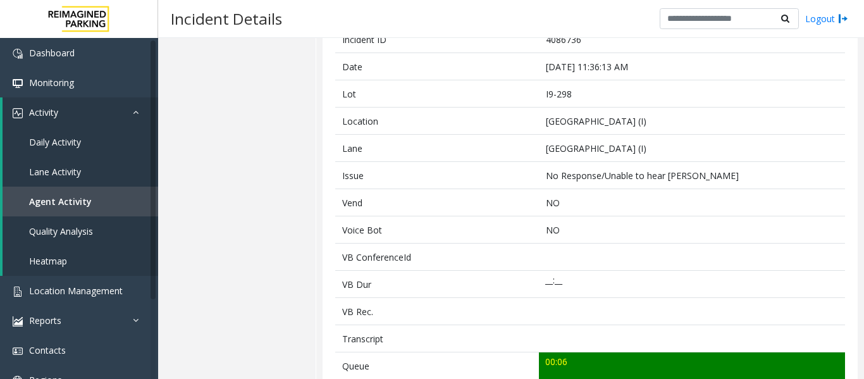
scroll to position [316, 0]
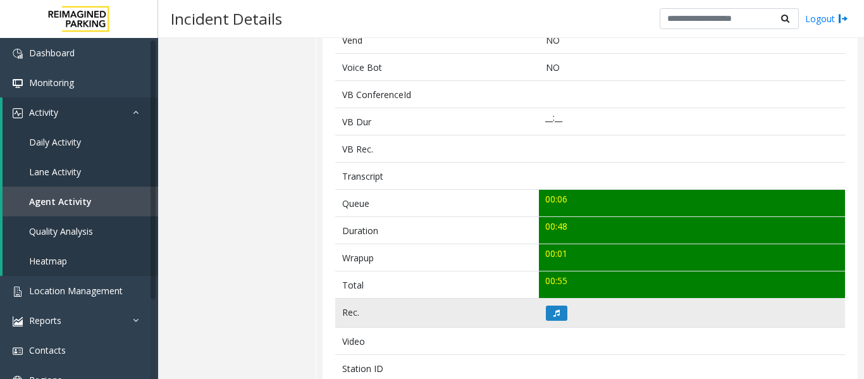
click at [555, 323] on td at bounding box center [692, 313] width 306 height 29
click at [554, 314] on icon at bounding box center [556, 313] width 6 height 8
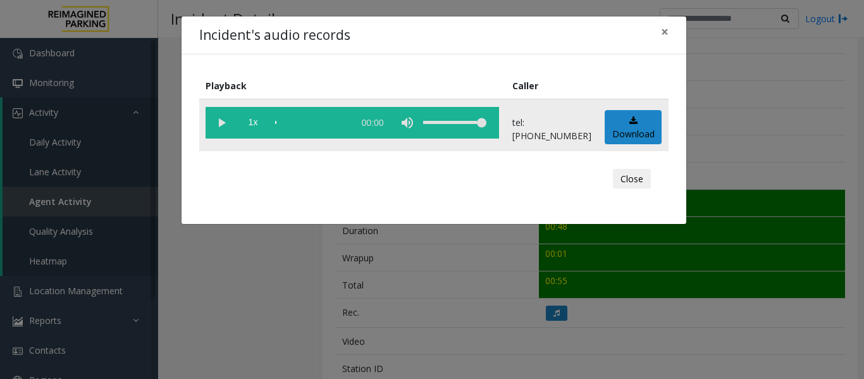
click at [228, 123] on vg-play-pause at bounding box center [222, 123] width 32 height 32
click at [625, 181] on button "Close" at bounding box center [632, 179] width 38 height 20
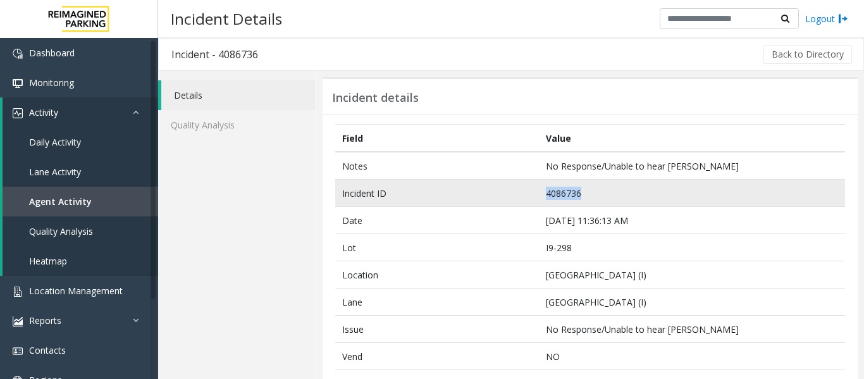
drag, startPoint x: 585, startPoint y: 195, endPoint x: 482, endPoint y: 197, distance: 103.1
click at [482, 197] on tr "Incident ID 4086736" at bounding box center [590, 193] width 510 height 27
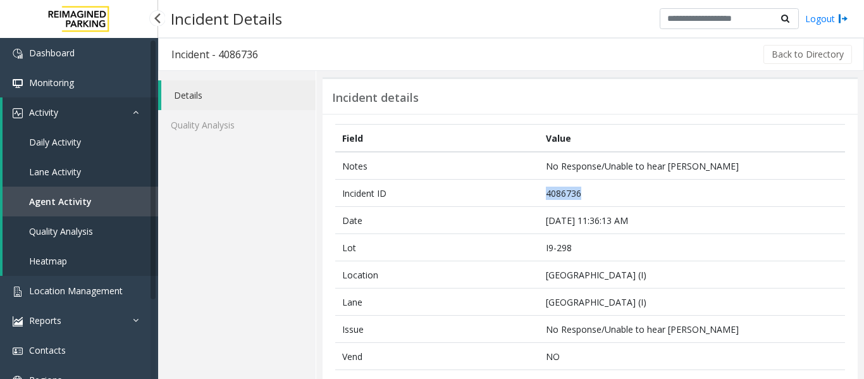
click at [58, 207] on span "Agent Activity" at bounding box center [60, 201] width 63 height 12
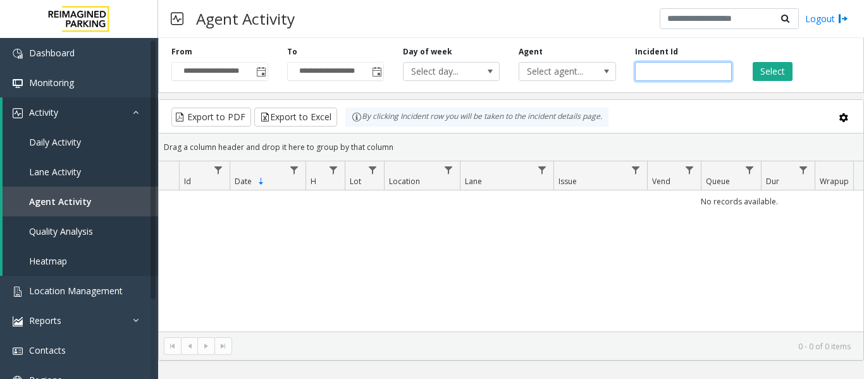
click at [668, 69] on input "number" at bounding box center [683, 71] width 97 height 19
paste input "*******"
type input "*******"
click at [781, 72] on button "Select" at bounding box center [773, 71] width 40 height 19
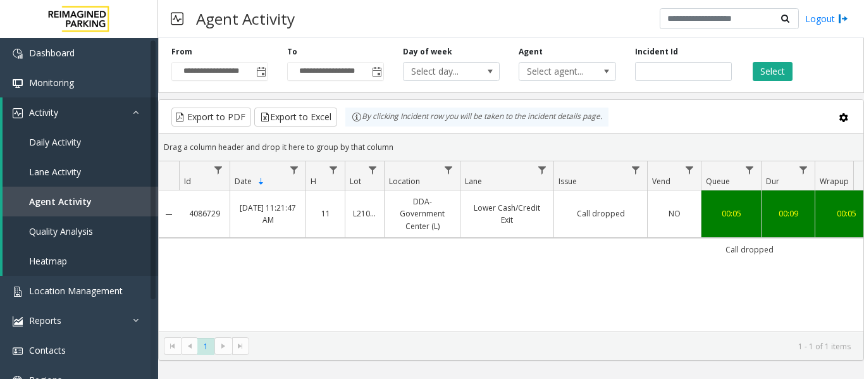
click at [452, 223] on link "DDA-Government Center (L)" at bounding box center [422, 213] width 60 height 37
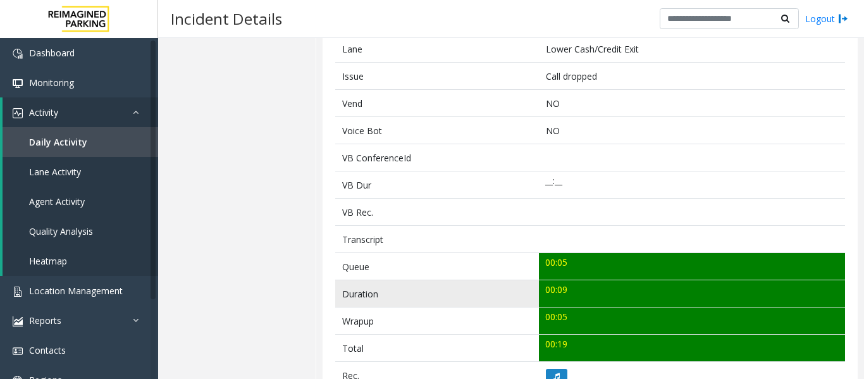
scroll to position [379, 0]
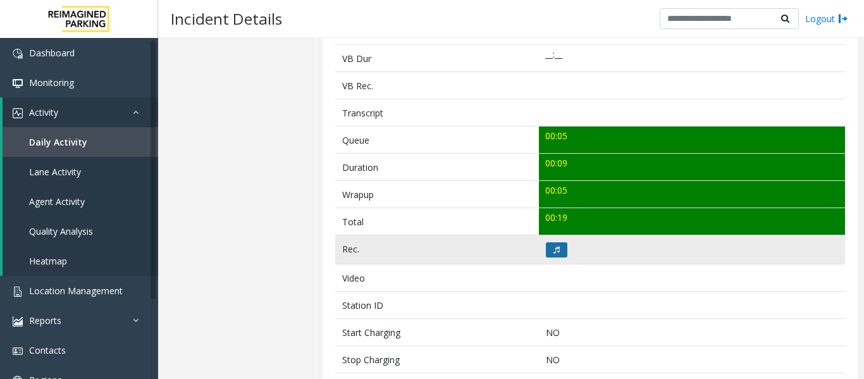
click at [548, 252] on button at bounding box center [557, 249] width 22 height 15
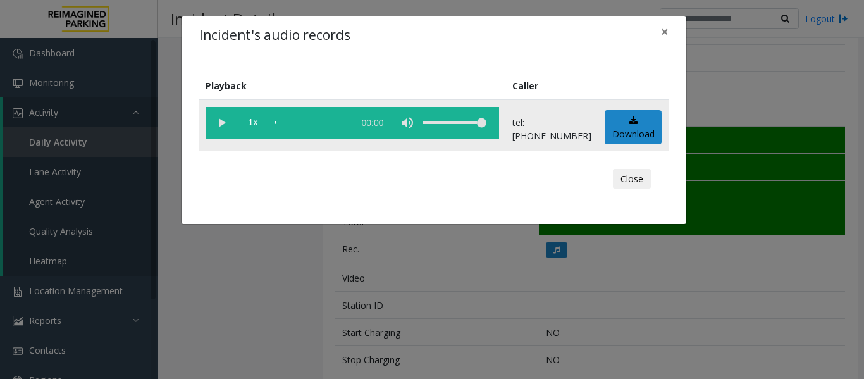
click at [218, 126] on vg-play-pause at bounding box center [222, 123] width 32 height 32
click at [644, 179] on button "Close" at bounding box center [632, 179] width 38 height 20
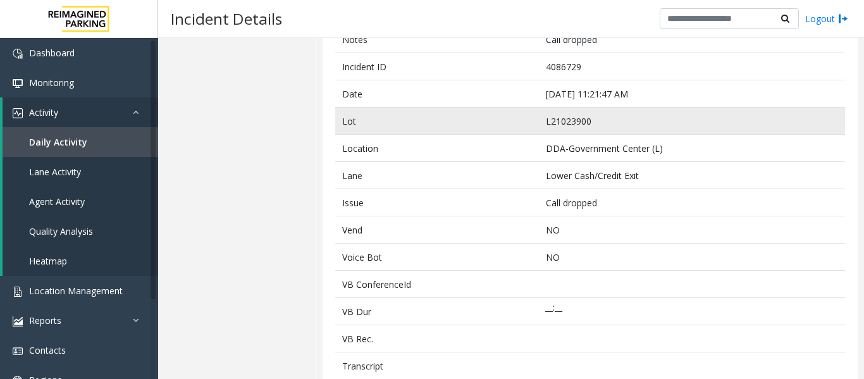
scroll to position [0, 0]
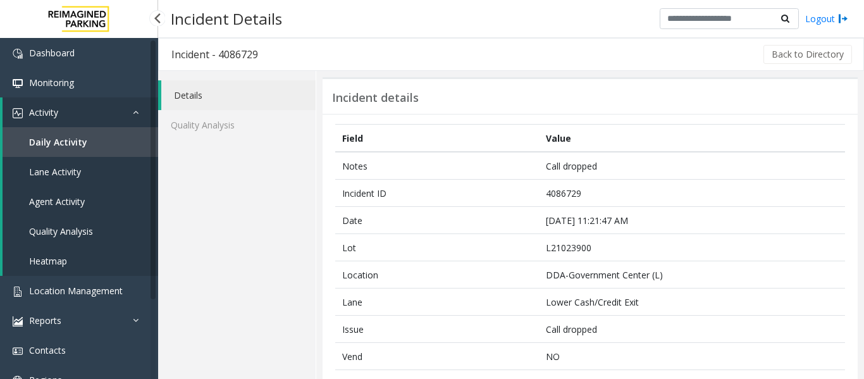
click at [54, 200] on span "Agent Activity" at bounding box center [57, 201] width 56 height 12
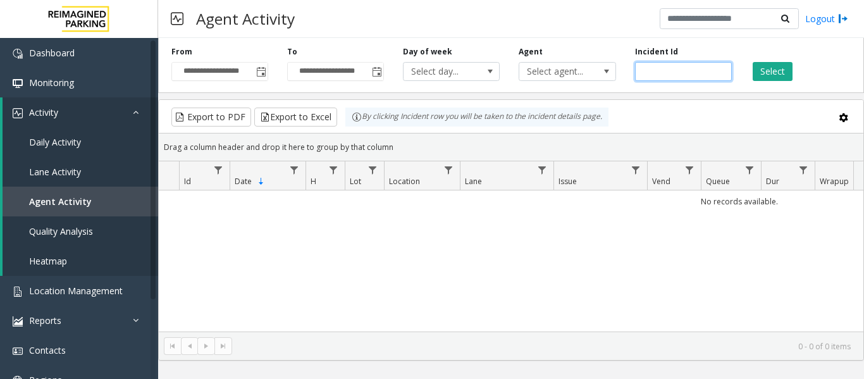
click at [670, 66] on input "number" at bounding box center [683, 71] width 97 height 19
paste input "*******"
type input "*******"
click at [784, 69] on button "Select" at bounding box center [773, 71] width 40 height 19
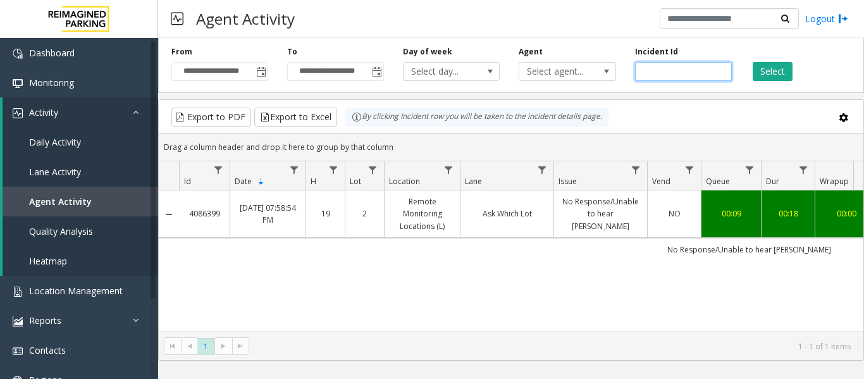
drag, startPoint x: 686, startPoint y: 65, endPoint x: 595, endPoint y: 82, distance: 92.0
click at [595, 82] on div "**********" at bounding box center [511, 63] width 706 height 60
click at [782, 63] on button "Select" at bounding box center [773, 71] width 40 height 19
click at [731, 232] on td "00:09" at bounding box center [731, 213] width 60 height 47
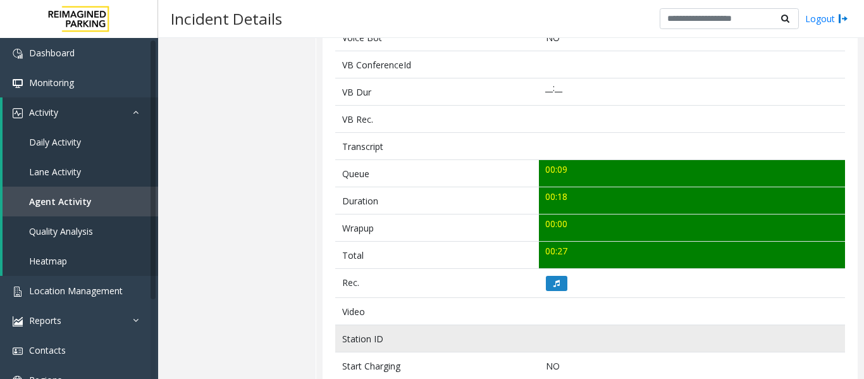
scroll to position [443, 0]
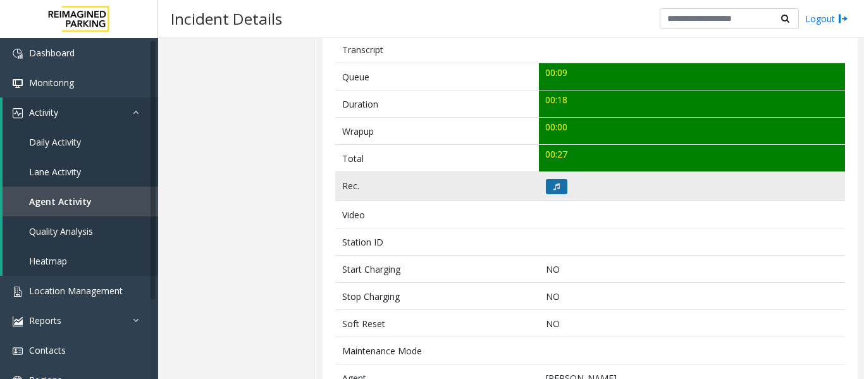
click at [554, 189] on icon at bounding box center [556, 187] width 6 height 8
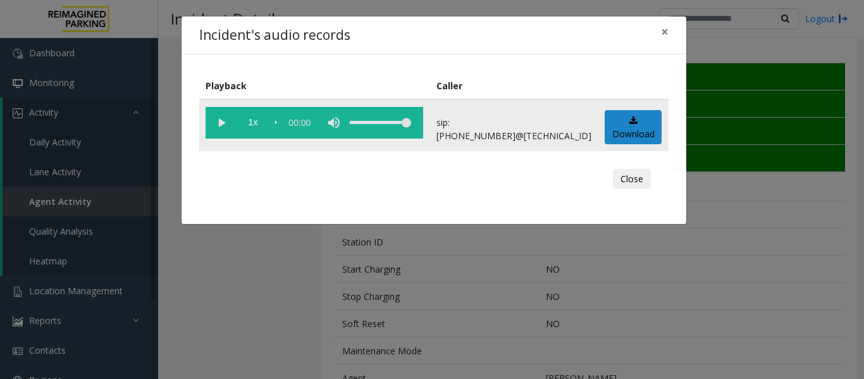
click at [231, 126] on vg-play-pause at bounding box center [222, 123] width 32 height 32
click at [648, 177] on button "Close" at bounding box center [632, 179] width 38 height 20
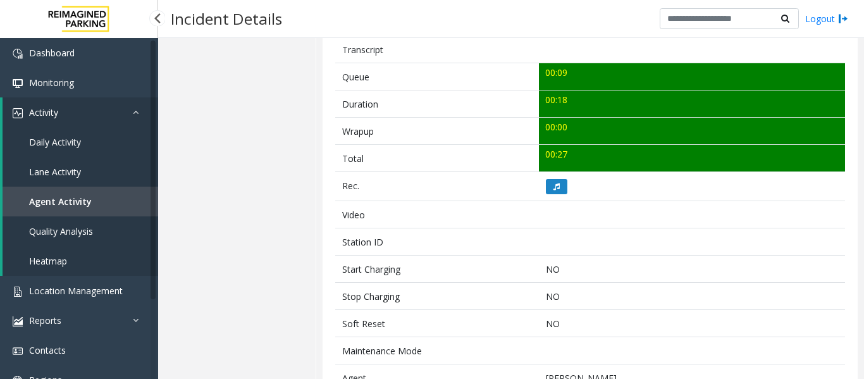
click at [74, 193] on link "Agent Activity" at bounding box center [81, 202] width 156 height 30
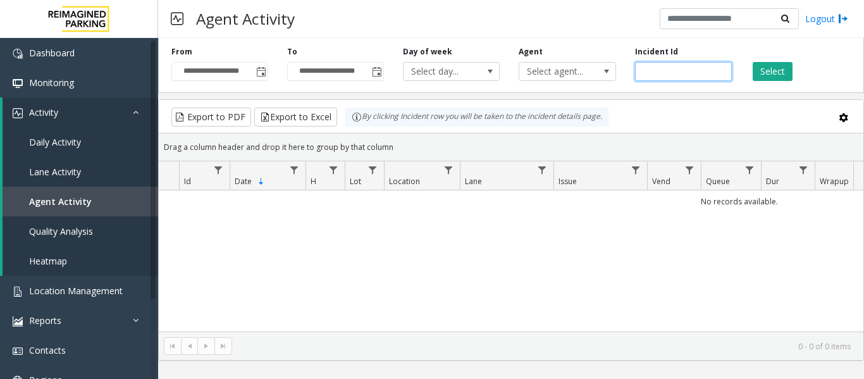
click at [682, 73] on input "number" at bounding box center [683, 71] width 97 height 19
paste input "*******"
type input "*******"
click at [773, 69] on button "Select" at bounding box center [773, 71] width 40 height 19
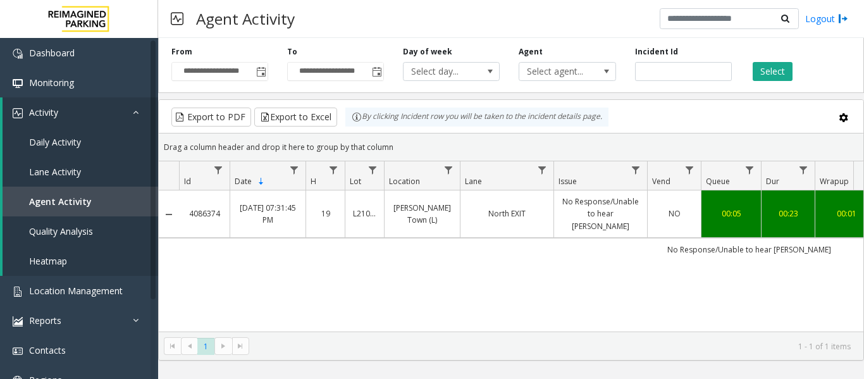
click at [572, 216] on link "No Response/Unable to hear [PERSON_NAME]" at bounding box center [601, 213] width 78 height 37
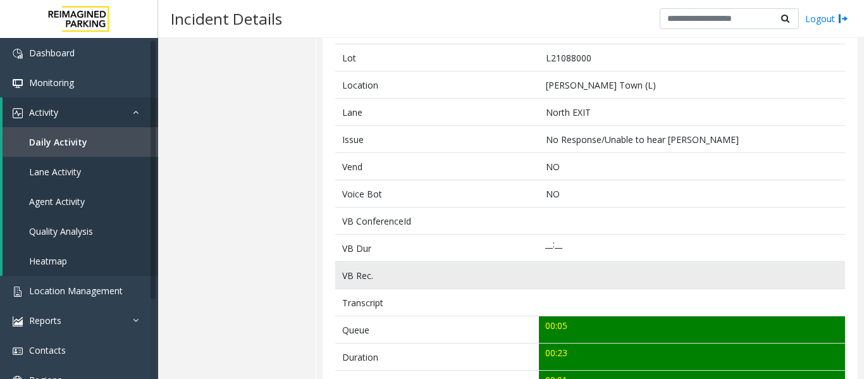
scroll to position [316, 0]
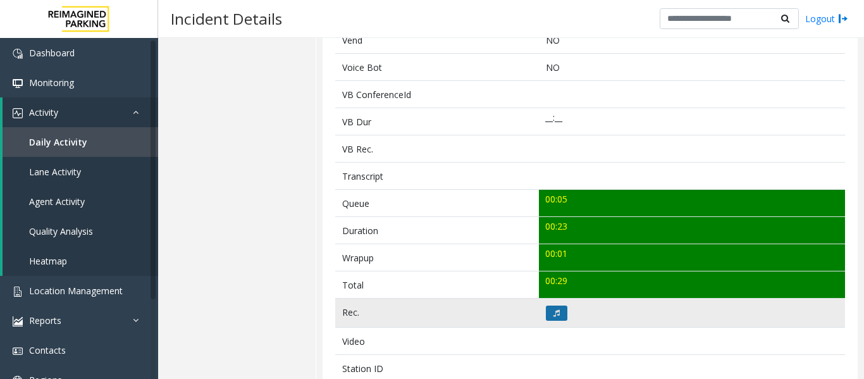
click at [553, 307] on button at bounding box center [557, 312] width 22 height 15
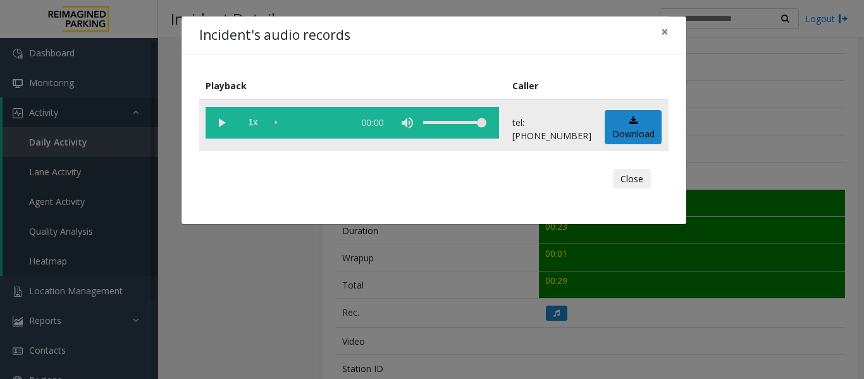
click at [217, 125] on vg-play-pause at bounding box center [222, 123] width 32 height 32
click at [634, 175] on button "Close" at bounding box center [632, 179] width 38 height 20
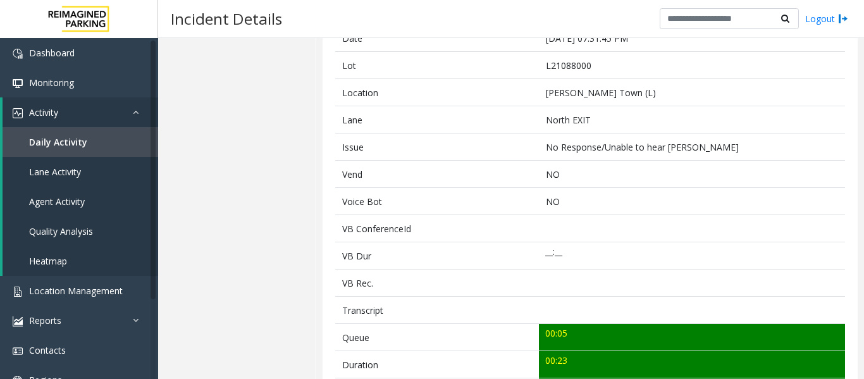
scroll to position [0, 0]
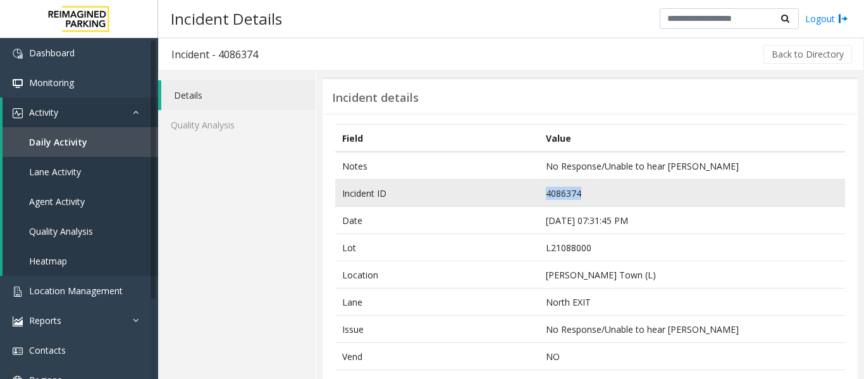
drag, startPoint x: 589, startPoint y: 194, endPoint x: 491, endPoint y: 200, distance: 98.2
click at [491, 200] on tr "Incident ID 4086374" at bounding box center [590, 193] width 510 height 27
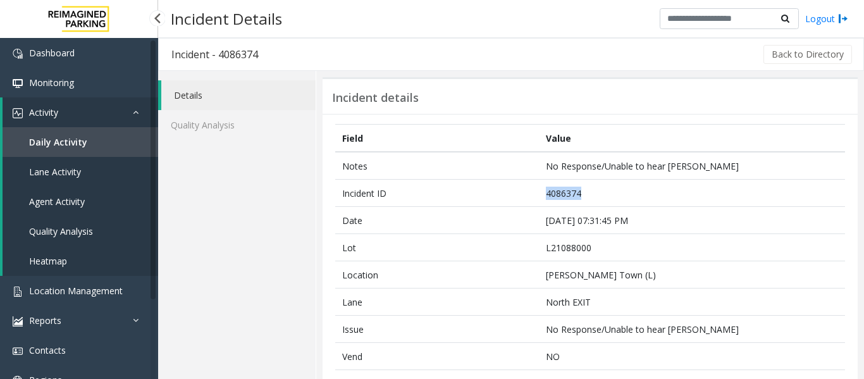
click at [92, 193] on link "Agent Activity" at bounding box center [81, 202] width 156 height 30
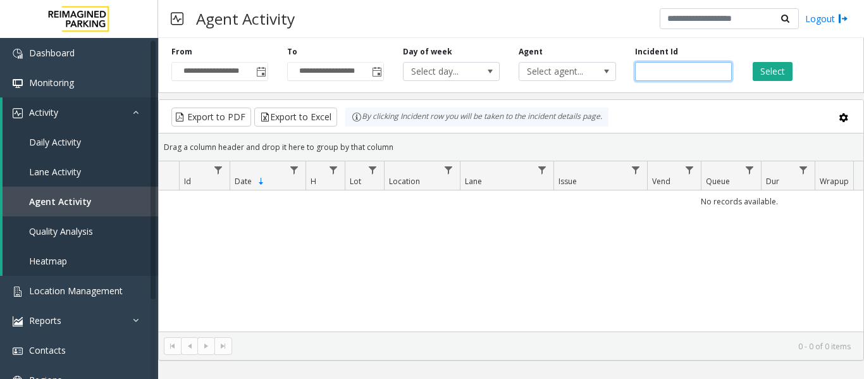
click at [711, 71] on input "number" at bounding box center [683, 71] width 97 height 19
paste input "*******"
type input "*******"
click at [755, 75] on button "Select" at bounding box center [773, 71] width 40 height 19
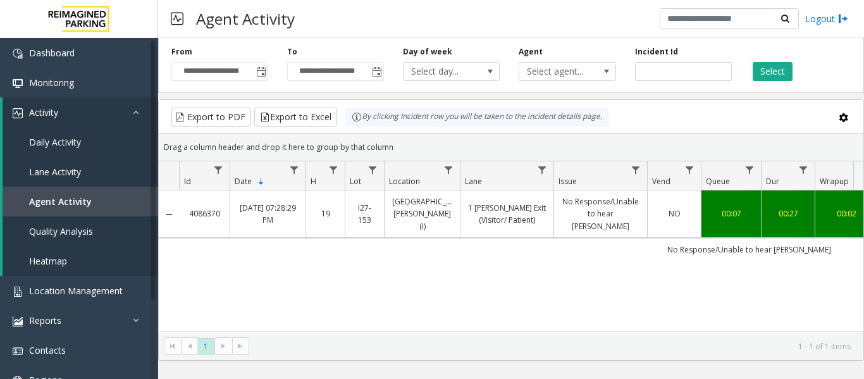
click at [632, 196] on link "No Response/Unable to hear [PERSON_NAME]" at bounding box center [601, 213] width 78 height 37
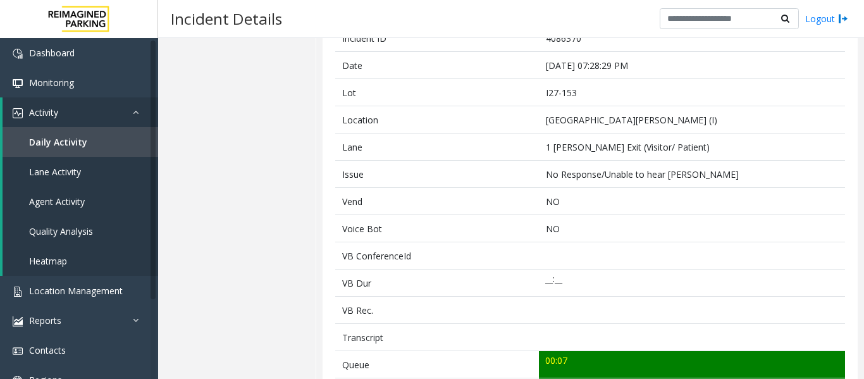
scroll to position [316, 0]
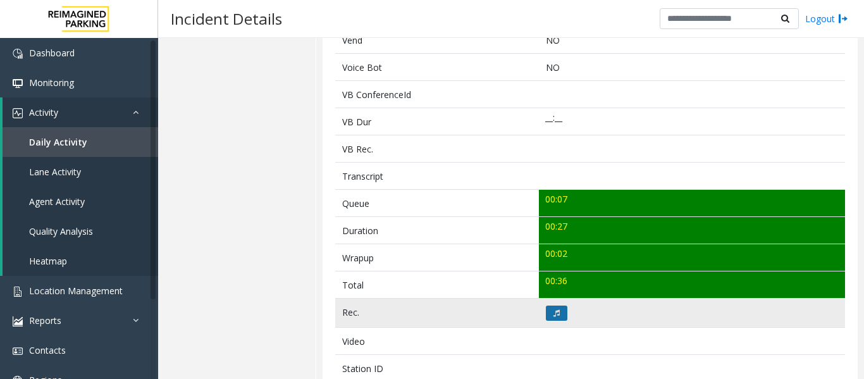
click at [551, 319] on button at bounding box center [557, 312] width 22 height 15
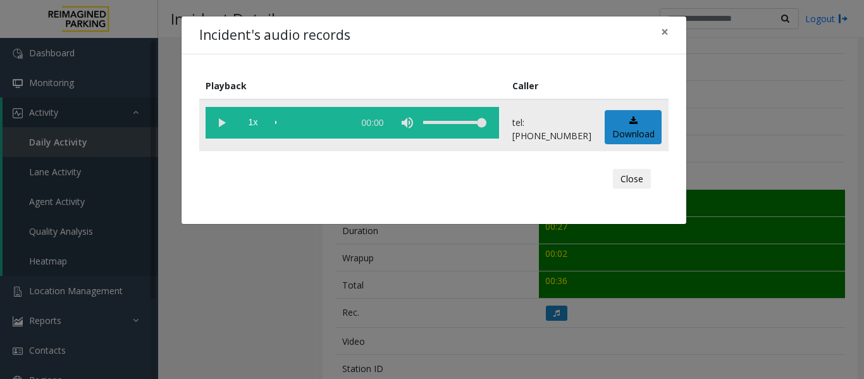
click at [217, 116] on vg-play-pause at bounding box center [222, 123] width 32 height 32
click at [641, 178] on button "Close" at bounding box center [632, 179] width 38 height 20
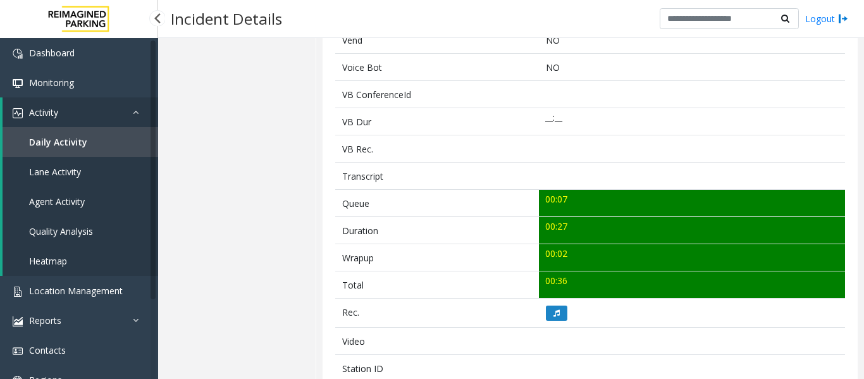
click at [88, 197] on link "Agent Activity" at bounding box center [81, 202] width 156 height 30
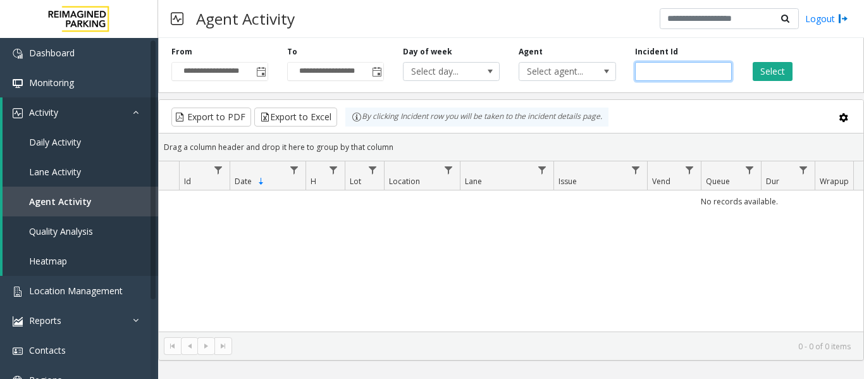
click at [681, 70] on input "number" at bounding box center [683, 71] width 97 height 19
paste input "*******"
type input "*******"
click at [758, 75] on button "Select" at bounding box center [773, 71] width 40 height 19
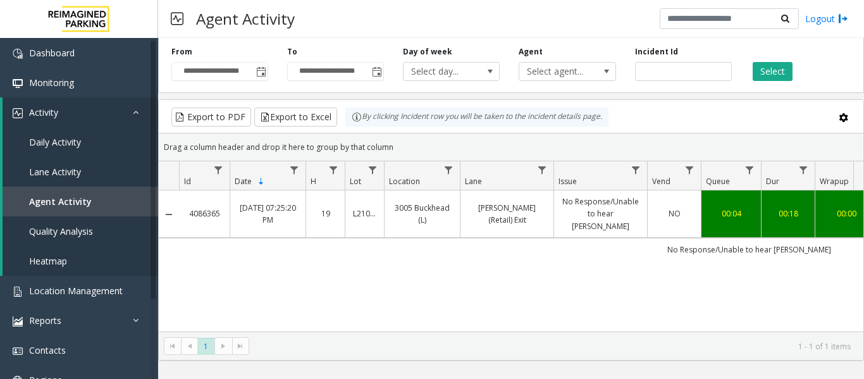
click at [609, 218] on link "No Response/Unable to hear [PERSON_NAME]" at bounding box center [601, 213] width 78 height 37
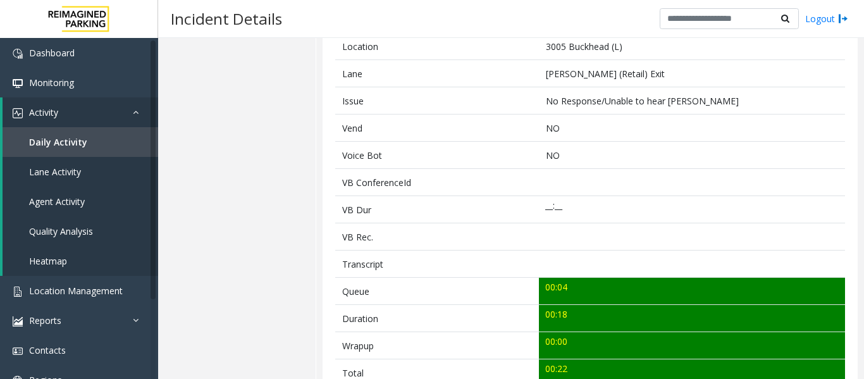
scroll to position [316, 0]
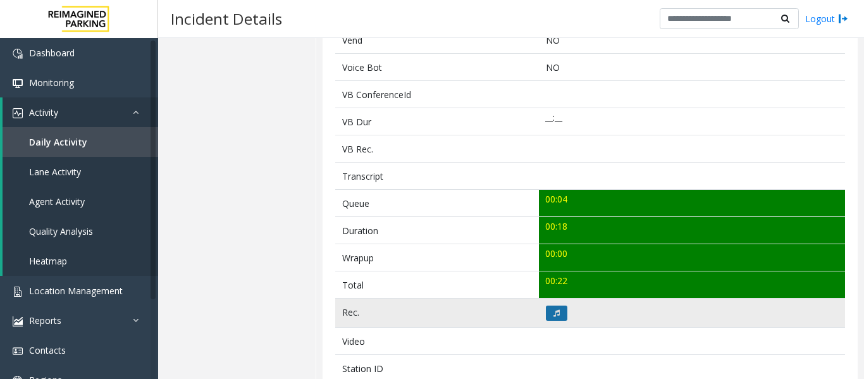
click at [546, 310] on button at bounding box center [557, 312] width 22 height 15
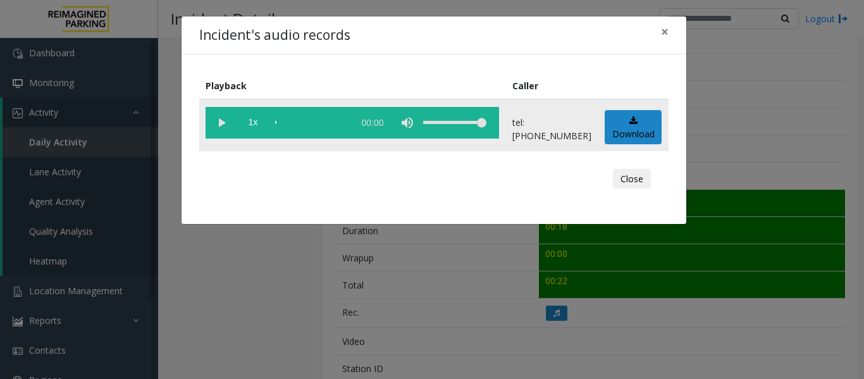
click at [217, 129] on vg-play-pause at bounding box center [222, 123] width 32 height 32
click at [321, 124] on div "scrub bar" at bounding box center [311, 123] width 72 height 32
click at [636, 176] on button "Close" at bounding box center [632, 179] width 38 height 20
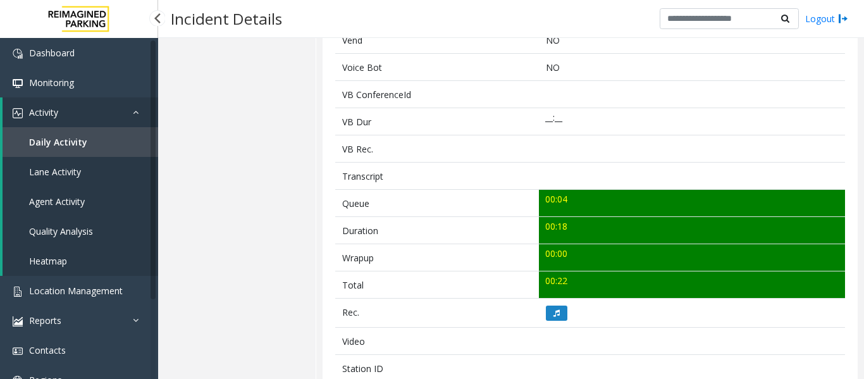
click at [84, 194] on link "Agent Activity" at bounding box center [81, 202] width 156 height 30
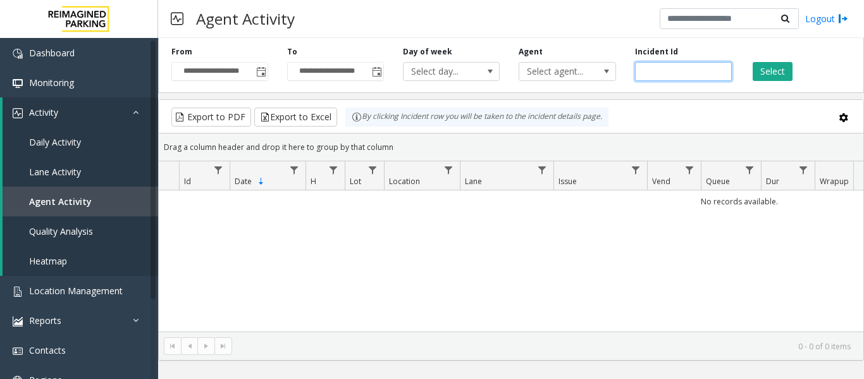
click at [682, 75] on input "number" at bounding box center [683, 71] width 97 height 19
paste input "*******"
type input "*******"
click at [786, 67] on button "Select" at bounding box center [773, 71] width 40 height 19
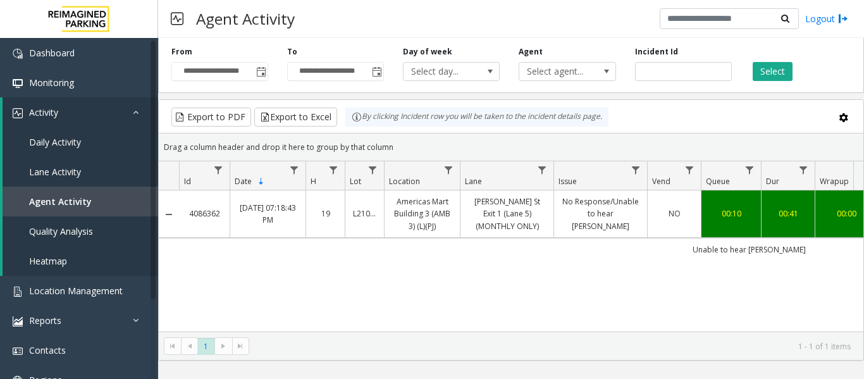
click at [629, 201] on td "No Response/Unable to hear [PERSON_NAME]" at bounding box center [600, 213] width 94 height 47
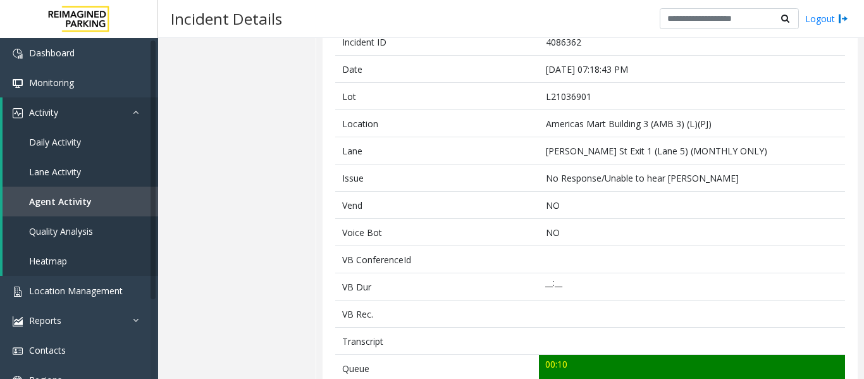
scroll to position [316, 0]
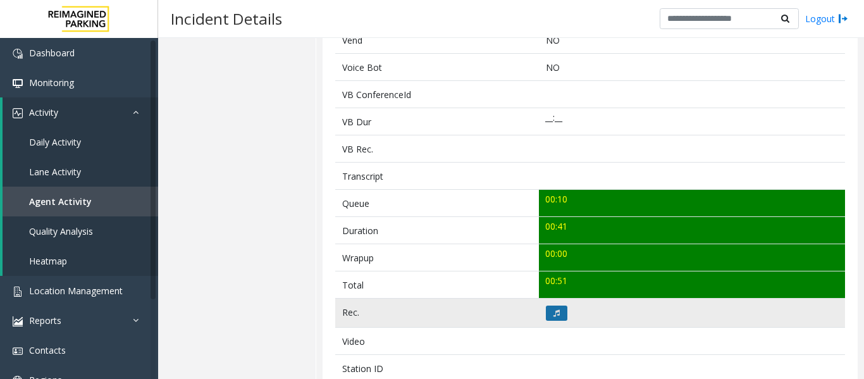
click at [553, 313] on icon at bounding box center [556, 313] width 6 height 8
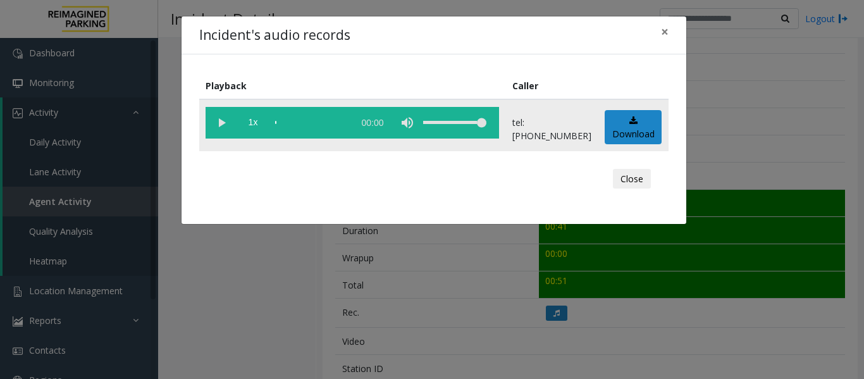
click at [226, 125] on vg-play-pause at bounding box center [222, 123] width 32 height 32
drag, startPoint x: 221, startPoint y: 125, endPoint x: 228, endPoint y: 126, distance: 7.1
click at [222, 125] on vg-play-pause at bounding box center [222, 123] width 32 height 32
click at [632, 178] on button "Close" at bounding box center [632, 179] width 38 height 20
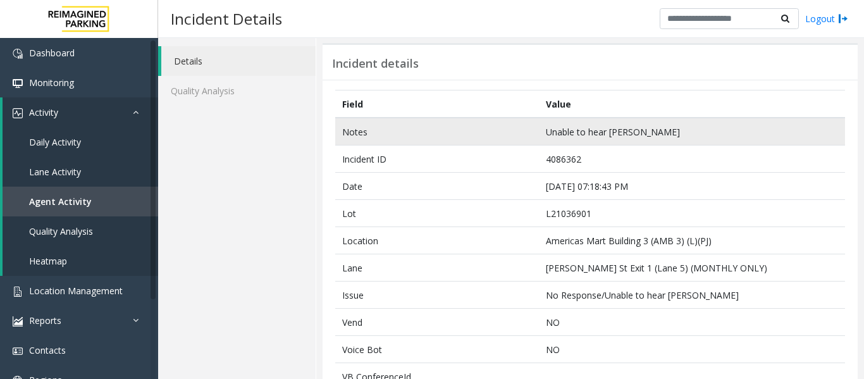
scroll to position [63, 0]
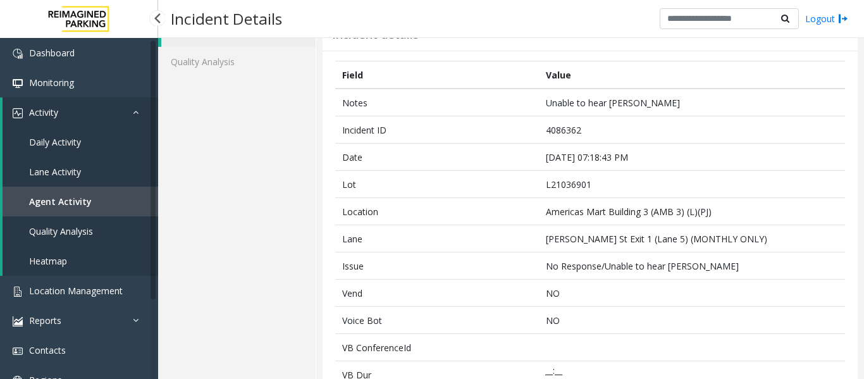
click at [59, 192] on link "Agent Activity" at bounding box center [81, 202] width 156 height 30
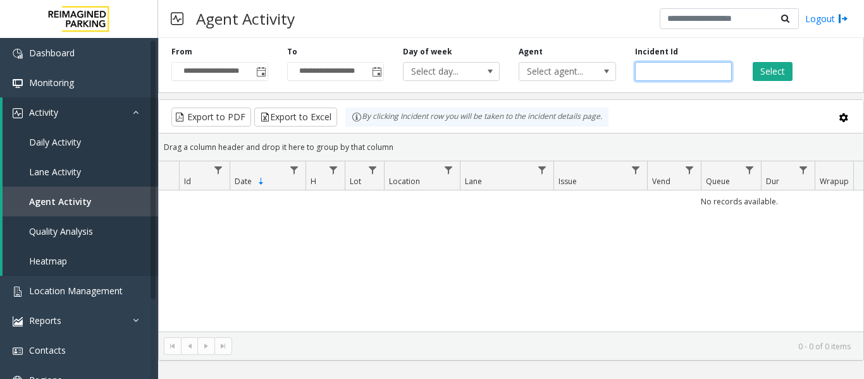
click at [661, 70] on input "number" at bounding box center [683, 71] width 97 height 19
paste input "*******"
type input "*******"
click at [782, 75] on button "Select" at bounding box center [773, 71] width 40 height 19
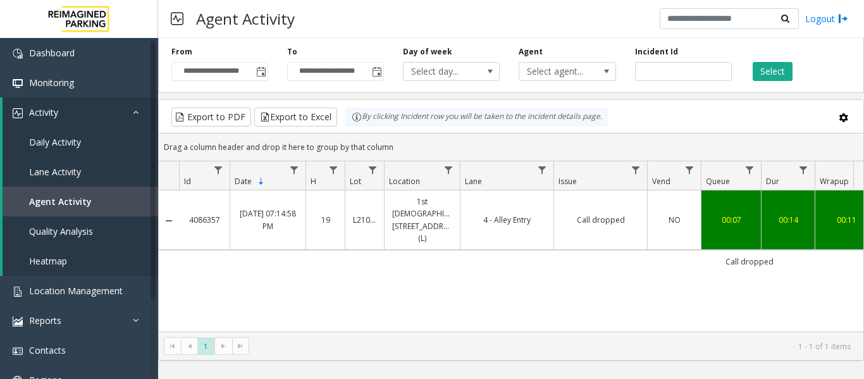
click at [586, 214] on link "Call dropped" at bounding box center [601, 220] width 78 height 12
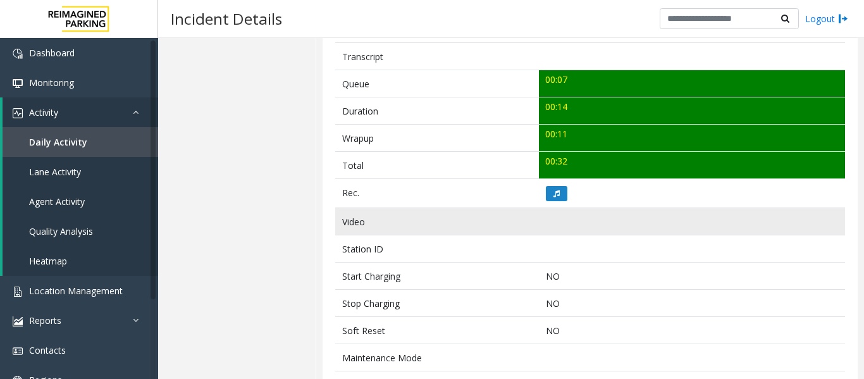
scroll to position [443, 0]
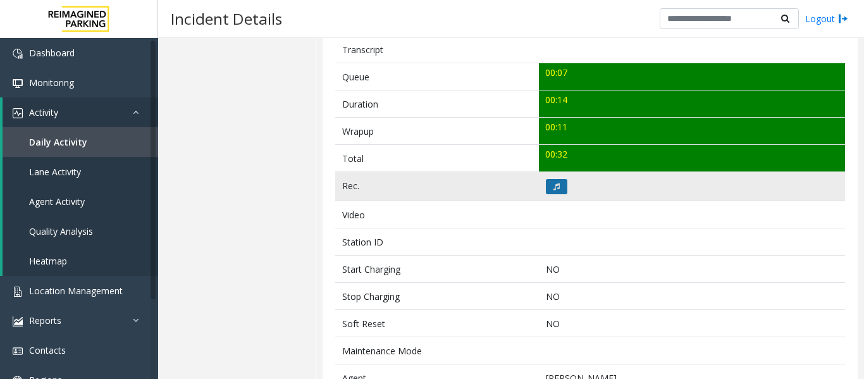
click at [553, 188] on icon at bounding box center [556, 187] width 6 height 8
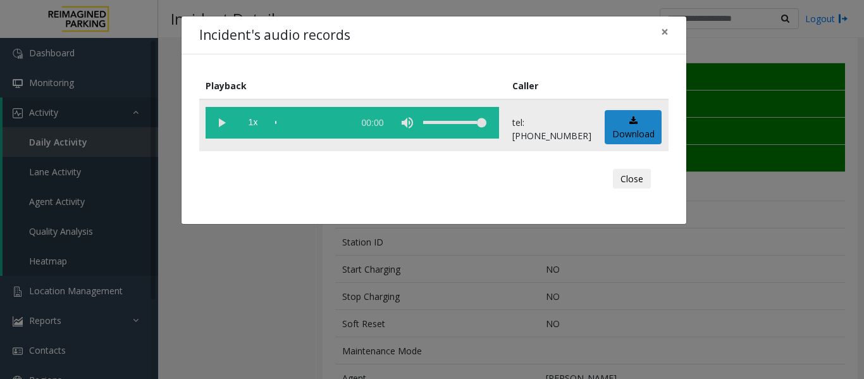
click at [212, 125] on vg-play-pause at bounding box center [222, 123] width 32 height 32
click at [302, 121] on div "scrub bar" at bounding box center [311, 123] width 72 height 32
click at [278, 122] on div "scrub bar" at bounding box center [311, 123] width 72 height 32
click at [216, 121] on vg-play-pause at bounding box center [222, 123] width 32 height 32
click at [626, 185] on button "Close" at bounding box center [632, 179] width 38 height 20
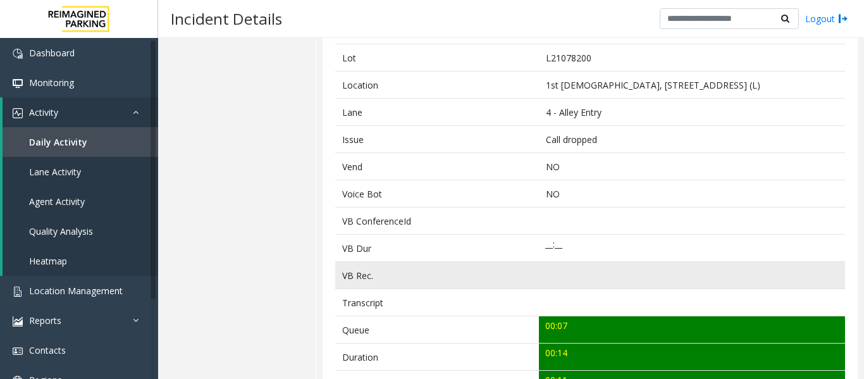
scroll to position [0, 0]
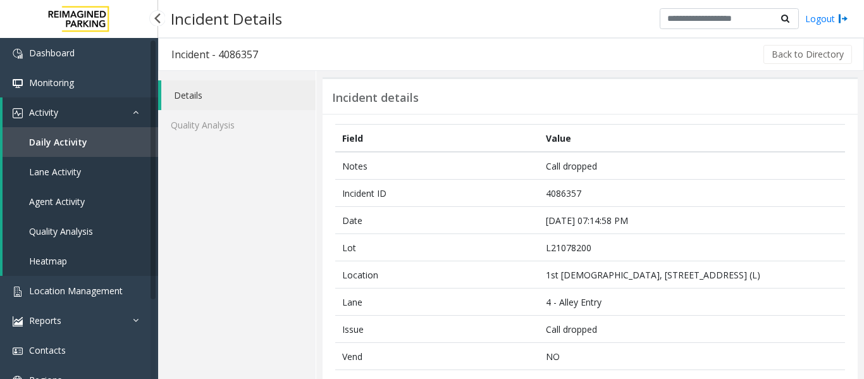
click at [106, 197] on link "Agent Activity" at bounding box center [81, 202] width 156 height 30
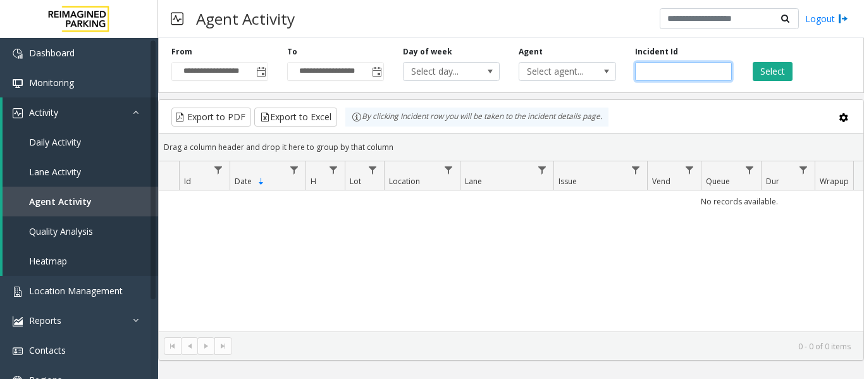
click at [644, 73] on input "number" at bounding box center [683, 71] width 97 height 19
paste input "*******"
type input "*******"
click at [758, 70] on button "Select" at bounding box center [773, 71] width 40 height 19
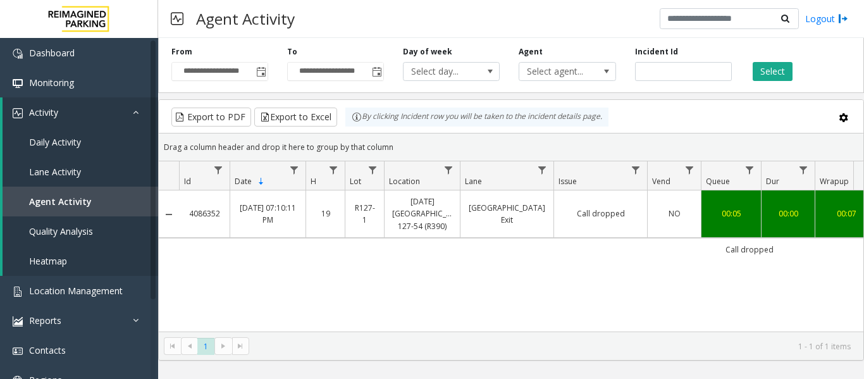
click at [579, 202] on td "Call dropped" at bounding box center [600, 213] width 94 height 47
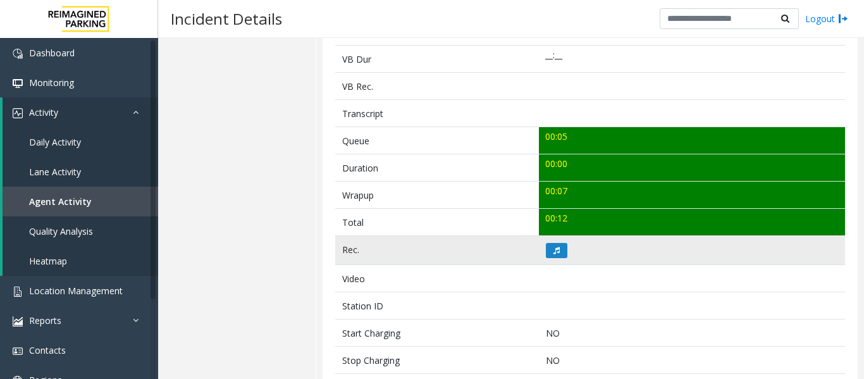
scroll to position [379, 0]
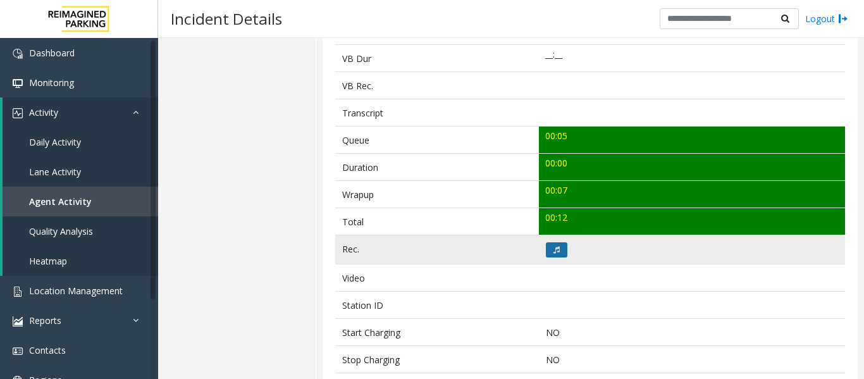
click at [557, 242] on button at bounding box center [557, 249] width 22 height 15
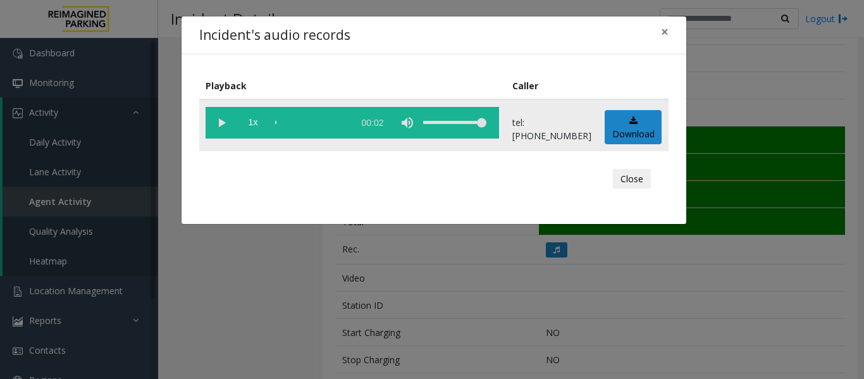
click at [230, 126] on vg-play-pause at bounding box center [222, 123] width 32 height 32
click at [646, 176] on button "Close" at bounding box center [632, 179] width 38 height 20
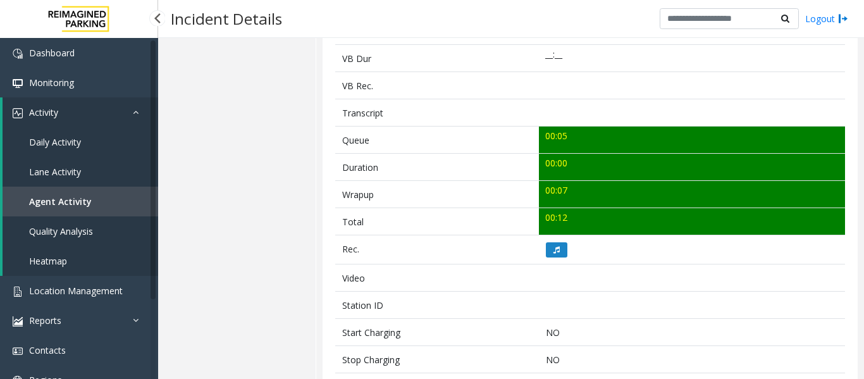
click at [102, 205] on link "Agent Activity" at bounding box center [81, 202] width 156 height 30
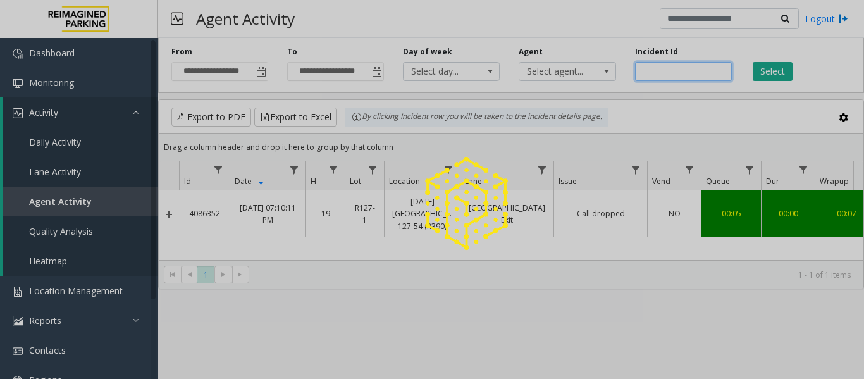
click at [674, 68] on input "number" at bounding box center [683, 71] width 97 height 19
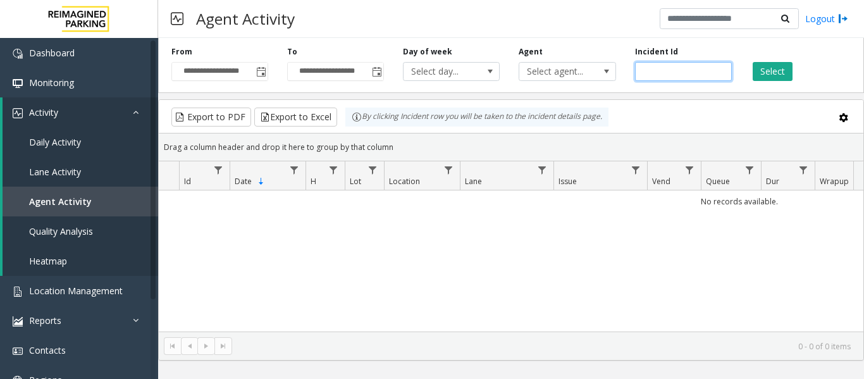
paste input "*******"
type input "*******"
click at [756, 67] on button "Select" at bounding box center [773, 71] width 40 height 19
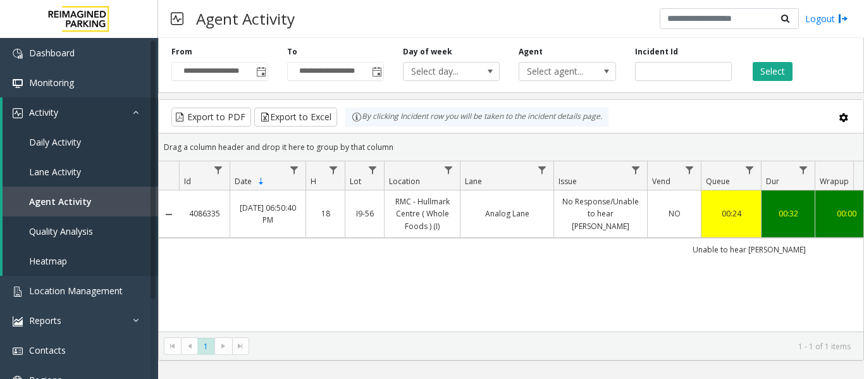
click at [486, 216] on link "Analog Lane" at bounding box center [507, 213] width 78 height 12
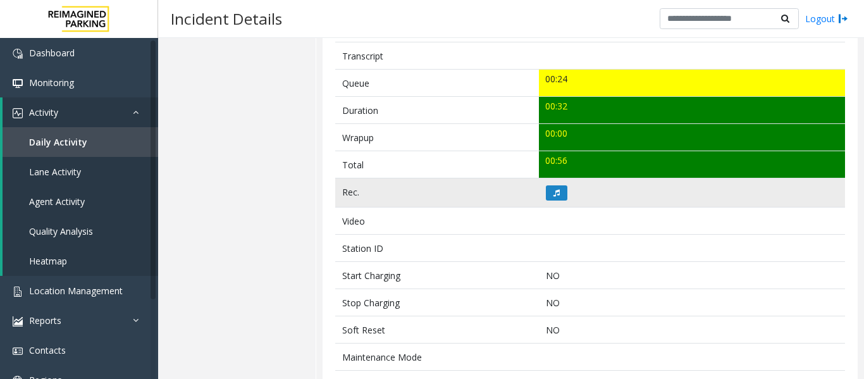
scroll to position [443, 0]
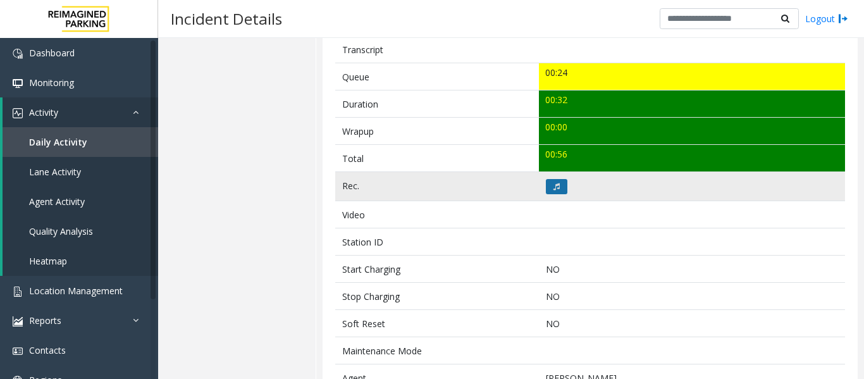
click at [546, 186] on button at bounding box center [557, 186] width 22 height 15
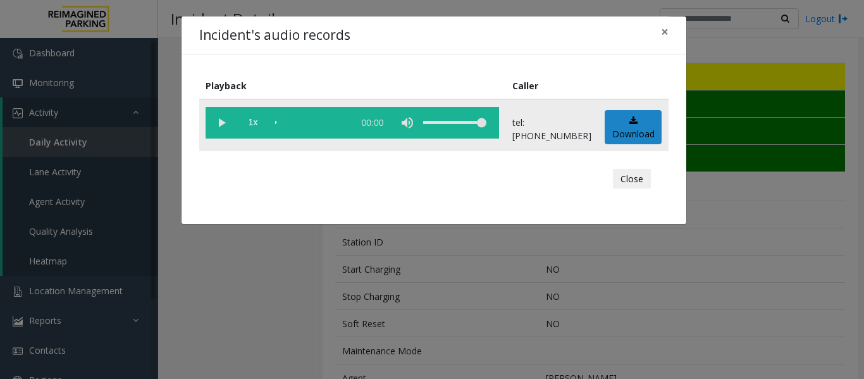
click at [225, 125] on vg-play-pause at bounding box center [222, 123] width 32 height 32
click at [629, 180] on button "Close" at bounding box center [632, 179] width 38 height 20
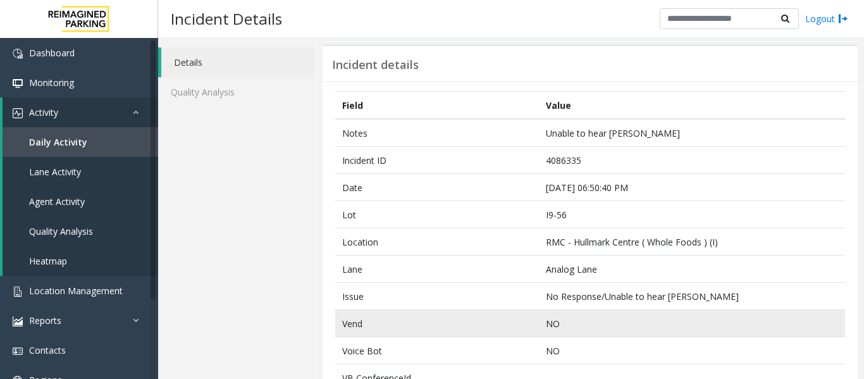
scroll to position [0, 0]
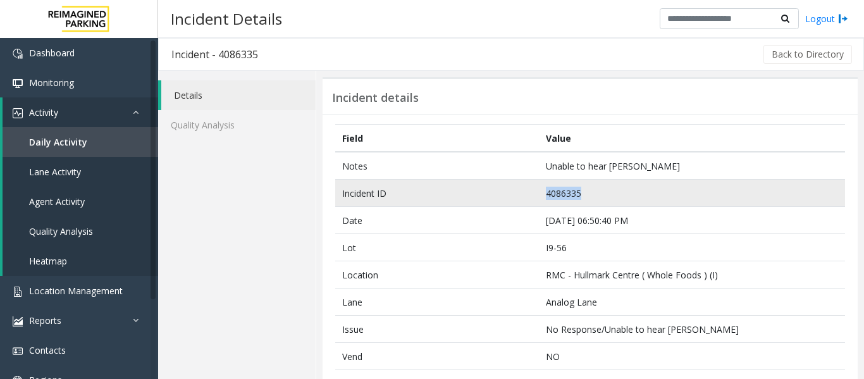
drag, startPoint x: 588, startPoint y: 189, endPoint x: 434, endPoint y: 191, distance: 154.3
click at [434, 191] on tr "Incident ID 4086335" at bounding box center [590, 193] width 510 height 27
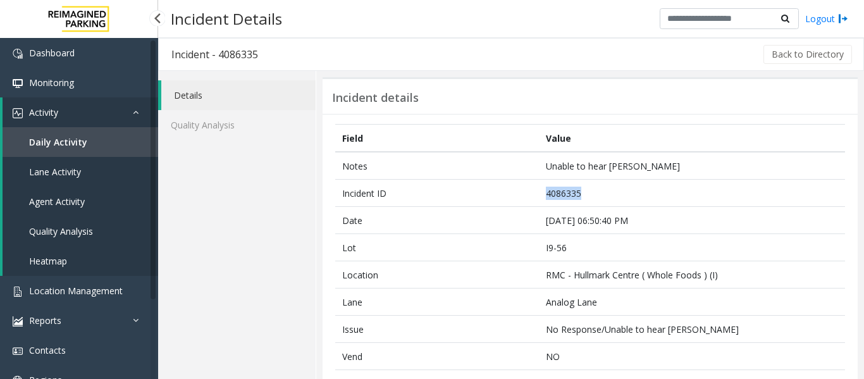
click at [68, 195] on span "Agent Activity" at bounding box center [57, 201] width 56 height 12
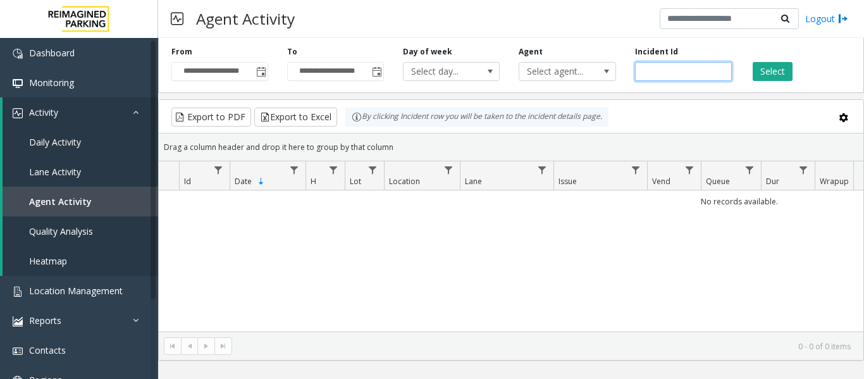
click at [691, 71] on input "number" at bounding box center [683, 71] width 97 height 19
paste input "*******"
type input "*******"
click at [777, 69] on button "Select" at bounding box center [773, 71] width 40 height 19
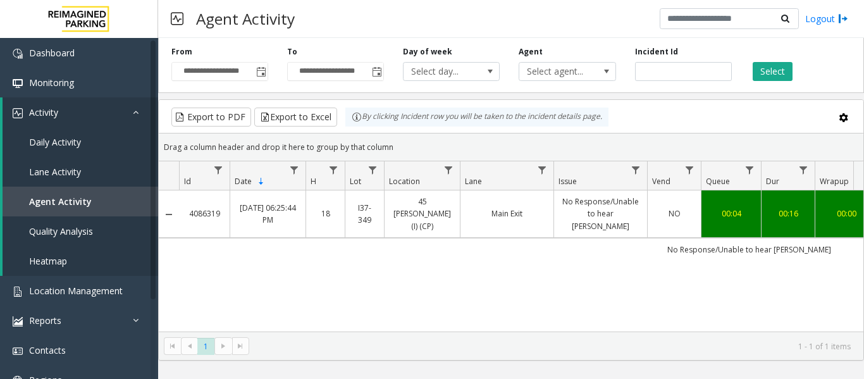
click at [526, 200] on td "Main Exit" at bounding box center [507, 213] width 94 height 47
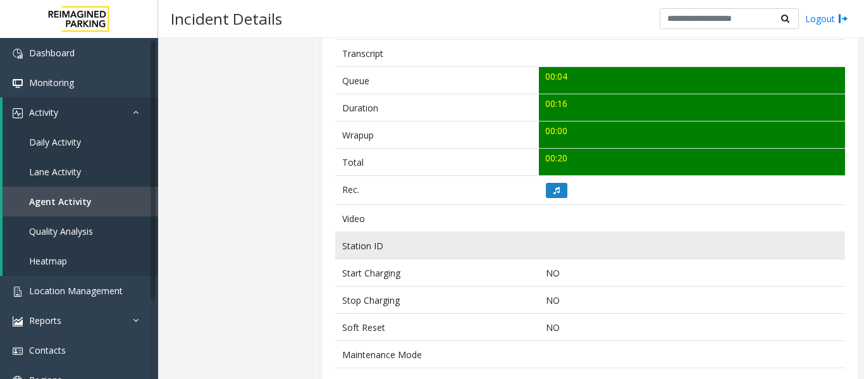
scroll to position [443, 0]
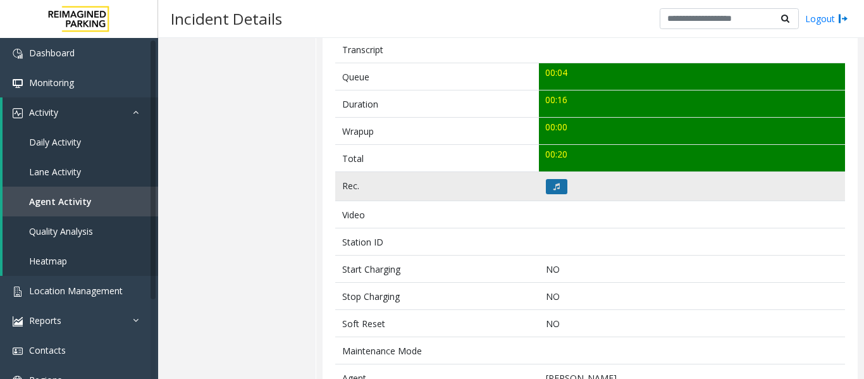
click at [557, 190] on button at bounding box center [557, 186] width 22 height 15
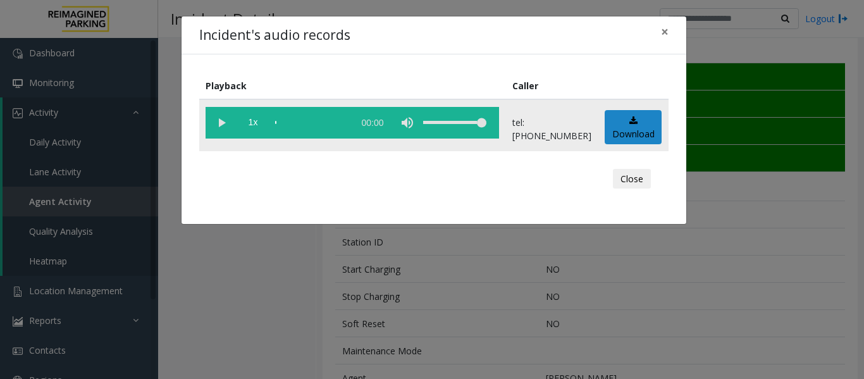
click at [223, 121] on vg-play-pause at bounding box center [222, 123] width 32 height 32
click at [632, 175] on button "Close" at bounding box center [632, 179] width 38 height 20
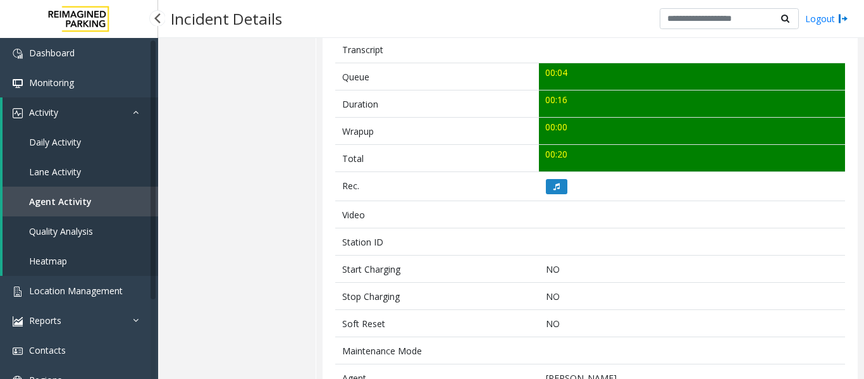
click at [71, 211] on link "Agent Activity" at bounding box center [81, 202] width 156 height 30
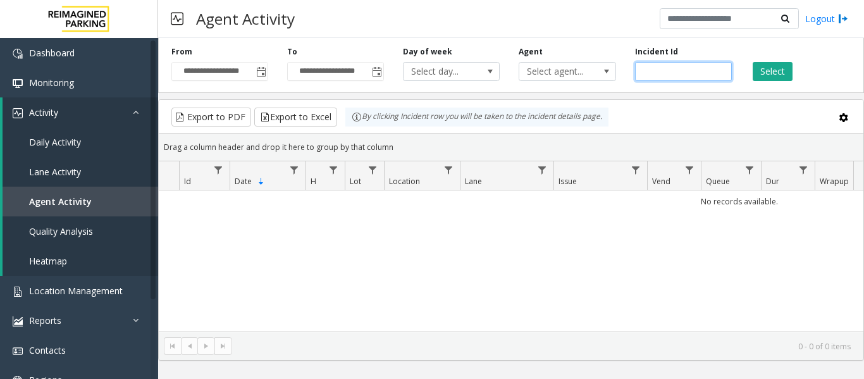
click at [664, 71] on input "number" at bounding box center [683, 71] width 97 height 19
paste input "*******"
type input "*******"
click at [764, 70] on button "Select" at bounding box center [773, 71] width 40 height 19
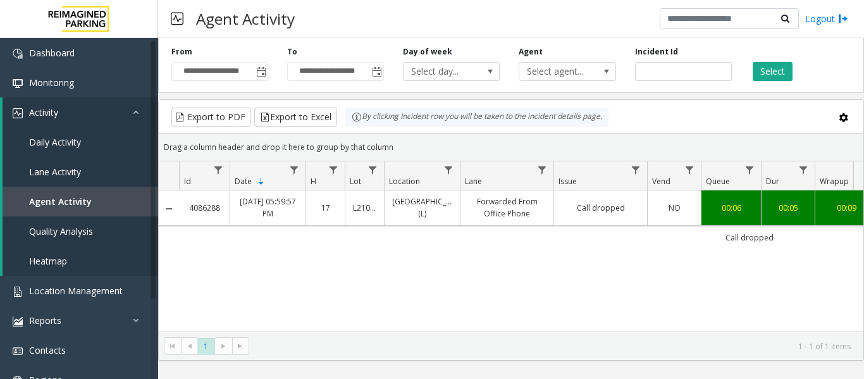
click at [607, 207] on link "Call dropped" at bounding box center [601, 208] width 78 height 12
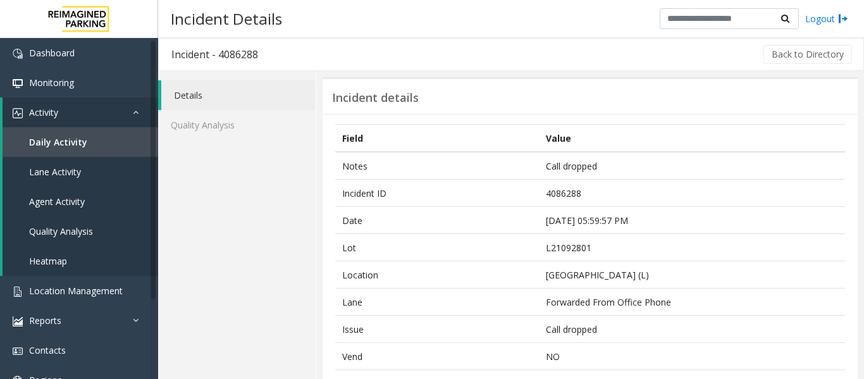
scroll to position [316, 0]
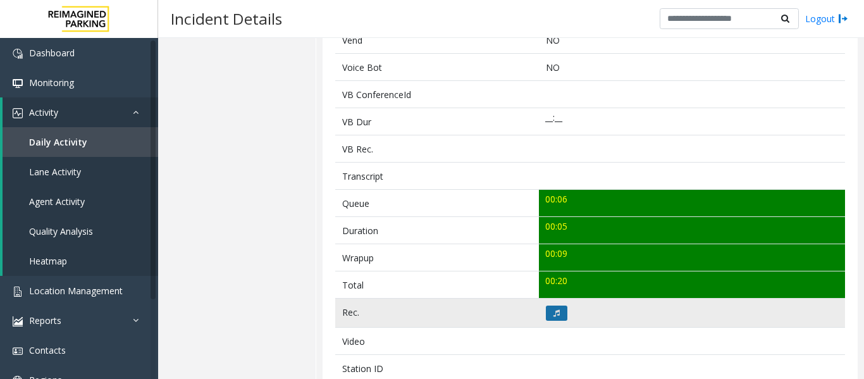
click at [553, 309] on icon at bounding box center [556, 313] width 6 height 8
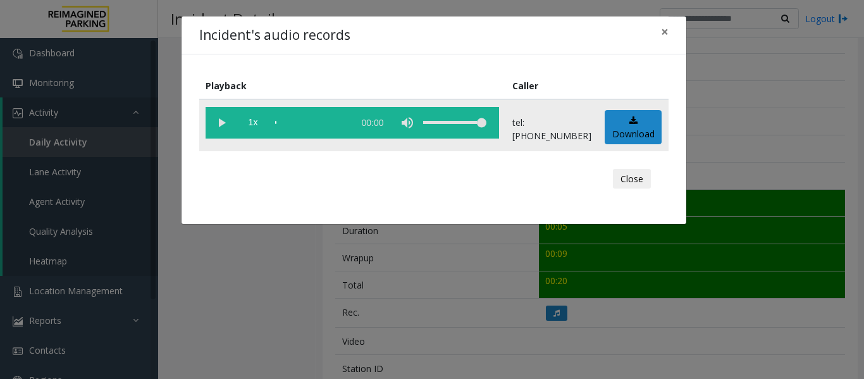
click at [221, 123] on vg-play-pause at bounding box center [222, 123] width 32 height 32
click at [632, 179] on button "Close" at bounding box center [632, 179] width 38 height 20
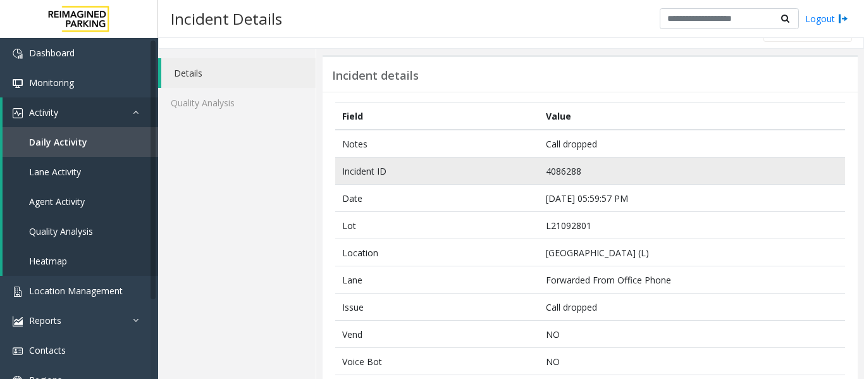
scroll to position [0, 0]
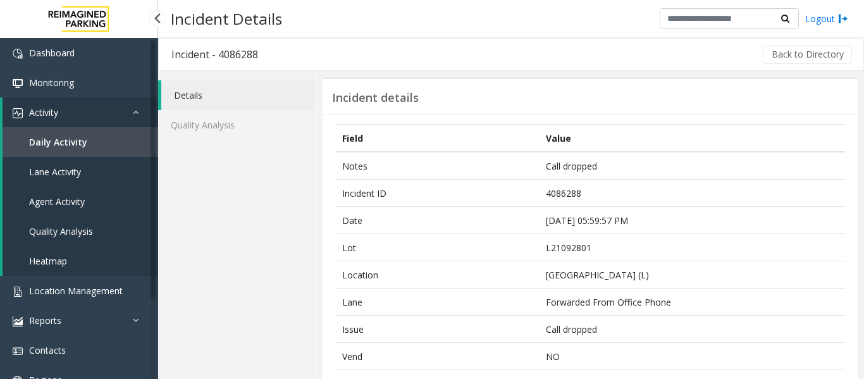
click at [84, 195] on span "Agent Activity" at bounding box center [57, 201] width 56 height 12
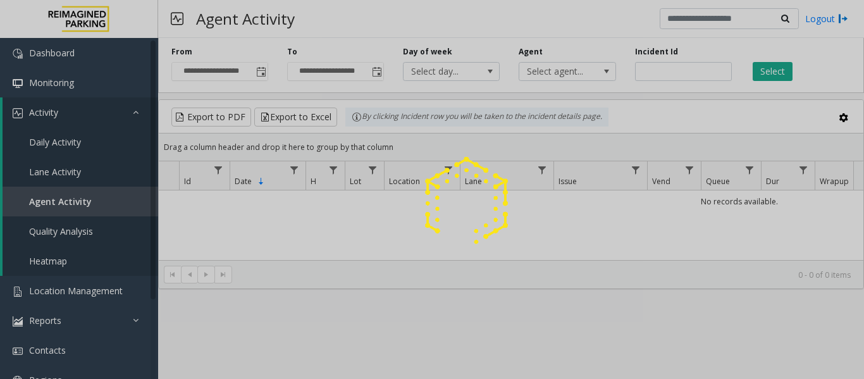
click at [665, 74] on div at bounding box center [432, 189] width 864 height 379
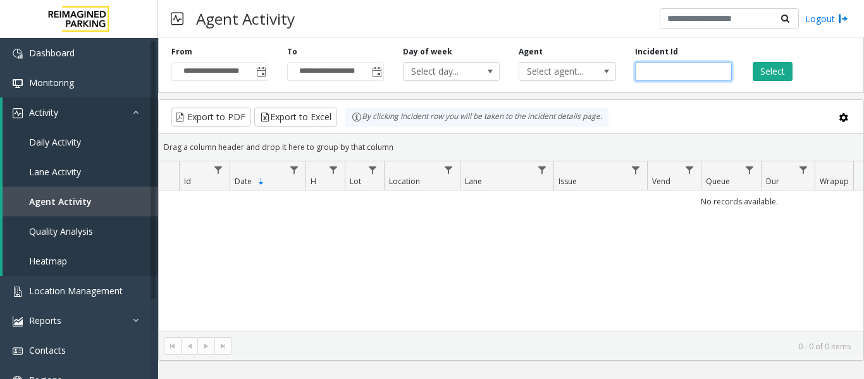
click at [665, 74] on input "number" at bounding box center [683, 71] width 97 height 19
paste input "*******"
type input "*******"
click at [758, 66] on button "Select" at bounding box center [773, 71] width 40 height 19
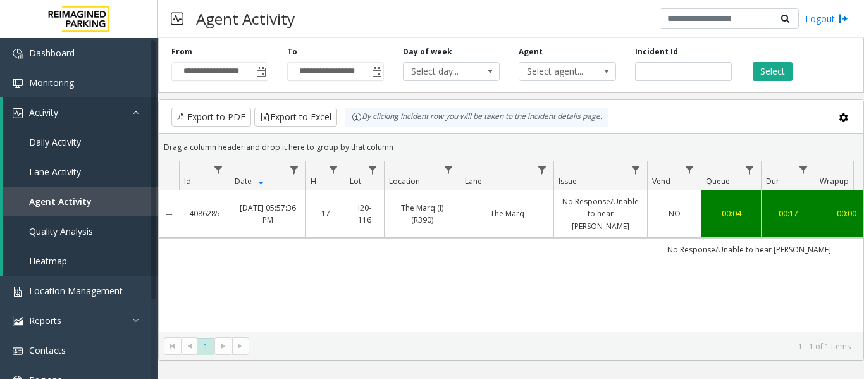
click at [531, 218] on td "The Marq" at bounding box center [507, 213] width 94 height 47
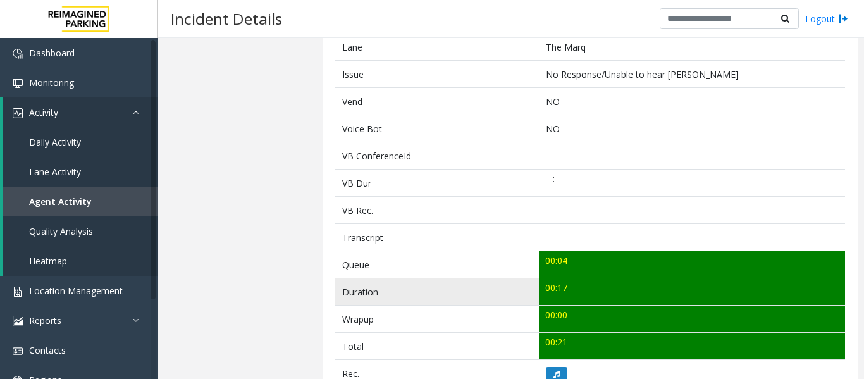
scroll to position [316, 0]
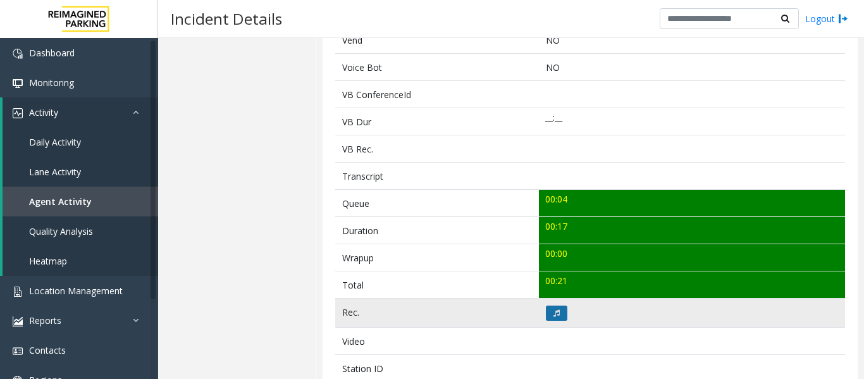
click at [549, 312] on button at bounding box center [557, 312] width 22 height 15
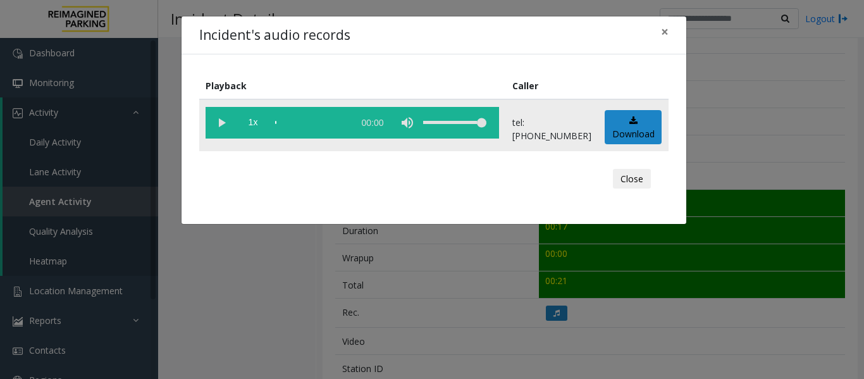
click at [218, 122] on vg-play-pause at bounding box center [222, 123] width 32 height 32
click at [294, 124] on div "scrub bar" at bounding box center [311, 123] width 72 height 32
click at [622, 174] on button "Close" at bounding box center [632, 179] width 38 height 20
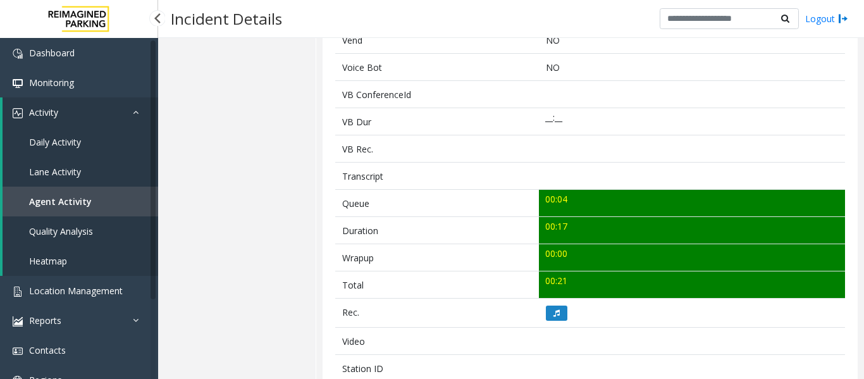
click at [97, 194] on link "Agent Activity" at bounding box center [81, 202] width 156 height 30
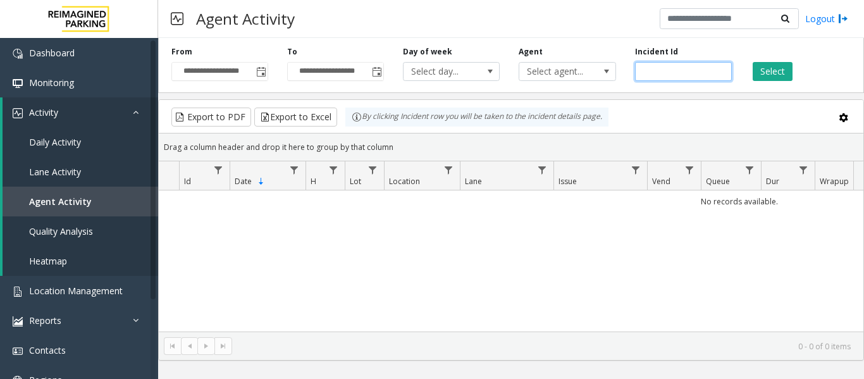
click at [646, 77] on input "number" at bounding box center [683, 71] width 97 height 19
paste input "*******"
type input "*******"
click at [779, 74] on button "Select" at bounding box center [773, 71] width 40 height 19
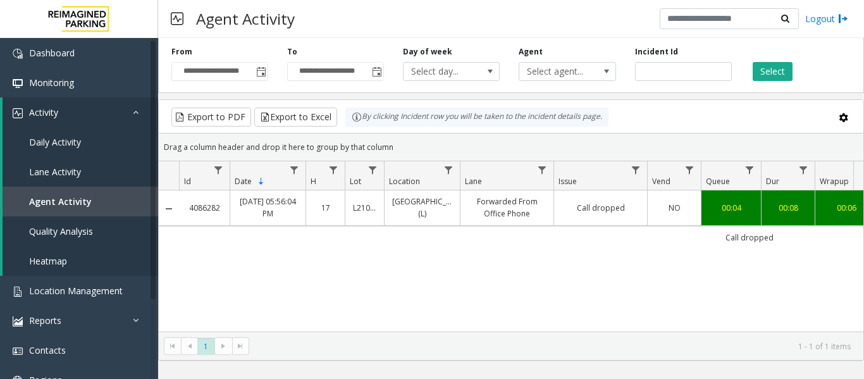
click at [601, 221] on td "Call dropped" at bounding box center [600, 207] width 94 height 35
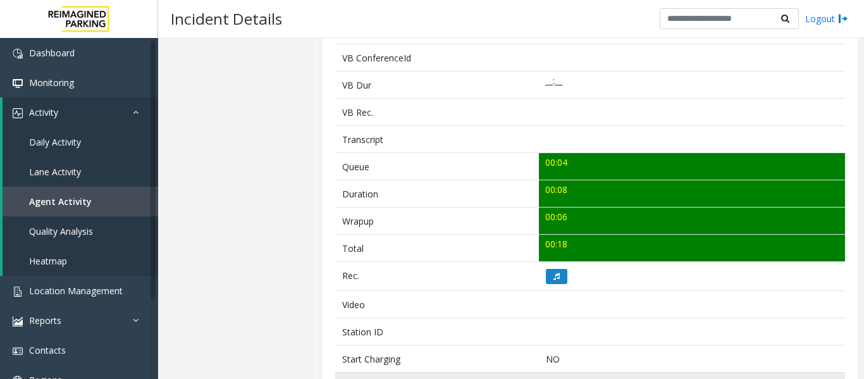
scroll to position [506, 0]
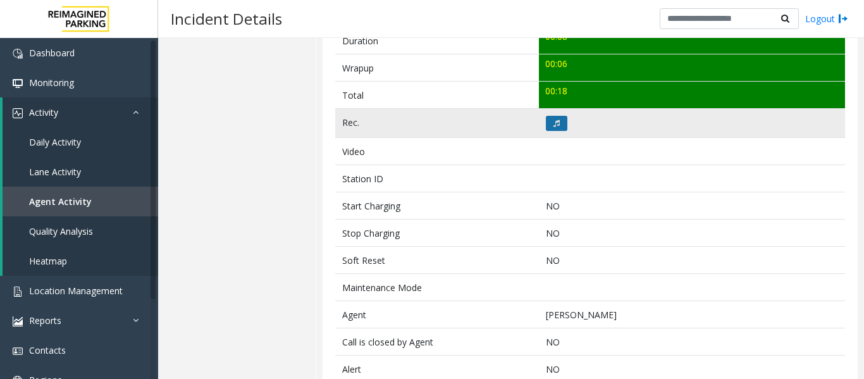
click at [557, 126] on button at bounding box center [557, 123] width 22 height 15
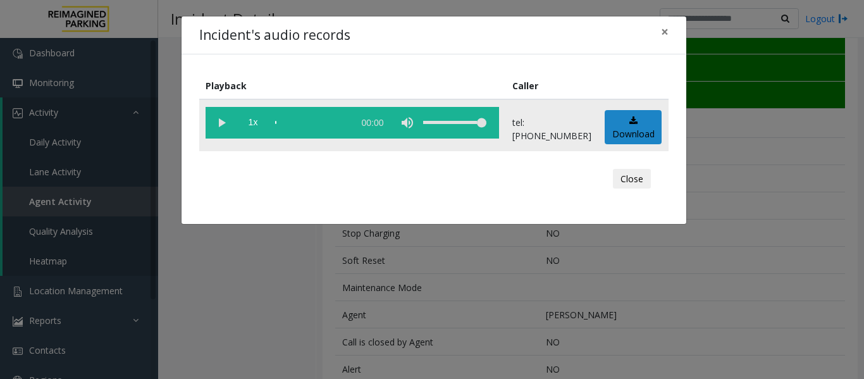
click at [227, 120] on vg-play-pause at bounding box center [222, 123] width 32 height 32
click at [634, 176] on button "Close" at bounding box center [632, 179] width 38 height 20
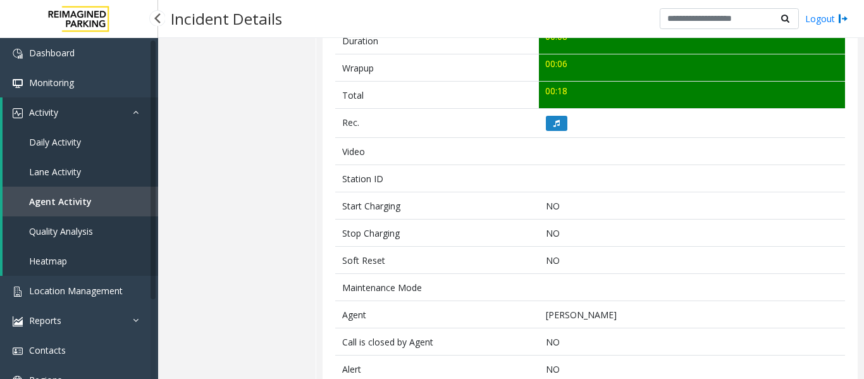
click at [80, 199] on span "Agent Activity" at bounding box center [60, 201] width 63 height 12
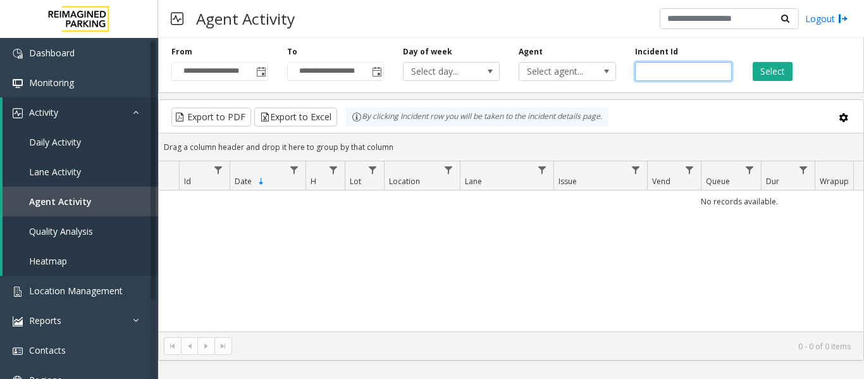
click at [646, 78] on input "number" at bounding box center [683, 71] width 97 height 19
paste input "*******"
type input "*******"
click at [786, 74] on button "Select" at bounding box center [773, 71] width 40 height 19
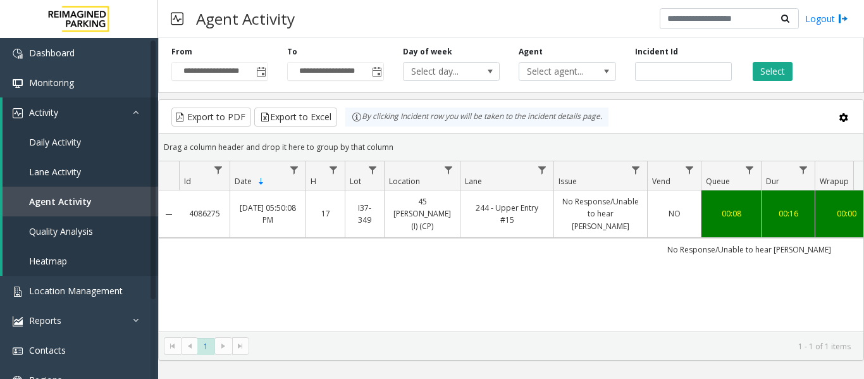
click at [469, 199] on td "244 - Upper Entry #15" at bounding box center [507, 213] width 94 height 47
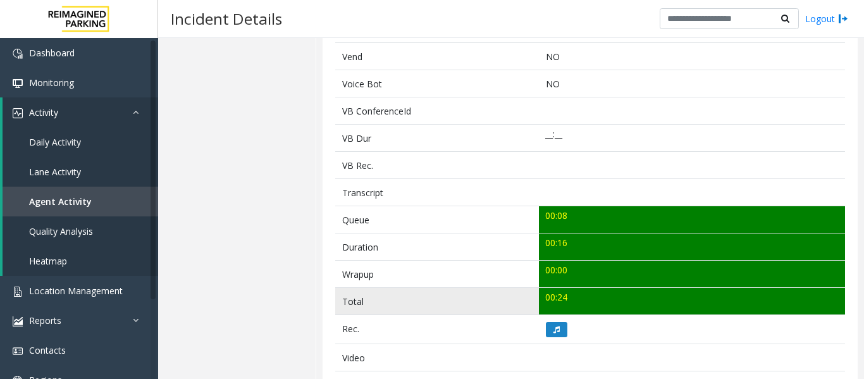
scroll to position [379, 0]
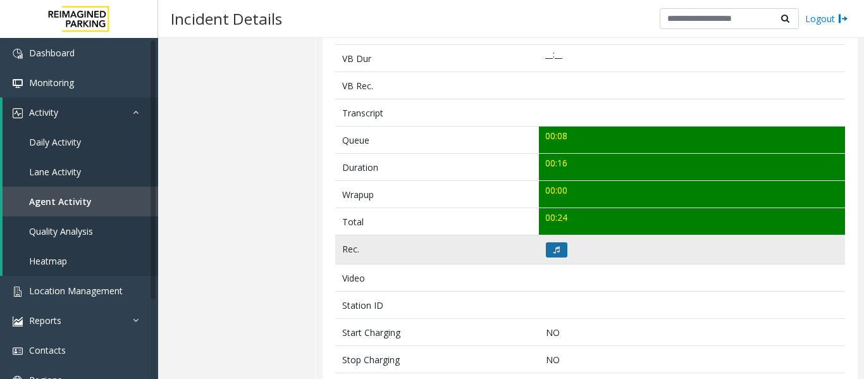
click at [558, 247] on button at bounding box center [557, 249] width 22 height 15
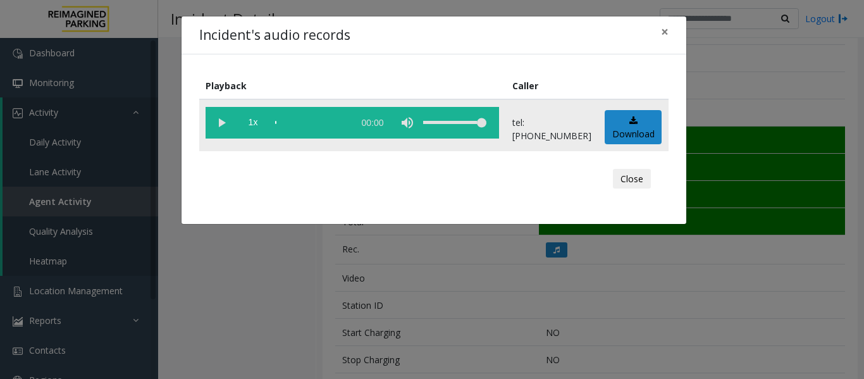
click at [216, 124] on vg-play-pause at bounding box center [222, 123] width 32 height 32
click at [643, 182] on button "Close" at bounding box center [632, 179] width 38 height 20
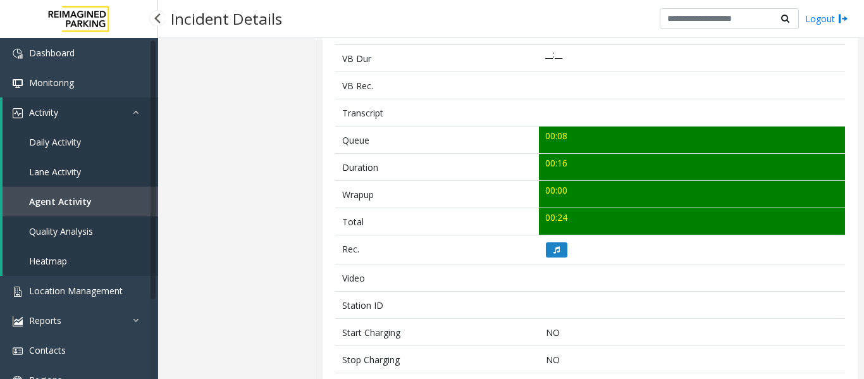
click at [68, 189] on link "Agent Activity" at bounding box center [81, 202] width 156 height 30
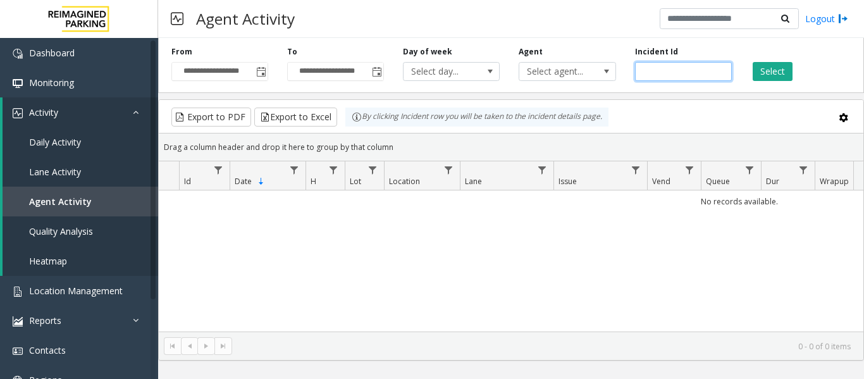
click at [674, 76] on input "number" at bounding box center [683, 71] width 97 height 19
paste input "*******"
type input "*******"
click at [758, 71] on button "Select" at bounding box center [773, 71] width 40 height 19
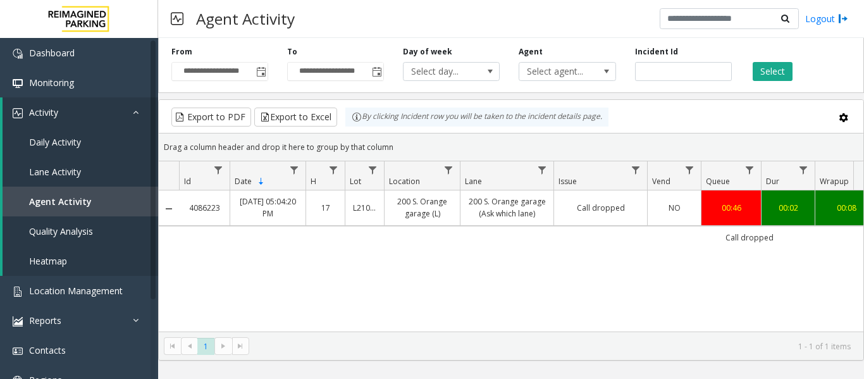
click at [269, 202] on link "Sep 25, 2025 05:04:20 PM" at bounding box center [268, 207] width 60 height 24
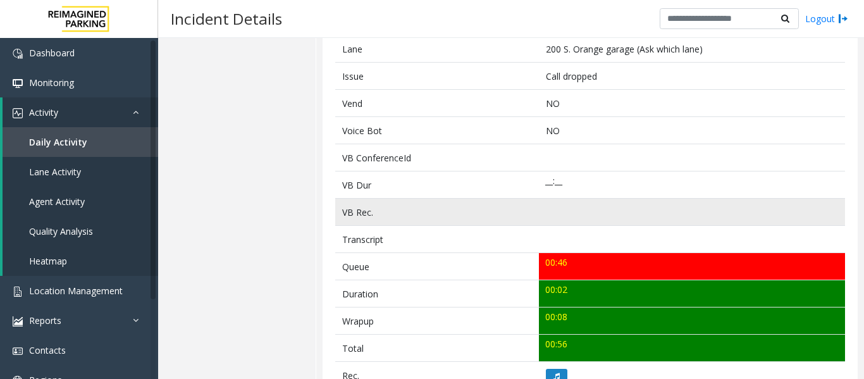
scroll to position [443, 0]
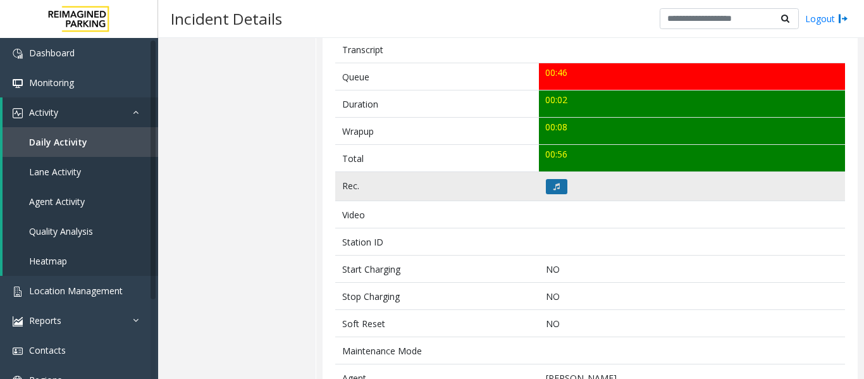
click at [562, 187] on button at bounding box center [557, 186] width 22 height 15
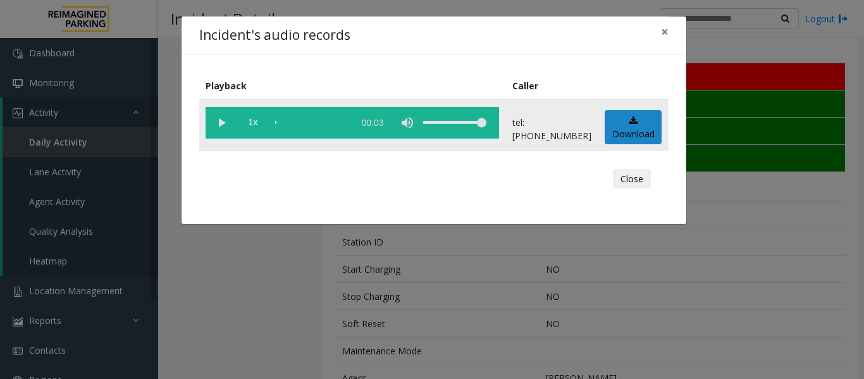
click at [223, 123] on vg-play-pause at bounding box center [222, 123] width 32 height 32
click at [650, 177] on button "Close" at bounding box center [632, 179] width 38 height 20
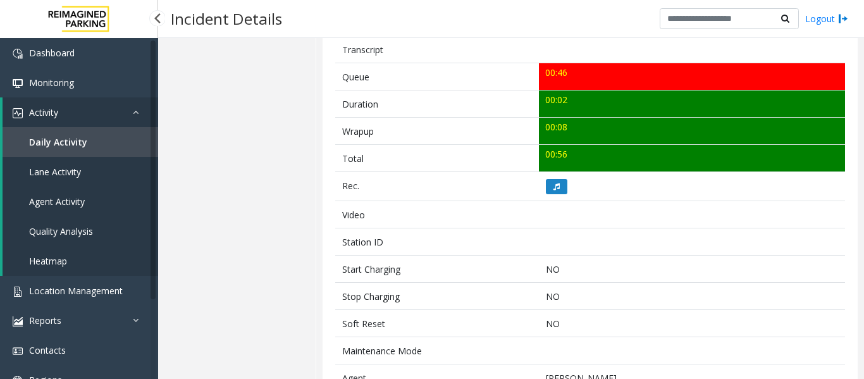
click at [90, 206] on link "Agent Activity" at bounding box center [81, 202] width 156 height 30
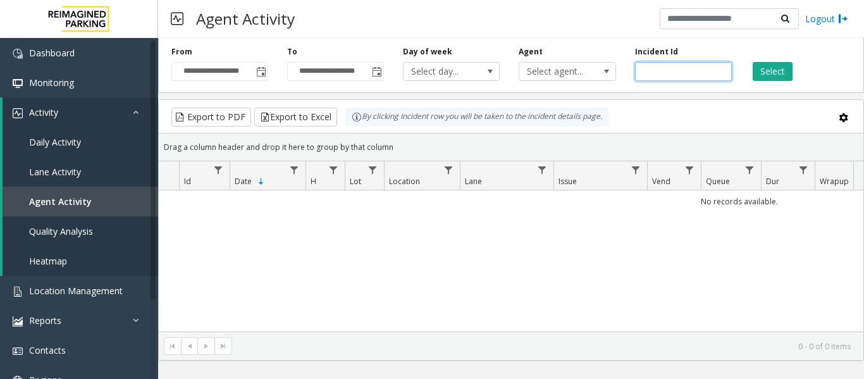
click at [681, 67] on input "number" at bounding box center [683, 71] width 97 height 19
paste input "*******"
type input "*******"
click at [782, 72] on button "Select" at bounding box center [773, 71] width 40 height 19
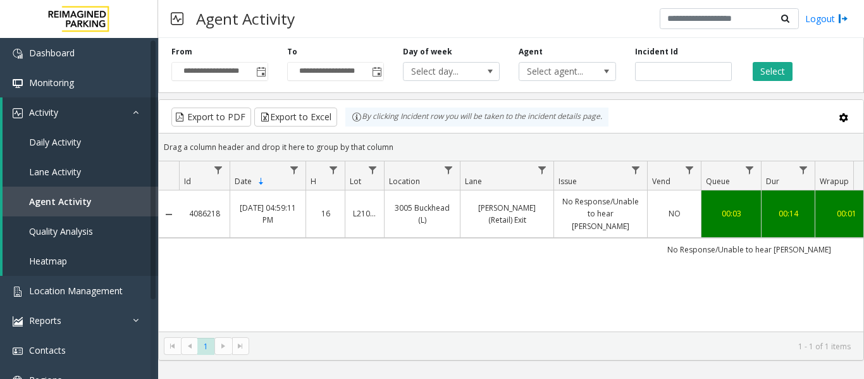
drag, startPoint x: 618, startPoint y: 190, endPoint x: 601, endPoint y: 215, distance: 30.5
click at [601, 215] on link "No Response/Unable to hear [PERSON_NAME]" at bounding box center [601, 213] width 78 height 37
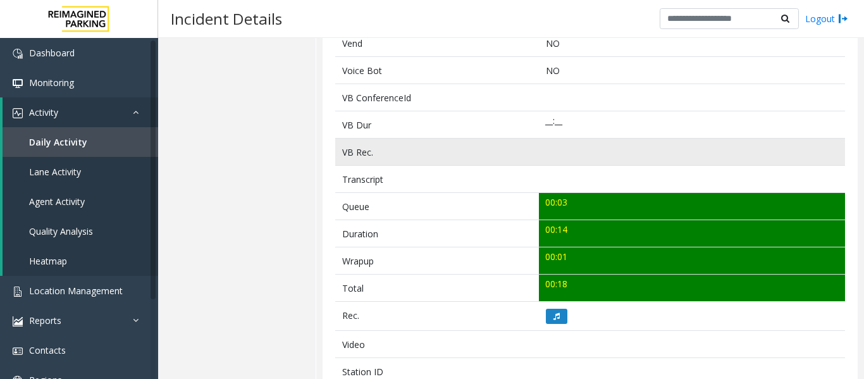
scroll to position [379, 0]
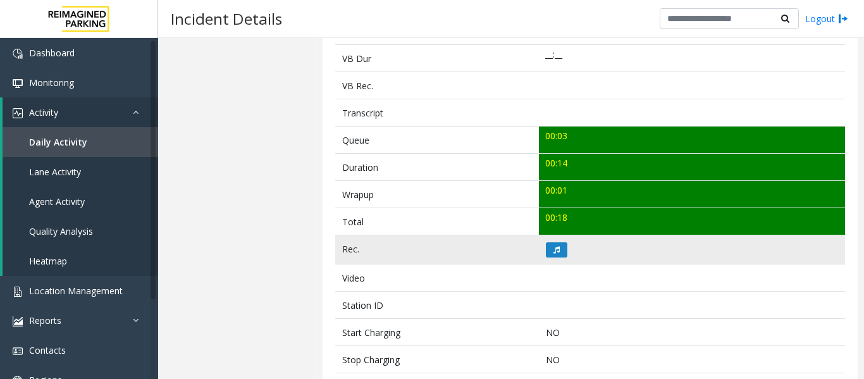
click at [556, 259] on td at bounding box center [692, 249] width 306 height 29
click at [558, 251] on button at bounding box center [557, 249] width 22 height 15
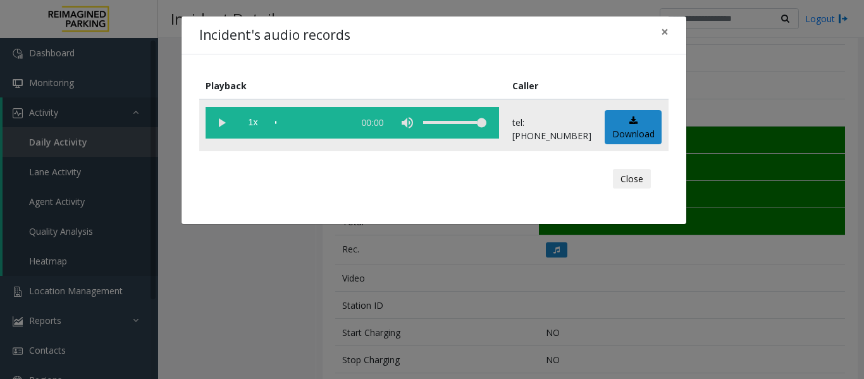
click at [226, 116] on vg-play-pause at bounding box center [222, 123] width 32 height 32
click at [636, 178] on button "Close" at bounding box center [632, 179] width 38 height 20
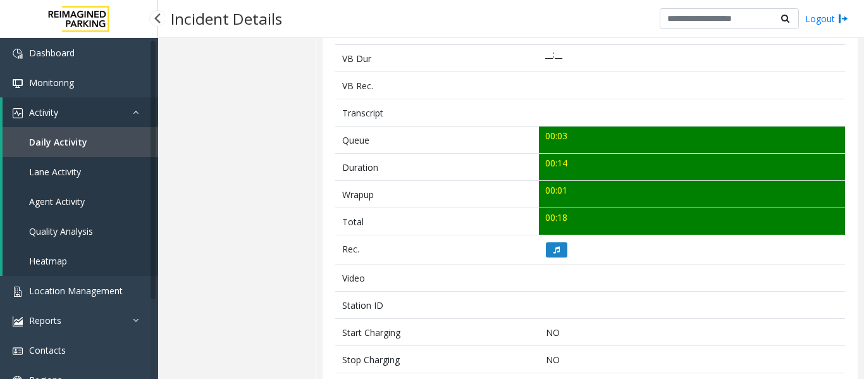
click at [55, 199] on span "Agent Activity" at bounding box center [57, 201] width 56 height 12
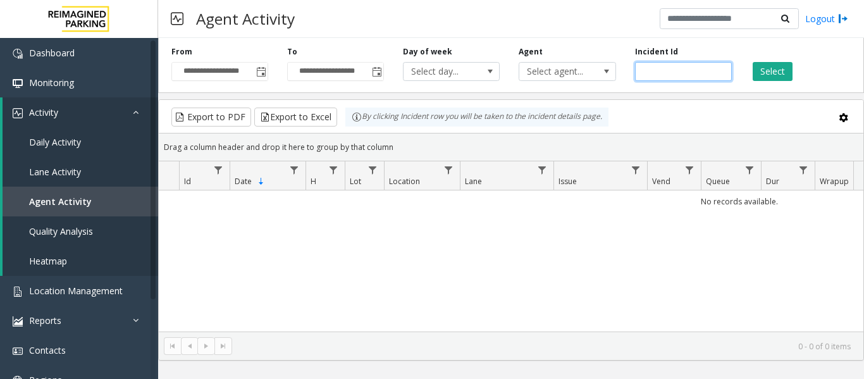
click at [657, 69] on input "number" at bounding box center [683, 71] width 97 height 19
paste input "*******"
type input "*******"
click at [765, 78] on button "Select" at bounding box center [773, 71] width 40 height 19
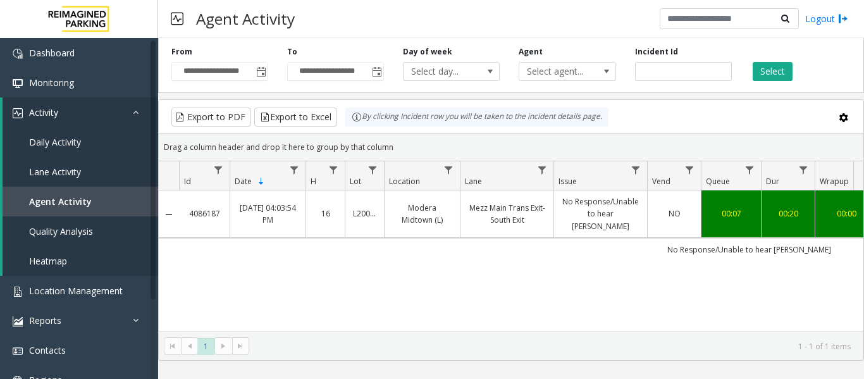
click at [544, 202] on link "Mezz Main Trans Exit- South Exit" at bounding box center [507, 214] width 78 height 24
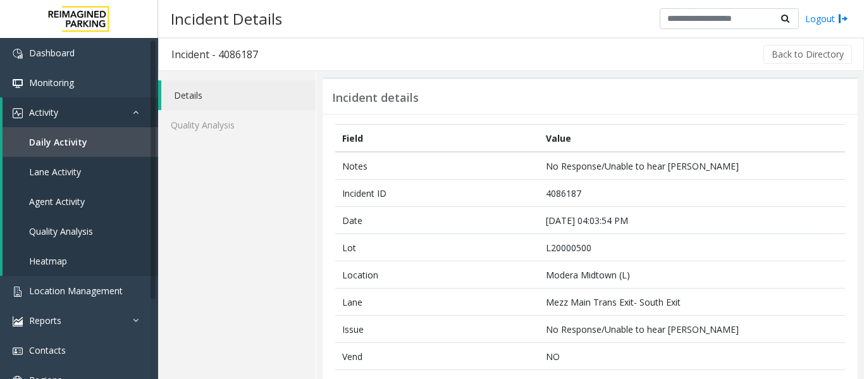
scroll to position [316, 0]
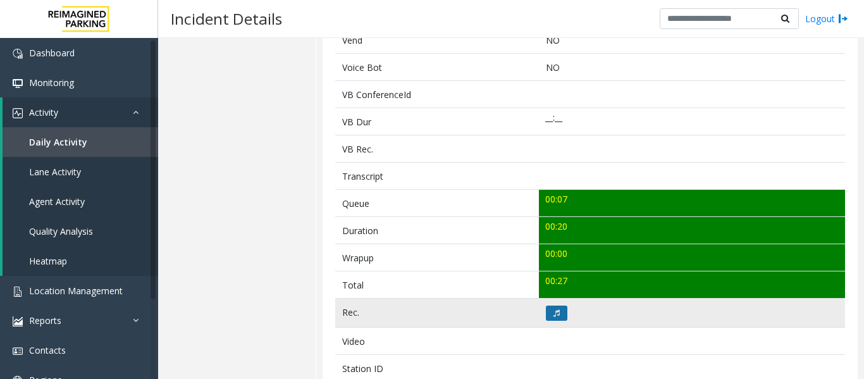
click at [558, 311] on button at bounding box center [557, 312] width 22 height 15
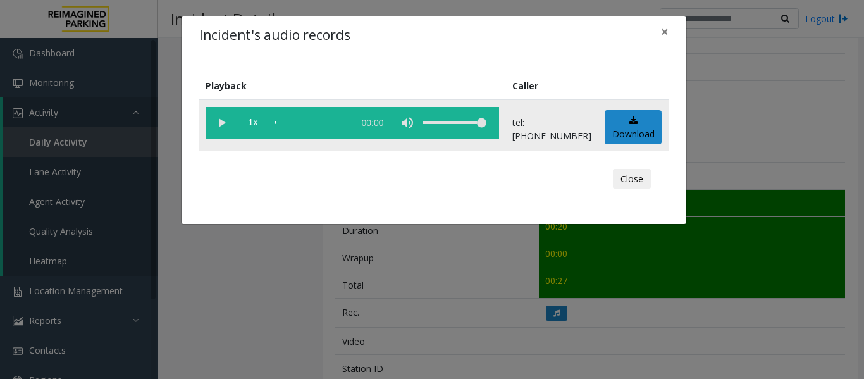
click at [225, 114] on vg-play-pause at bounding box center [222, 123] width 32 height 32
click at [319, 125] on div "scrub bar" at bounding box center [311, 123] width 72 height 32
click at [636, 178] on button "Close" at bounding box center [632, 179] width 38 height 20
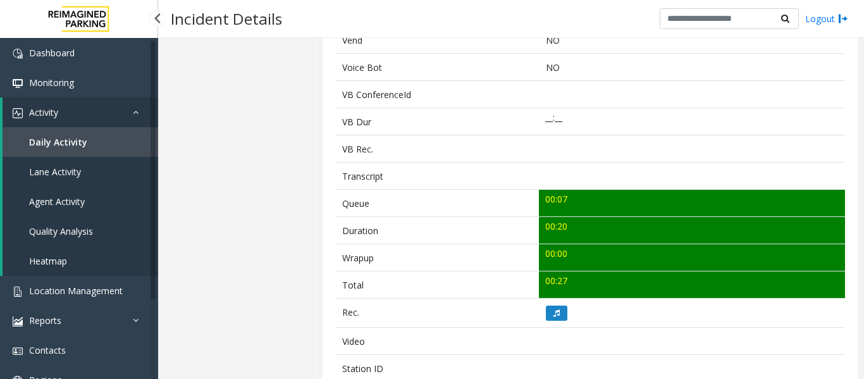
click at [79, 212] on link "Agent Activity" at bounding box center [81, 202] width 156 height 30
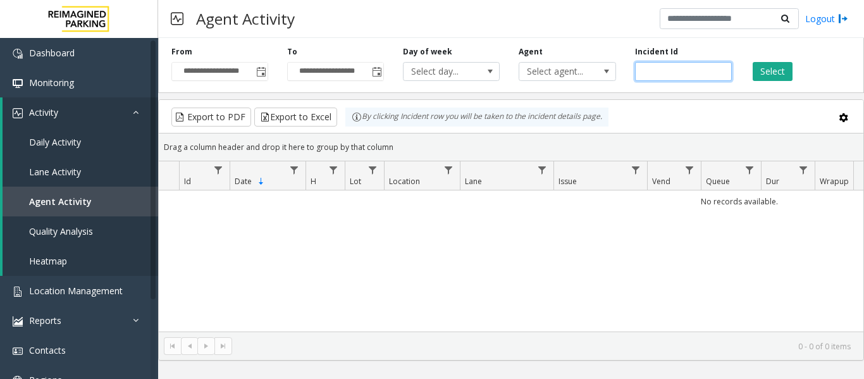
click at [656, 70] on input "number" at bounding box center [683, 71] width 97 height 19
paste input "*******"
type input "*******"
drag, startPoint x: 768, startPoint y: 61, endPoint x: 747, endPoint y: 86, distance: 32.8
click at [768, 60] on div "Select" at bounding box center [799, 63] width 116 height 35
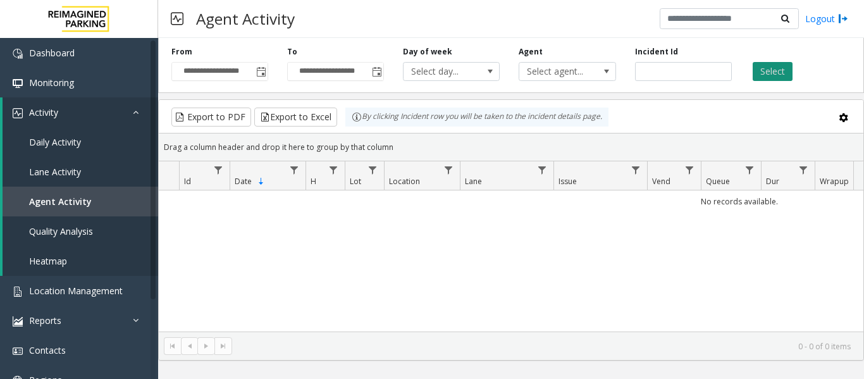
click at [761, 75] on button "Select" at bounding box center [773, 71] width 40 height 19
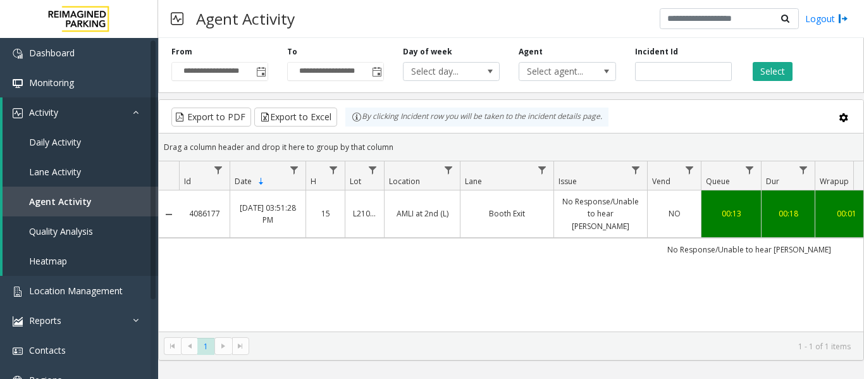
click at [580, 213] on link "No Response/Unable to hear [PERSON_NAME]" at bounding box center [601, 213] width 78 height 37
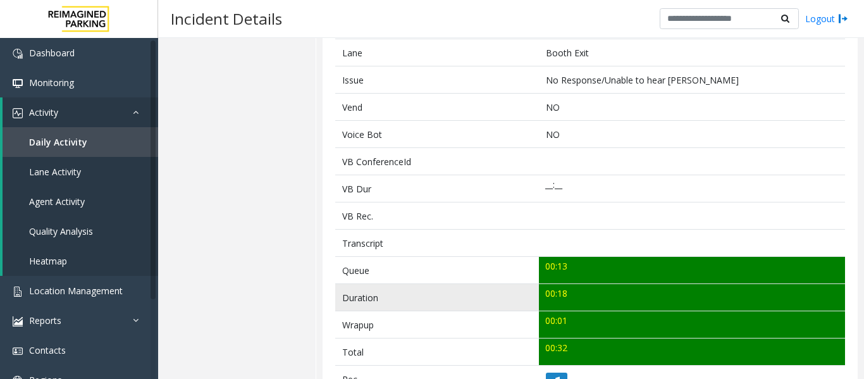
scroll to position [316, 0]
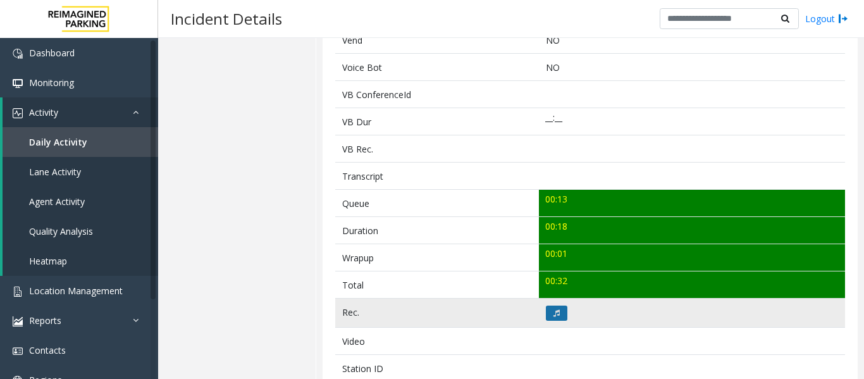
click at [564, 314] on button at bounding box center [557, 312] width 22 height 15
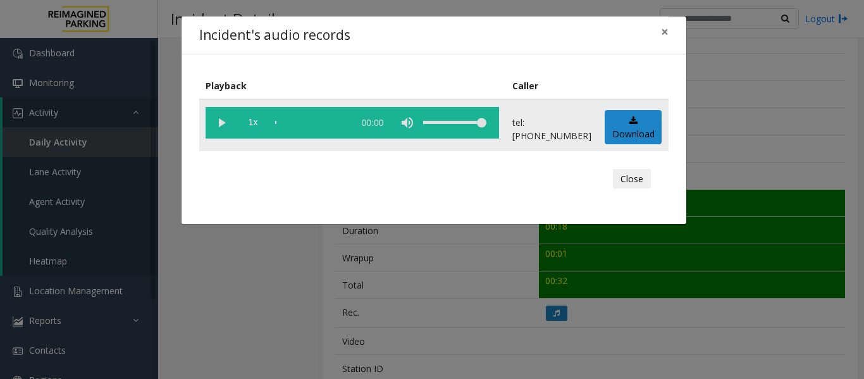
click at [219, 129] on vg-play-pause at bounding box center [222, 123] width 32 height 32
click at [639, 176] on button "Close" at bounding box center [632, 179] width 38 height 20
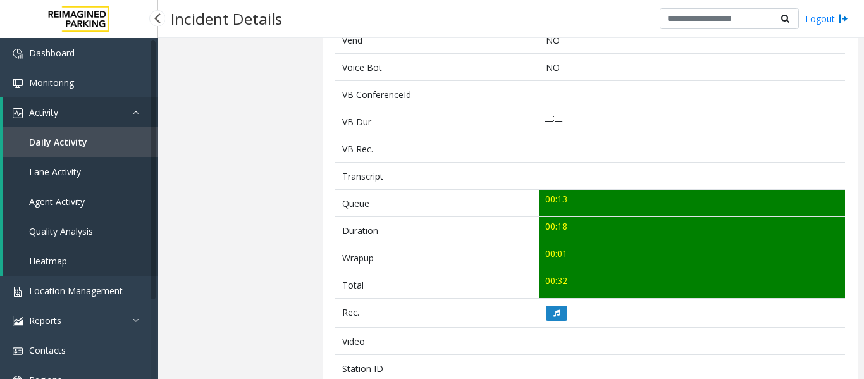
click at [58, 202] on span "Agent Activity" at bounding box center [57, 201] width 56 height 12
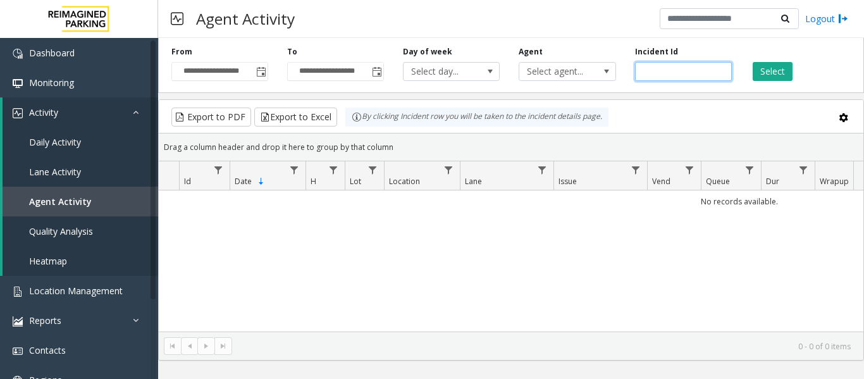
click at [684, 70] on input "number" at bounding box center [683, 71] width 97 height 19
paste input "*******"
type input "*******"
click at [766, 70] on button "Select" at bounding box center [773, 71] width 40 height 19
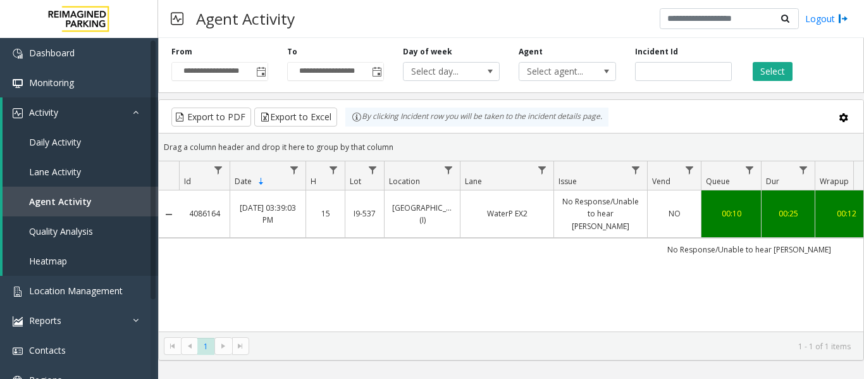
click at [598, 192] on td "No Response/Unable to hear [PERSON_NAME]" at bounding box center [600, 213] width 94 height 47
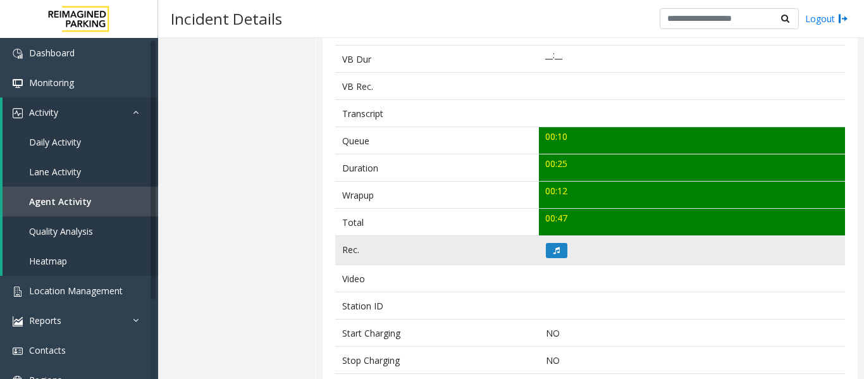
scroll to position [379, 0]
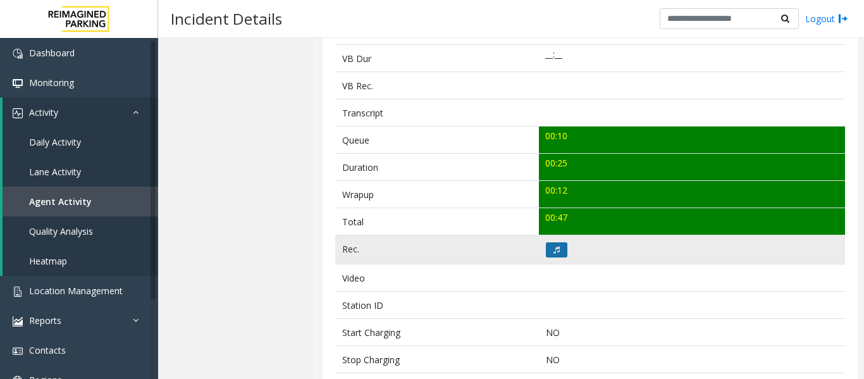
click at [555, 248] on icon at bounding box center [556, 250] width 6 height 8
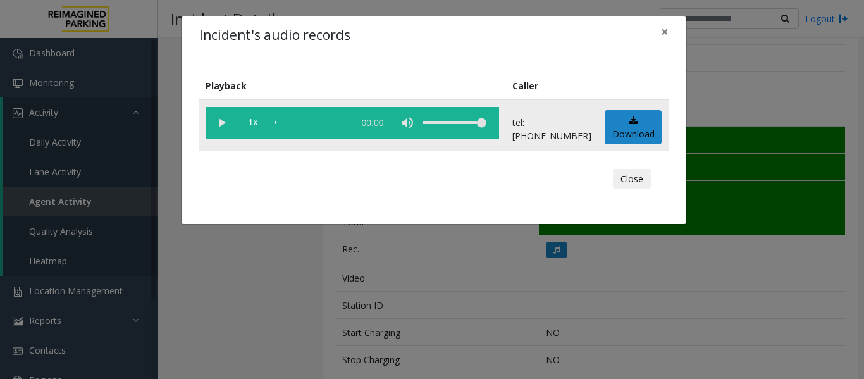
click at [224, 116] on vg-play-pause at bounding box center [222, 123] width 32 height 32
click at [643, 182] on button "Close" at bounding box center [632, 179] width 38 height 20
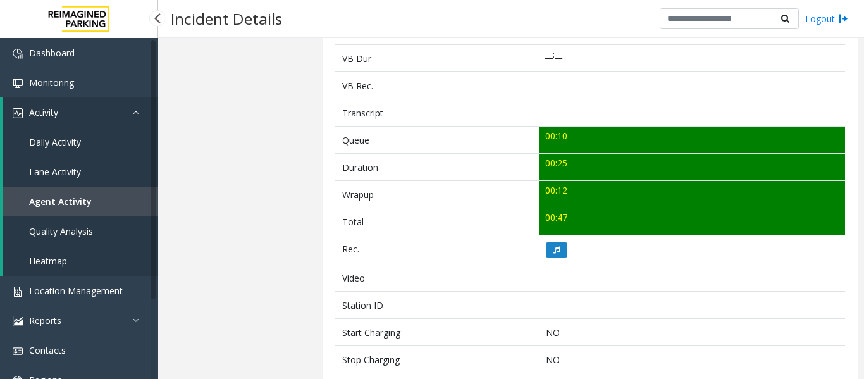
click at [53, 193] on link "Agent Activity" at bounding box center [81, 202] width 156 height 30
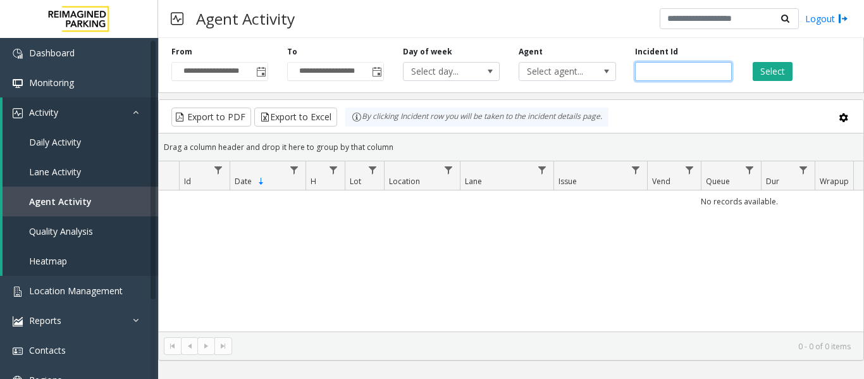
click at [680, 75] on input "number" at bounding box center [683, 71] width 97 height 19
paste input "*******"
type input "*******"
click at [772, 70] on button "Select" at bounding box center [773, 71] width 40 height 19
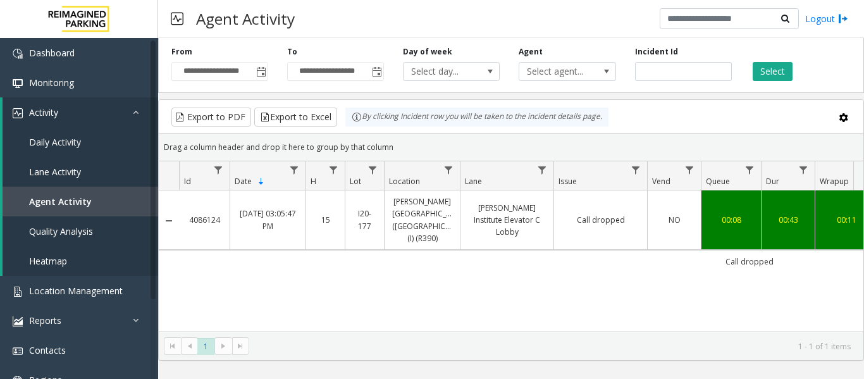
click at [625, 214] on link "Call dropped" at bounding box center [601, 220] width 78 height 12
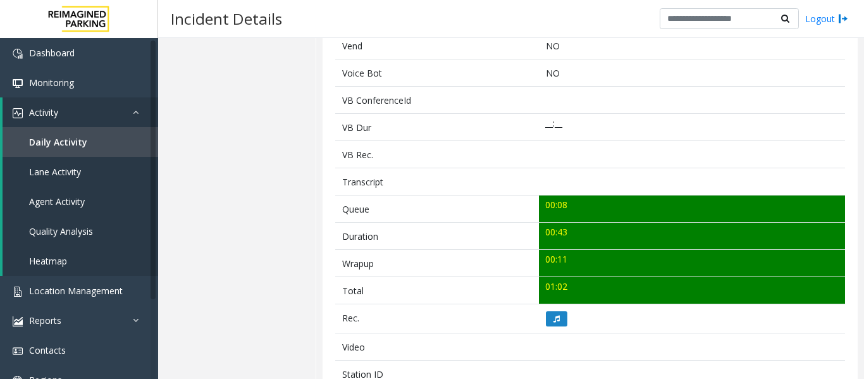
scroll to position [443, 0]
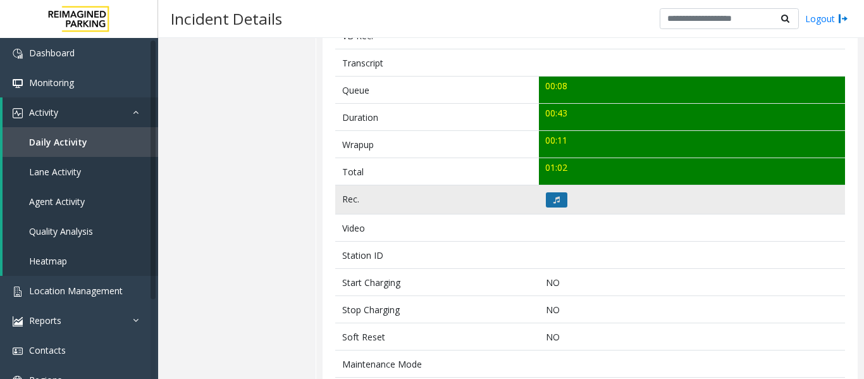
click at [553, 196] on icon at bounding box center [556, 200] width 6 height 8
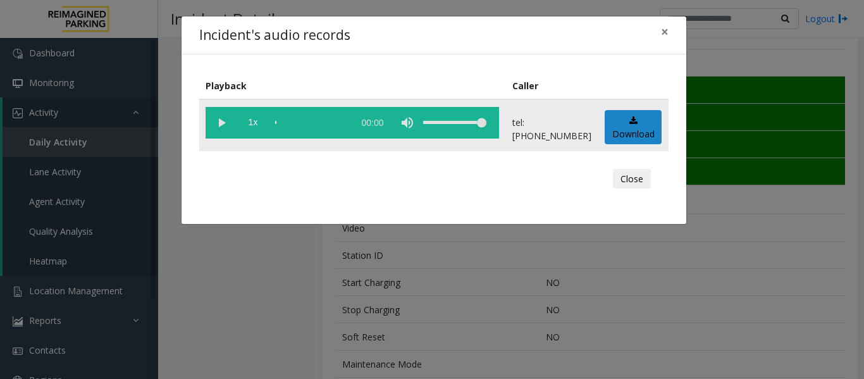
click at [214, 127] on vg-play-pause at bounding box center [222, 123] width 32 height 32
click at [622, 173] on button "Close" at bounding box center [632, 179] width 38 height 20
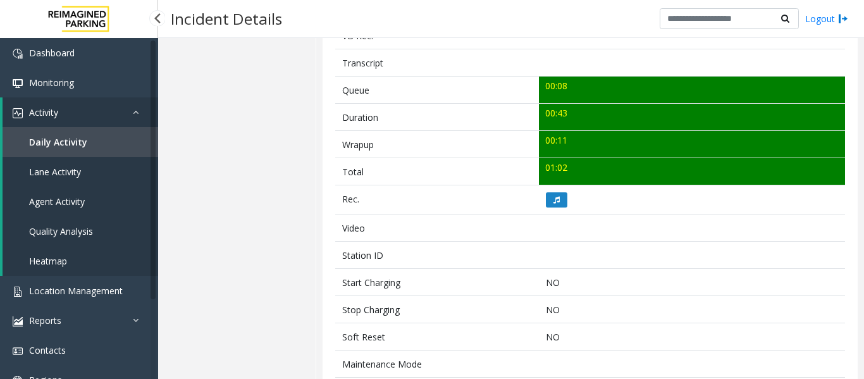
click at [76, 201] on span "Agent Activity" at bounding box center [57, 201] width 56 height 12
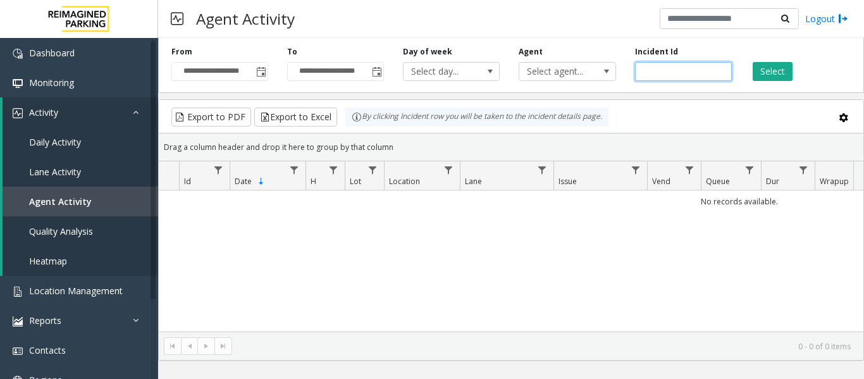
click at [671, 73] on input "number" at bounding box center [683, 71] width 97 height 19
paste input "*******"
type input "*******"
drag, startPoint x: 774, startPoint y: 58, endPoint x: 773, endPoint y: 73, distance: 15.2
click at [773, 69] on div "Select" at bounding box center [799, 63] width 116 height 35
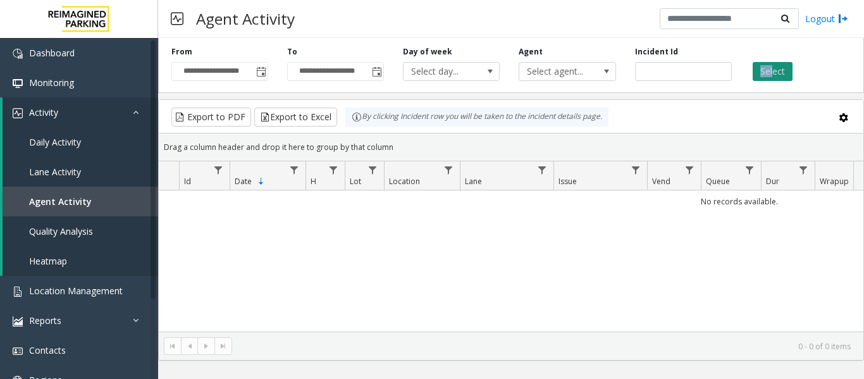
click at [773, 73] on button "Select" at bounding box center [773, 71] width 40 height 19
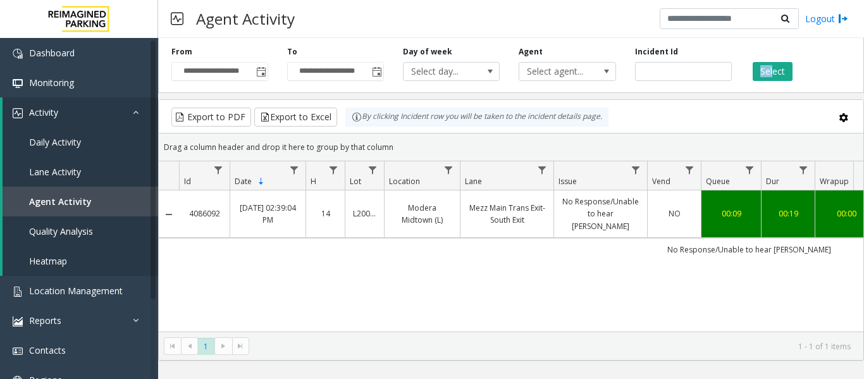
click at [540, 217] on link "Mezz Main Trans Exit- South Exit" at bounding box center [507, 214] width 78 height 24
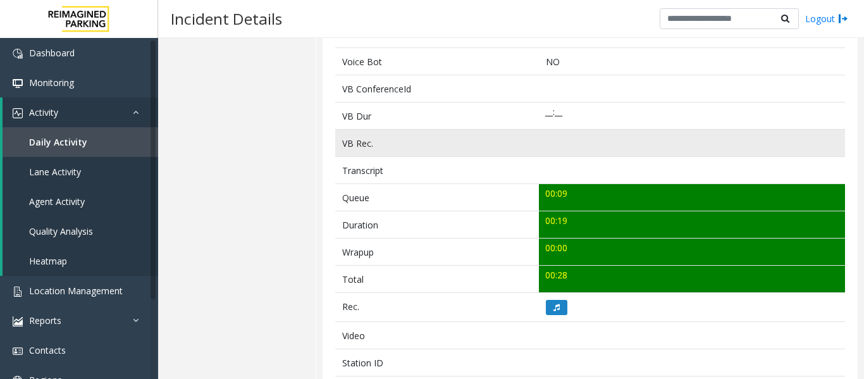
scroll to position [443, 0]
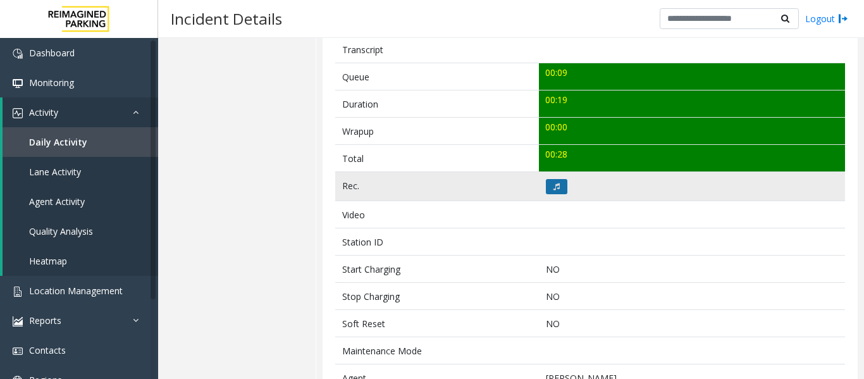
click at [555, 182] on button at bounding box center [557, 186] width 22 height 15
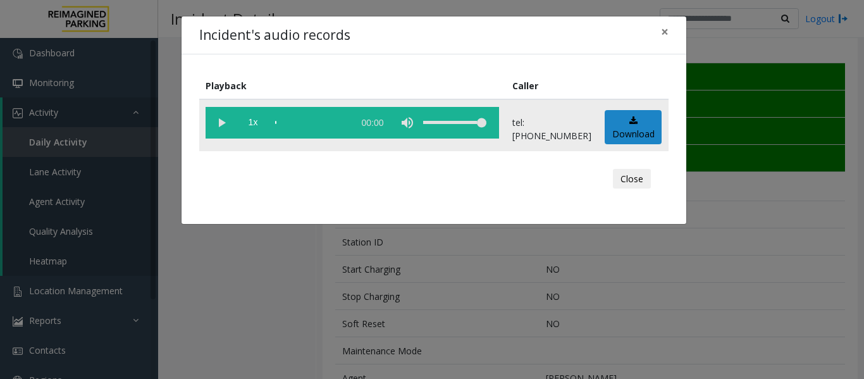
click at [215, 125] on vg-play-pause at bounding box center [222, 123] width 32 height 32
click at [615, 182] on button "Close" at bounding box center [632, 179] width 38 height 20
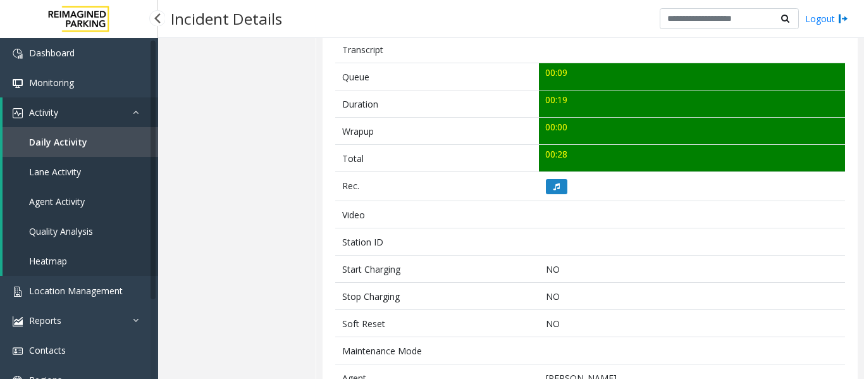
click at [70, 209] on link "Agent Activity" at bounding box center [81, 202] width 156 height 30
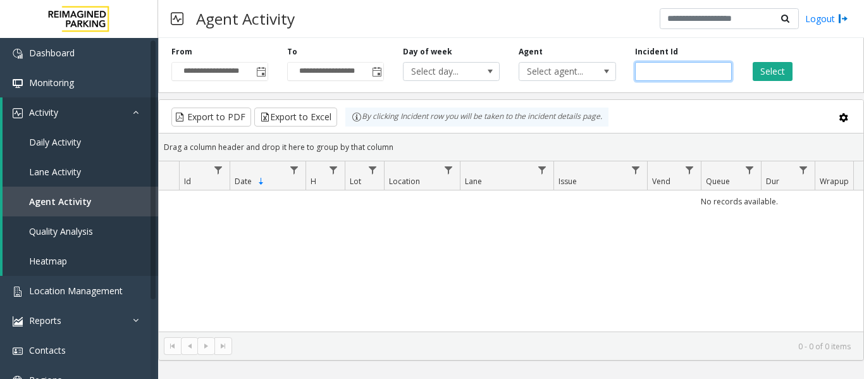
click at [664, 78] on input "number" at bounding box center [683, 71] width 97 height 19
paste input "*******"
type input "*******"
click at [775, 70] on button "Select" at bounding box center [773, 71] width 40 height 19
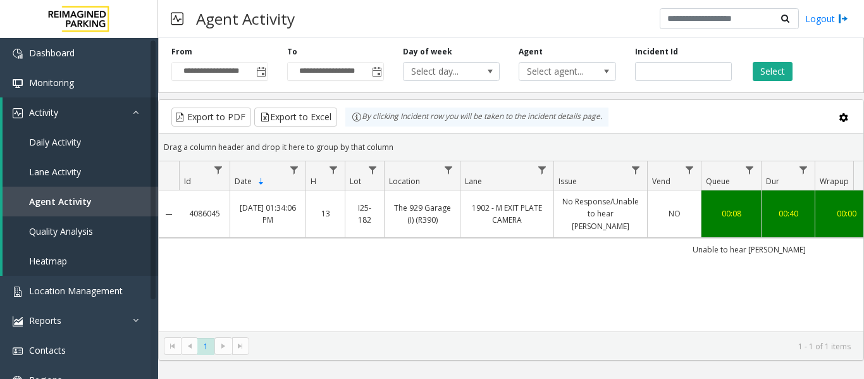
click at [595, 197] on link "No Response/Unable to hear [PERSON_NAME]" at bounding box center [601, 213] width 78 height 37
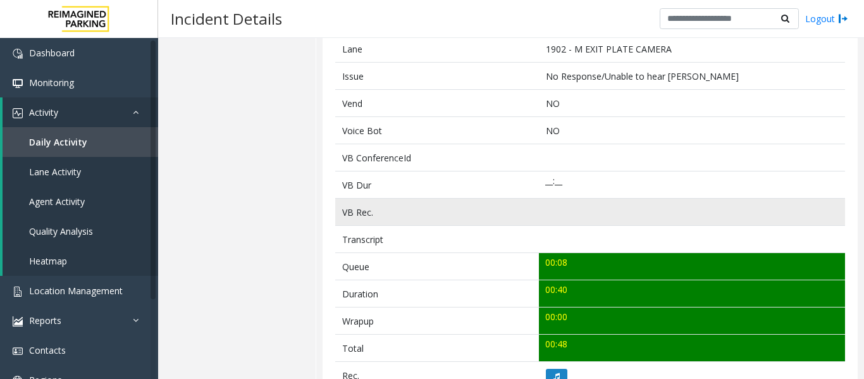
scroll to position [443, 0]
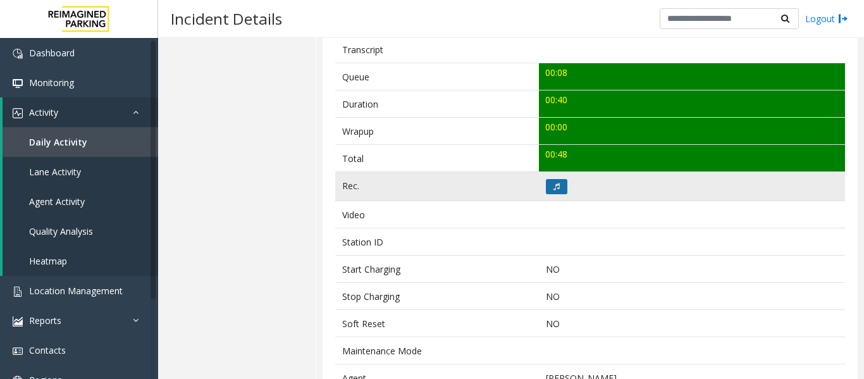
click at [560, 187] on app-root "Dashboard Monitoring Activity Daily Activity Lane Activity Agent Activity Quali…" at bounding box center [432, 189] width 864 height 379
click at [548, 192] on button at bounding box center [557, 186] width 22 height 15
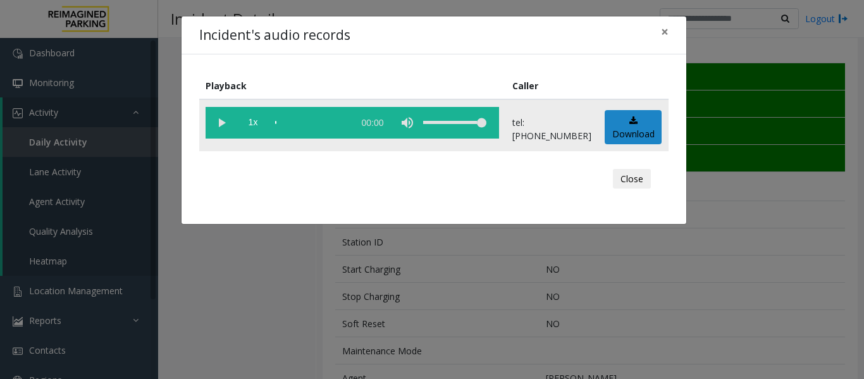
click at [227, 126] on vg-play-pause at bounding box center [222, 123] width 32 height 32
click at [633, 177] on button "Close" at bounding box center [632, 179] width 38 height 20
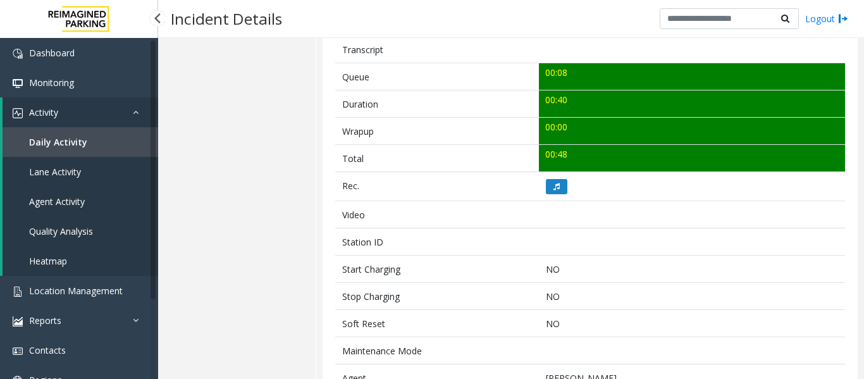
click at [58, 180] on link "Lane Activity" at bounding box center [81, 172] width 156 height 30
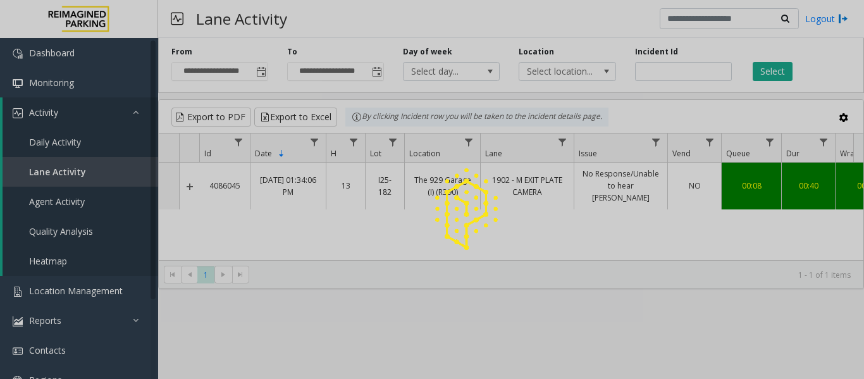
click at [60, 202] on div at bounding box center [432, 189] width 864 height 379
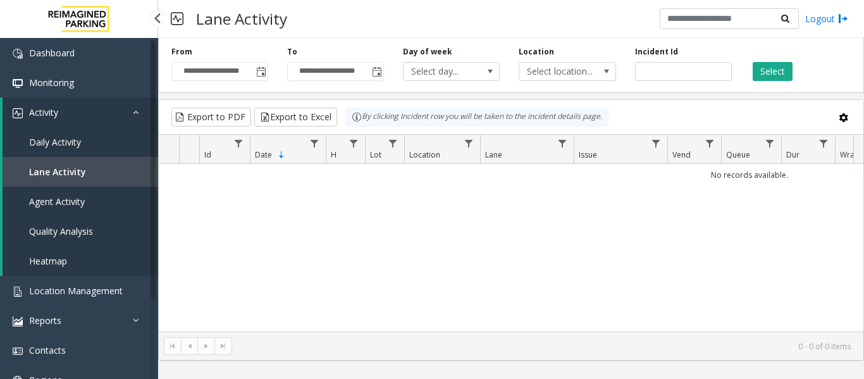
click at [60, 202] on span "Agent Activity" at bounding box center [57, 201] width 56 height 12
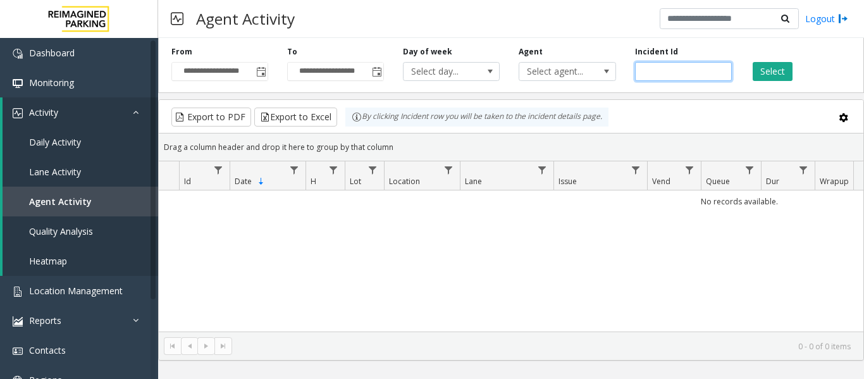
click at [662, 68] on input "number" at bounding box center [683, 71] width 97 height 19
paste input "*******"
type input "*******"
click at [774, 66] on button "Select" at bounding box center [773, 71] width 40 height 19
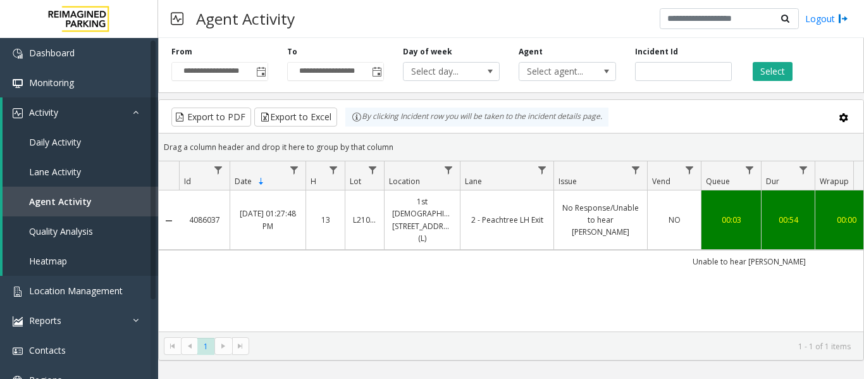
click at [473, 222] on td "2 - Peachtree LH Exit" at bounding box center [507, 219] width 94 height 59
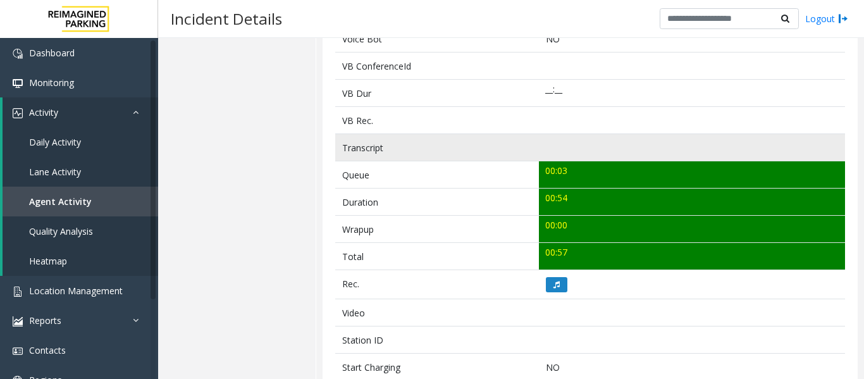
scroll to position [443, 0]
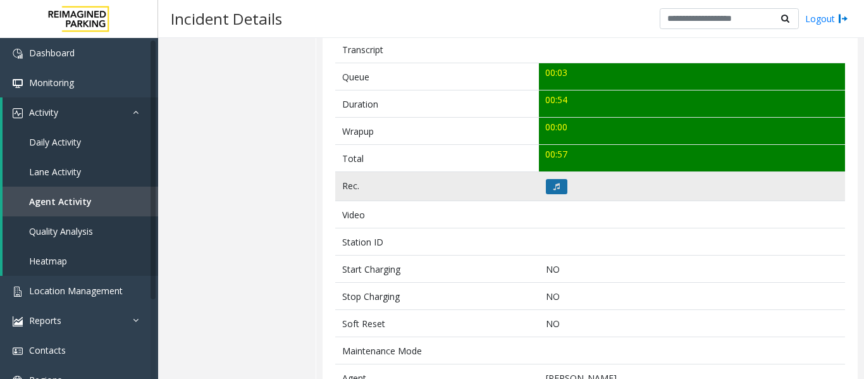
click at [553, 183] on icon at bounding box center [556, 187] width 6 height 8
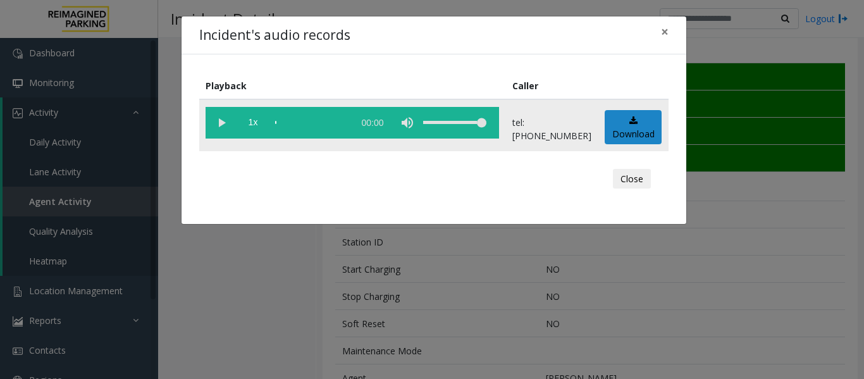
click at [227, 132] on vg-play-pause at bounding box center [222, 123] width 32 height 32
click at [638, 173] on button "Close" at bounding box center [632, 179] width 38 height 20
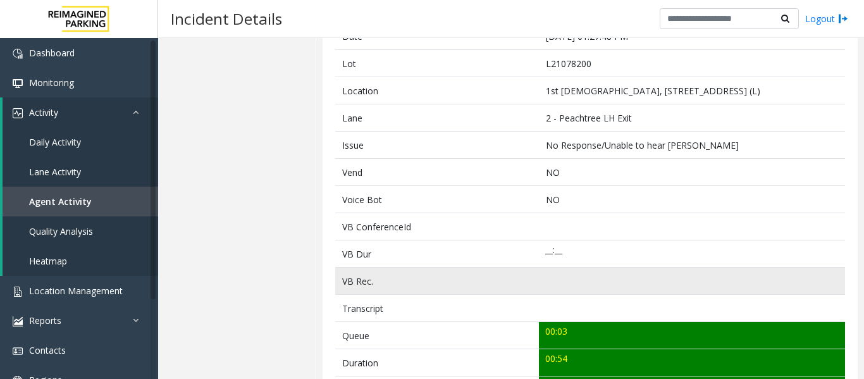
scroll to position [63, 0]
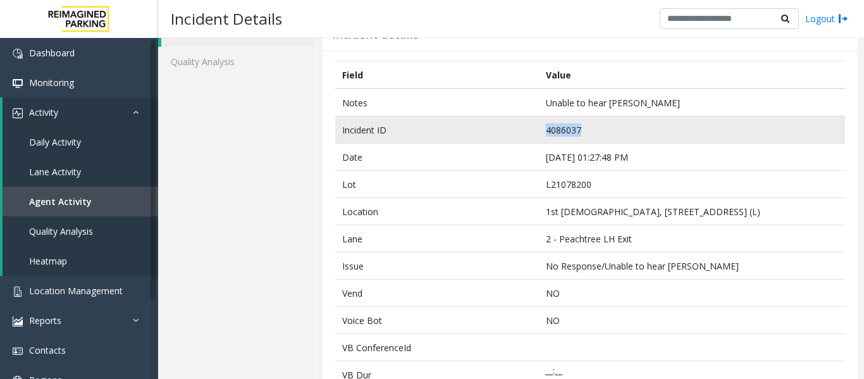
drag, startPoint x: 608, startPoint y: 133, endPoint x: 479, endPoint y: 123, distance: 129.5
click at [479, 123] on tr "Incident ID 4086037" at bounding box center [590, 129] width 510 height 27
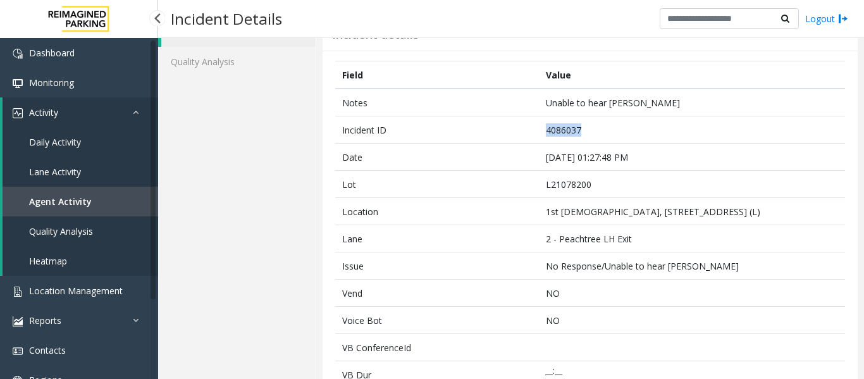
click at [59, 195] on span "Agent Activity" at bounding box center [60, 201] width 63 height 12
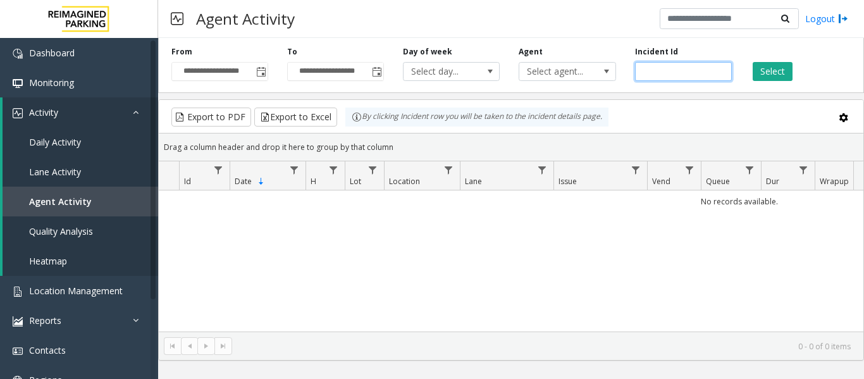
click at [662, 70] on input "number" at bounding box center [683, 71] width 97 height 19
paste input "*******"
type input "*******"
click at [781, 69] on button "Select" at bounding box center [773, 71] width 40 height 19
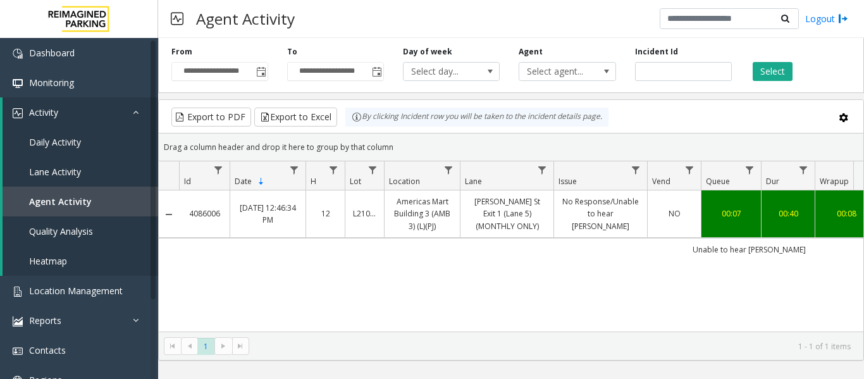
click at [546, 198] on td "Baker St Exit 1 (Lane 5) (MONTHLY ONLY)" at bounding box center [507, 213] width 94 height 47
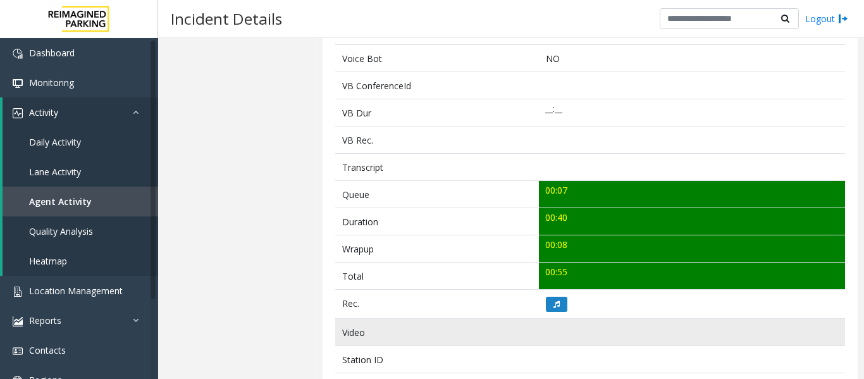
scroll to position [379, 0]
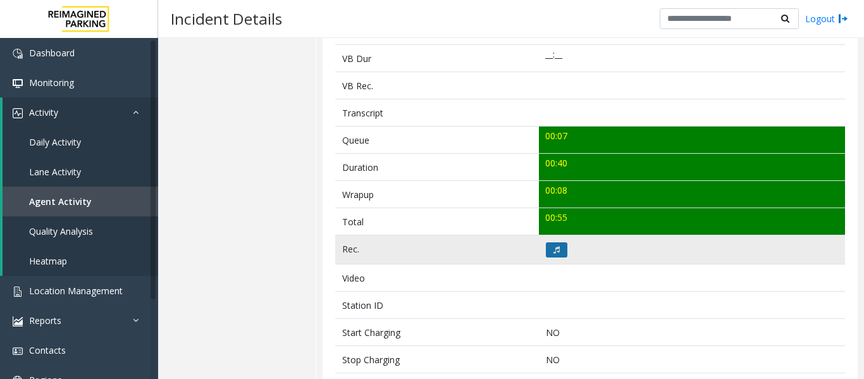
click at [555, 245] on button at bounding box center [557, 249] width 22 height 15
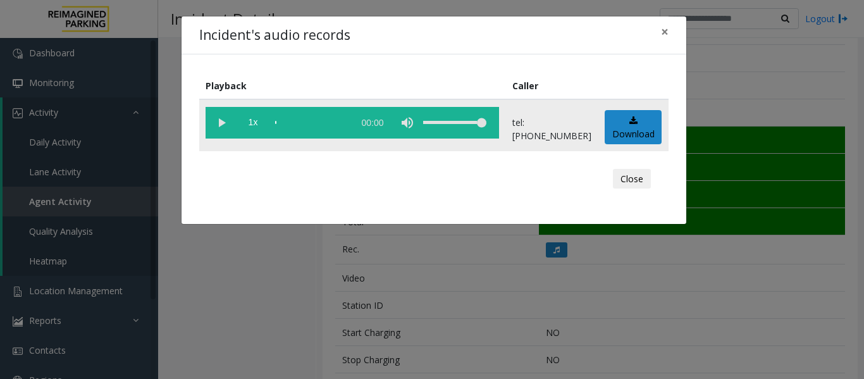
click at [226, 124] on vg-play-pause at bounding box center [222, 123] width 32 height 32
drag, startPoint x: 639, startPoint y: 179, endPoint x: 637, endPoint y: 173, distance: 6.8
click at [639, 179] on button "Close" at bounding box center [632, 179] width 38 height 20
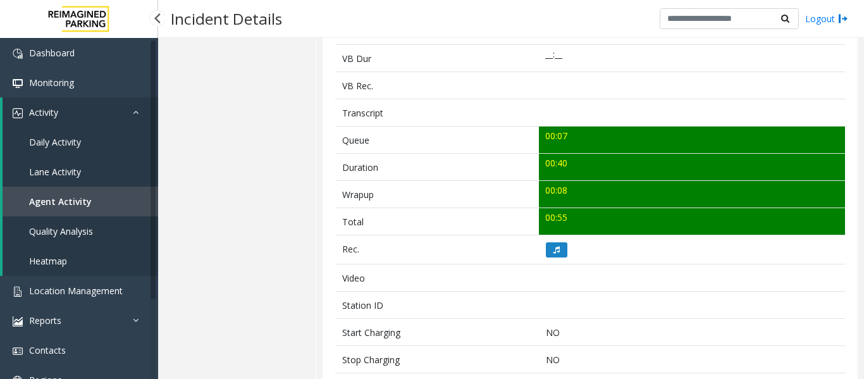
click at [86, 197] on span "Agent Activity" at bounding box center [60, 201] width 63 height 12
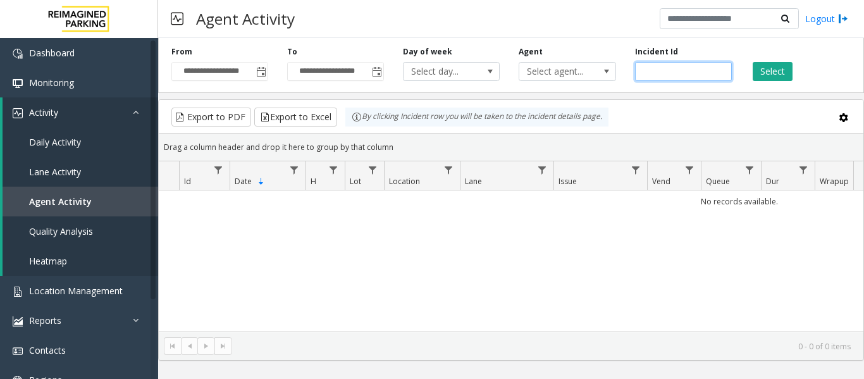
click at [659, 75] on input "number" at bounding box center [683, 71] width 97 height 19
paste input "*******"
type input "*******"
click at [751, 68] on div "Select" at bounding box center [799, 63] width 116 height 35
click at [760, 70] on button "Select" at bounding box center [773, 71] width 40 height 19
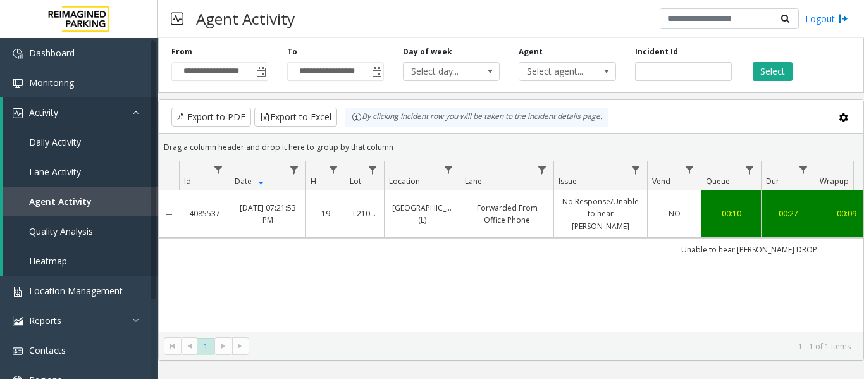
click at [518, 211] on link "Forwarded From Office Phone" at bounding box center [507, 214] width 78 height 24
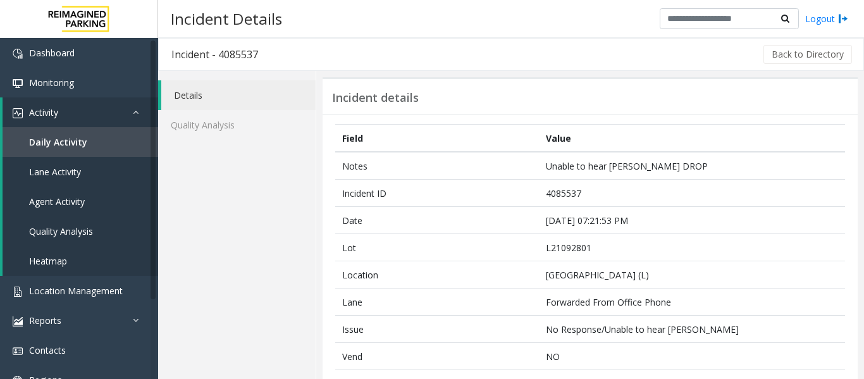
scroll to position [316, 0]
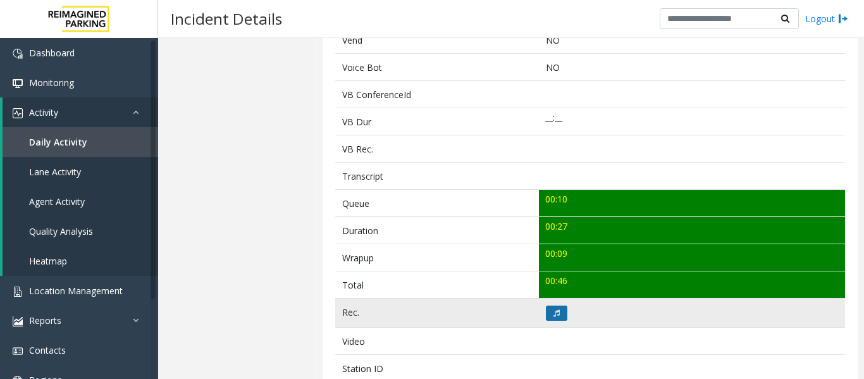
click at [555, 316] on icon at bounding box center [556, 313] width 6 height 8
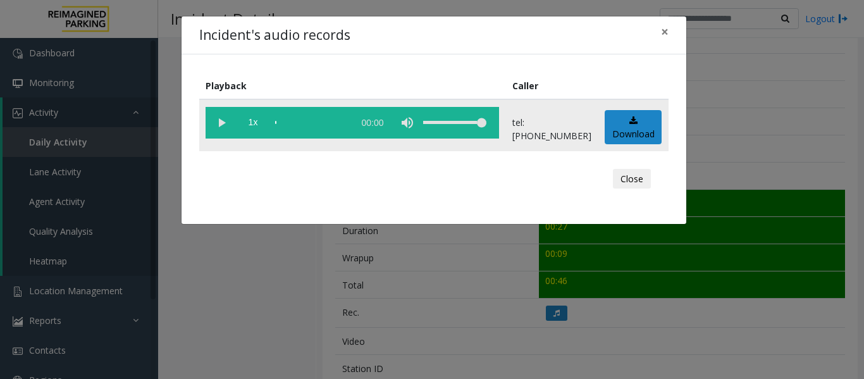
click at [228, 130] on vg-play-pause at bounding box center [222, 123] width 32 height 32
click at [235, 125] on vg-play-pause at bounding box center [222, 123] width 32 height 32
click at [634, 175] on button "Close" at bounding box center [632, 179] width 38 height 20
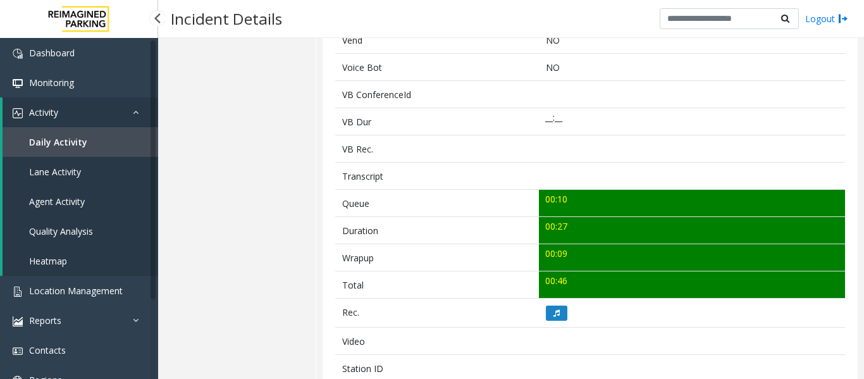
click at [66, 199] on span "Agent Activity" at bounding box center [57, 201] width 56 height 12
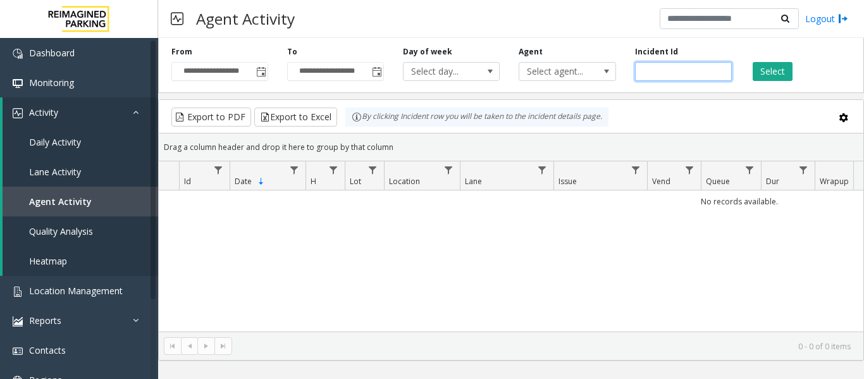
click at [680, 75] on input "number" at bounding box center [683, 71] width 97 height 19
paste input "*******"
type input "*******"
click at [767, 74] on button "Select" at bounding box center [773, 71] width 40 height 19
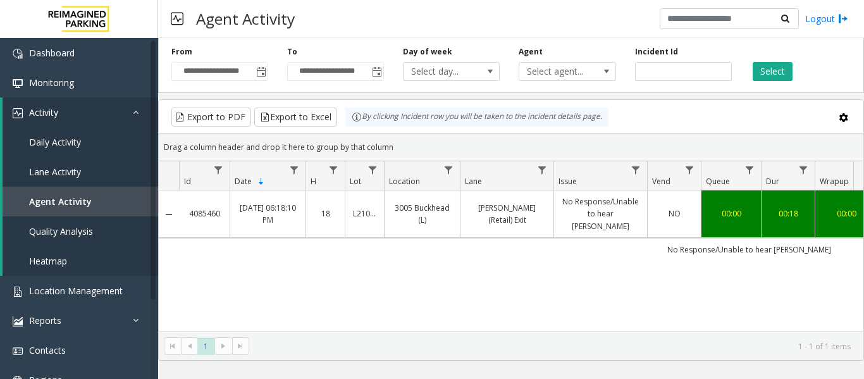
click at [579, 238] on td "No Response/Unable to hear [PERSON_NAME]" at bounding box center [749, 249] width 1140 height 23
click at [590, 214] on link "No Response/Unable to hear [PERSON_NAME]" at bounding box center [601, 213] width 78 height 37
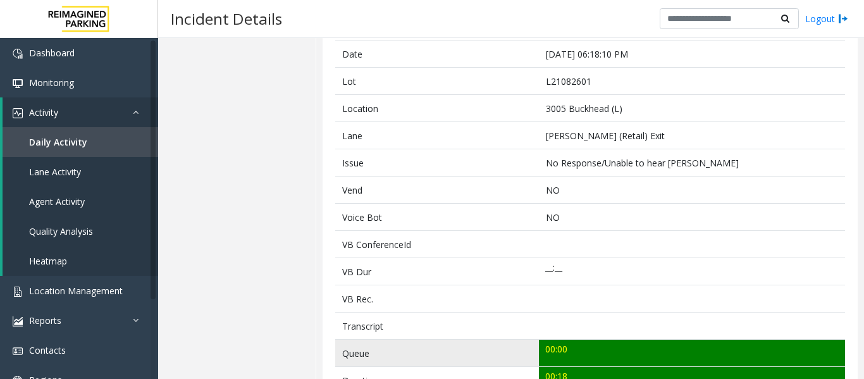
scroll to position [316, 0]
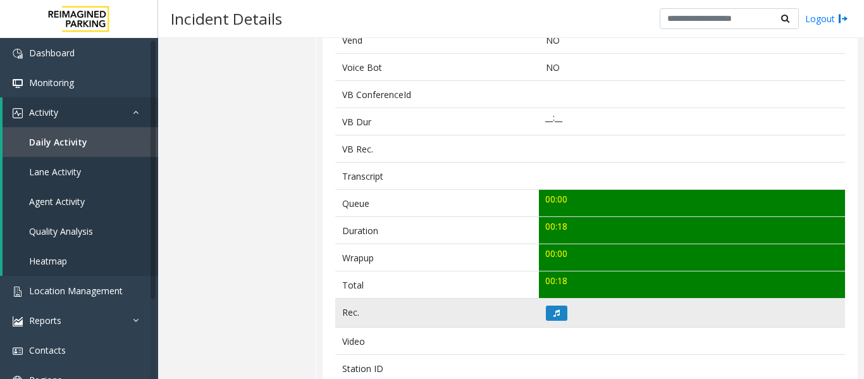
click at [557, 300] on td at bounding box center [692, 313] width 306 height 29
click at [555, 305] on button at bounding box center [557, 312] width 22 height 15
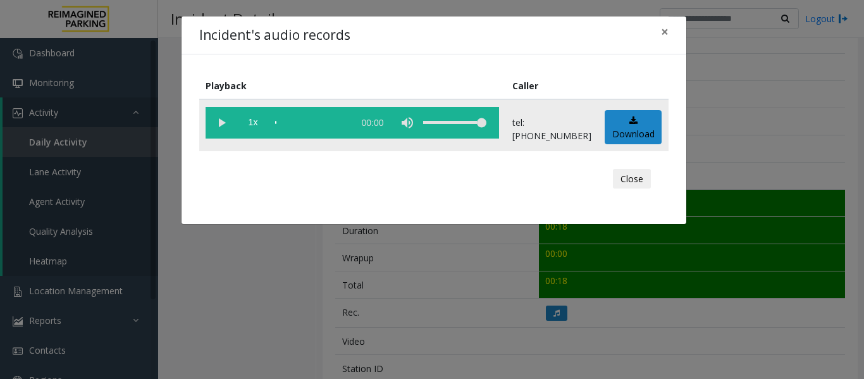
click at [228, 121] on vg-play-pause at bounding box center [222, 123] width 32 height 32
click at [644, 176] on button "Close" at bounding box center [632, 179] width 38 height 20
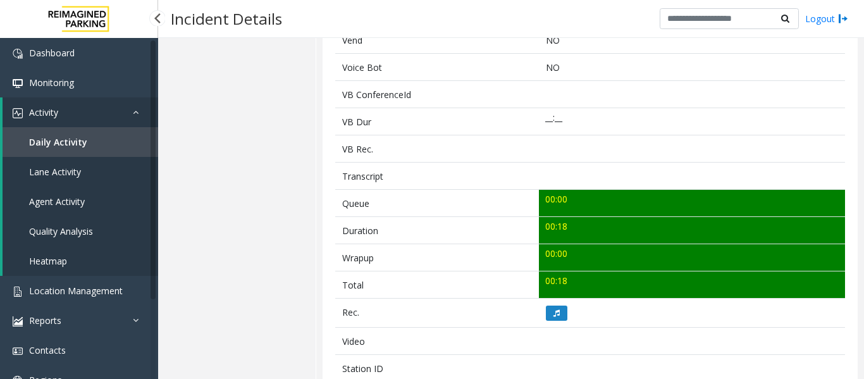
click at [73, 200] on span "Agent Activity" at bounding box center [57, 201] width 56 height 12
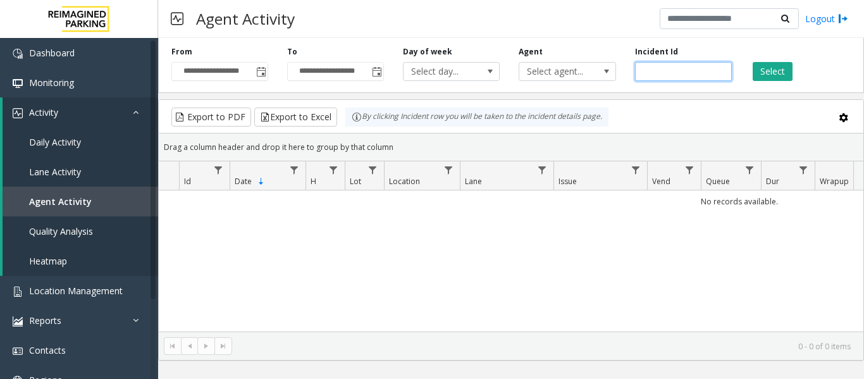
click at [656, 66] on input "number" at bounding box center [683, 71] width 97 height 19
paste input "*******"
type input "*******"
click at [784, 71] on button "Select" at bounding box center [773, 71] width 40 height 19
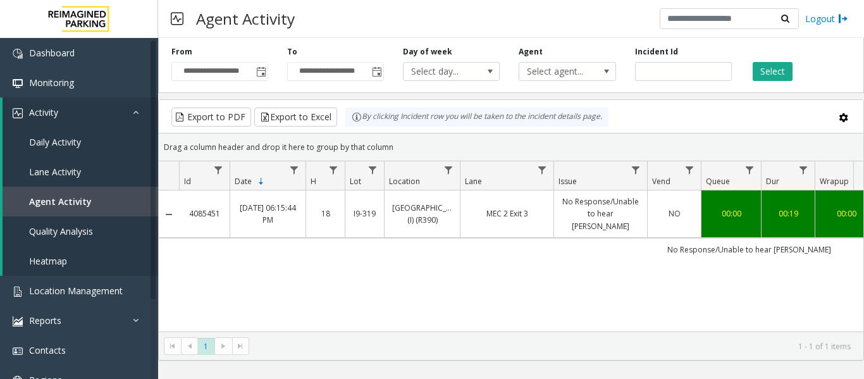
click at [433, 210] on link "Mississauga Executive Center (I) (R390)" at bounding box center [422, 214] width 60 height 24
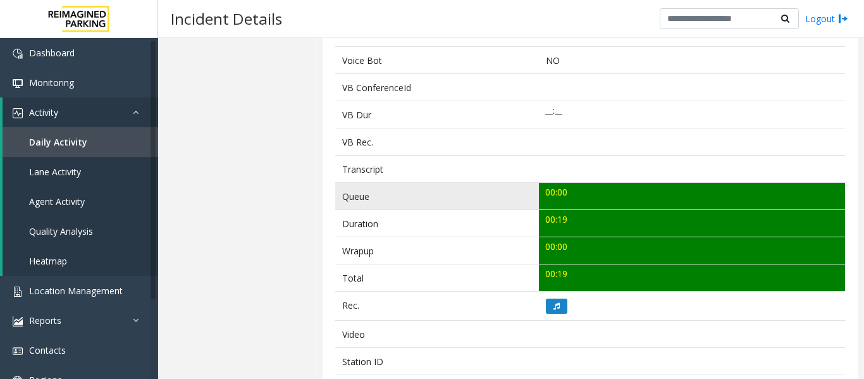
scroll to position [443, 0]
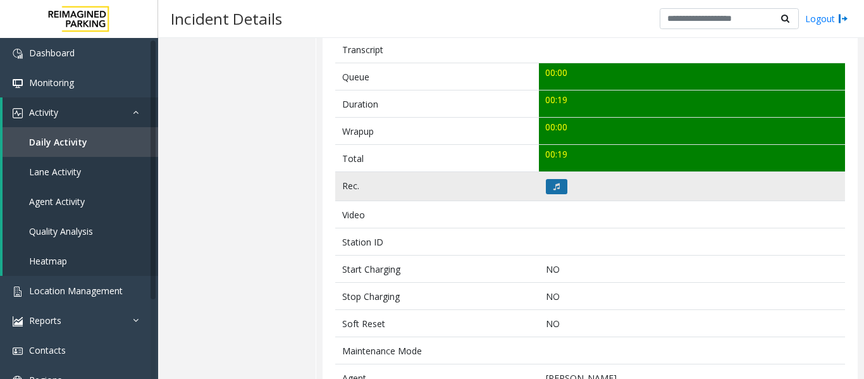
click at [550, 192] on button at bounding box center [557, 186] width 22 height 15
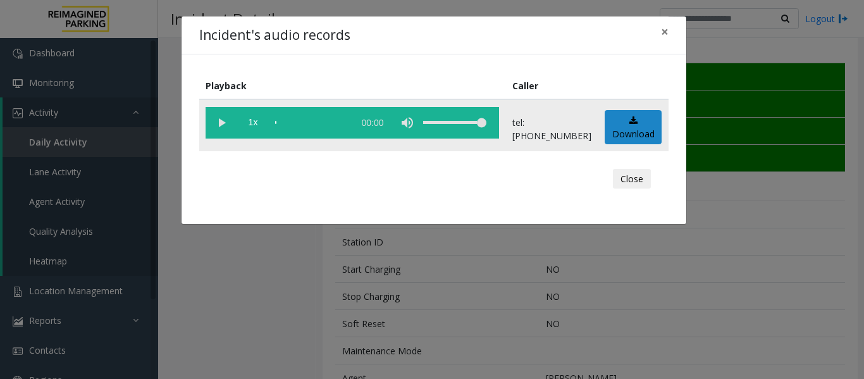
click at [220, 130] on vg-play-pause at bounding box center [222, 123] width 32 height 32
click at [640, 178] on button "Close" at bounding box center [632, 179] width 38 height 20
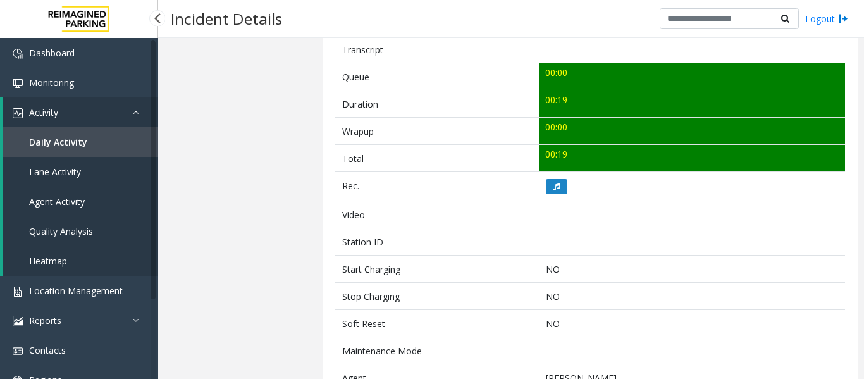
click at [71, 204] on span "Agent Activity" at bounding box center [57, 201] width 56 height 12
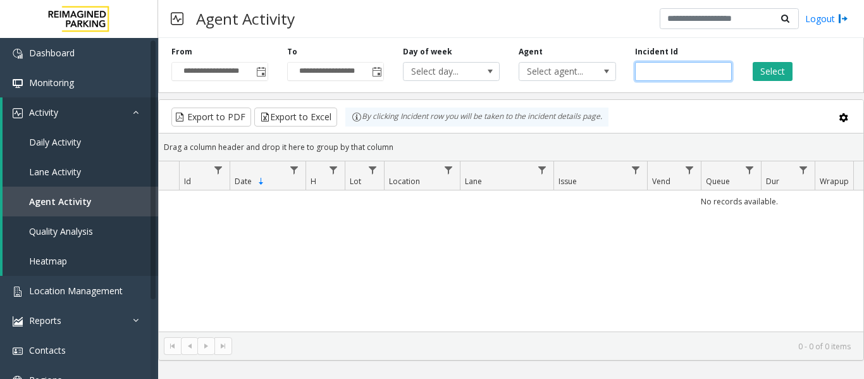
click at [673, 75] on input "number" at bounding box center [683, 71] width 97 height 19
paste input "*******"
type input "*******"
click at [758, 63] on button "Select" at bounding box center [773, 71] width 40 height 19
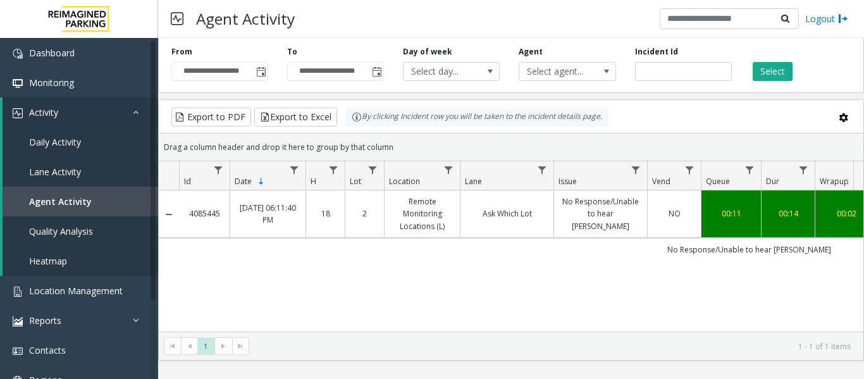
click at [598, 196] on td "No Response/Unable to hear [PERSON_NAME]" at bounding box center [600, 213] width 94 height 47
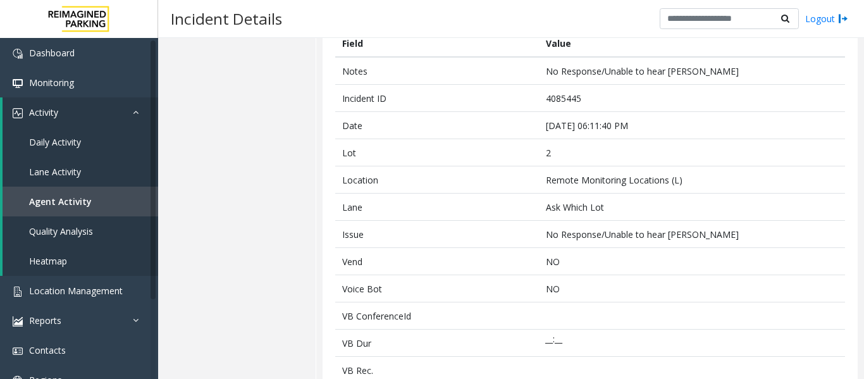
scroll to position [316, 0]
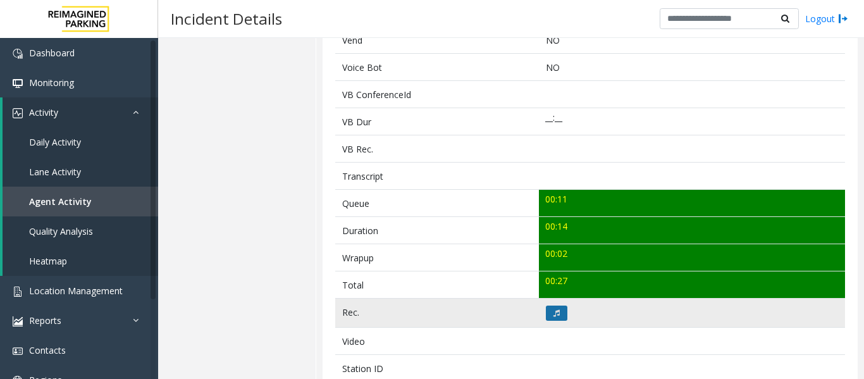
click at [560, 309] on button at bounding box center [557, 312] width 22 height 15
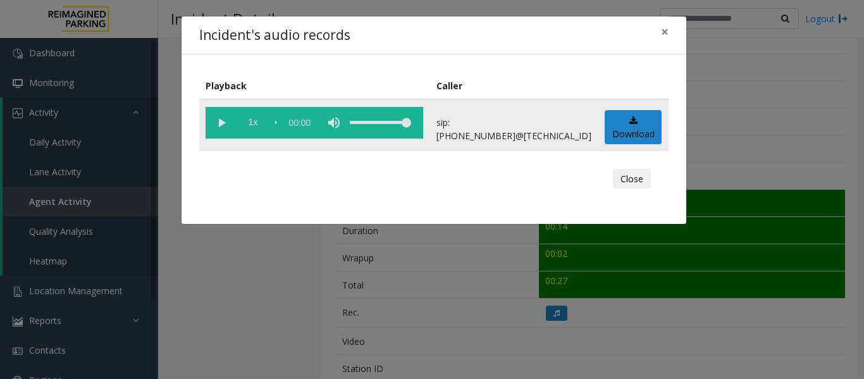
click at [218, 126] on vg-play-pause at bounding box center [222, 123] width 32 height 32
click at [628, 183] on button "Close" at bounding box center [632, 179] width 38 height 20
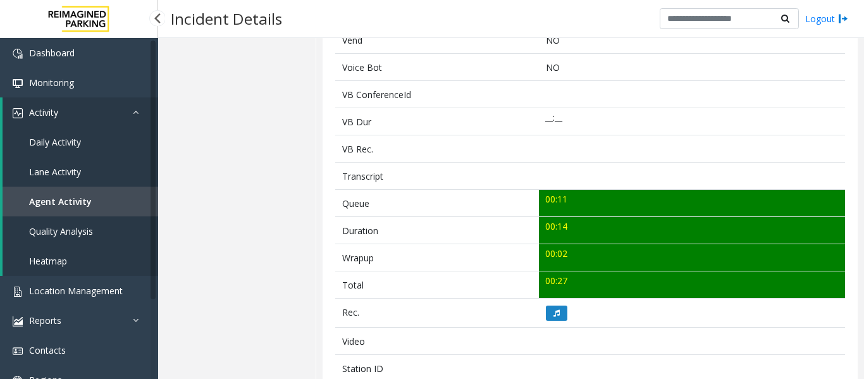
click at [61, 211] on link "Agent Activity" at bounding box center [81, 202] width 156 height 30
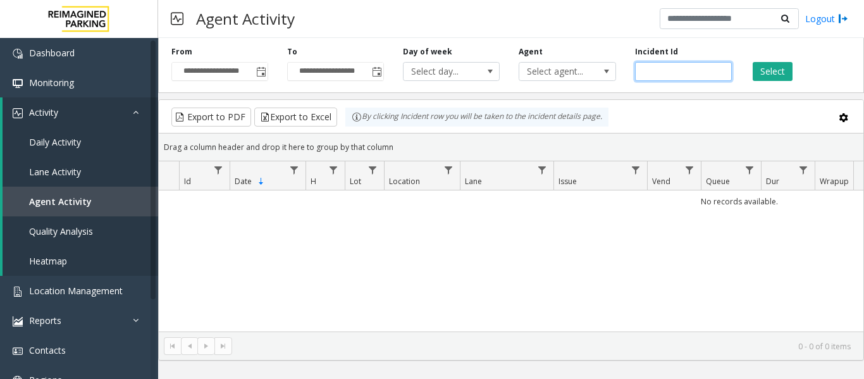
click at [681, 72] on input "number" at bounding box center [683, 71] width 97 height 19
paste input "*******"
type input "*******"
click at [782, 77] on button "Select" at bounding box center [773, 71] width 40 height 19
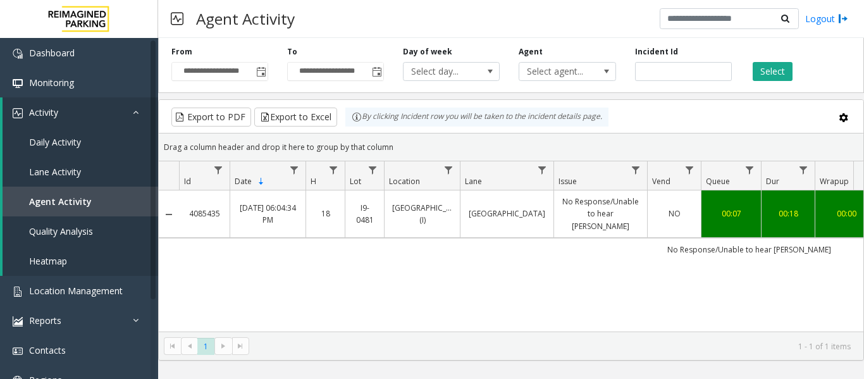
click at [577, 205] on link "No Response/Unable to hear [PERSON_NAME]" at bounding box center [601, 213] width 78 height 37
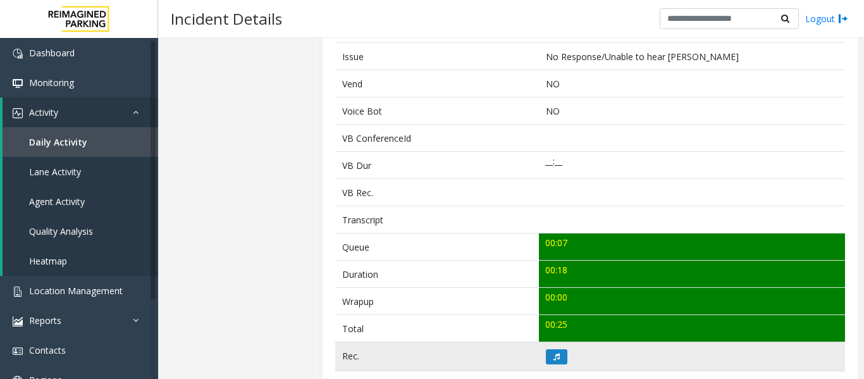
scroll to position [379, 0]
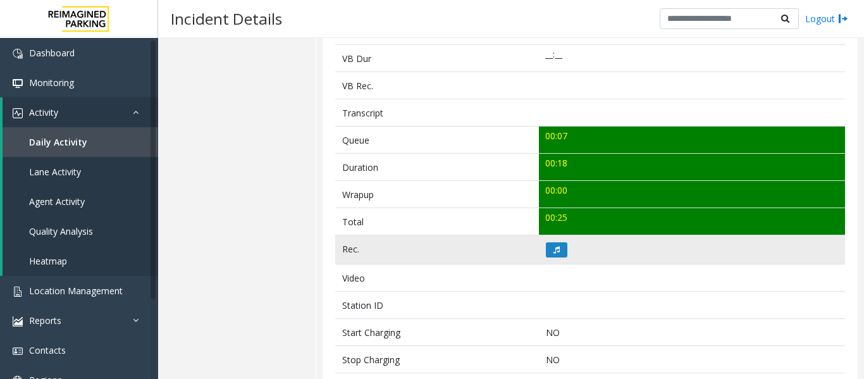
click at [565, 250] on td at bounding box center [692, 249] width 306 height 29
click at [560, 250] on button at bounding box center [557, 249] width 22 height 15
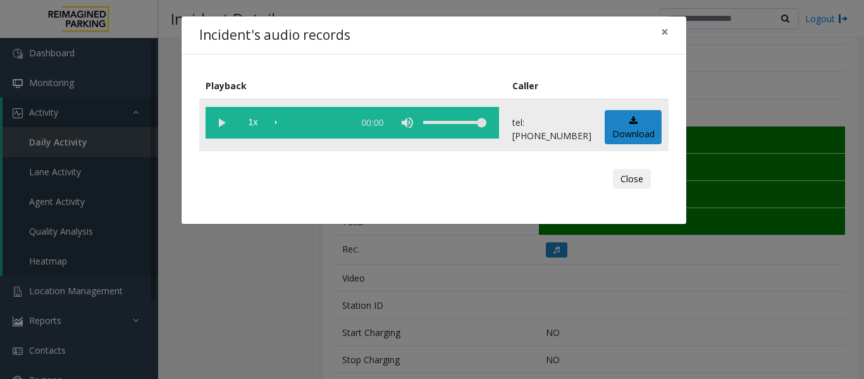
click at [221, 124] on vg-play-pause at bounding box center [222, 123] width 32 height 32
click at [639, 179] on button "Close" at bounding box center [632, 179] width 38 height 20
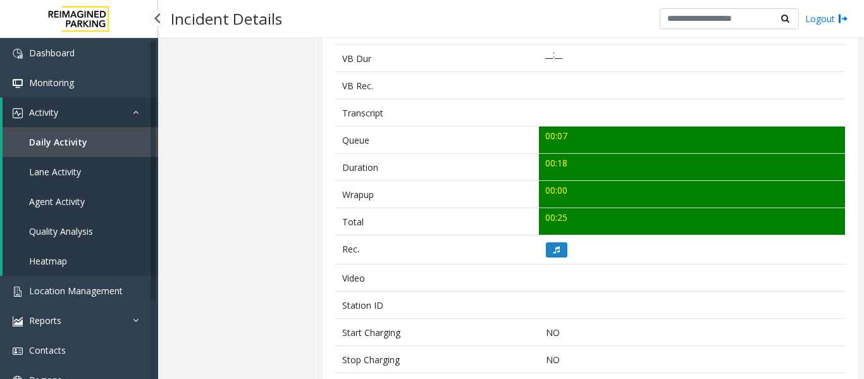
click at [72, 199] on span "Agent Activity" at bounding box center [57, 201] width 56 height 12
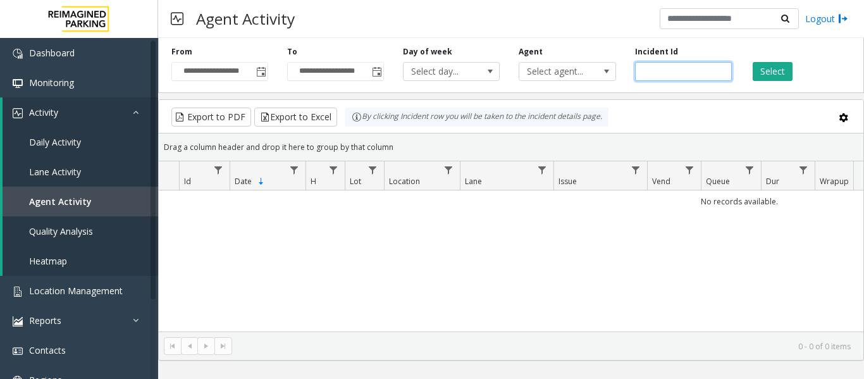
click at [664, 69] on input "number" at bounding box center [683, 71] width 97 height 19
paste input "*******"
type input "*******"
click at [781, 69] on button "Select" at bounding box center [773, 71] width 40 height 19
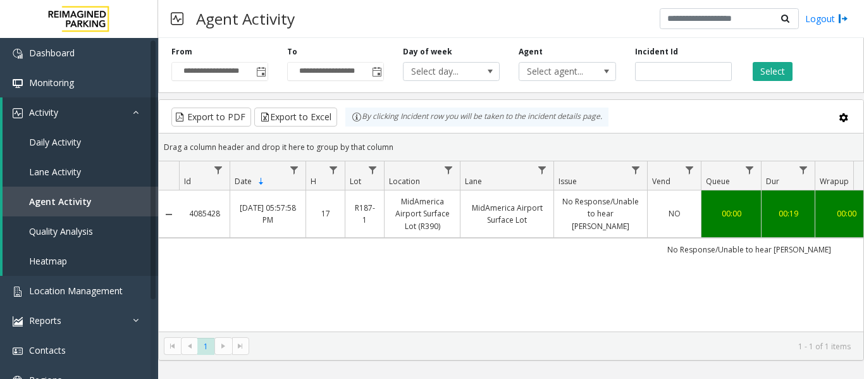
click at [541, 223] on link "MidAmerica Airport Surface Lot" at bounding box center [507, 214] width 78 height 24
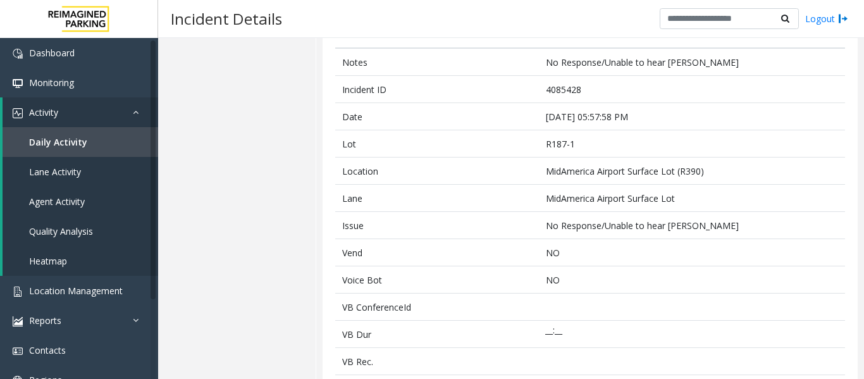
scroll to position [316, 0]
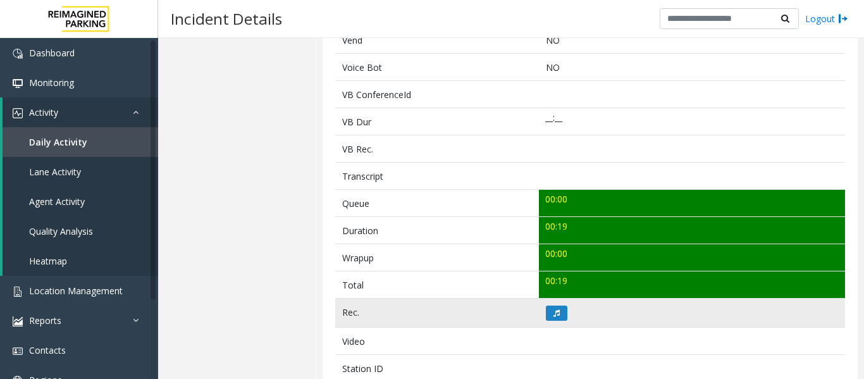
click at [543, 321] on td at bounding box center [692, 313] width 306 height 29
click at [553, 309] on icon at bounding box center [556, 313] width 6 height 8
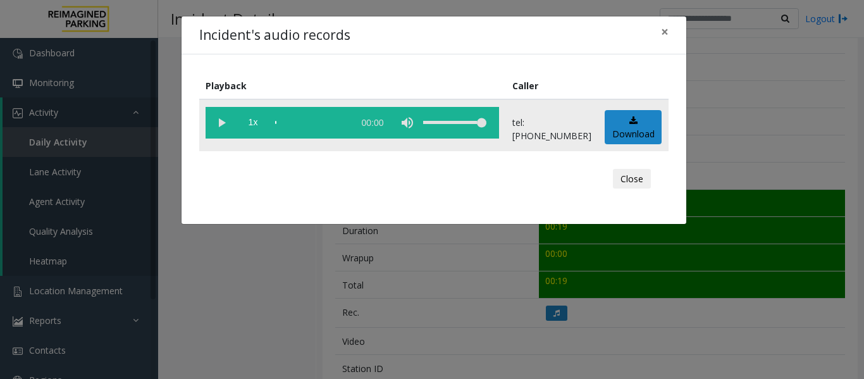
click at [231, 130] on vg-play-pause at bounding box center [222, 123] width 32 height 32
click at [641, 178] on button "Close" at bounding box center [632, 179] width 38 height 20
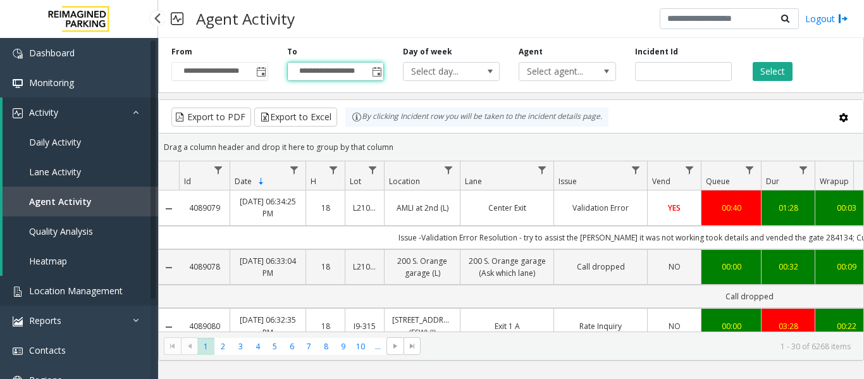
click at [63, 295] on span "Location Management" at bounding box center [76, 291] width 94 height 12
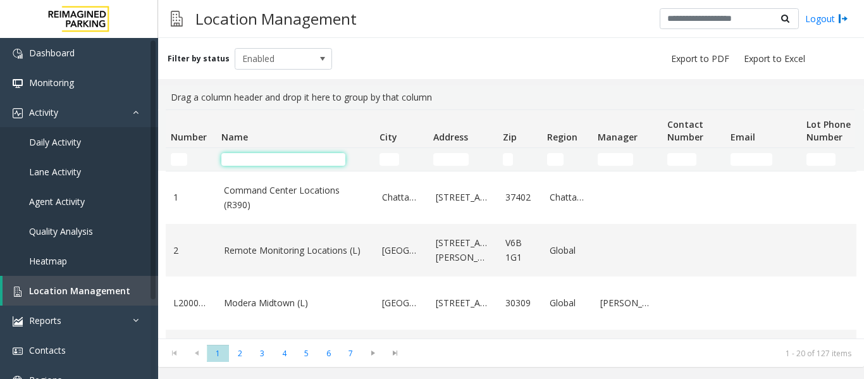
click at [276, 156] on input "Name Filter" at bounding box center [283, 159] width 124 height 13
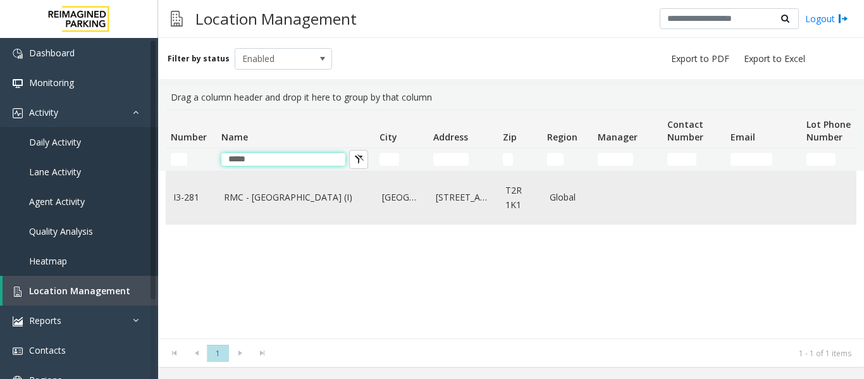
type input "*****"
click at [308, 203] on link "RMC - [GEOGRAPHIC_DATA] (I)" at bounding box center [295, 197] width 143 height 14
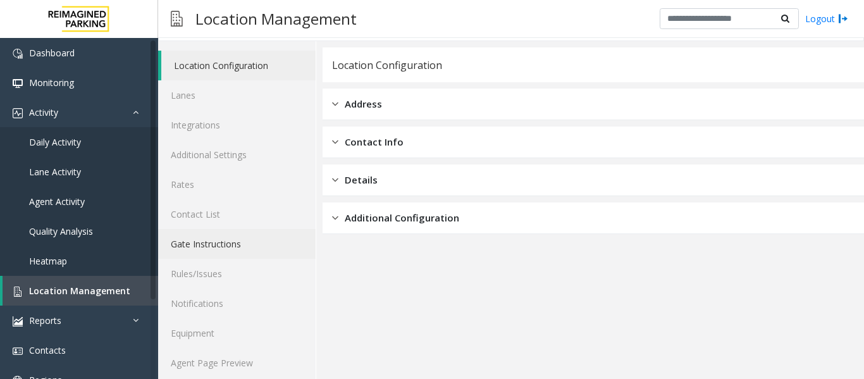
scroll to position [38, 0]
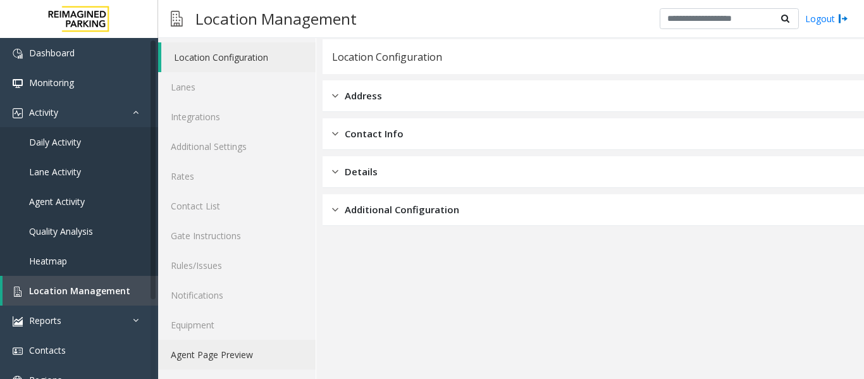
click at [263, 351] on link "Agent Page Preview" at bounding box center [236, 355] width 157 height 30
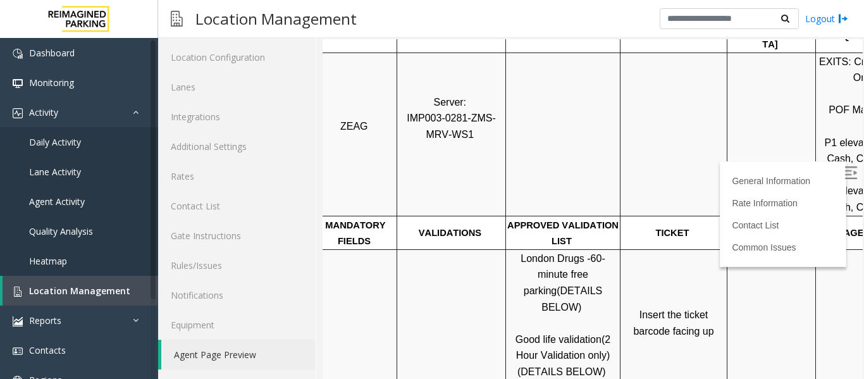
scroll to position [253, 0]
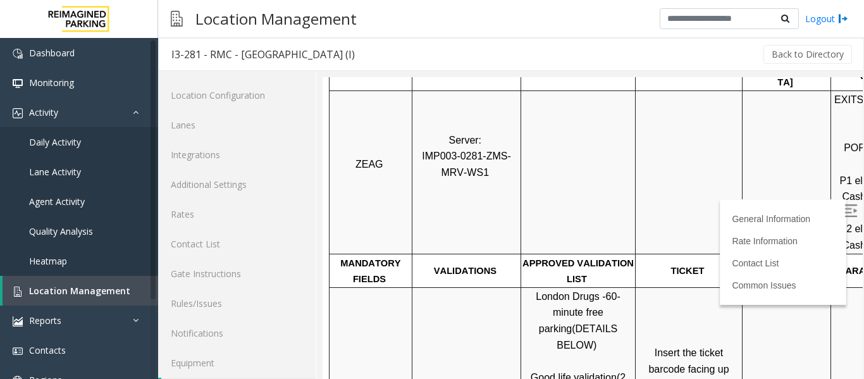
scroll to position [38, 0]
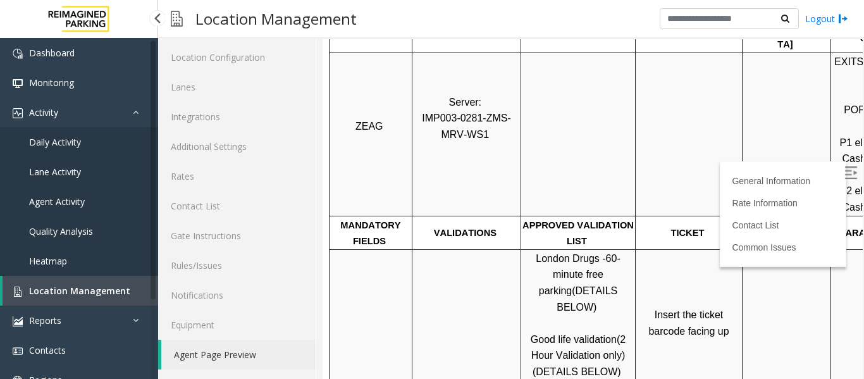
click at [71, 194] on link "Agent Activity" at bounding box center [79, 202] width 158 height 30
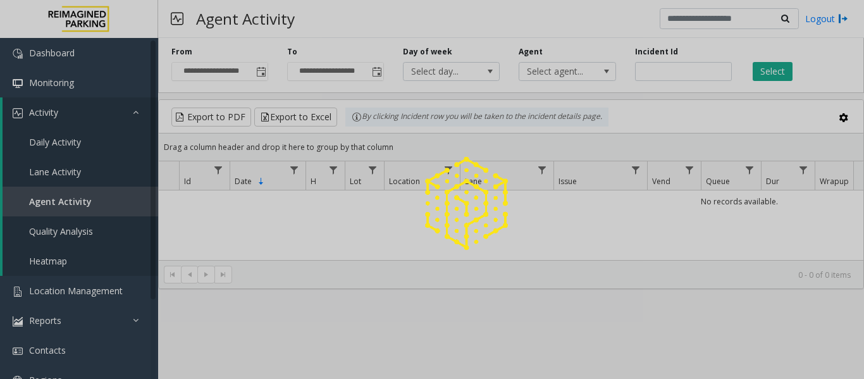
click at [693, 87] on div at bounding box center [432, 189] width 864 height 379
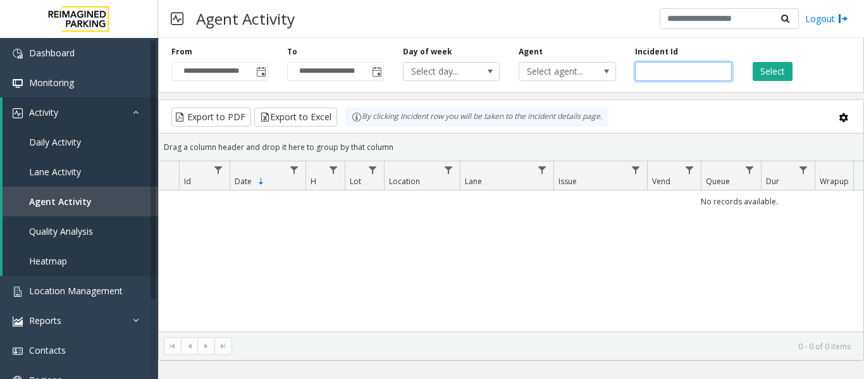
click at [684, 70] on input "number" at bounding box center [683, 71] width 97 height 19
paste input "*******"
type input "*******"
click at [774, 71] on button "Select" at bounding box center [773, 71] width 40 height 19
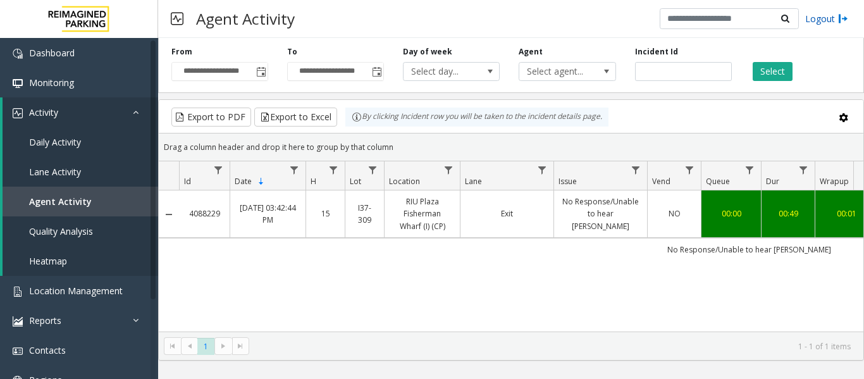
click at [830, 25] on link "Logout" at bounding box center [826, 18] width 43 height 13
